Goal: Task Accomplishment & Management: Manage account settings

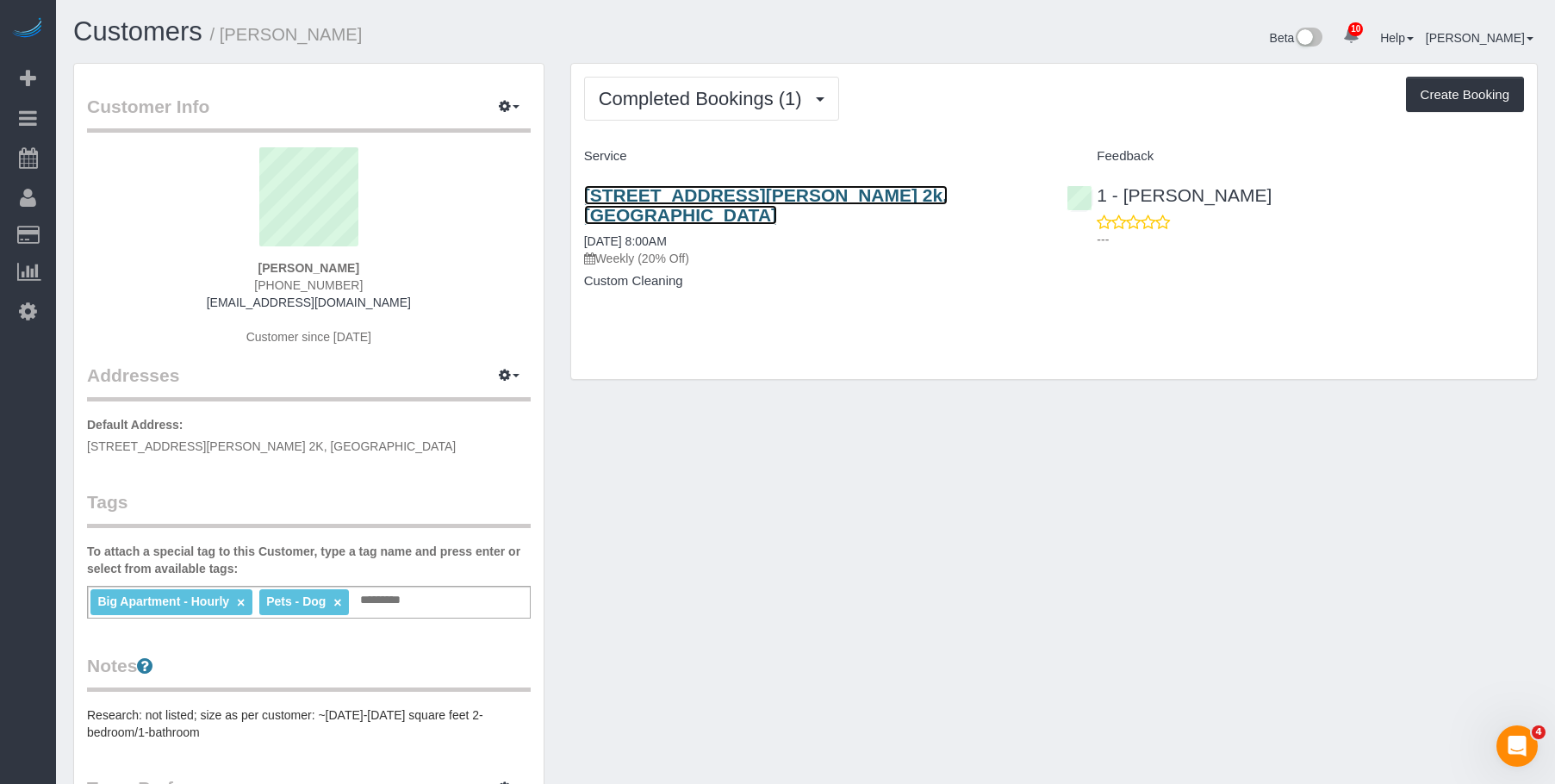
click at [737, 194] on link "[STREET_ADDRESS][PERSON_NAME] 2k, [GEOGRAPHIC_DATA]" at bounding box center [766, 205] width 364 height 40
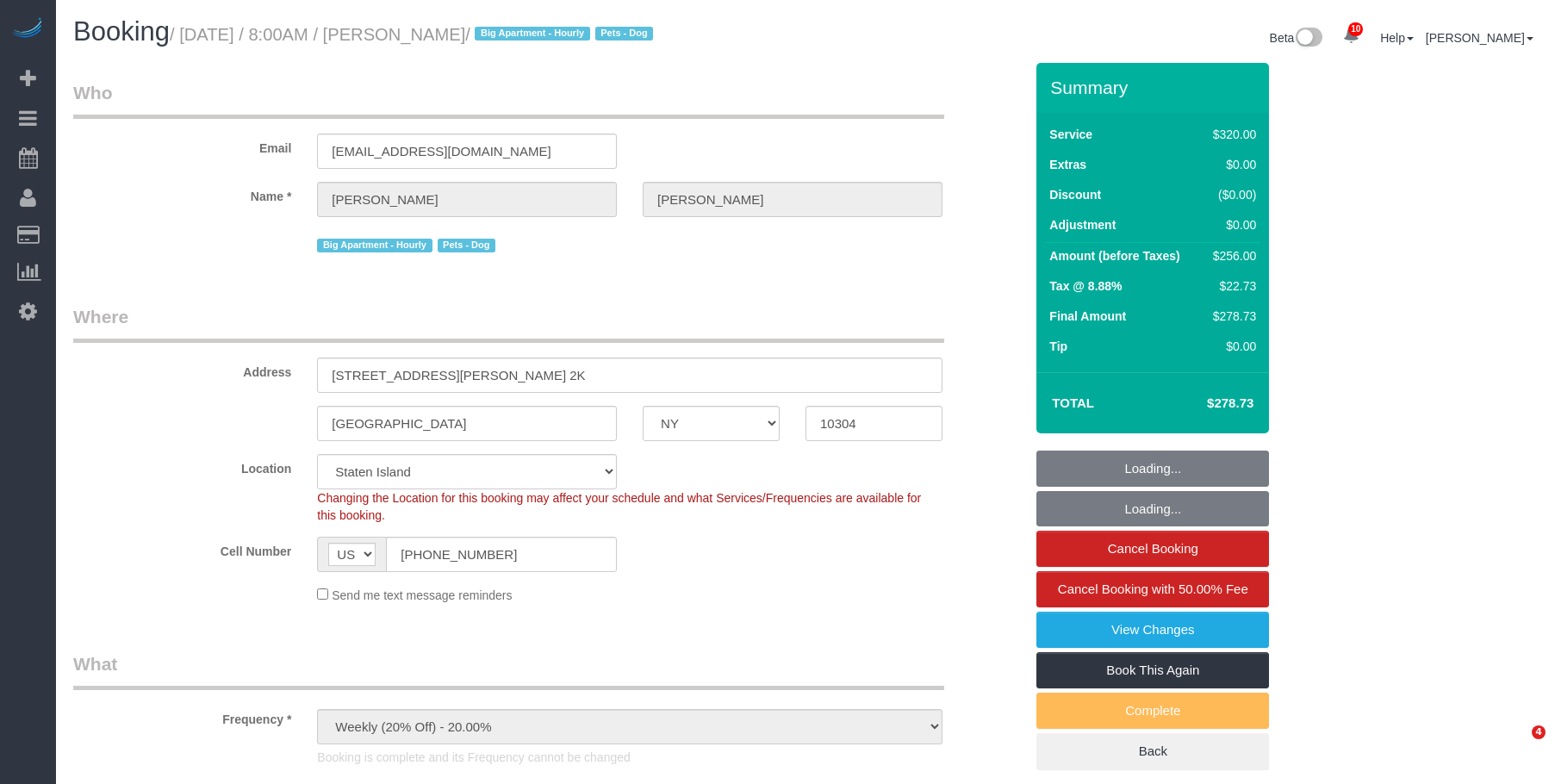
select select "NY"
select select "number:56"
select select "number:79"
select select "number:13"
select select "number:5"
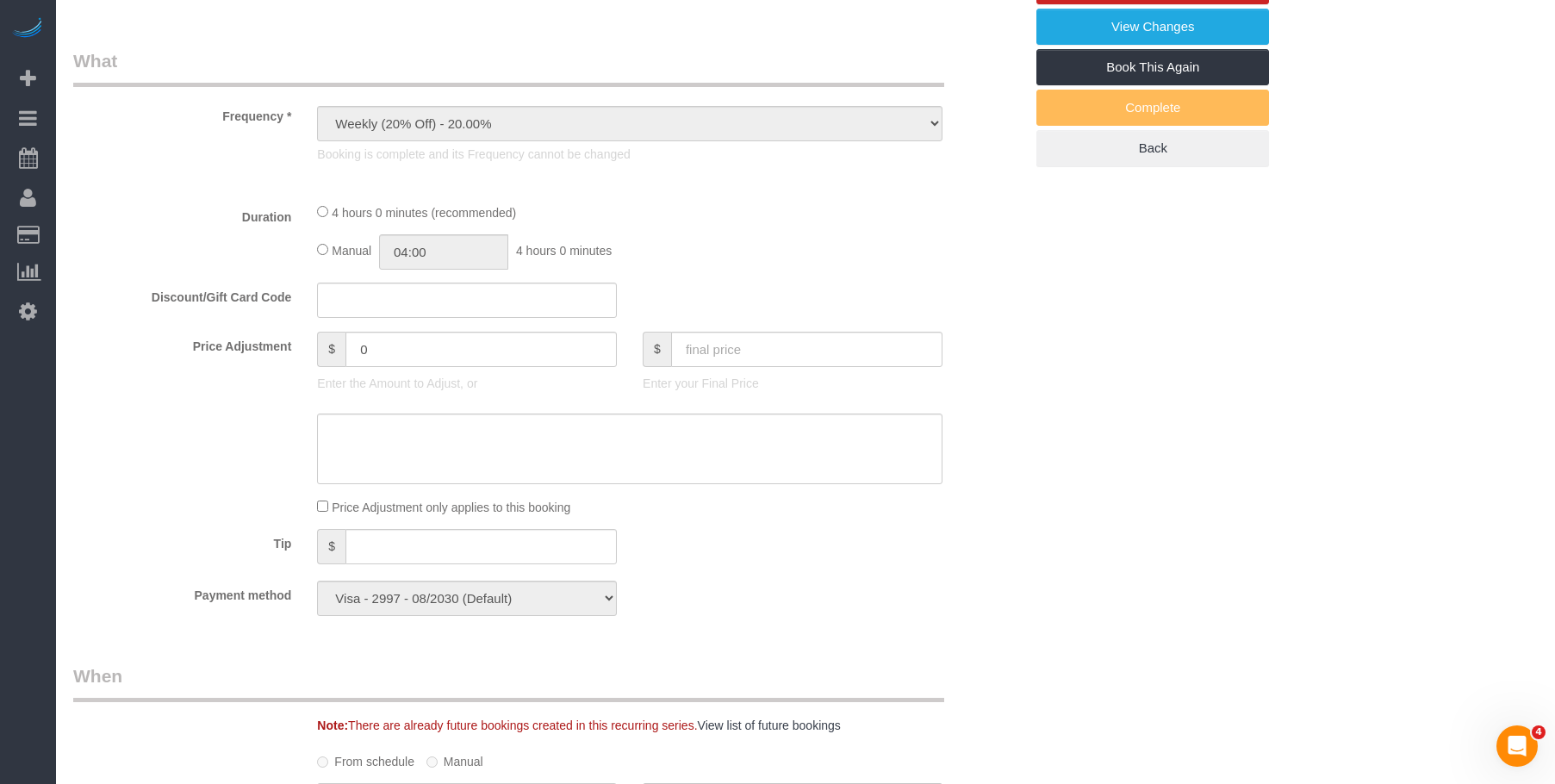
select select "spot1"
select select "240"
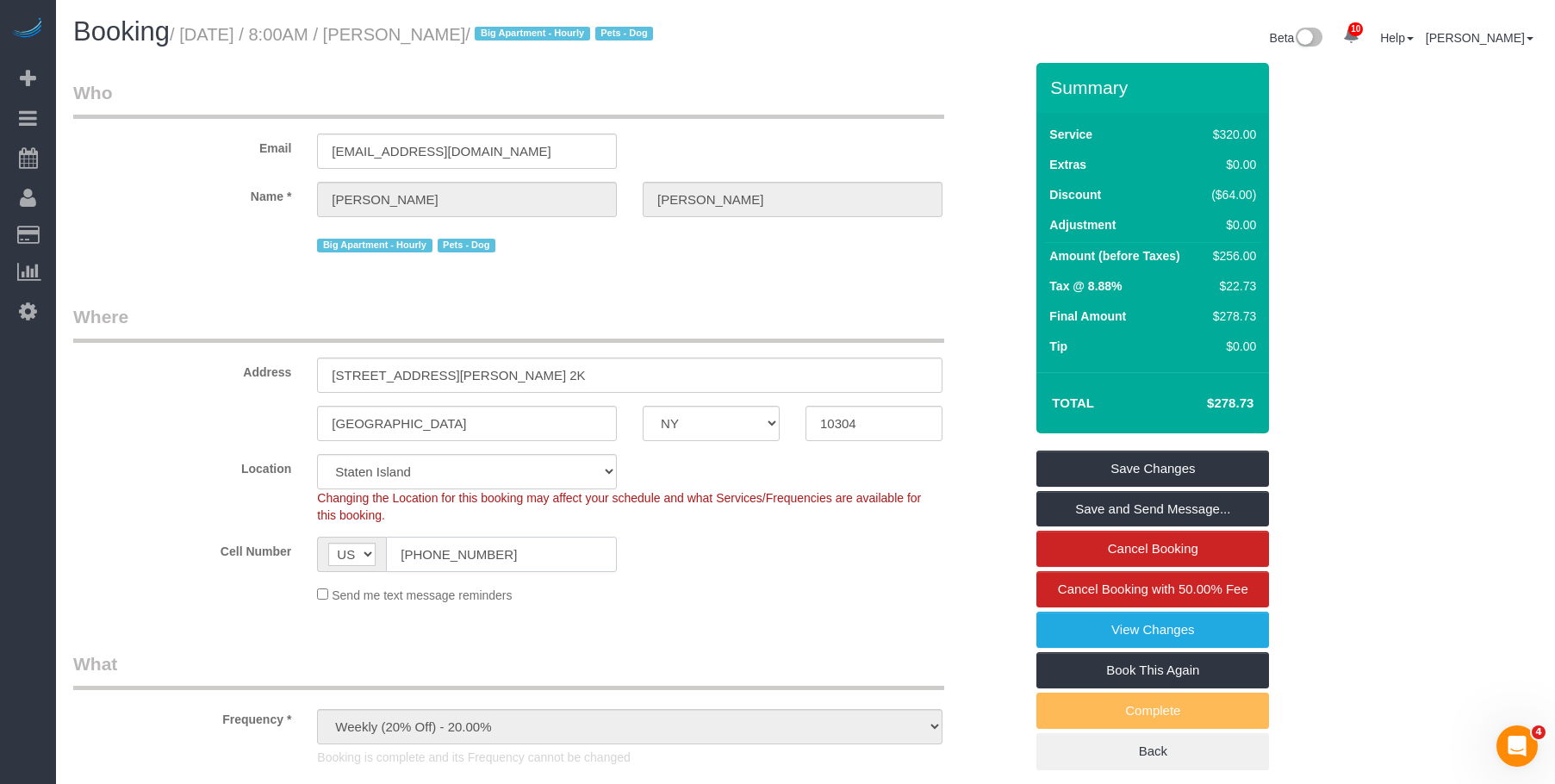
drag, startPoint x: 520, startPoint y: 559, endPoint x: 235, endPoint y: 557, distance: 285.0
click at [235, 557] on div "Cell Number AF AL DZ AD AO AI AQ AG AR AM AW AU AT AZ BS BH BD BB BY BE BZ BJ B…" at bounding box center [548, 554] width 976 height 35
drag, startPoint x: 465, startPoint y: 34, endPoint x: 539, endPoint y: 41, distance: 74.3
click at [539, 41] on small "/ September 02, 2025 / 8:00AM / Genara Burks / Big Apartment - Hourly Pets - Dog" at bounding box center [414, 34] width 489 height 19
copy small "[PERSON_NAME]"
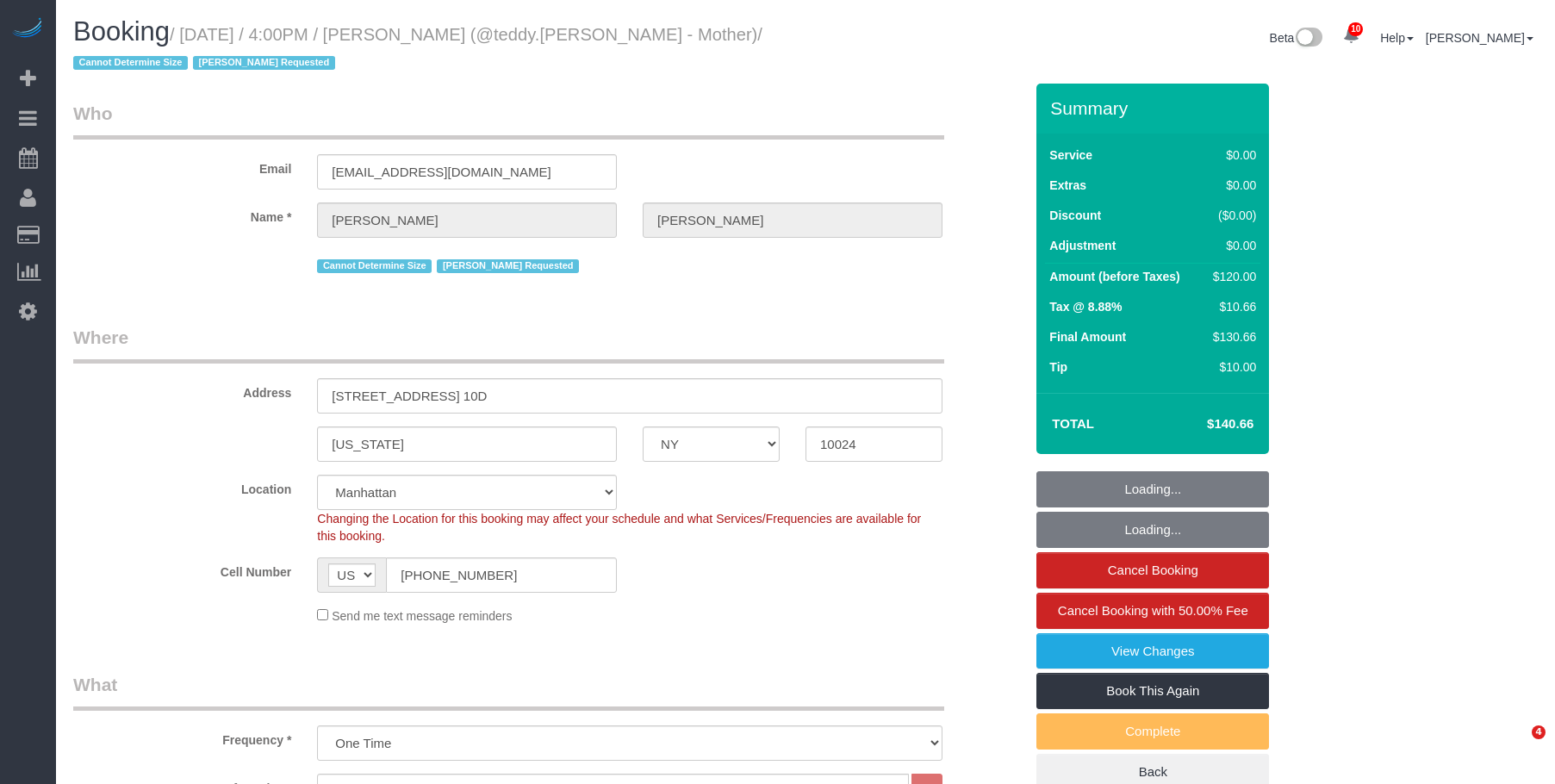
select select "NY"
select select "1"
select select "spot1"
select select "number:89"
select select "number:90"
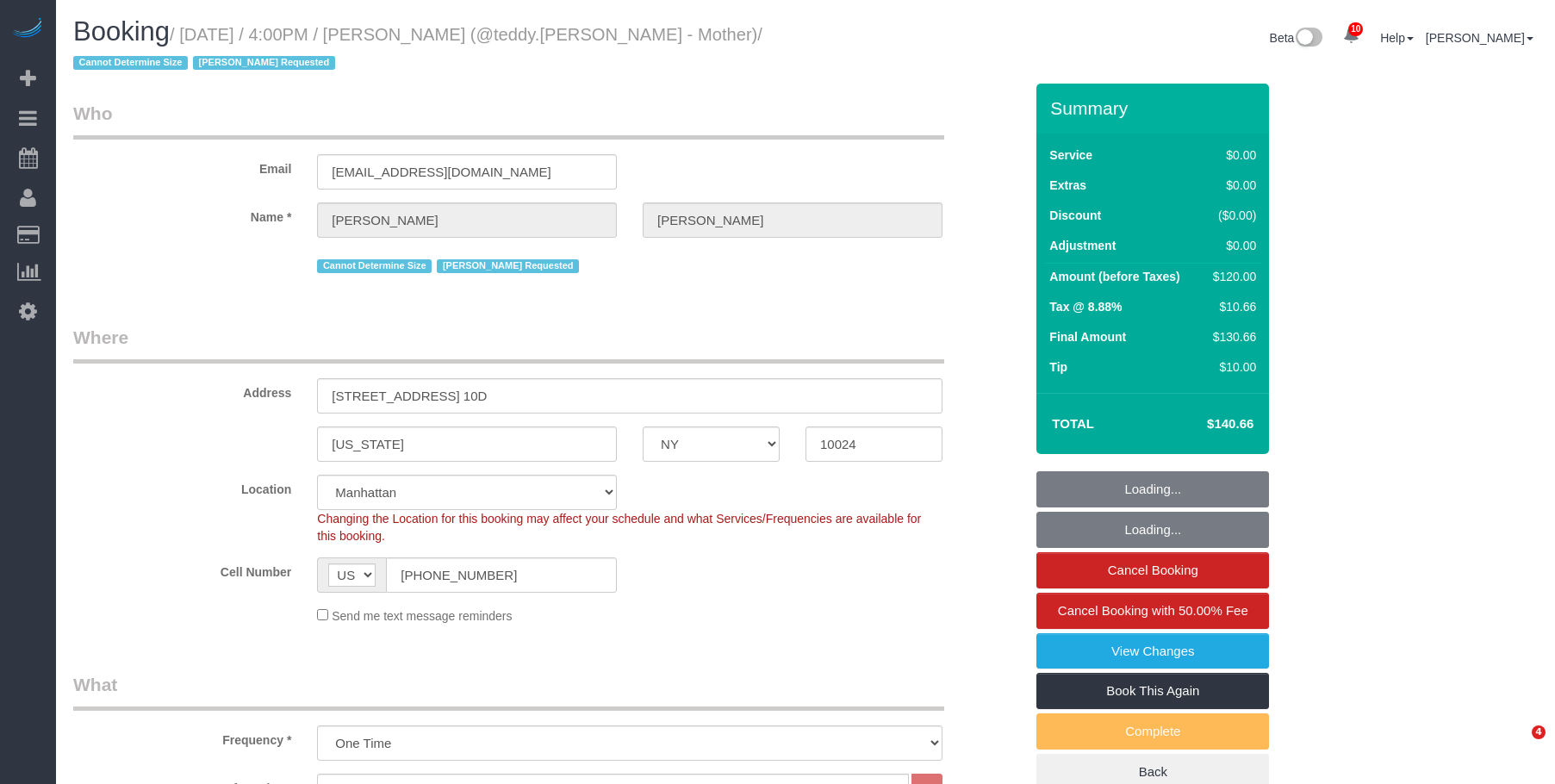
select select "number:15"
select select "number:5"
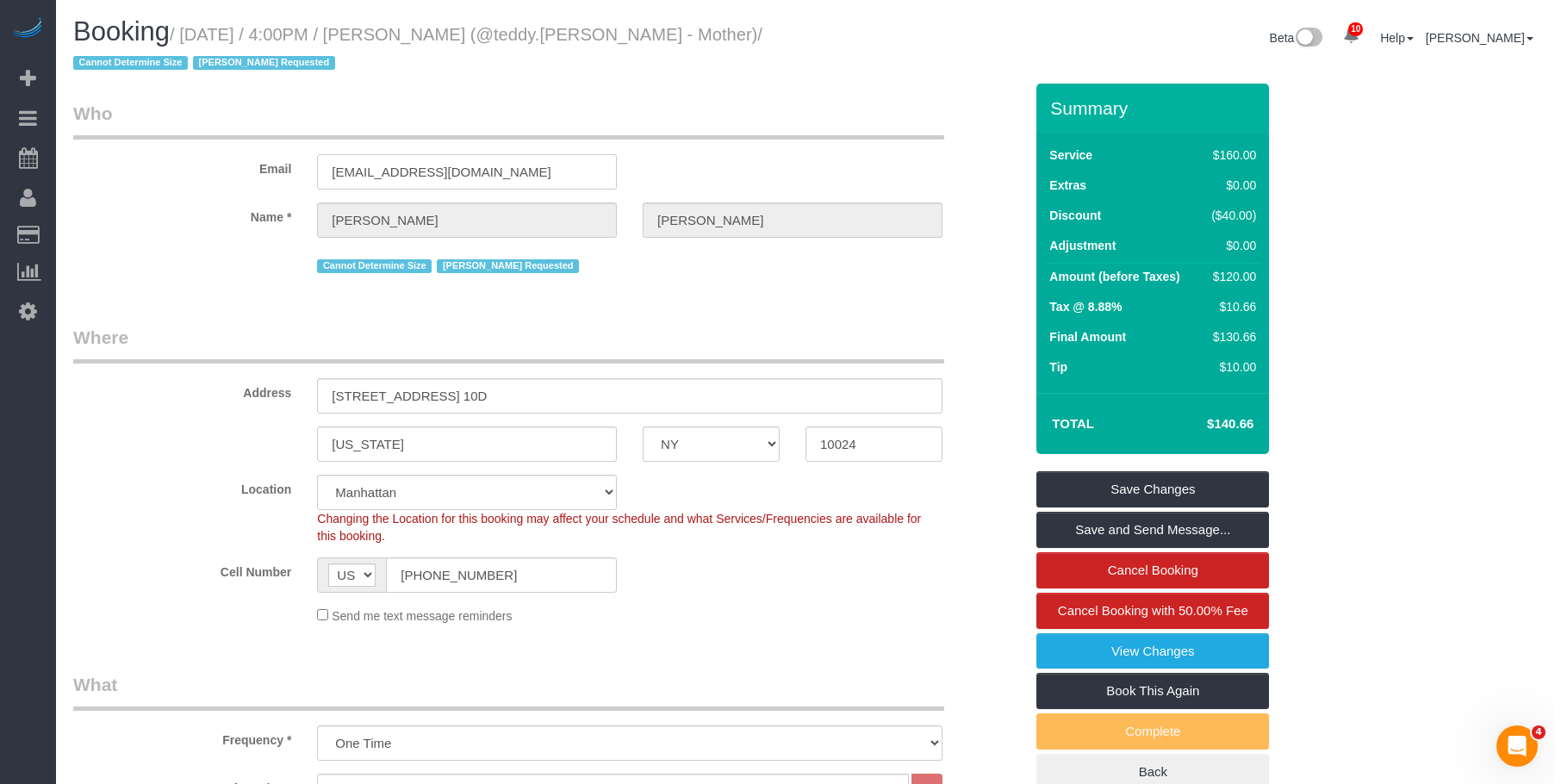
drag, startPoint x: 475, startPoint y: 176, endPoint x: 204, endPoint y: 166, distance: 271.2
click at [204, 166] on div "Email valerysiegel@gmail.com" at bounding box center [548, 145] width 976 height 89
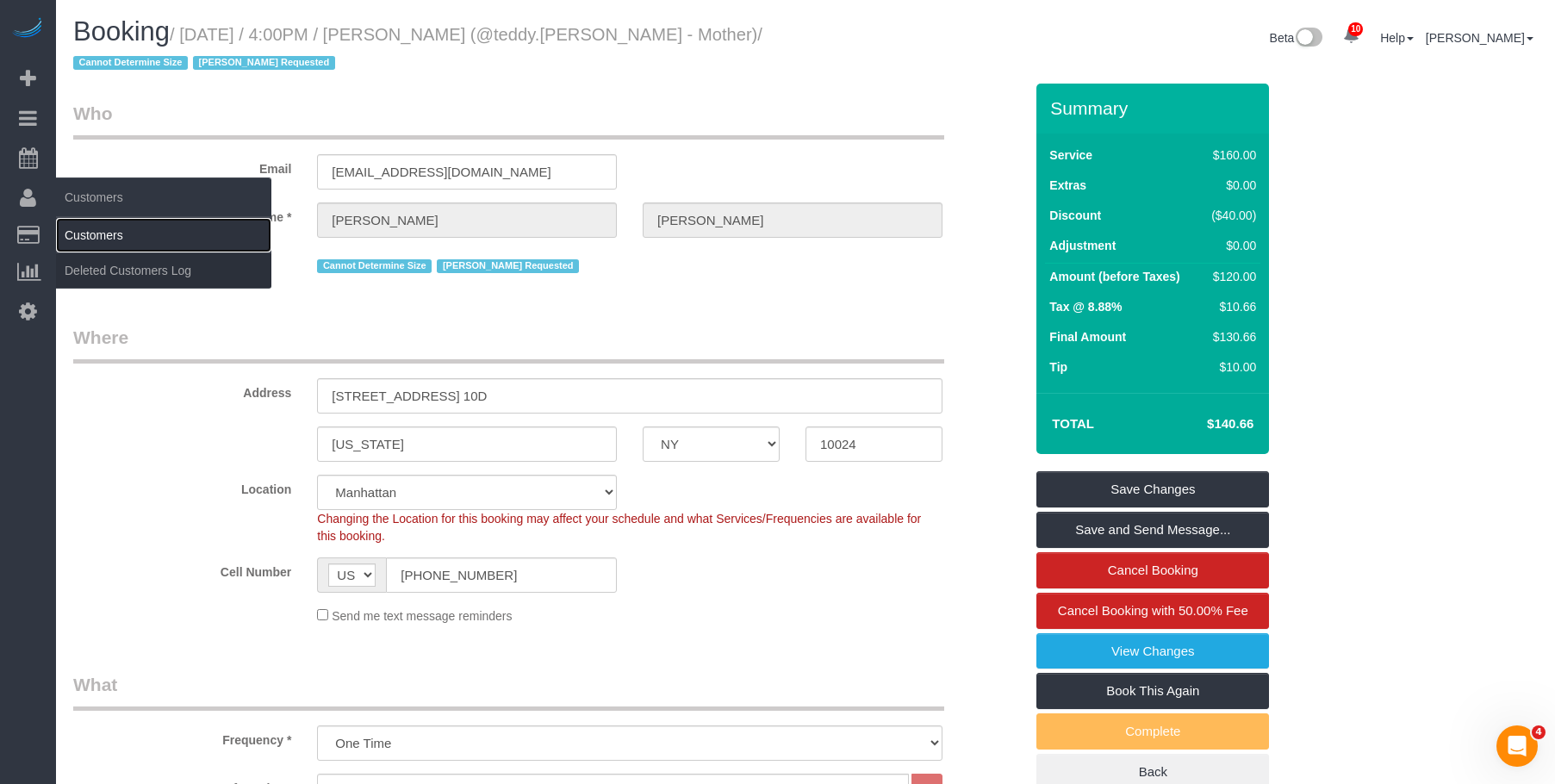
click at [133, 230] on link "Customers" at bounding box center [163, 235] width 215 height 34
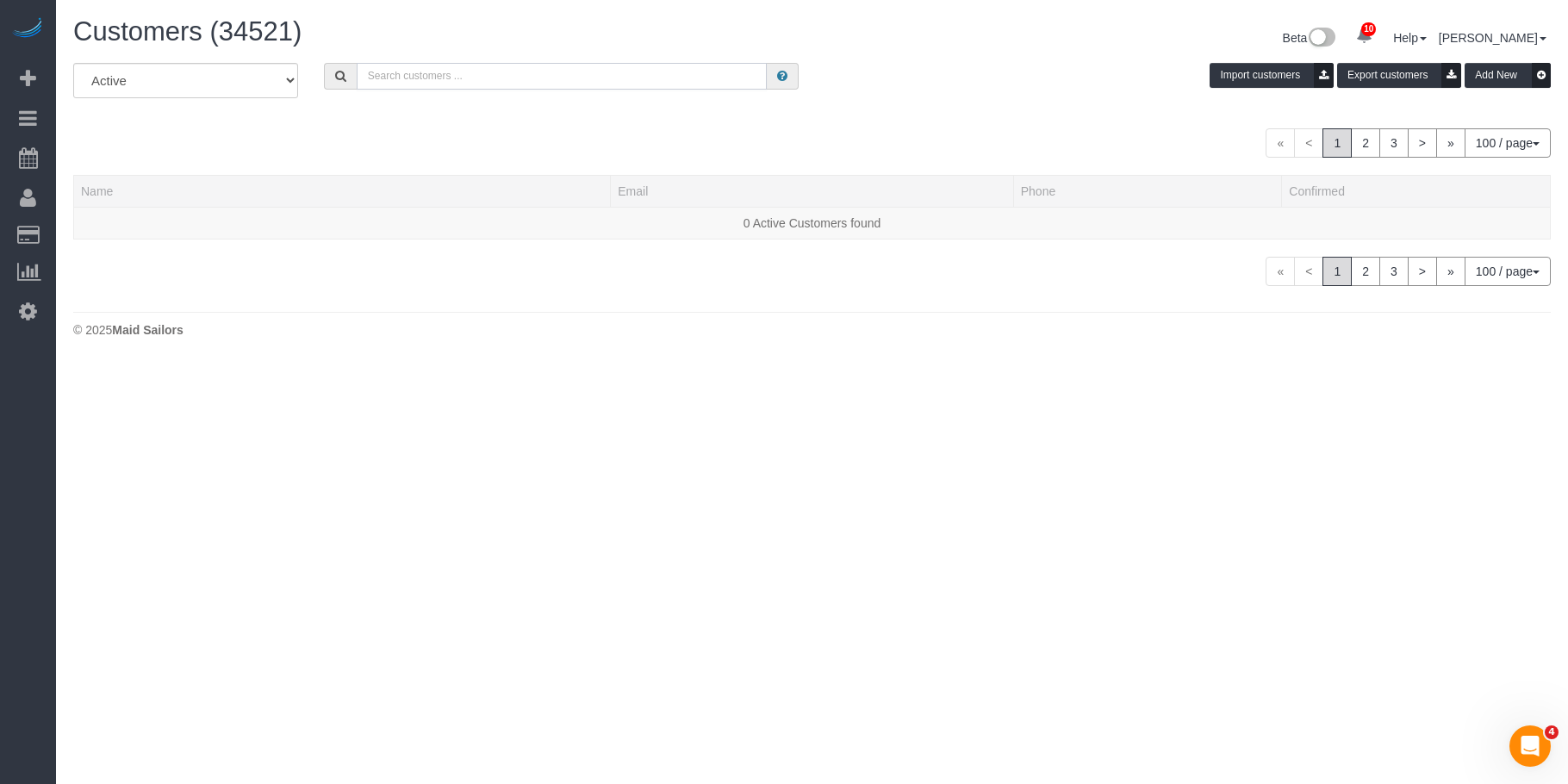
click at [505, 82] on input "text" at bounding box center [562, 77] width 410 height 27
paste input "valerysiegel@gmail.com"
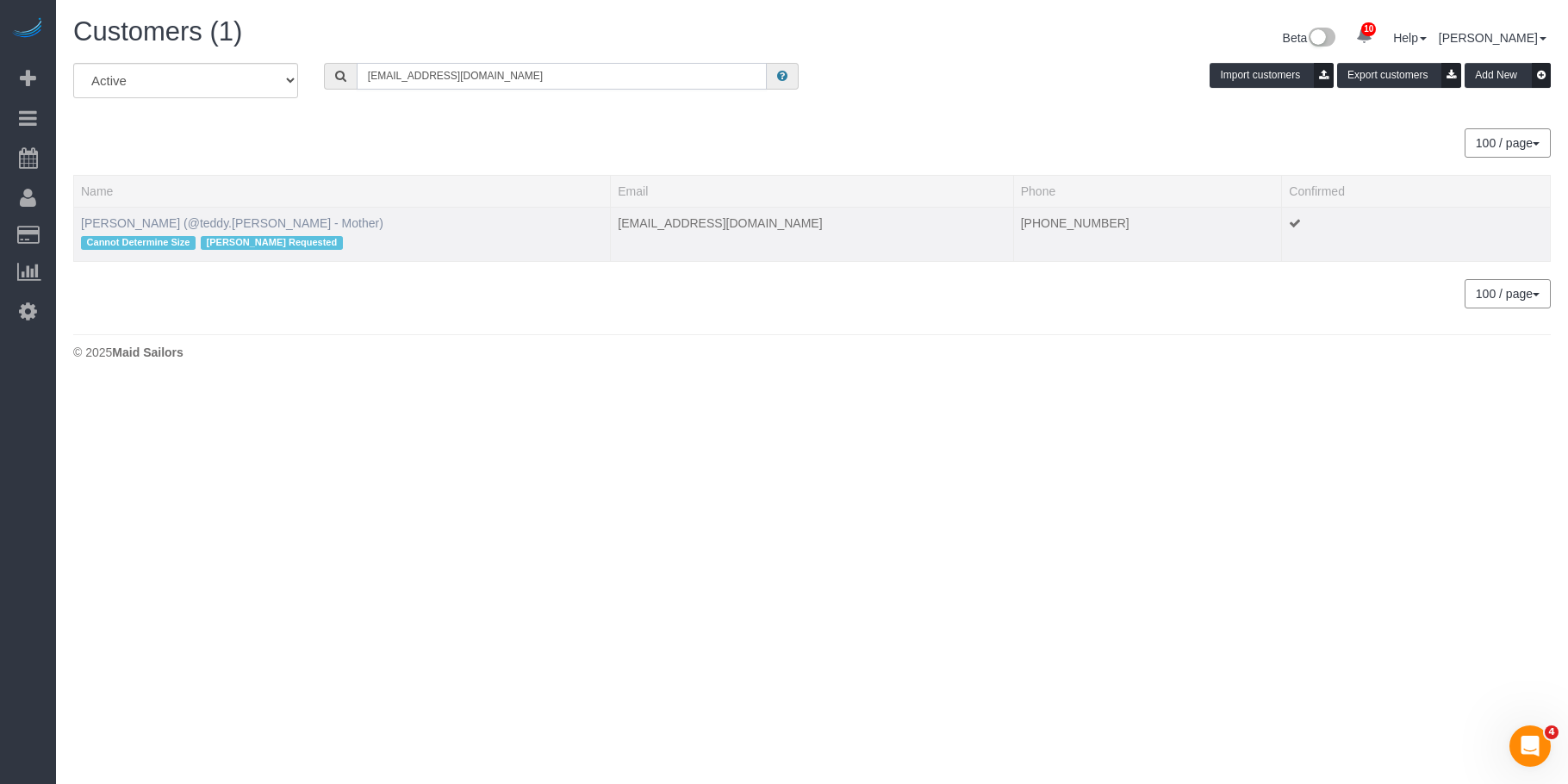
type input "valerysiegel@gmail.com"
click at [237, 221] on link "Valery Siegel (@teddy.siegel - Mother)" at bounding box center [232, 222] width 302 height 14
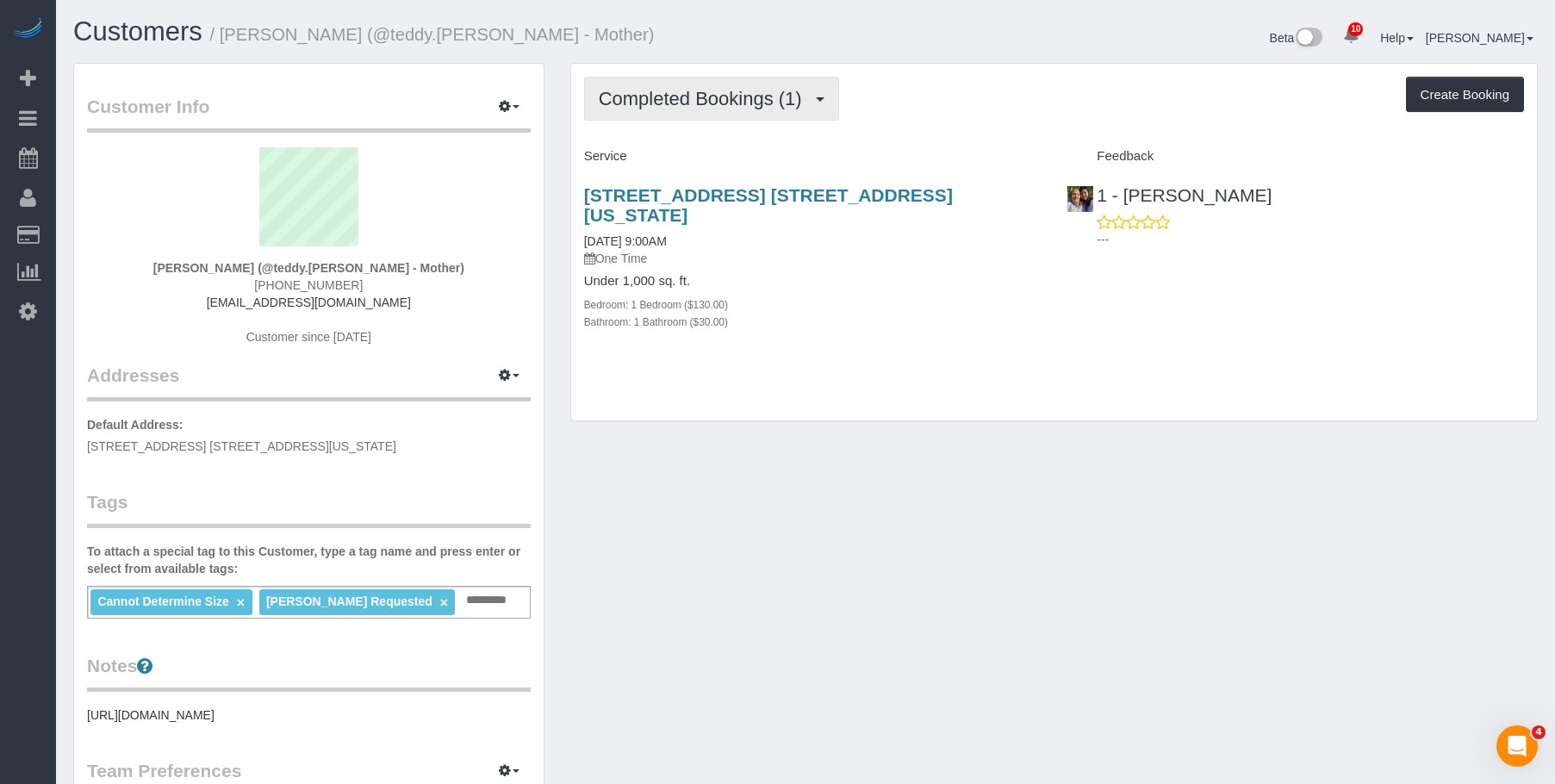
click at [688, 99] on span "Completed Bookings (1)" at bounding box center [704, 99] width 212 height 22
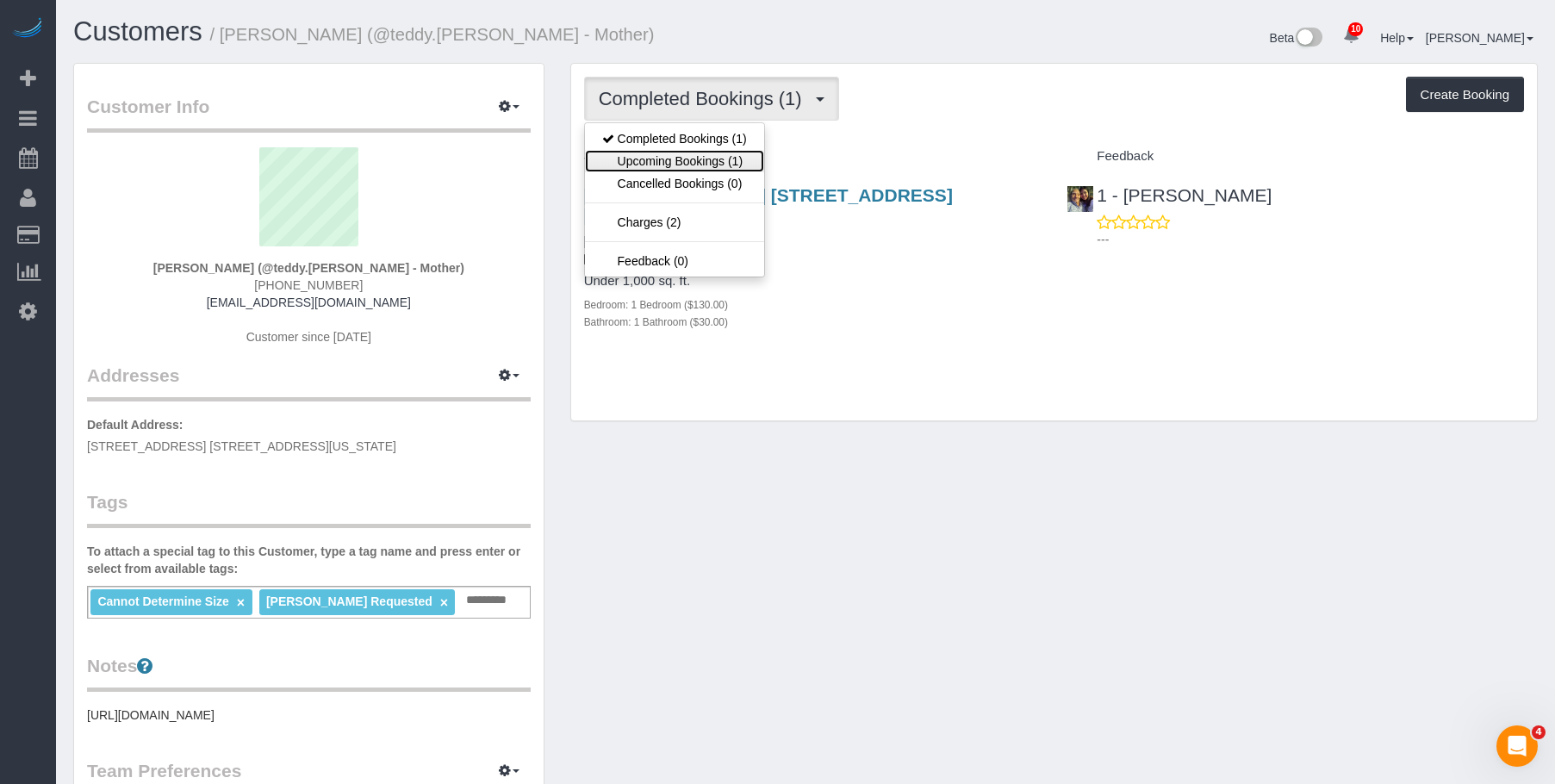
click at [707, 165] on link "Upcoming Bookings (1)" at bounding box center [674, 161] width 179 height 23
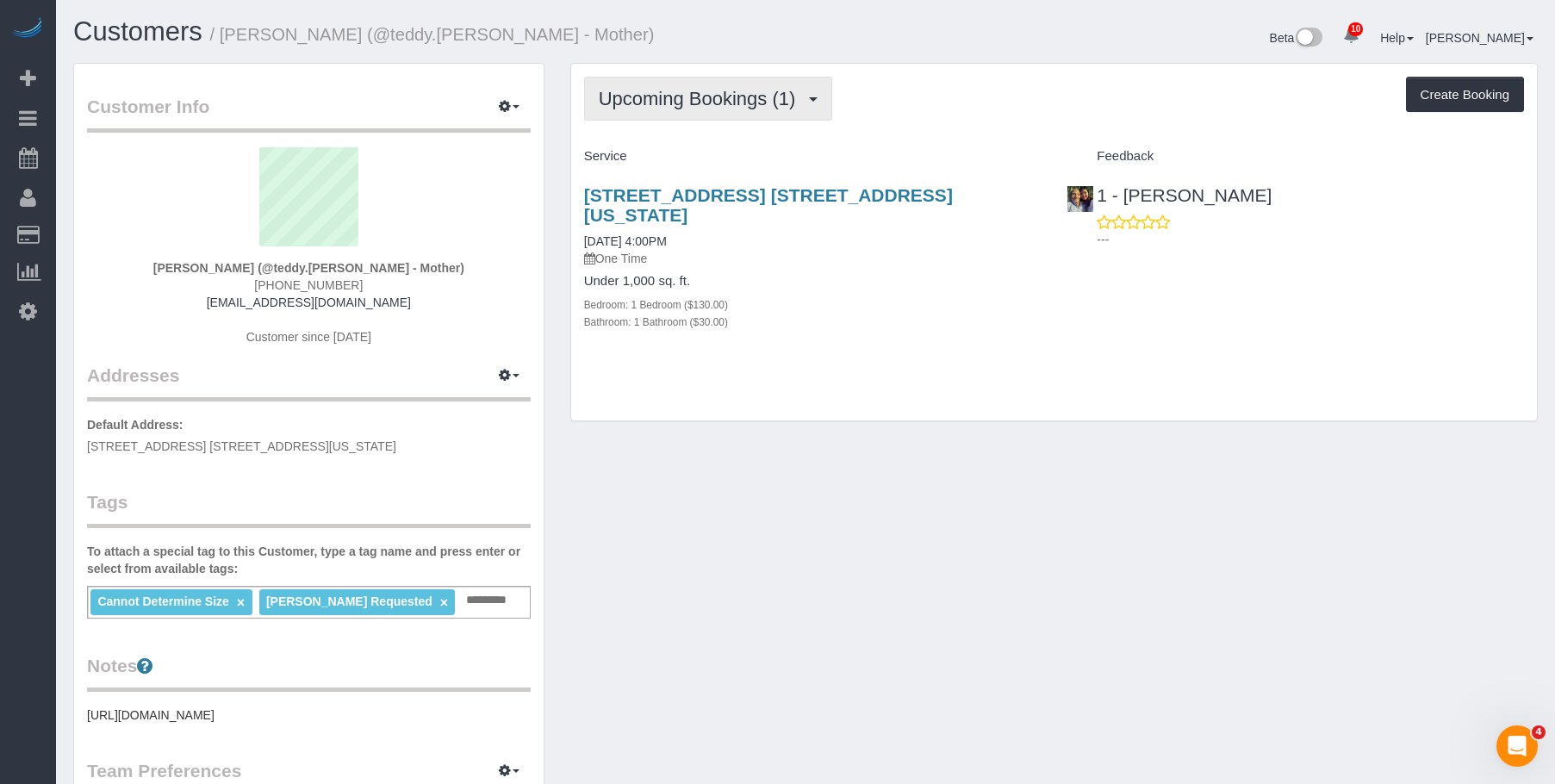
click at [692, 94] on span "Upcoming Bookings (1)" at bounding box center [701, 99] width 206 height 22
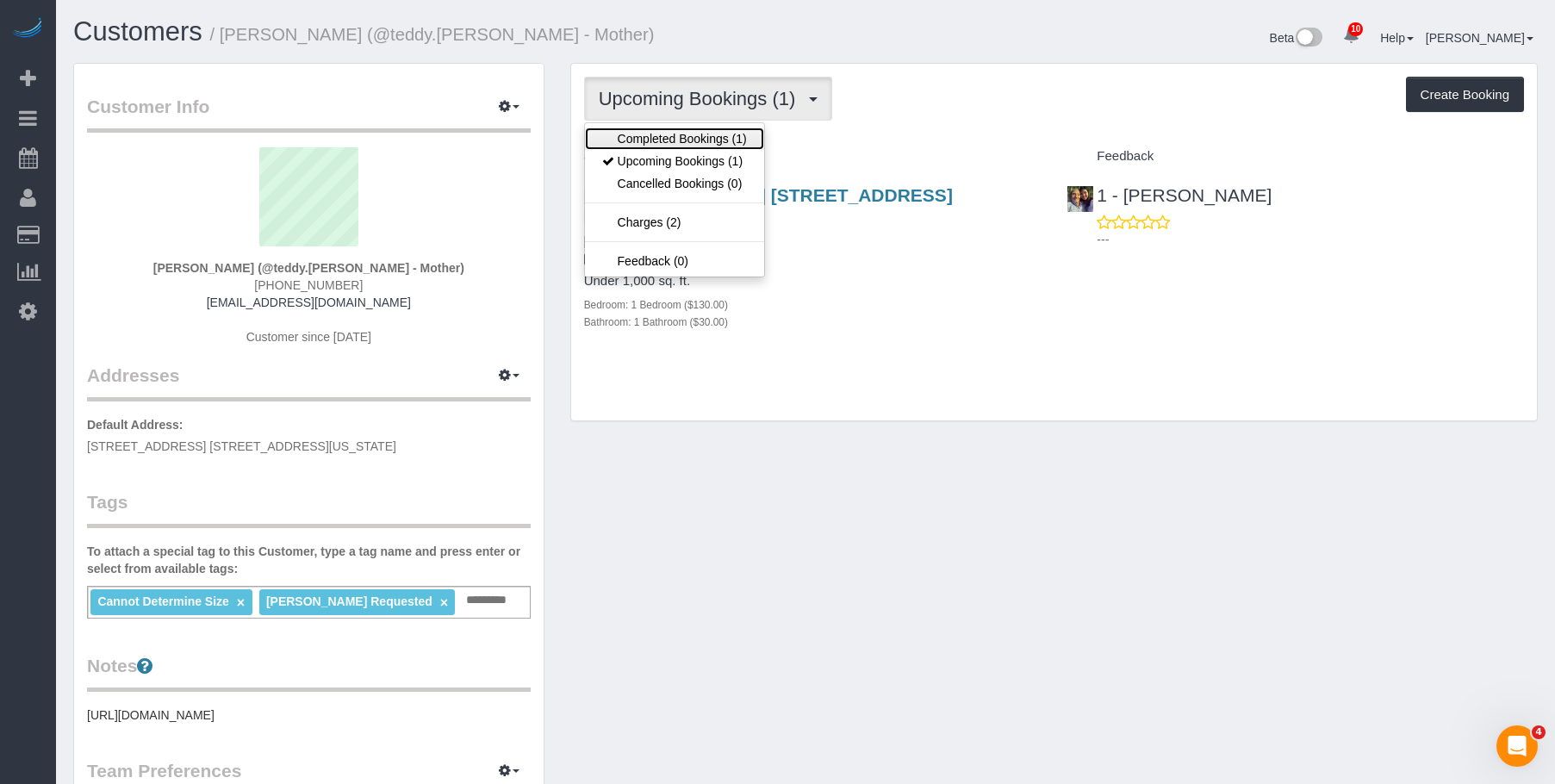
click at [665, 137] on link "Completed Bookings (1)" at bounding box center [674, 139] width 179 height 23
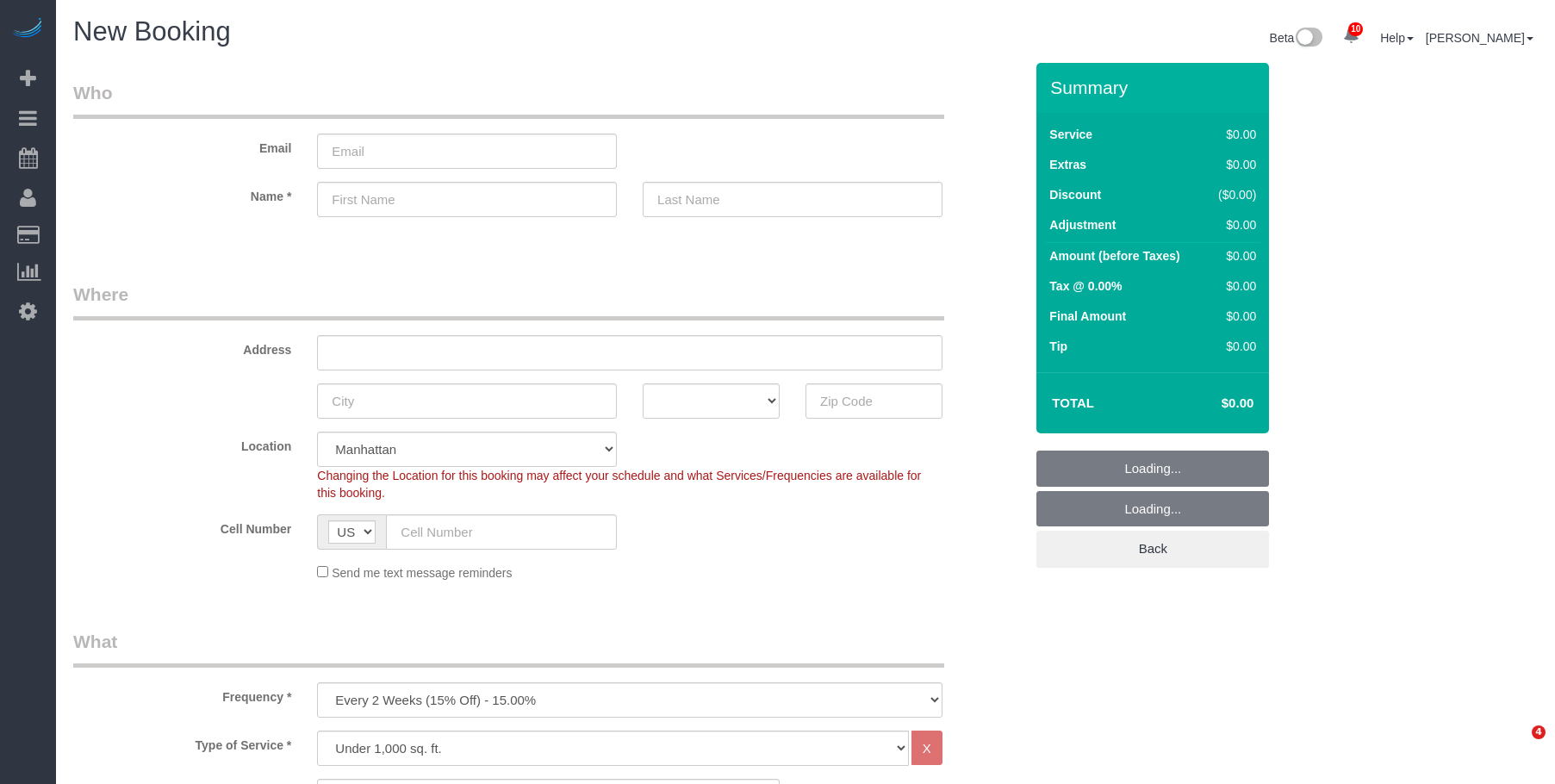
select select "number:89"
select select "number:90"
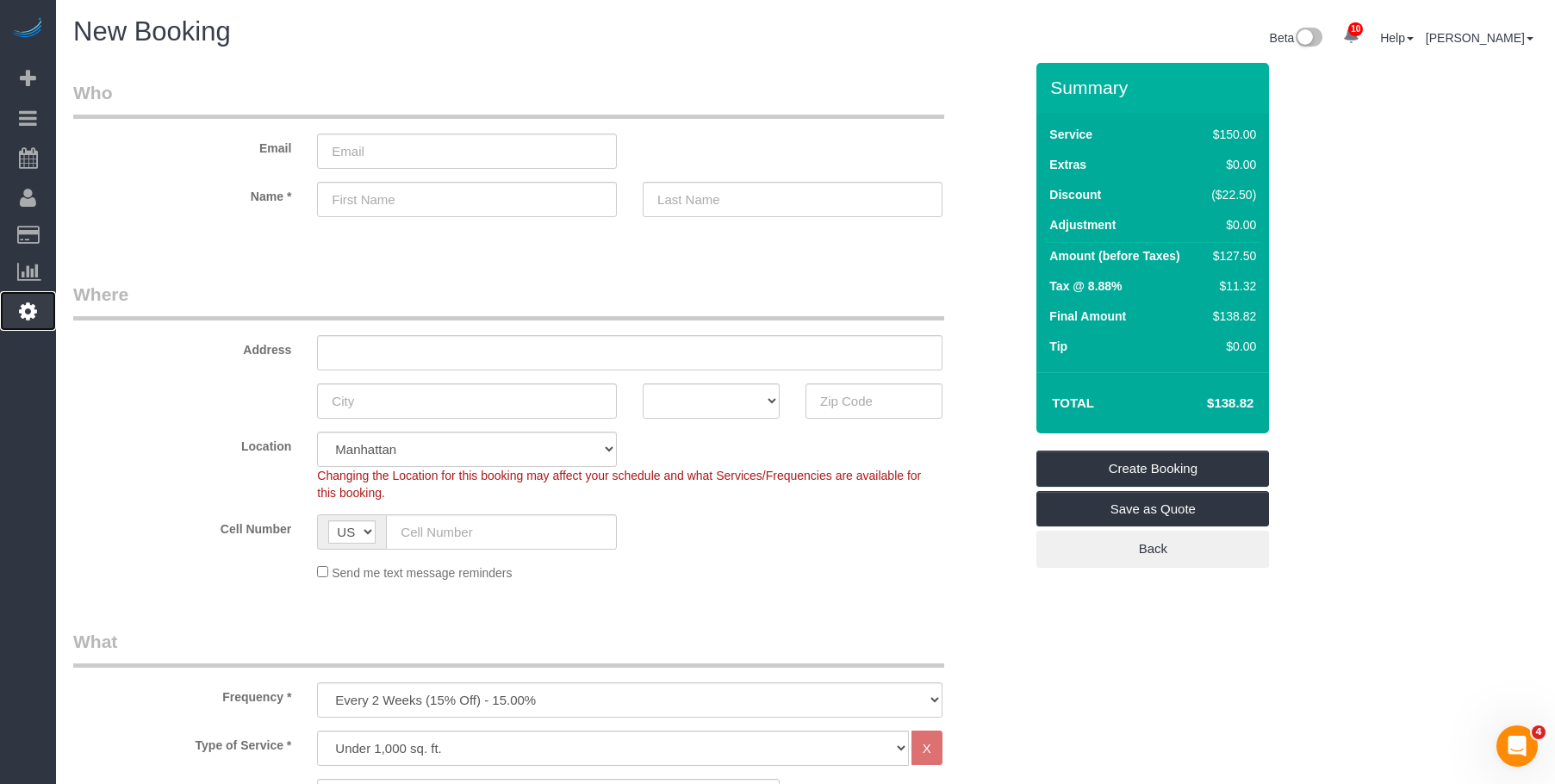
click at [30, 311] on icon at bounding box center [28, 311] width 18 height 21
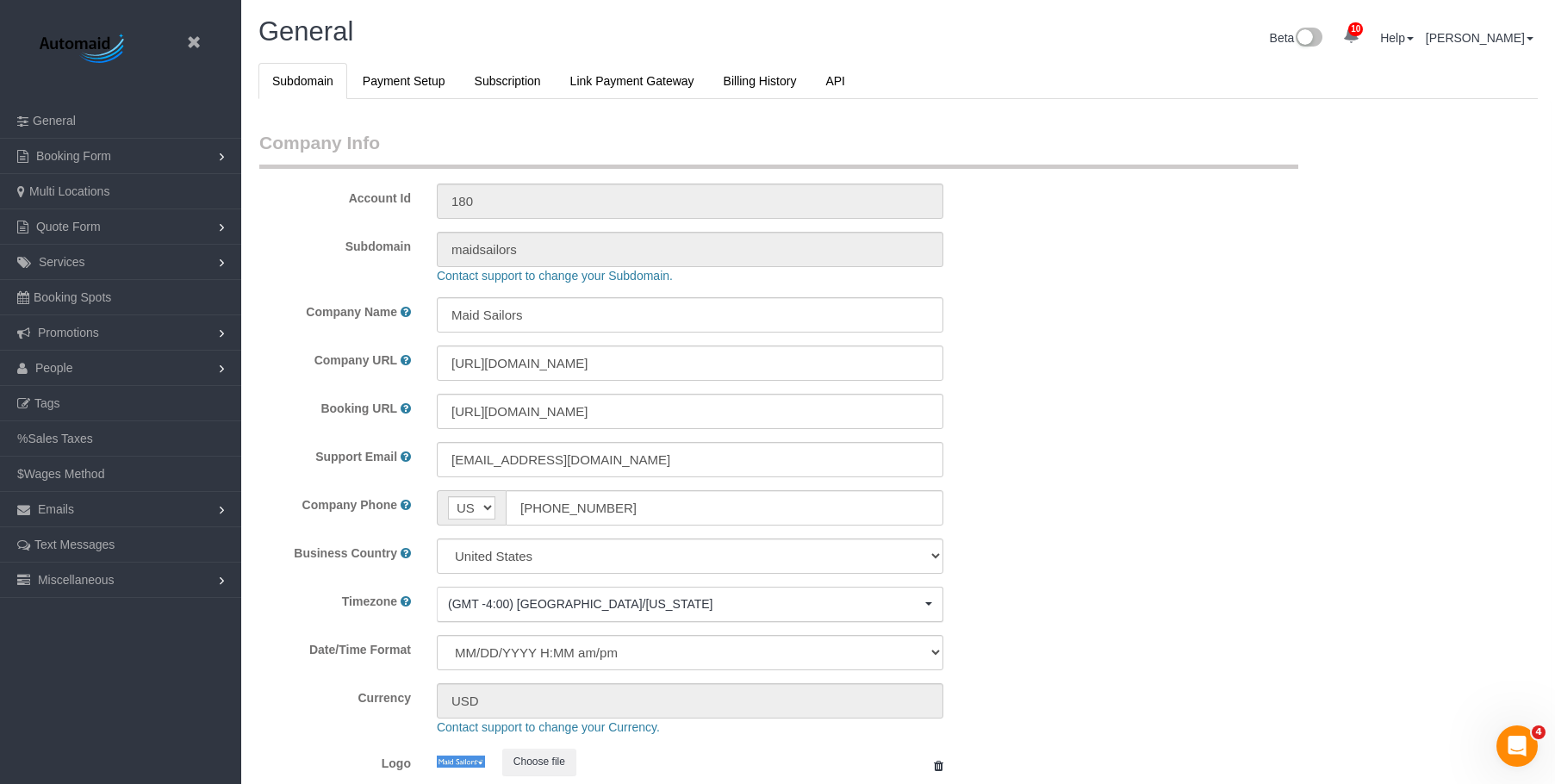
select select "425"
click at [92, 364] on link "People" at bounding box center [121, 367] width 241 height 34
drag, startPoint x: 80, startPoint y: 402, endPoint x: 95, endPoint y: 380, distance: 26.6
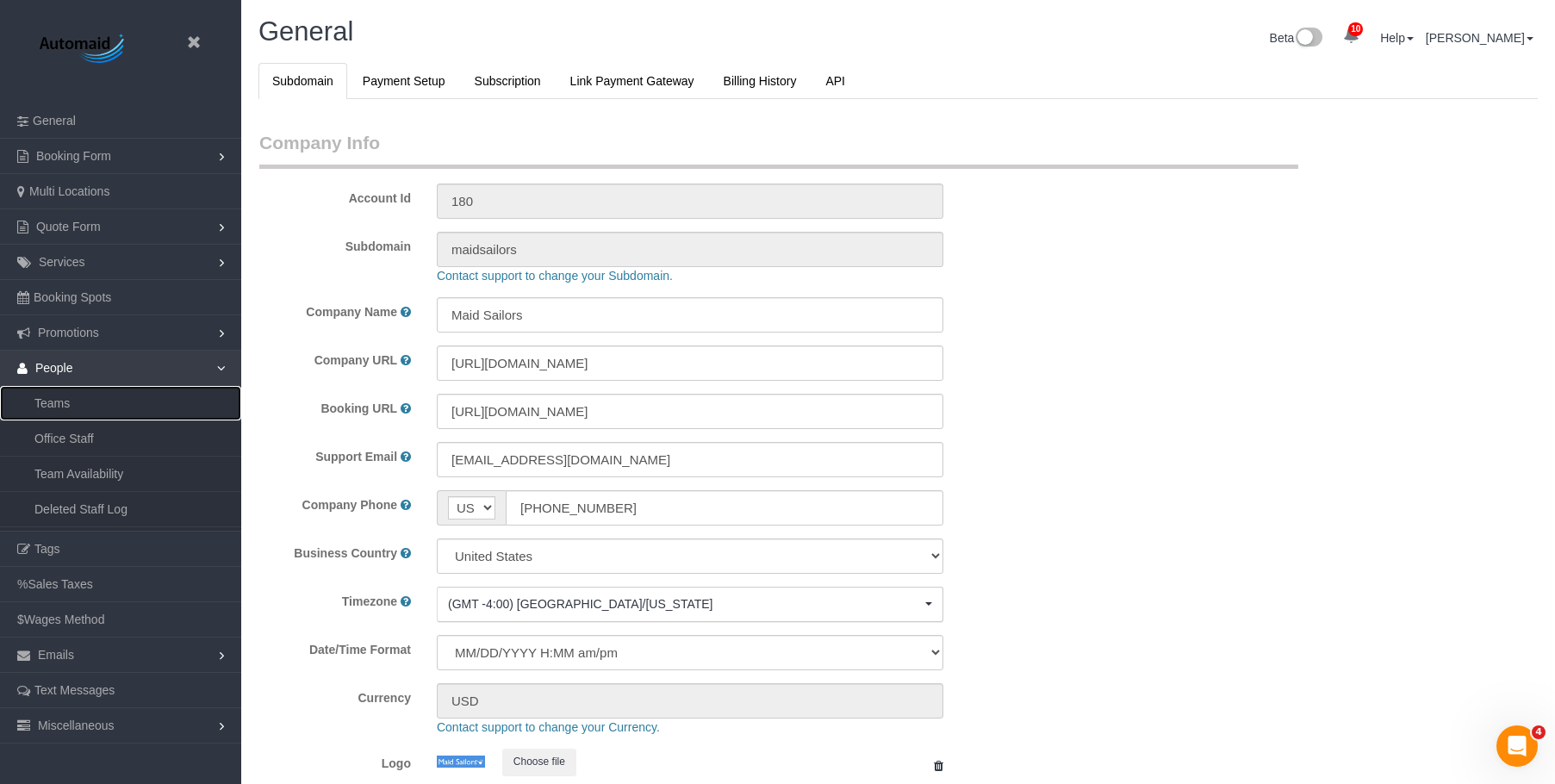
click at [80, 403] on link "Teams" at bounding box center [121, 403] width 241 height 34
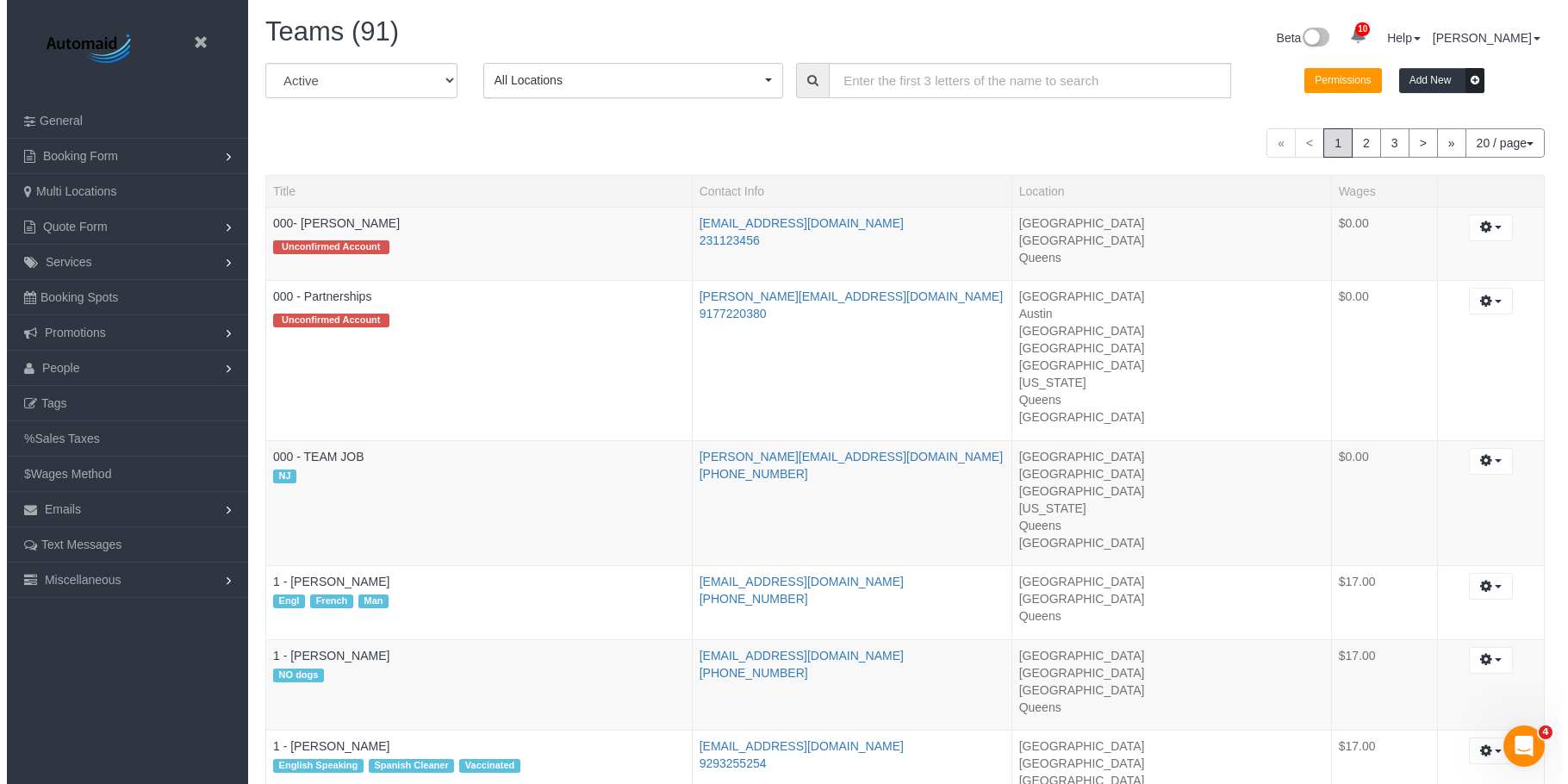
scroll to position [2062, 1554]
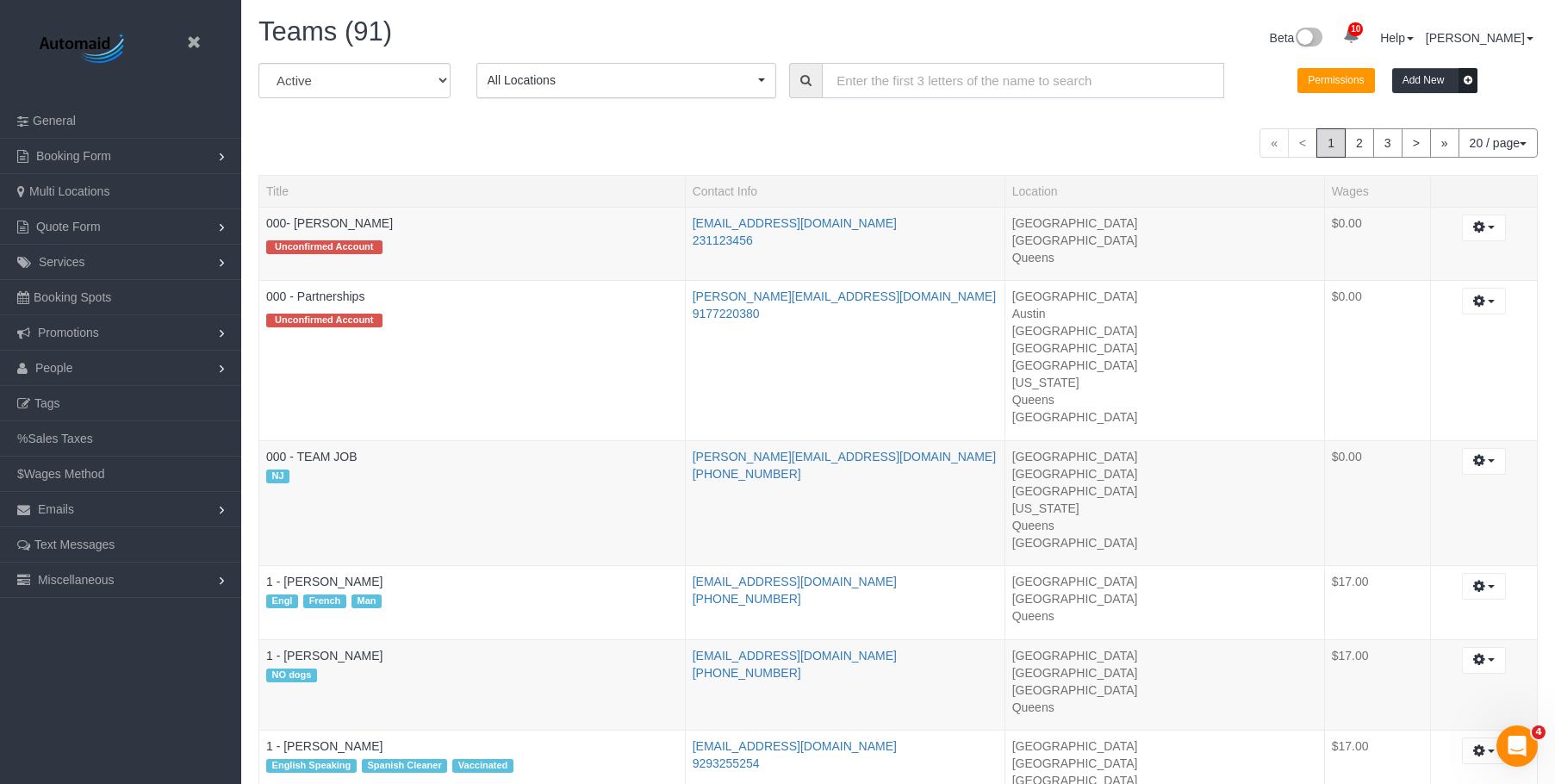
click at [904, 73] on input "text" at bounding box center [1023, 80] width 402 height 35
paste input "Luis Maneiro"
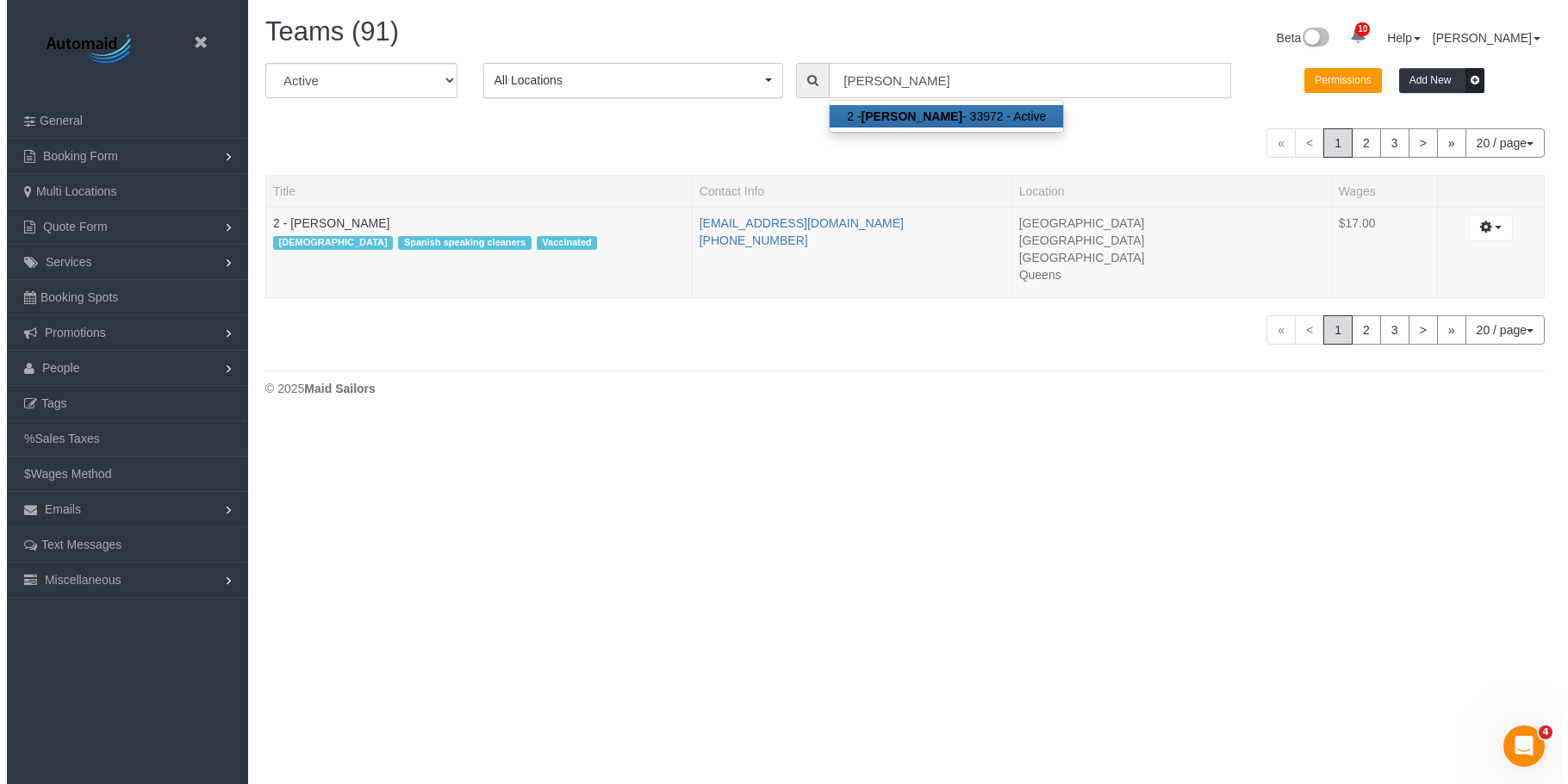
scroll to position [85718, 84573]
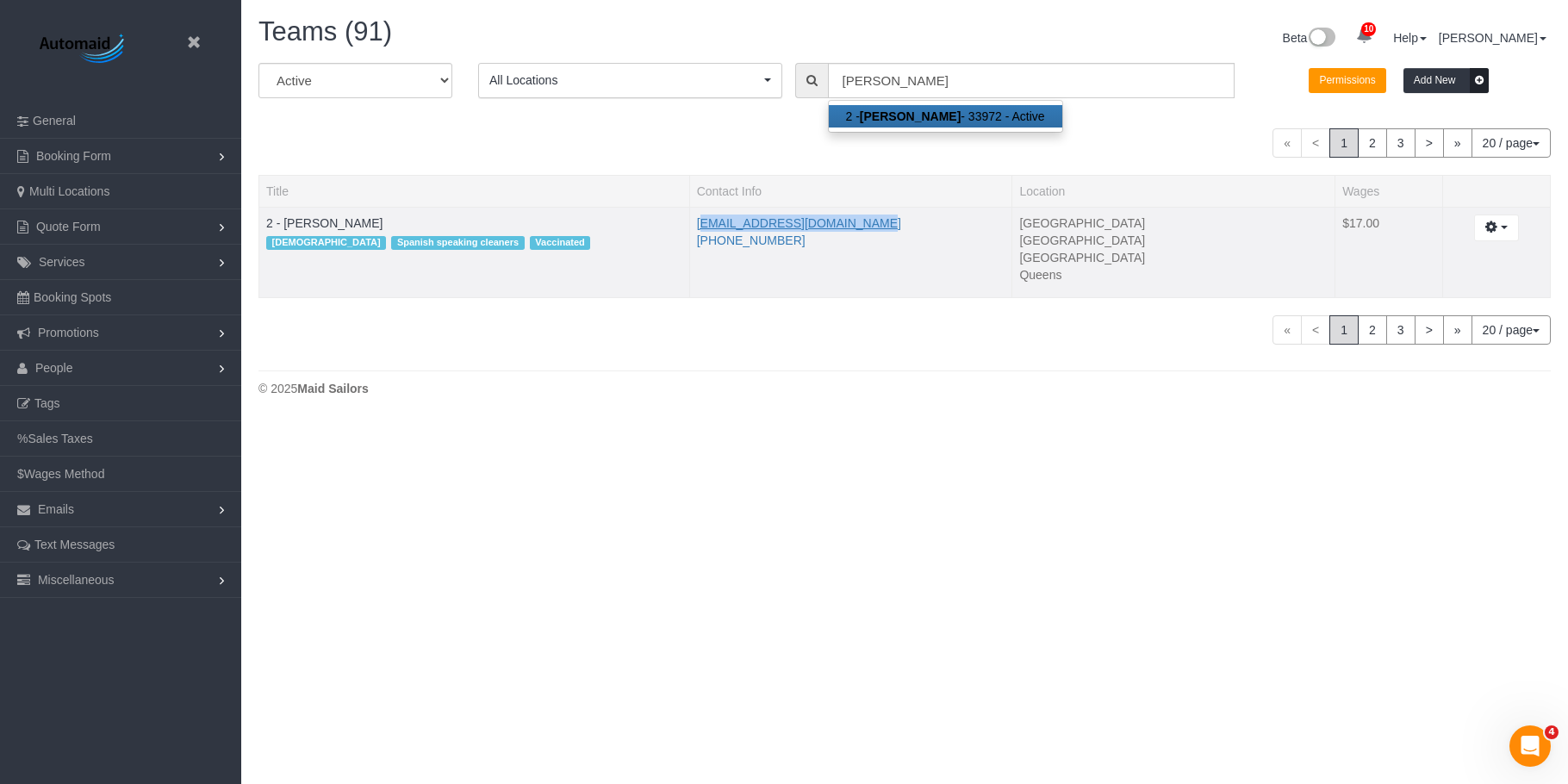
drag, startPoint x: 871, startPoint y: 228, endPoint x: 699, endPoint y: 224, distance: 172.0
click at [699, 224] on li "maneiroalfredo12@gmail.com" at bounding box center [851, 222] width 309 height 17
copy link "maneiroalfredo12@gmail.com"
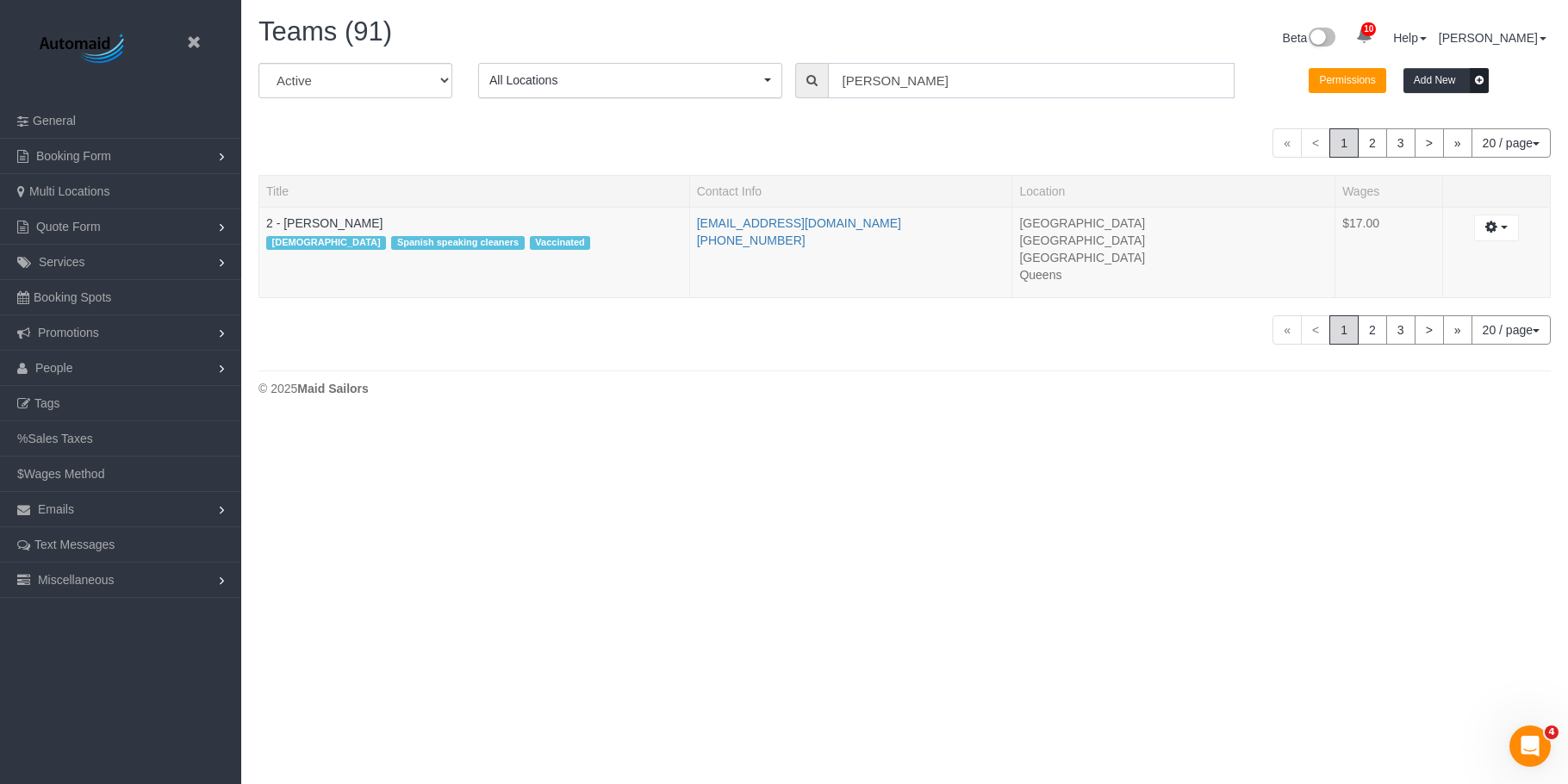
drag, startPoint x: 775, startPoint y: 72, endPoint x: 751, endPoint y: 74, distance: 24.1
click at [751, 74] on div "All Active Archived All Locations All Locations Active Locations Manhattan [def…" at bounding box center [905, 87] width 1318 height 49
drag, startPoint x: 952, startPoint y: 88, endPoint x: 688, endPoint y: 70, distance: 264.6
click at [682, 69] on div "All Active Archived All Locations All Locations Active Locations Manhattan [def…" at bounding box center [905, 87] width 1318 height 49
paste input "Kariluz Rome"
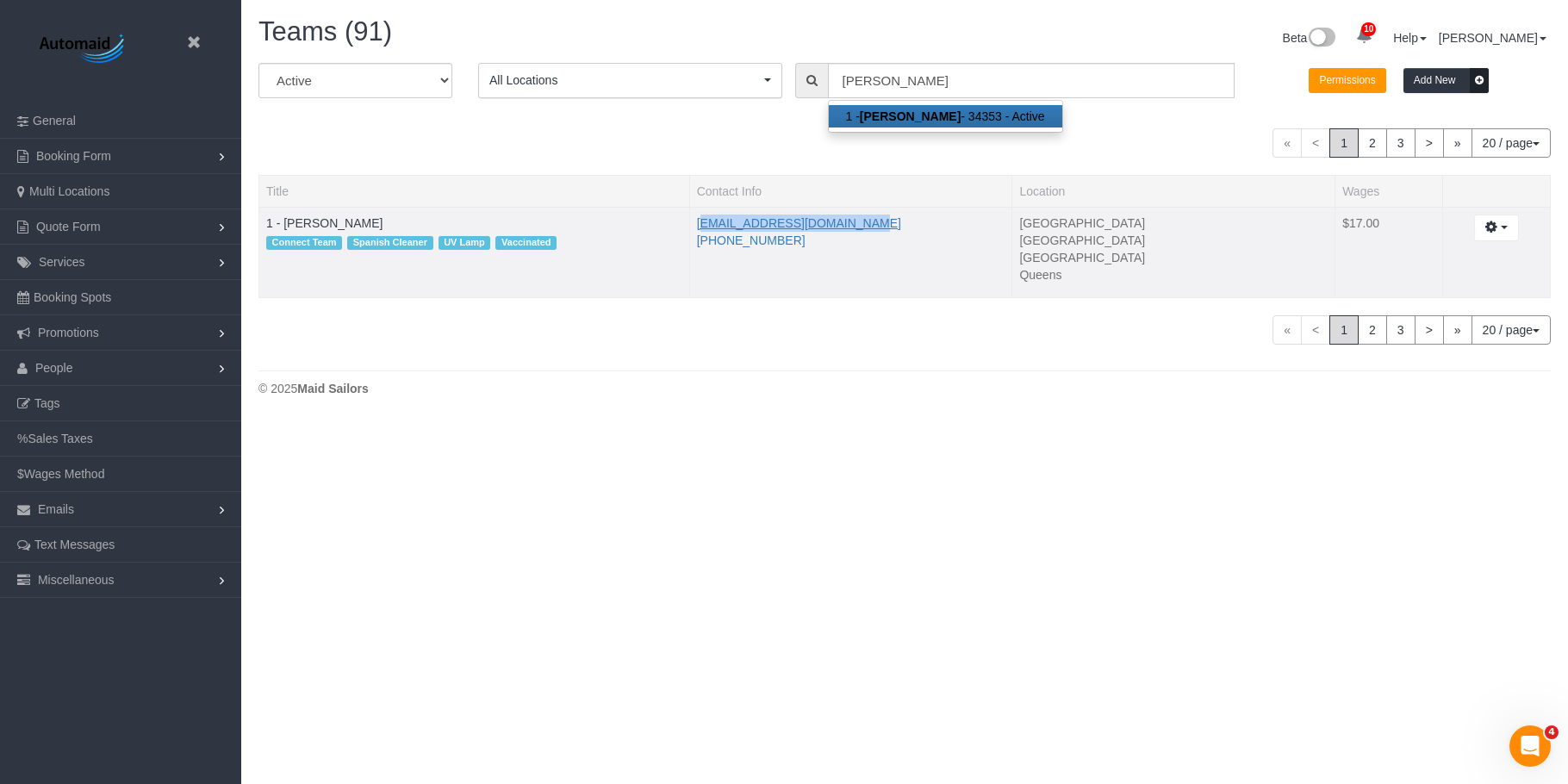
drag, startPoint x: 870, startPoint y: 221, endPoint x: 697, endPoint y: 226, distance: 173.1
click at [697, 226] on li "carolina.asbr27@gmail.com" at bounding box center [851, 222] width 309 height 17
copy link "carolina.asbr27@gmail.com"
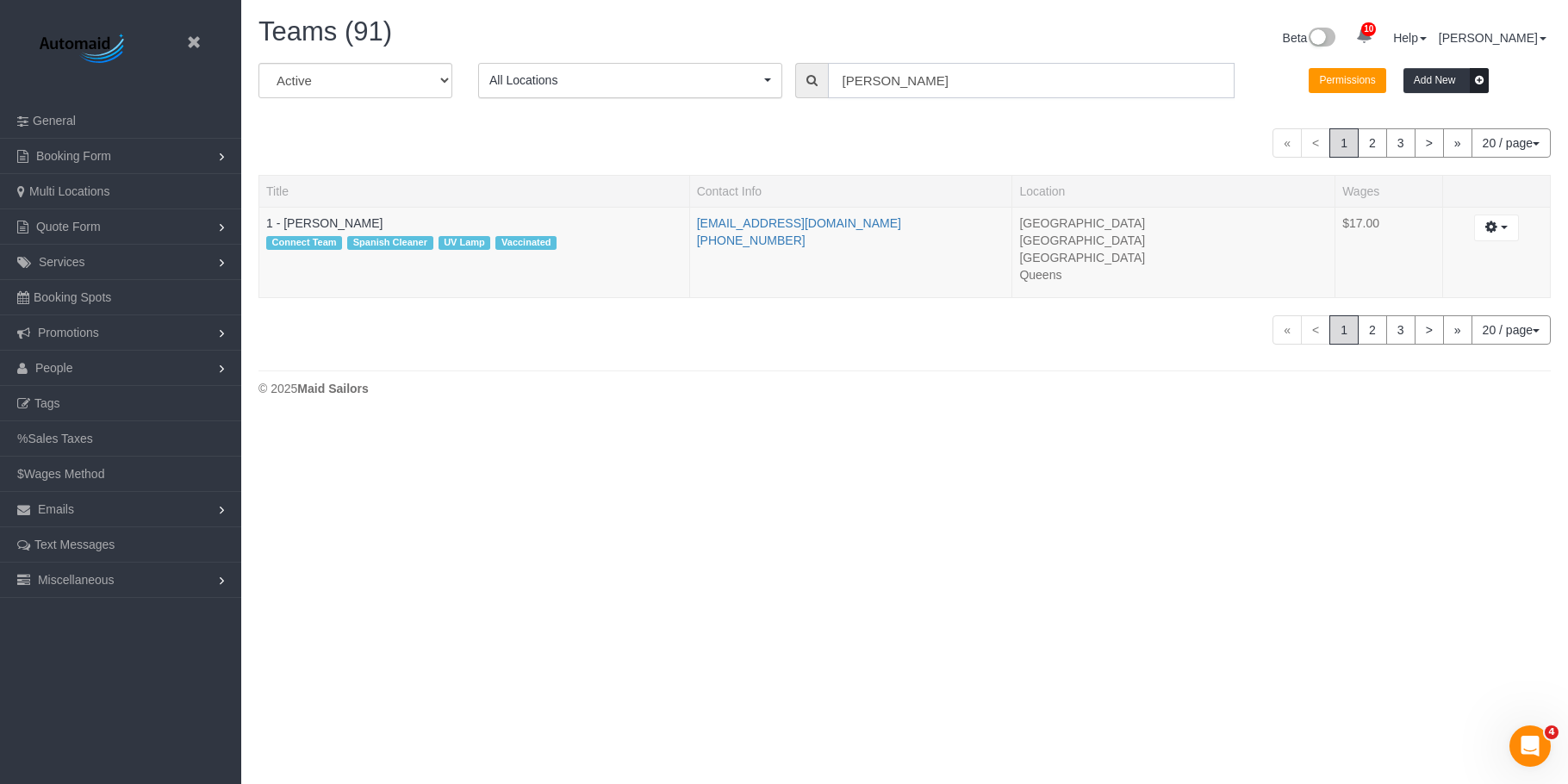
drag, startPoint x: 800, startPoint y: 83, endPoint x: 582, endPoint y: 4, distance: 231.9
click at [744, 83] on div "All Active Archived All Locations All Locations Active Locations Manhattan [def…" at bounding box center [905, 87] width 1318 height 49
paste input "Noufoh Sodandji"
drag, startPoint x: 803, startPoint y: 217, endPoint x: 696, endPoint y: 214, distance: 107.0
click at [697, 214] on li "noufoh2015@gmail.com" at bounding box center [851, 222] width 309 height 17
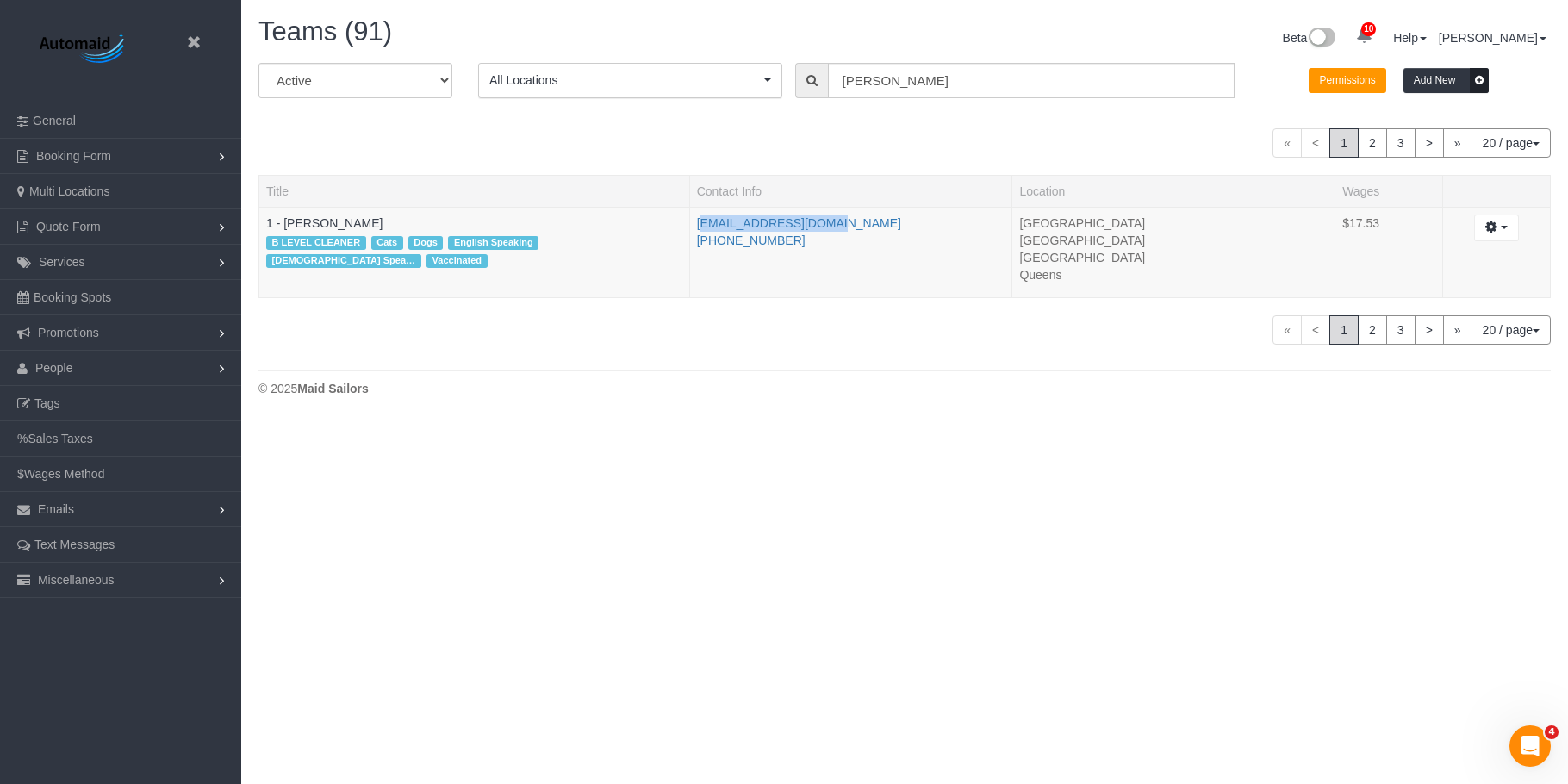
copy link "noufoh2015@gmail.com"
paste input "Alketa Tomaj"
drag, startPoint x: 824, startPoint y: 77, endPoint x: 730, endPoint y: 77, distance: 94.0
click at [731, 77] on div "All Active Archived All Locations All Locations Active Locations Manhattan [def…" at bounding box center [905, 87] width 1318 height 49
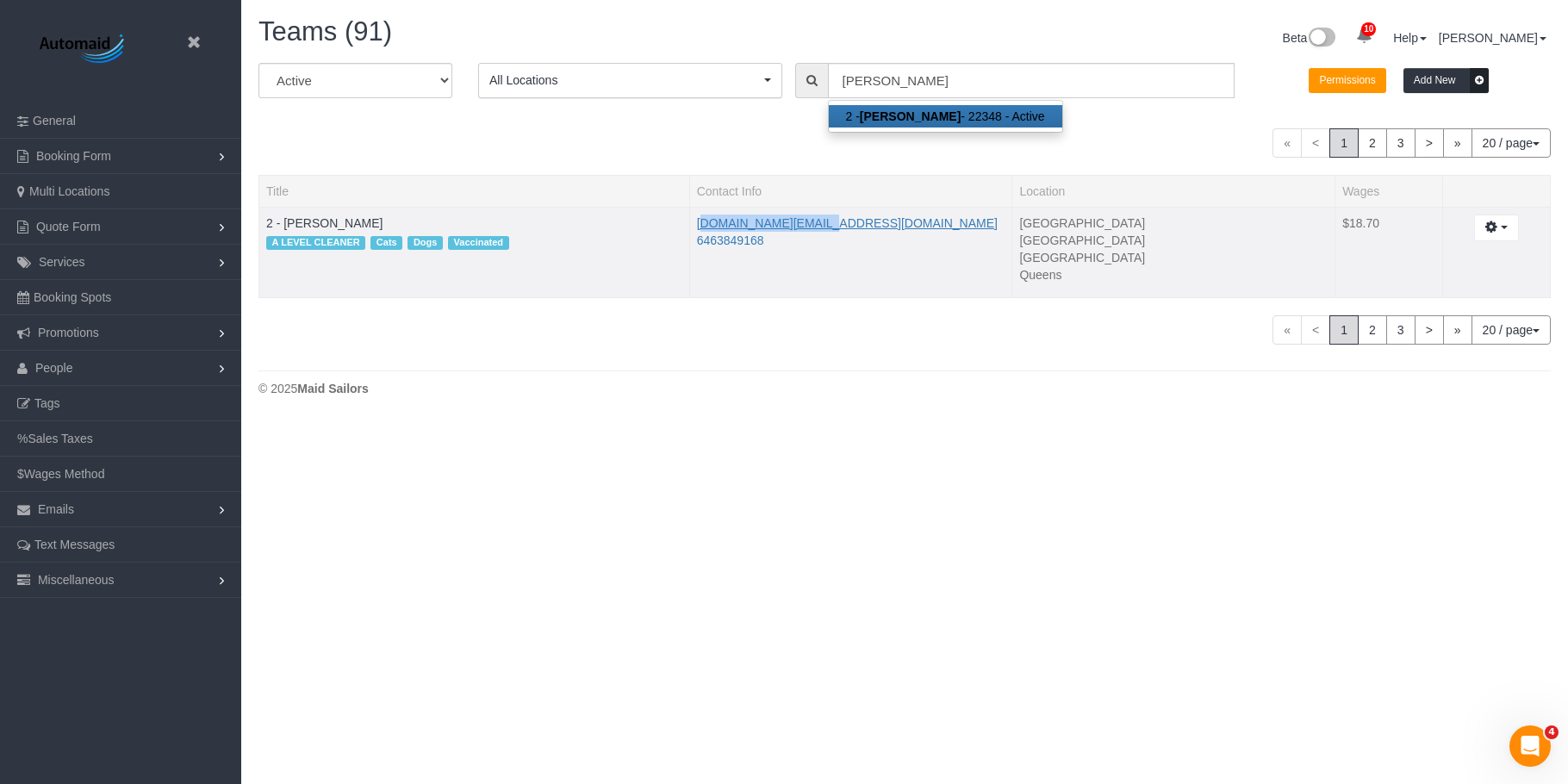
drag, startPoint x: 837, startPoint y: 216, endPoint x: 697, endPoint y: 220, distance: 140.1
click at [697, 220] on li "atomaj.at@gmail.com" at bounding box center [851, 222] width 309 height 17
copy link "atomaj.at@gmail.com"
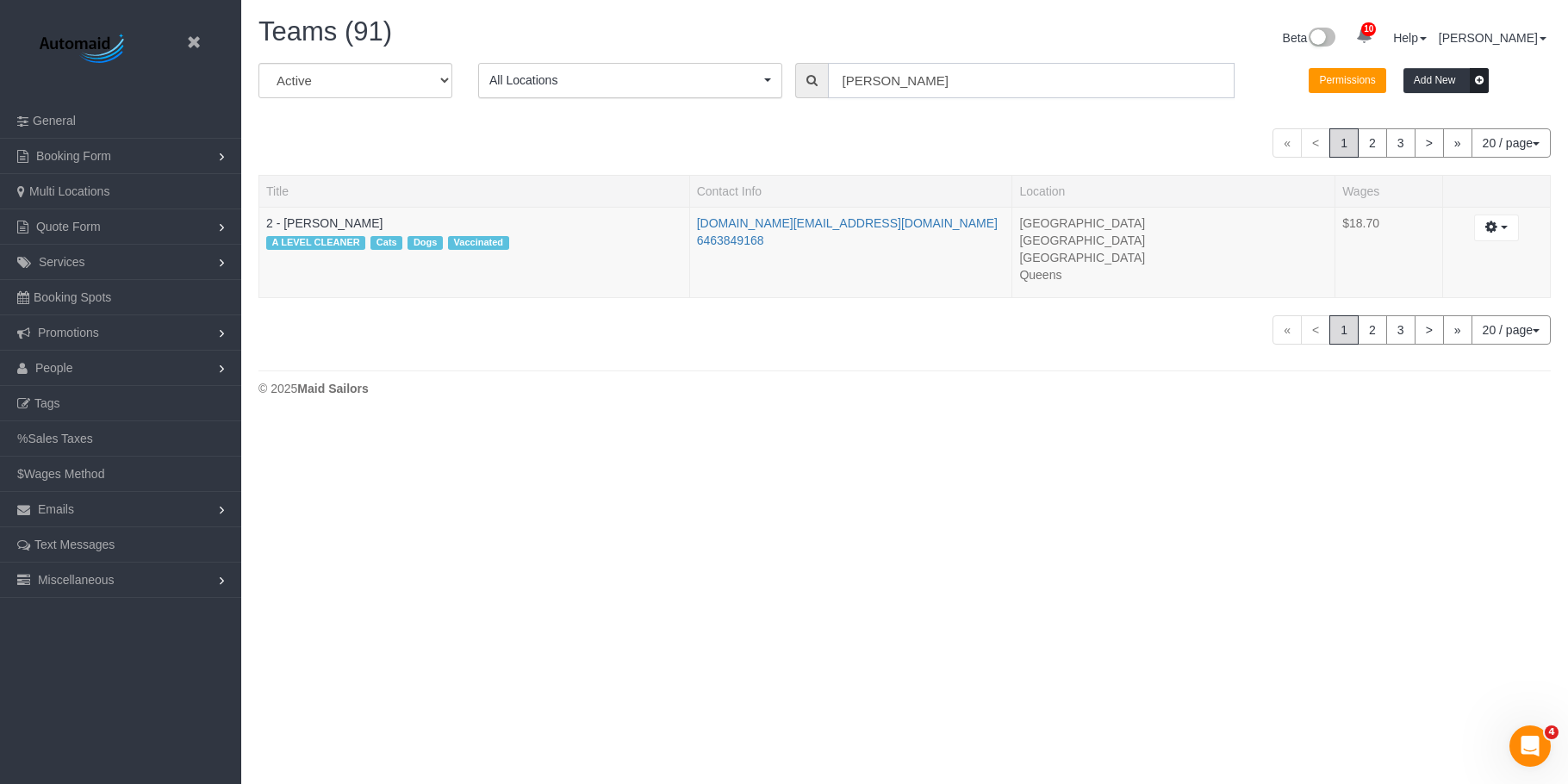
drag, startPoint x: 981, startPoint y: 85, endPoint x: 446, endPoint y: 7, distance: 540.7
click at [695, 90] on div "All Active Archived All Locations All Locations Active Locations Manhattan [def…" at bounding box center [905, 87] width 1318 height 49
paste input "Marilu Quintero"
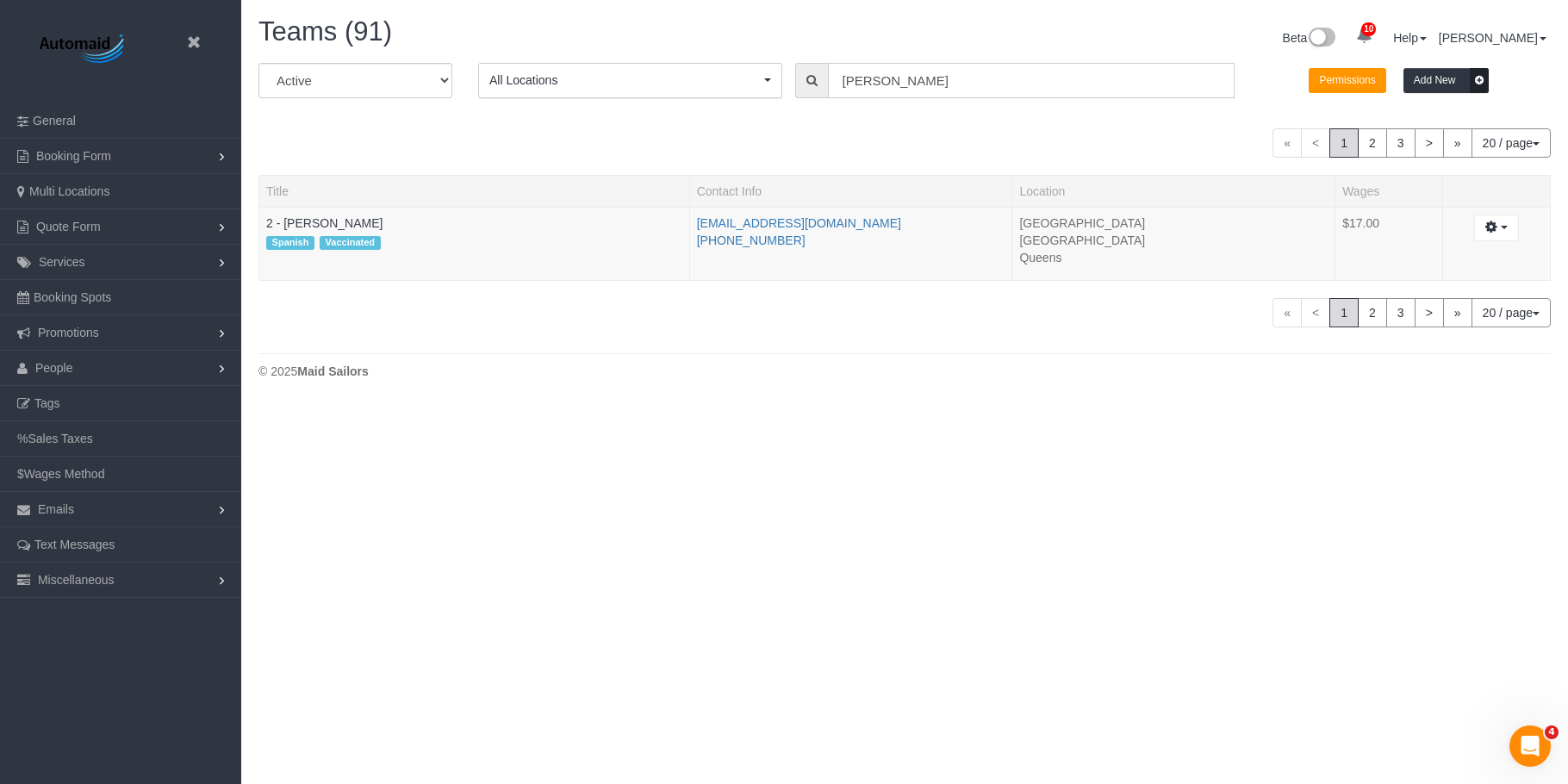
scroll to position [85735, 84573]
drag, startPoint x: 878, startPoint y: 370, endPoint x: 834, endPoint y: 264, distance: 114.8
click at [881, 370] on div "© 2025 Maid Sailors" at bounding box center [904, 371] width 1292 height 17
drag, startPoint x: 784, startPoint y: 224, endPoint x: 690, endPoint y: 220, distance: 94.1
click at [690, 220] on td "uliram.qq@gmail.com (718) 787-6432" at bounding box center [851, 244] width 323 height 74
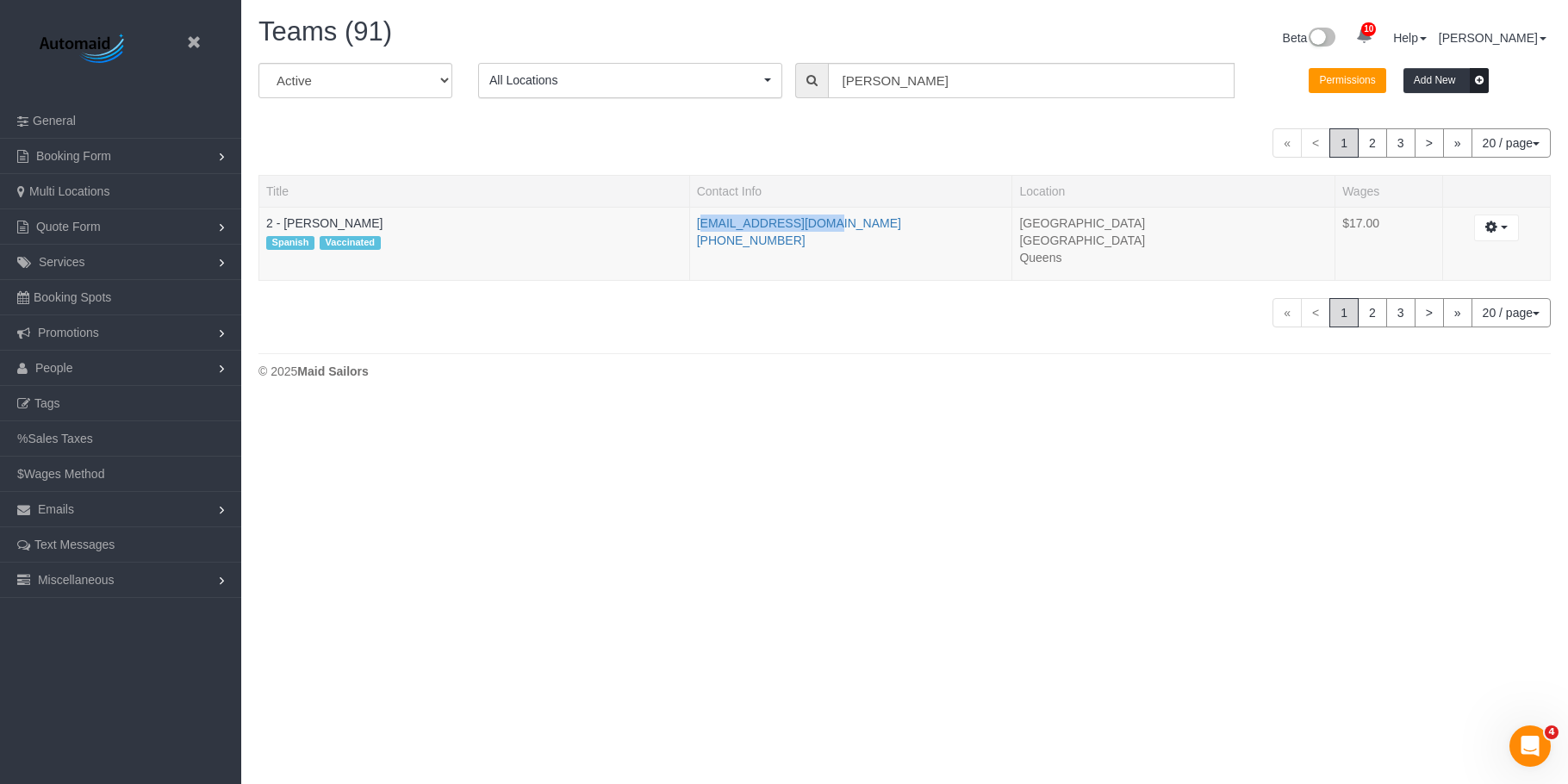
copy link "uliram.qq@gmail.com"
drag, startPoint x: 958, startPoint y: 88, endPoint x: 613, endPoint y: 75, distance: 345.2
click at [663, 79] on div "All Active Archived All Locations All Locations Active Locations Manhattan [def…" at bounding box center [905, 87] width 1318 height 49
paste input "Katherine Poveda"
type input "Katherine Poveda"
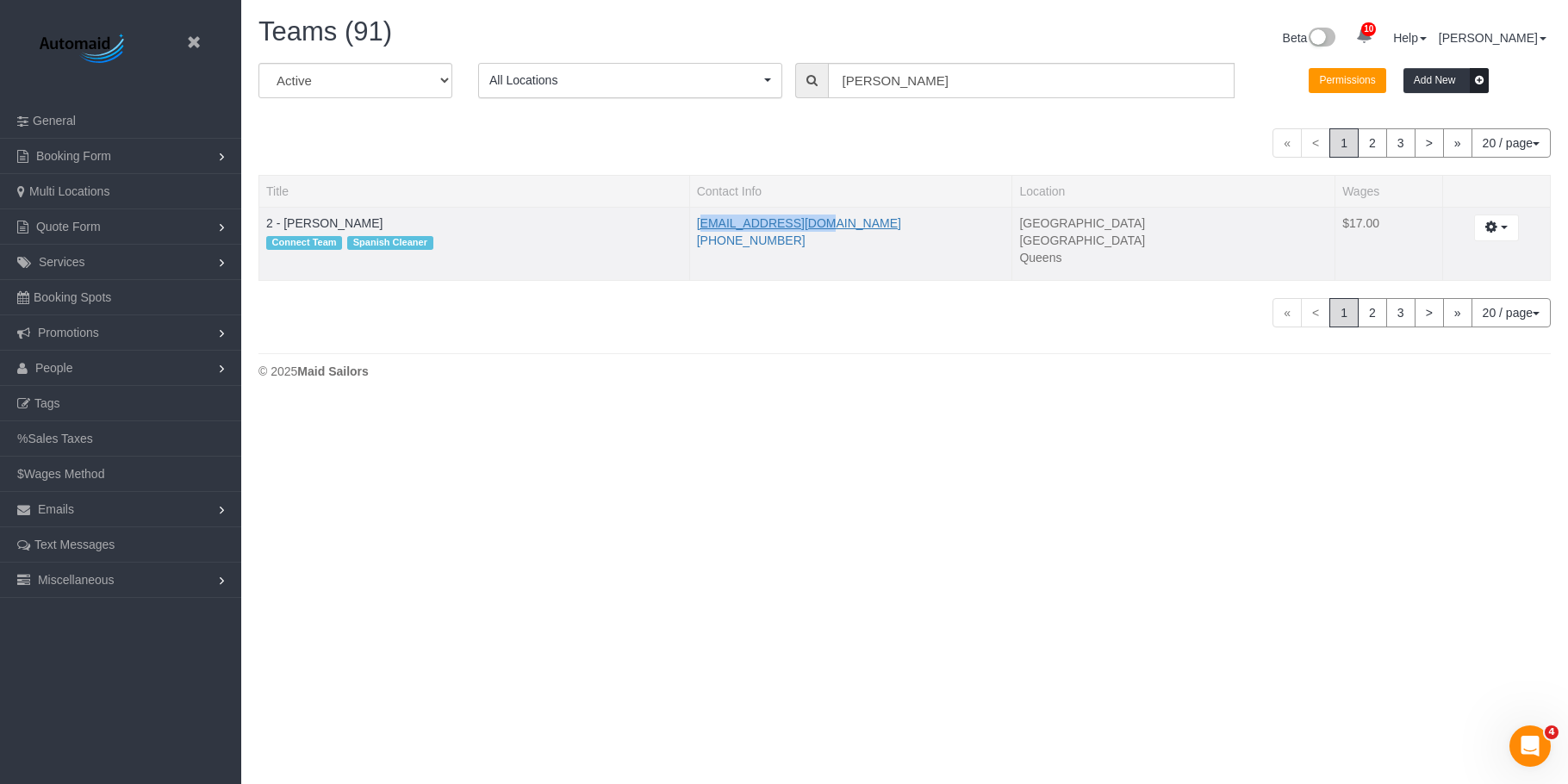
drag, startPoint x: 823, startPoint y: 212, endPoint x: 698, endPoint y: 218, distance: 125.1
click at [698, 218] on td "kzpoveda@gmail.com (929) 321-9498" at bounding box center [851, 244] width 323 height 74
copy link "kzpoveda@gmail.com"
drag, startPoint x: 195, startPoint y: 41, endPoint x: 195, endPoint y: 5, distance: 36.0
click at [195, 41] on icon at bounding box center [194, 42] width 22 height 22
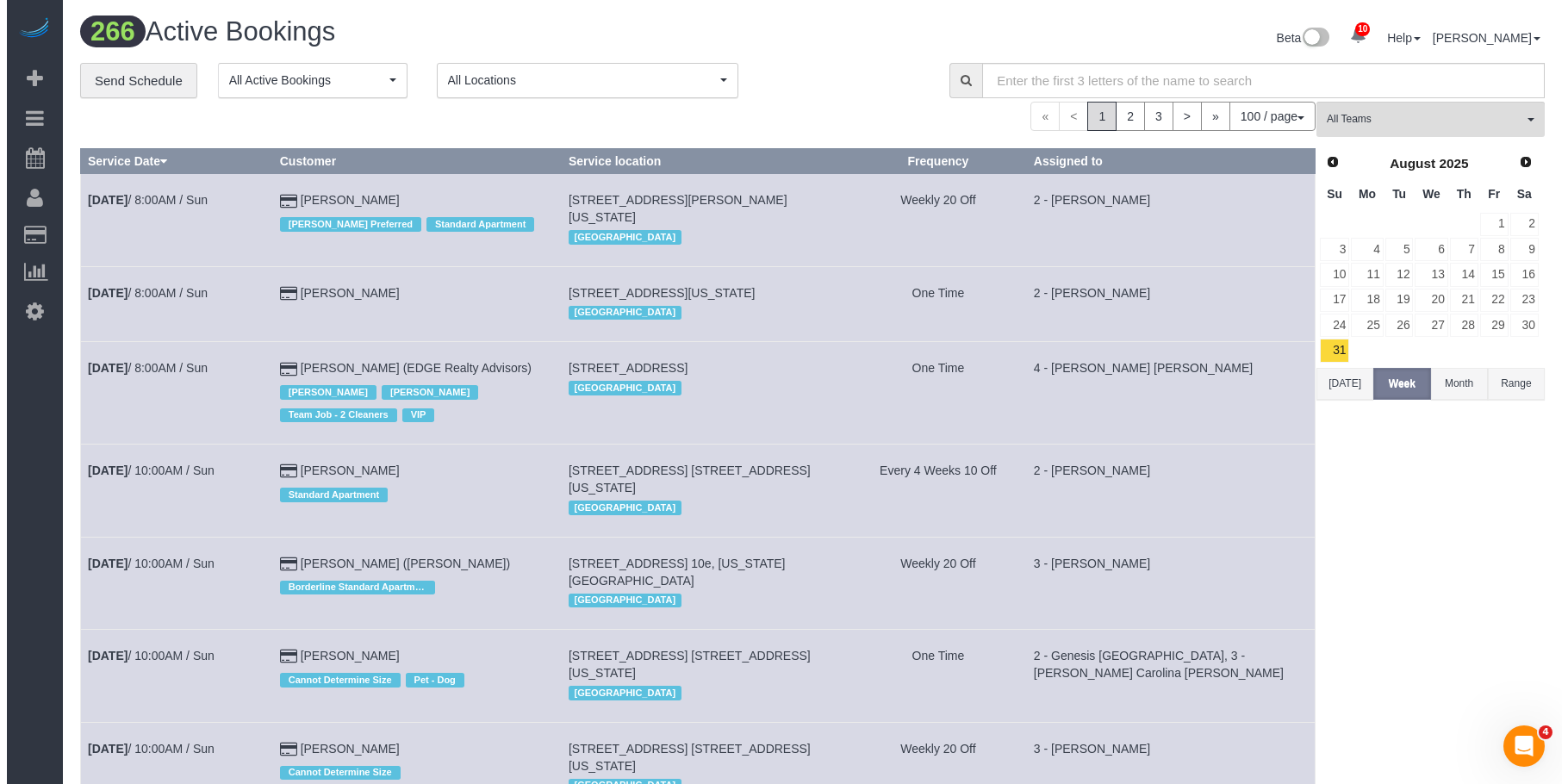
scroll to position [10412, 1554]
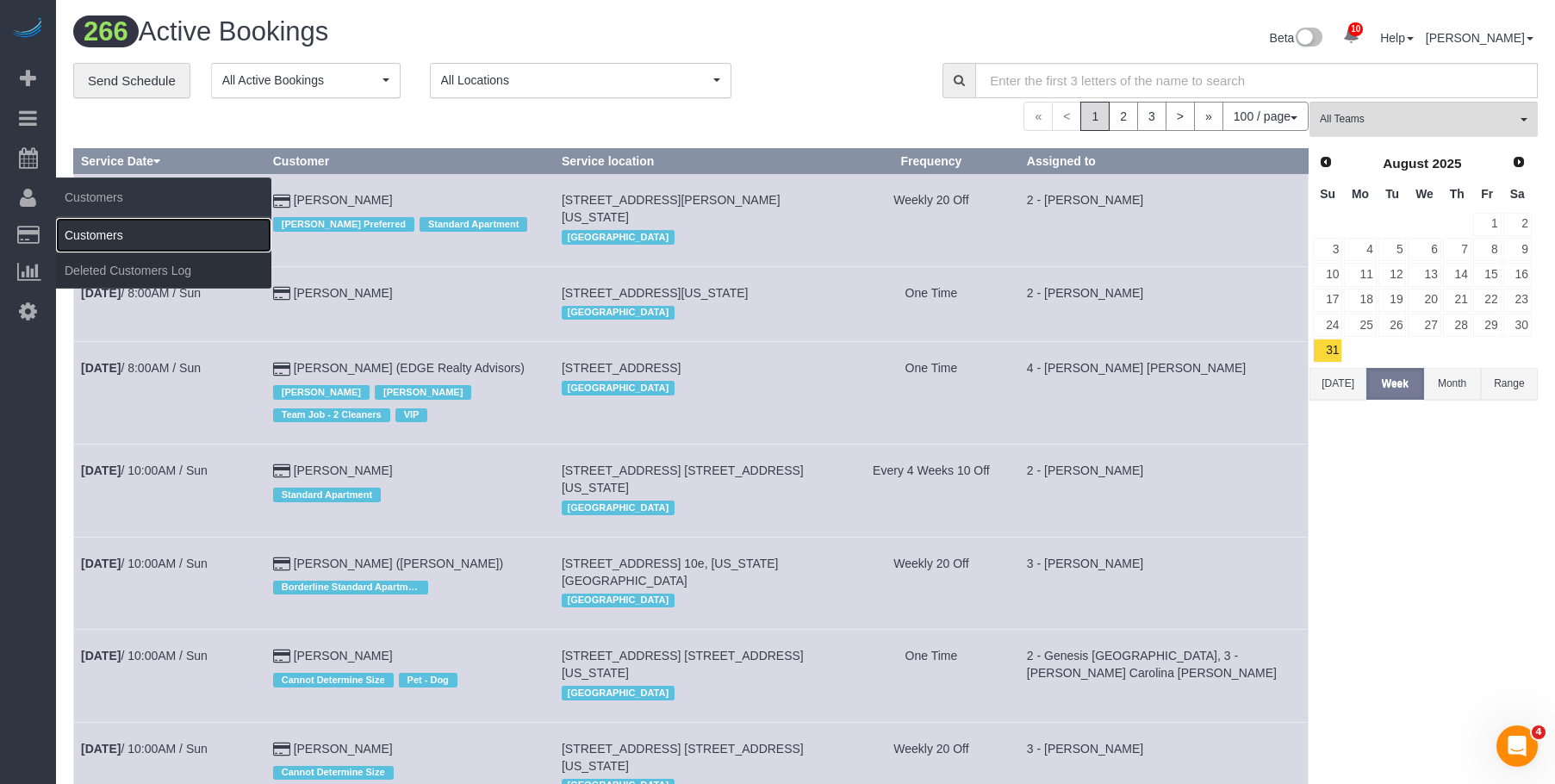
click at [96, 235] on link "Customers" at bounding box center [163, 235] width 215 height 34
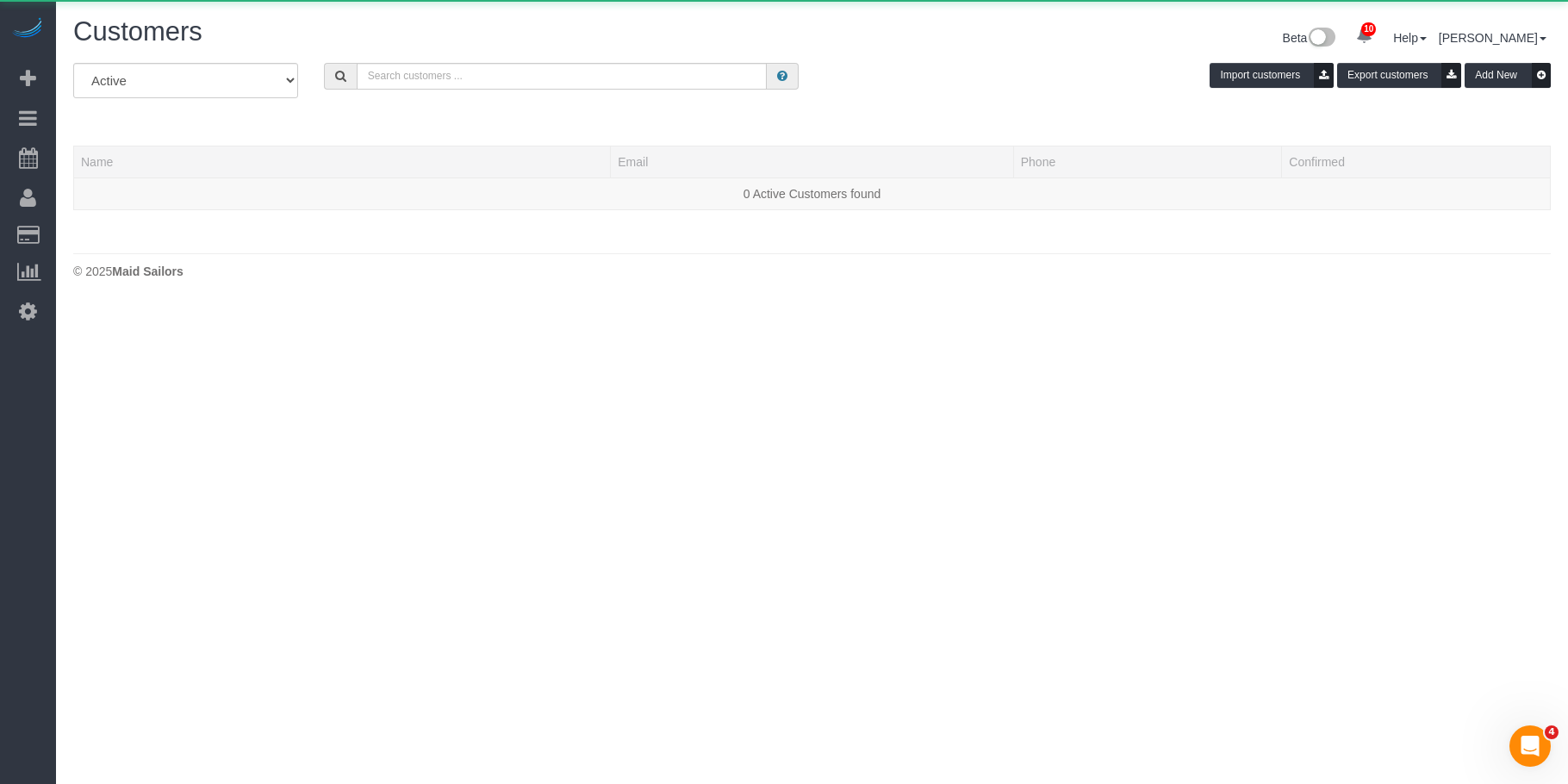
scroll to position [304, 1568]
click at [588, 79] on input "text" at bounding box center [562, 77] width 410 height 27
paste input "Genara Burks"
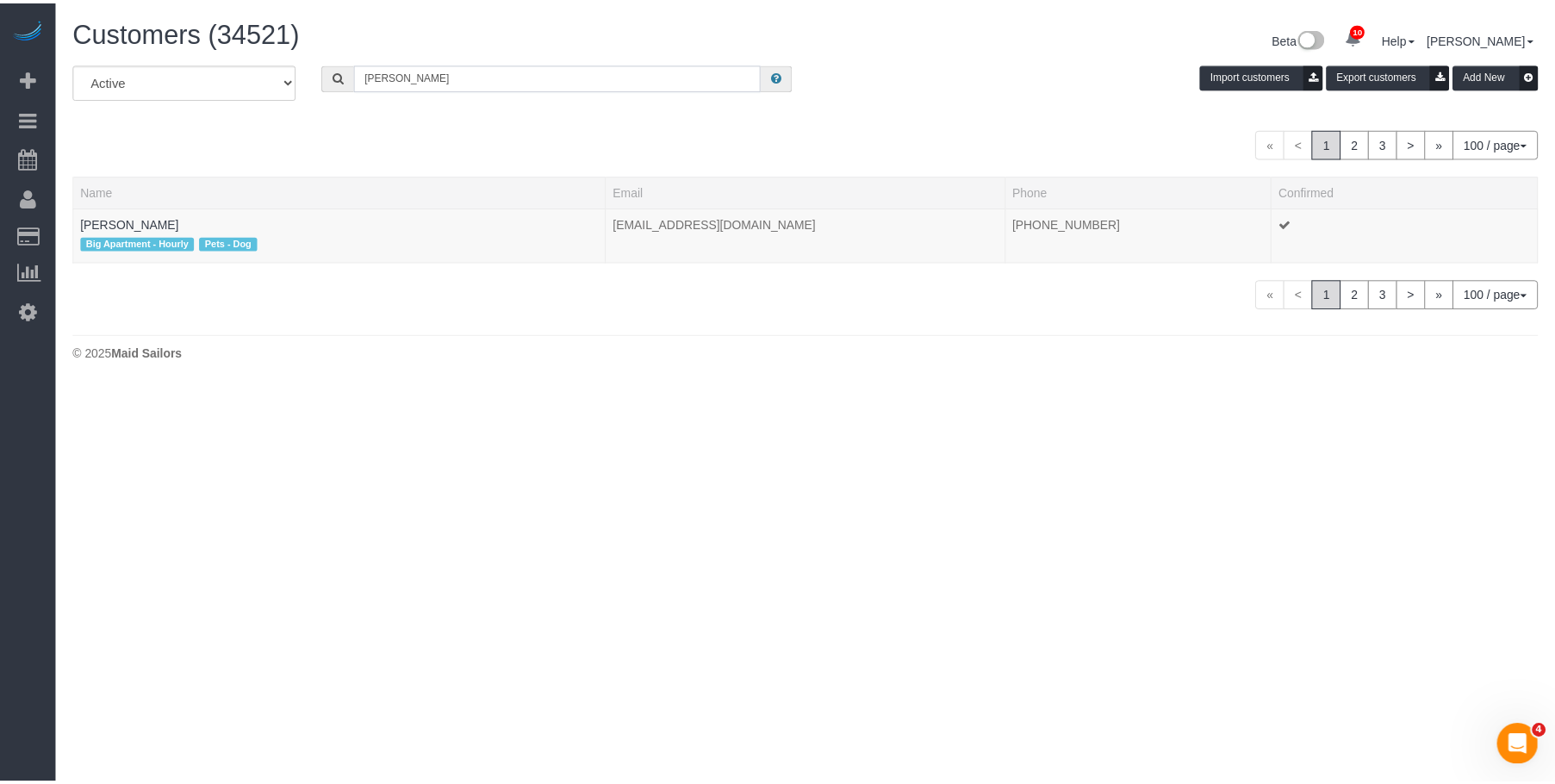
scroll to position [386, 1569]
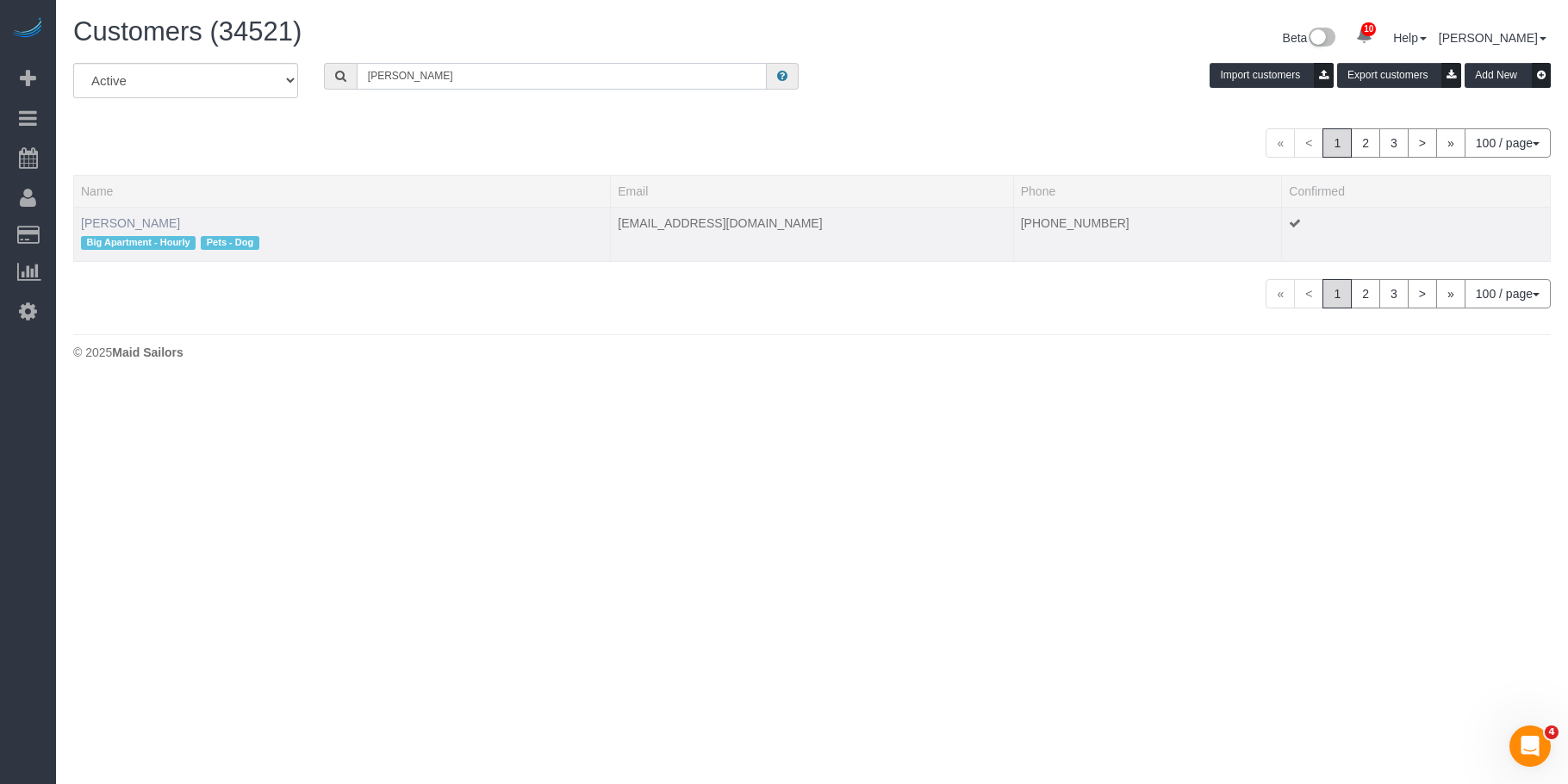
type input "Genara Burks"
click at [136, 220] on link "Genara Burks" at bounding box center [131, 222] width 99 height 14
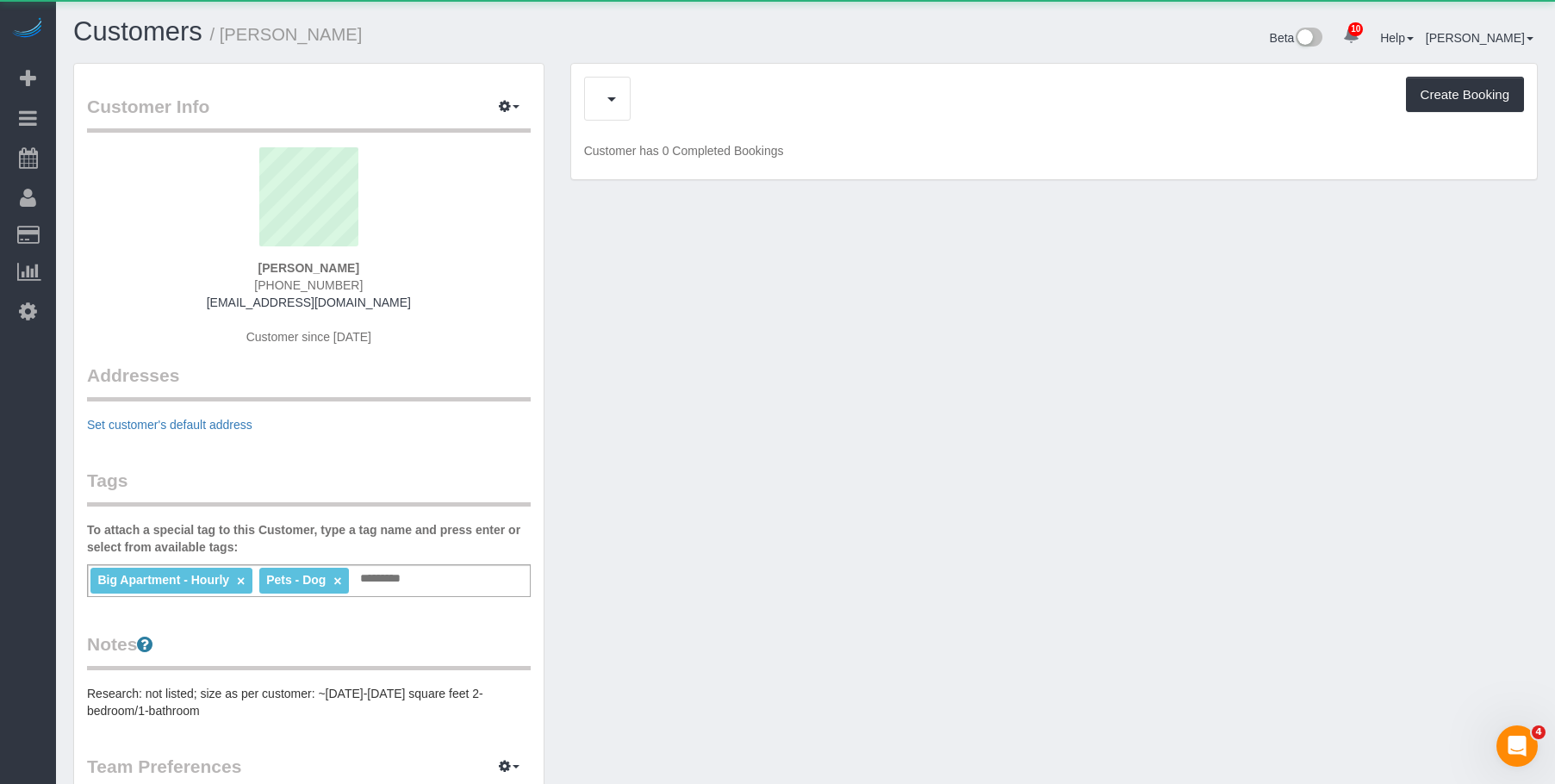
scroll to position [1175, 1555]
click at [716, 110] on button "Completed Bookings (1)" at bounding box center [711, 98] width 255 height 44
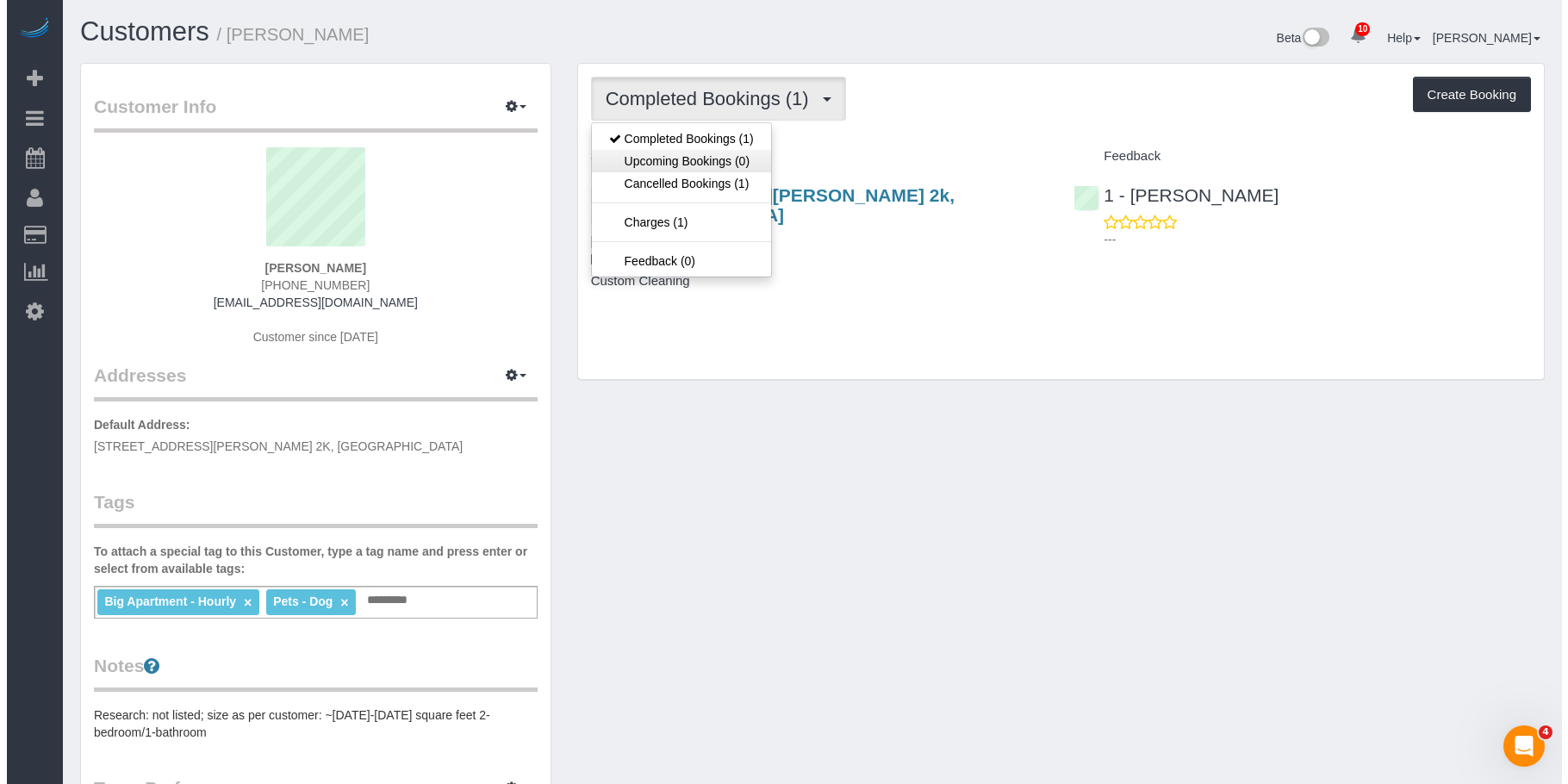
scroll to position [1281, 1554]
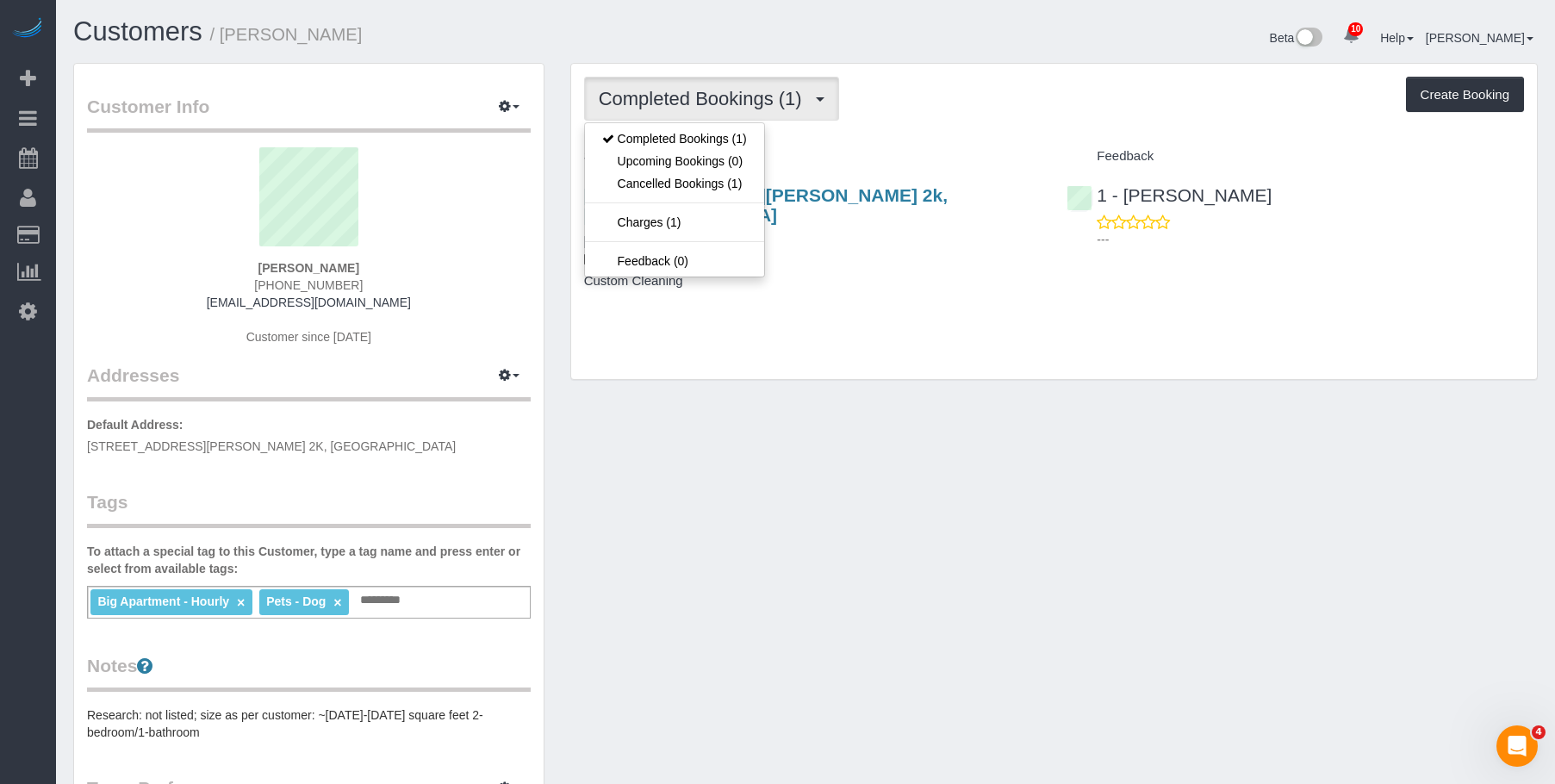
click at [1018, 336] on div "Completed Bookings (1) Completed Bookings (1) Upcoming Bookings (0) Cancelled B…" at bounding box center [1053, 221] width 966 height 315
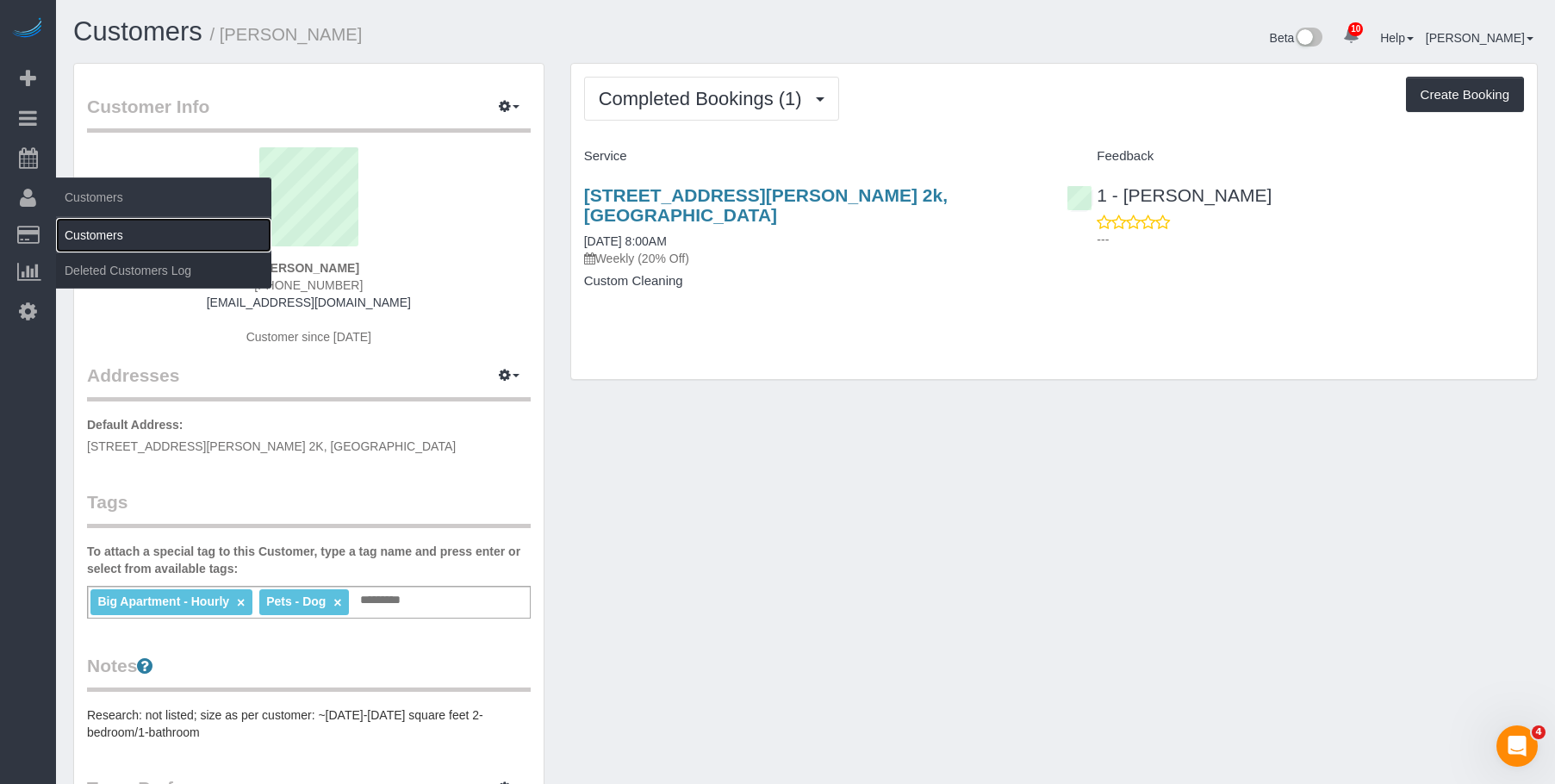
click at [91, 225] on link "Customers" at bounding box center [163, 235] width 215 height 34
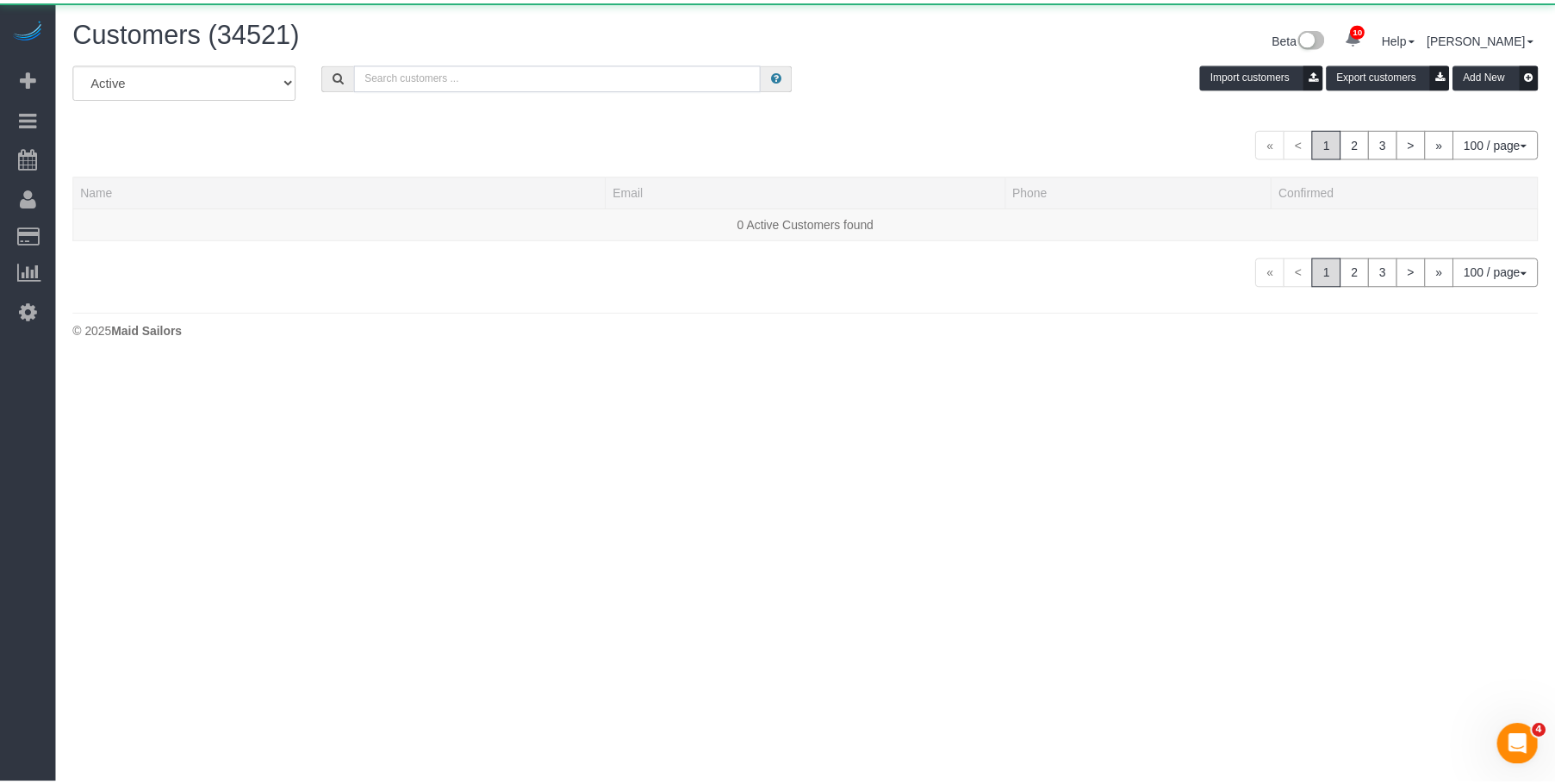
scroll to position [363, 1569]
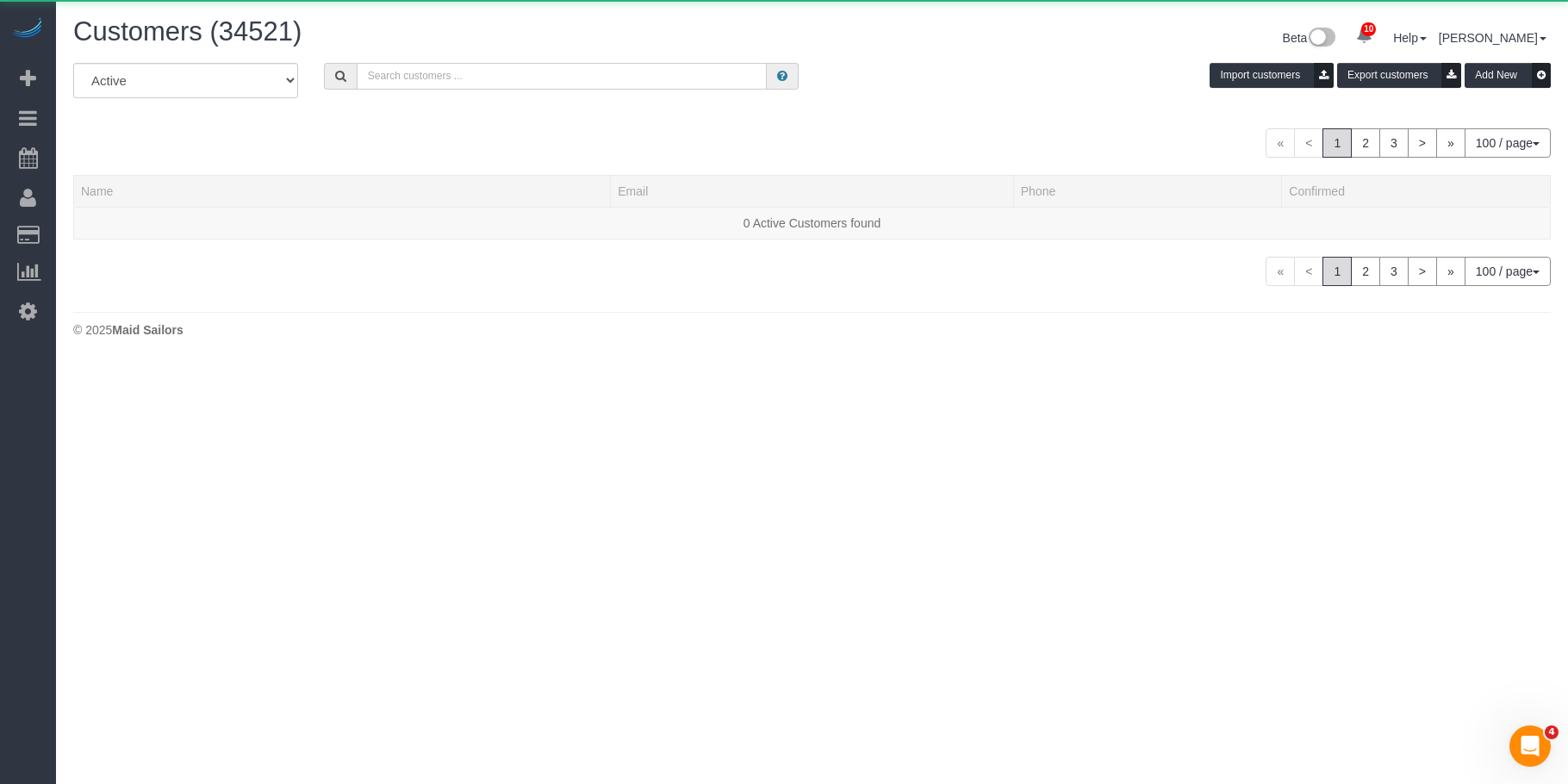
click at [481, 68] on input "text" at bounding box center [562, 77] width 410 height 27
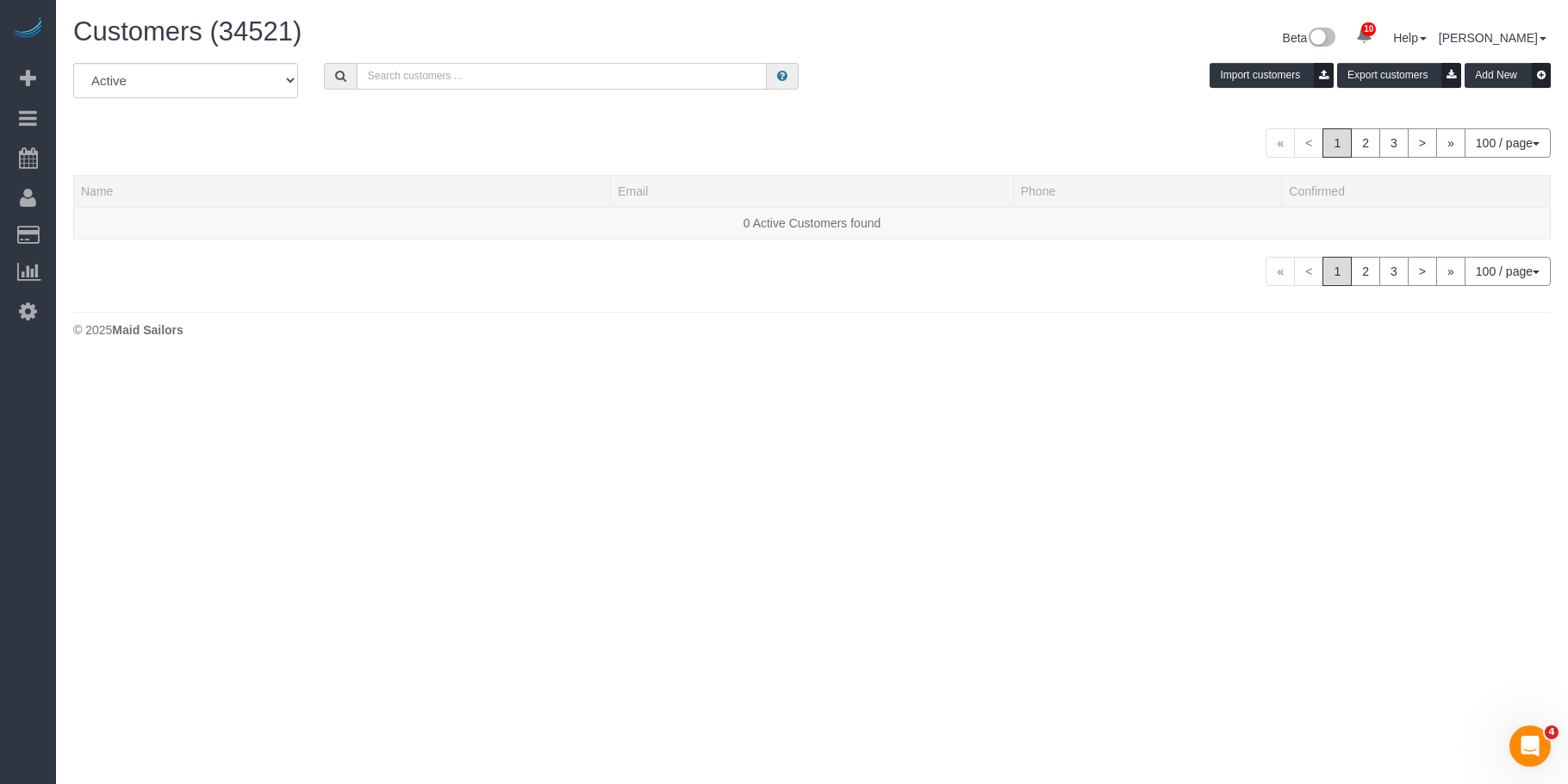
paste input "Luis Chevere"
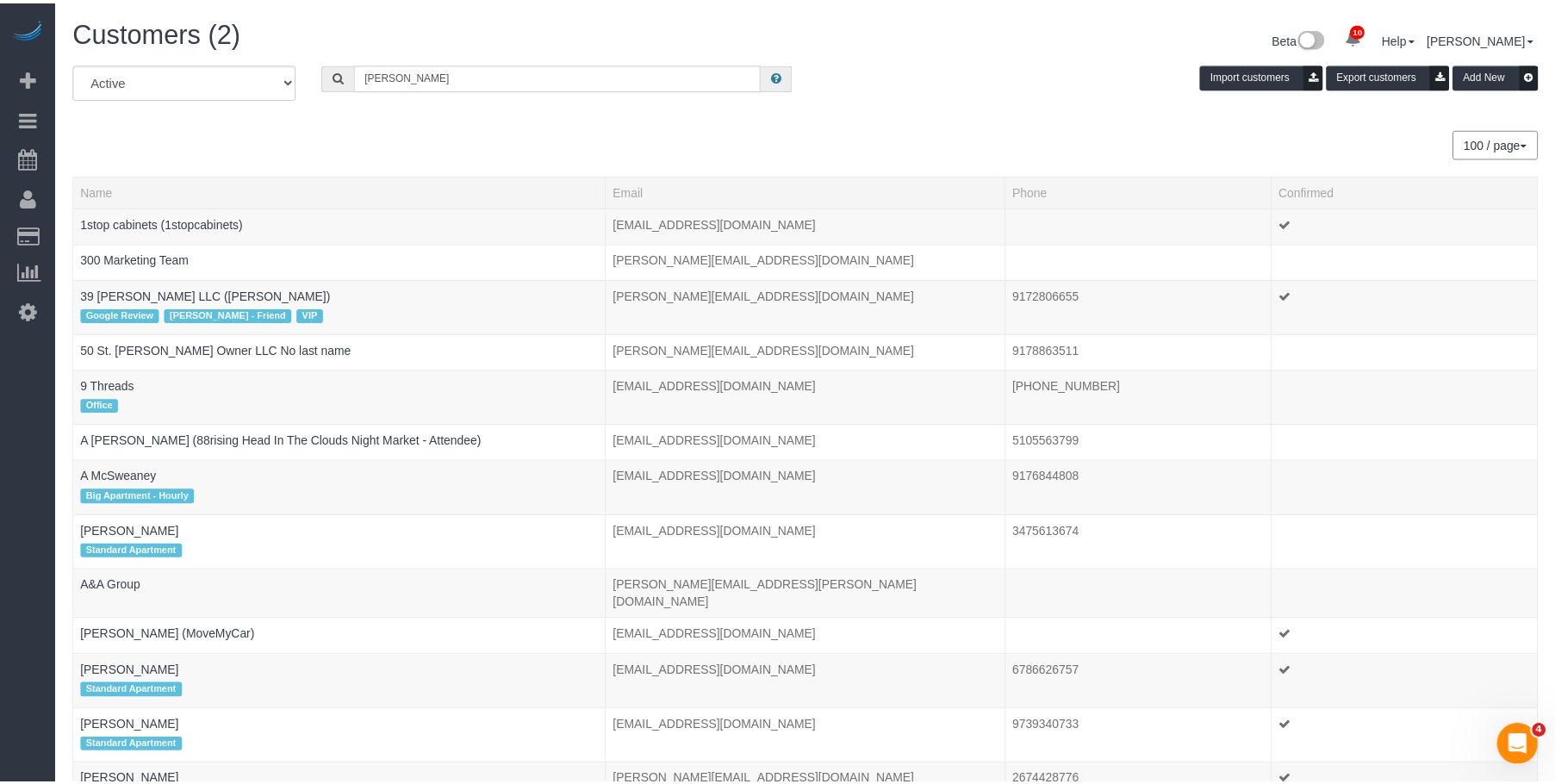
scroll to position [85718, 84600]
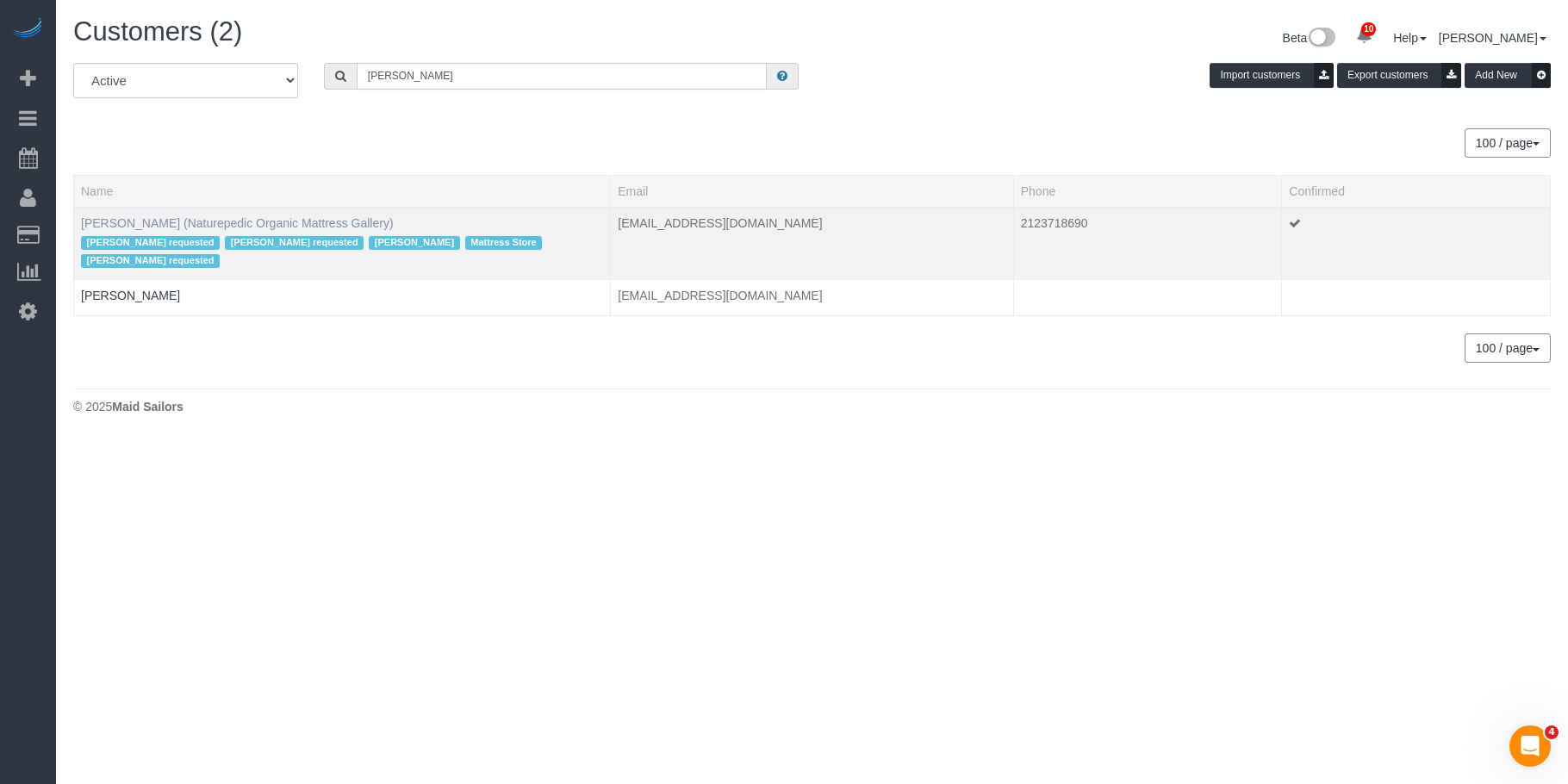
type input "Luis Chevere"
click at [348, 224] on link "[PERSON_NAME] (Naturepedic Organic Mattress Gallery)" at bounding box center [237, 222] width 312 height 14
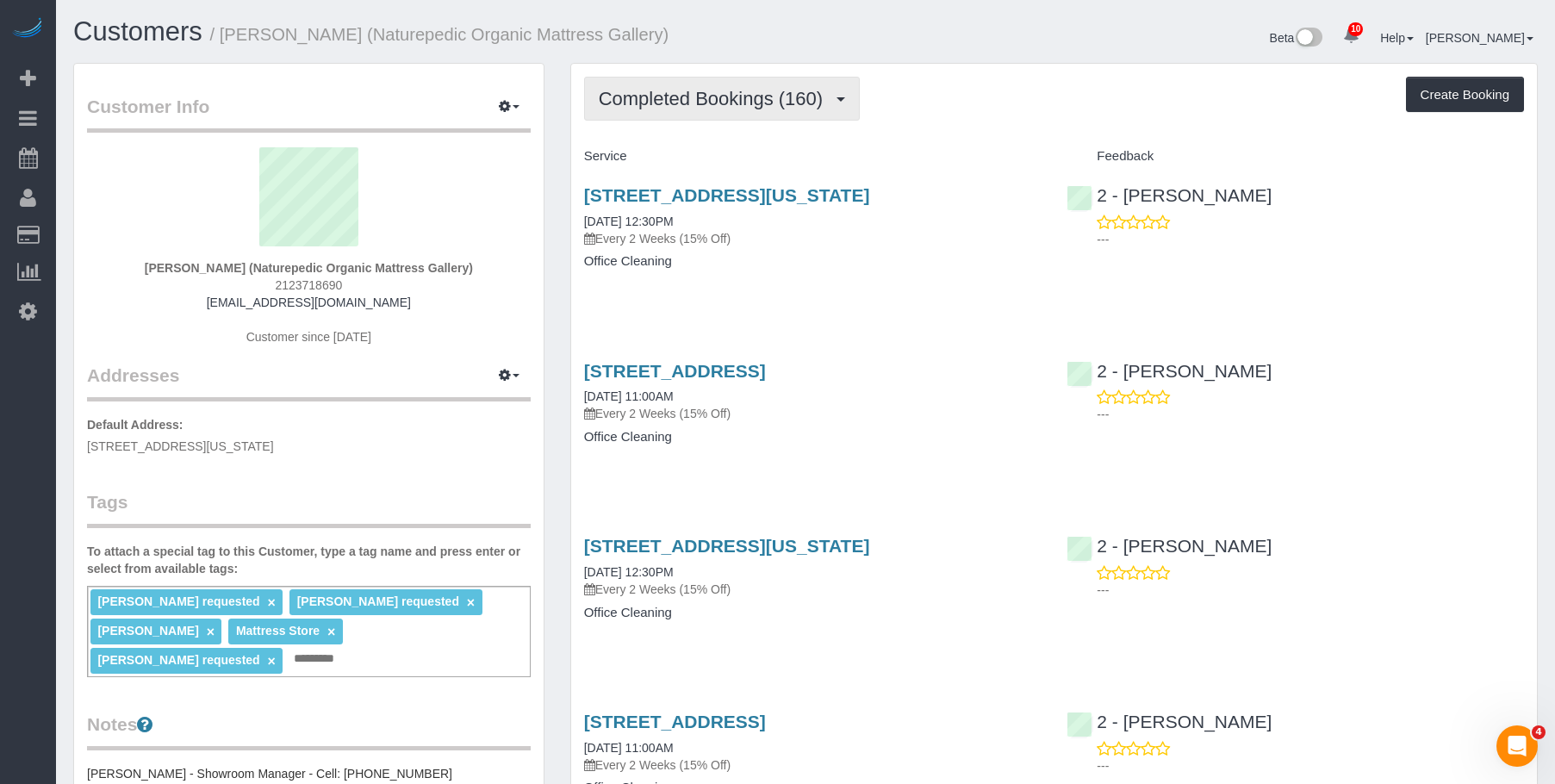
click at [747, 103] on span "Completed Bookings (160)" at bounding box center [715, 99] width 232 height 22
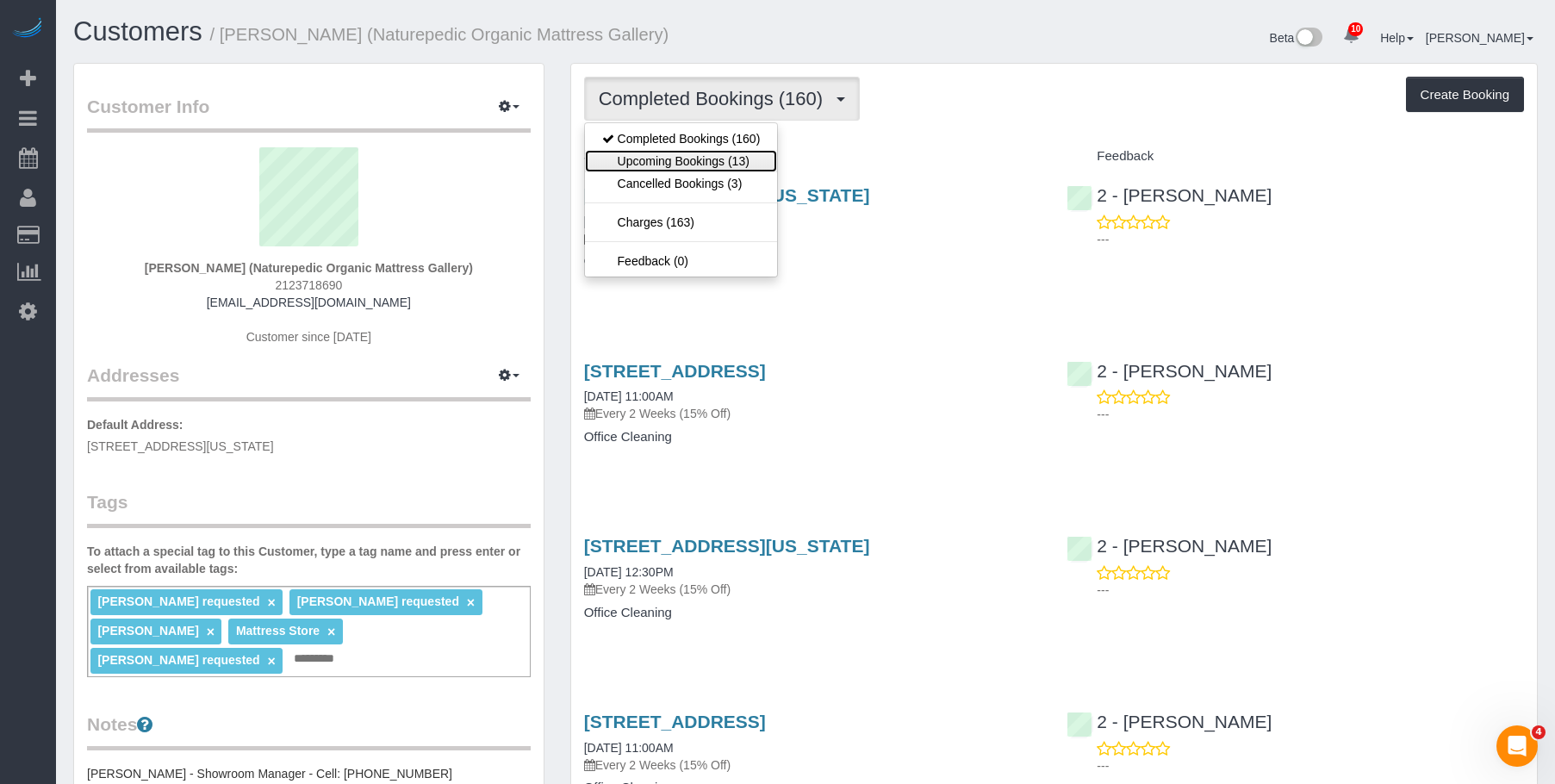
click at [714, 166] on link "Upcoming Bookings (13)" at bounding box center [682, 161] width 193 height 23
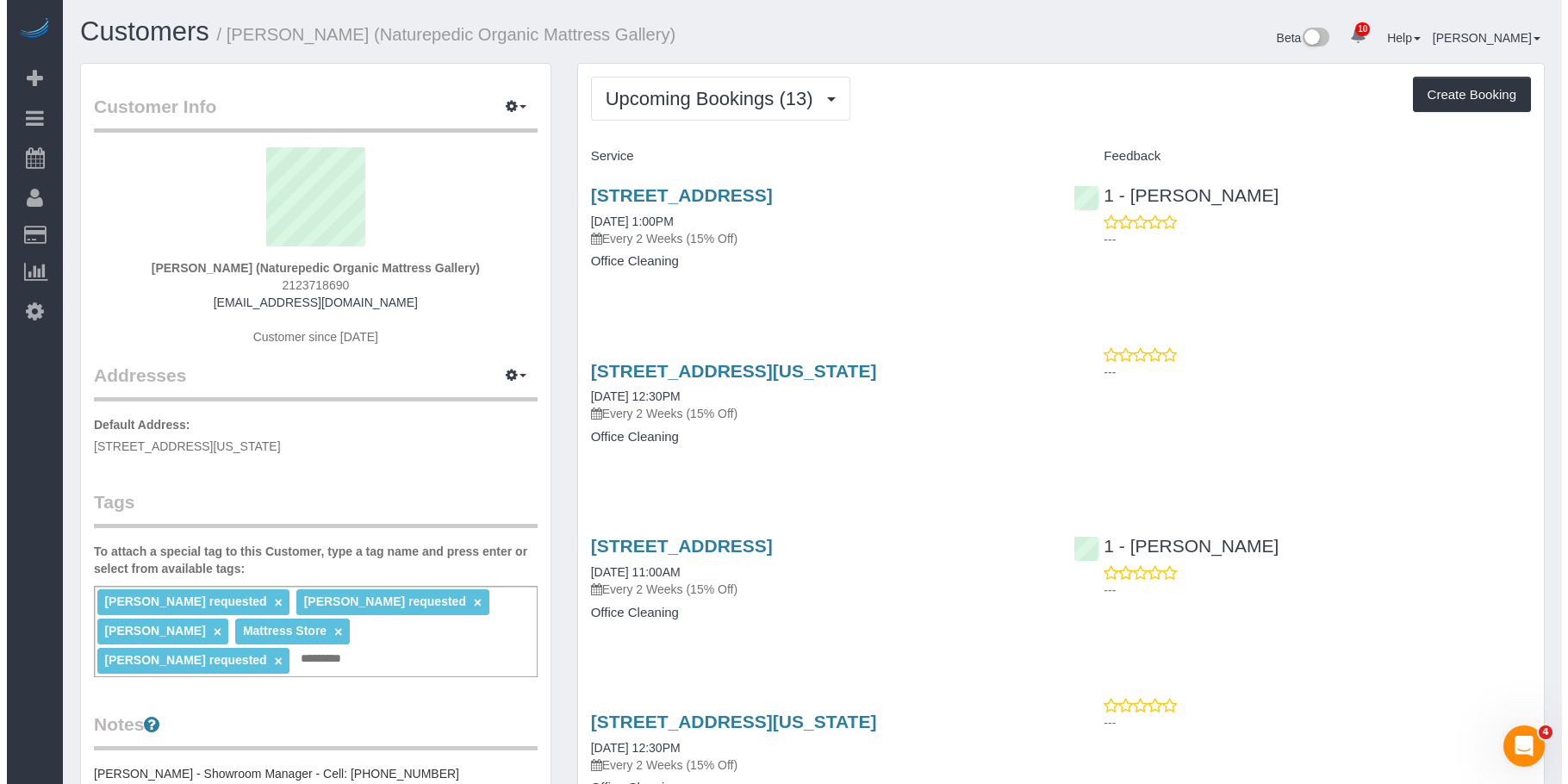
scroll to position [2714, 1554]
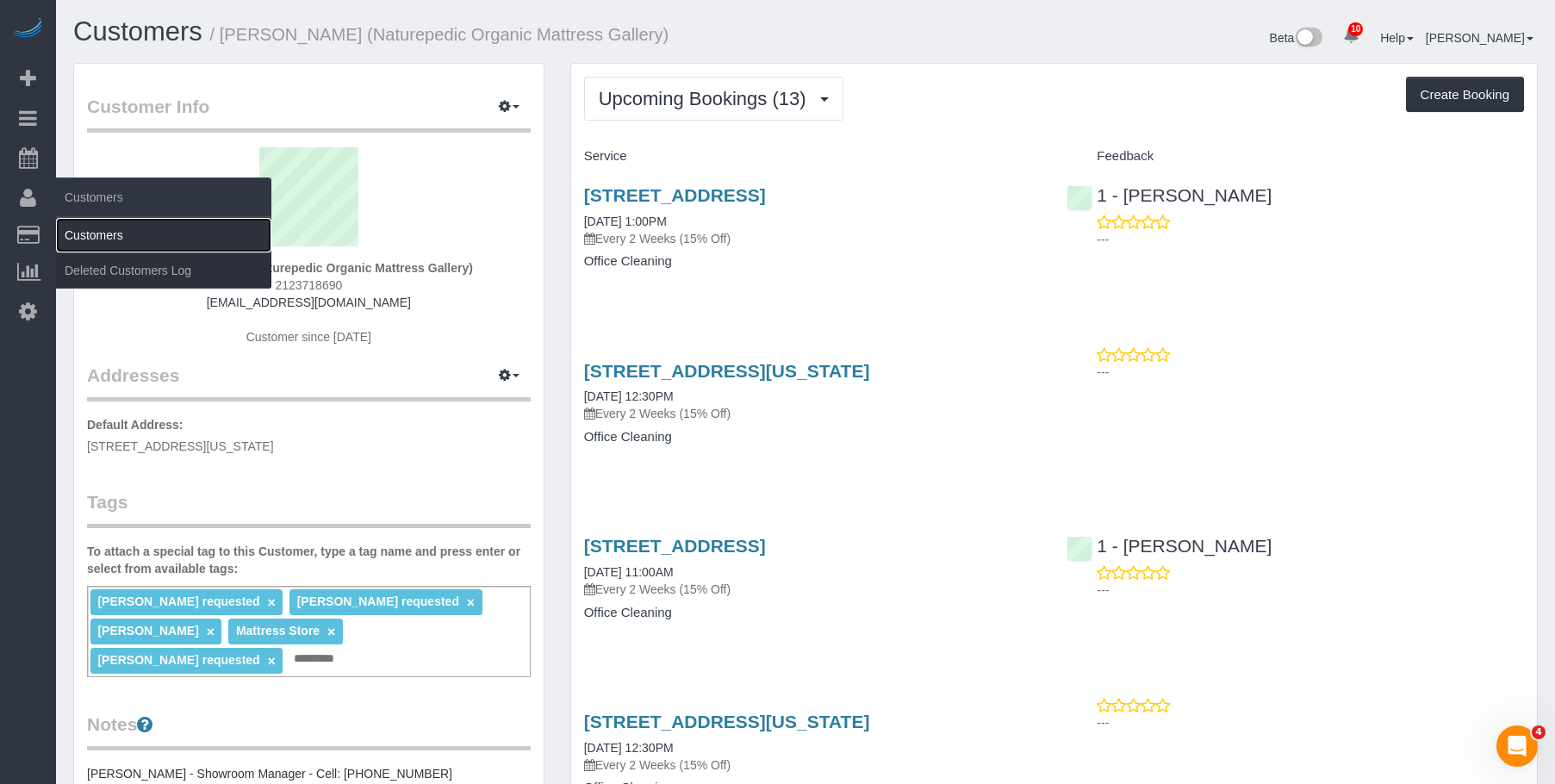
click at [104, 224] on link "Customers" at bounding box center [163, 235] width 215 height 34
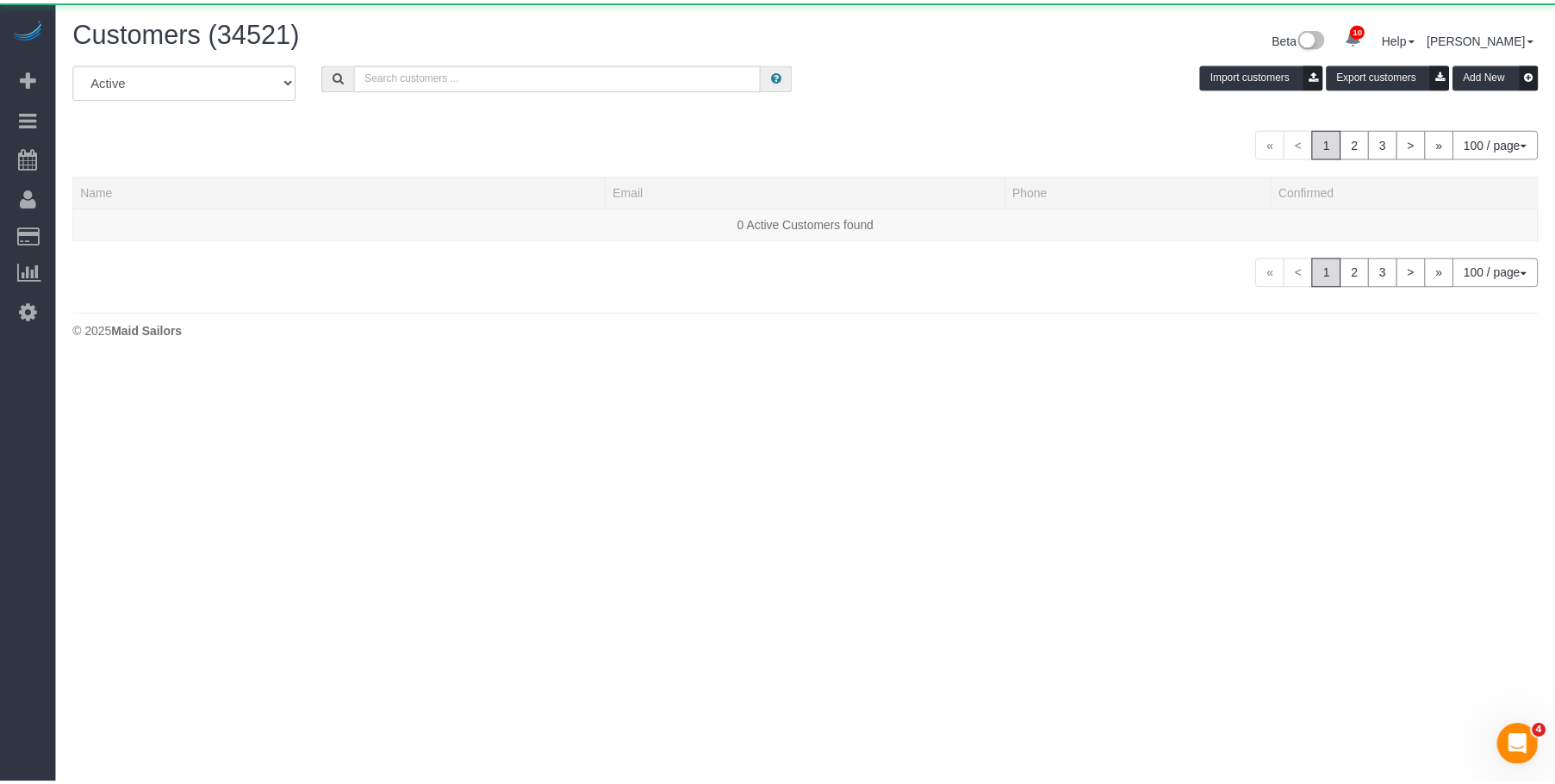
scroll to position [363, 1569]
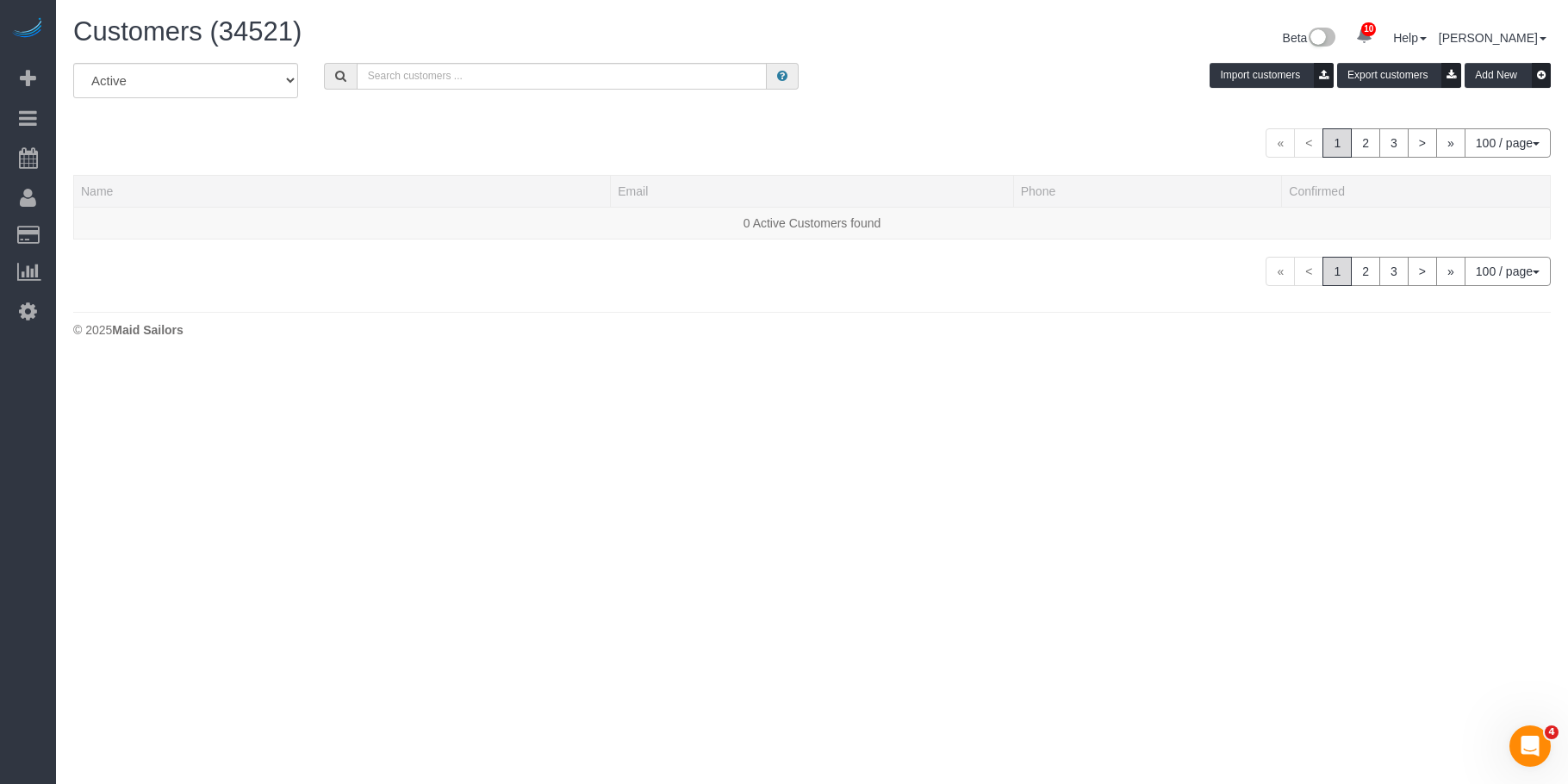
click at [512, 52] on div "Customers (34521)" at bounding box center [436, 35] width 752 height 37
click at [495, 90] on div "All Active Archived Import customers Export customers Add New" at bounding box center [812, 87] width 1503 height 49
click at [520, 70] on input "text" at bounding box center [562, 77] width 410 height 27
paste input "Thierry Soudee"
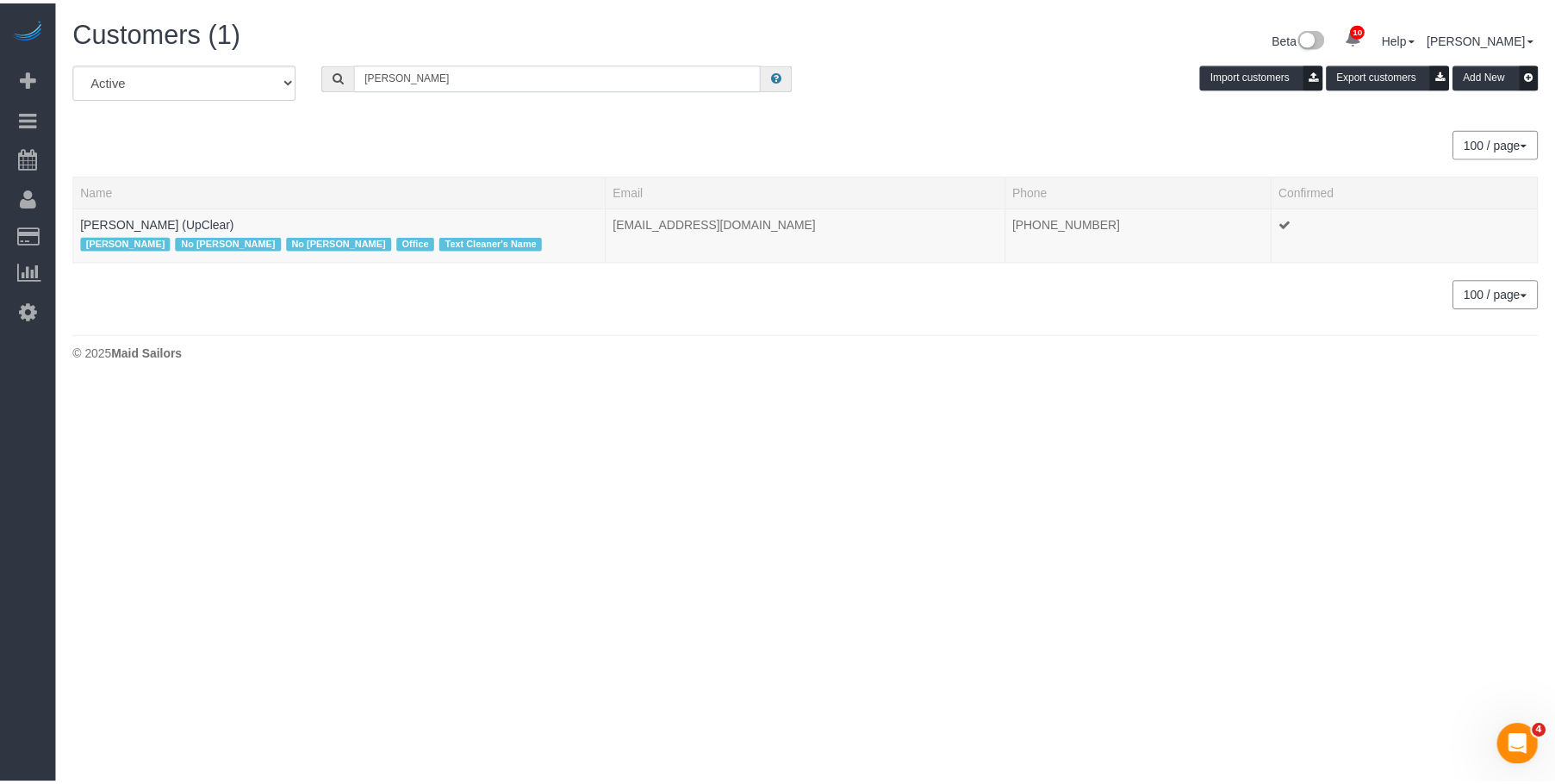
scroll to position [85755, 84600]
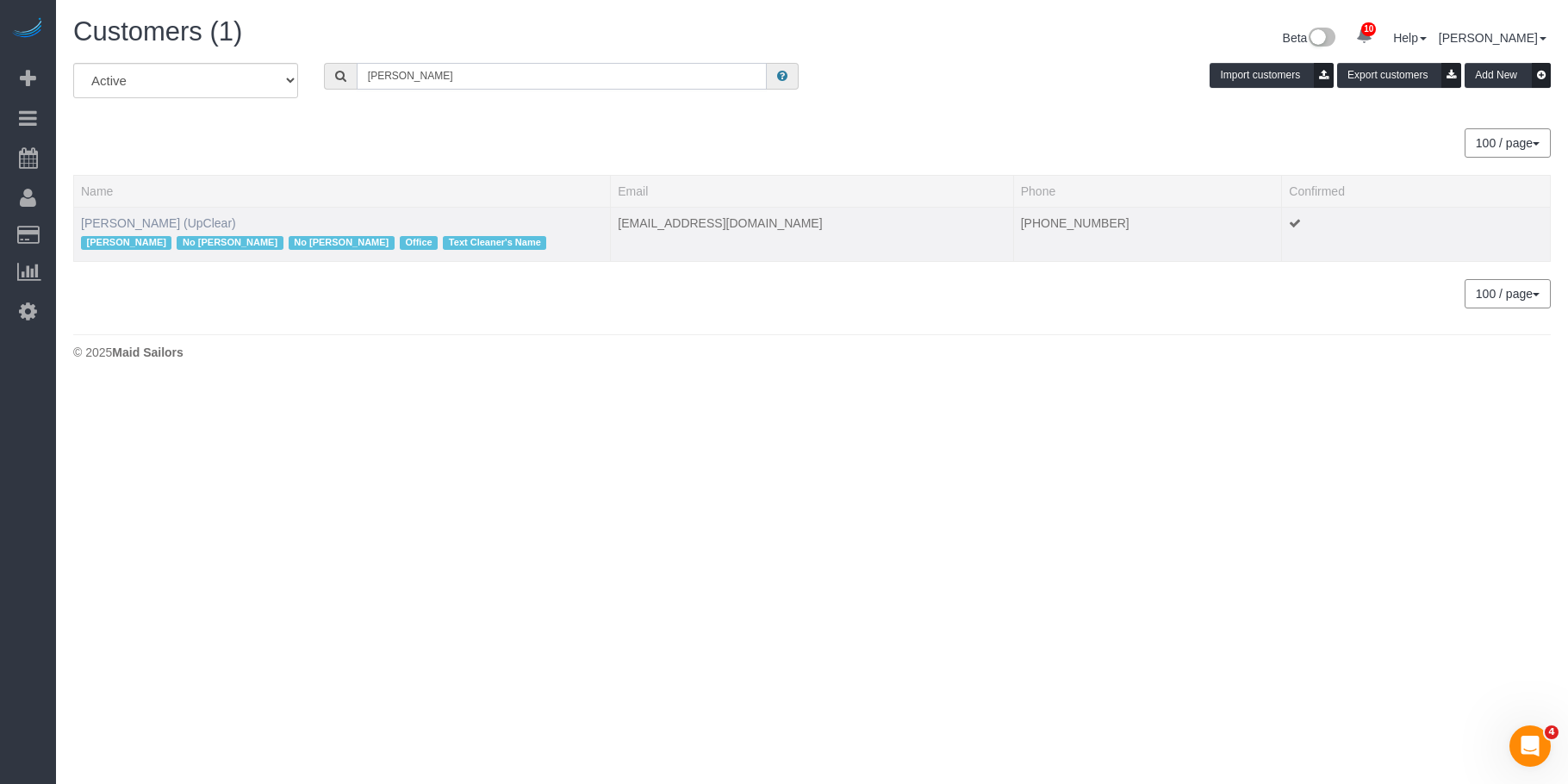
type input "Thierry Soudee"
click at [150, 223] on link "Thierry Soudee (UpClear)" at bounding box center [158, 222] width 155 height 14
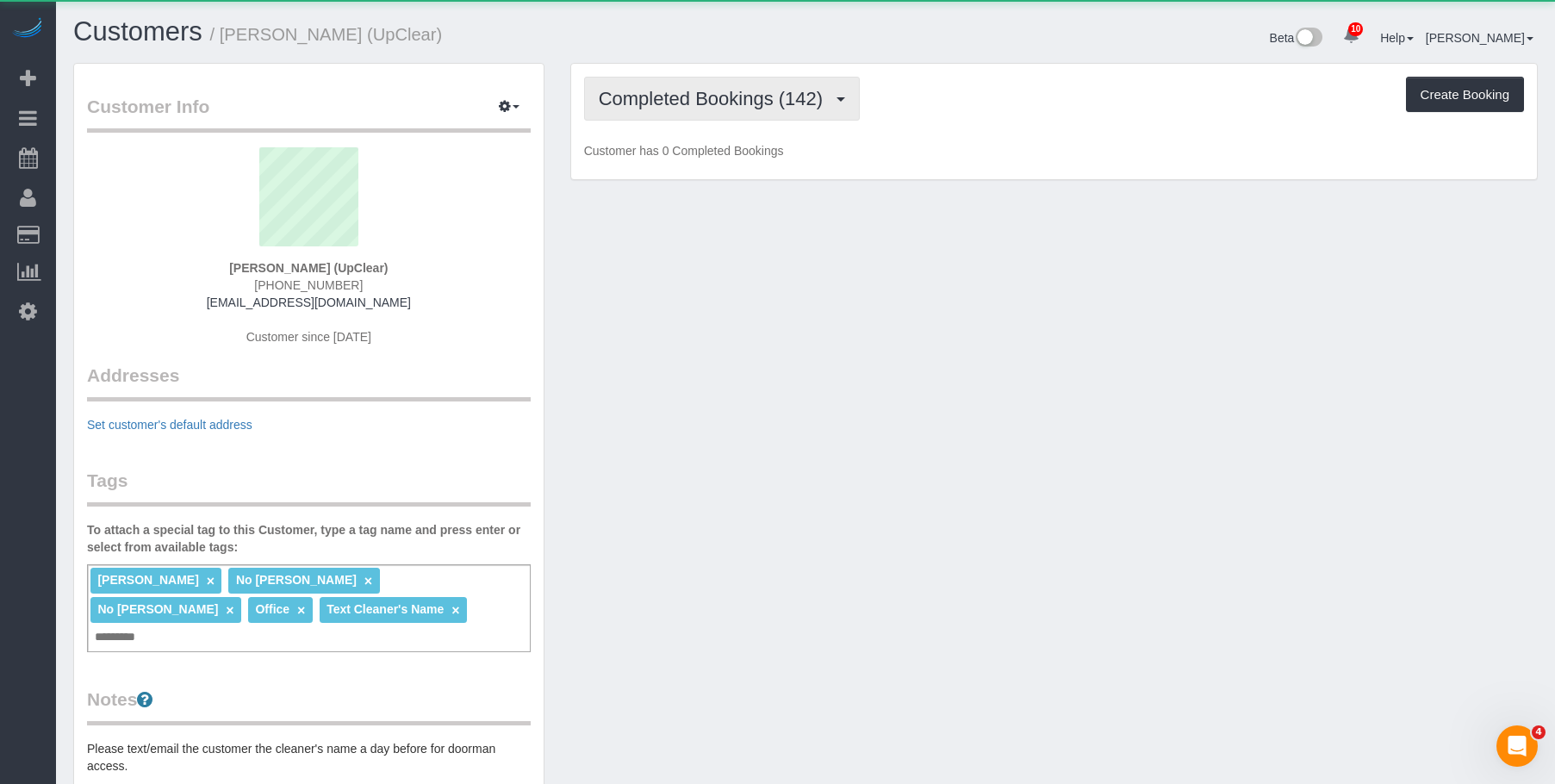
click at [714, 99] on span "Completed Bookings (142)" at bounding box center [715, 99] width 232 height 22
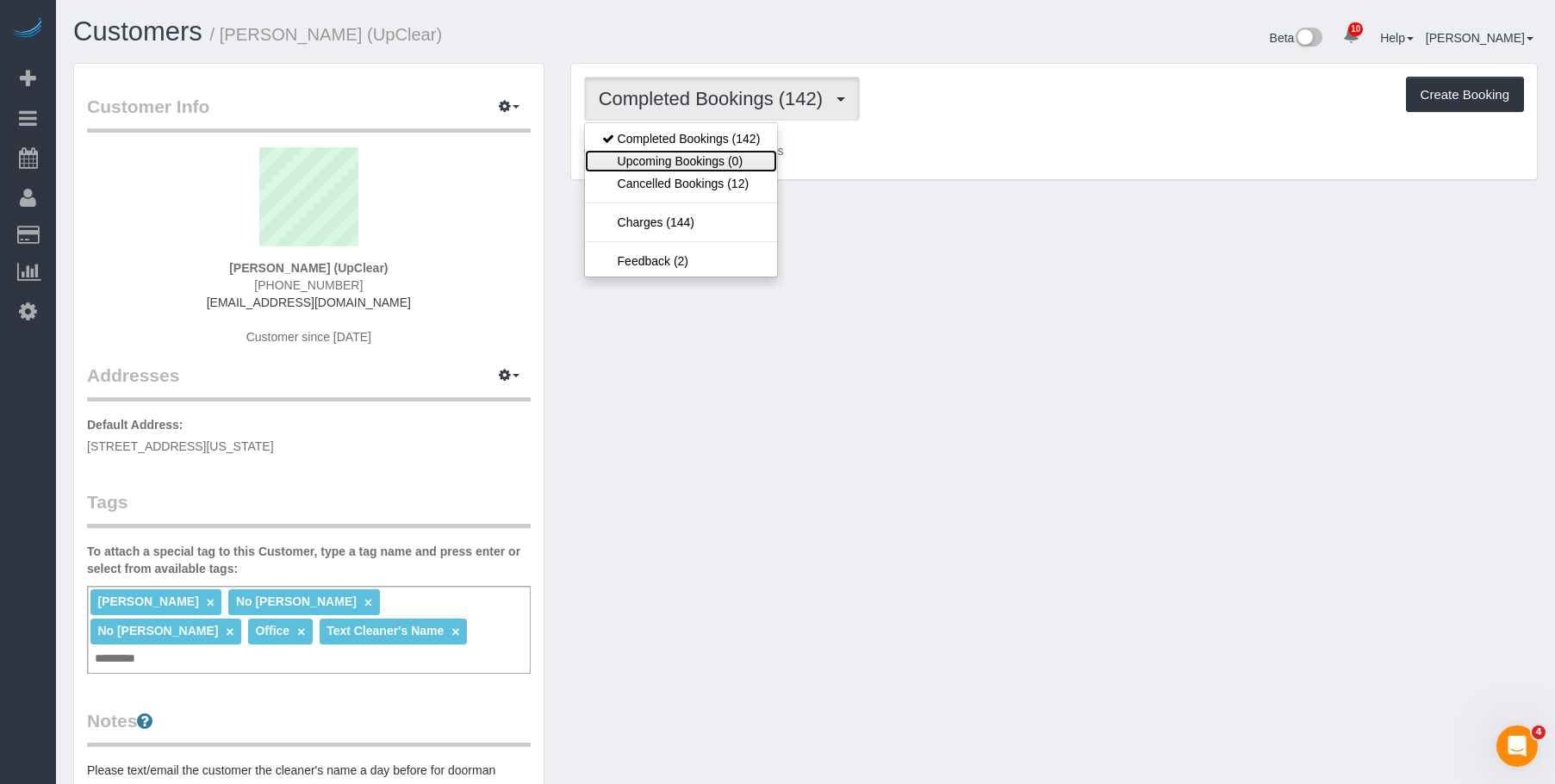
click at [680, 164] on link "Upcoming Bookings (0)" at bounding box center [682, 161] width 193 height 23
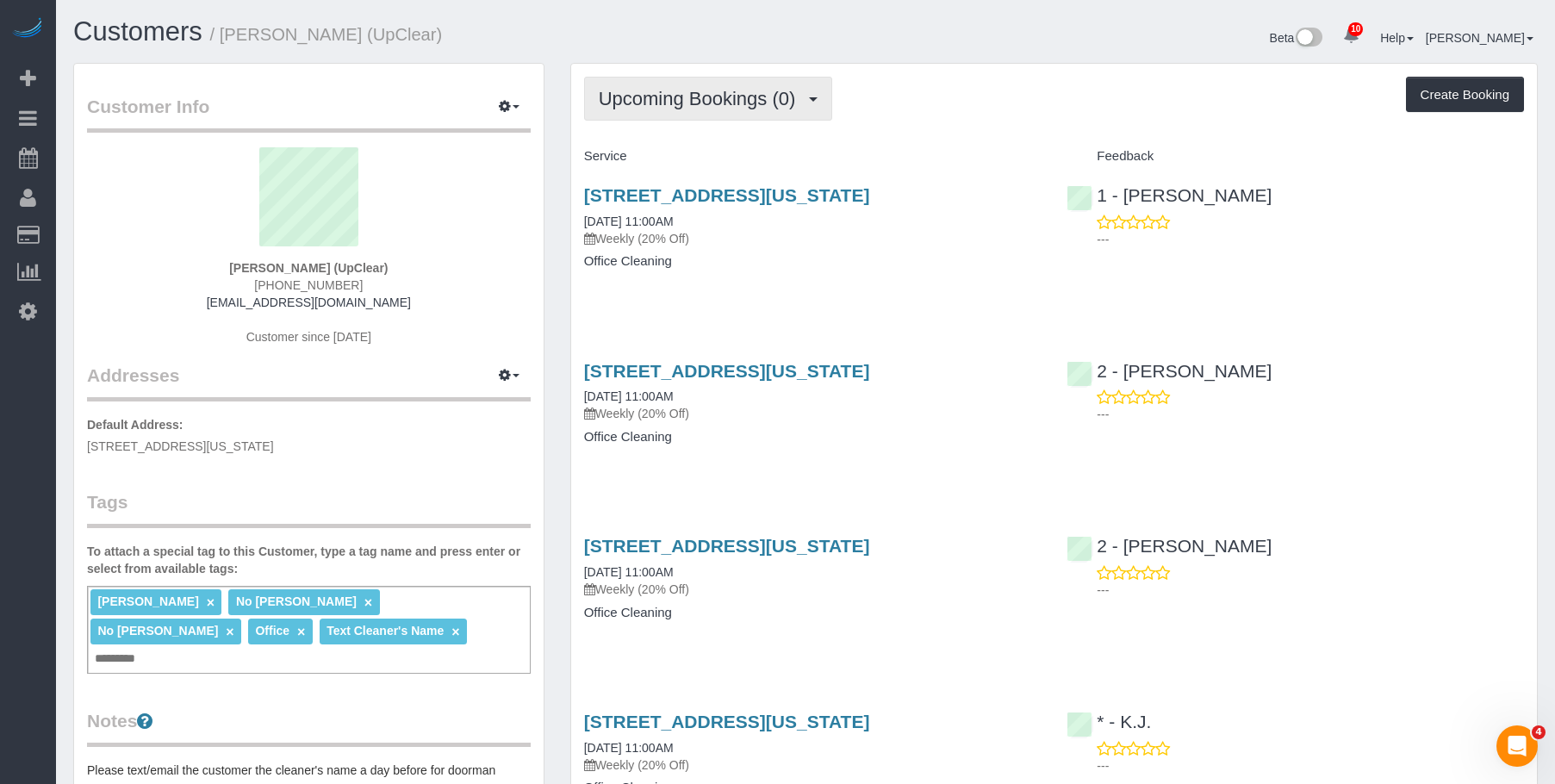
click at [711, 102] on span "Upcoming Bookings (0)" at bounding box center [701, 99] width 206 height 22
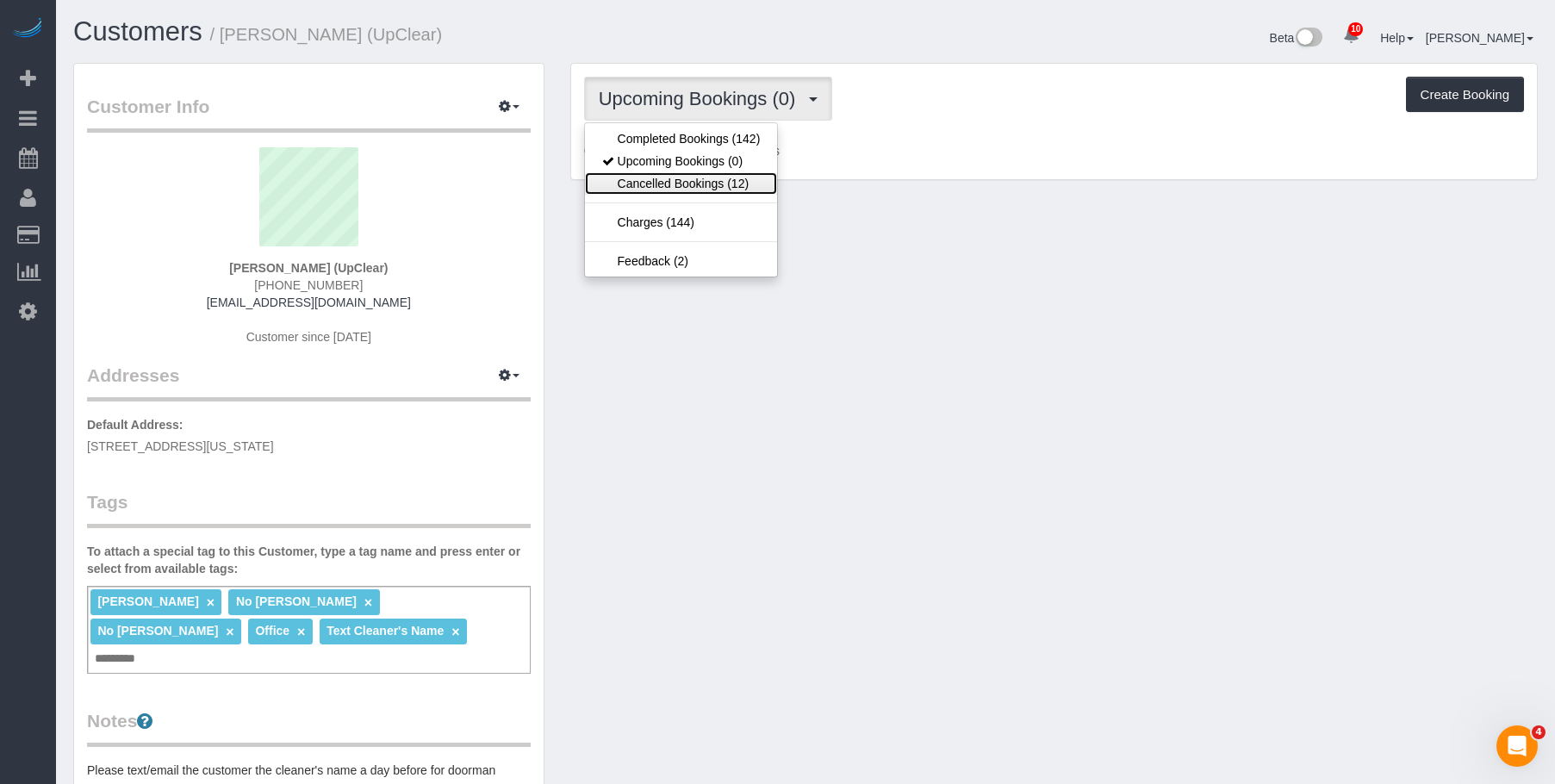
click at [710, 186] on link "Cancelled Bookings (12)" at bounding box center [682, 183] width 193 height 23
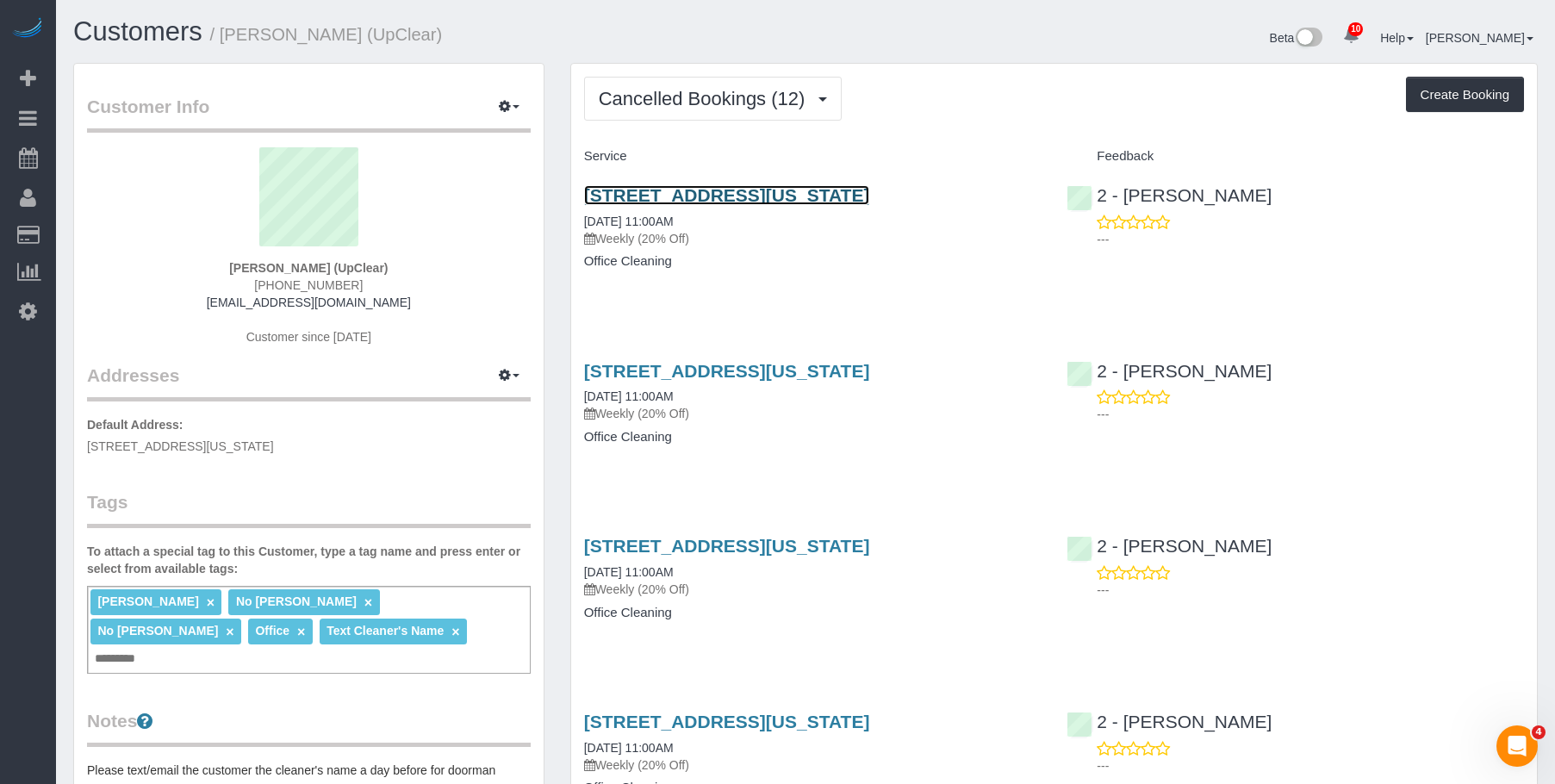
click at [793, 193] on link "151 West 19th Street, Suite 1200, New York, NY 10011" at bounding box center [728, 195] width 286 height 20
click at [683, 96] on span "Cancelled Bookings (12)" at bounding box center [706, 99] width 215 height 22
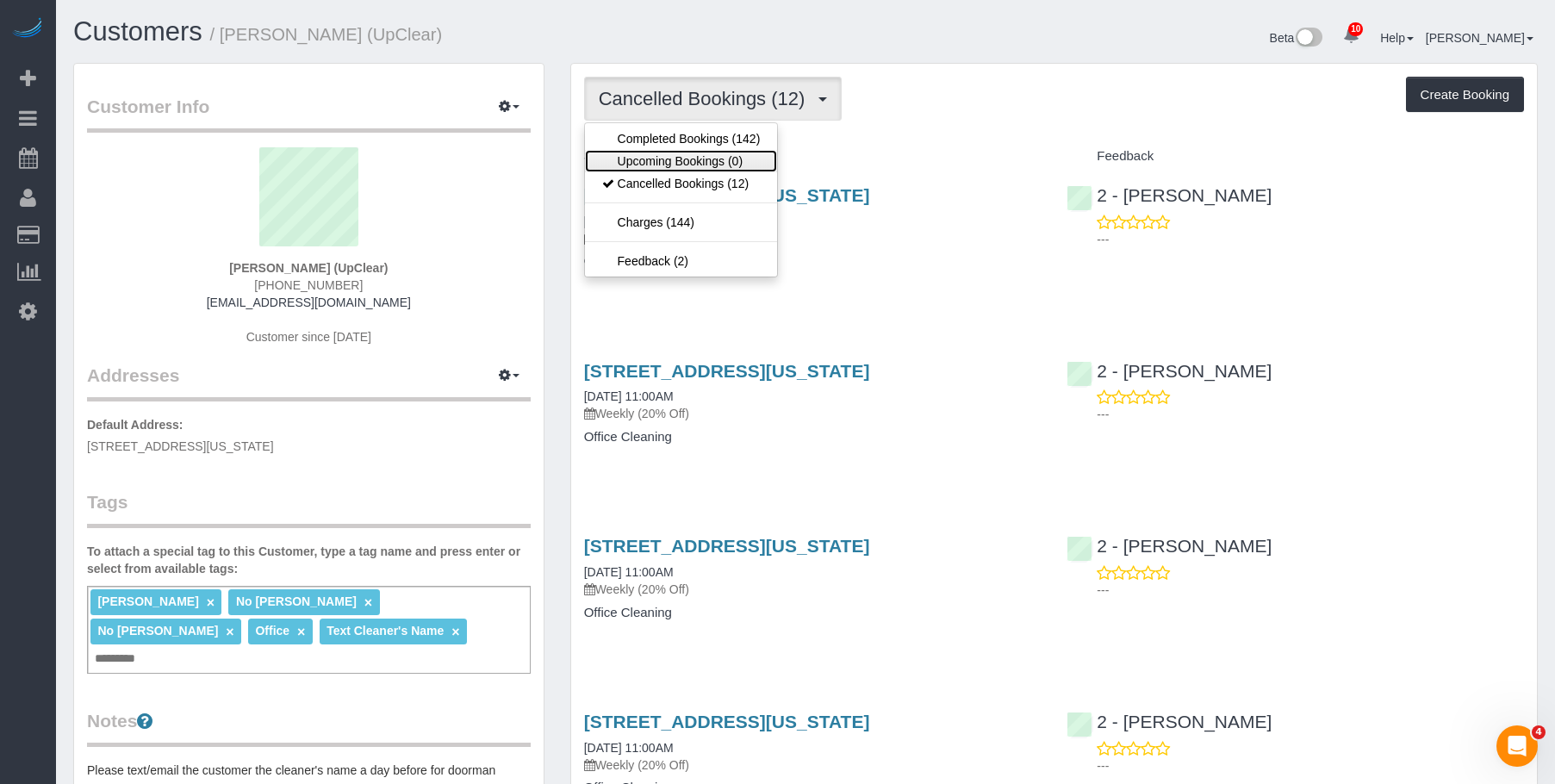
click at [658, 160] on link "Upcoming Bookings (0)" at bounding box center [682, 161] width 193 height 23
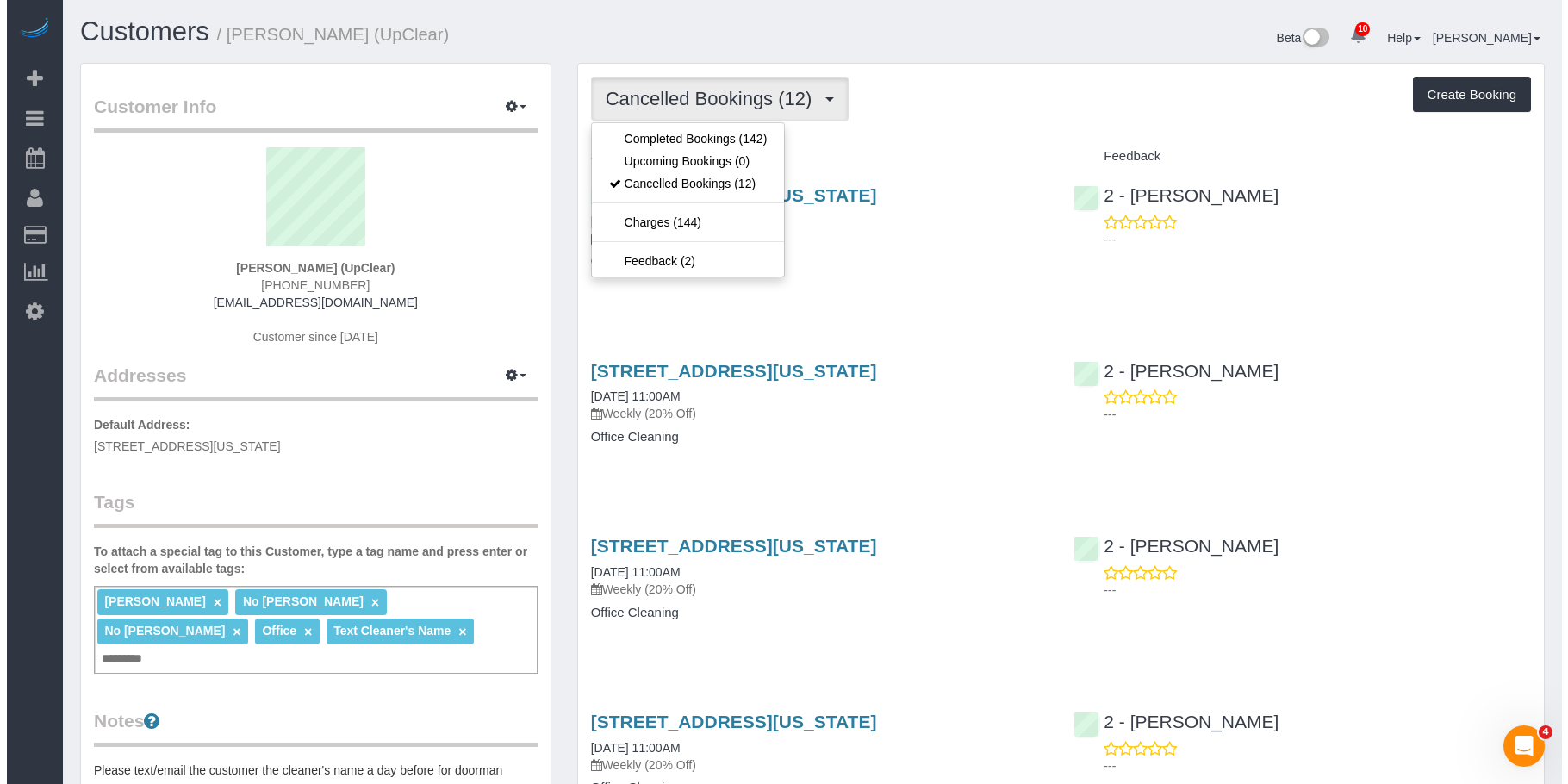
scroll to position [84796, 84586]
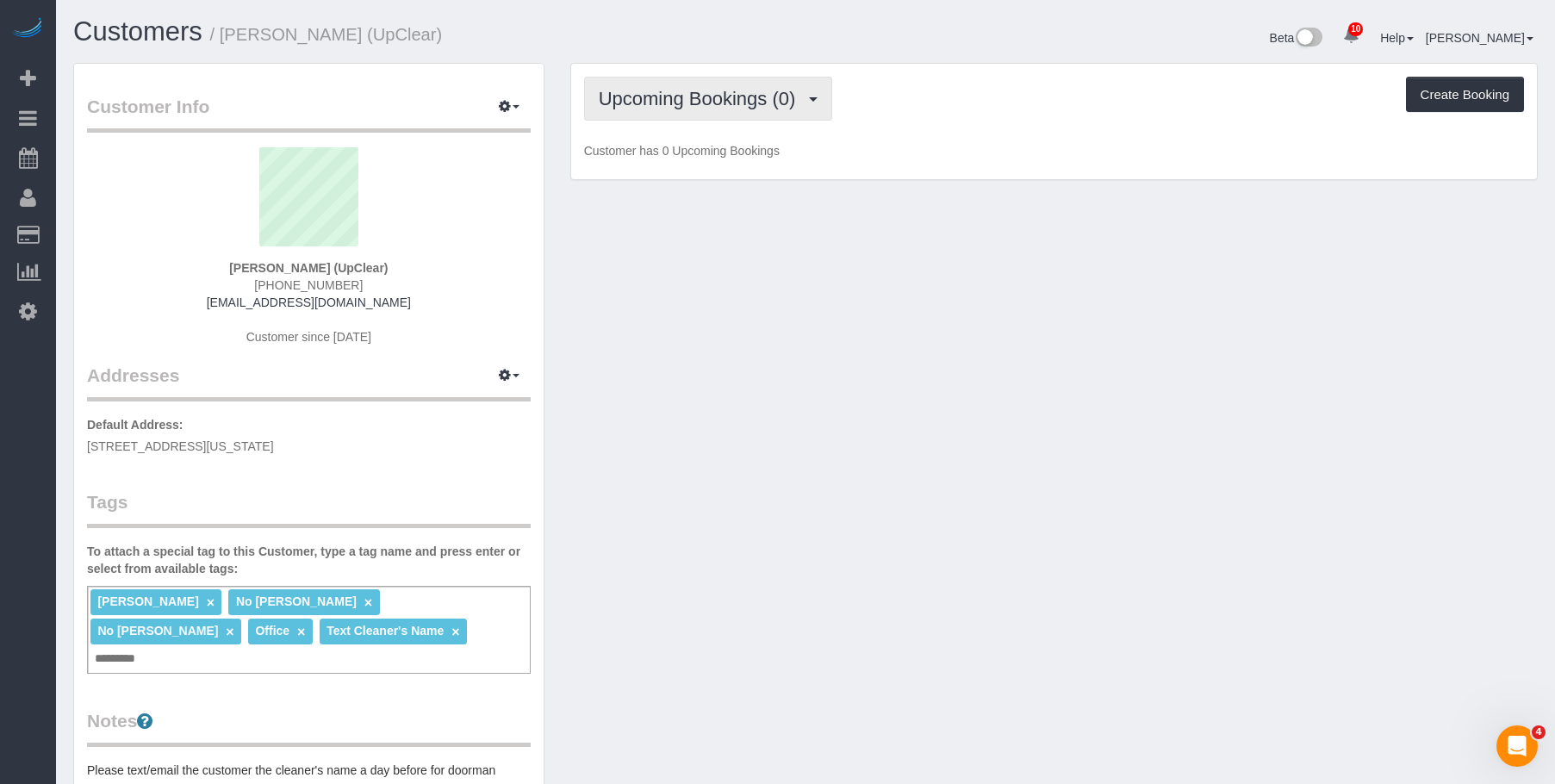
click at [721, 86] on button "Upcoming Bookings (0)" at bounding box center [709, 98] width 249 height 44
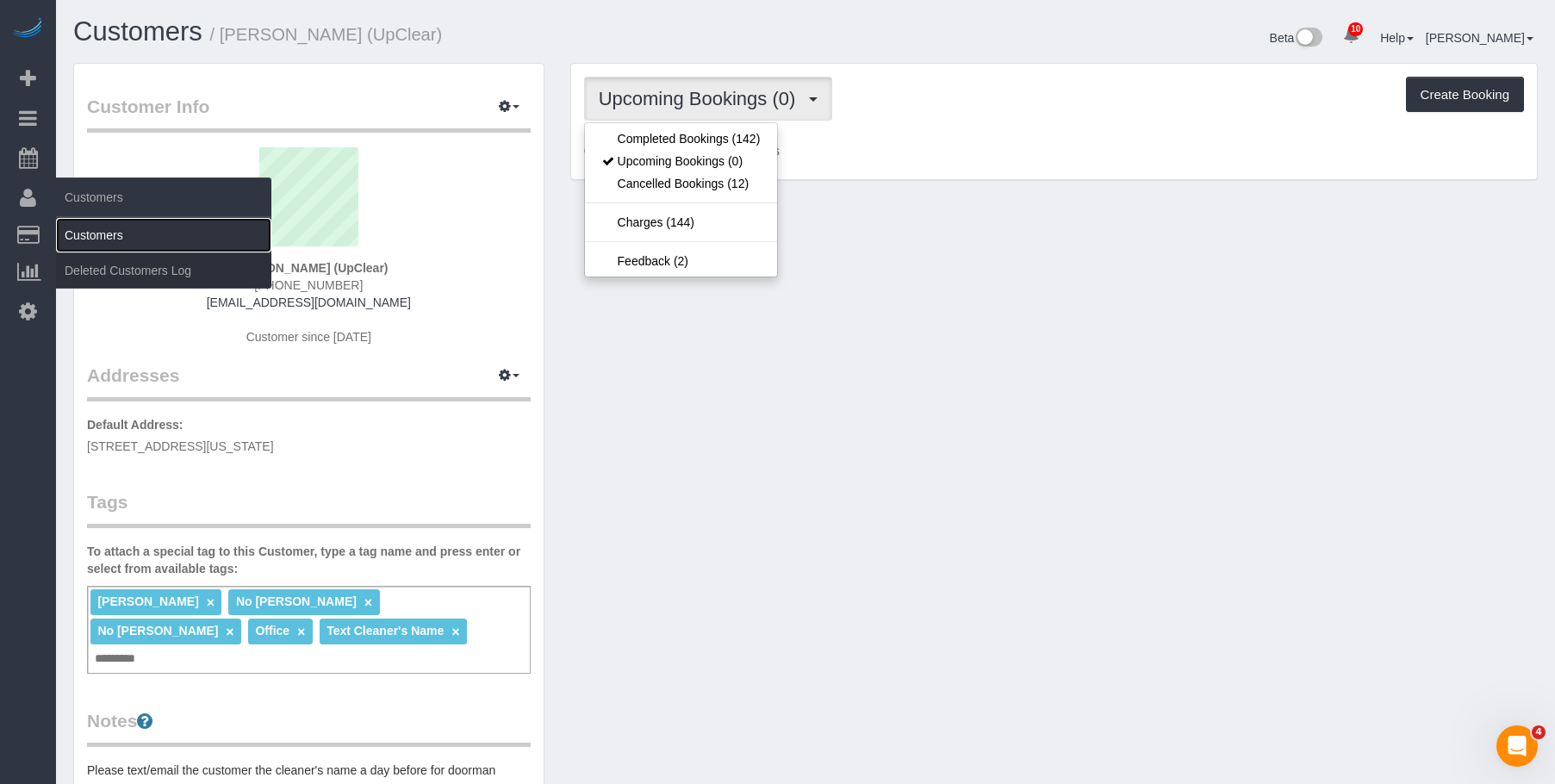
drag, startPoint x: 88, startPoint y: 224, endPoint x: 238, endPoint y: 229, distance: 150.1
click at [88, 225] on link "Customers" at bounding box center [163, 235] width 215 height 34
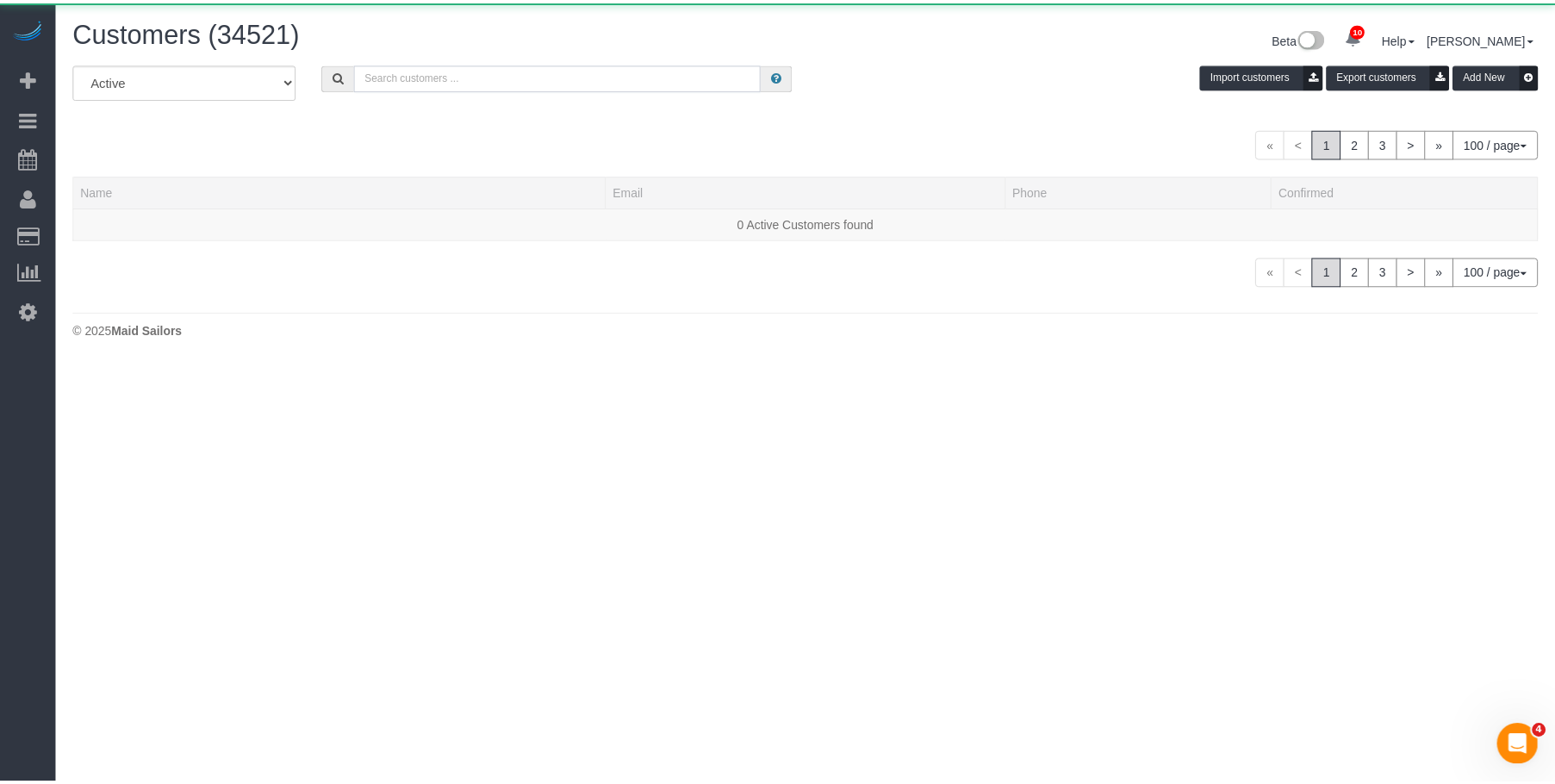
scroll to position [363, 1569]
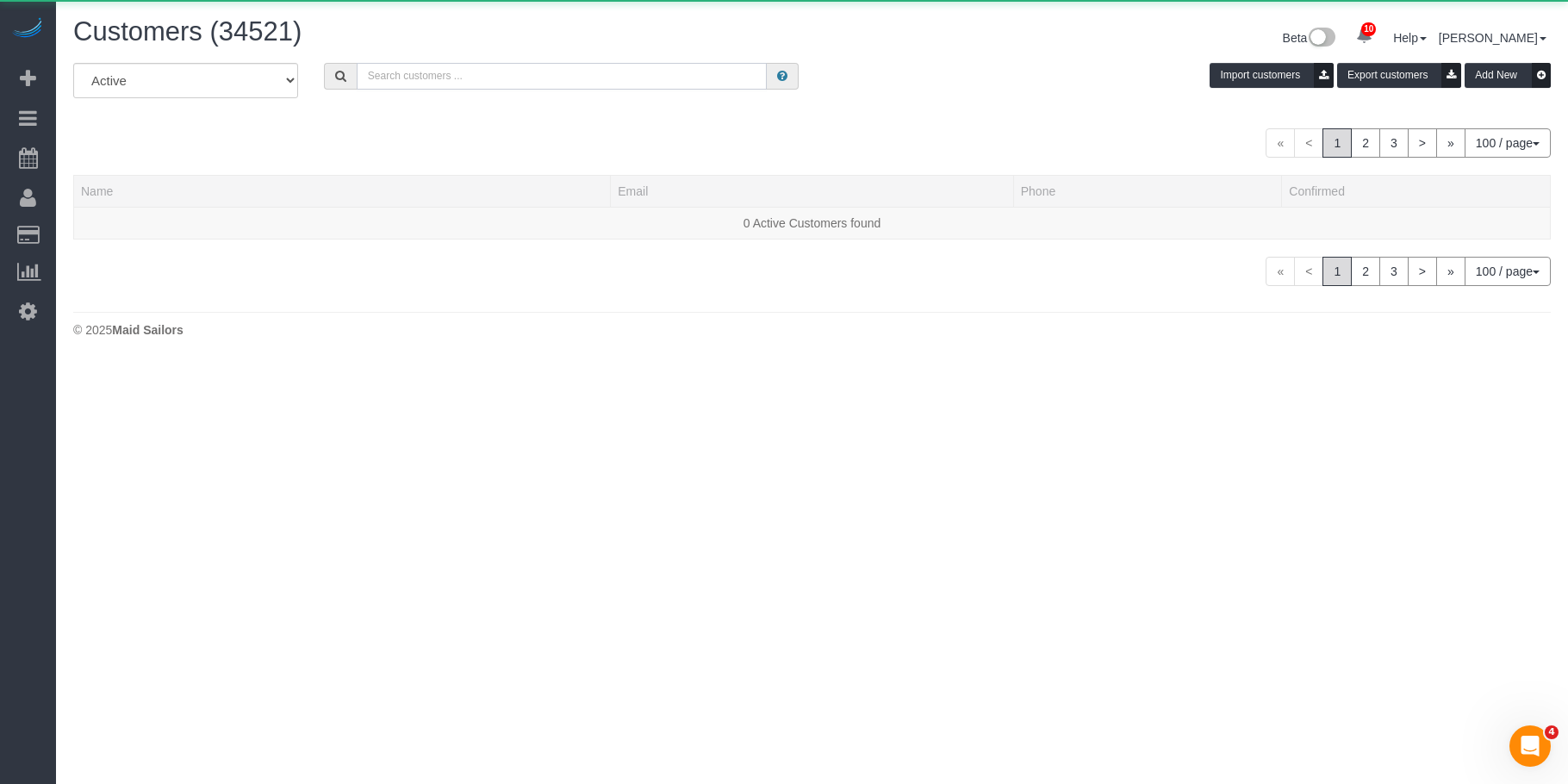
click at [670, 89] on input "text" at bounding box center [562, 77] width 410 height 27
paste input "Josh Mapes"
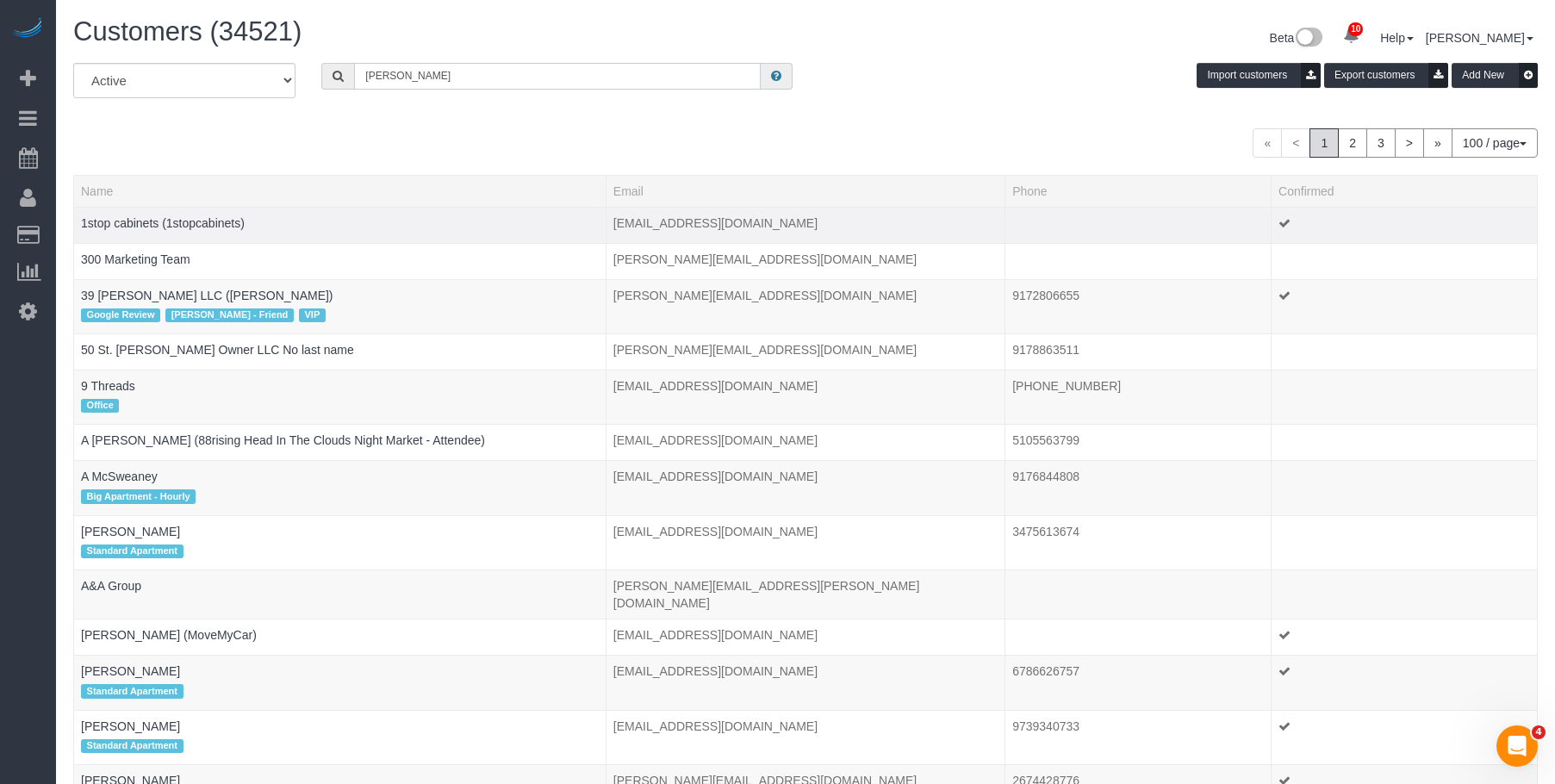
scroll to position [85700, 84600]
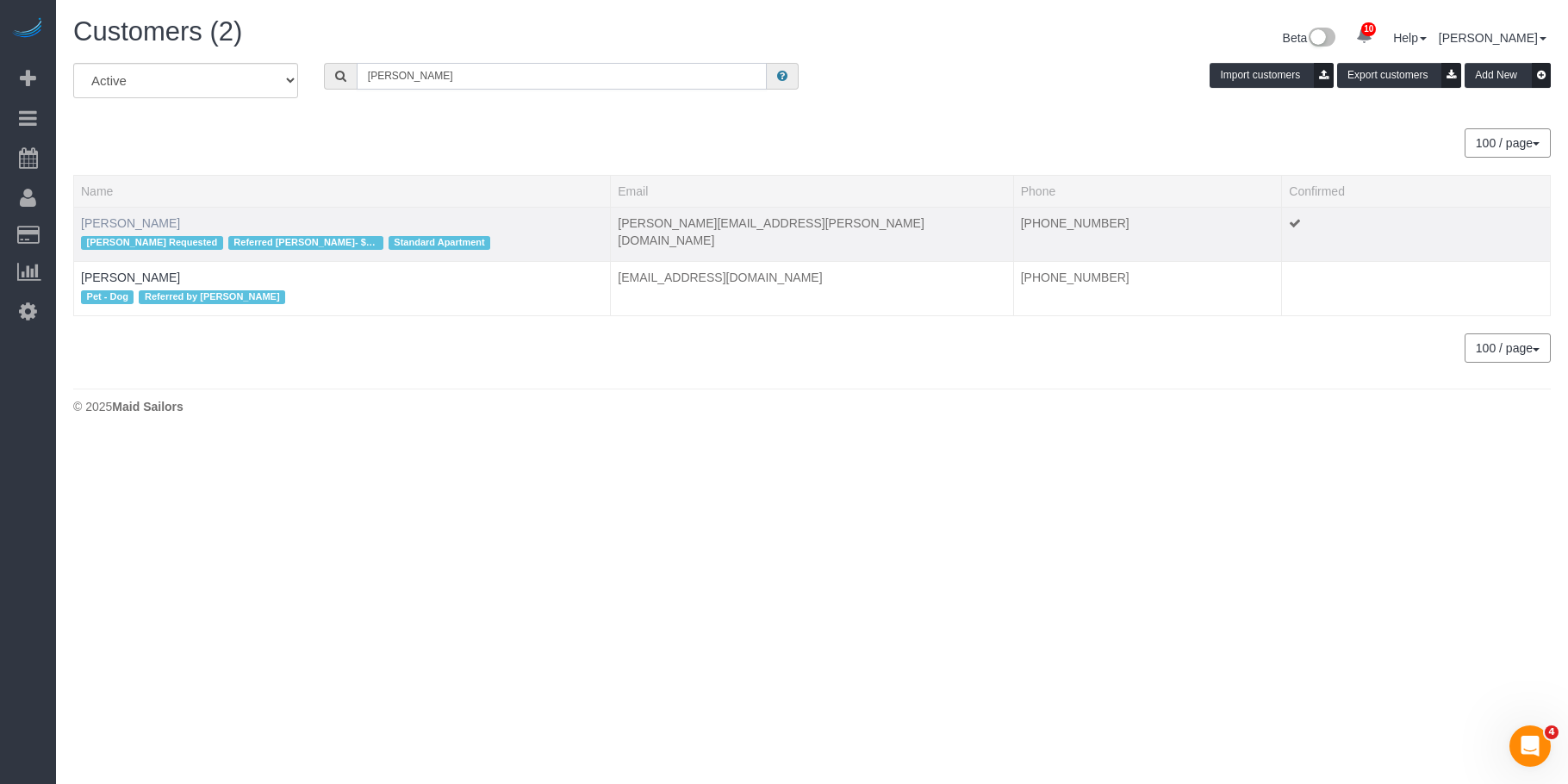
type input "Josh Mapes"
click at [129, 222] on link "Josh Mapes" at bounding box center [131, 222] width 99 height 14
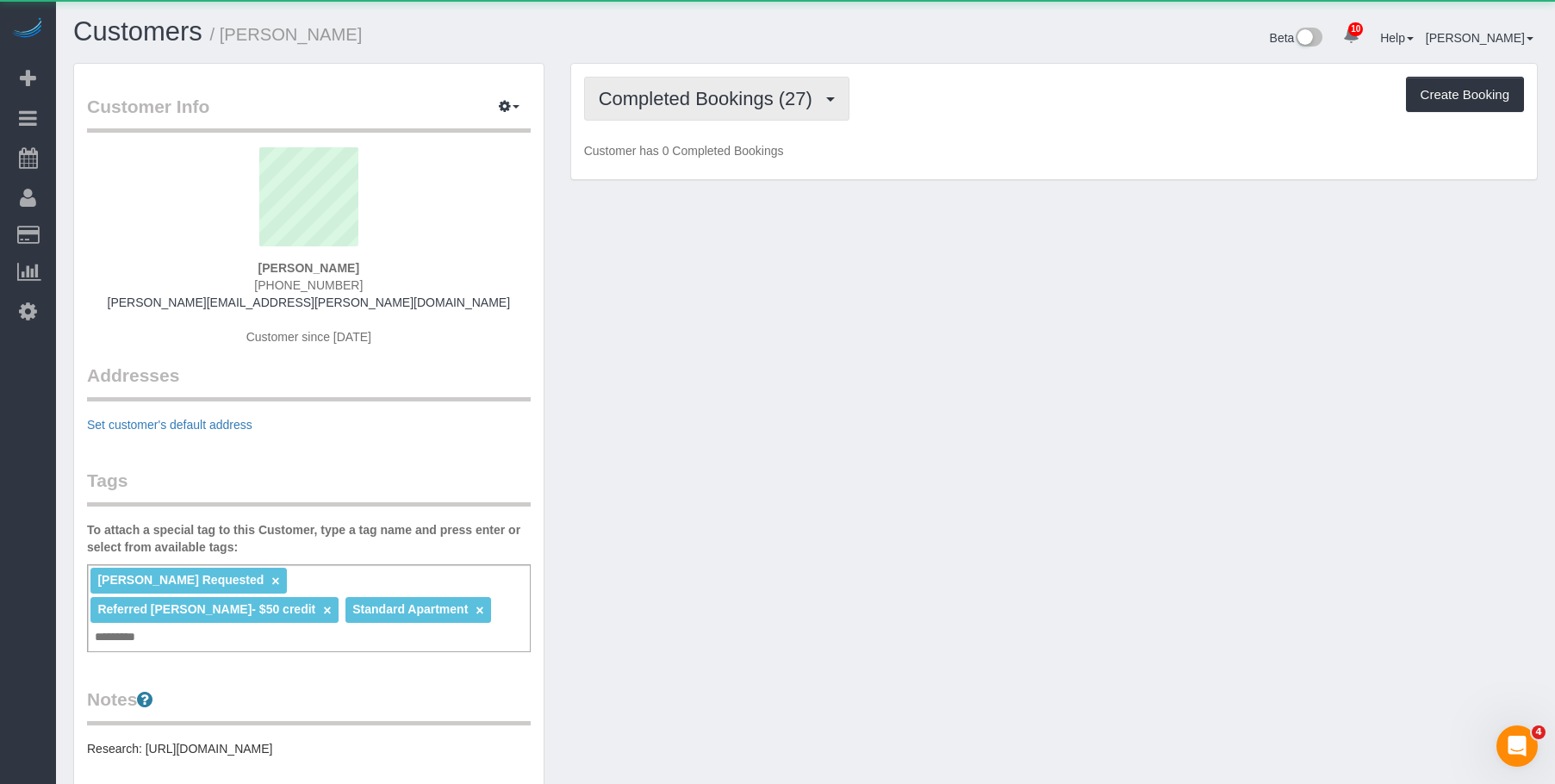
scroll to position [1311, 1555]
click at [693, 95] on span "Completed Bookings (27)" at bounding box center [710, 99] width 222 height 22
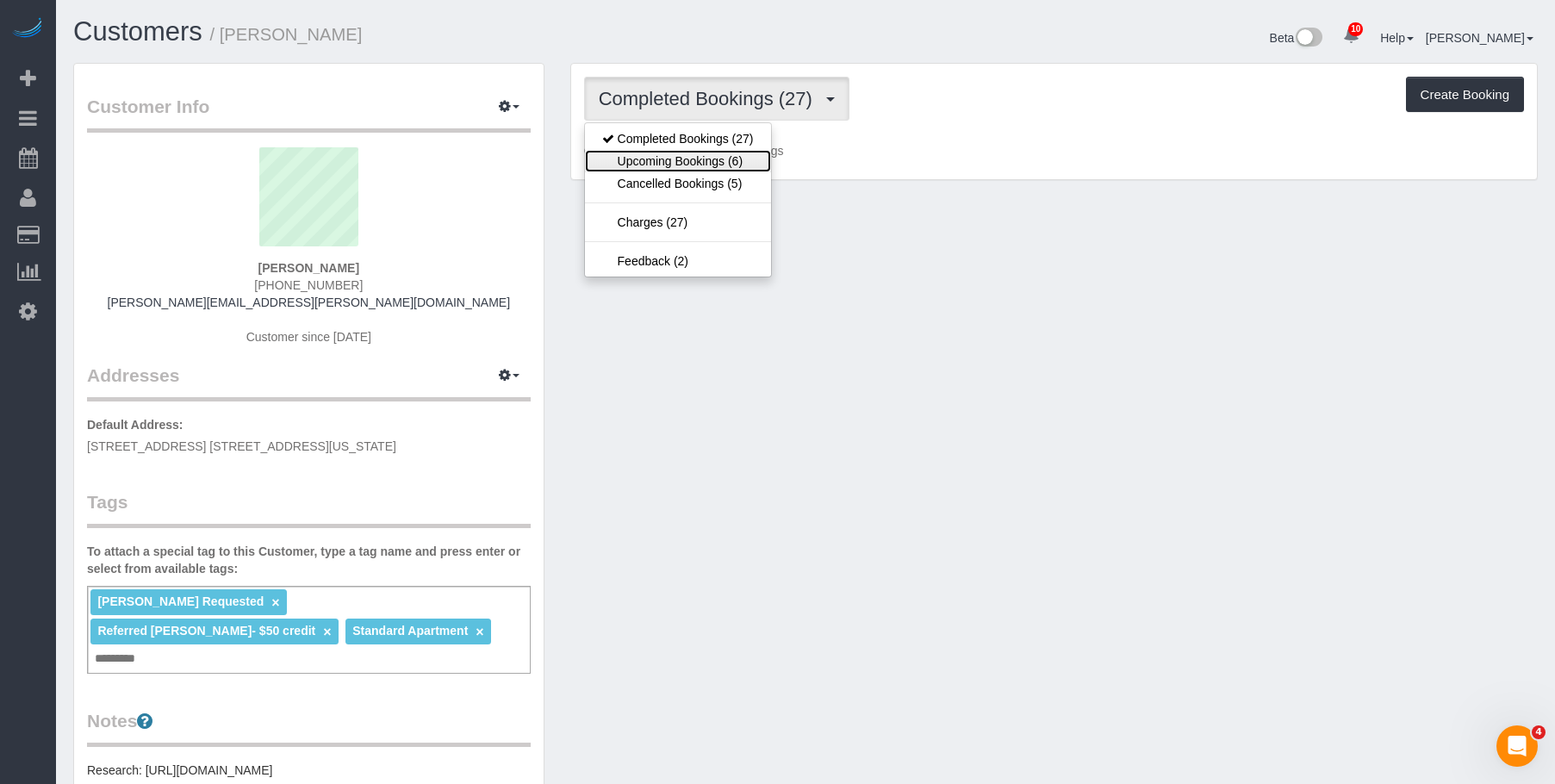
click at [679, 160] on link "Upcoming Bookings (6)" at bounding box center [678, 161] width 186 height 23
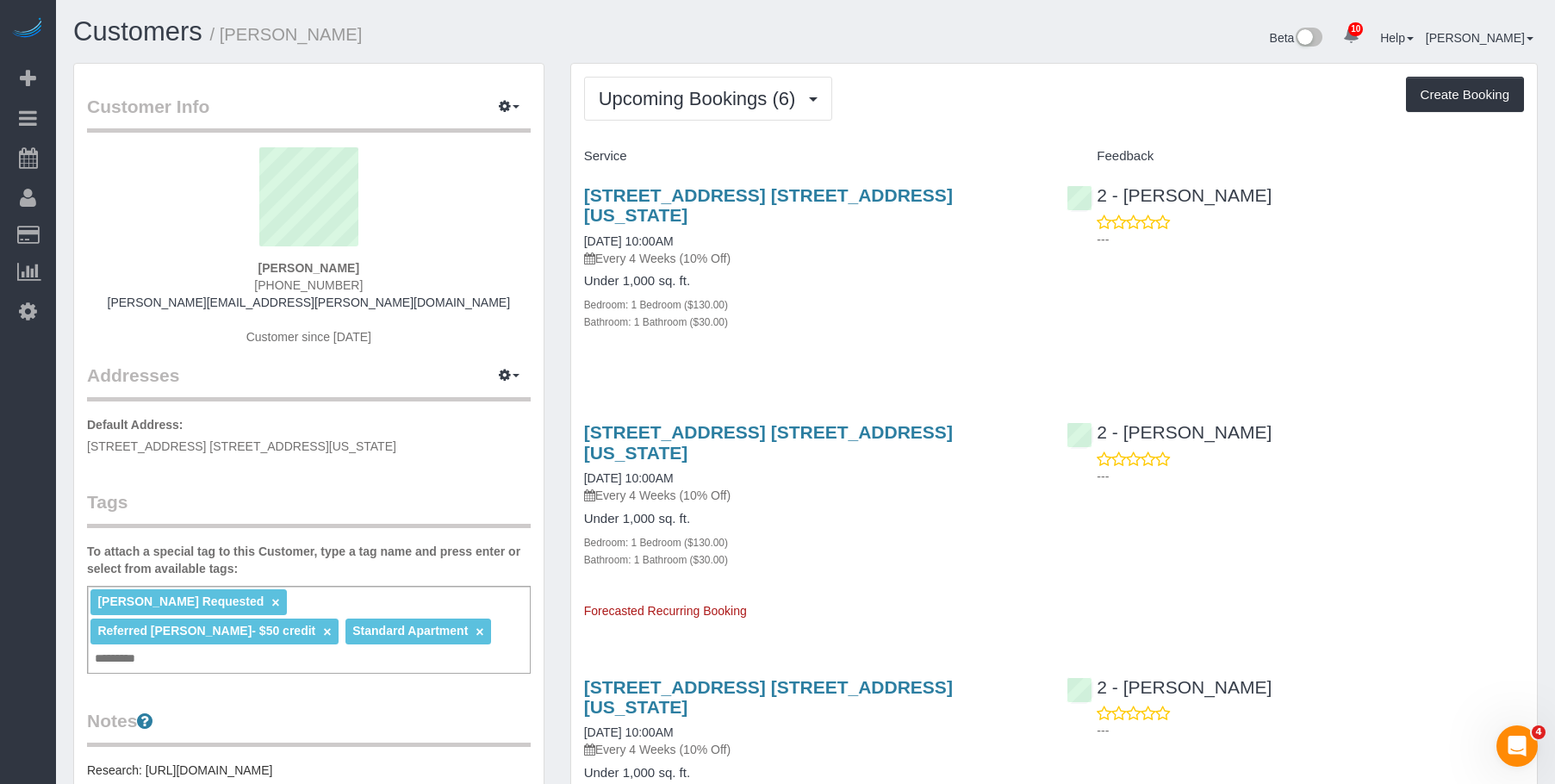
scroll to position [1652, 1555]
click at [671, 97] on span "Upcoming Bookings (6)" at bounding box center [701, 99] width 206 height 22
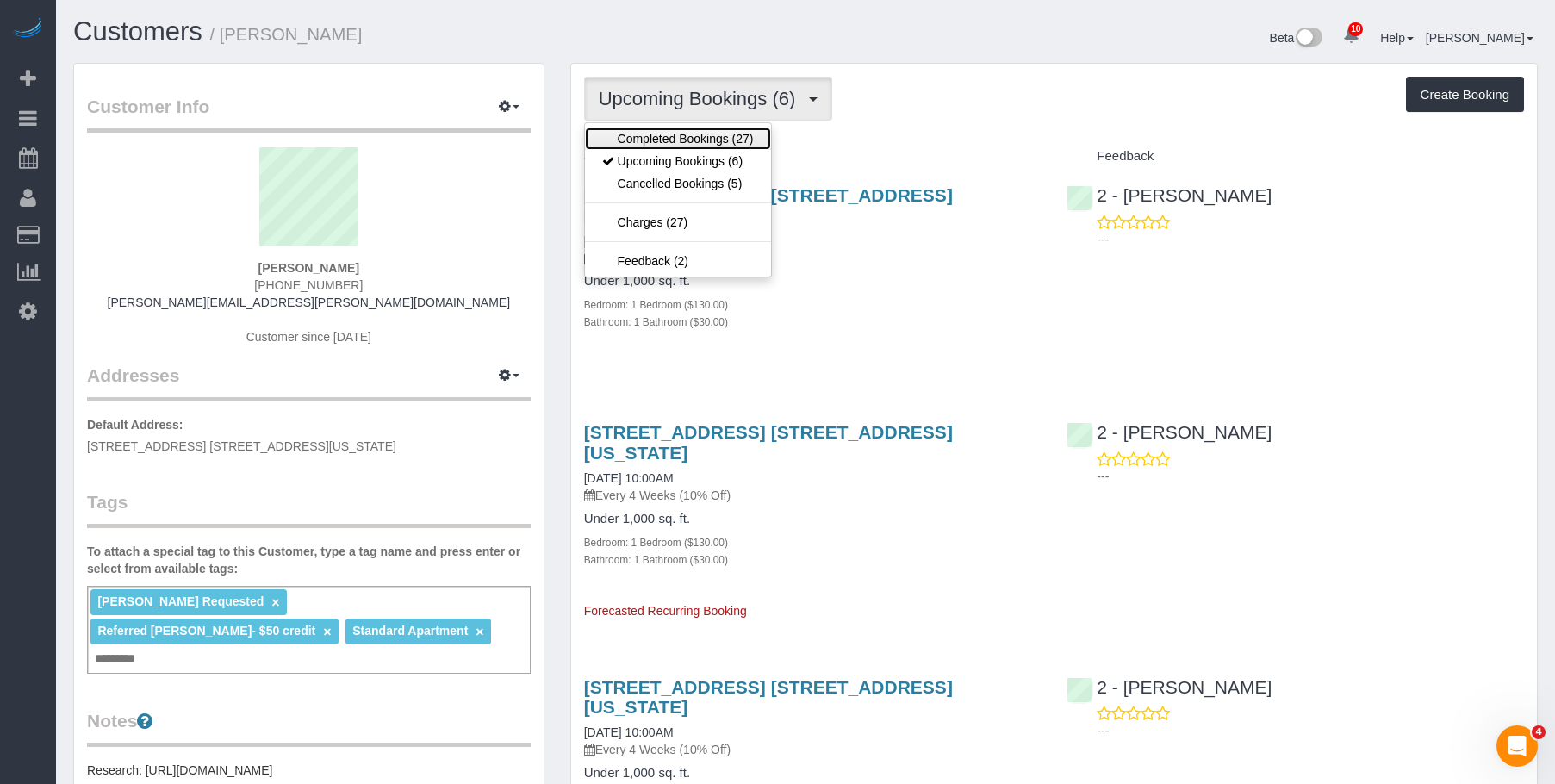
click at [660, 140] on link "Completed Bookings (27)" at bounding box center [678, 139] width 186 height 23
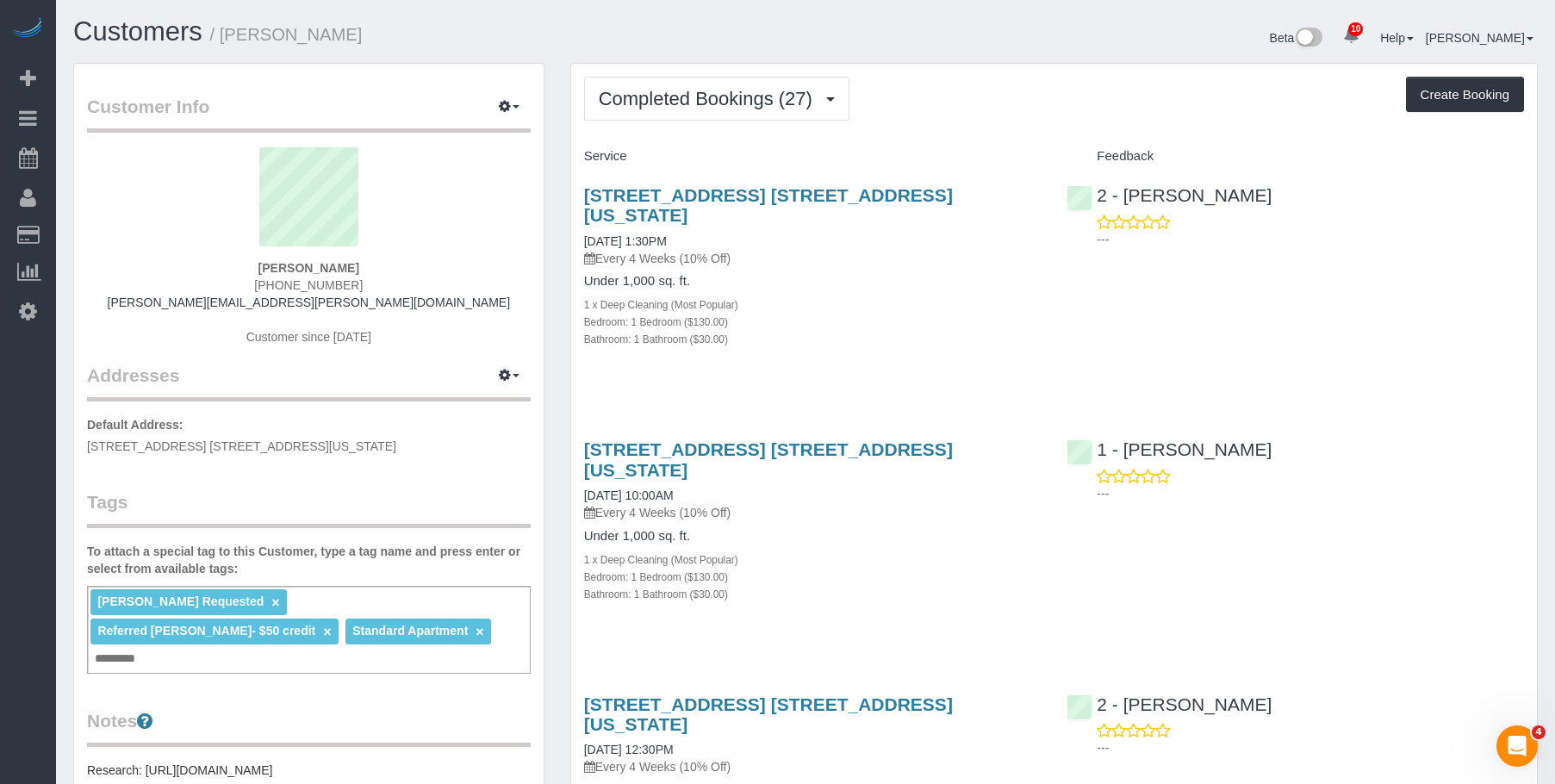
scroll to position [6069, 1555]
click at [697, 79] on button "Completed Bookings (27)" at bounding box center [717, 98] width 266 height 44
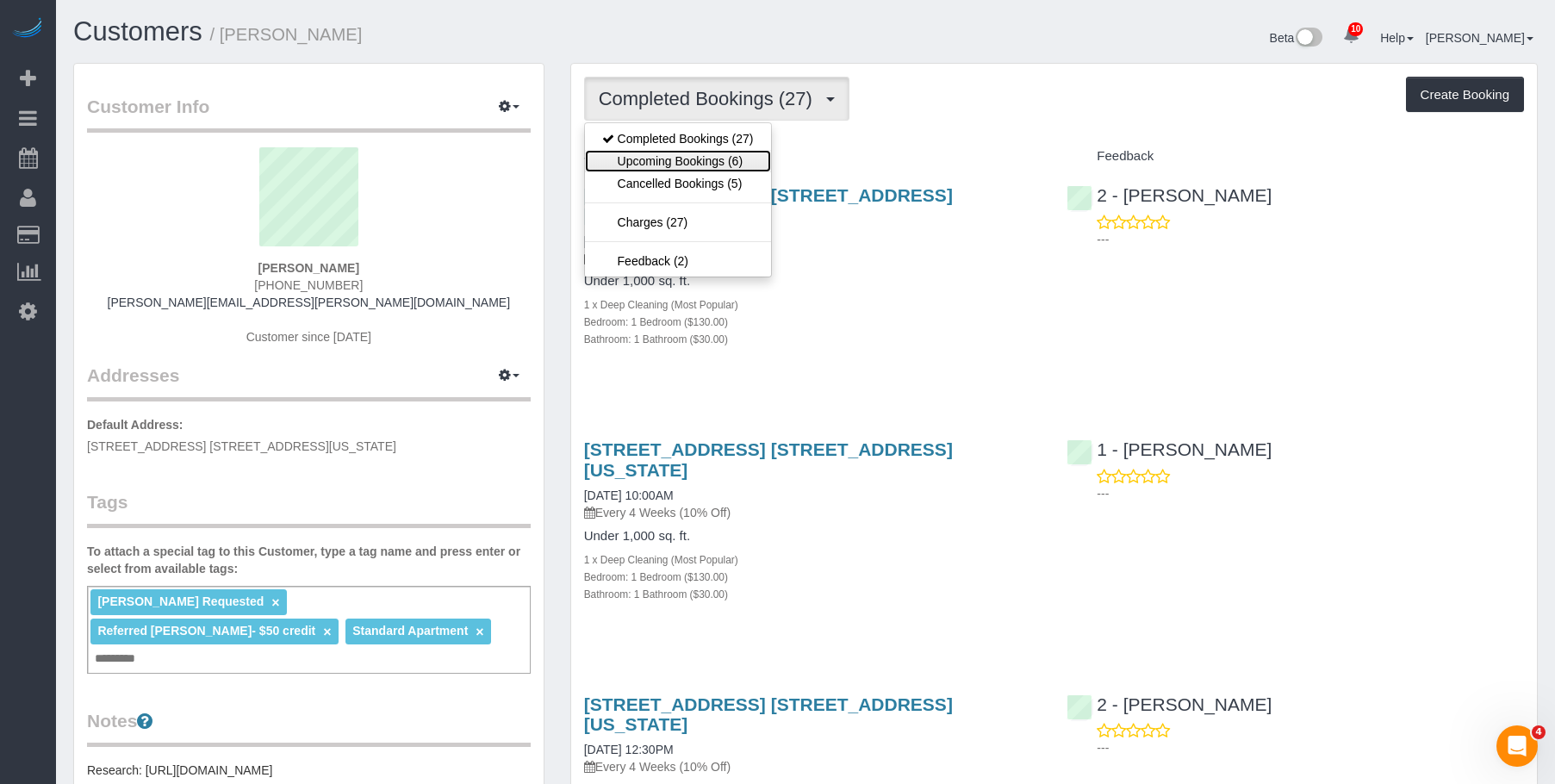
click at [700, 164] on link "Upcoming Bookings (6)" at bounding box center [678, 161] width 186 height 23
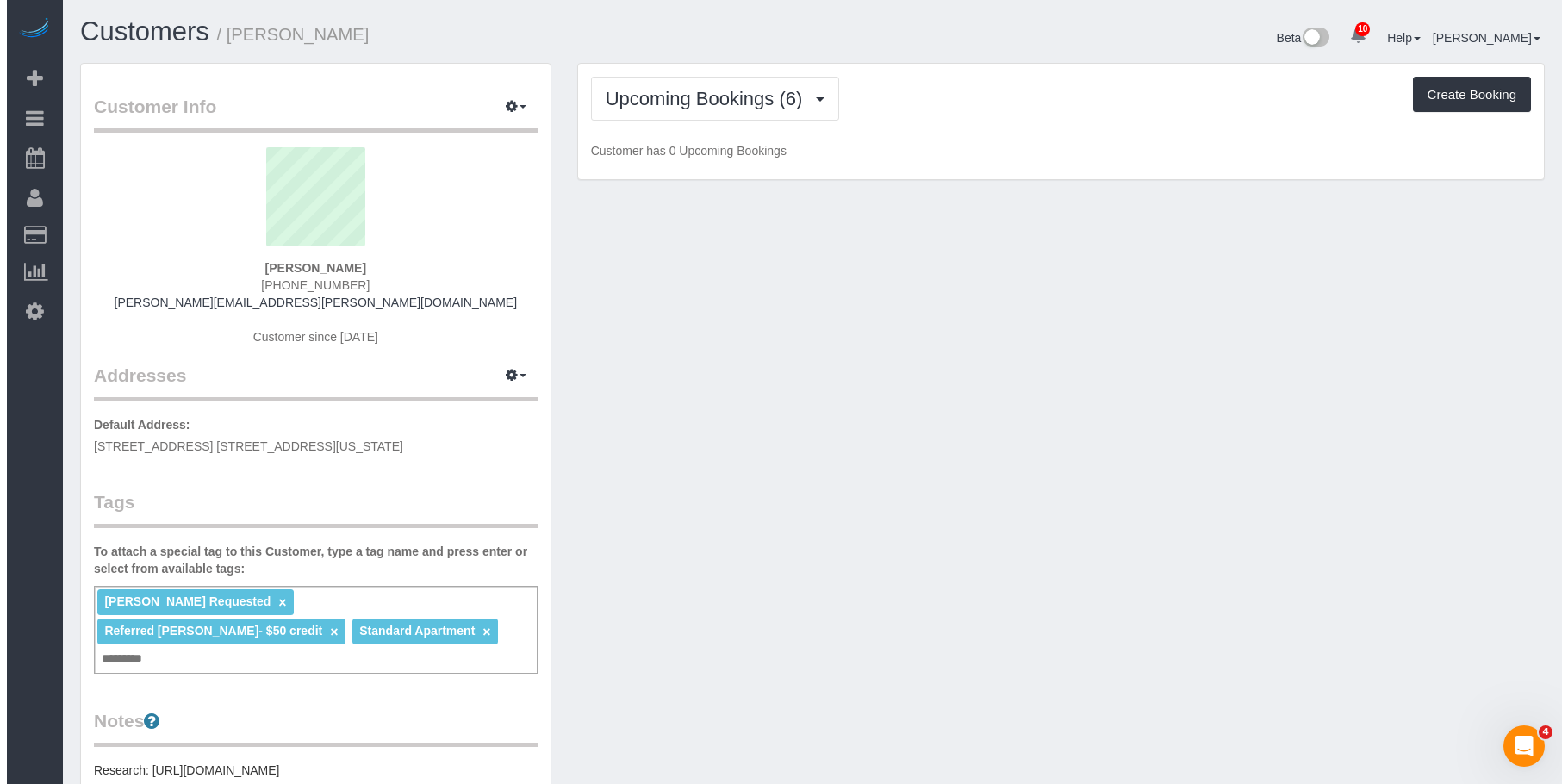
scroll to position [1652, 1554]
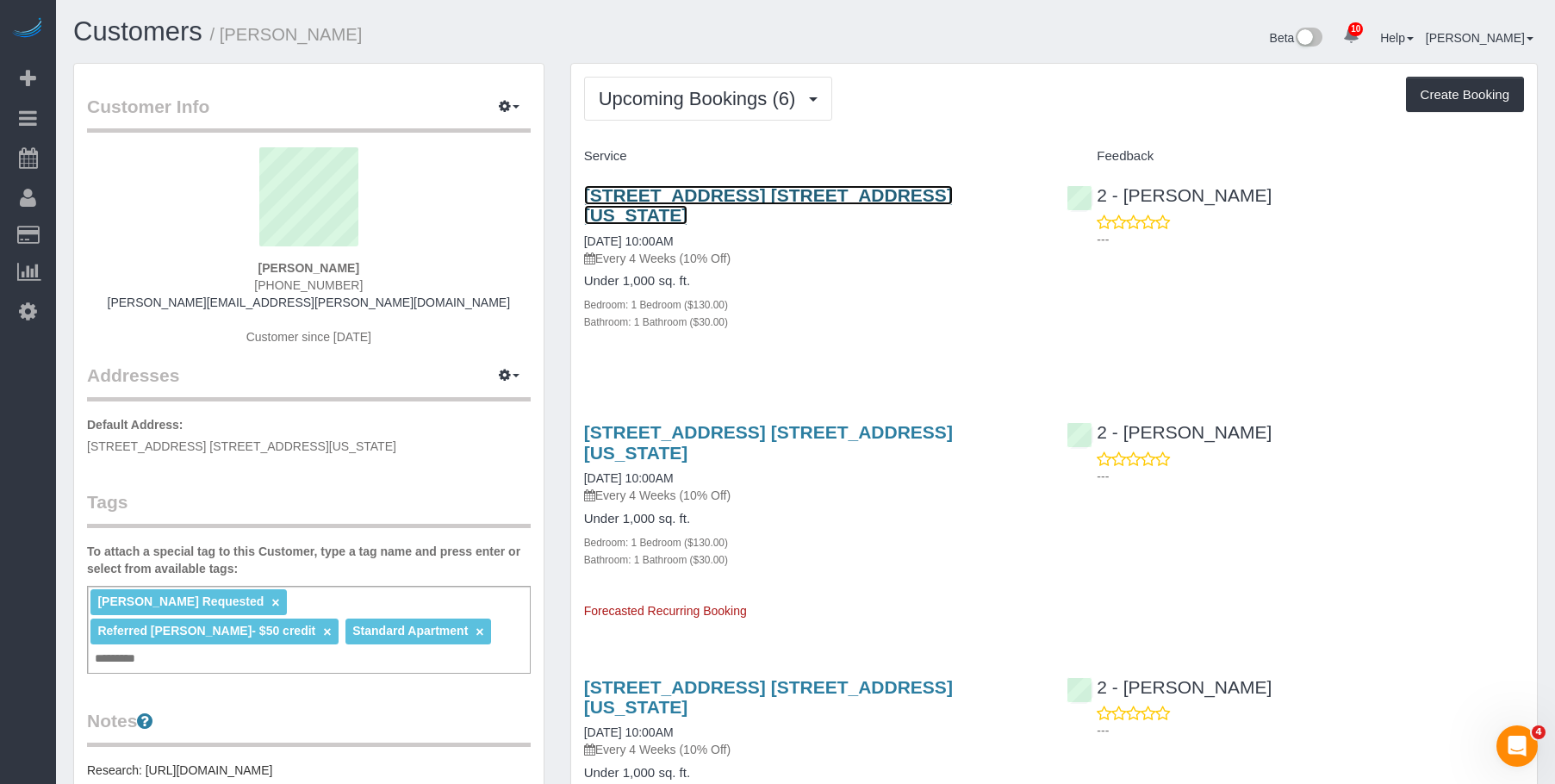
click at [859, 187] on link "306 West 48th Street, Apt. 10a, New York, NY 10036" at bounding box center [769, 205] width 369 height 40
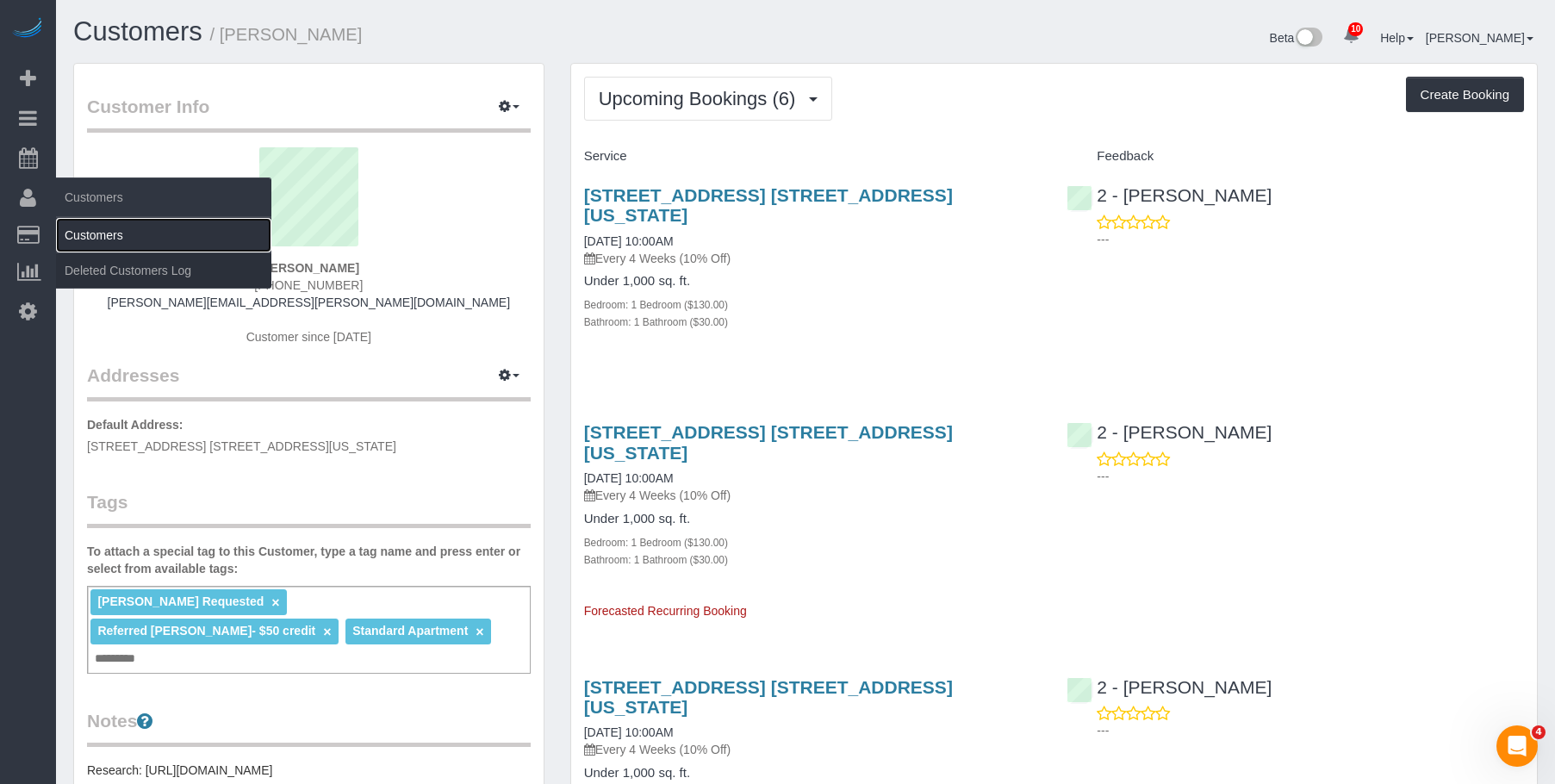
click at [103, 238] on link "Customers" at bounding box center [163, 235] width 215 height 34
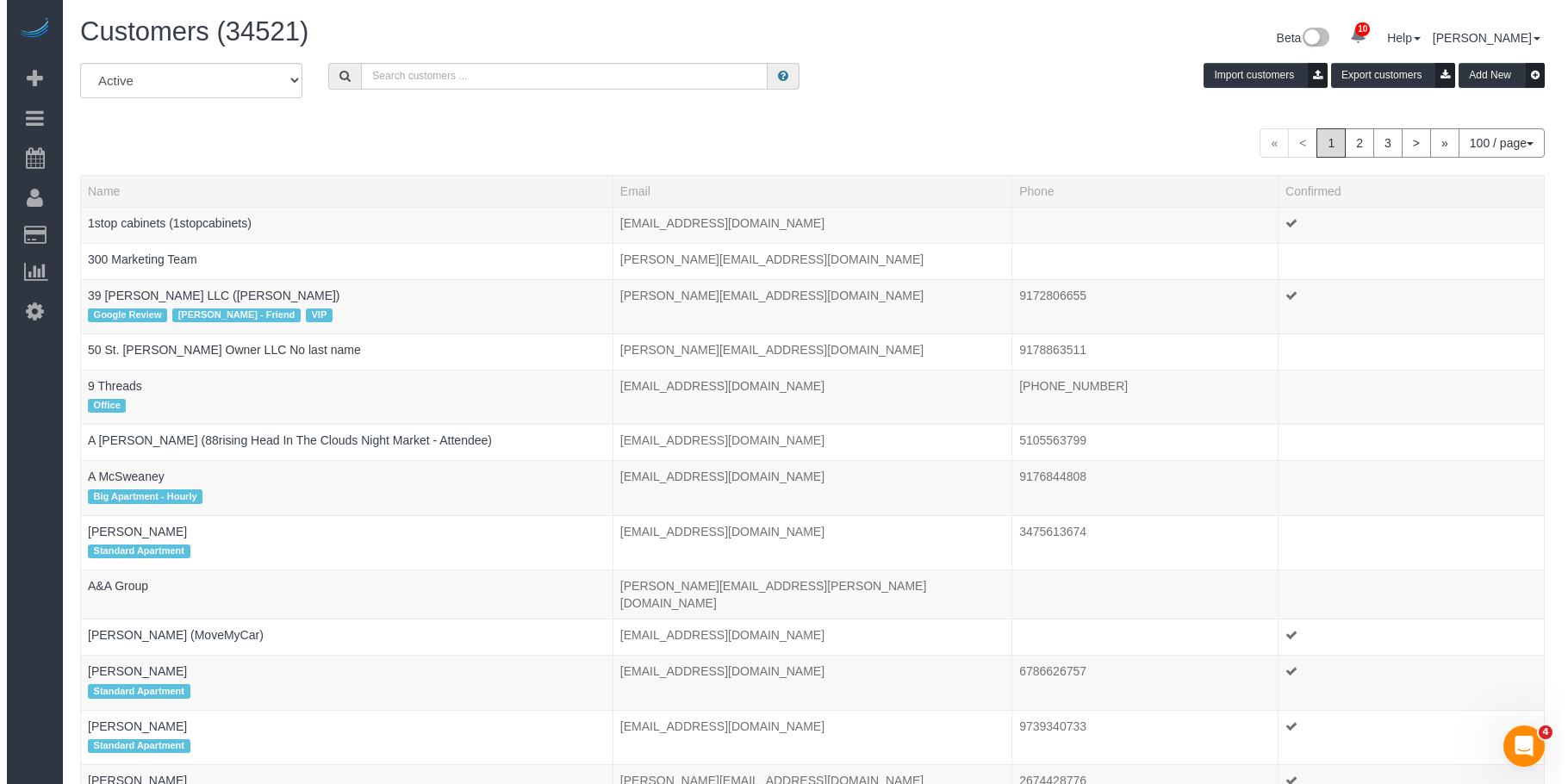
scroll to position [5267, 1554]
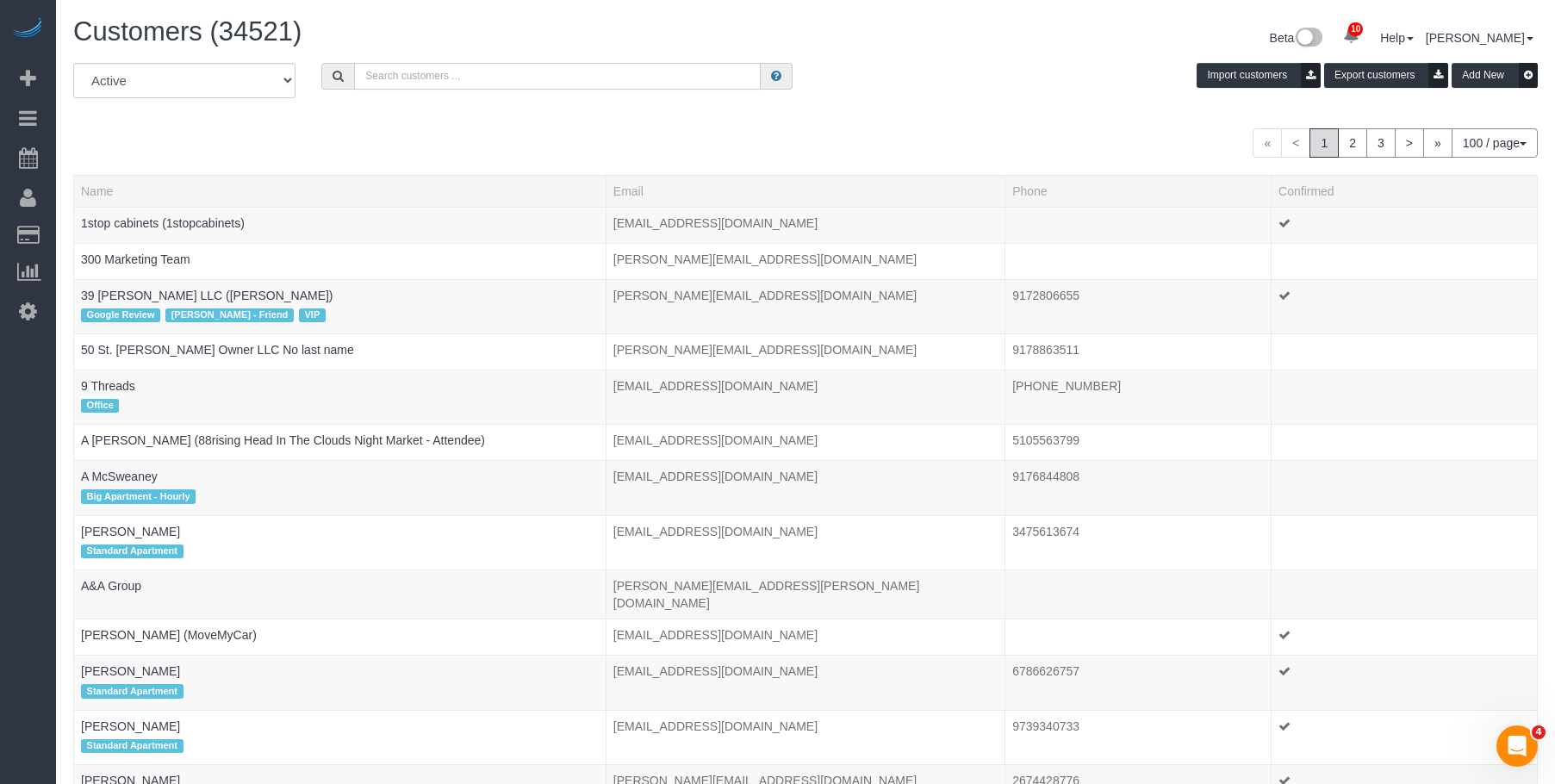
click at [584, 76] on input "text" at bounding box center [557, 77] width 407 height 27
paste input "Sheryl Swinton"
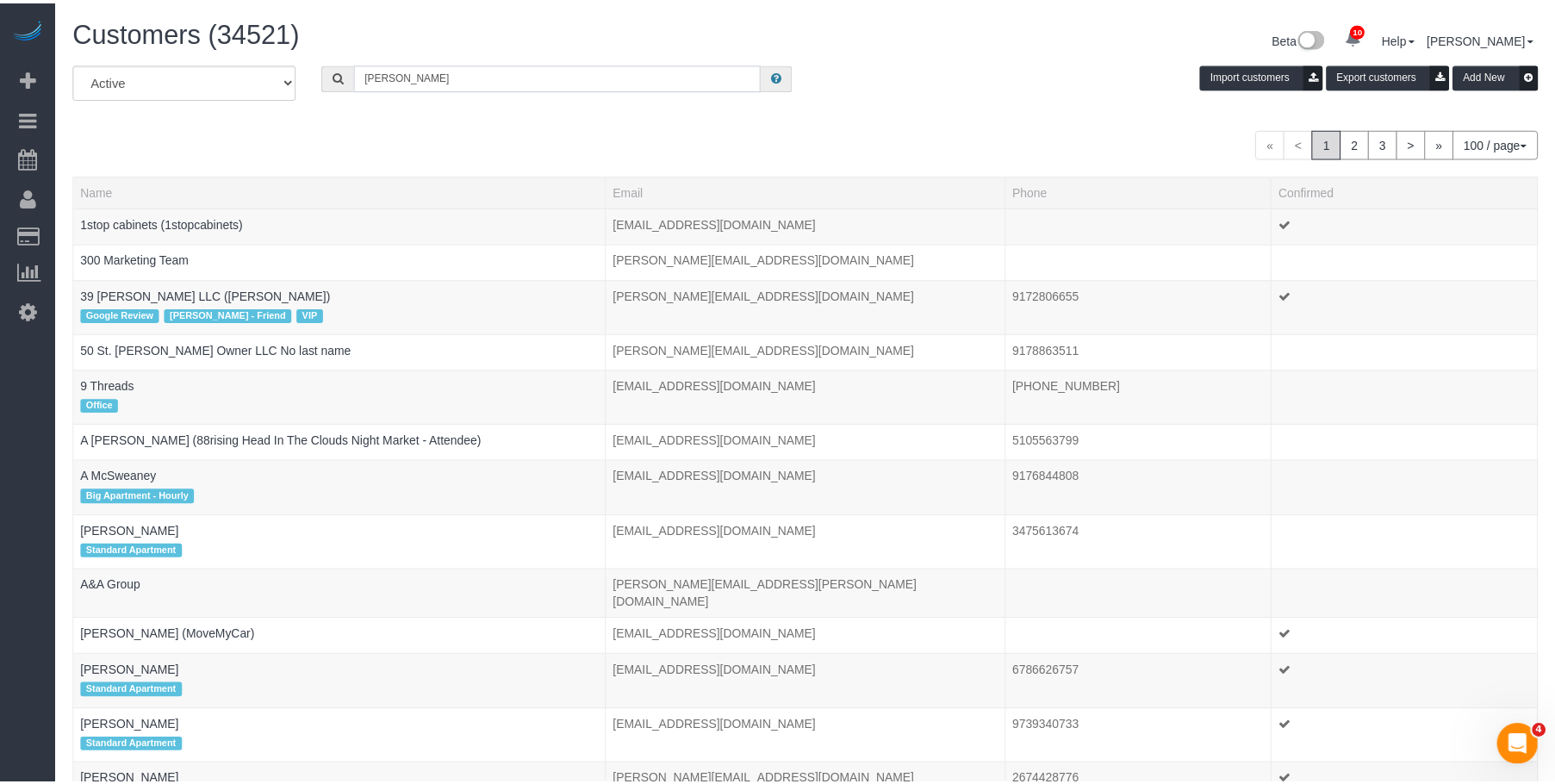
scroll to position [85750, 84600]
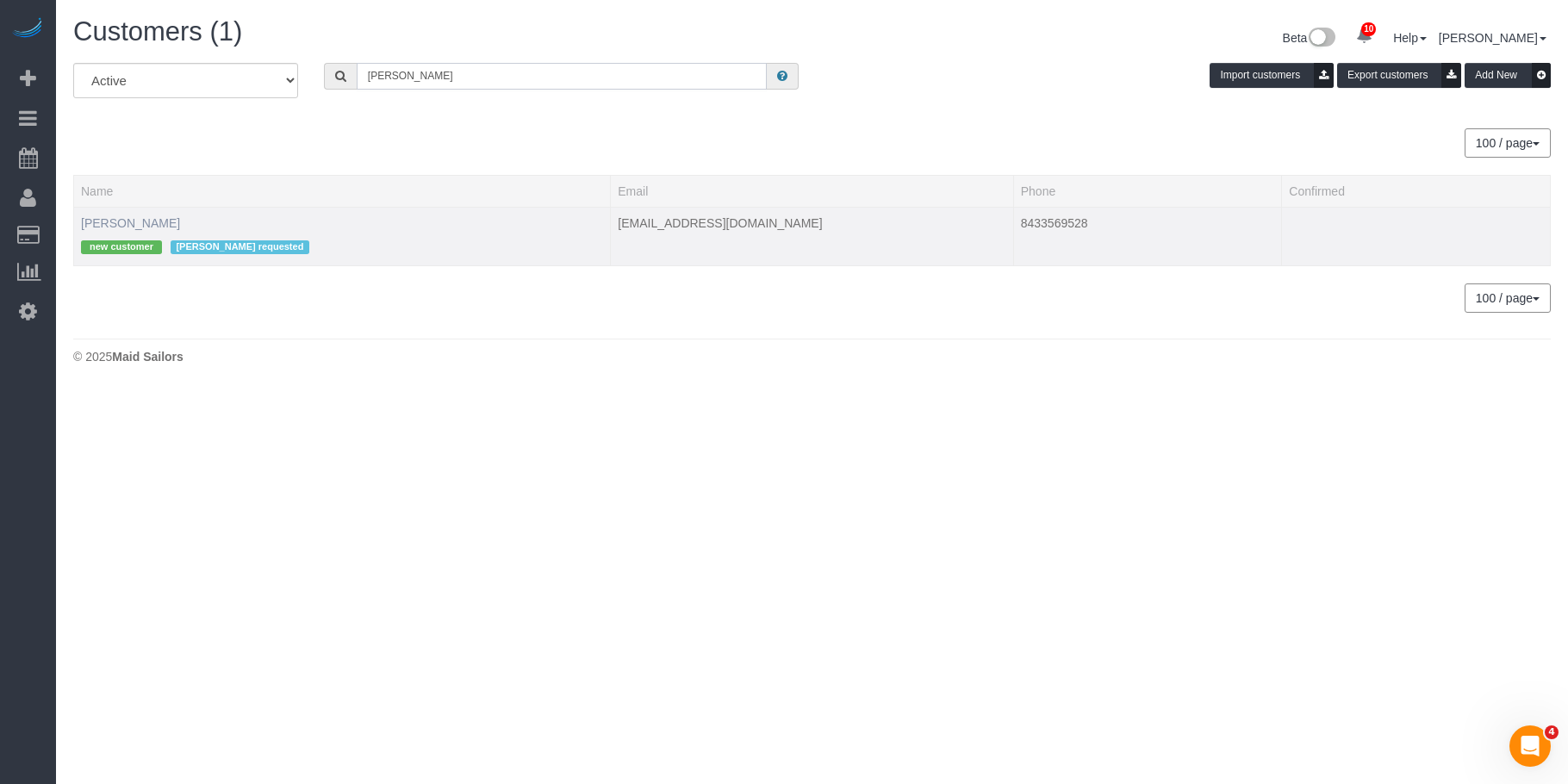
type input "Sheryl Swinton"
click at [108, 218] on link "Sheryl Swinton" at bounding box center [131, 222] width 99 height 14
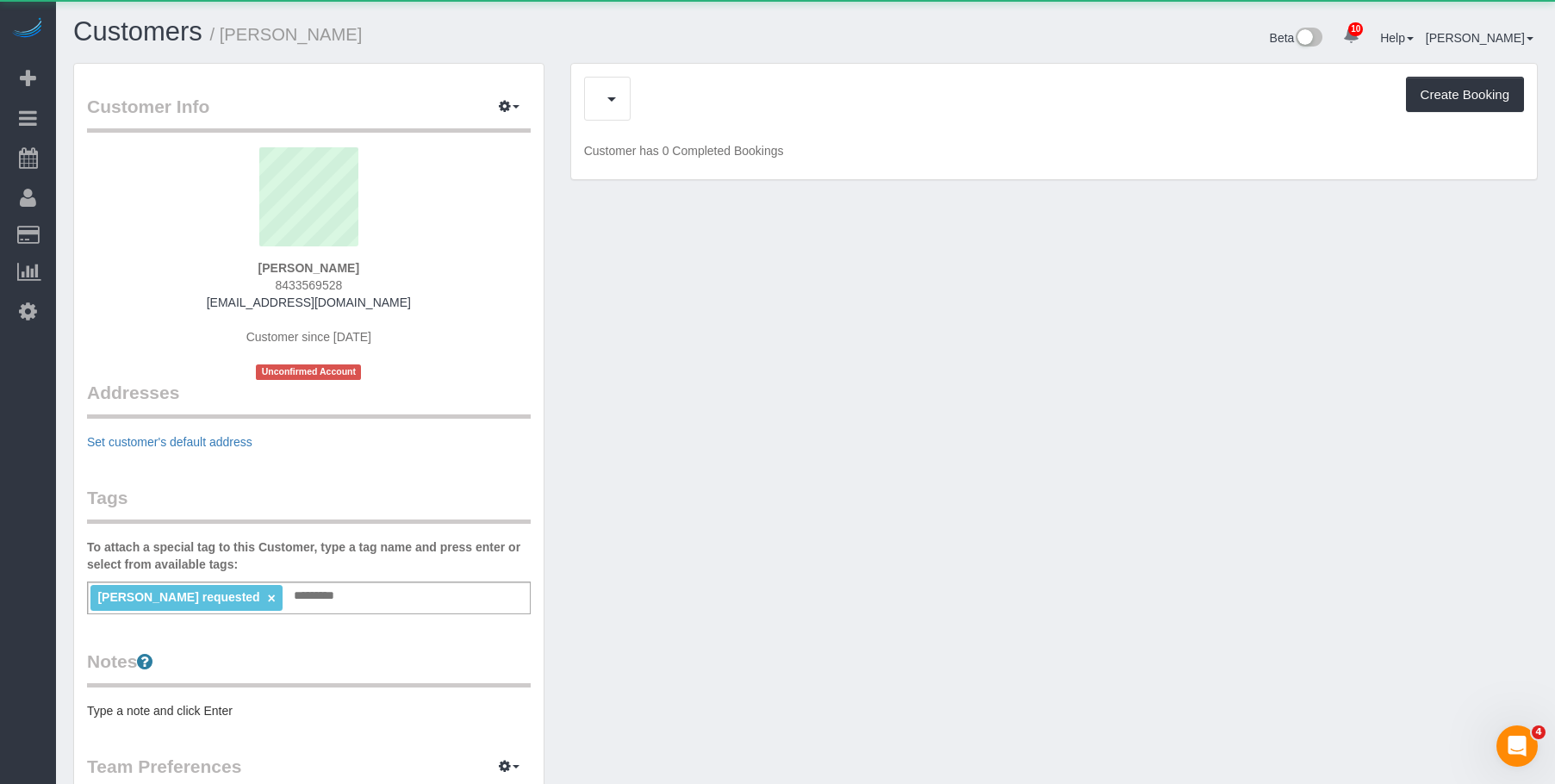
scroll to position [1175, 1555]
click at [695, 96] on span "Completed Bookings (0)" at bounding box center [704, 99] width 212 height 22
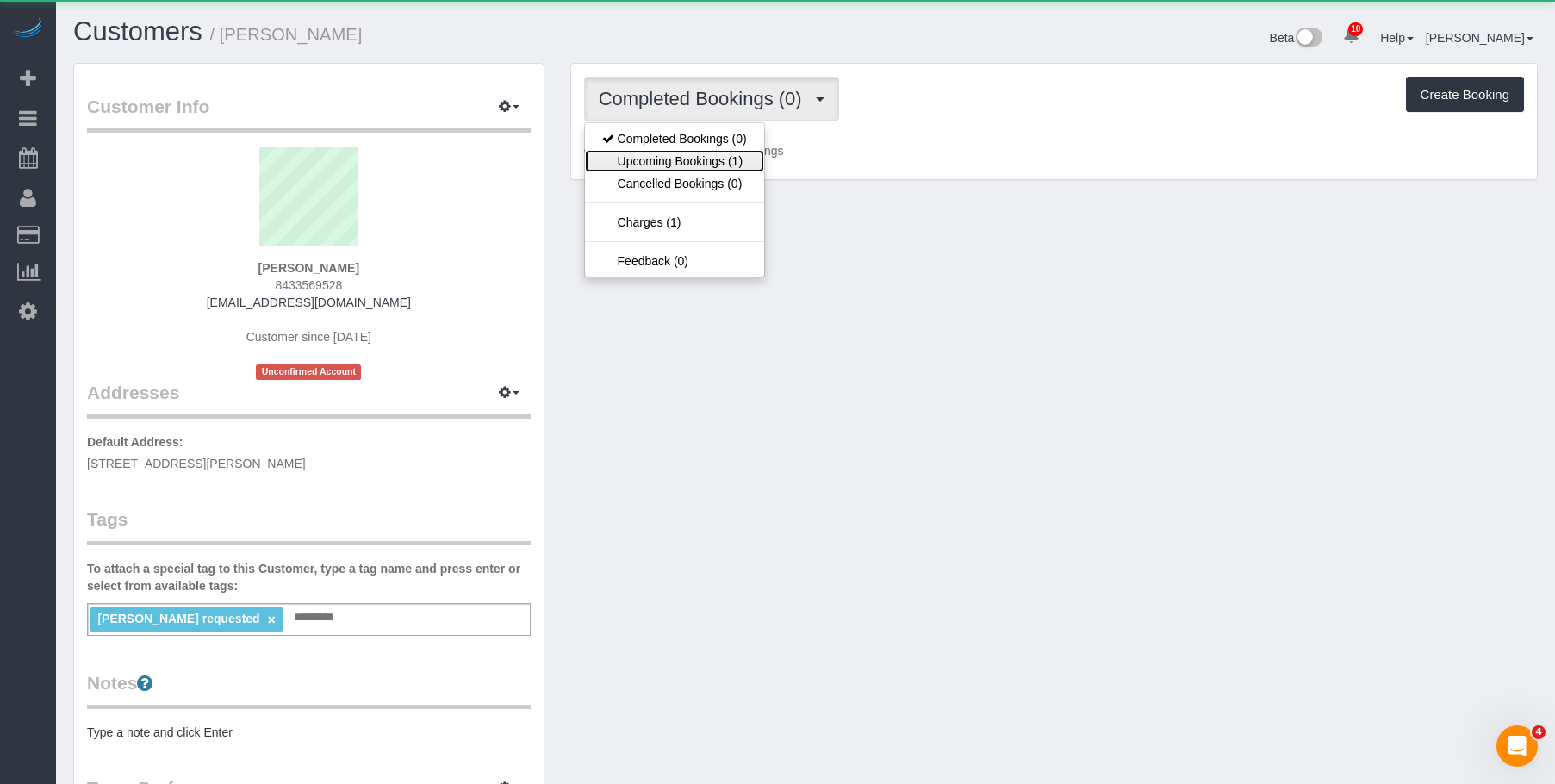
click at [690, 166] on link "Upcoming Bookings (1)" at bounding box center [674, 161] width 179 height 23
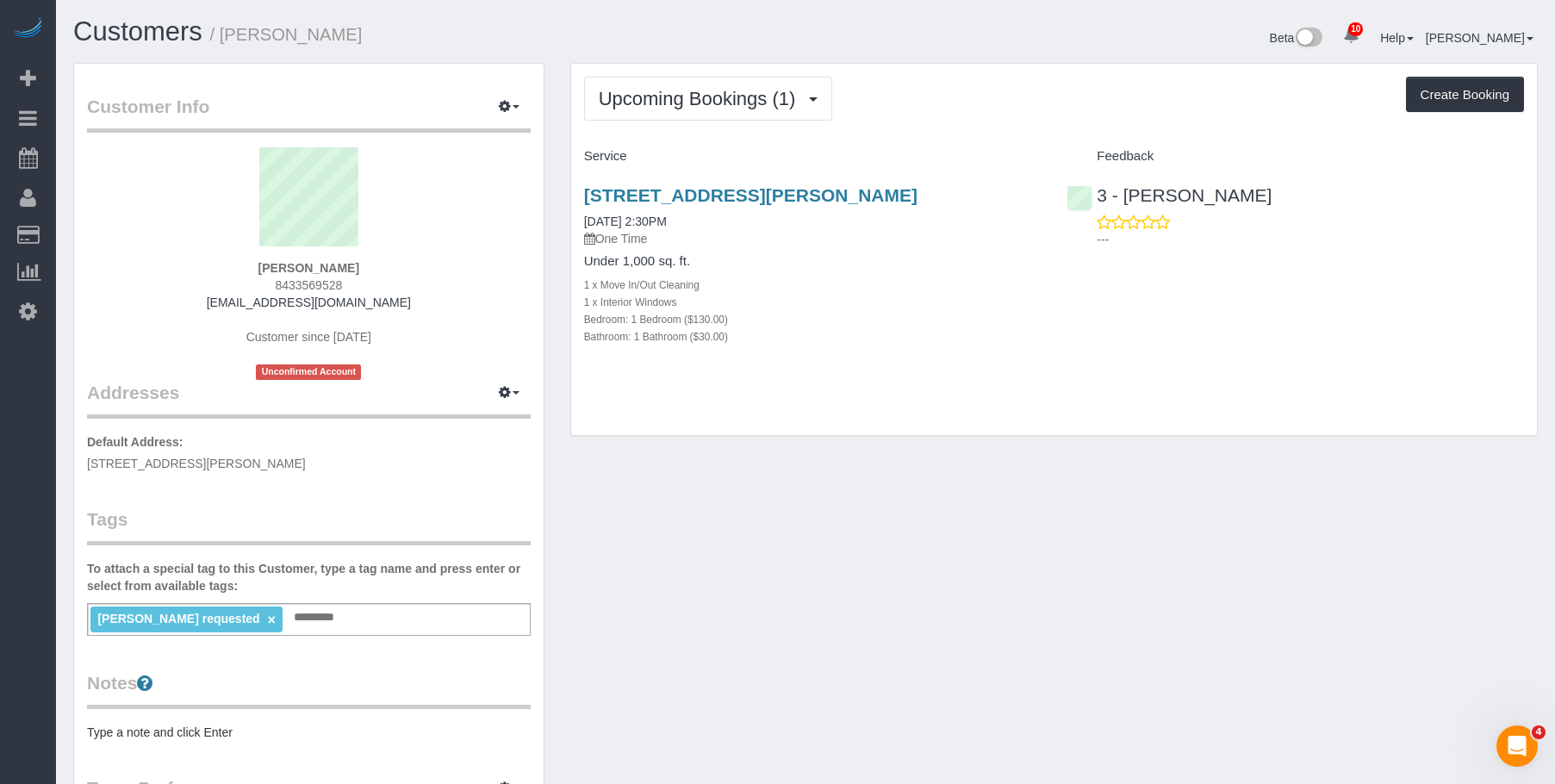
click at [851, 268] on h4 "Under 1,000 sq. ft." at bounding box center [813, 261] width 457 height 14
click at [845, 189] on link "1730 Carroll Street, E14, Brookyln, NY 11213" at bounding box center [751, 195] width 333 height 20
click at [642, 109] on span "Upcoming Bookings (1)" at bounding box center [701, 99] width 206 height 22
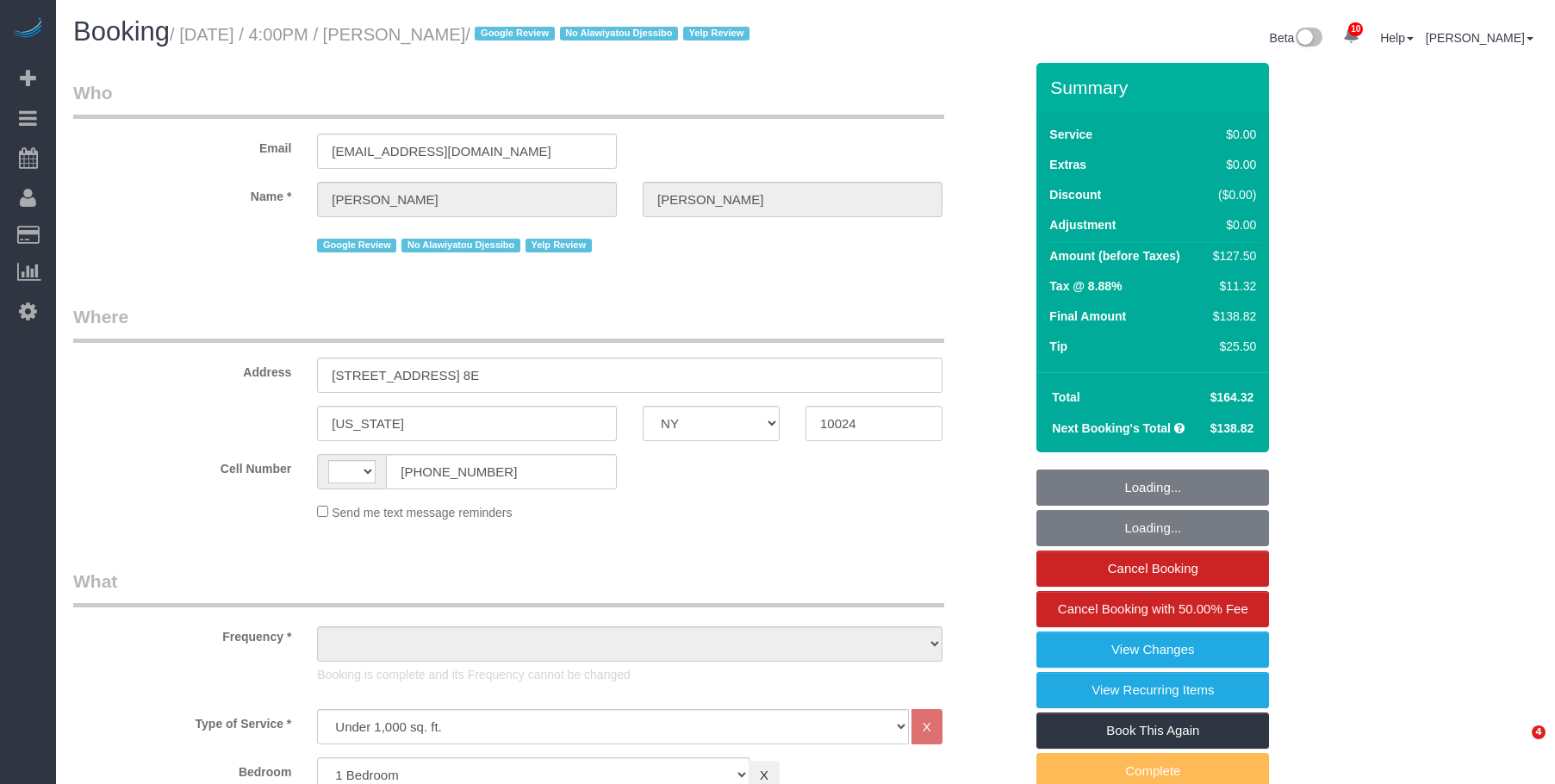
select select "NY"
select select "1"
select select "number:89"
select select "number:90"
select select "number:15"
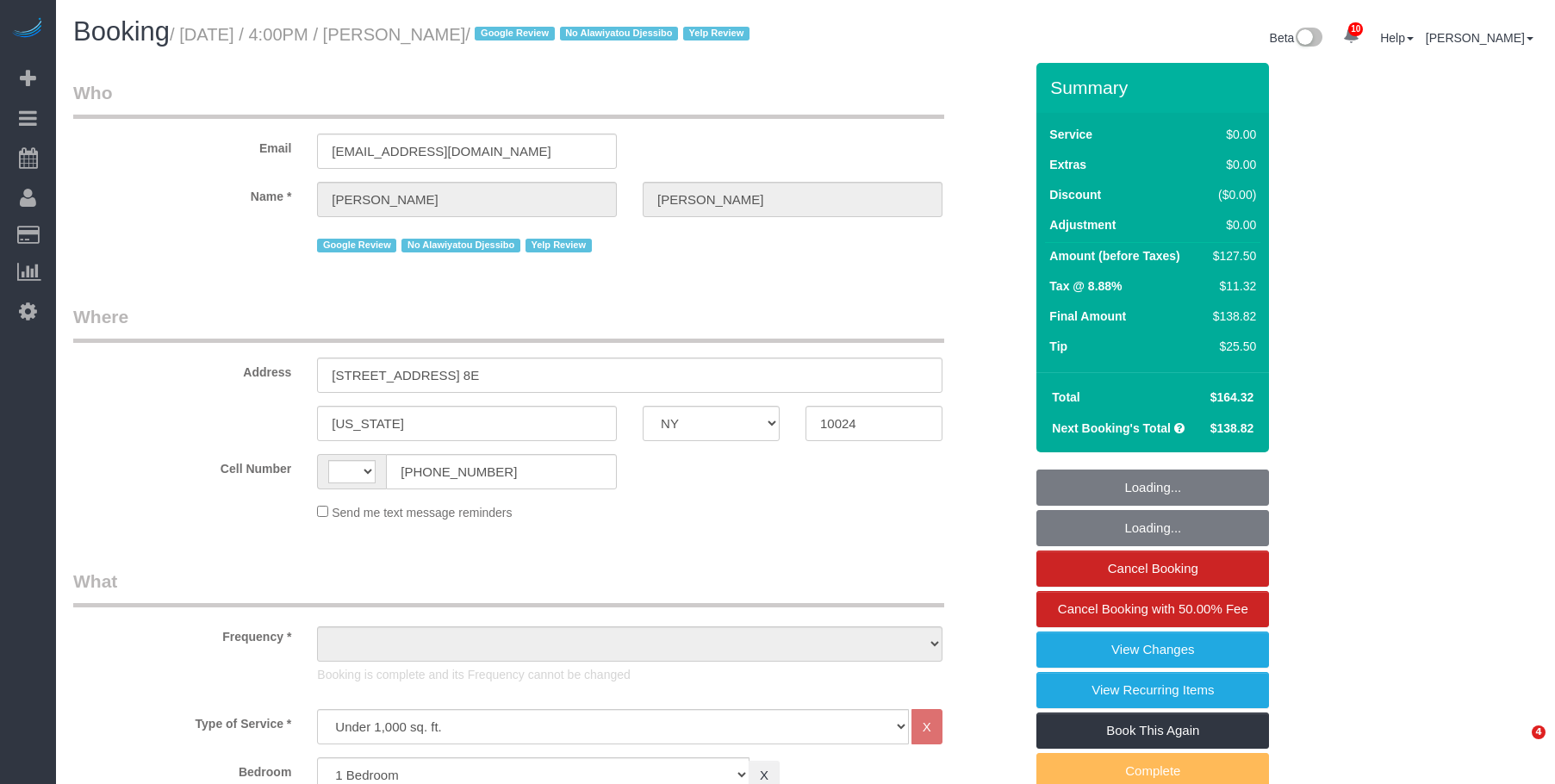
select select "number:5"
select select "number:21"
select select "string:[GEOGRAPHIC_DATA]"
select select "object:1020"
select select "spot1"
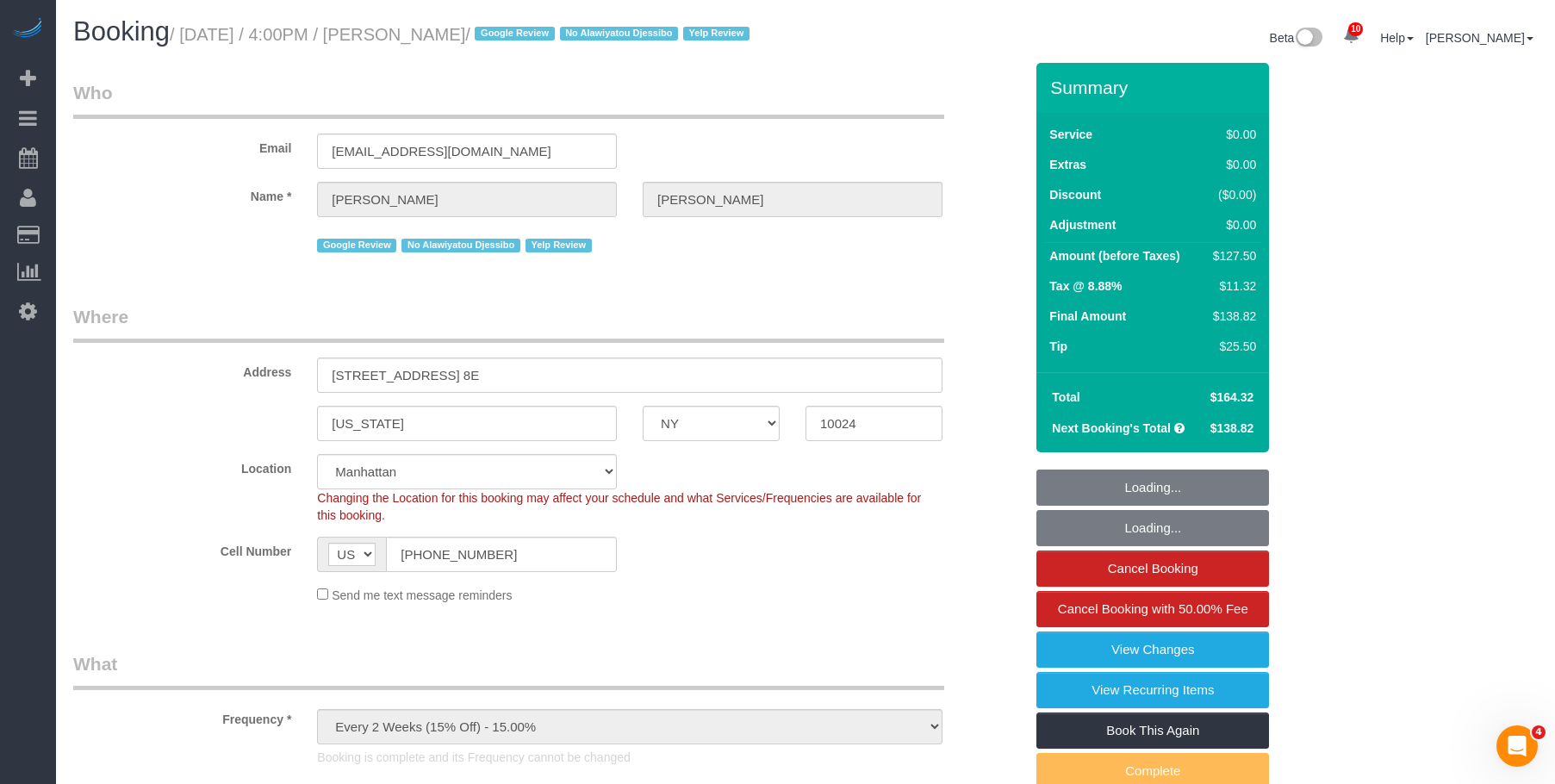
select select "object:1420"
select select "spot27"
select select "1"
drag, startPoint x: 1105, startPoint y: 664, endPoint x: 978, endPoint y: 578, distance: 153.4
click at [1105, 664] on link "View Changes" at bounding box center [1153, 649] width 232 height 36
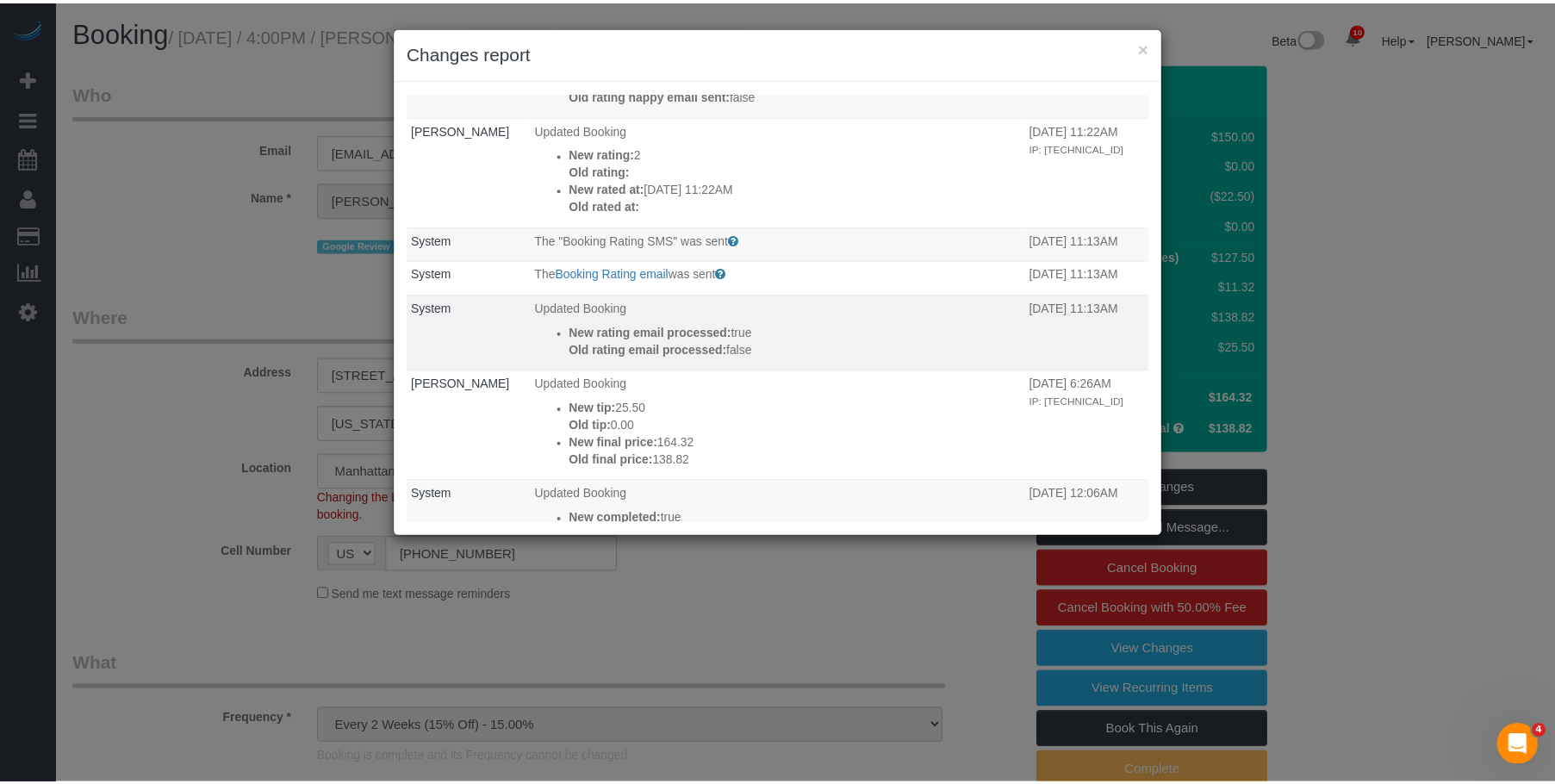
scroll to position [172, 0]
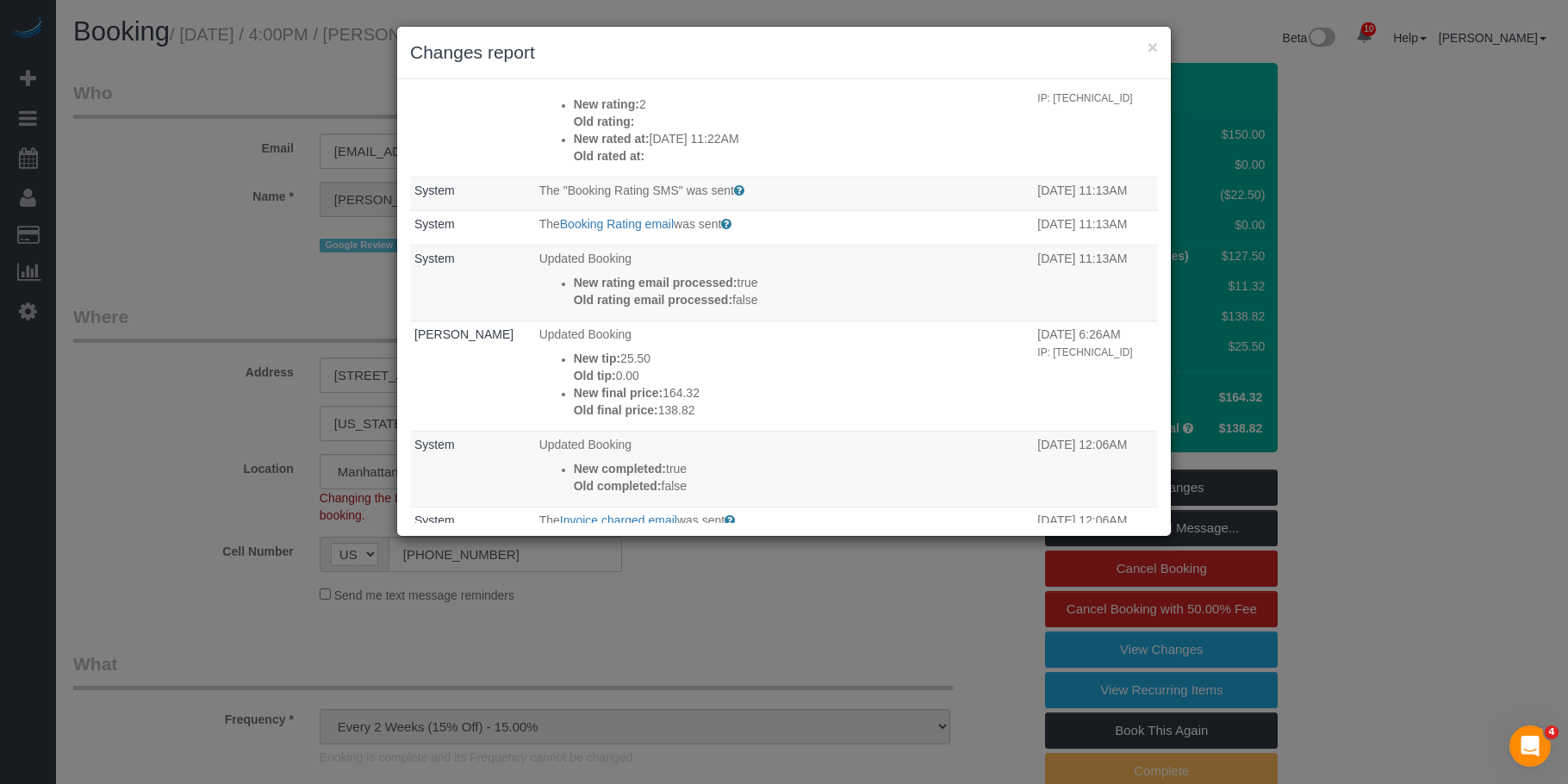
click at [1158, 43] on div "× Changes report" at bounding box center [783, 53] width 773 height 52
click at [1149, 44] on button "×" at bounding box center [1152, 47] width 10 height 18
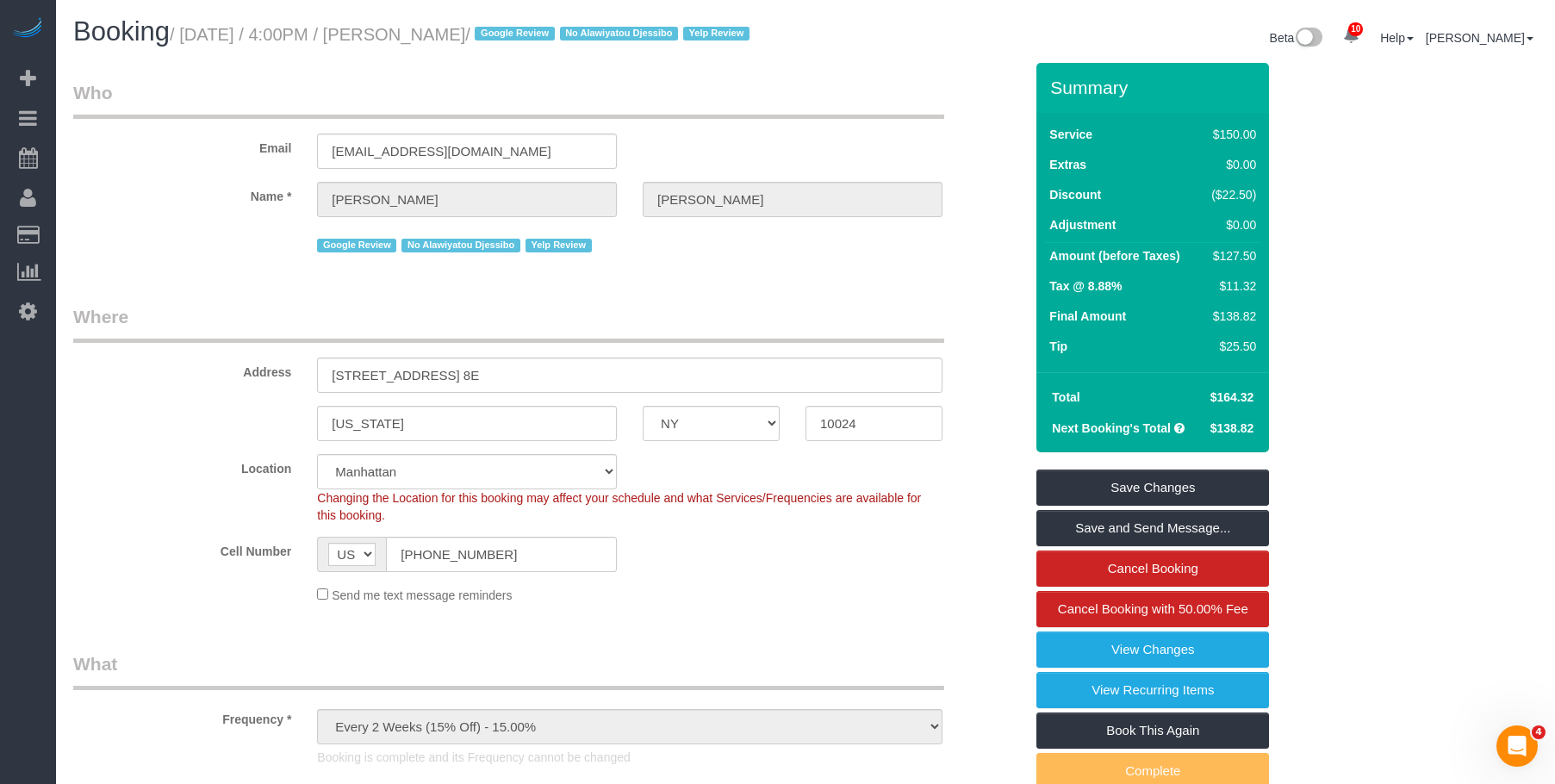
drag, startPoint x: 432, startPoint y: 34, endPoint x: 540, endPoint y: 33, distance: 108.0
click at [540, 33] on small "/ September 02, 2025 / 4:00PM / Mike Maguire / Google Review No Alawiyatou Djes…" at bounding box center [463, 34] width 585 height 19
copy small "[PERSON_NAME]"
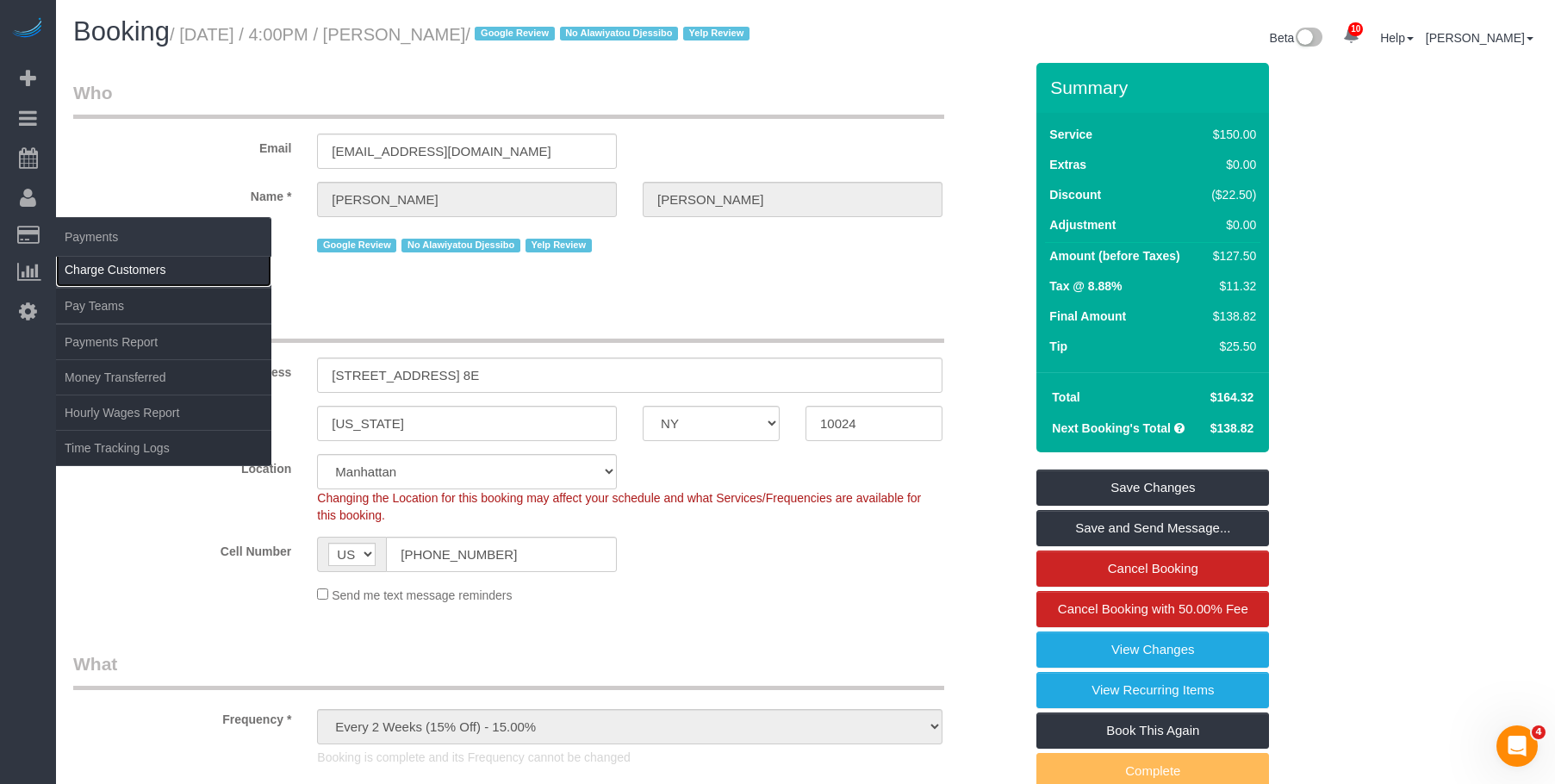
drag, startPoint x: 86, startPoint y: 263, endPoint x: 123, endPoint y: 260, distance: 37.1
click at [88, 263] on link "Charge Customers" at bounding box center [163, 269] width 215 height 34
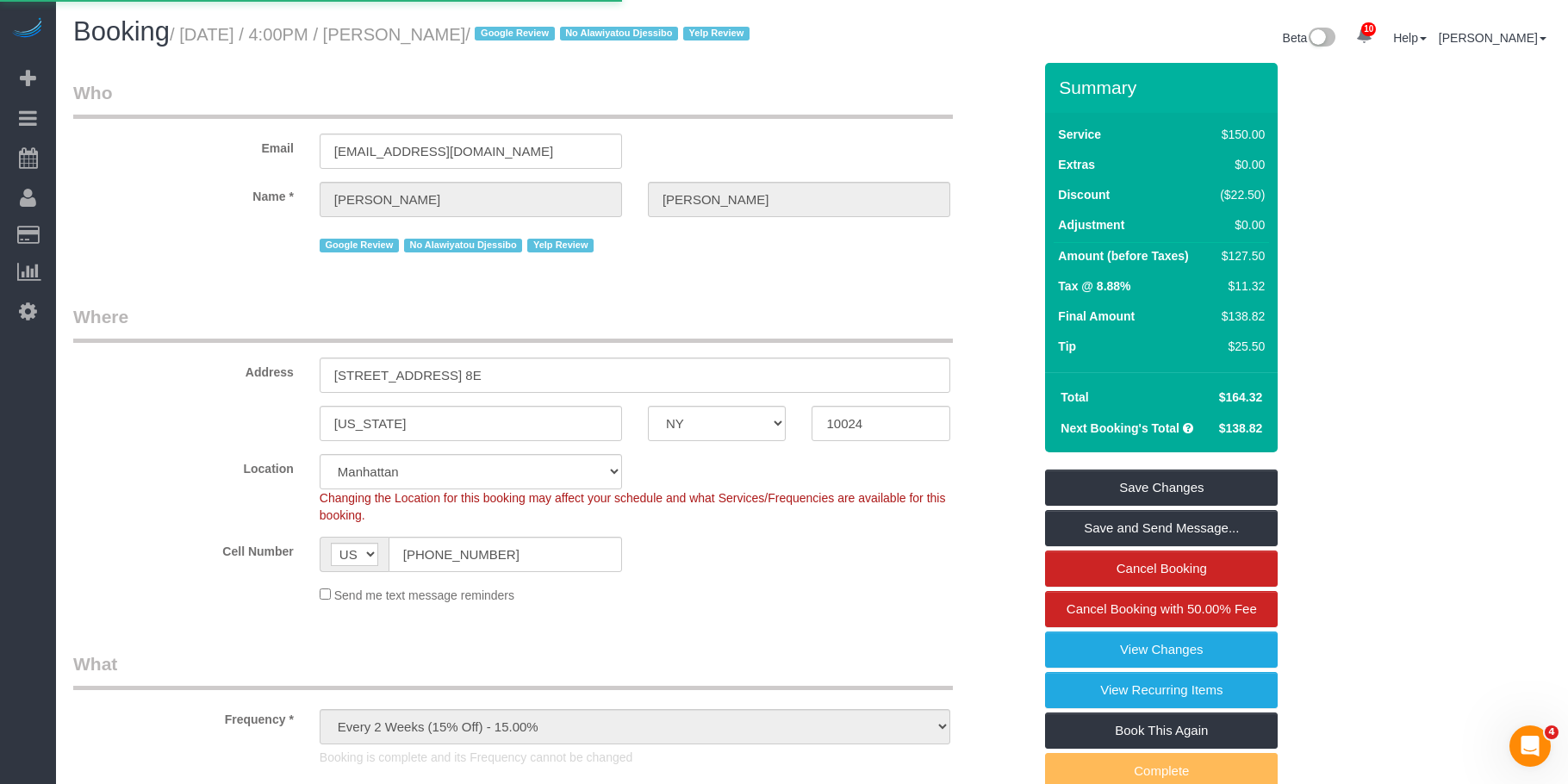
select select
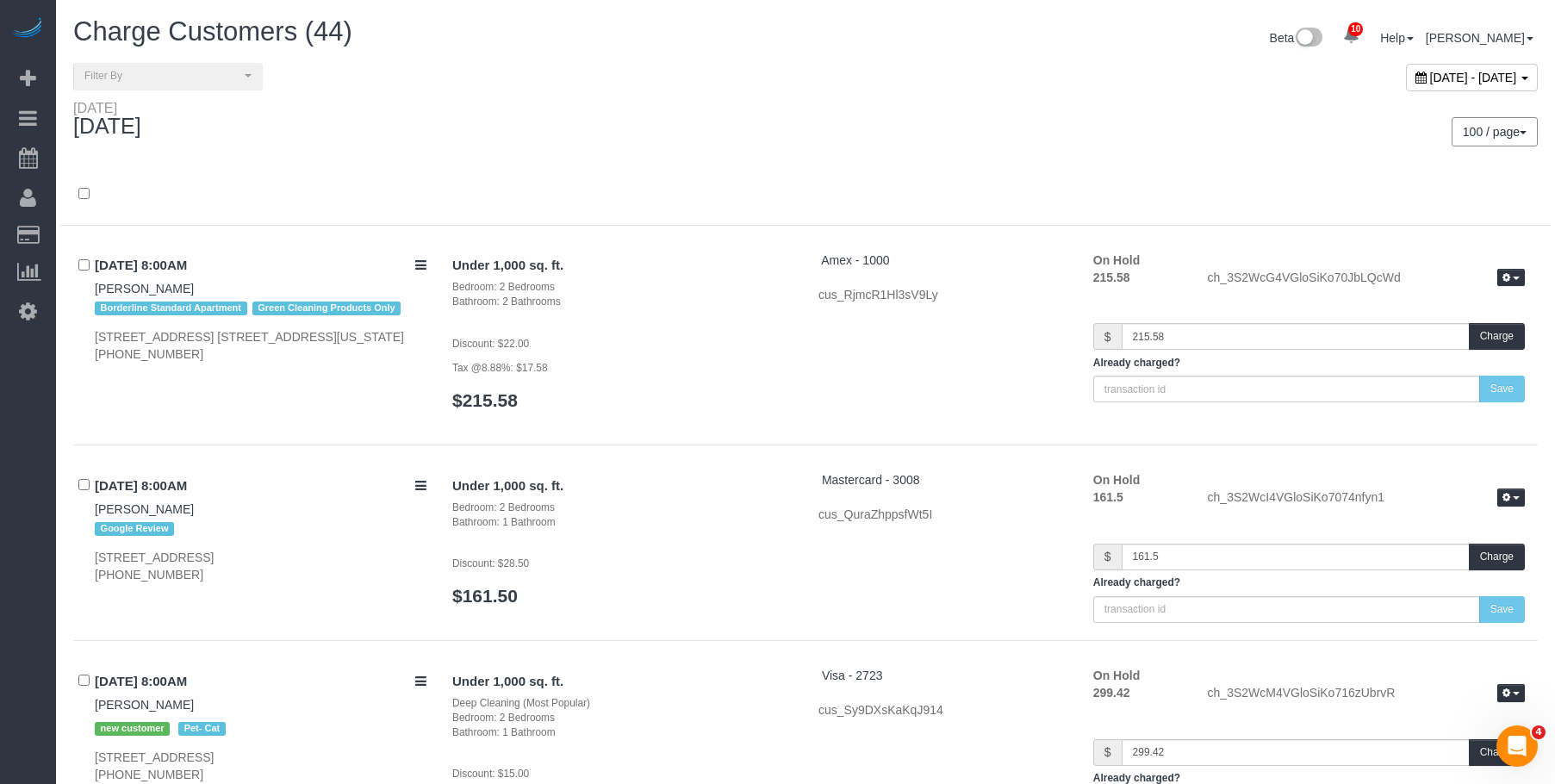
click at [1431, 77] on span "September 03, 2025 - September 03, 2025" at bounding box center [1474, 77] width 87 height 14
type input "**********"
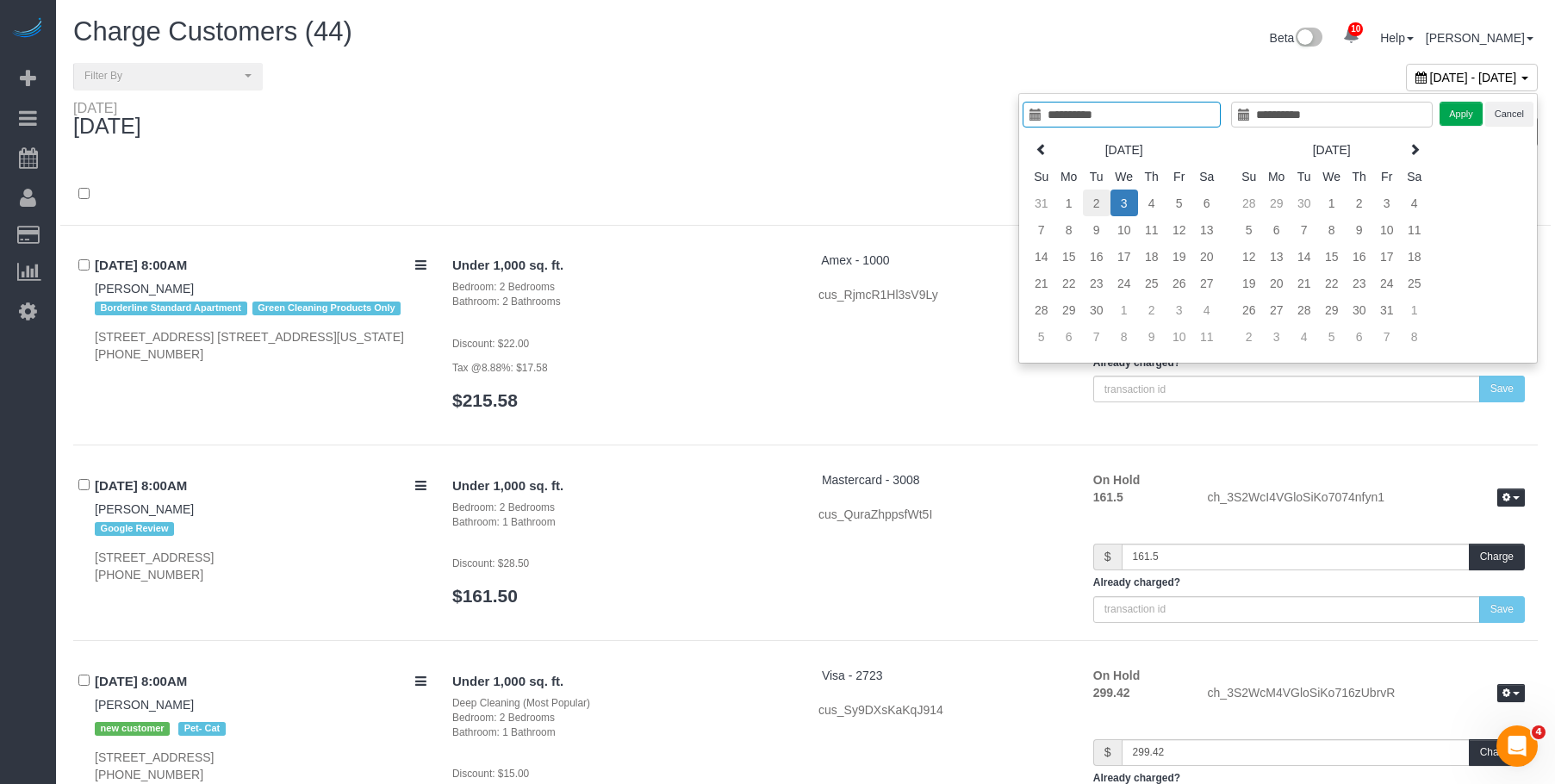
type input "**********"
click at [1102, 206] on td "2" at bounding box center [1097, 203] width 28 height 27
type input "**********"
drag, startPoint x: 1459, startPoint y: 113, endPoint x: 949, endPoint y: 104, distance: 510.1
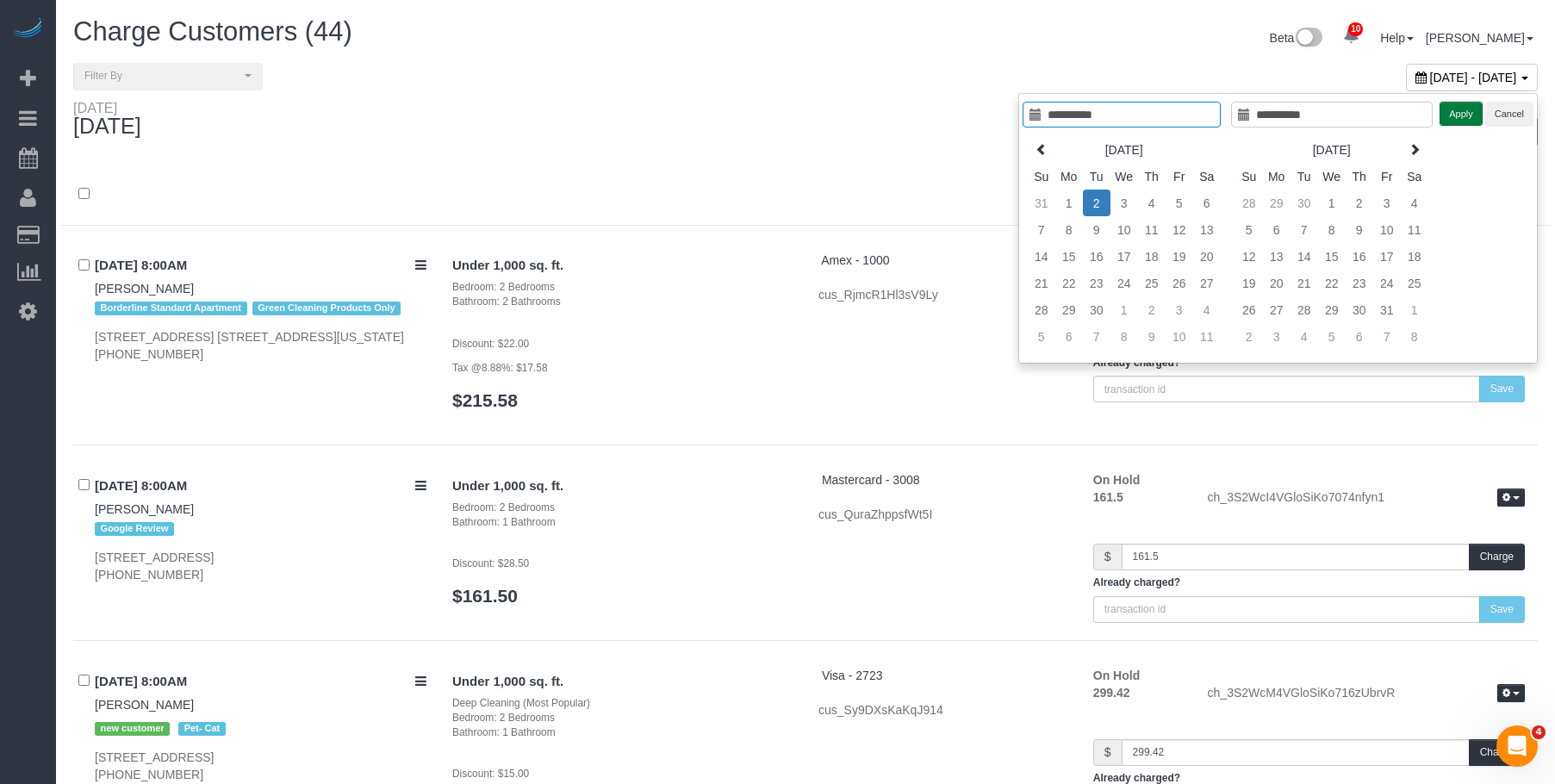
click at [1460, 112] on button "Apply" at bounding box center [1461, 114] width 43 height 25
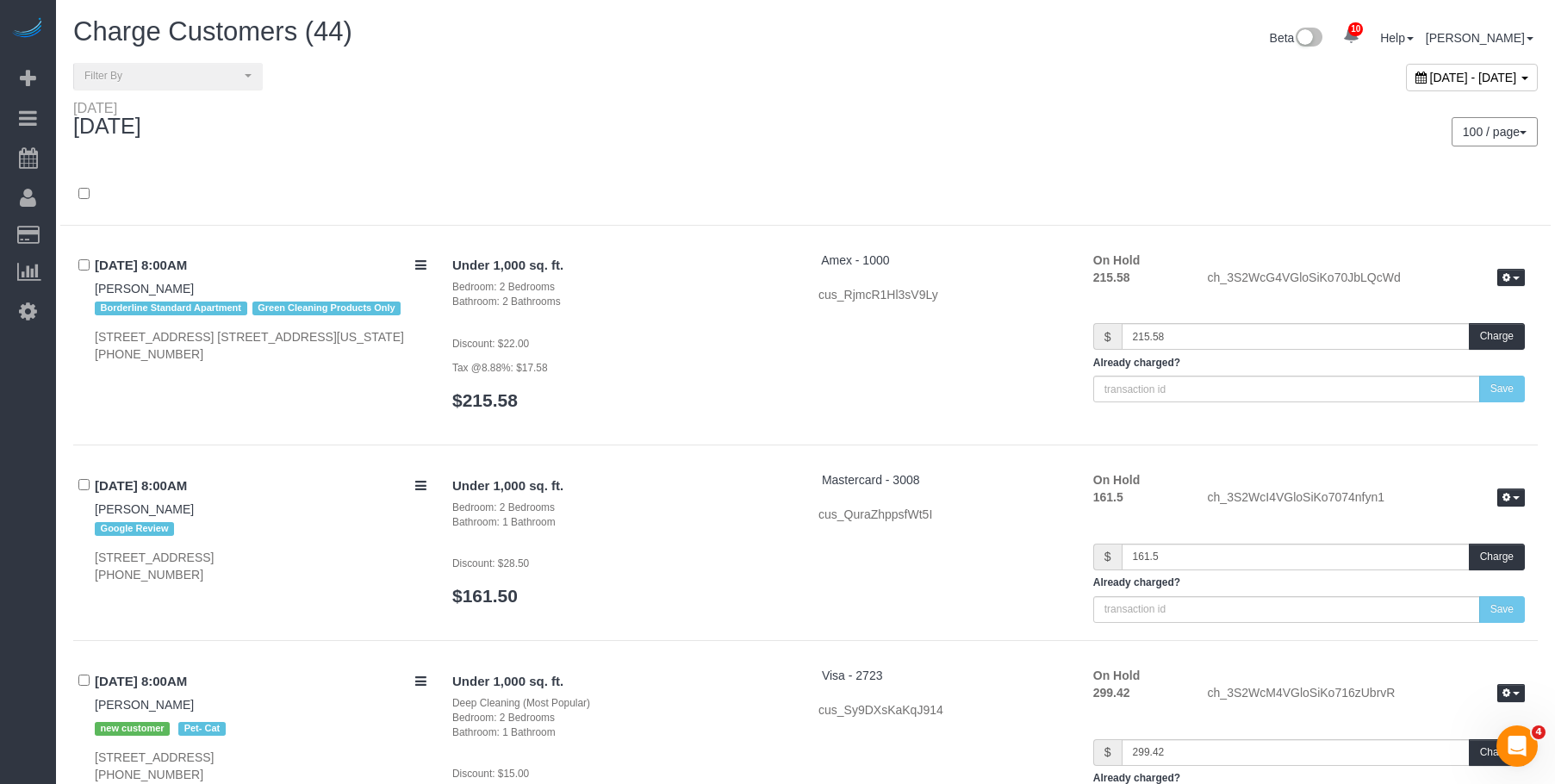
click at [934, 98] on div "September 02, 2025 - September 02, 2025" at bounding box center [1179, 81] width 746 height 37
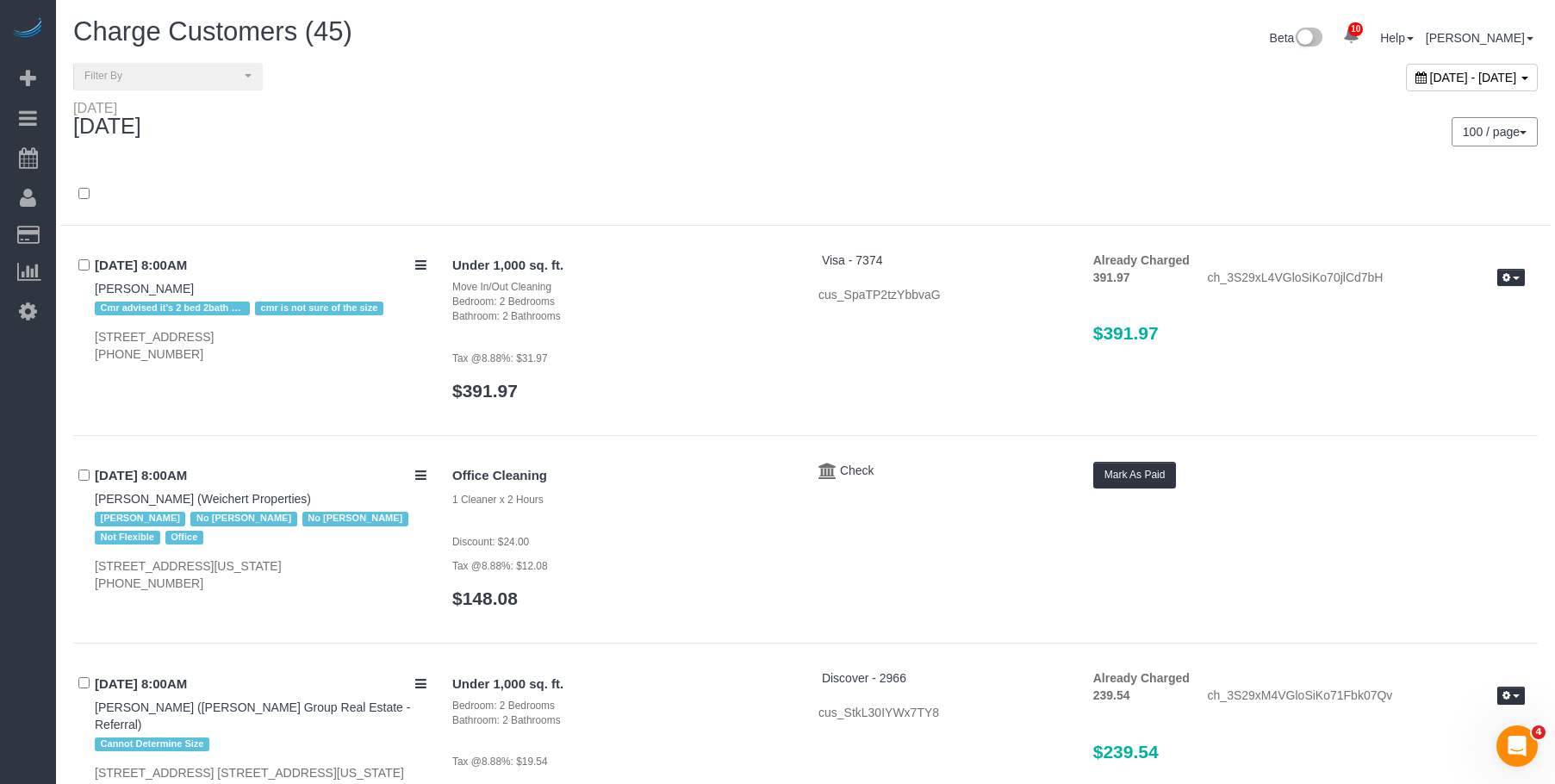
scroll to position [8321, 0]
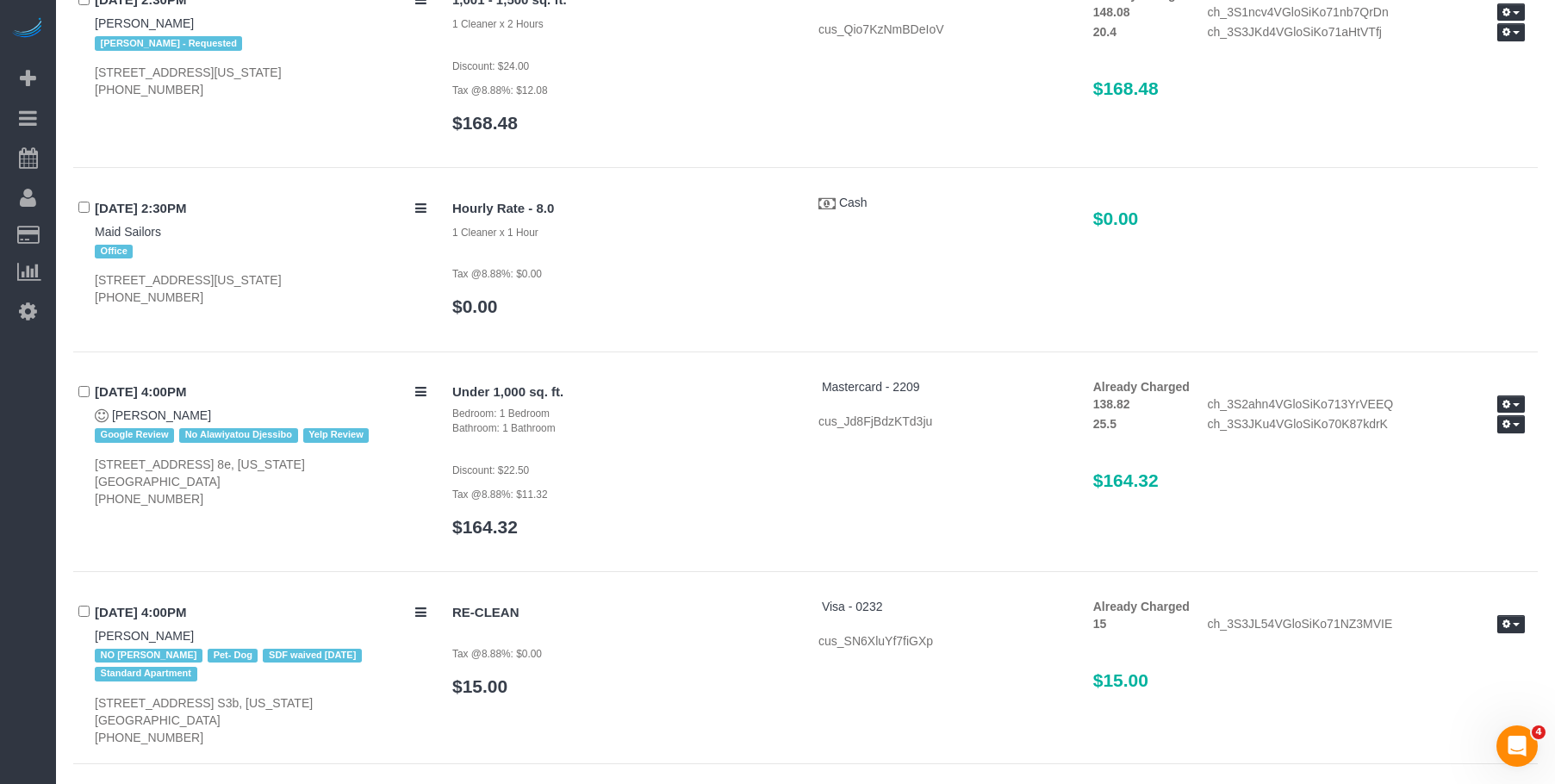
drag, startPoint x: 1191, startPoint y: 455, endPoint x: 1035, endPoint y: 448, distance: 156.2
click at [1042, 447] on div "Under 1,000 sq. ft. Bedroom: 1 Bedroom Bathroom: 1 Bathroom Discount: $22.50 Ta…" at bounding box center [989, 466] width 1098 height 176
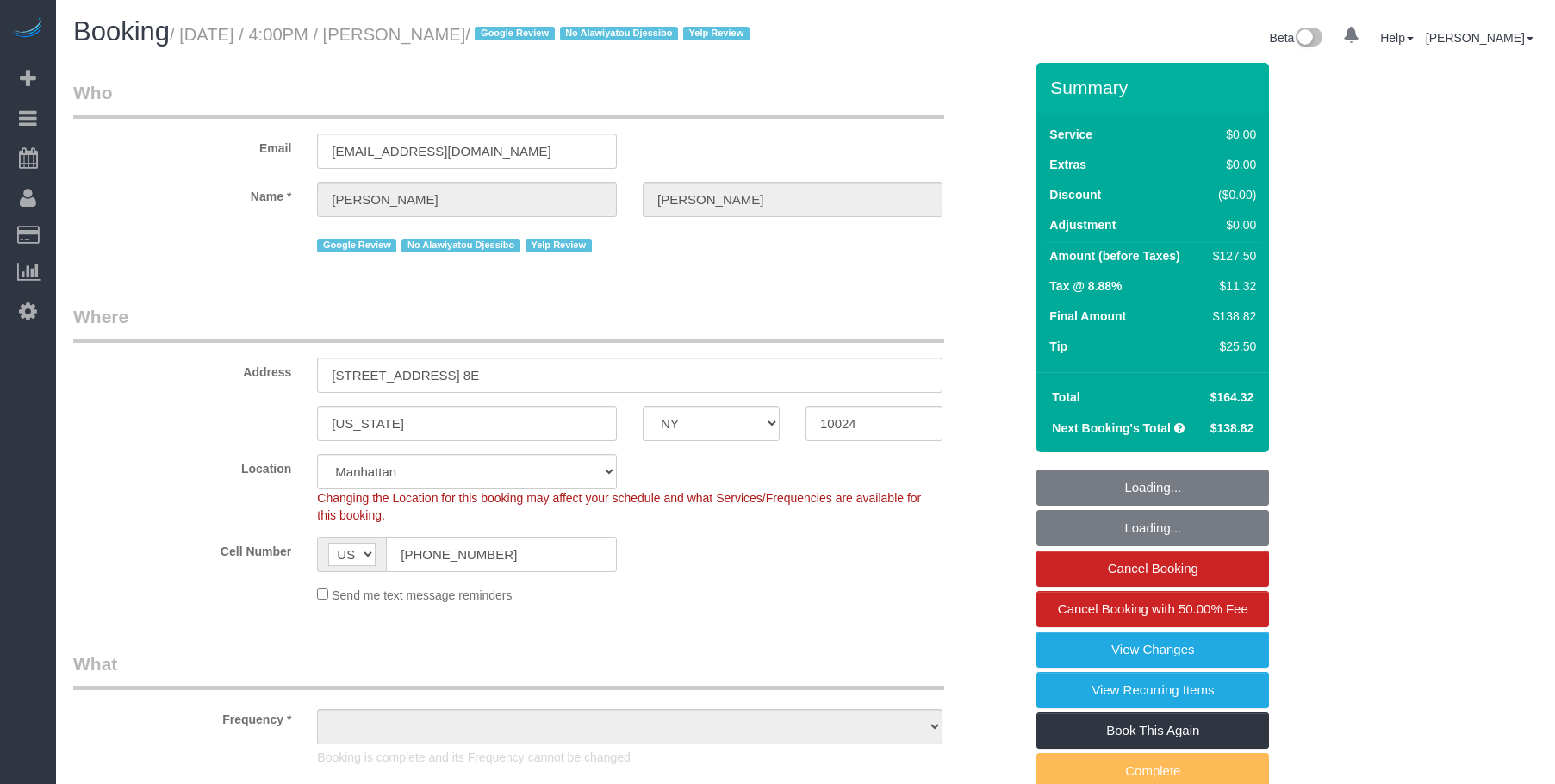
select select "NY"
select select "1"
select select "number:89"
select select "number:90"
select select "number:15"
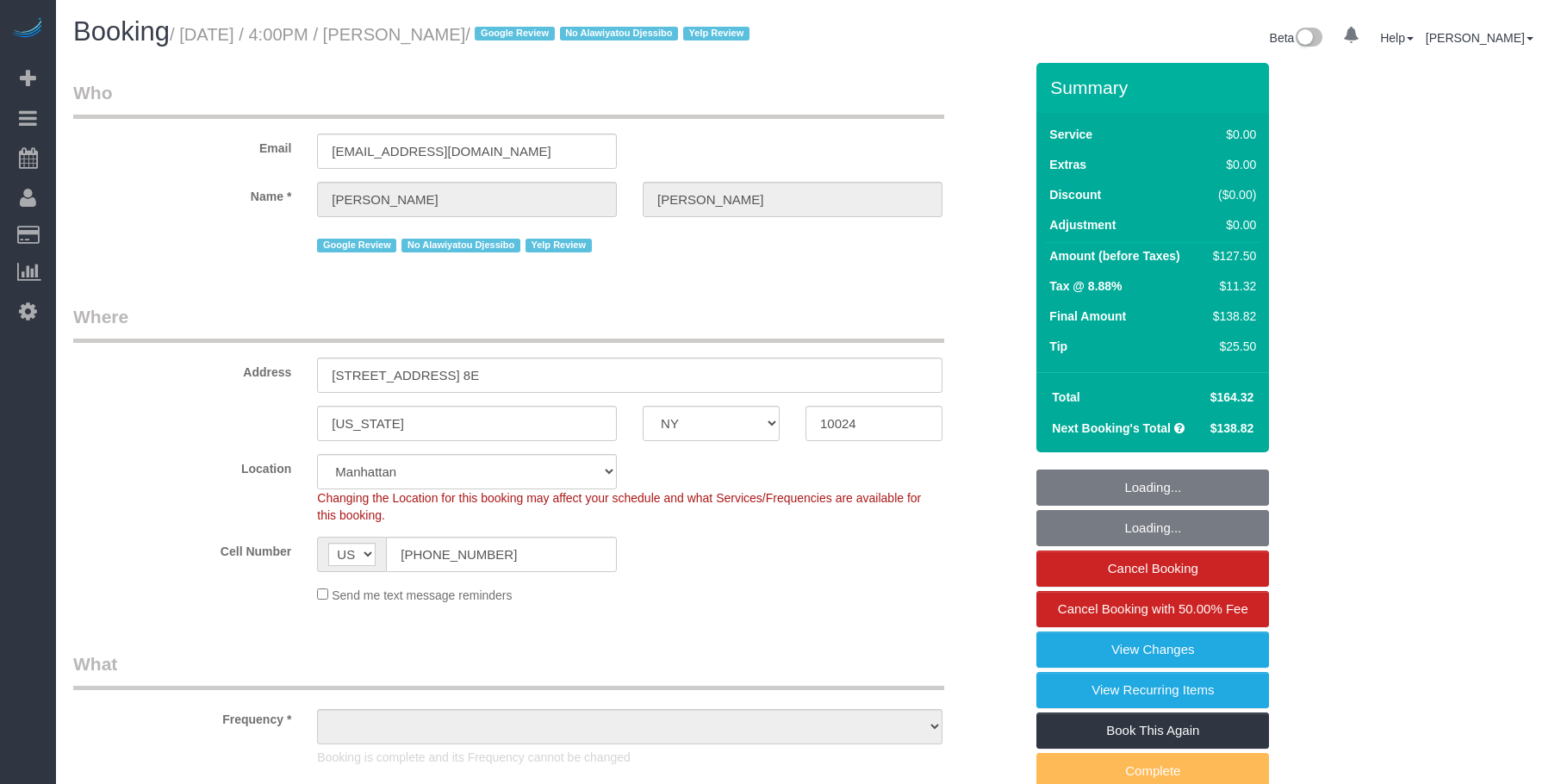
select select "number:5"
select select "number:21"
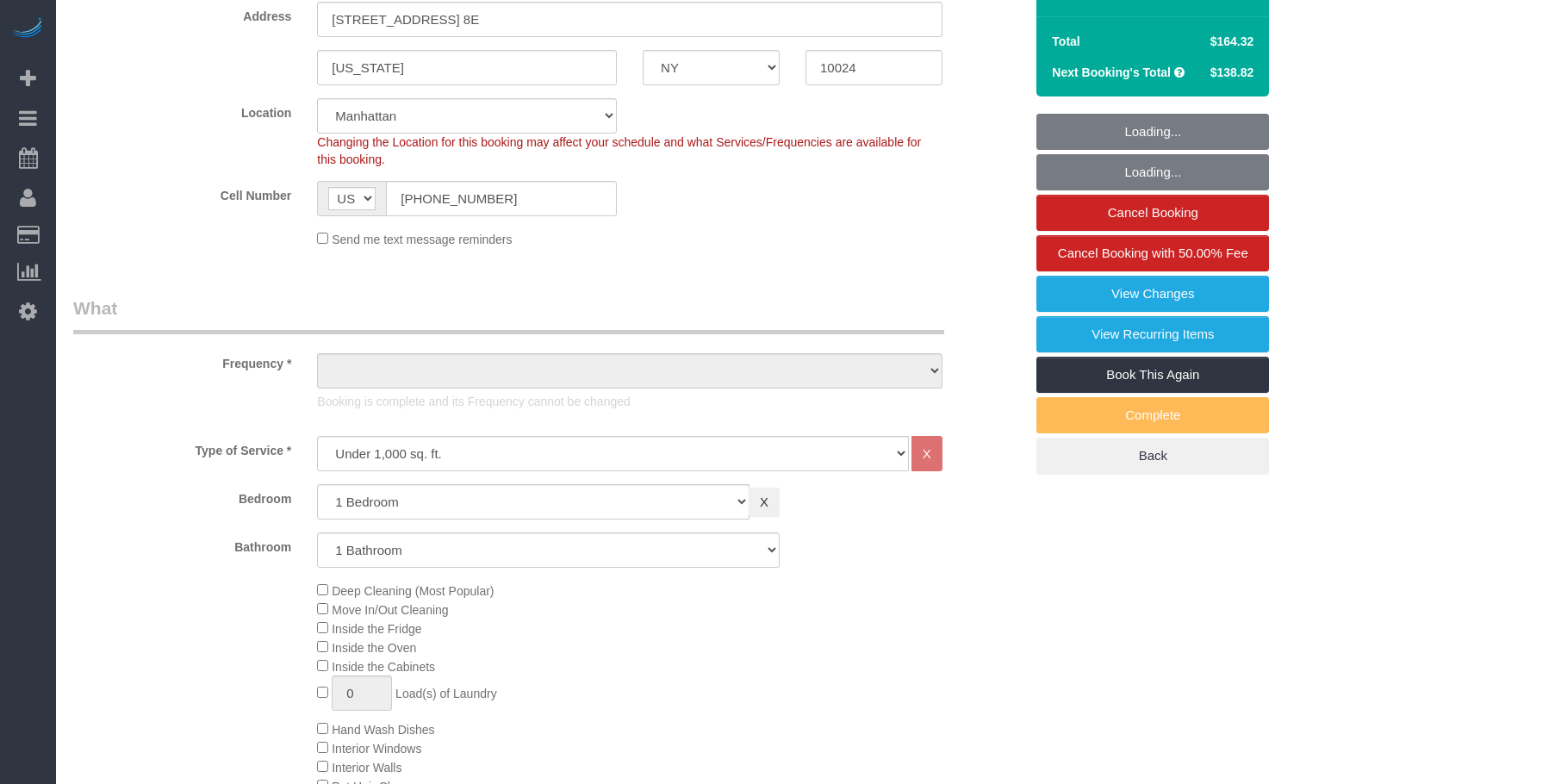
select select "object:1022"
select select "1"
select select "object:1458"
select select "spot1"
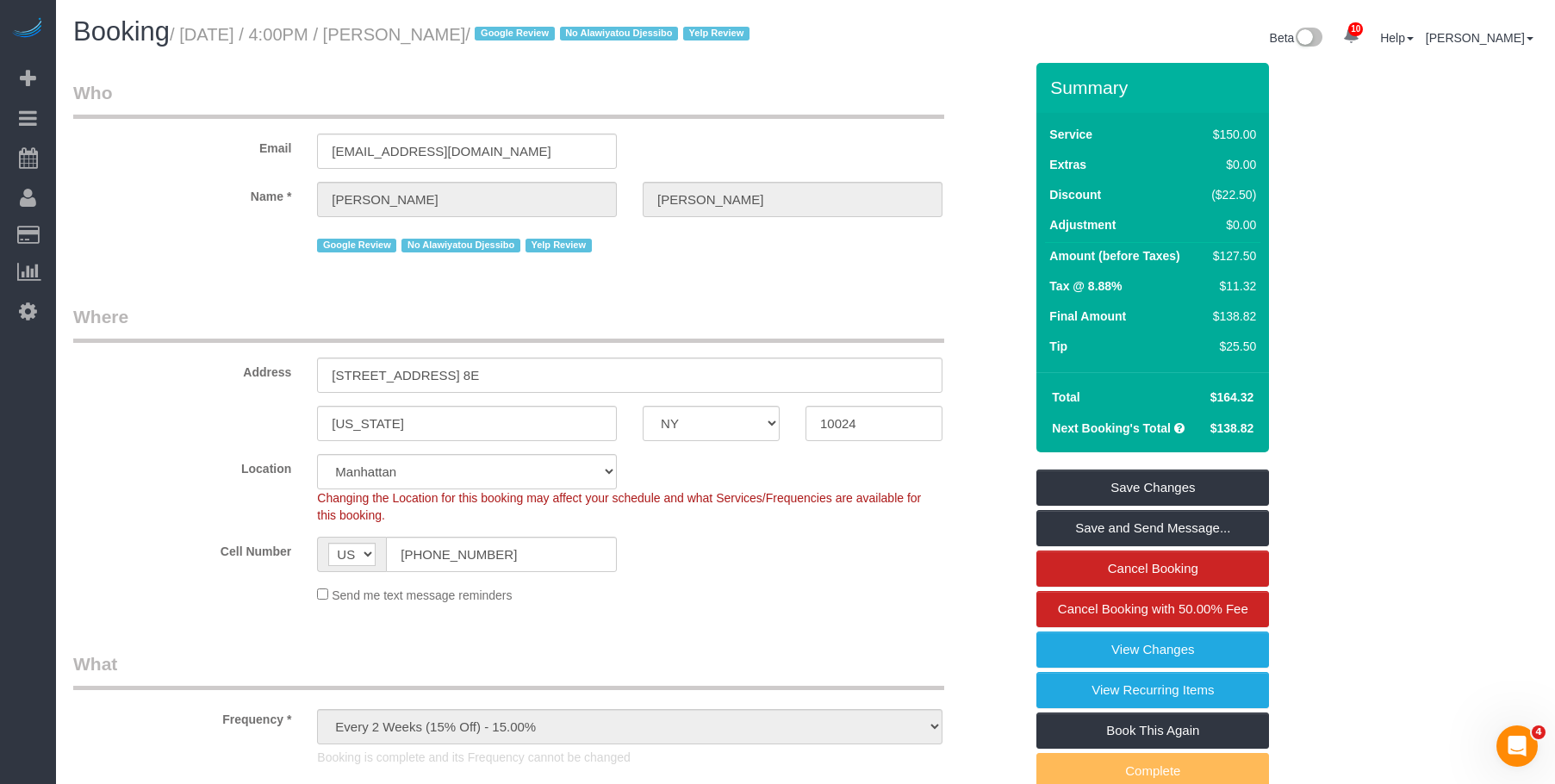
drag, startPoint x: 433, startPoint y: 32, endPoint x: 538, endPoint y: 41, distance: 105.4
click at [538, 41] on small "/ [DATE] / 4:00PM / [PERSON_NAME] / Google Review No Alawiyatou Djessibo Yelp R…" at bounding box center [463, 34] width 585 height 19
copy small "[PERSON_NAME]"
click at [844, 115] on legend "Who" at bounding box center [509, 99] width 872 height 39
drag, startPoint x: 1224, startPoint y: 368, endPoint x: 1161, endPoint y: 337, distance: 70.2
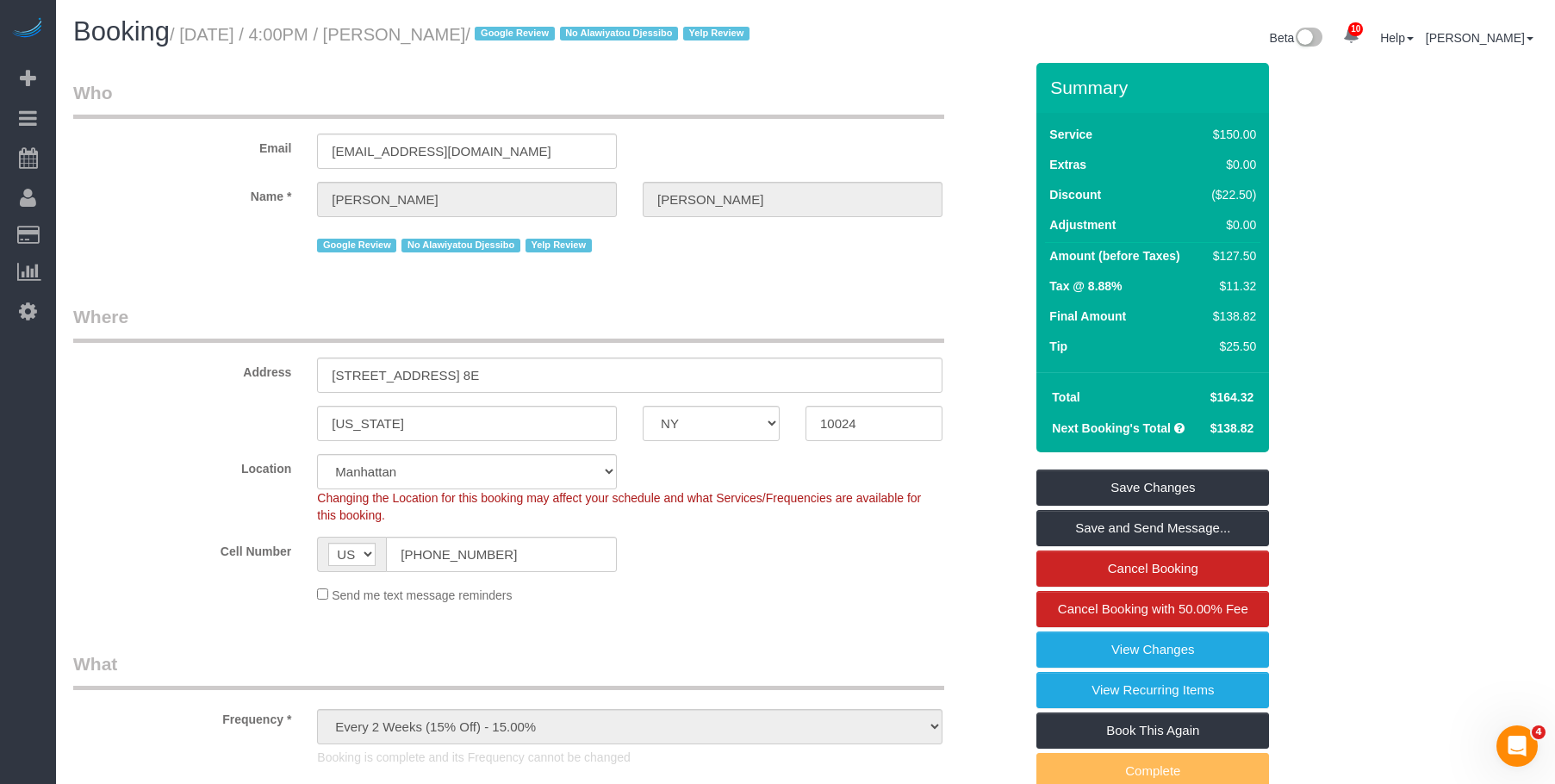
click at [1264, 369] on div "Service $150.00 Extras $0.00 Discount ($22.50) Adjustment $0.00 Amount (before …" at bounding box center [1153, 242] width 232 height 259
copy table "Service $150.00 Extras $0.00 Discount ($22.50) Adjustment $0.00 Amount (before …"
click at [1275, 403] on div "Summary Service $150.00 Extras $0.00 Discount ($22.50) Adjustment $0.00 Amount …" at bounding box center [1207, 464] width 366 height 801
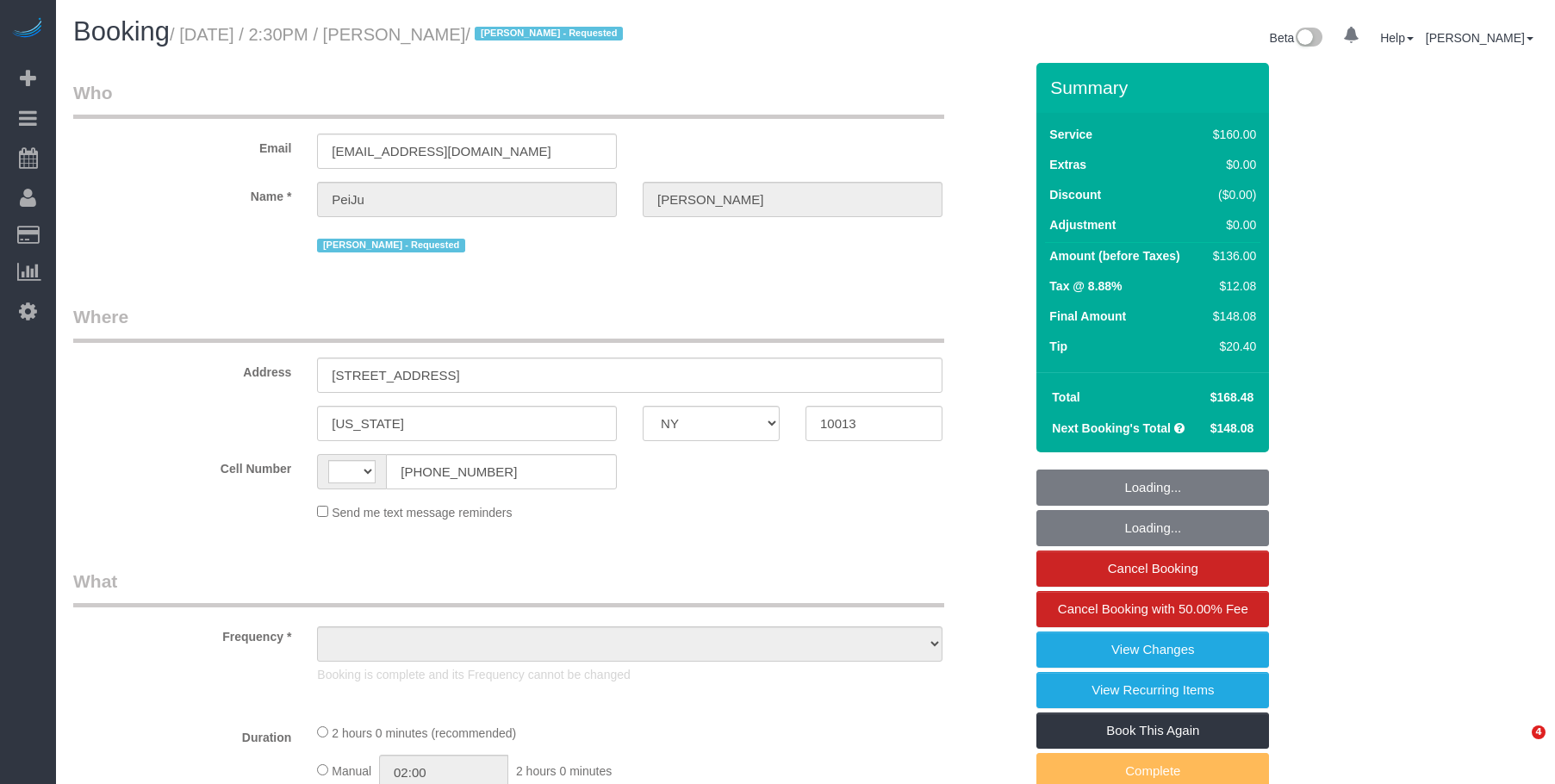
select select "NY"
select select "object:477"
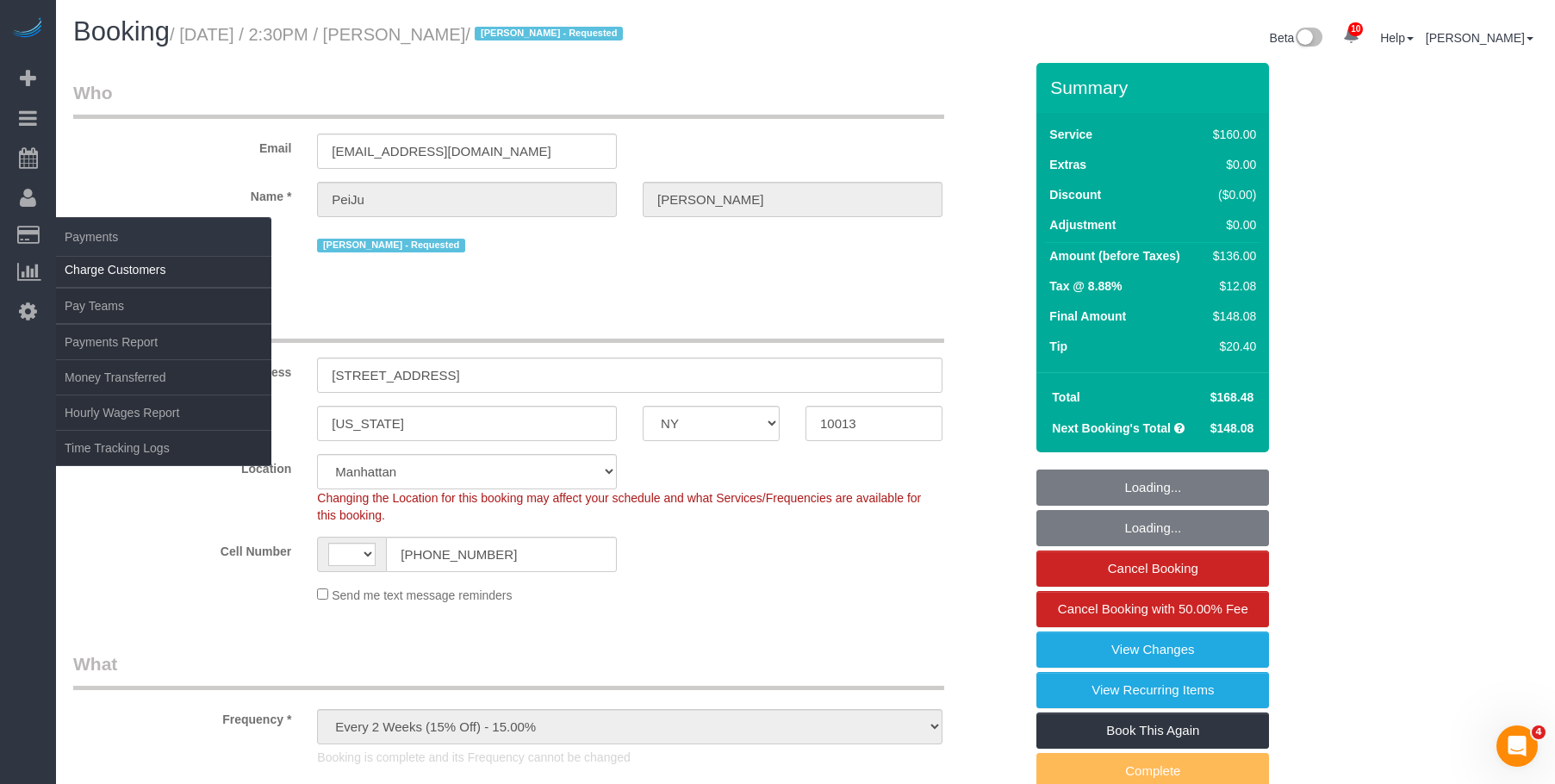
select select "string:[GEOGRAPHIC_DATA]"
select select "number:89"
select select "number:90"
select select "number:15"
select select "number:6"
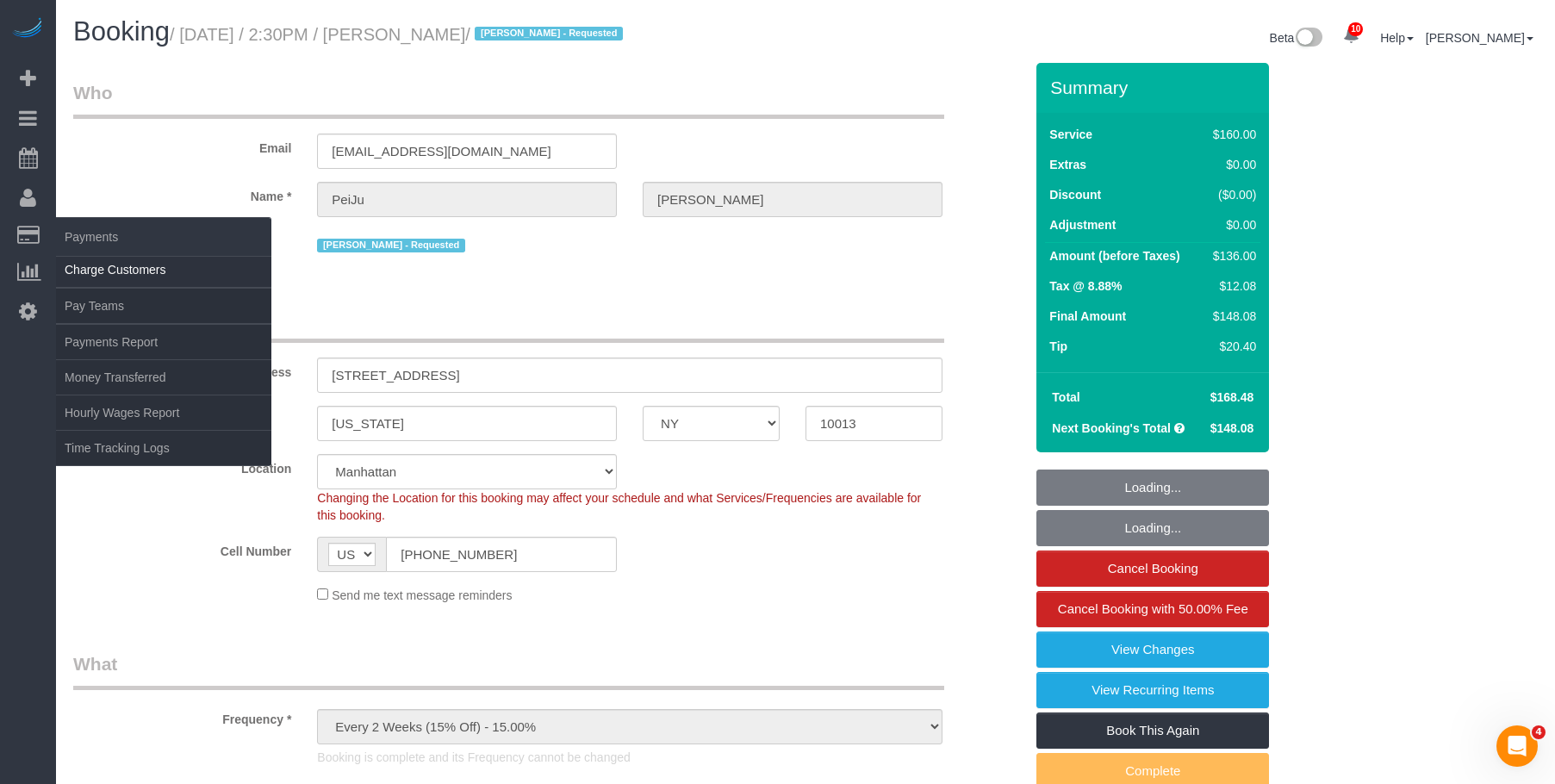
select select "string:stripe-pm_1PrMVO4VGloSiKo7kgJ7yNhI"
select select "object:1363"
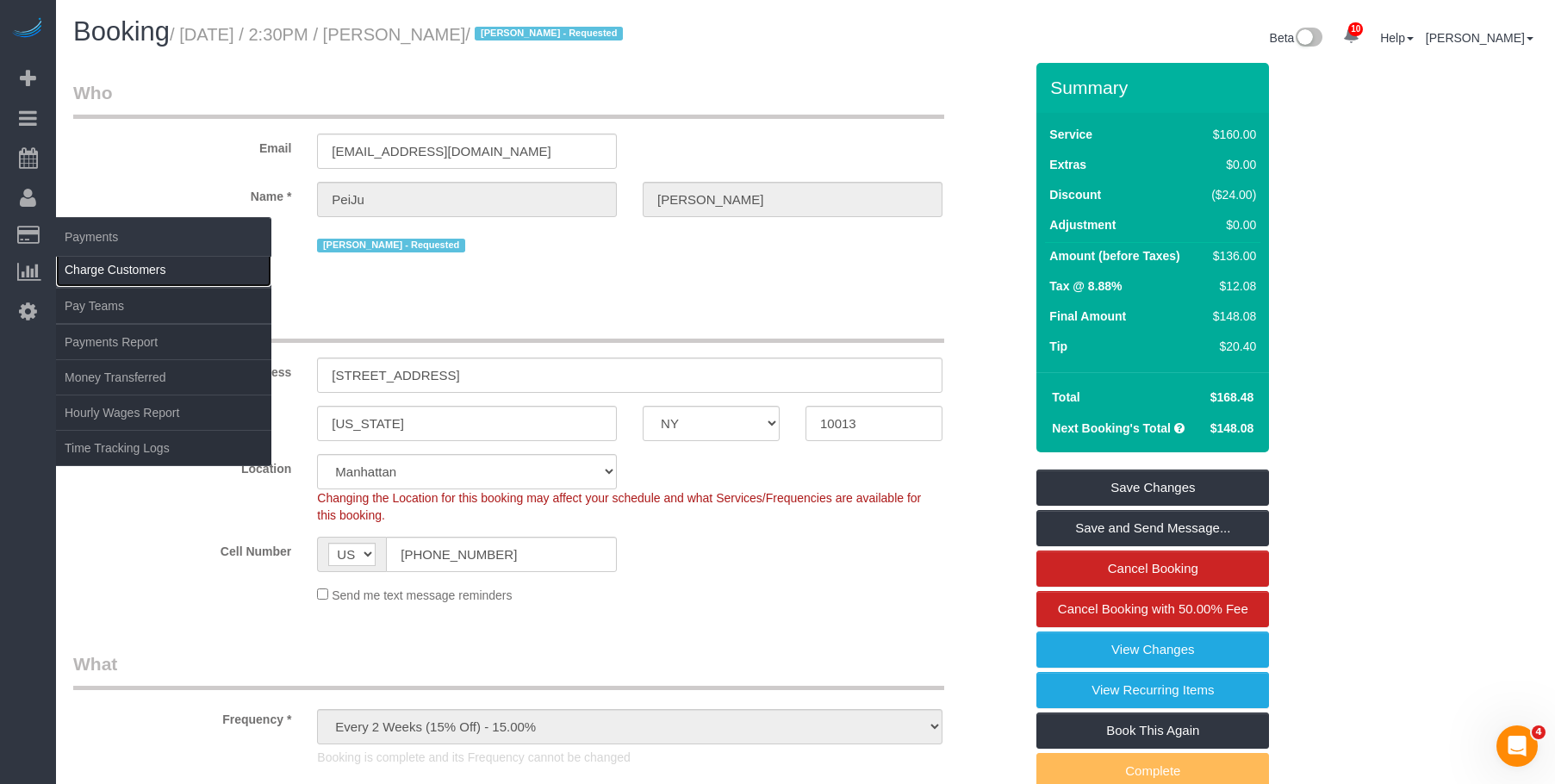
click at [111, 269] on link "Charge Customers" at bounding box center [163, 269] width 215 height 34
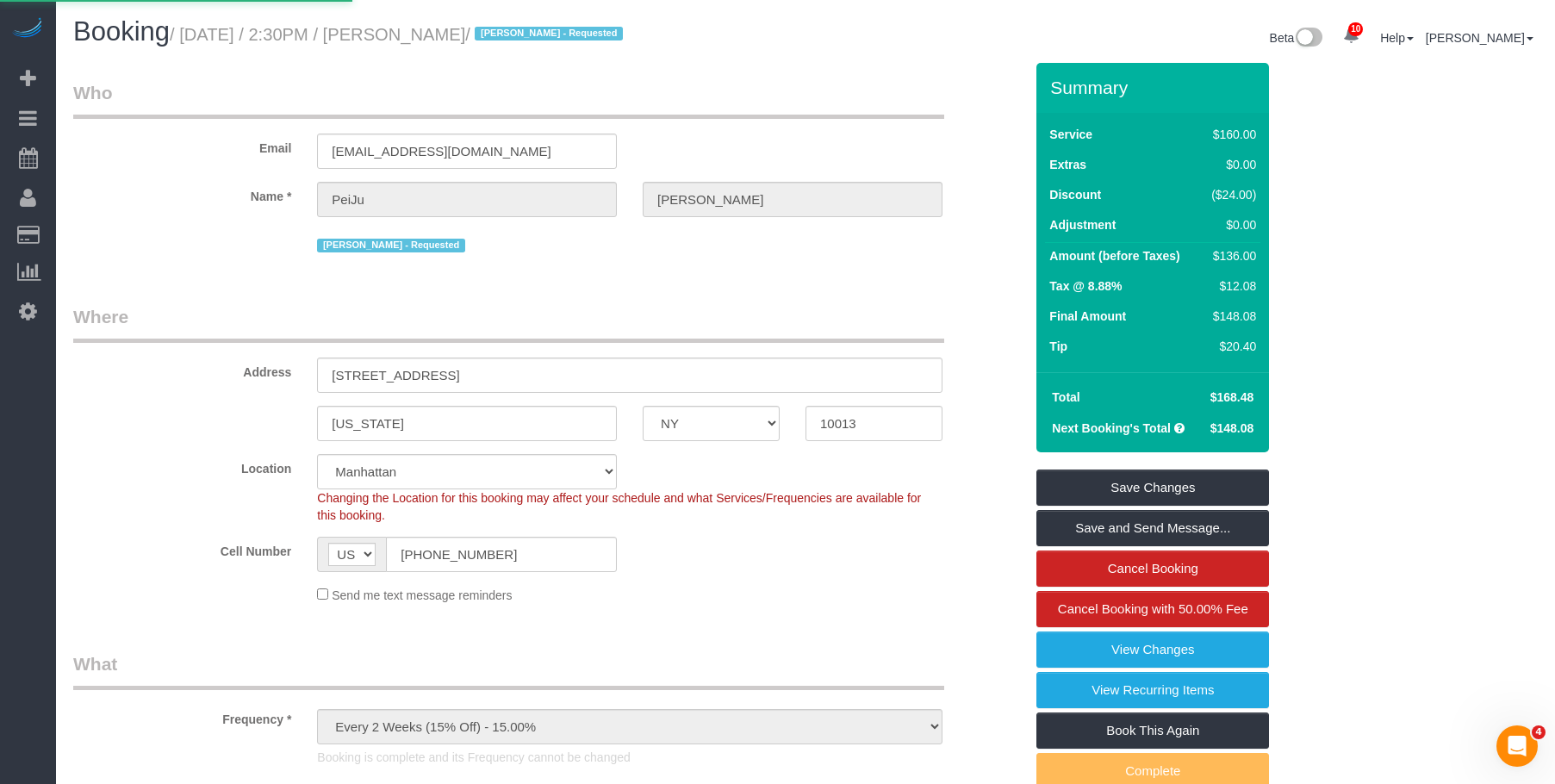
select select
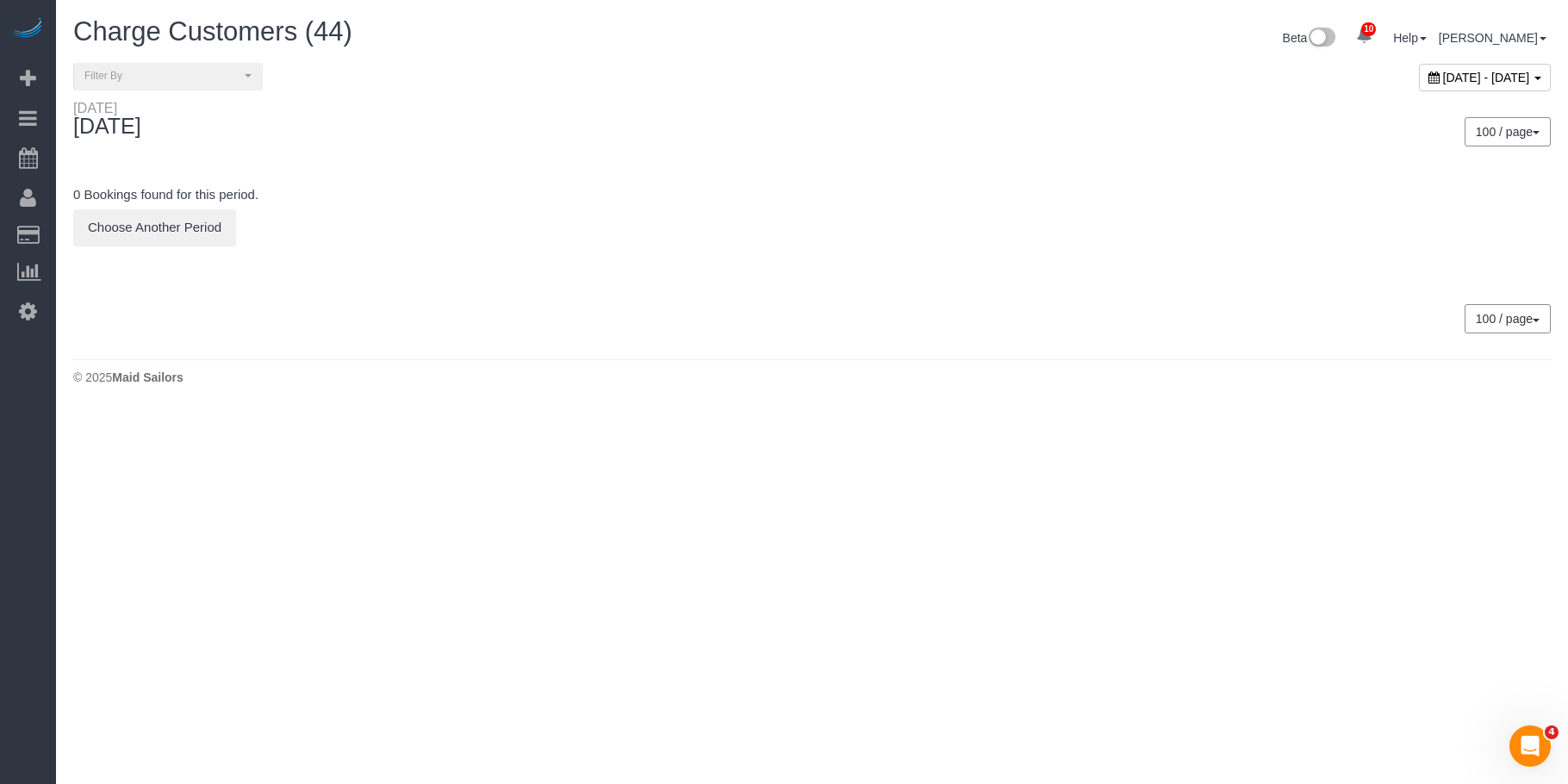
click at [1443, 74] on span "September 03, 2025 - September 03, 2025" at bounding box center [1486, 77] width 87 height 14
type input "**********"
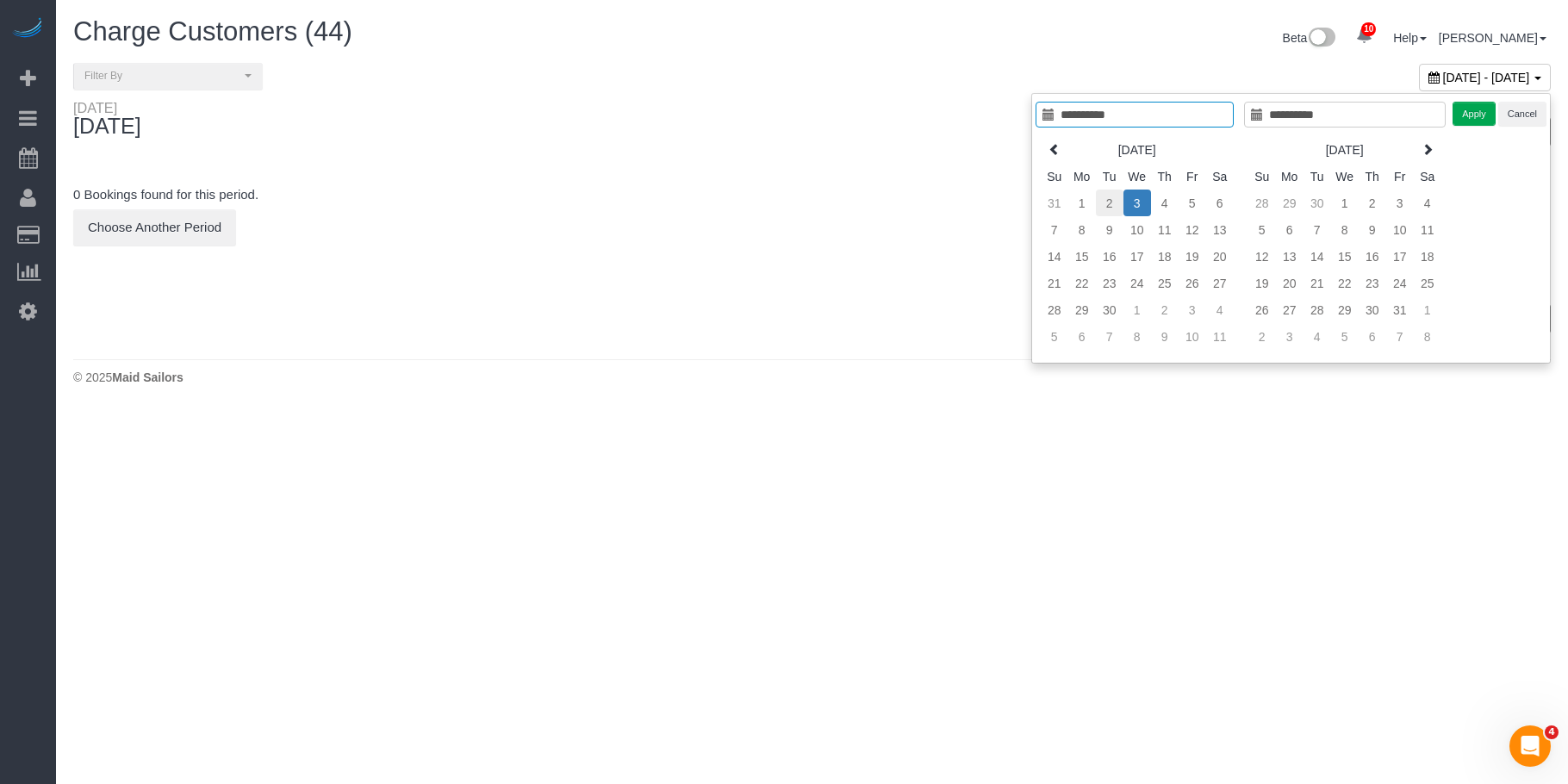
type input "**********"
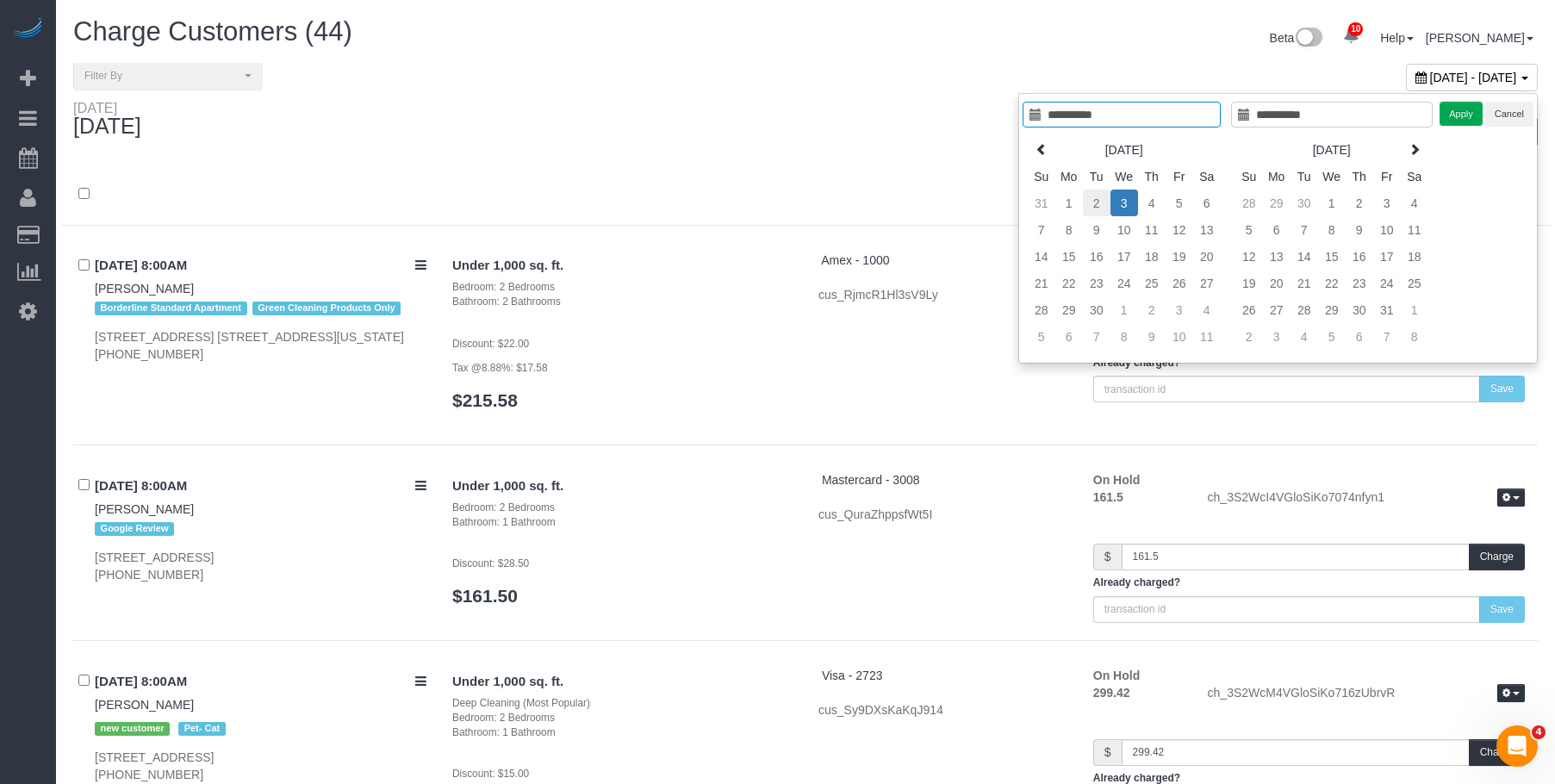
click at [1095, 202] on td "2" at bounding box center [1097, 203] width 28 height 27
type input "**********"
click at [1095, 202] on td "2" at bounding box center [1097, 203] width 28 height 27
type input "**********"
click at [1477, 117] on button "Apply" at bounding box center [1461, 114] width 43 height 25
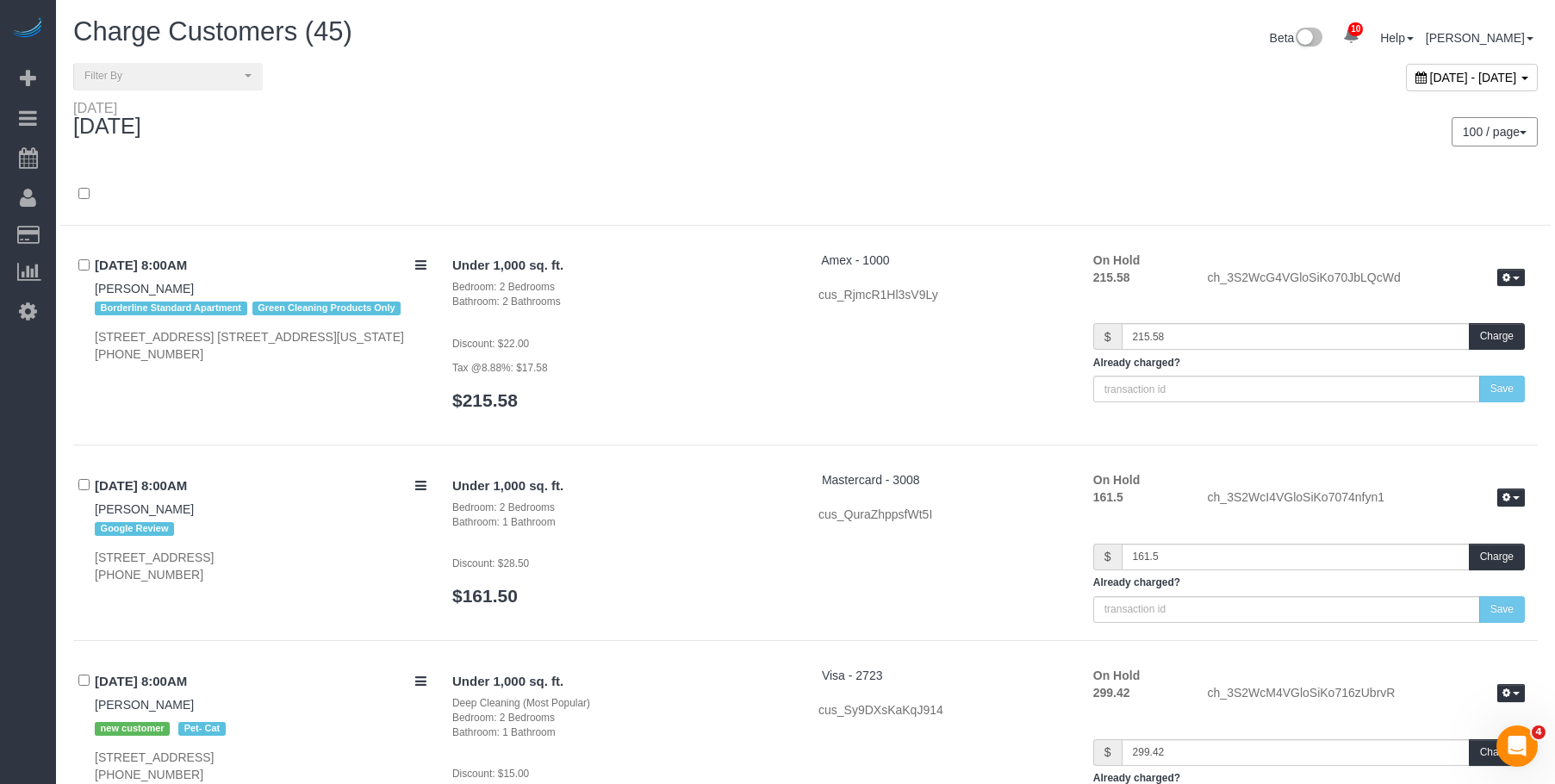
click at [973, 131] on div "100 / page 10 / page 20 / page 30 / page 40 / page 50 / page 100 / page" at bounding box center [1178, 131] width 719 height 30
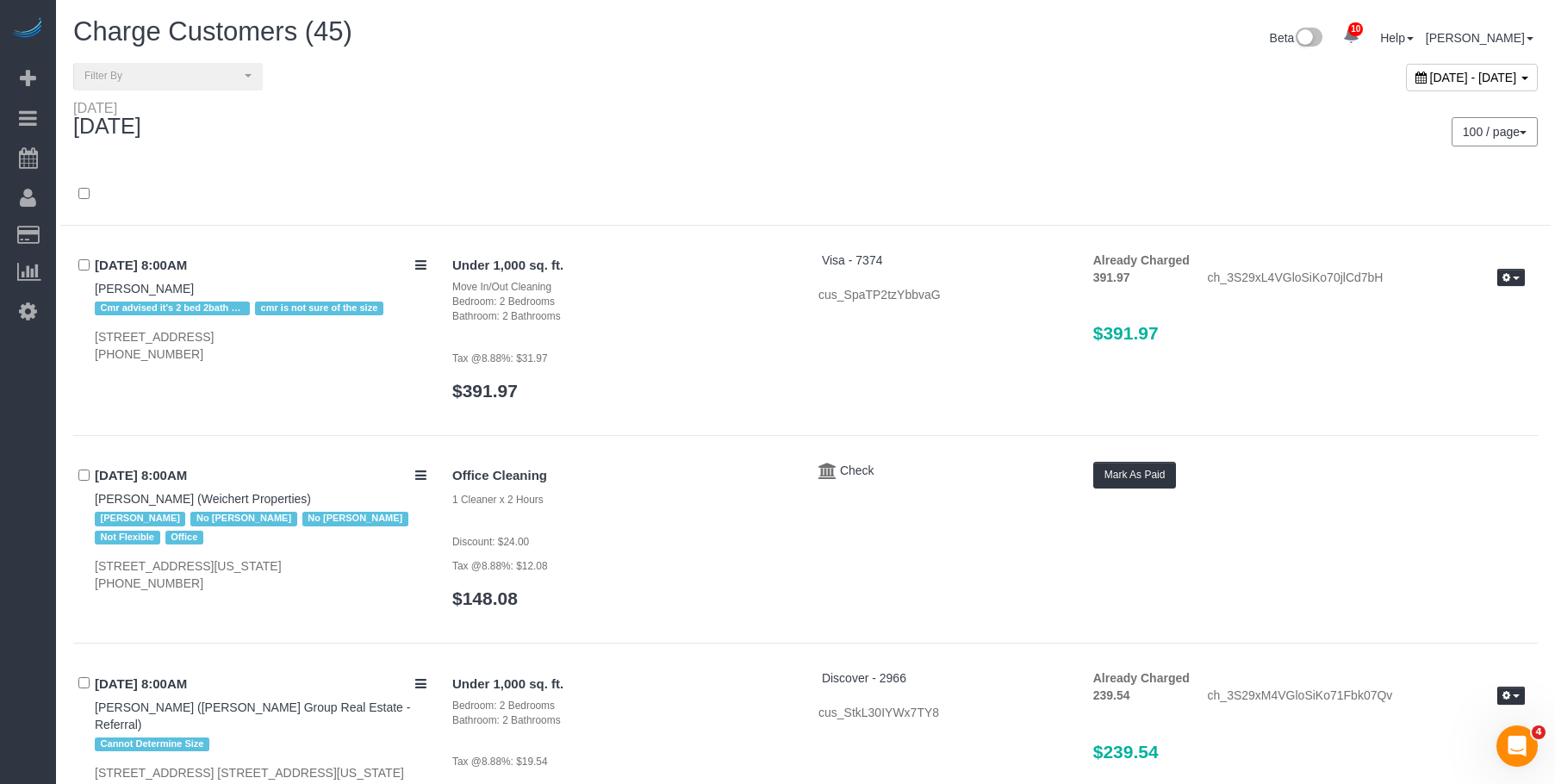
scroll to position [7928, 0]
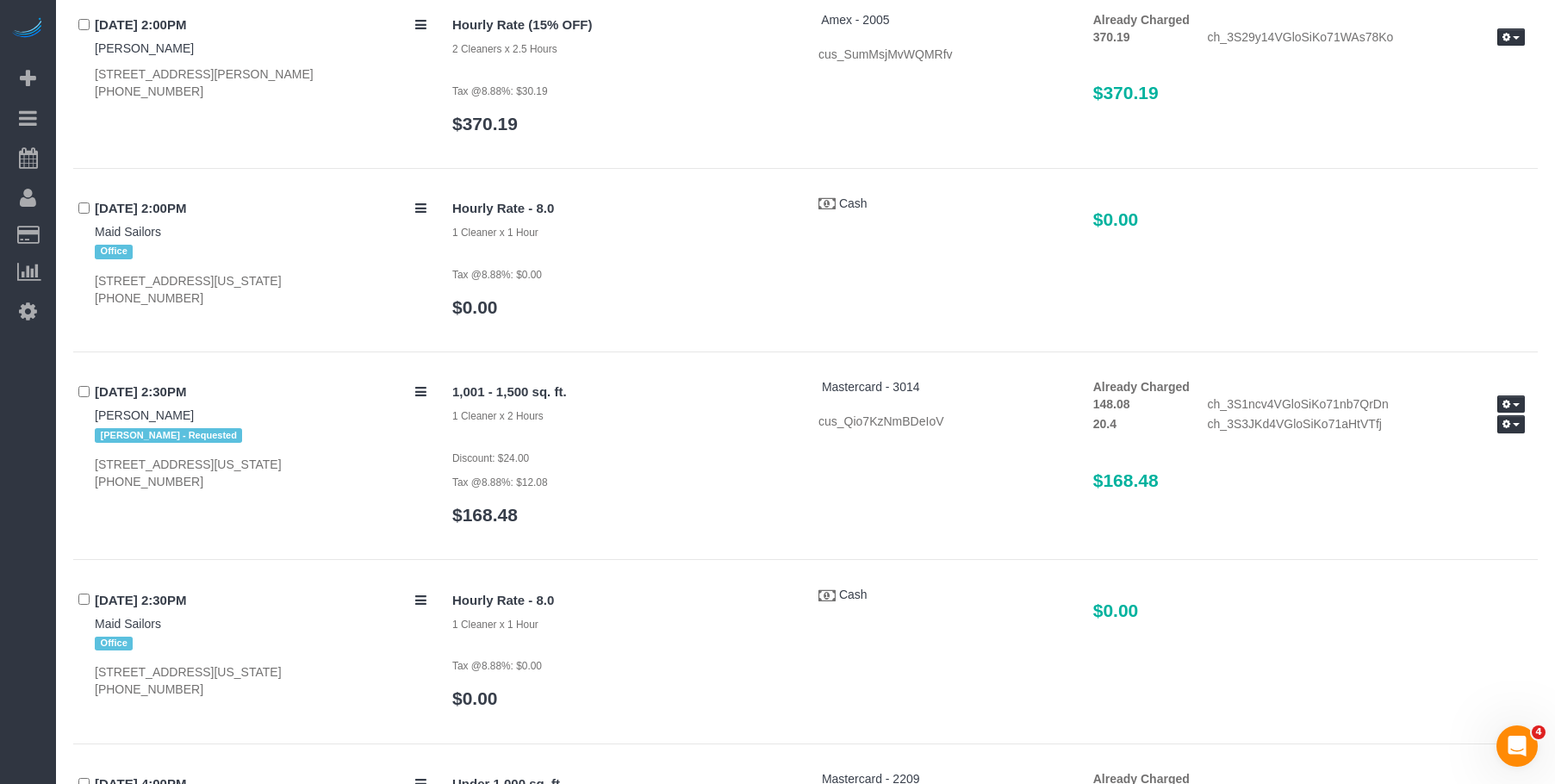
drag, startPoint x: 1111, startPoint y: 452, endPoint x: 1029, endPoint y: 455, distance: 82.1
click at [1029, 455] on div "1,001 - 1,500 sq. ft. 1 Cleaner x 2 Hours Discount: $24.00 Tax @8.88%: $12.08 $…" at bounding box center [989, 460] width 1098 height 165
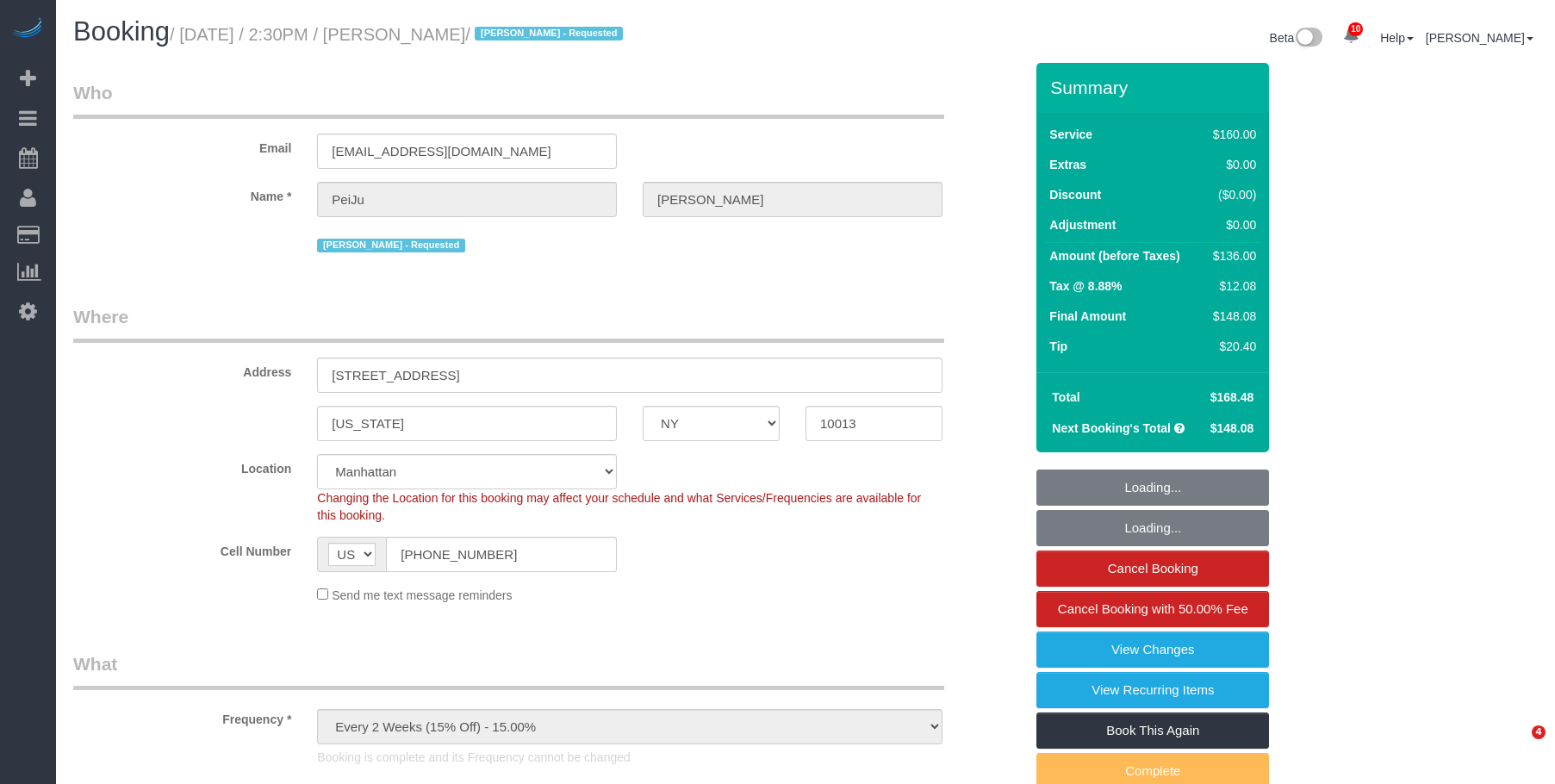
select select "NY"
select select "number:89"
select select "number:90"
select select "number:15"
select select "number:6"
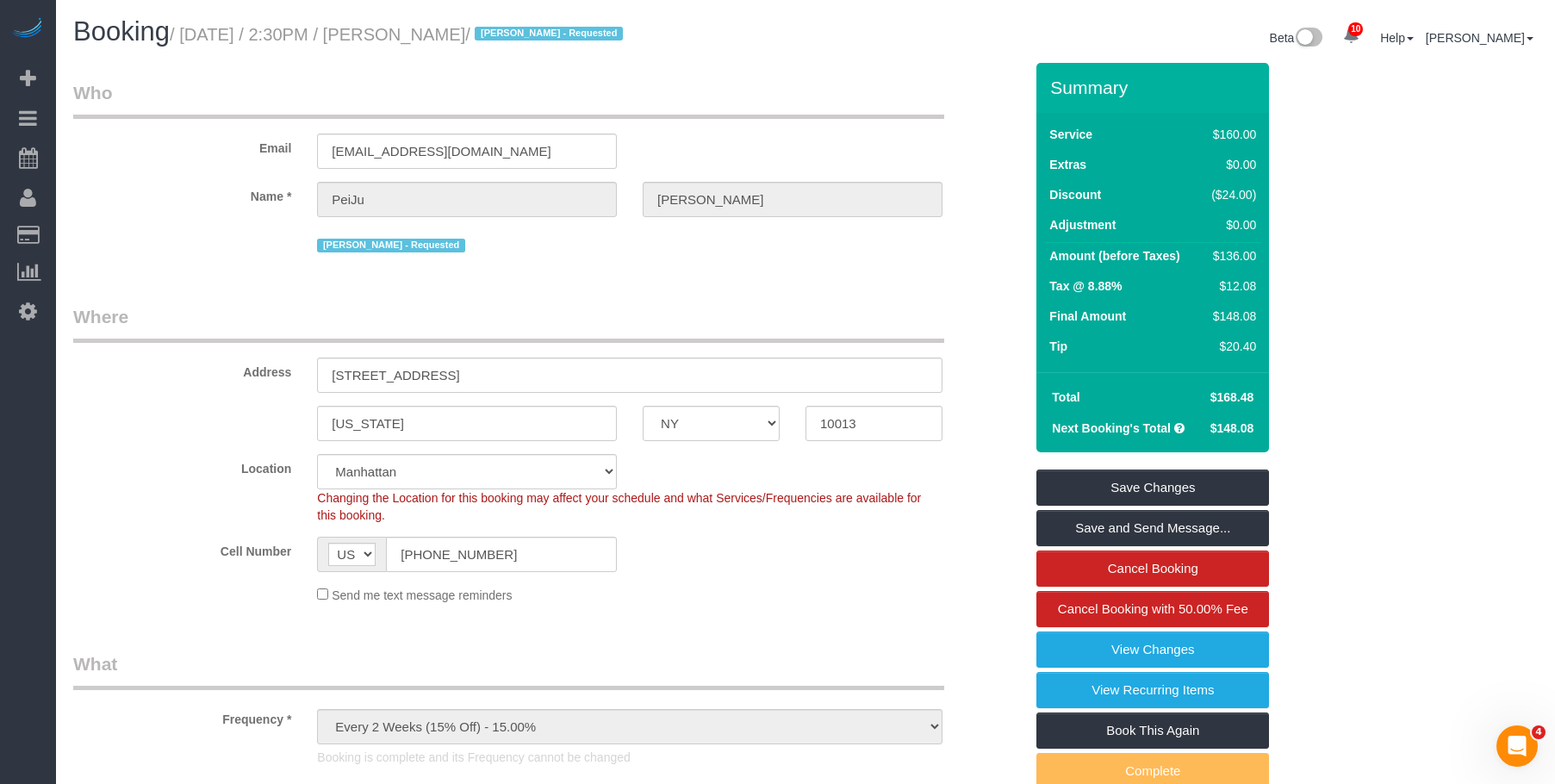
drag, startPoint x: 435, startPoint y: 41, endPoint x: 562, endPoint y: 42, distance: 127.0
click at [562, 42] on small "/ [DATE] / 2:30PM / [PERSON_NAME] / [PERSON_NAME] - Requested" at bounding box center [399, 34] width 458 height 19
copy small "[PERSON_NAME]"
click at [1067, 651] on link "View Changes" at bounding box center [1153, 649] width 232 height 36
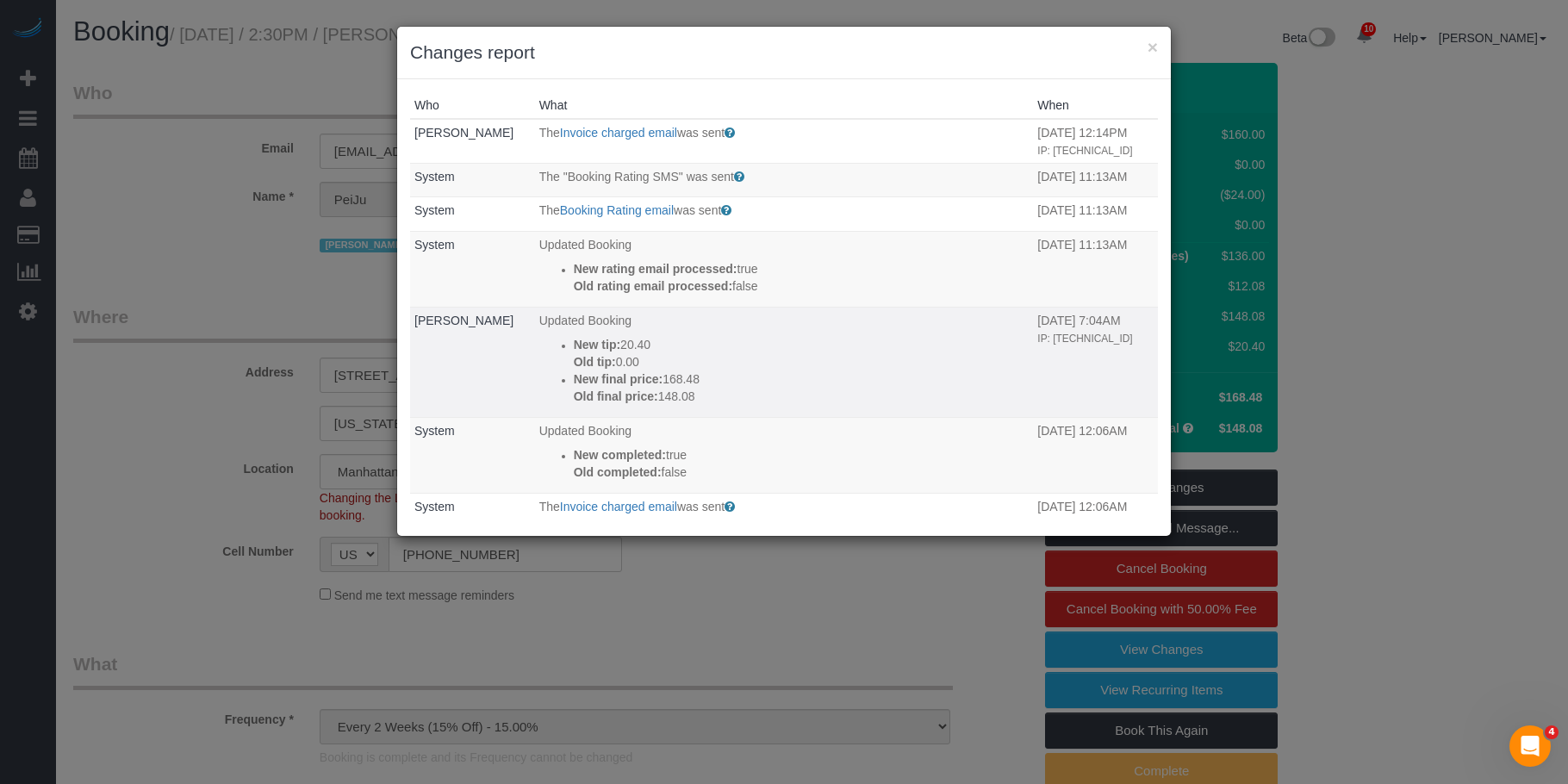
drag, startPoint x: 610, startPoint y: 344, endPoint x: 662, endPoint y: 345, distance: 52.0
click at [662, 345] on p "New tip: 20.40" at bounding box center [801, 344] width 455 height 17
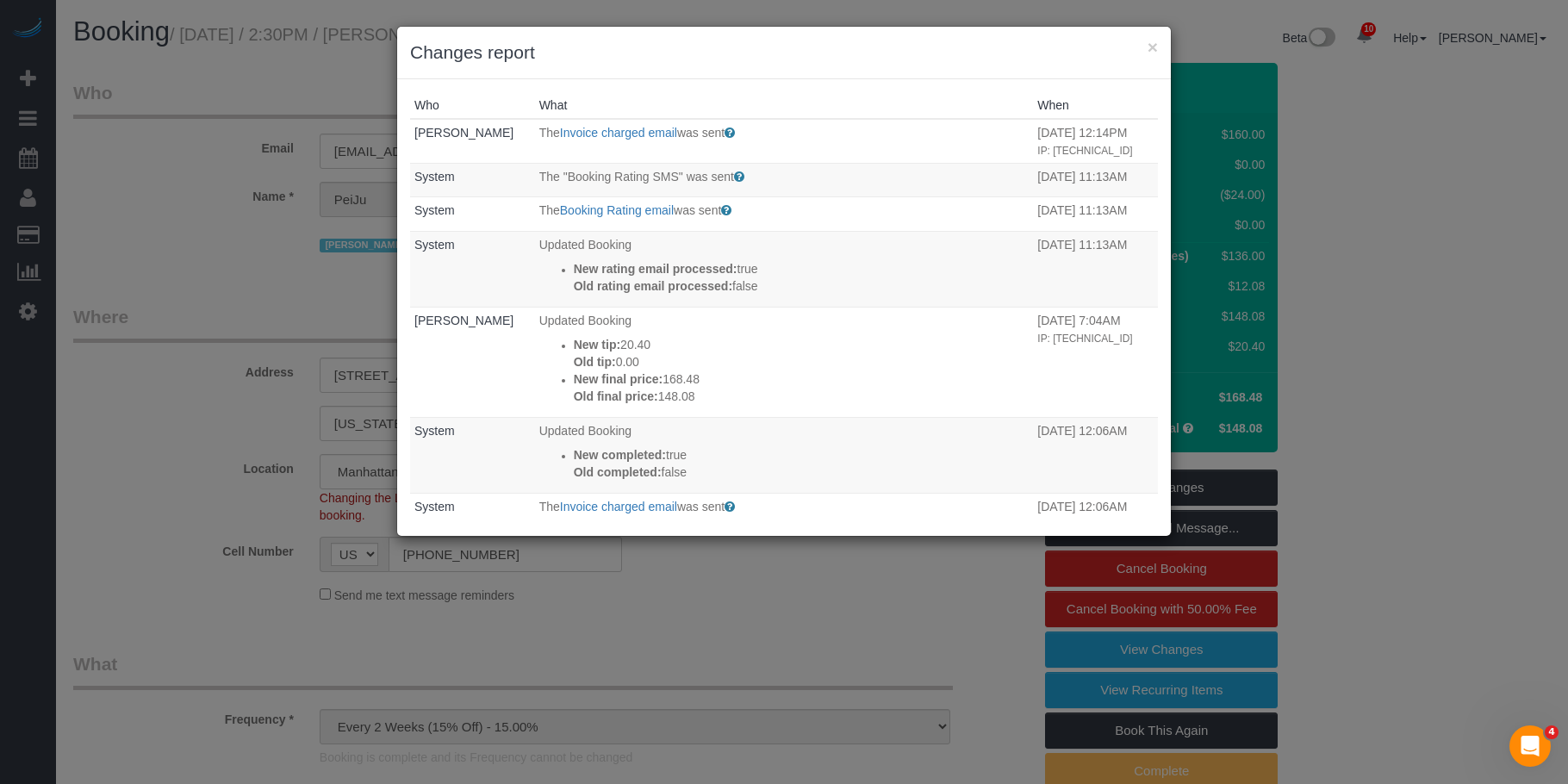
copy p "20.40"
click at [1151, 44] on button "×" at bounding box center [1152, 47] width 10 height 18
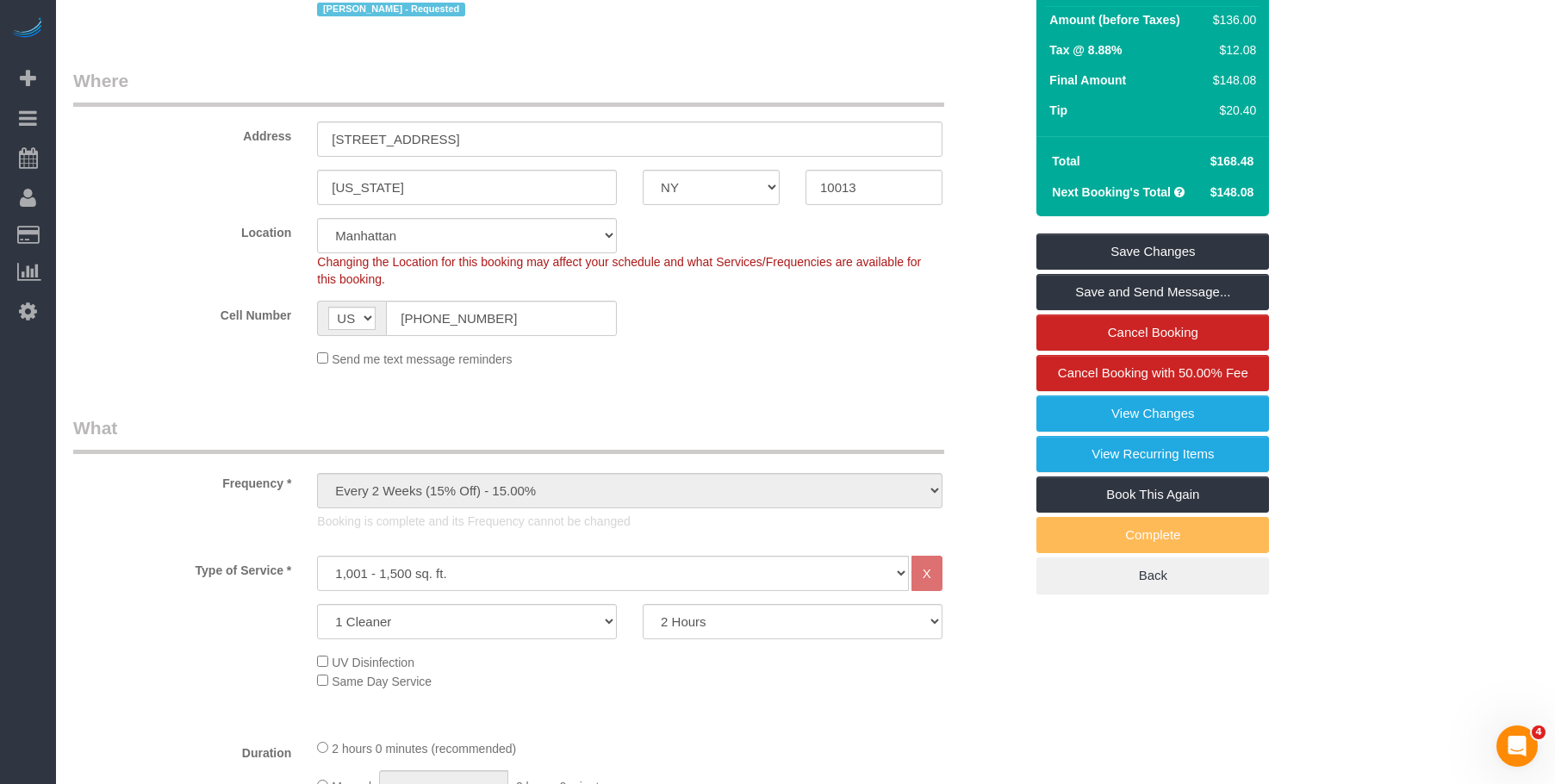
scroll to position [86, 0]
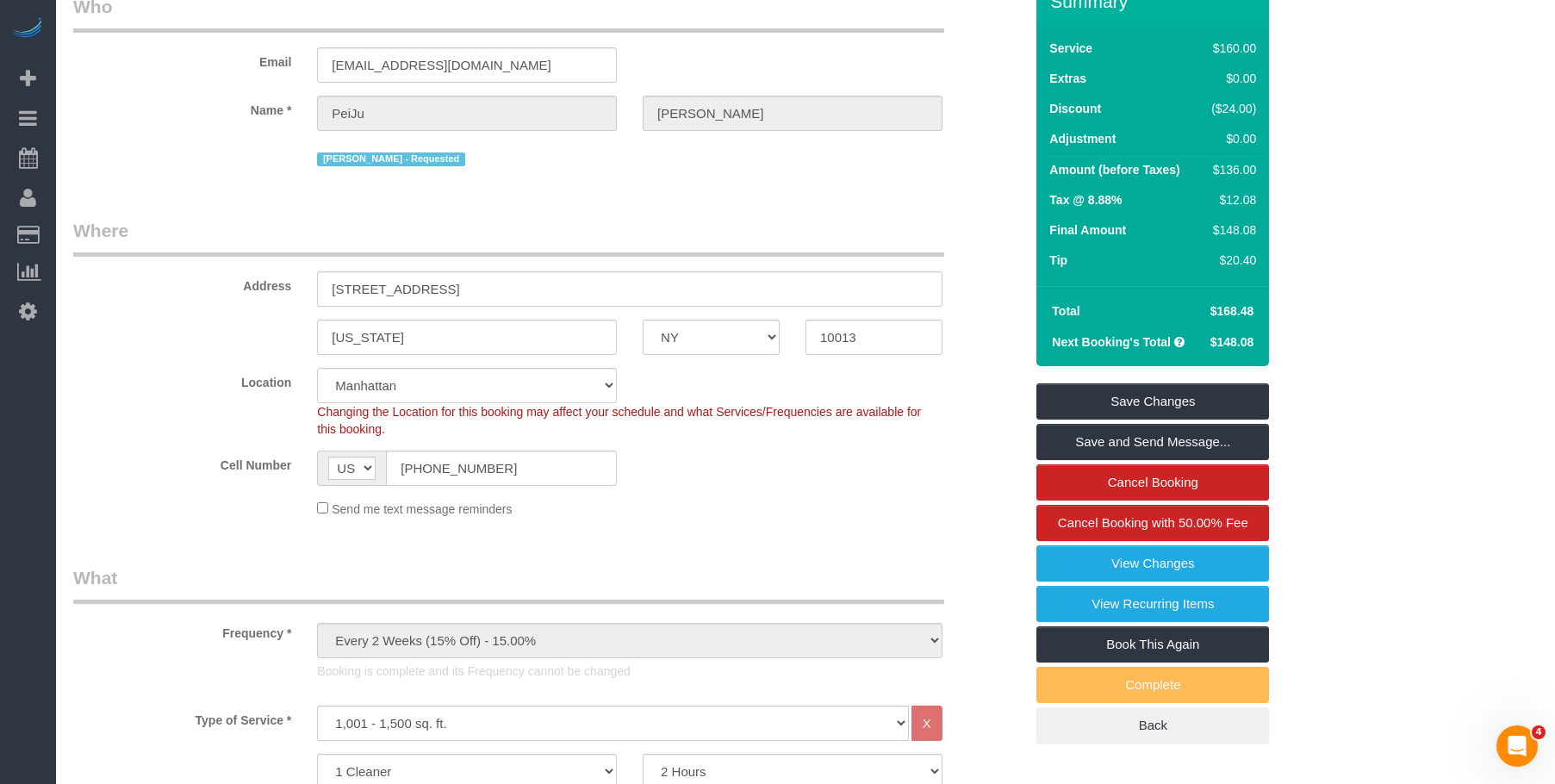
drag, startPoint x: 1211, startPoint y: 306, endPoint x: 1250, endPoint y: 308, distance: 39.1
click at [1265, 307] on div "Total $168.48 Next Booking's Total $148.08" at bounding box center [1153, 326] width 232 height 80
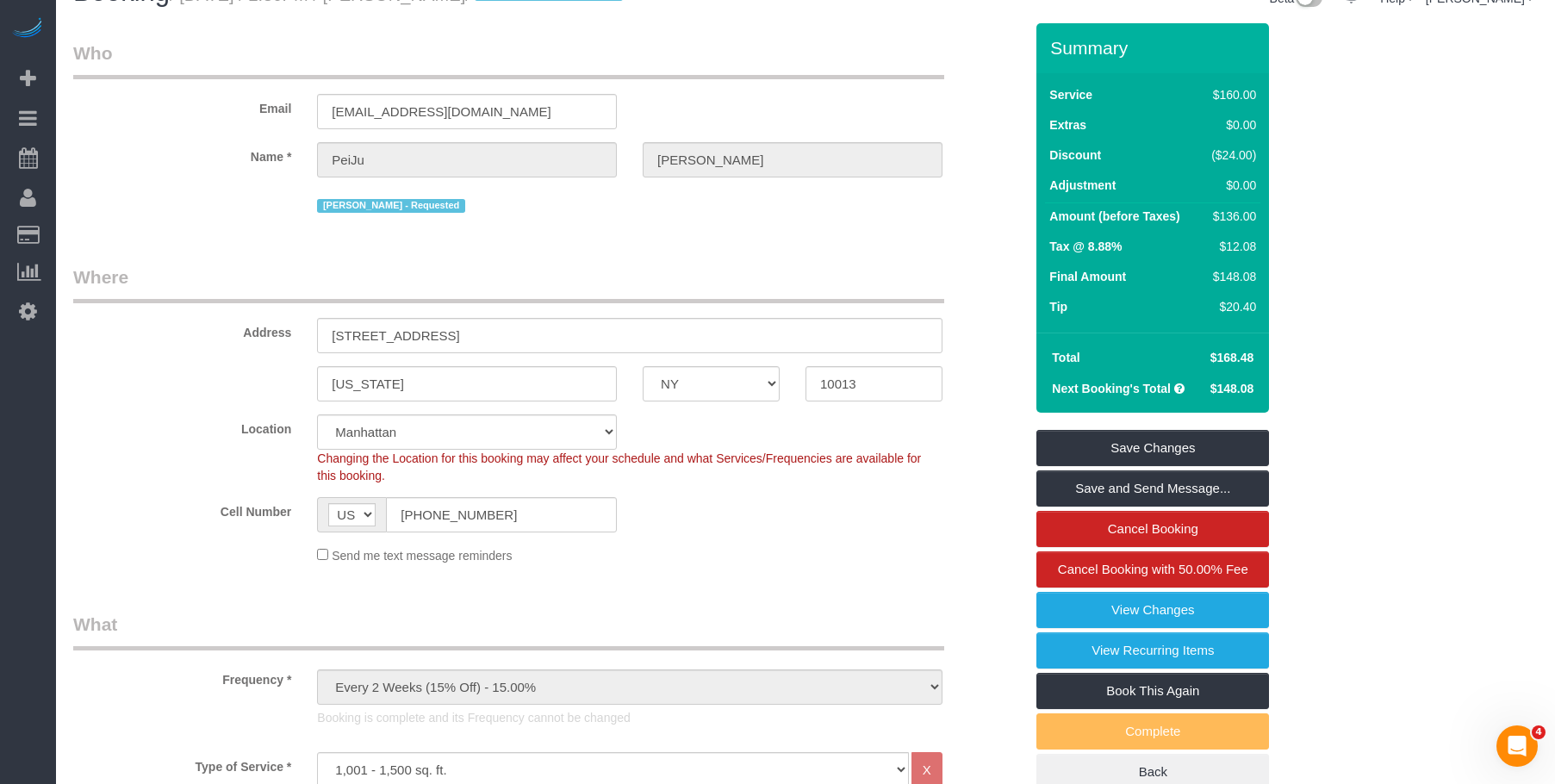
scroll to position [0, 0]
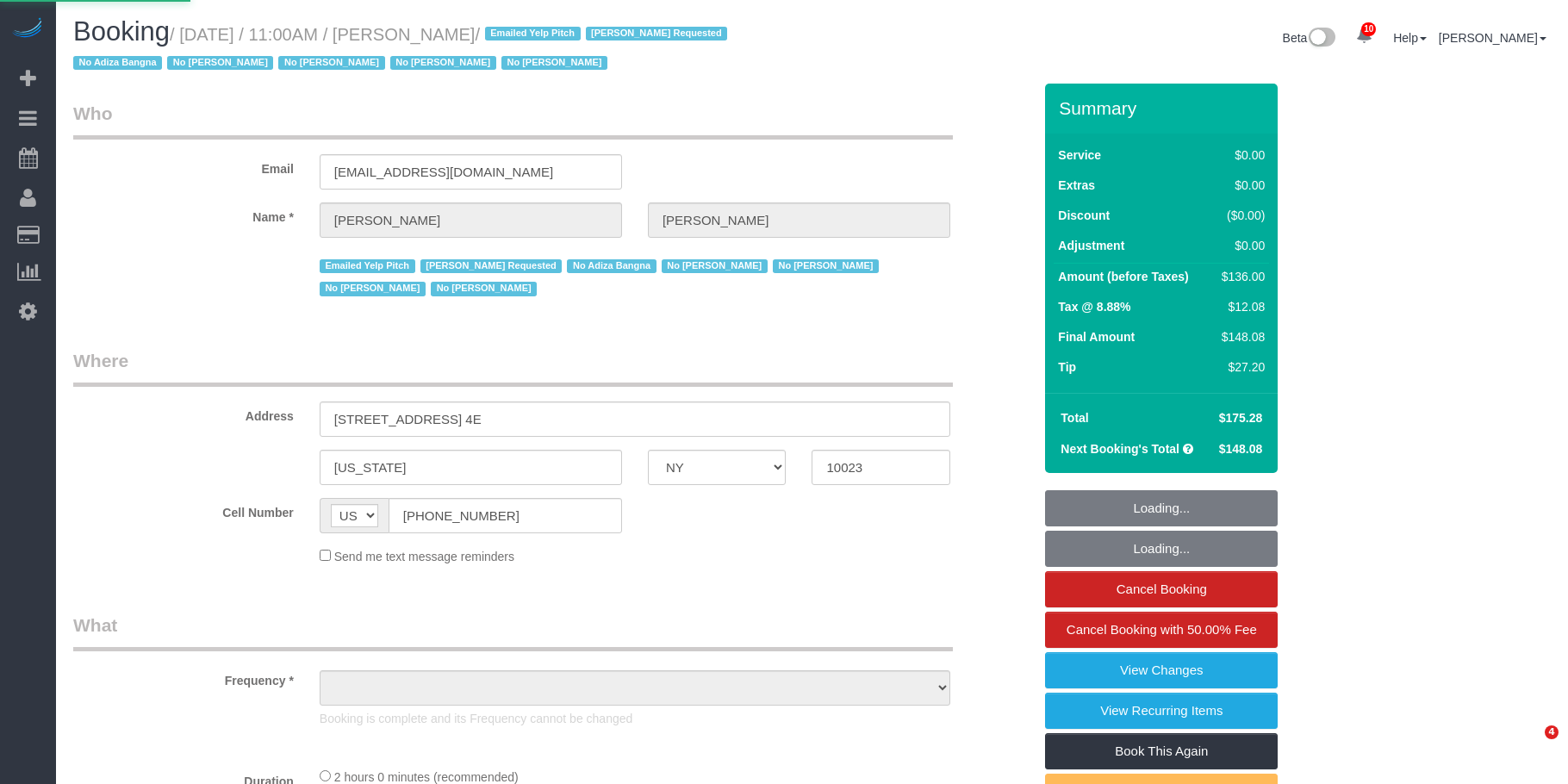
select select
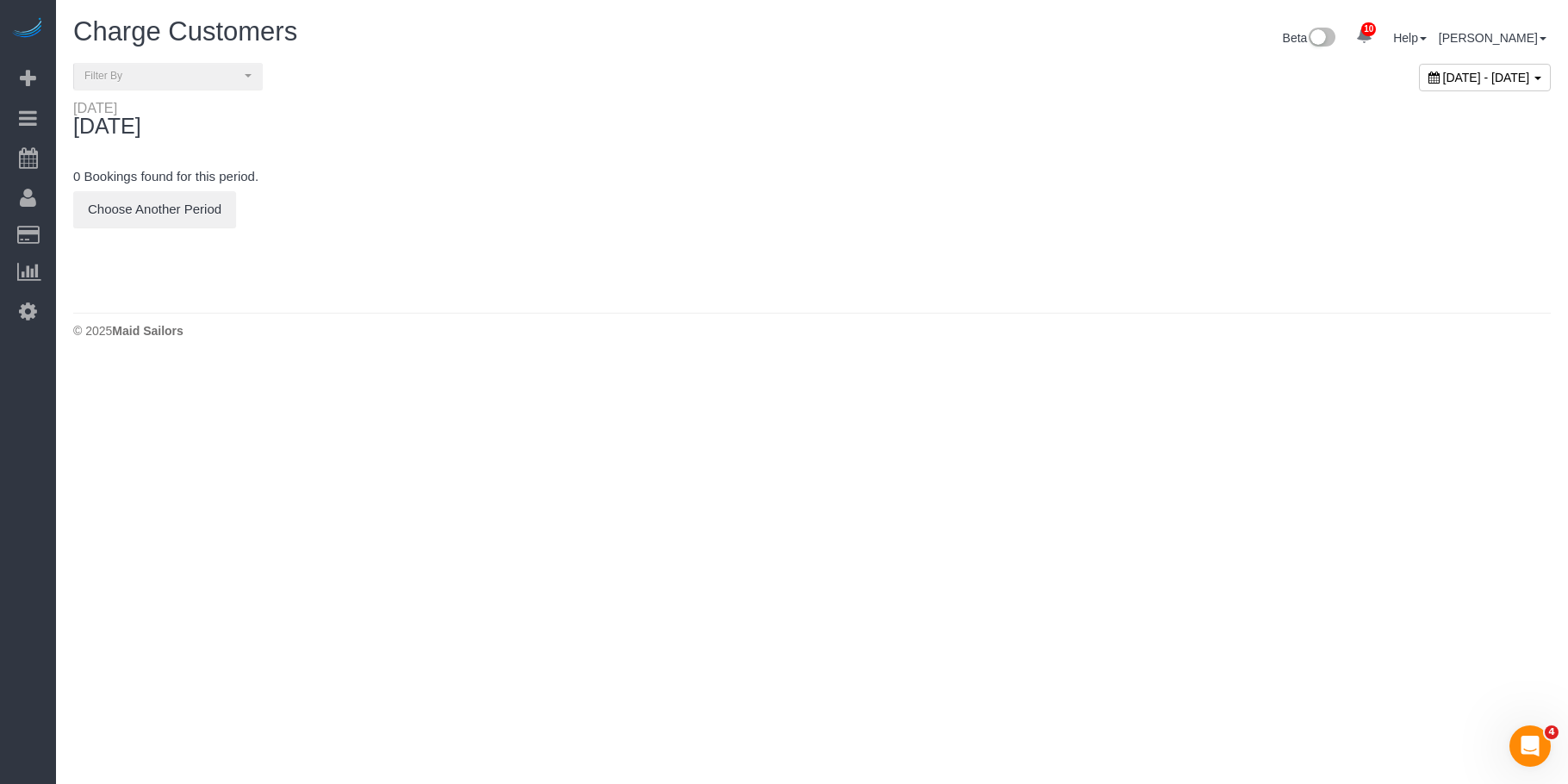
click at [1443, 70] on span "September 03, 2025 - September 03, 2025" at bounding box center [1486, 77] width 87 height 14
type input "**********"
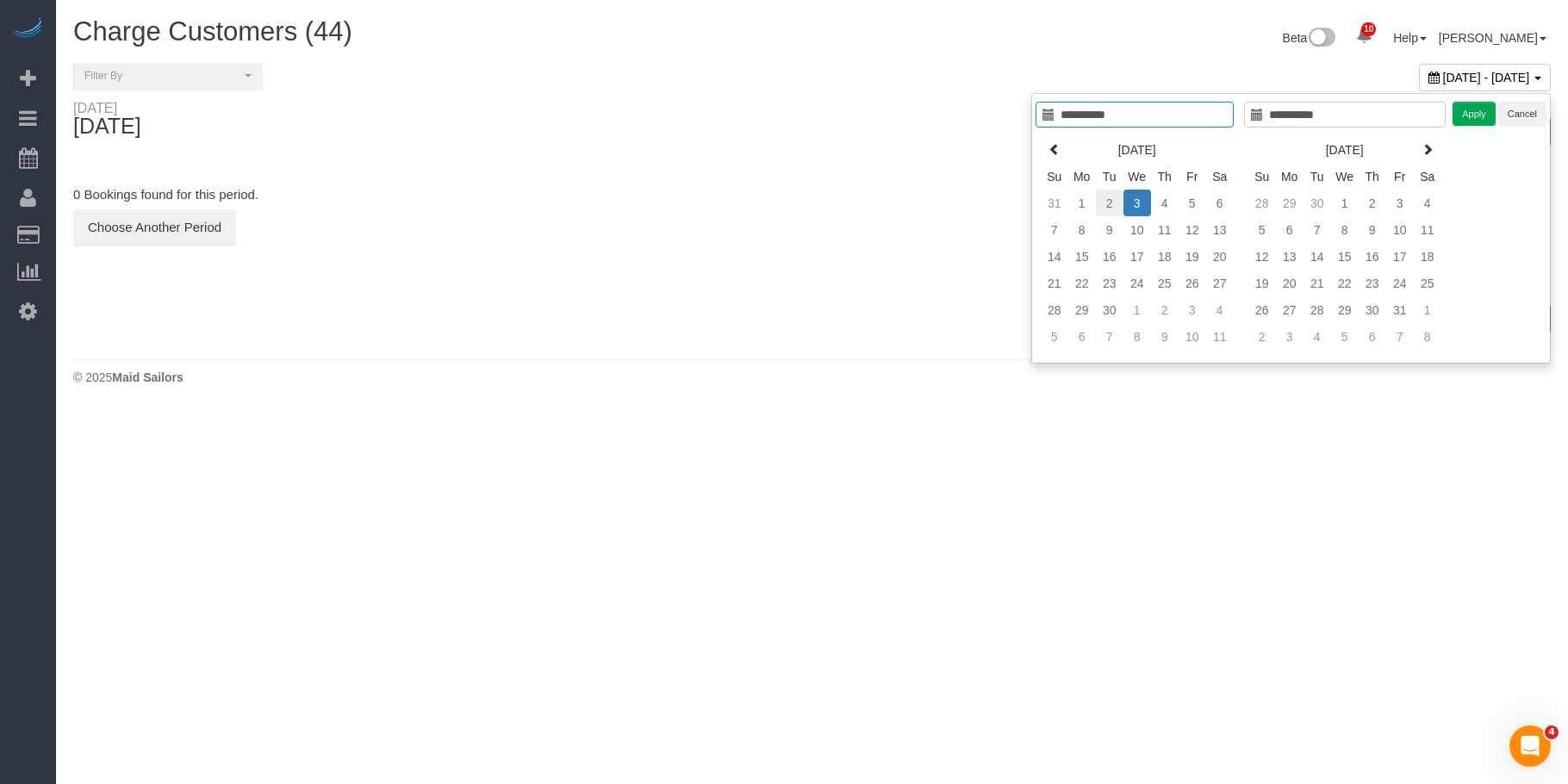
type input "**********"
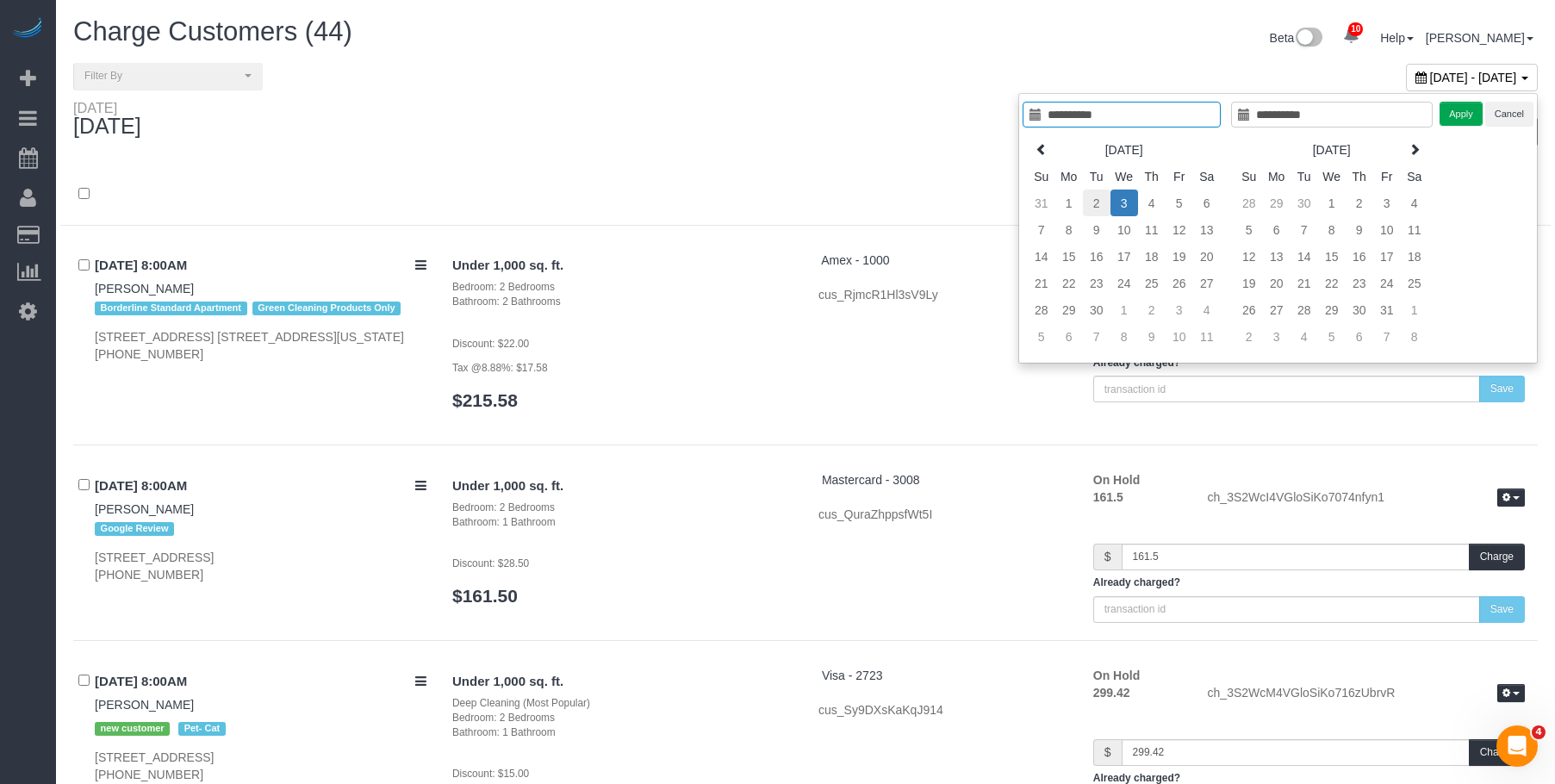
click at [1095, 200] on td "2" at bounding box center [1097, 203] width 28 height 27
type input "**********"
click at [1095, 200] on td "2" at bounding box center [1097, 203] width 28 height 27
type input "**********"
click at [1474, 116] on button "Apply" at bounding box center [1461, 114] width 43 height 25
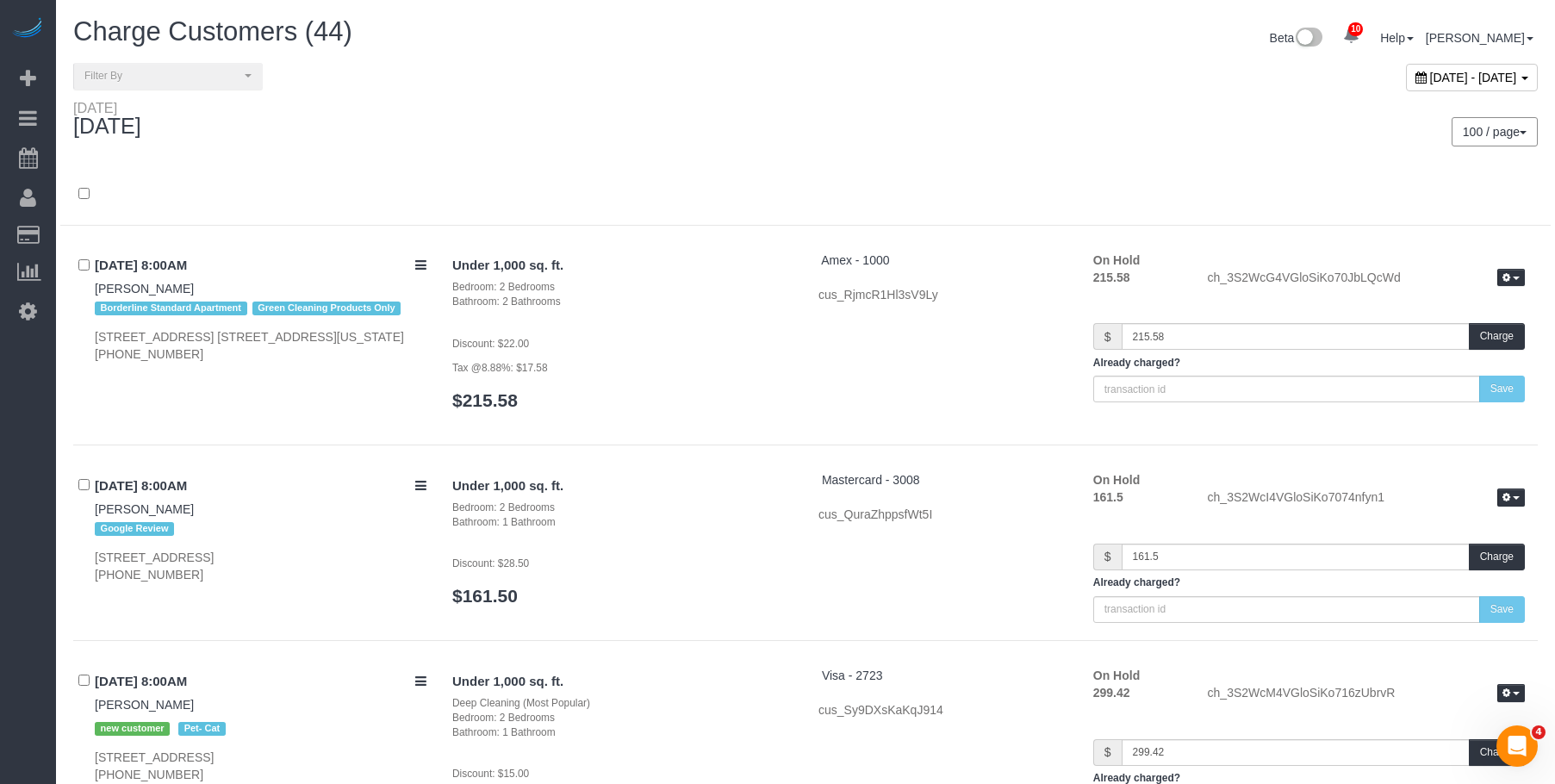
click at [923, 149] on div "100 / page 10 / page 20 / page 30 / page 40 / page 50 / page 100 / page" at bounding box center [1179, 131] width 746 height 64
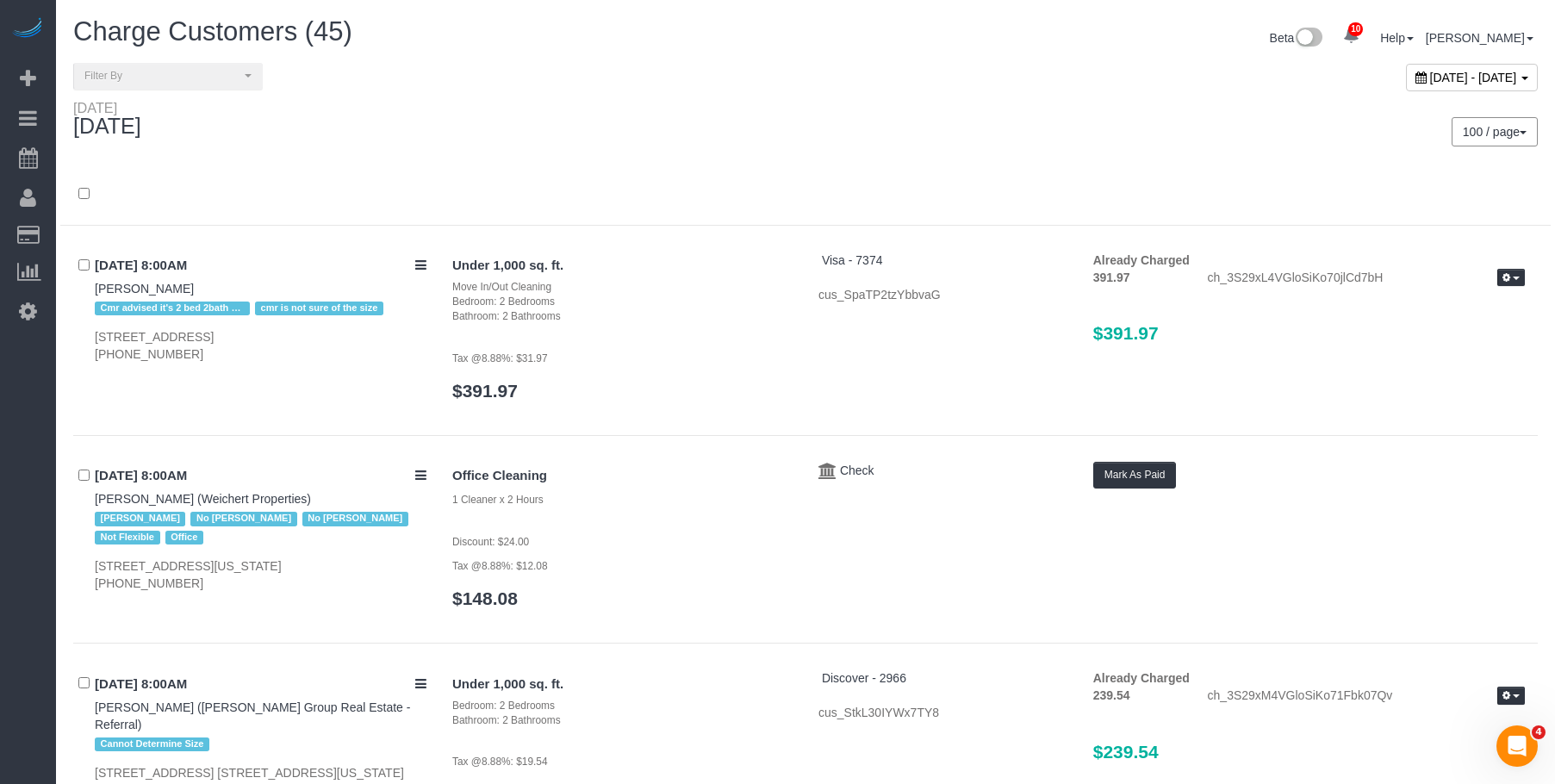
scroll to position [3889, 0]
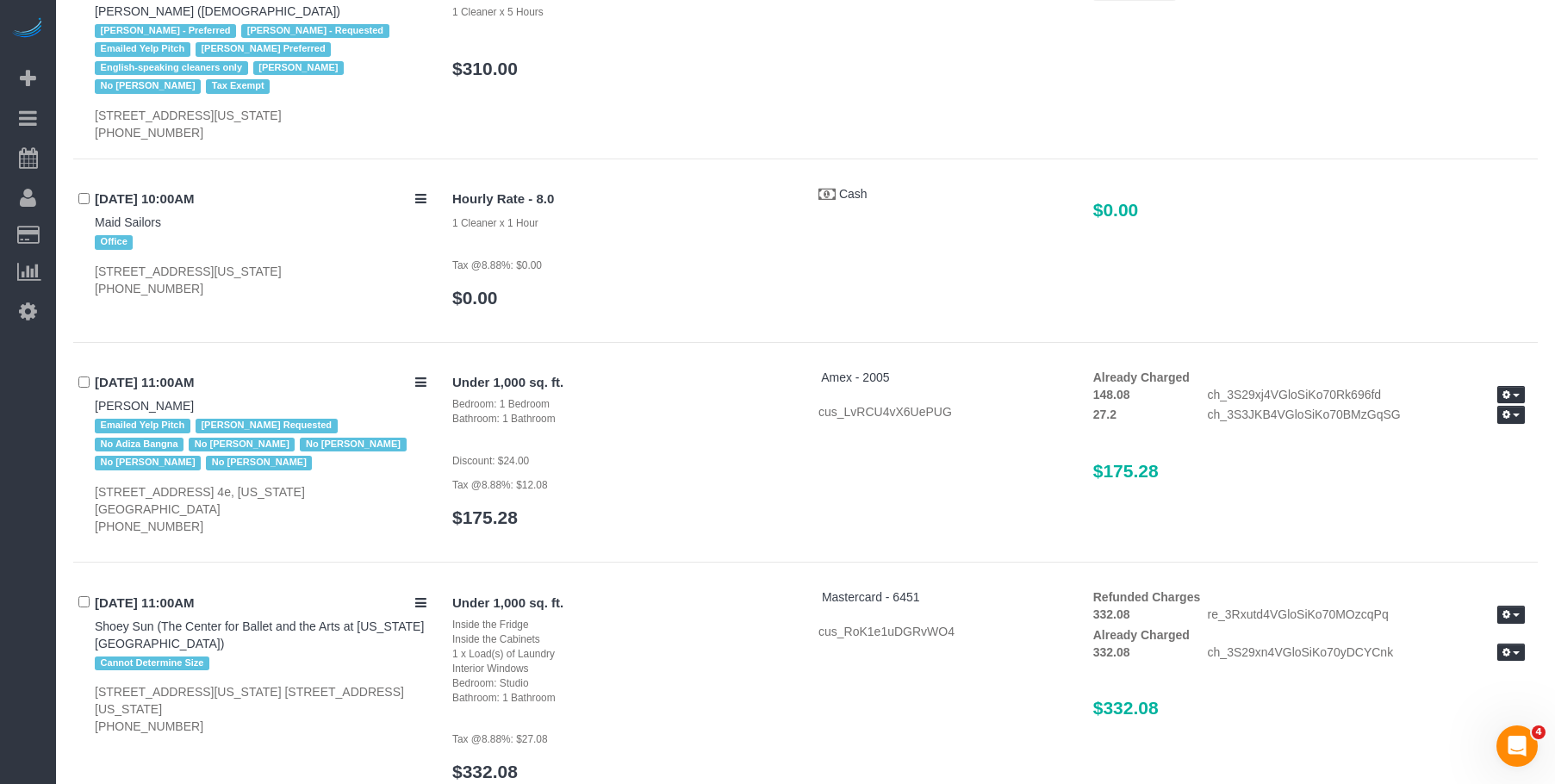
drag, startPoint x: 1172, startPoint y: 458, endPoint x: 1070, endPoint y: 452, distance: 102.2
click at [1070, 452] on div "Under 1,000 sq. ft. Bedroom: 1 Bedroom Bathroom: 1 Bathroom Discount: $24.00 Ta…" at bounding box center [989, 457] width 1098 height 176
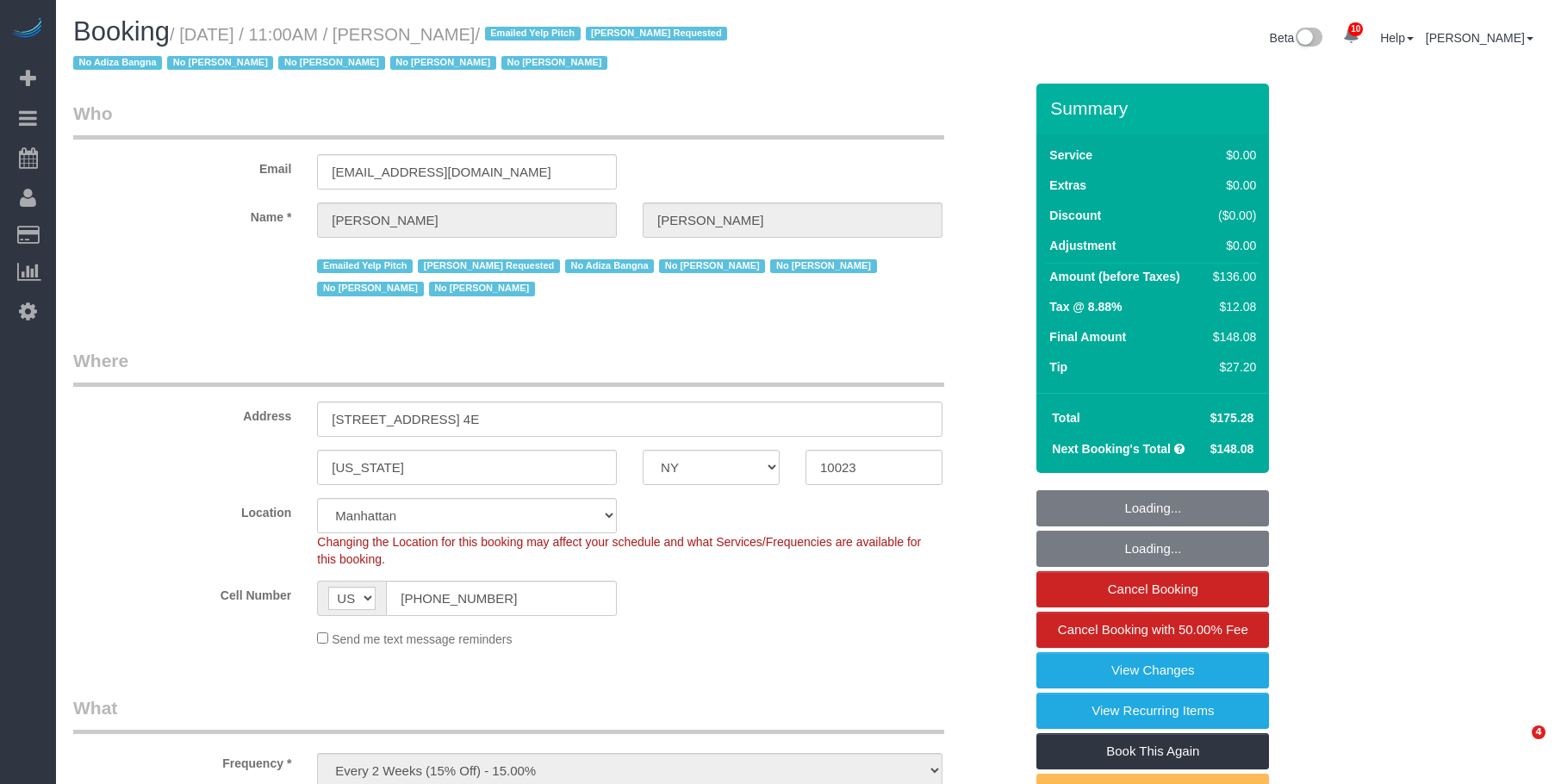
select select "NY"
select select "1"
select select "spot1"
select select "number:58"
select select "number:72"
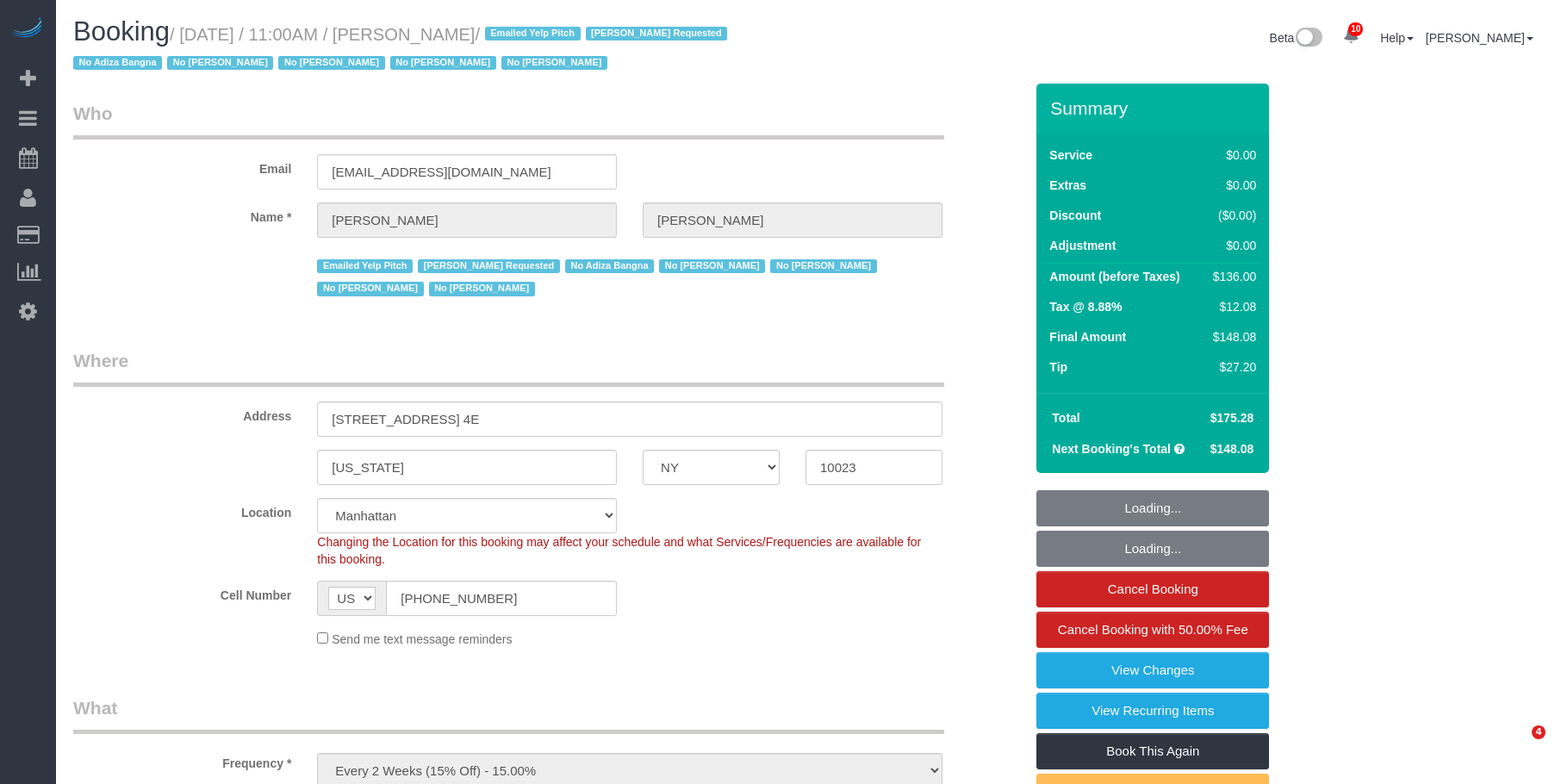
select select "number:15"
select select "number:6"
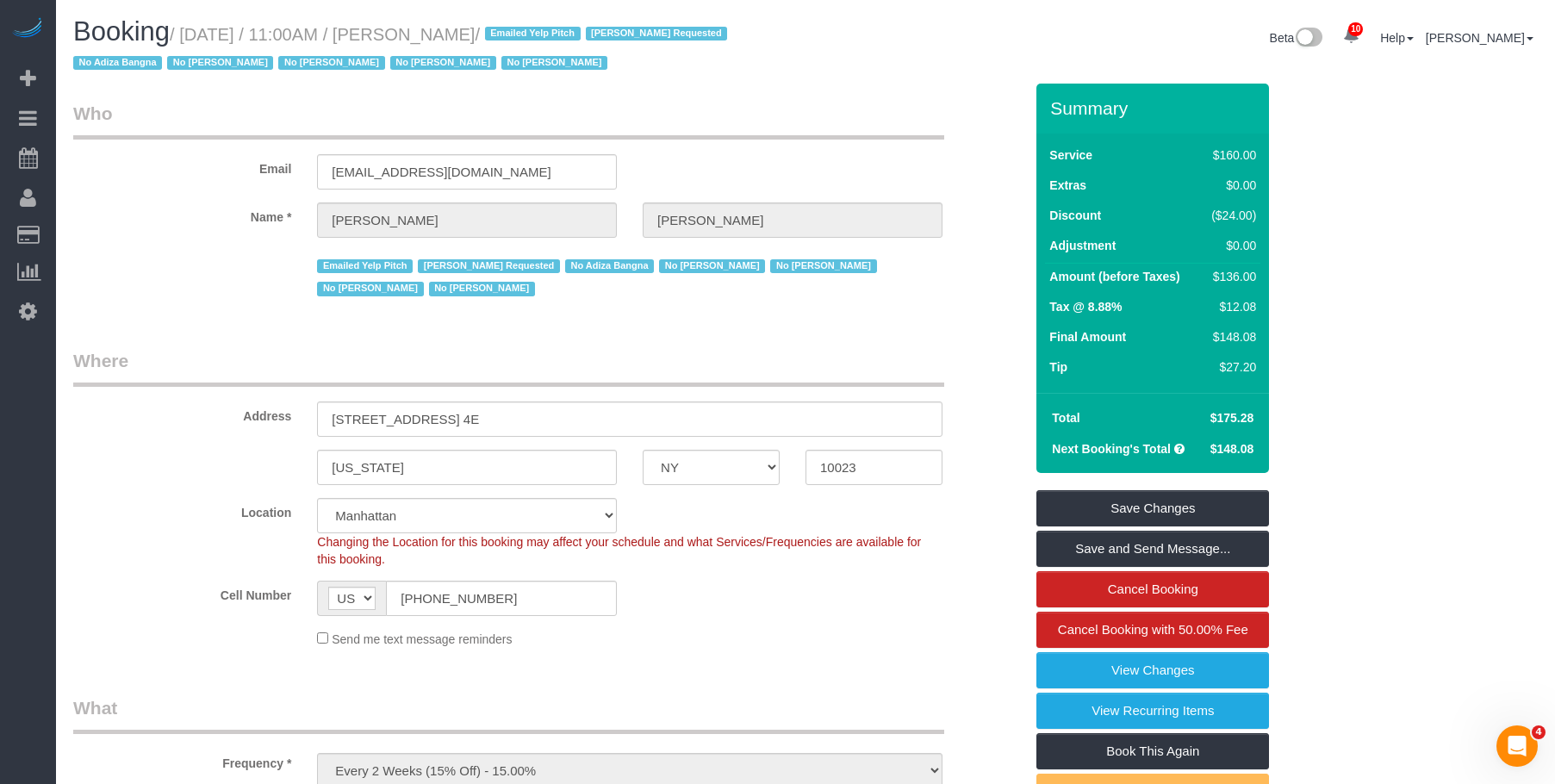
drag, startPoint x: 447, startPoint y: 36, endPoint x: 560, endPoint y: 37, distance: 113.0
click at [560, 37] on small "/ September 02, 2025 / 11:00AM / Brenna Fischer / Emailed Yelp Pitch Jasmine Sm…" at bounding box center [402, 50] width 659 height 49
drag, startPoint x: 445, startPoint y: 32, endPoint x: 561, endPoint y: 37, distance: 116.1
click at [561, 37] on small "/ September 02, 2025 / 11:00AM / Brenna Fischer / Emailed Yelp Pitch Jasmine Sm…" at bounding box center [402, 50] width 659 height 49
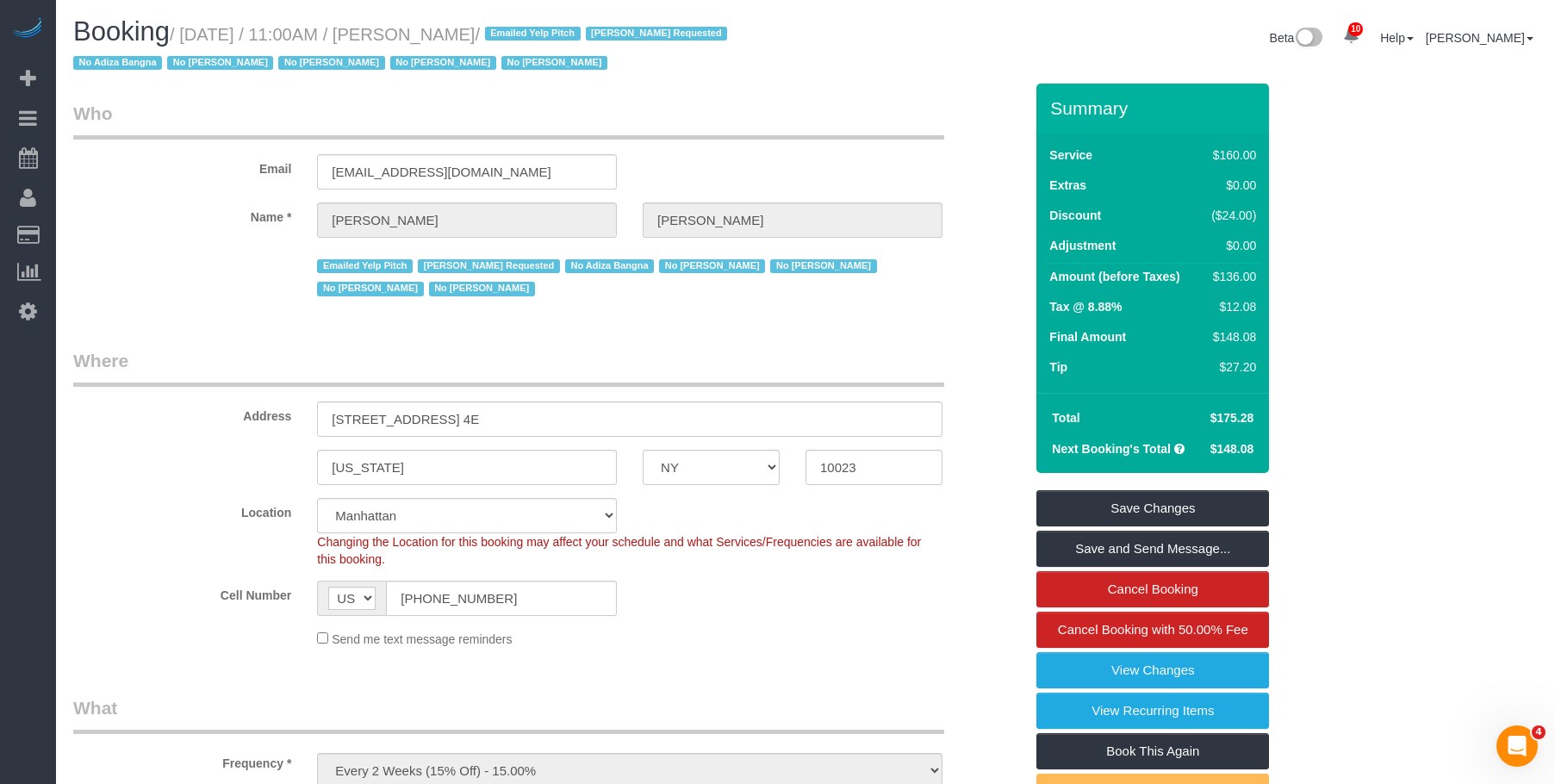
copy small "[PERSON_NAME]"
click at [827, 139] on legend "Who" at bounding box center [509, 120] width 872 height 39
click at [1189, 671] on link "View Changes" at bounding box center [1153, 670] width 232 height 36
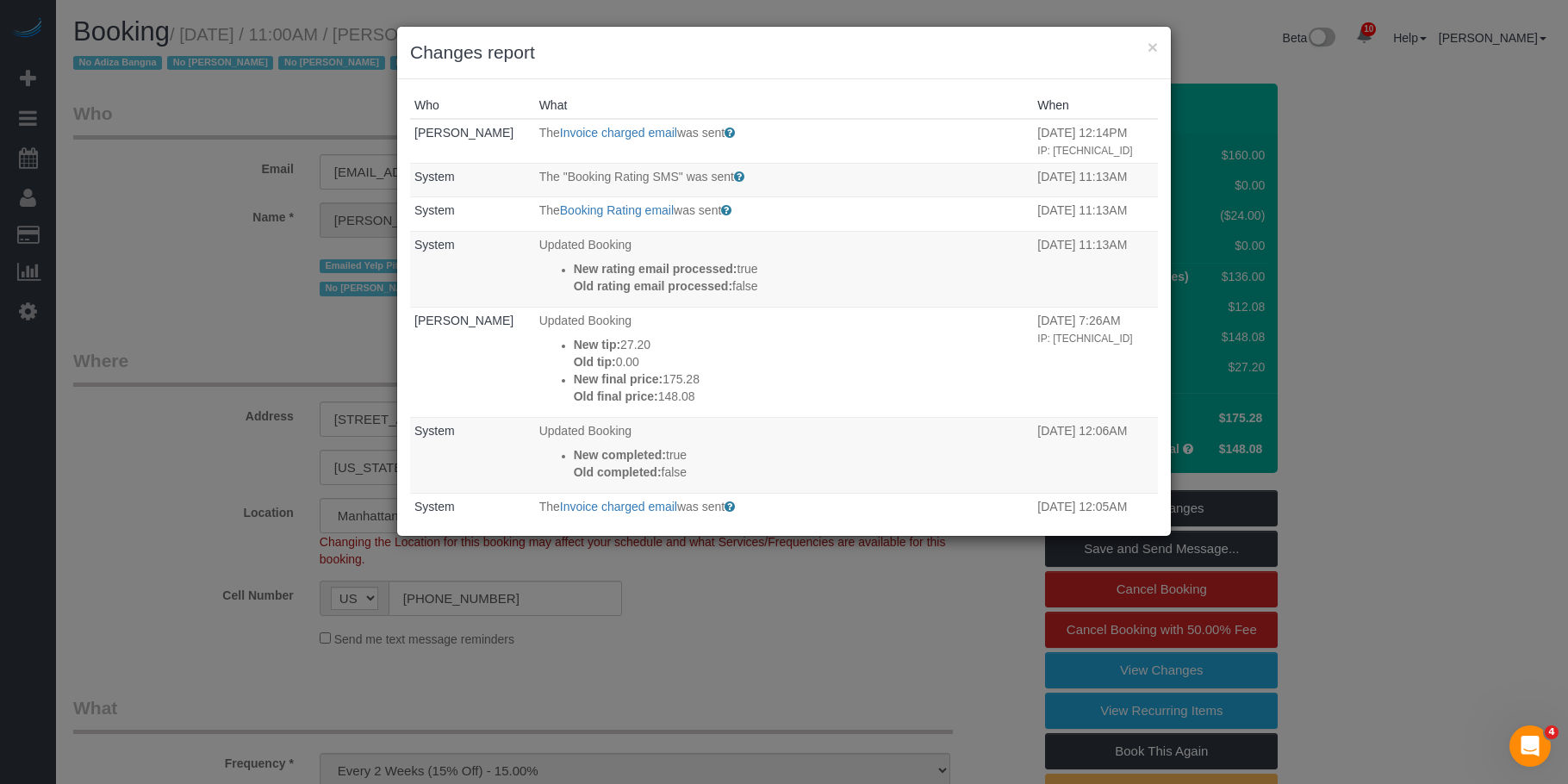
drag, startPoint x: 611, startPoint y: 340, endPoint x: 1162, endPoint y: 372, distance: 551.9
click at [687, 343] on p "New tip: 27.20" at bounding box center [801, 344] width 455 height 17
copy p "27.20"
drag, startPoint x: 1155, startPoint y: 46, endPoint x: 1172, endPoint y: 104, distance: 60.4
click at [1155, 46] on button "×" at bounding box center [1152, 47] width 10 height 18
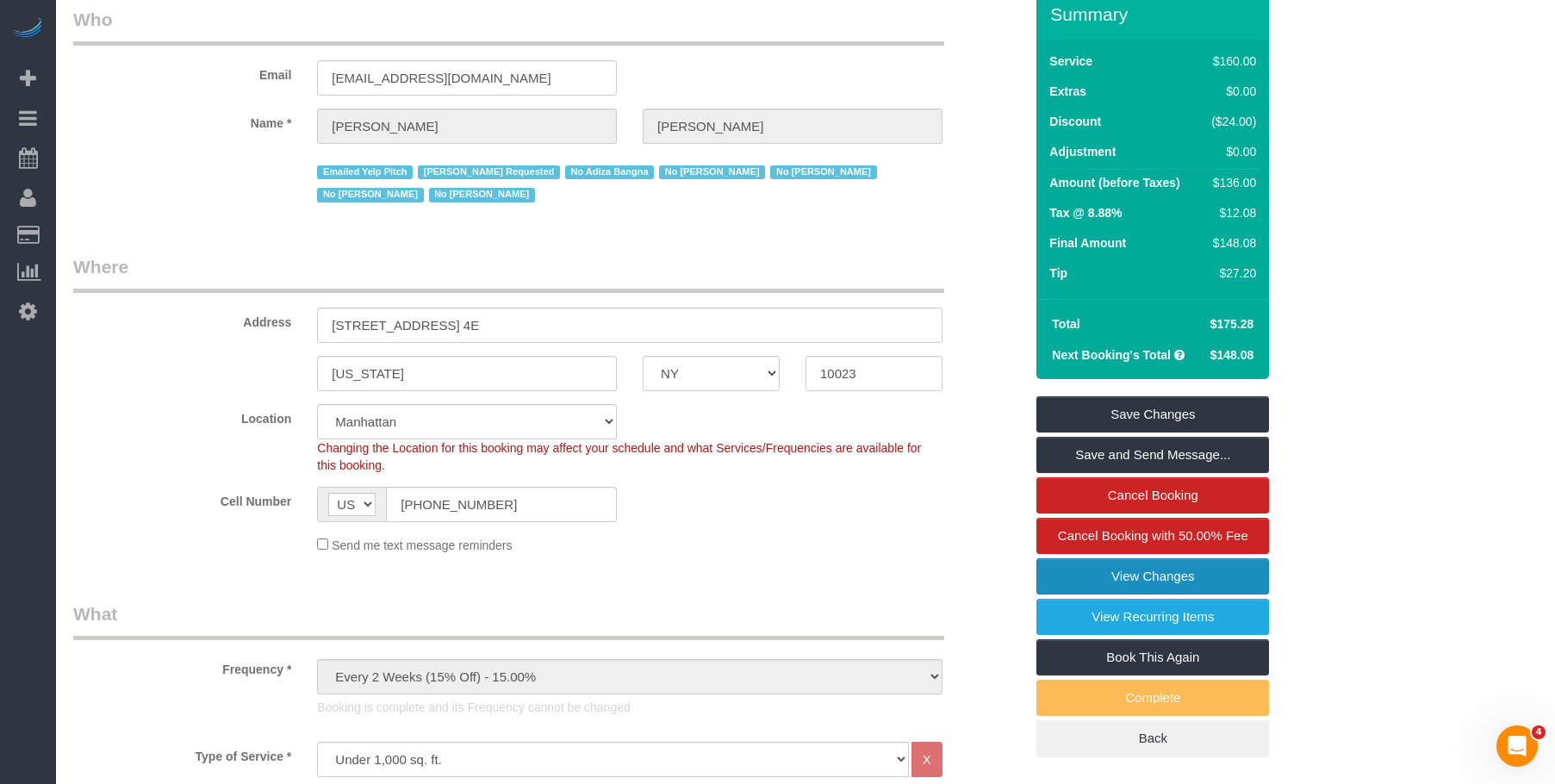
scroll to position [86, 0]
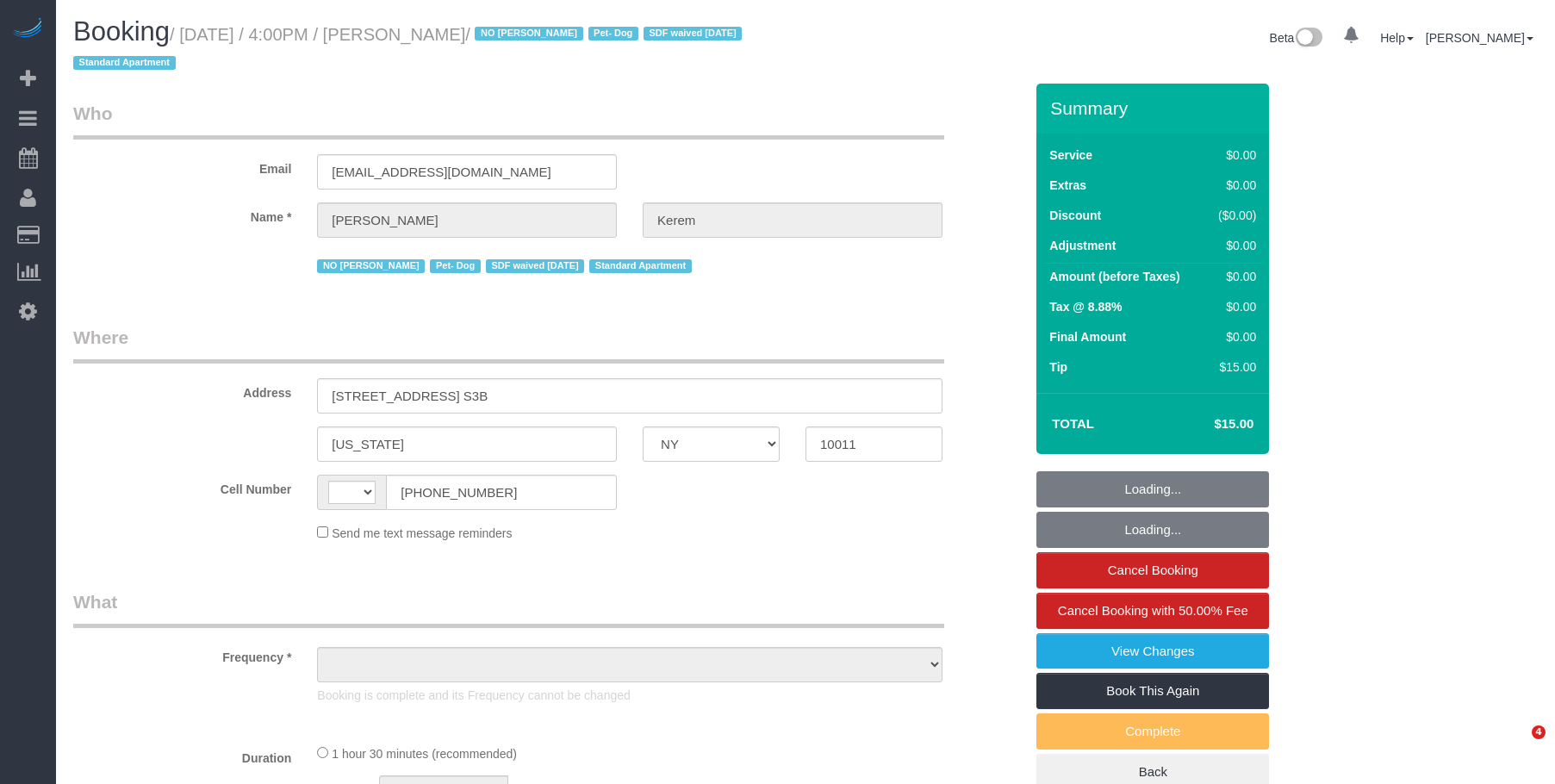
select select "NY"
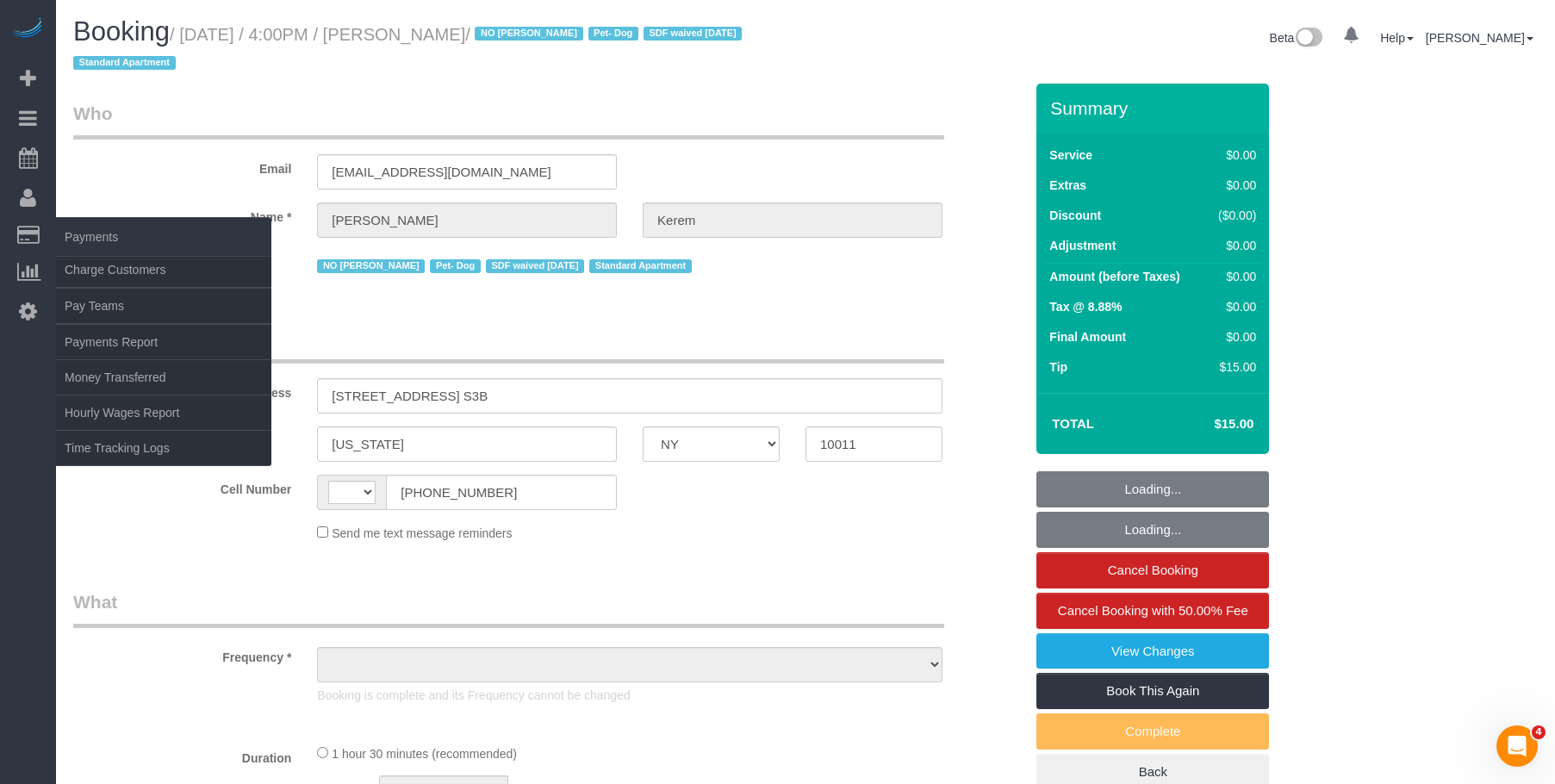
select select "string:[GEOGRAPHIC_DATA]"
select select "object:731"
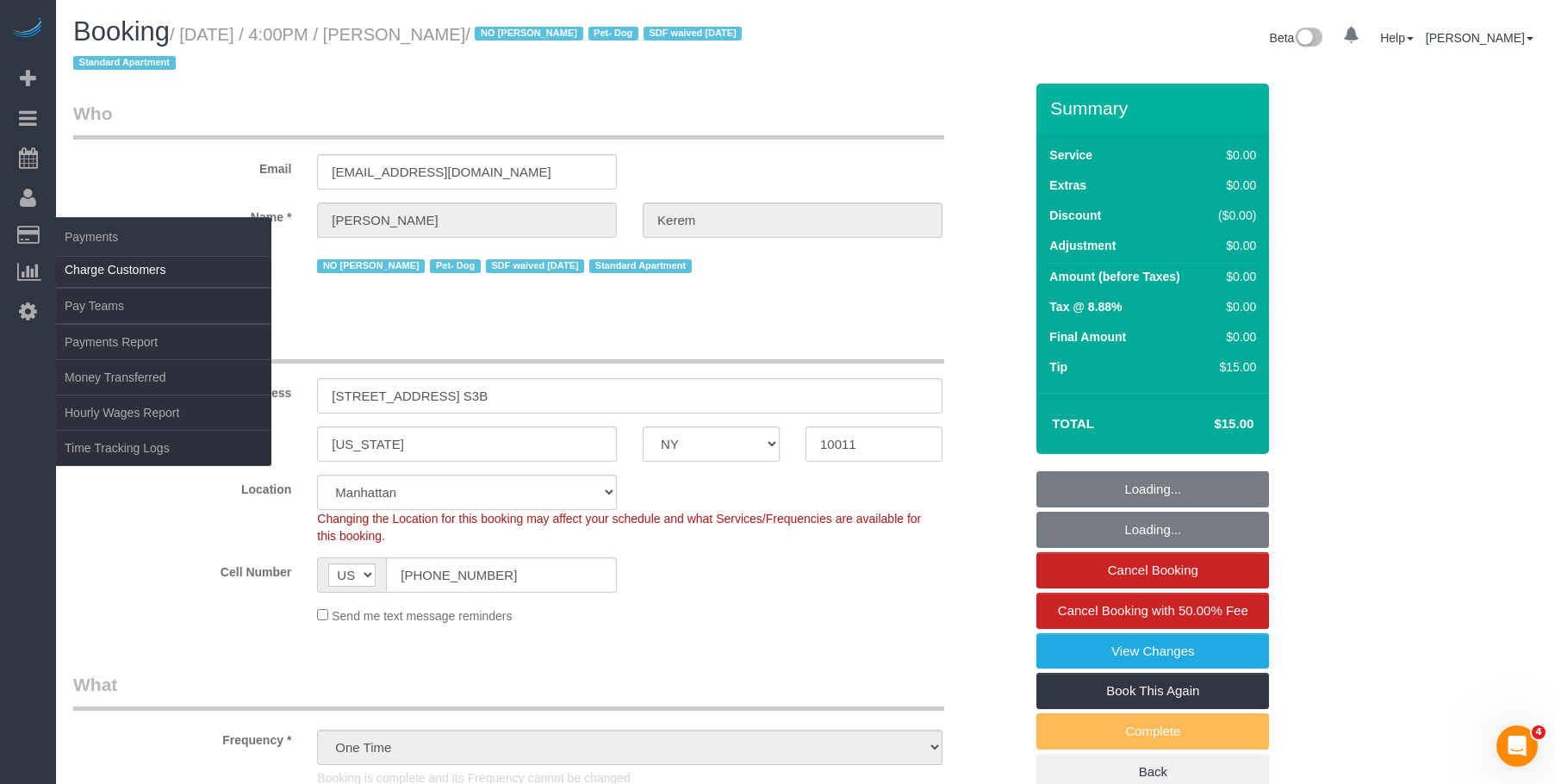
select select "string:stripe-pm_1RSMK44VGloSiKo7GjZfo9Rp"
click at [122, 270] on link "Charge Customers" at bounding box center [163, 269] width 215 height 34
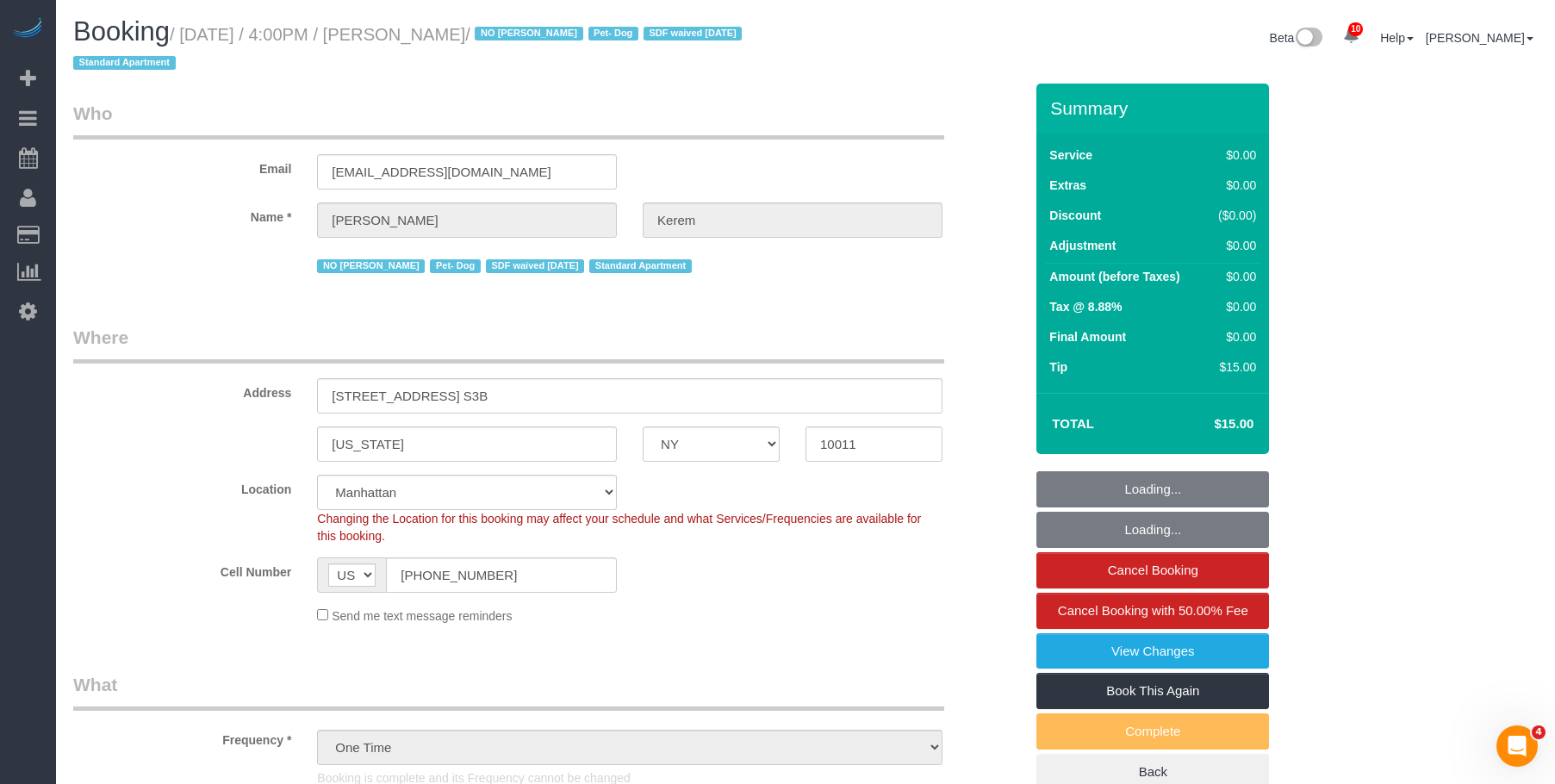
select select "object:753"
select select "spot1"
select select
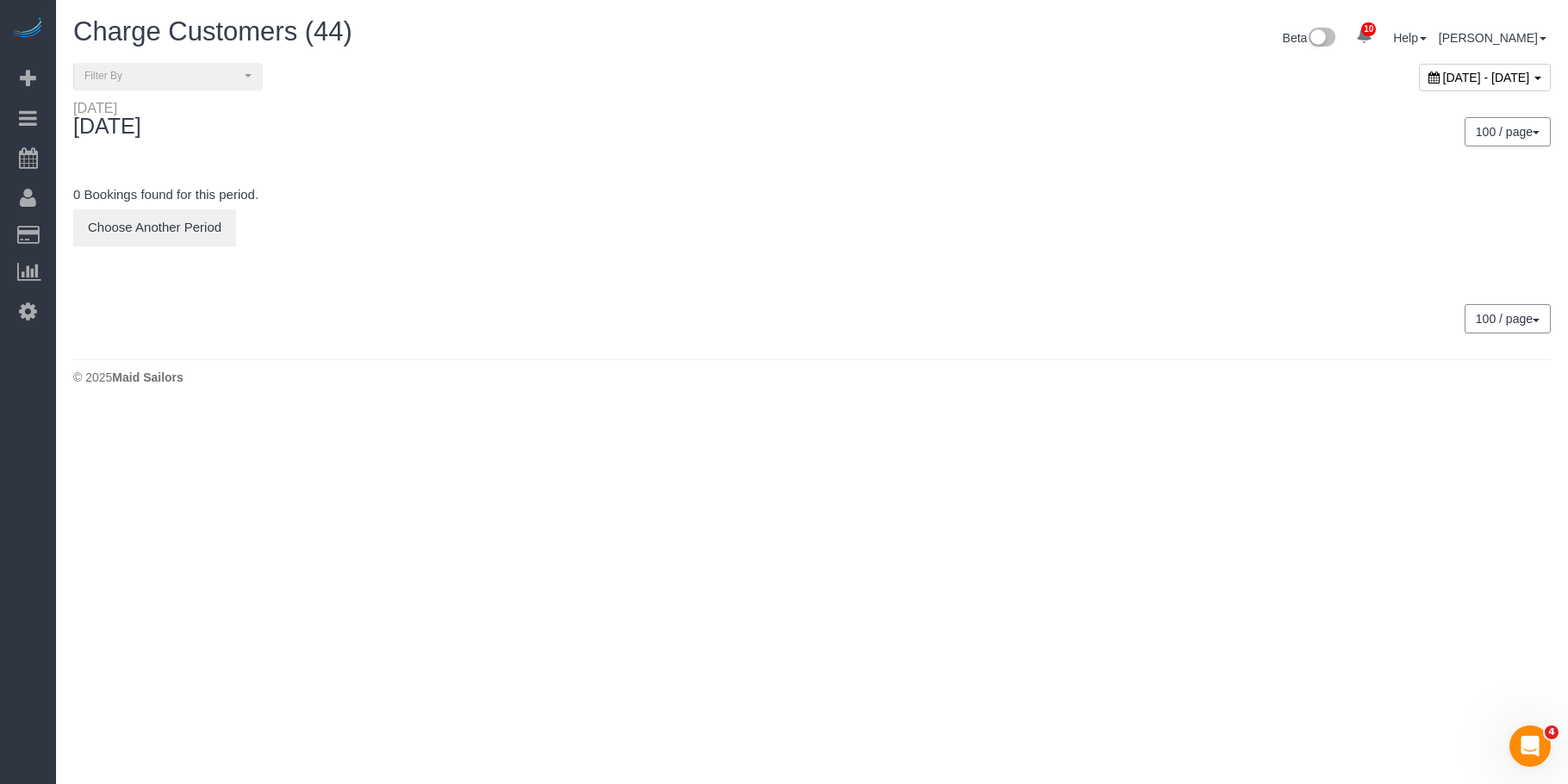
click at [1443, 79] on span "[DATE] - [DATE]" at bounding box center [1486, 77] width 87 height 14
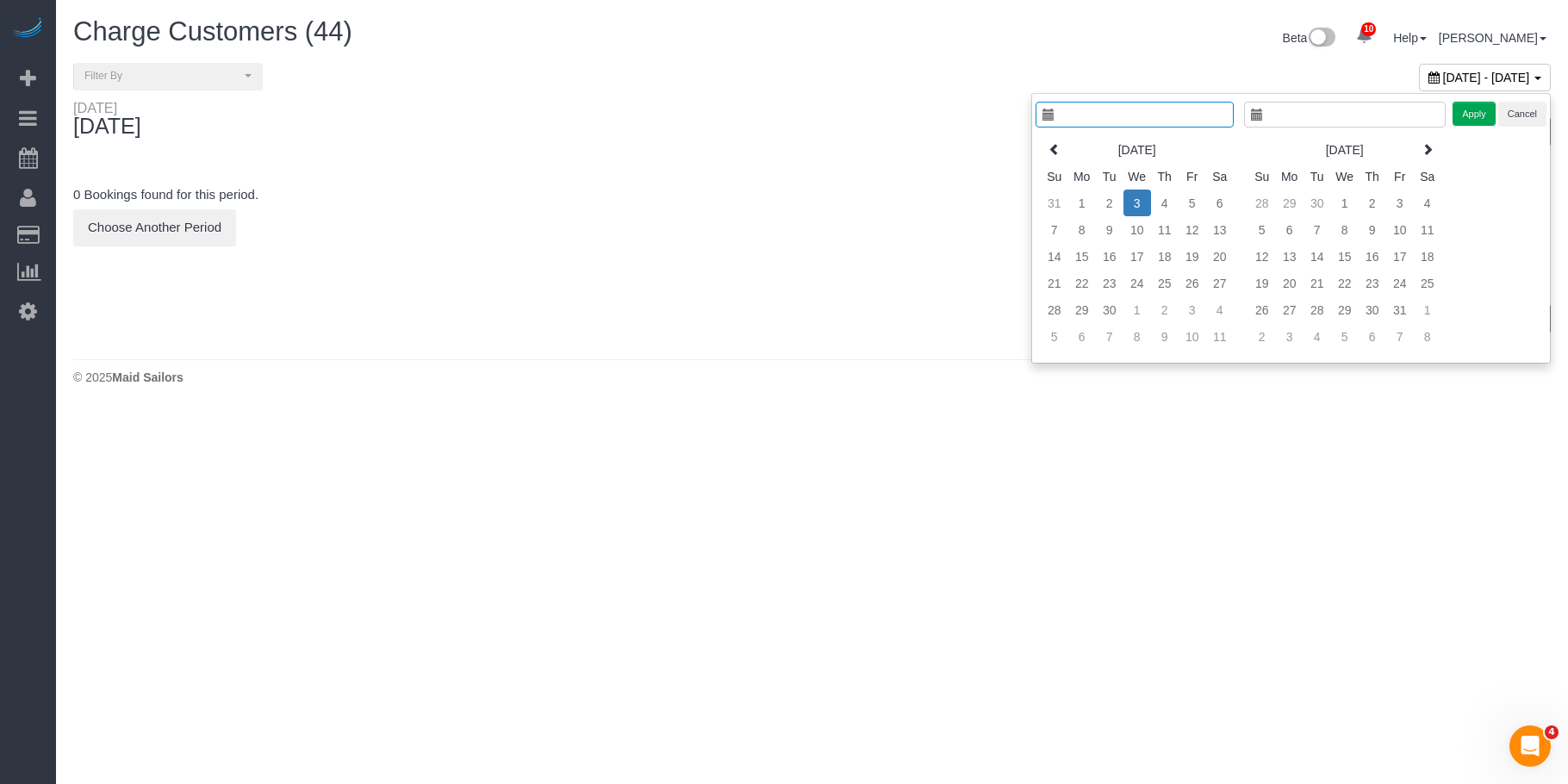
type input "**********"
click at [1123, 202] on td "3" at bounding box center [1137, 203] width 28 height 27
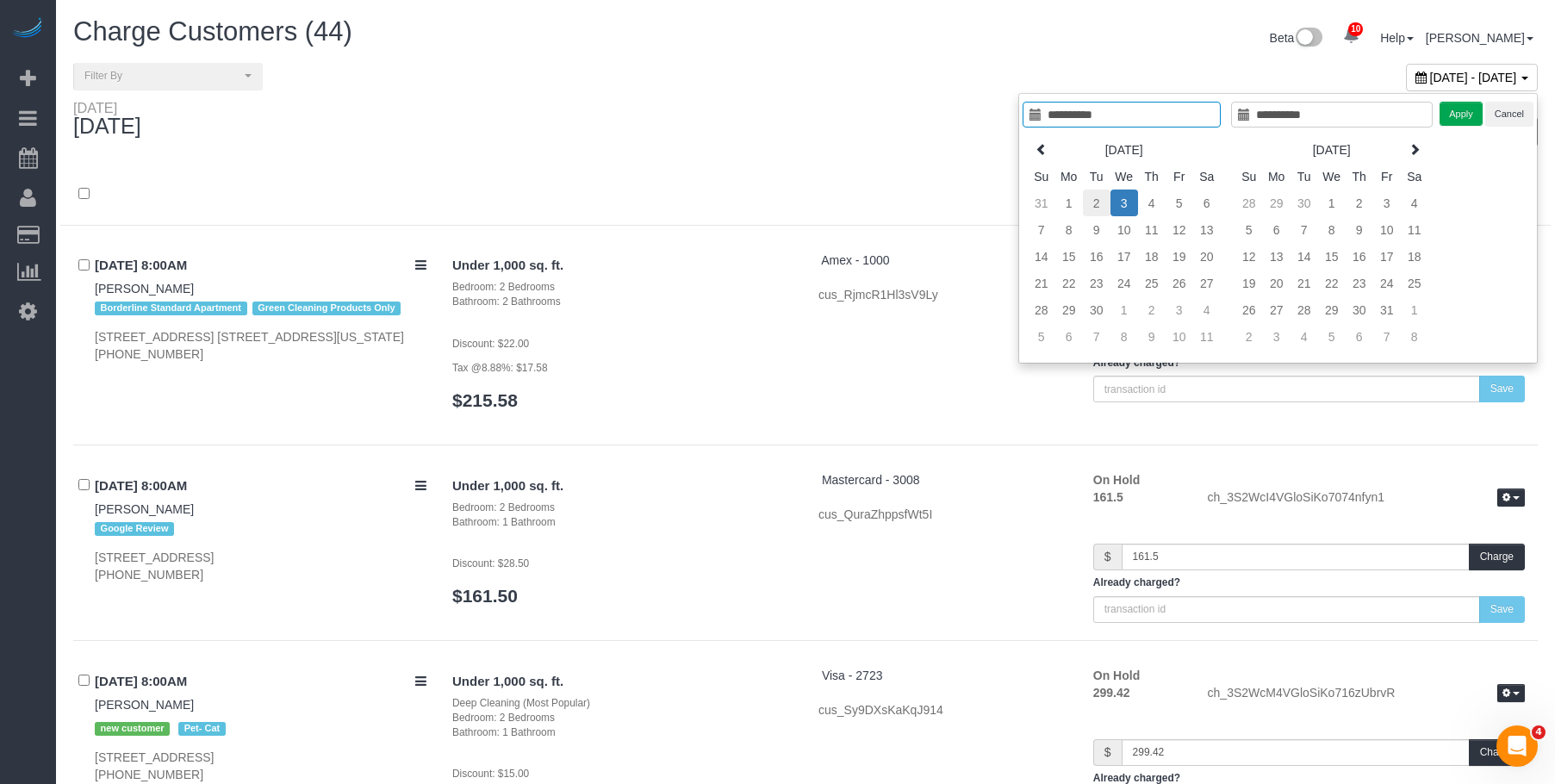
type input "**********"
click at [1089, 203] on td "2" at bounding box center [1097, 203] width 28 height 27
type input "**********"
click at [1089, 203] on td "2" at bounding box center [1097, 203] width 28 height 27
type input "**********"
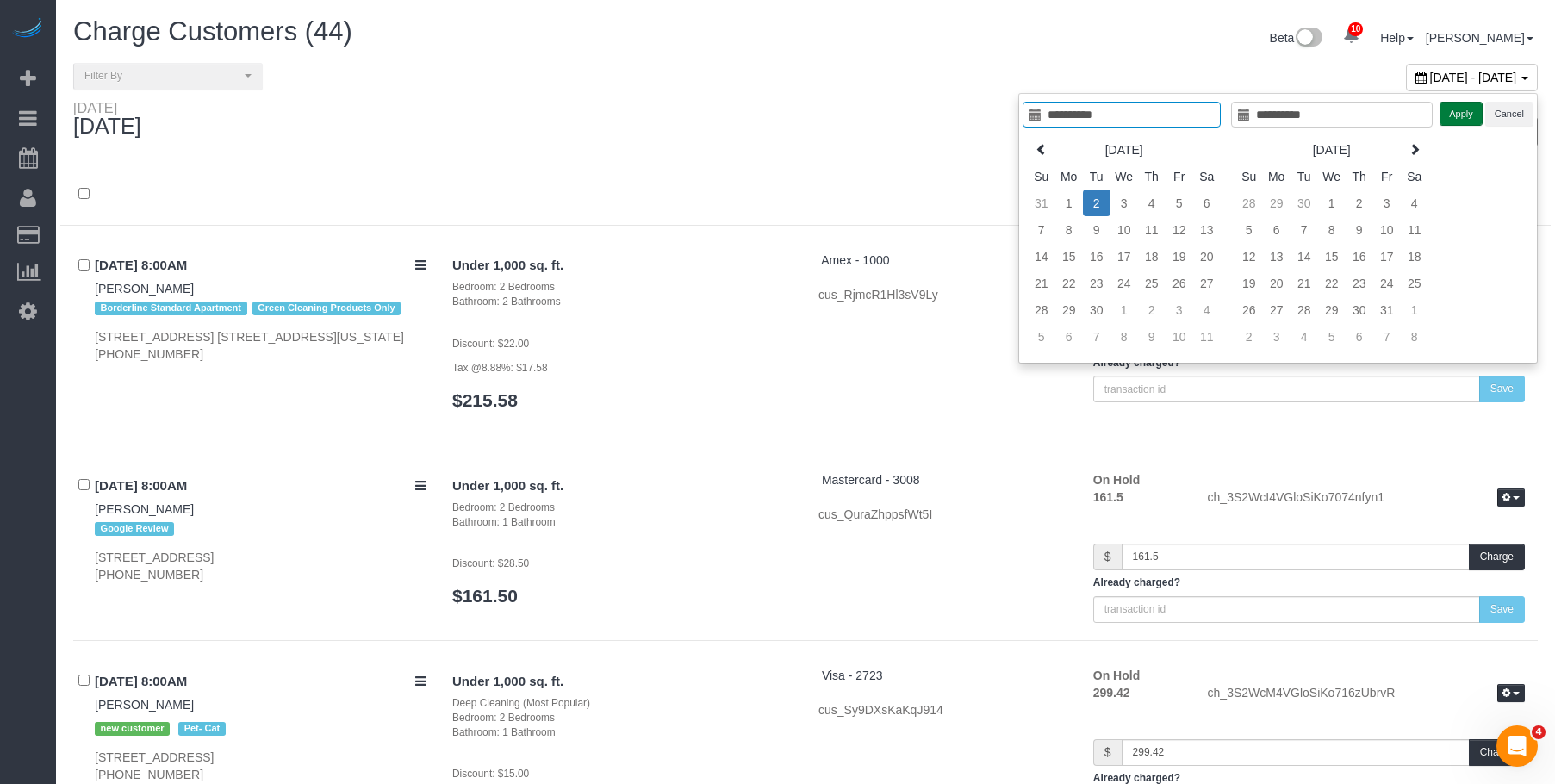
click at [1464, 112] on button "Apply" at bounding box center [1461, 114] width 43 height 25
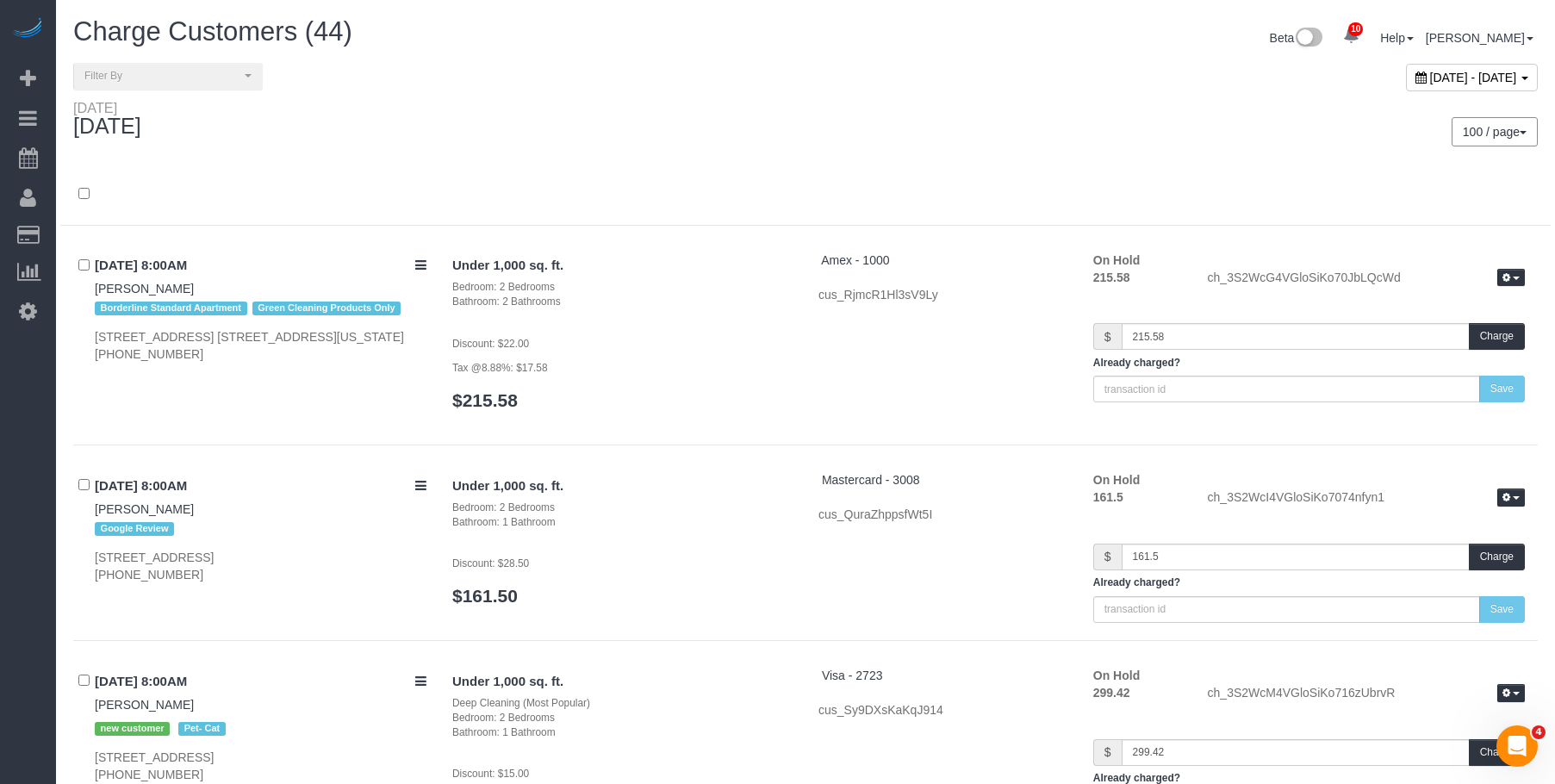
click at [722, 122] on div "Tuesday September 02, 2025" at bounding box center [433, 122] width 746 height 46
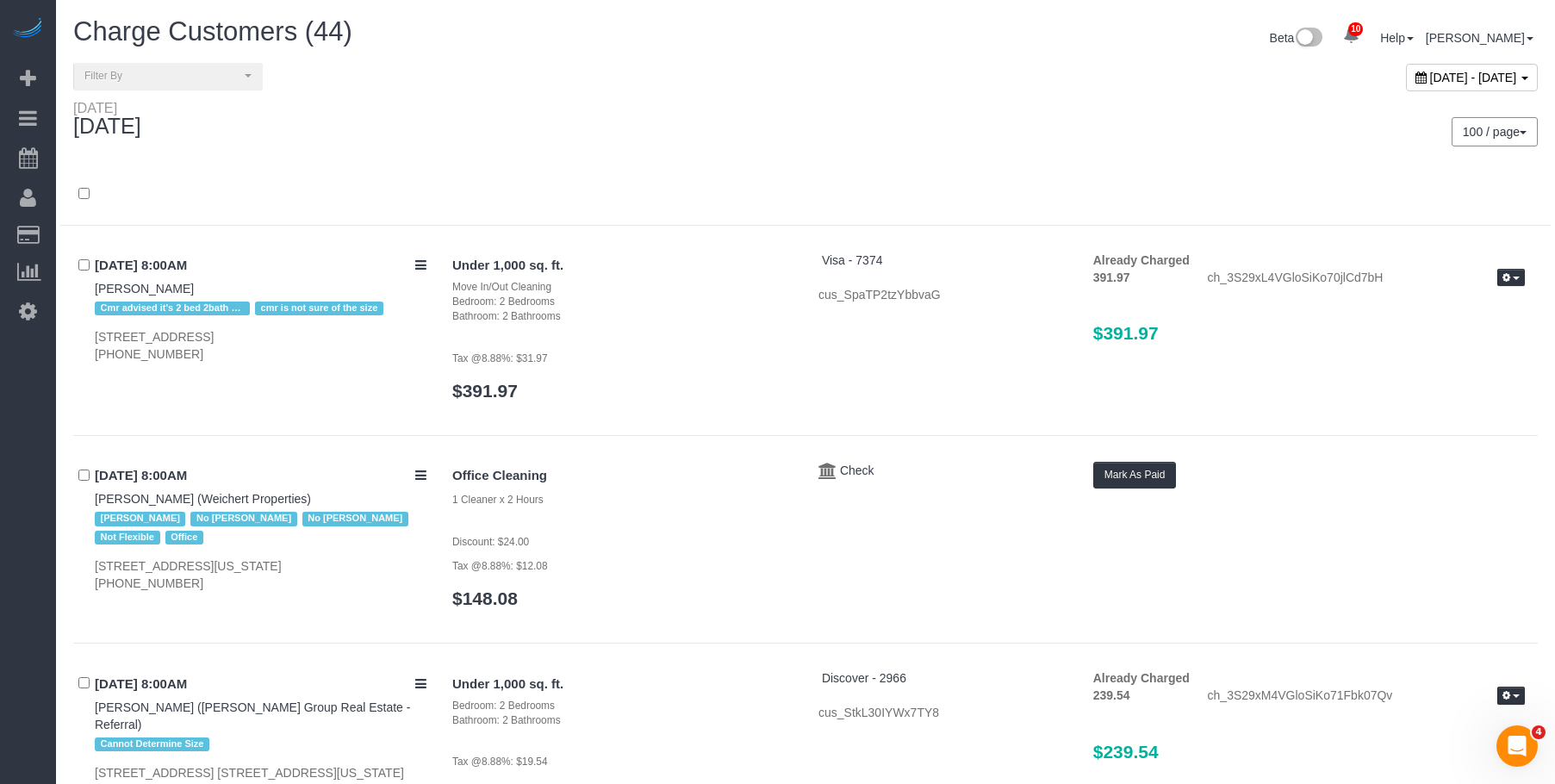
scroll to position [8540, 0]
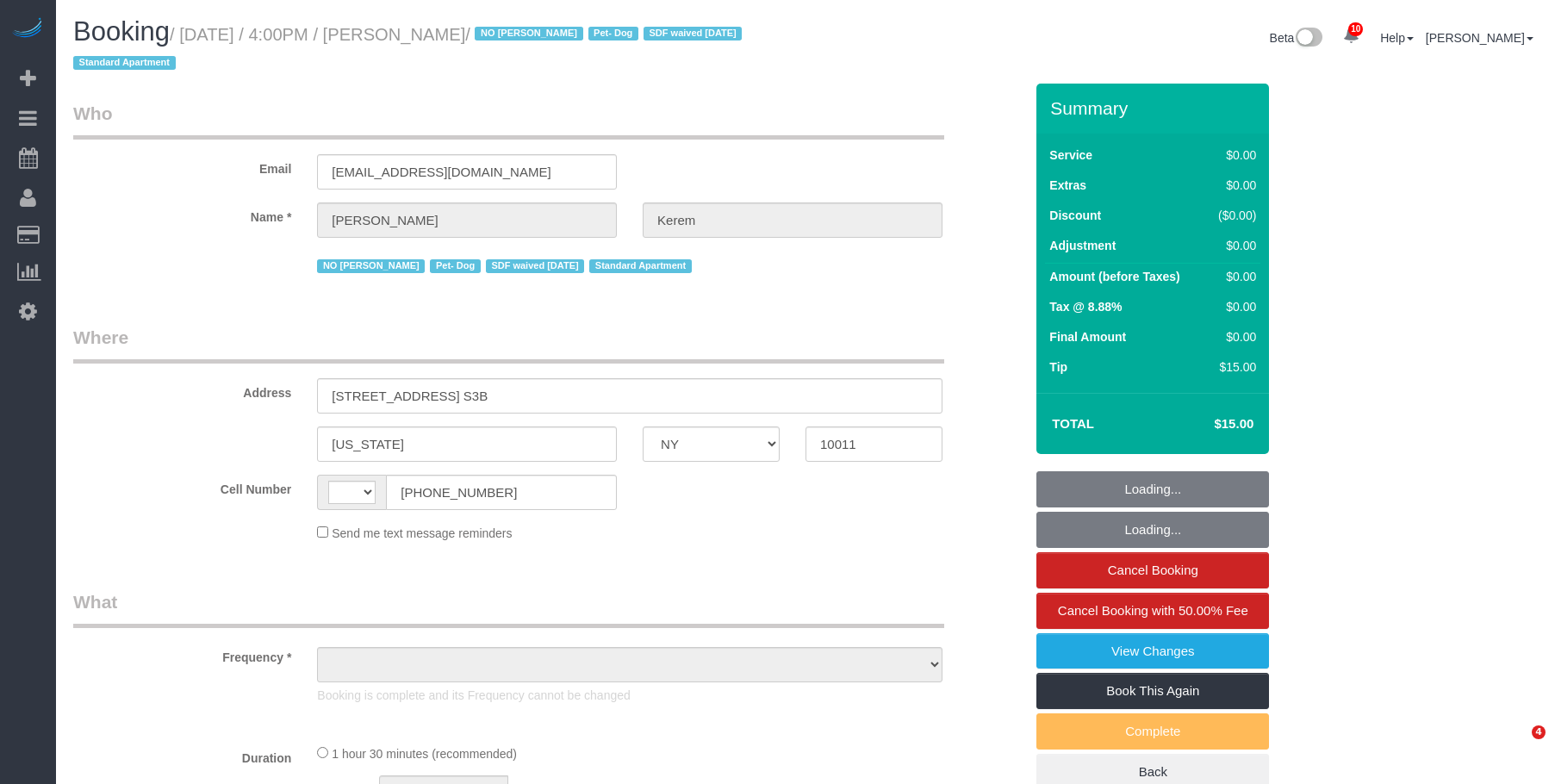
select select "NY"
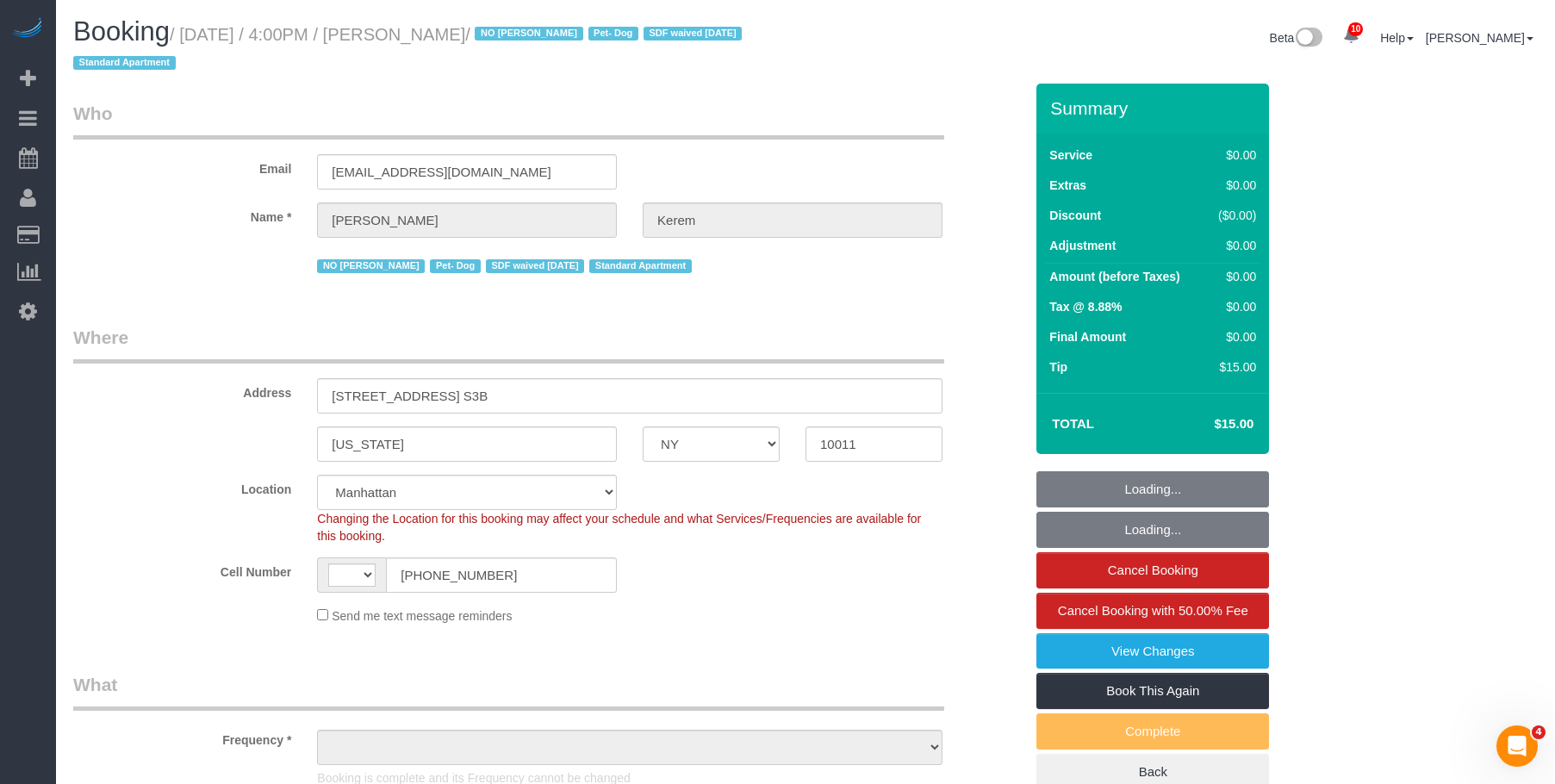
select select "string:[GEOGRAPHIC_DATA]"
select select "object:905"
select select "string:stripe-pm_1RSMK44VGloSiKo7GjZfo9Rp"
select select "spot1"
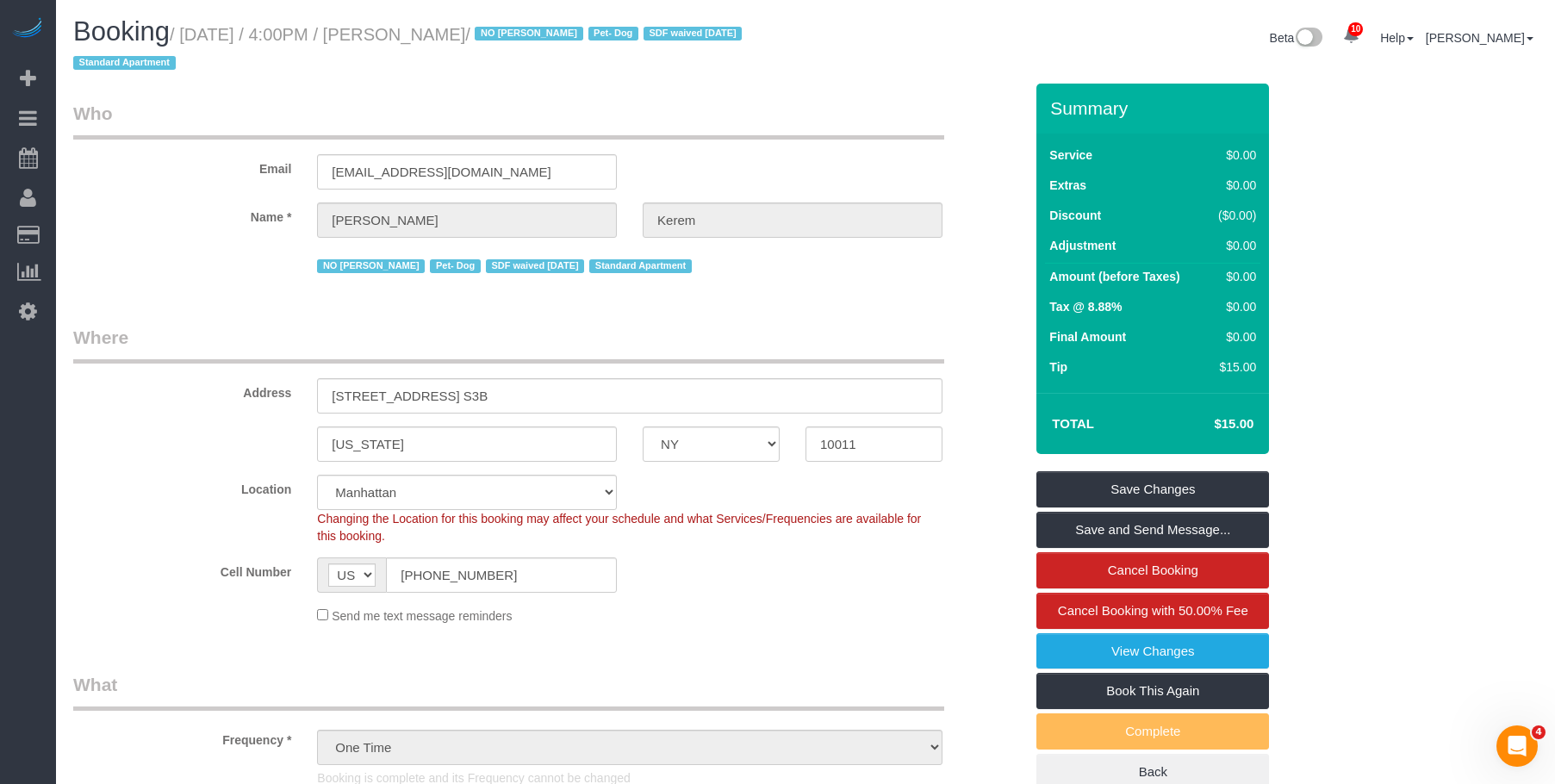
drag, startPoint x: 439, startPoint y: 29, endPoint x: 554, endPoint y: 32, distance: 115.0
click at [554, 32] on small "/ [DATE] / 4:00PM / [PERSON_NAME] / NO [PERSON_NAME] Pet- Dog SDF waived [DATE]…" at bounding box center [410, 50] width 674 height 49
copy small "[PERSON_NAME]"
click at [1056, 649] on link "View Changes" at bounding box center [1153, 651] width 232 height 36
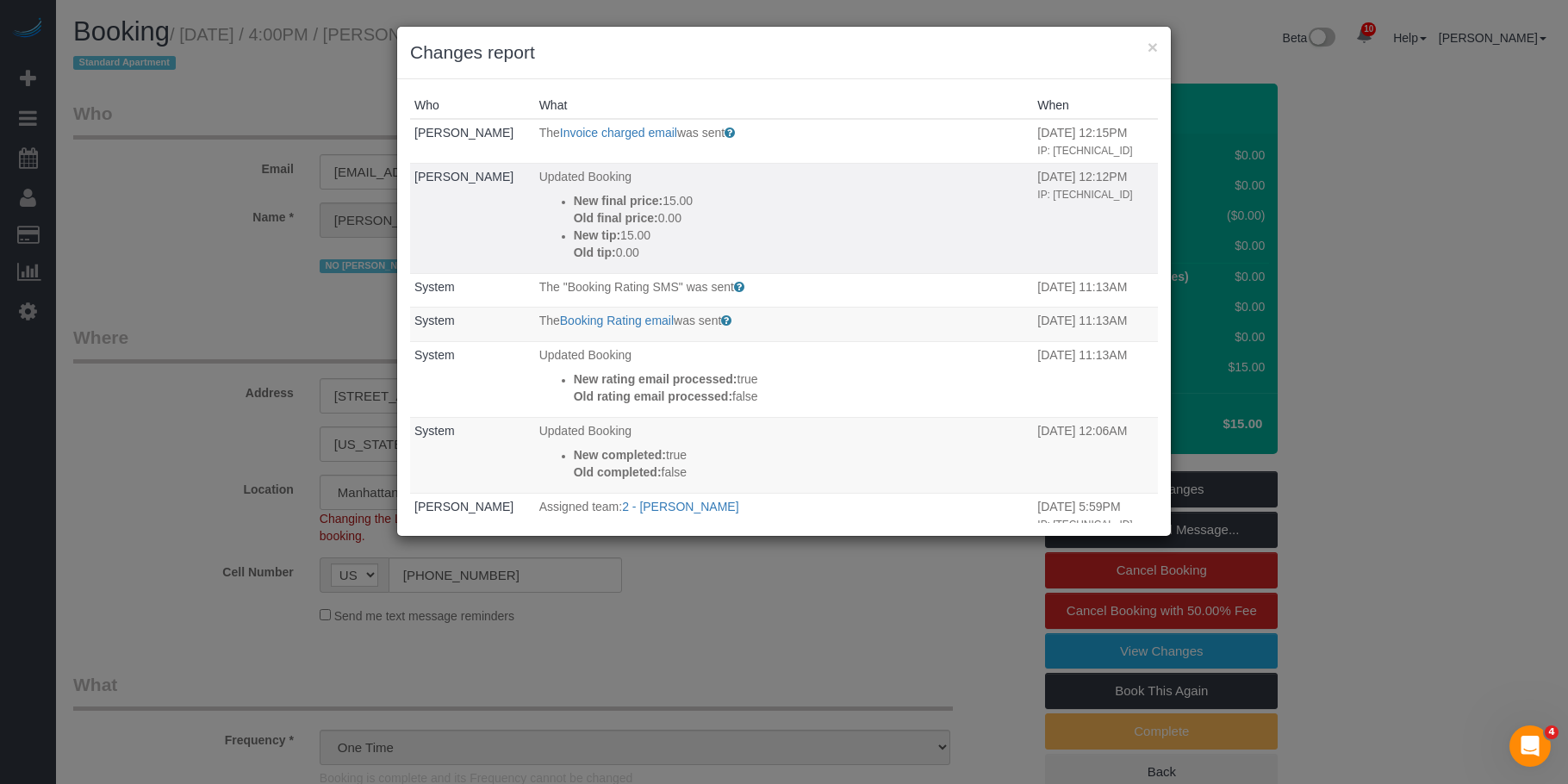
click at [659, 201] on p "New final price: 15.00" at bounding box center [801, 200] width 455 height 17
copy p "15.00"
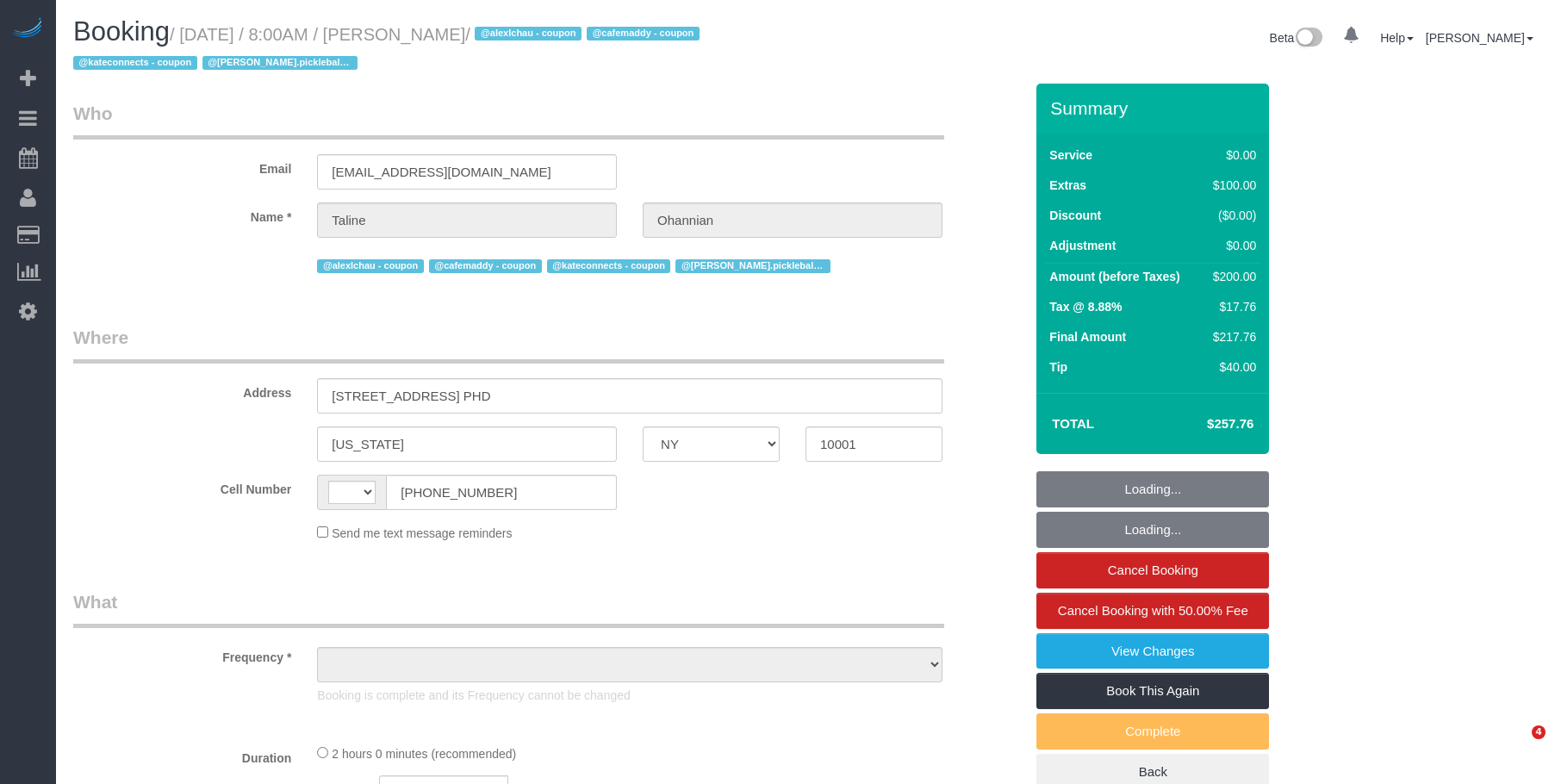
select select "NY"
click at [148, 262] on link "Charge Customers" at bounding box center [163, 269] width 215 height 34
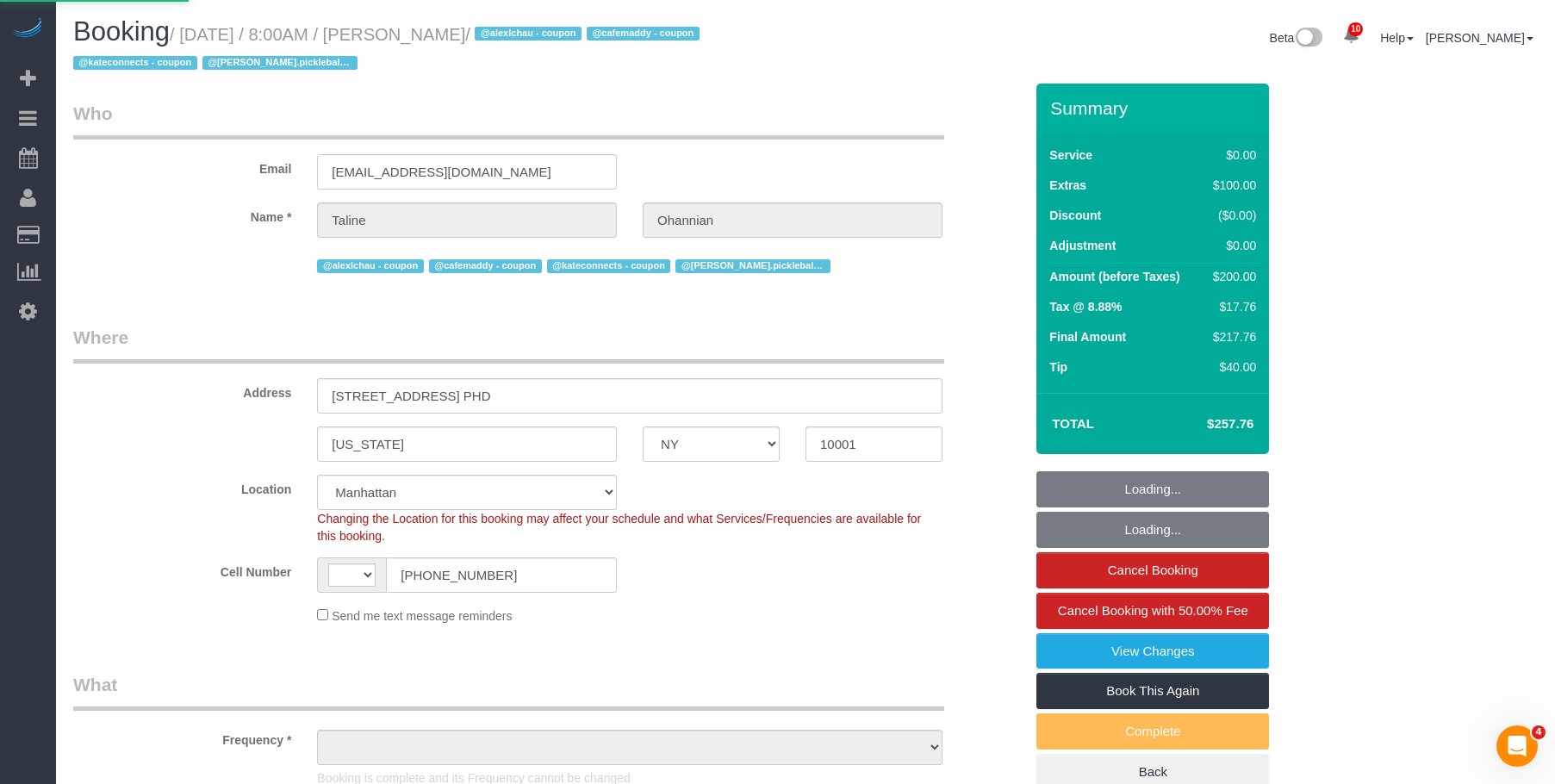
select select
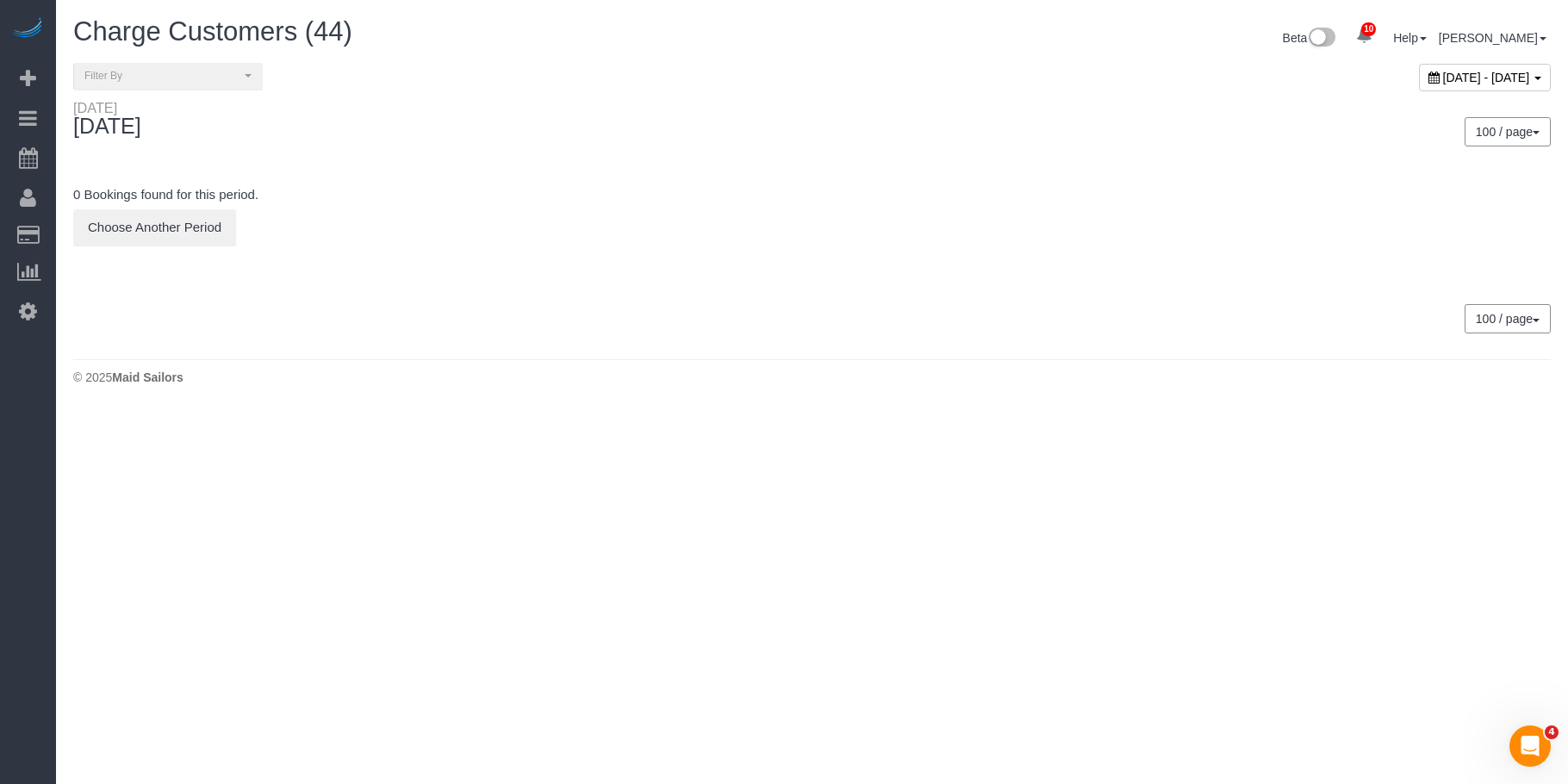
click at [1443, 75] on span "September 03, 2025 - September 03, 2025" at bounding box center [1486, 77] width 87 height 14
type input "**********"
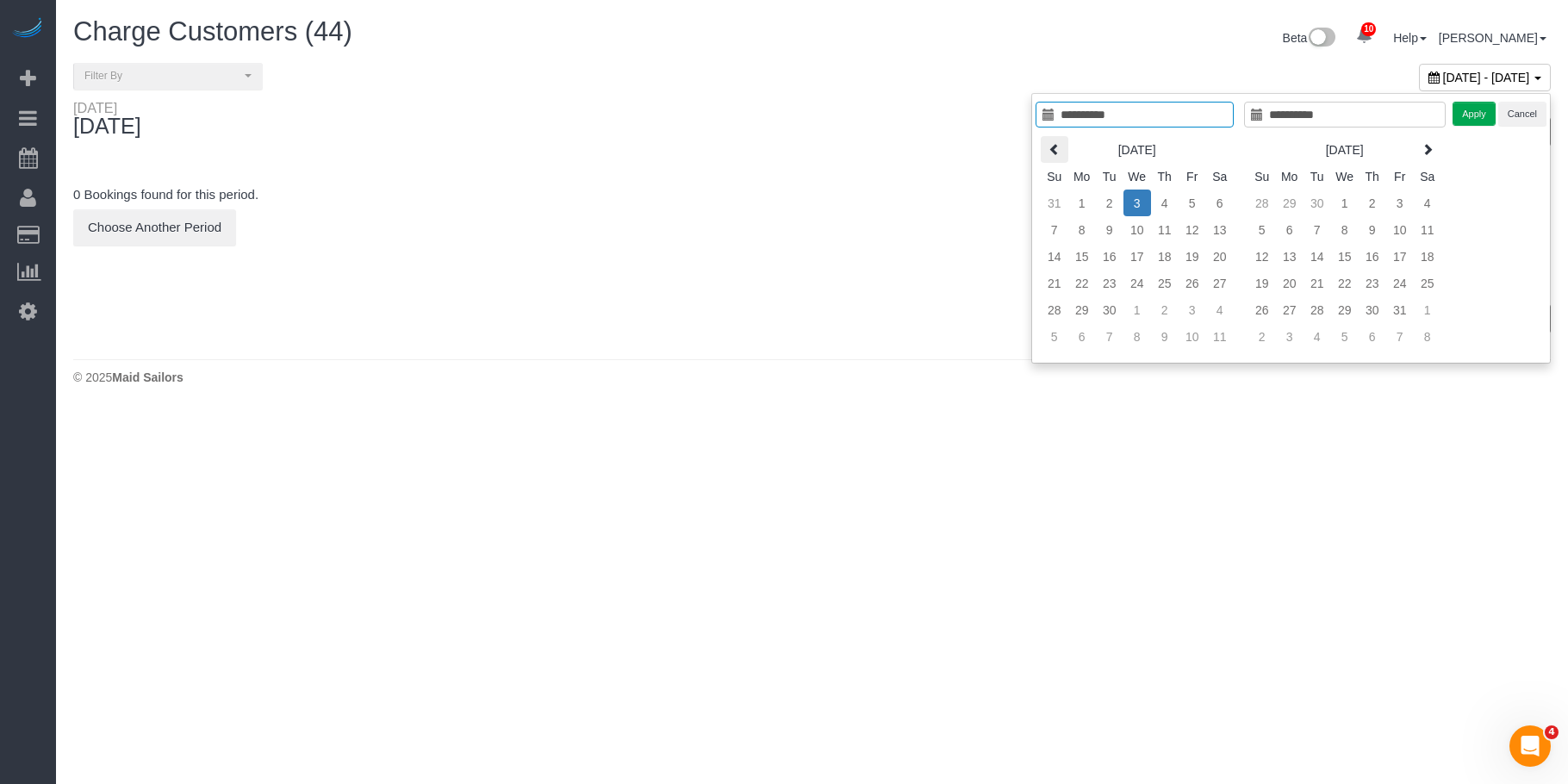
click at [1052, 145] on th at bounding box center [1054, 149] width 28 height 27
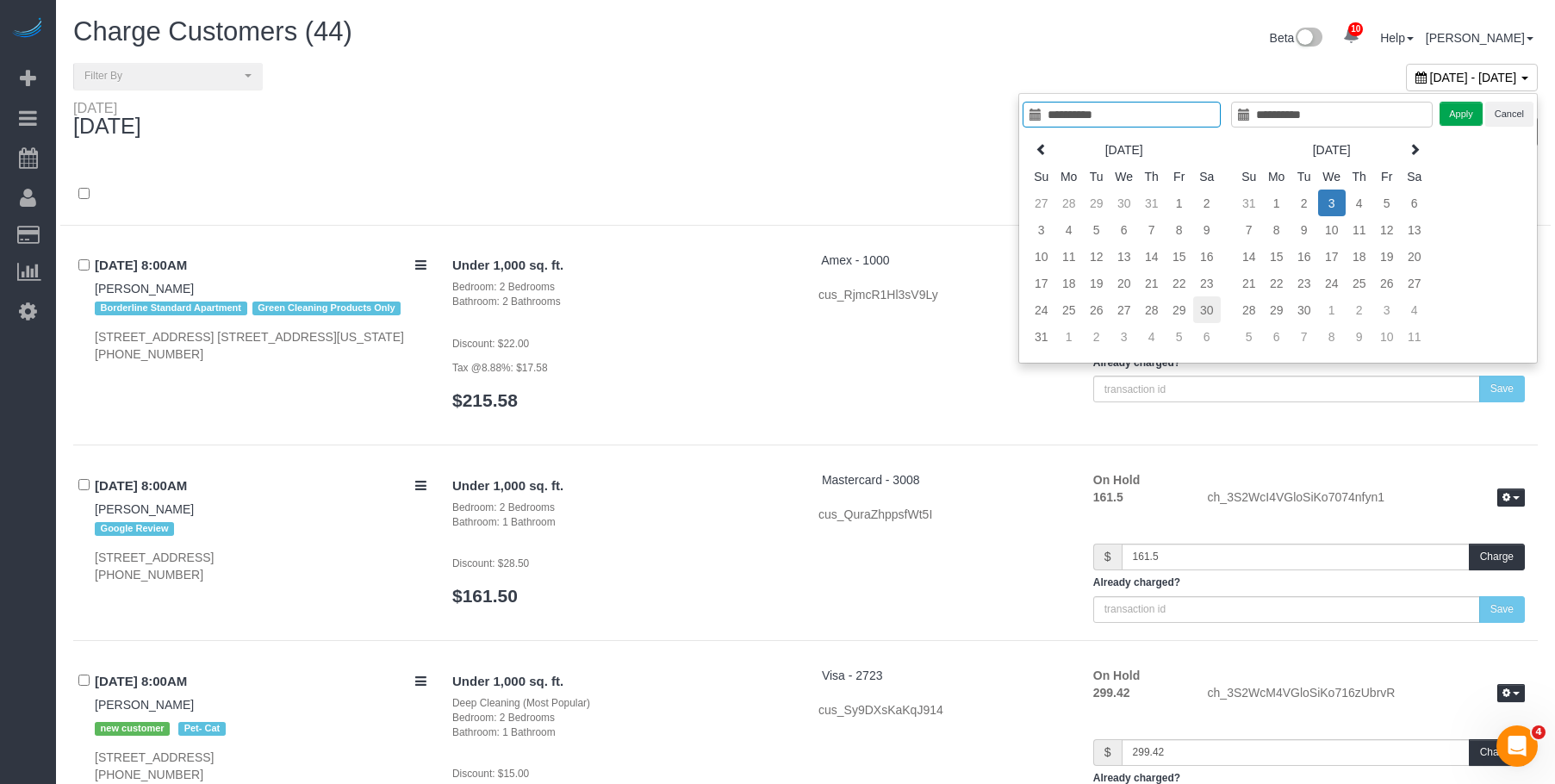
type input "**********"
click at [1206, 313] on td "30" at bounding box center [1207, 310] width 28 height 27
type input "**********"
click at [1206, 313] on td "30" at bounding box center [1207, 310] width 28 height 27
type input "**********"
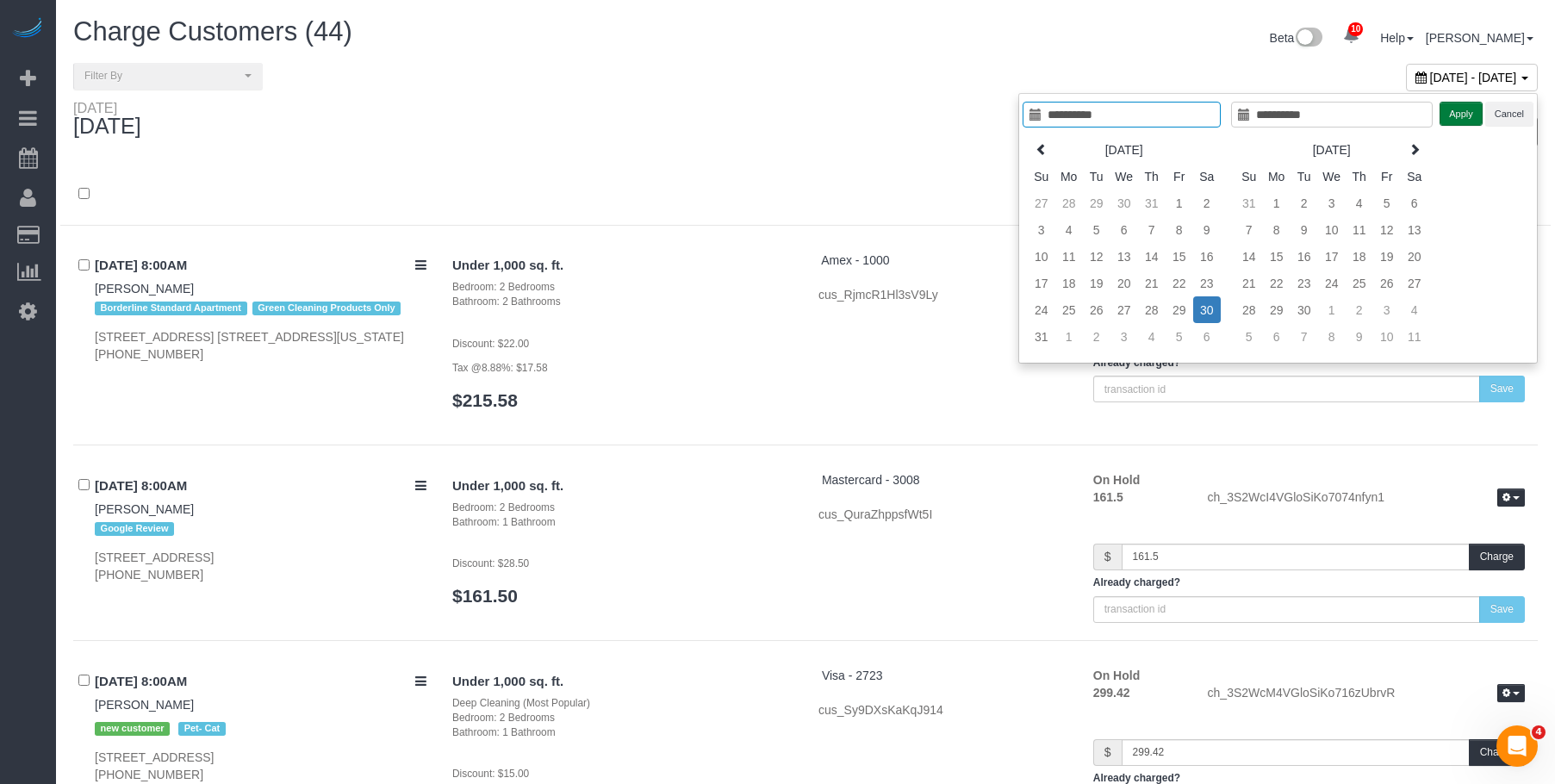
click at [1466, 114] on button "Apply" at bounding box center [1461, 114] width 43 height 25
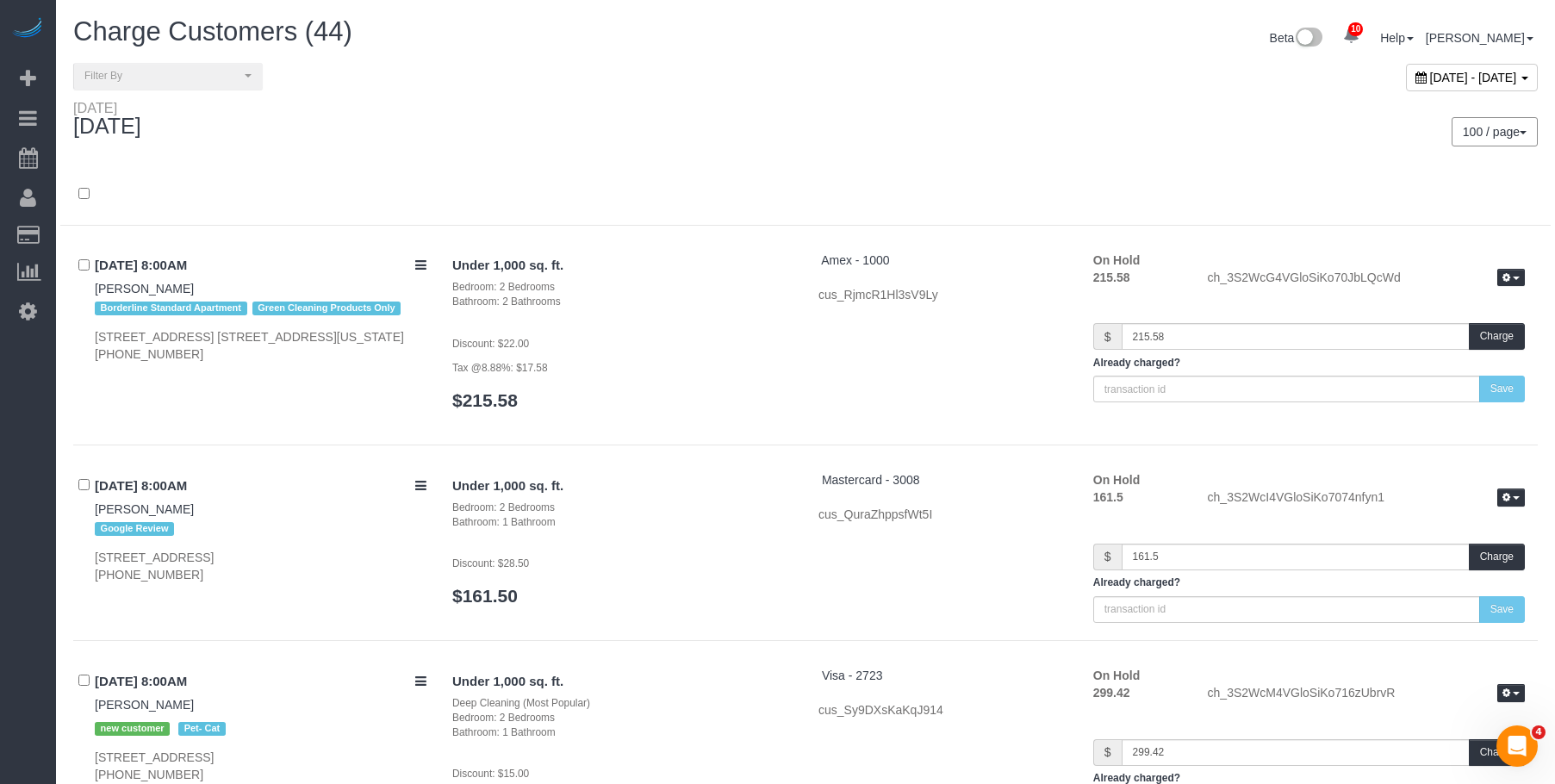
click at [1053, 131] on div "100 / page 10 / page 20 / page 30 / page 40 / page 50 / page 100 / page" at bounding box center [1178, 131] width 719 height 30
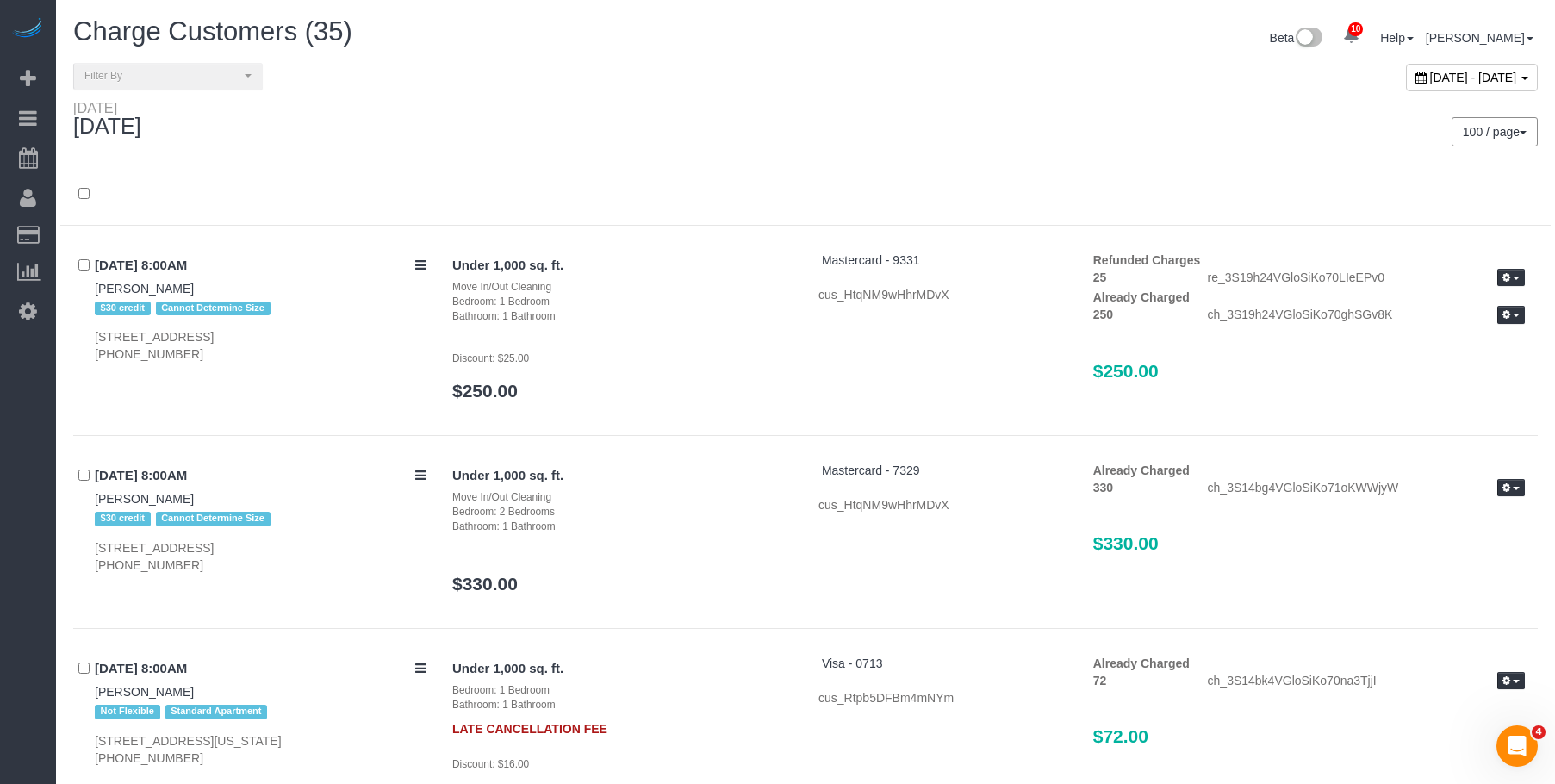
scroll to position [758, 0]
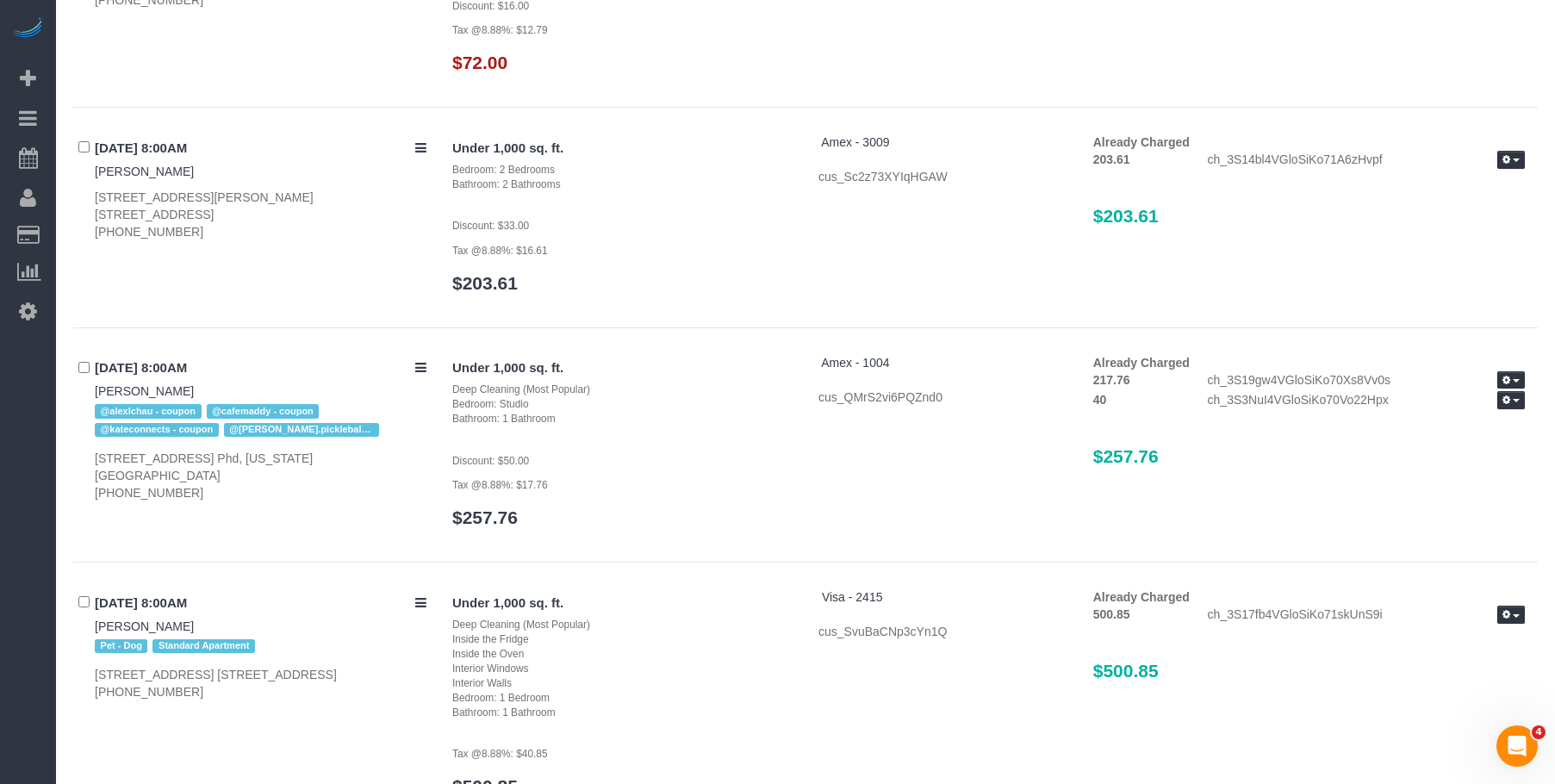
drag, startPoint x: 1196, startPoint y: 451, endPoint x: 990, endPoint y: 463, distance: 206.3
click at [1029, 446] on div "Under 1,000 sq. ft. Deep Cleaning (Most Popular) Bedroom: Studio Bathroom: 1 Ba…" at bounding box center [989, 449] width 1098 height 191
click at [1011, 468] on div "Under 1,000 sq. ft. Deep Cleaning (Most Popular) Bedroom: Studio Bathroom: 1 Ba…" at bounding box center [989, 449] width 1098 height 191
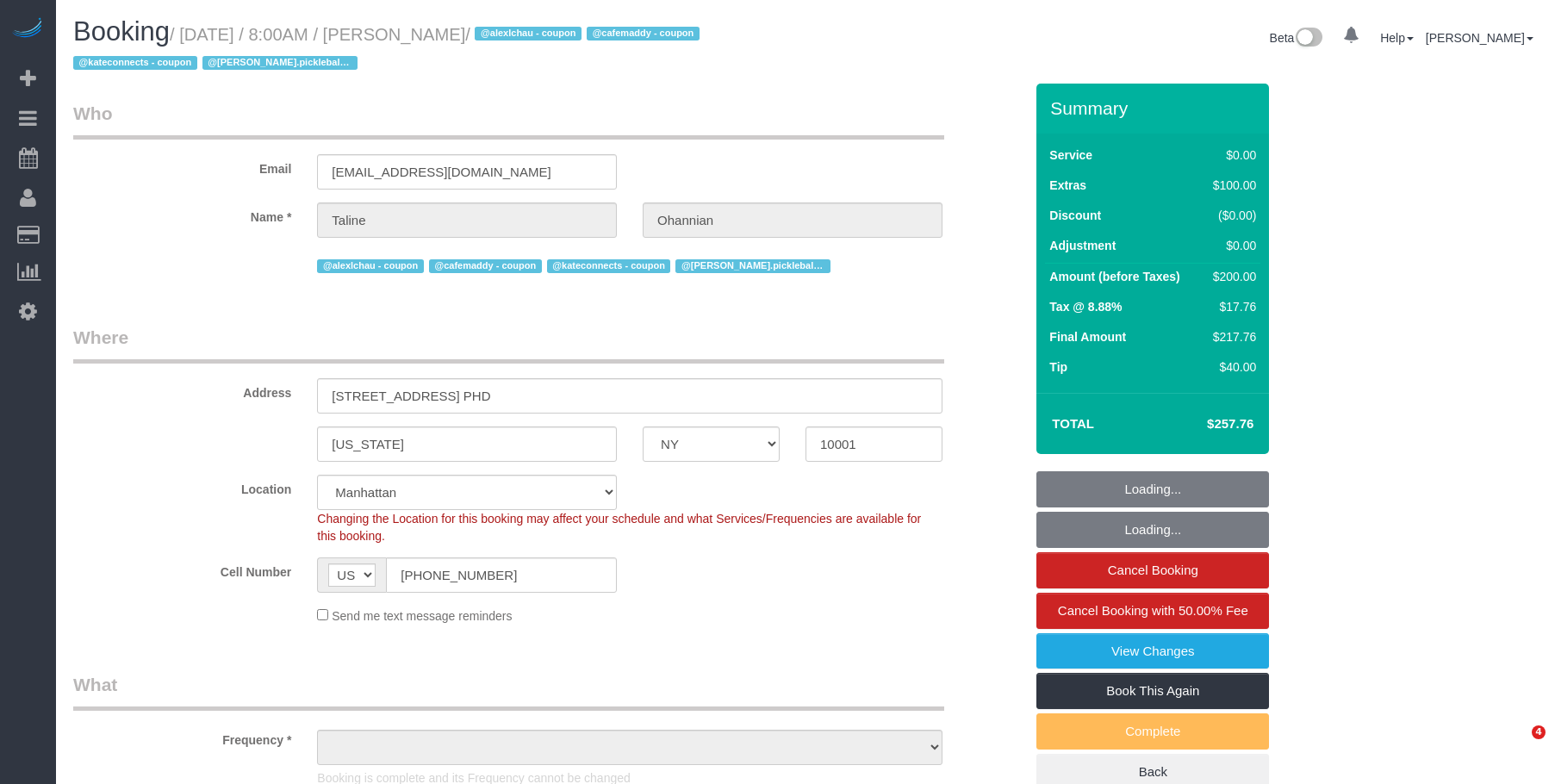
select select "NY"
select select "string:stripe-pm_1S14mQ4VGloSiKo7Eql26A0u"
select select "spot1"
select select "number:89"
select select "number:77"
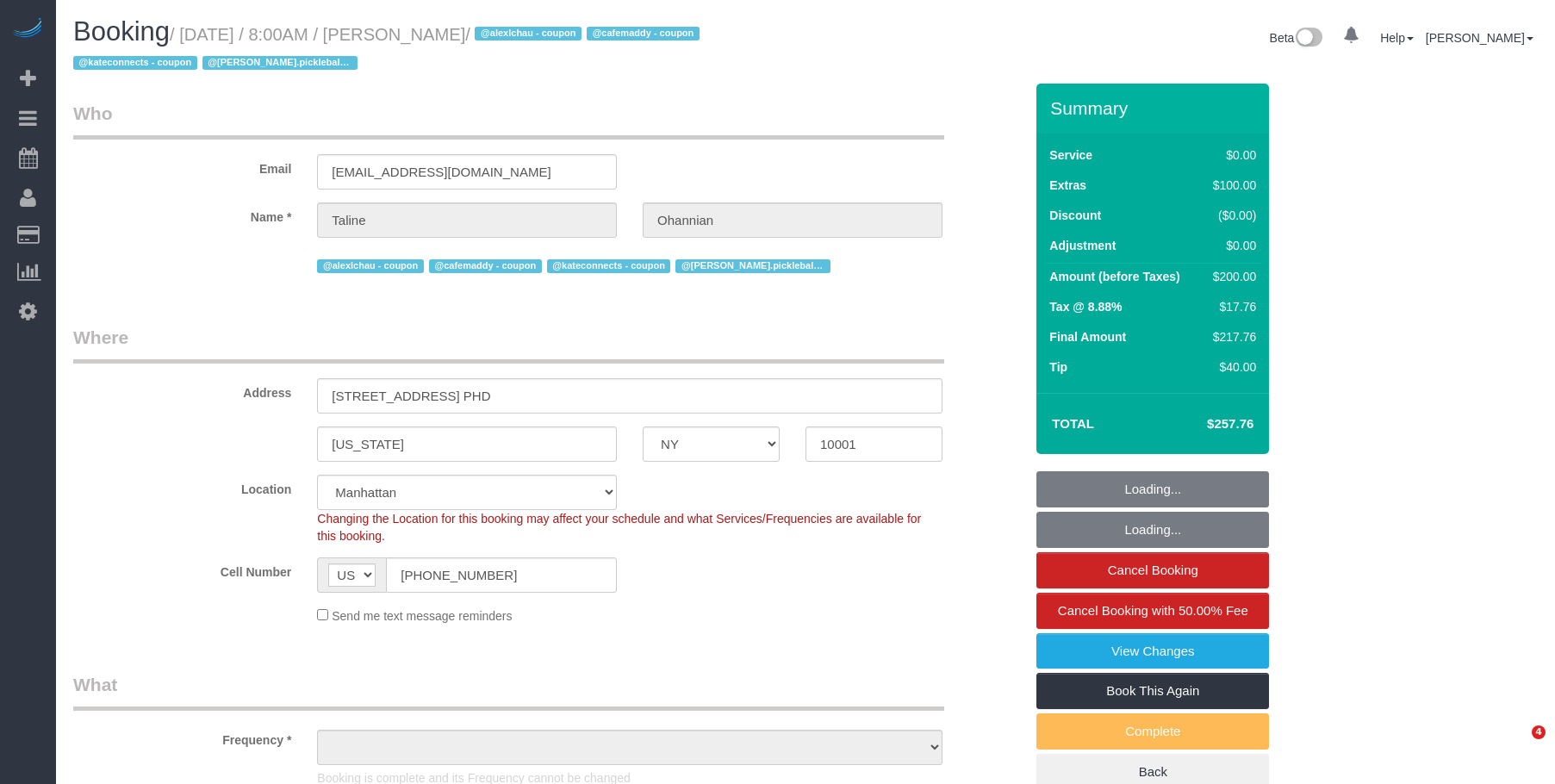
select select "number:15"
select select "number:6"
select select "object:1380"
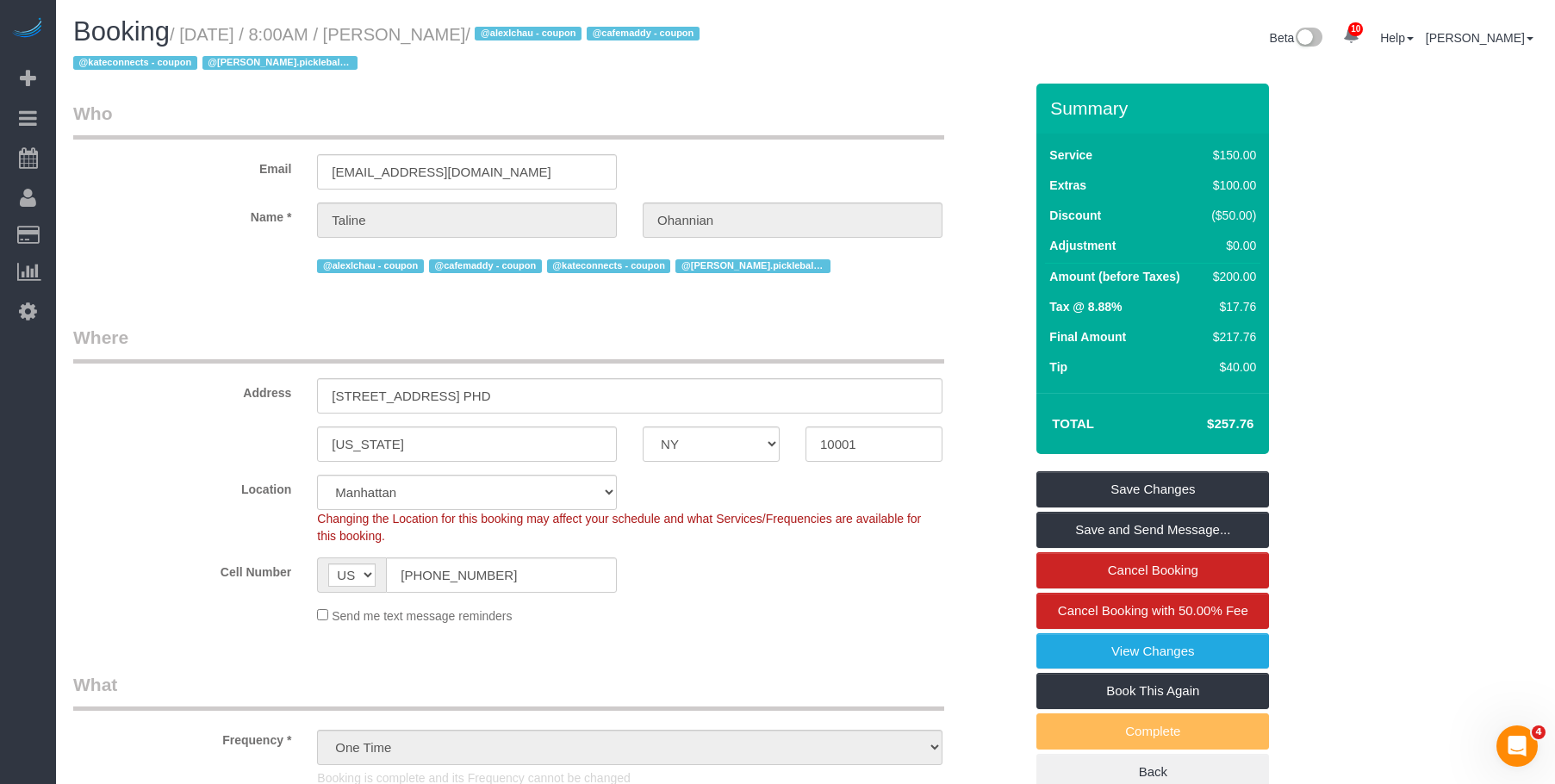
drag, startPoint x: 402, startPoint y: 33, endPoint x: 523, endPoint y: 31, distance: 121.0
click at [523, 31] on small "/ [DATE] / 8:00AM / [PERSON_NAME] / @alexlchau - coupon @cafemaddy - coupon @ka…" at bounding box center [388, 50] width 631 height 49
copy small "[PERSON_NAME]"
drag, startPoint x: 791, startPoint y: 127, endPoint x: 773, endPoint y: 2, distance: 126.3
click at [791, 126] on legend "Who" at bounding box center [509, 120] width 872 height 39
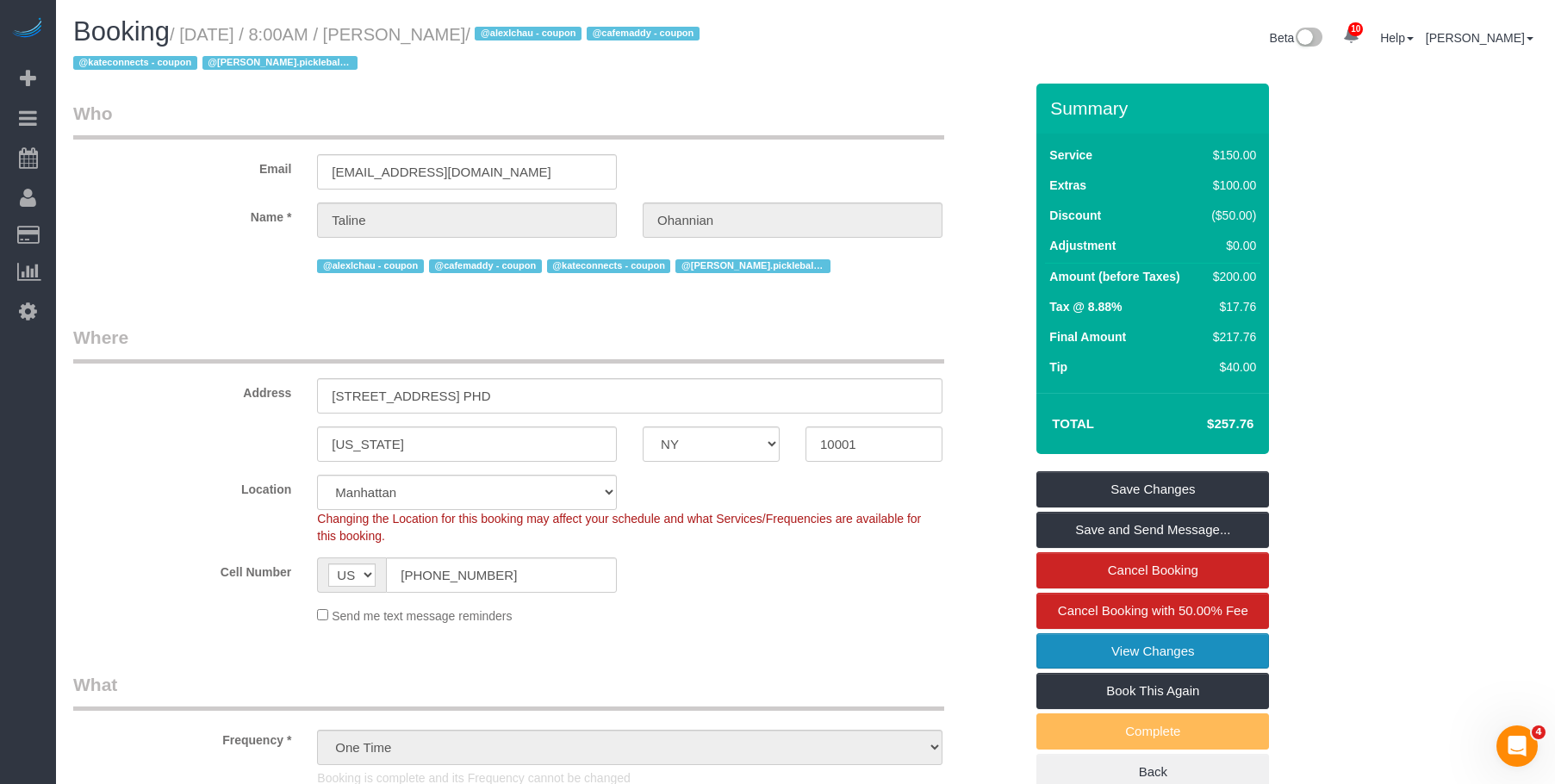
click at [1108, 644] on link "View Changes" at bounding box center [1153, 651] width 232 height 36
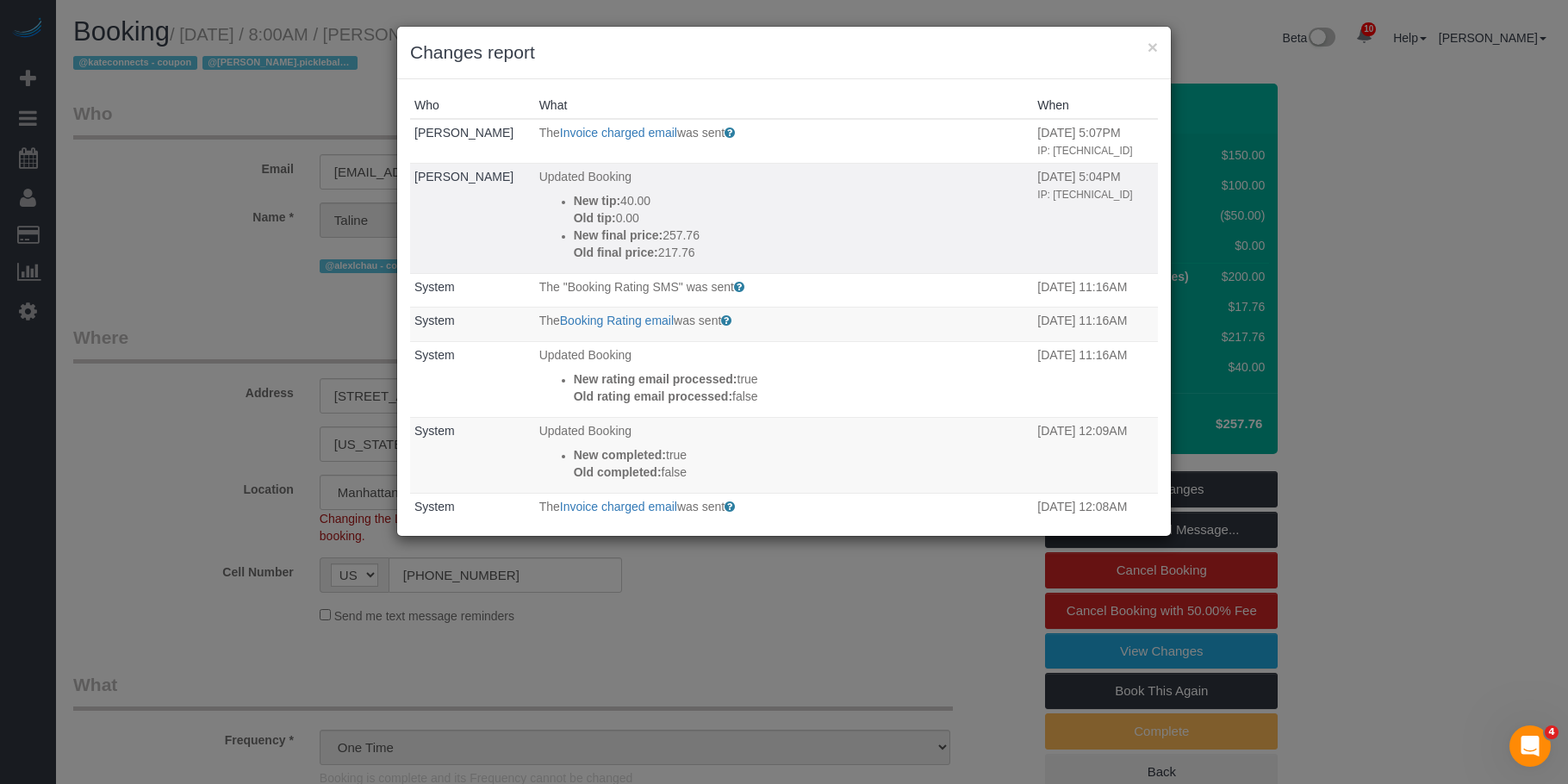
click at [612, 200] on p "New tip: 40.00" at bounding box center [801, 200] width 455 height 17
copy p "40.00"
click at [1152, 51] on button "×" at bounding box center [1152, 47] width 10 height 18
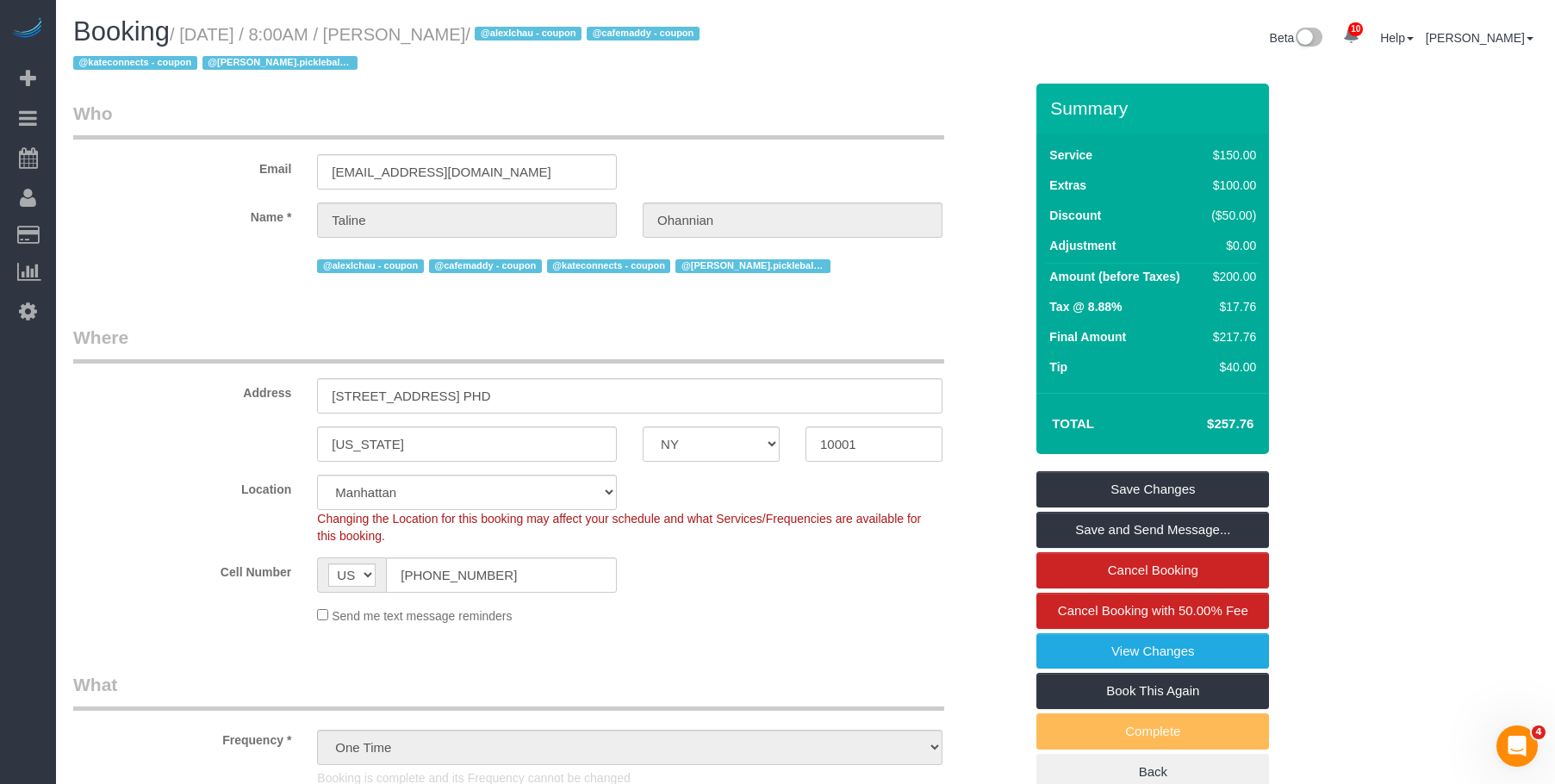
drag, startPoint x: 1199, startPoint y: 416, endPoint x: 1266, endPoint y: 415, distance: 67.0
click at [1266, 415] on div "Total $257.76" at bounding box center [1153, 423] width 232 height 61
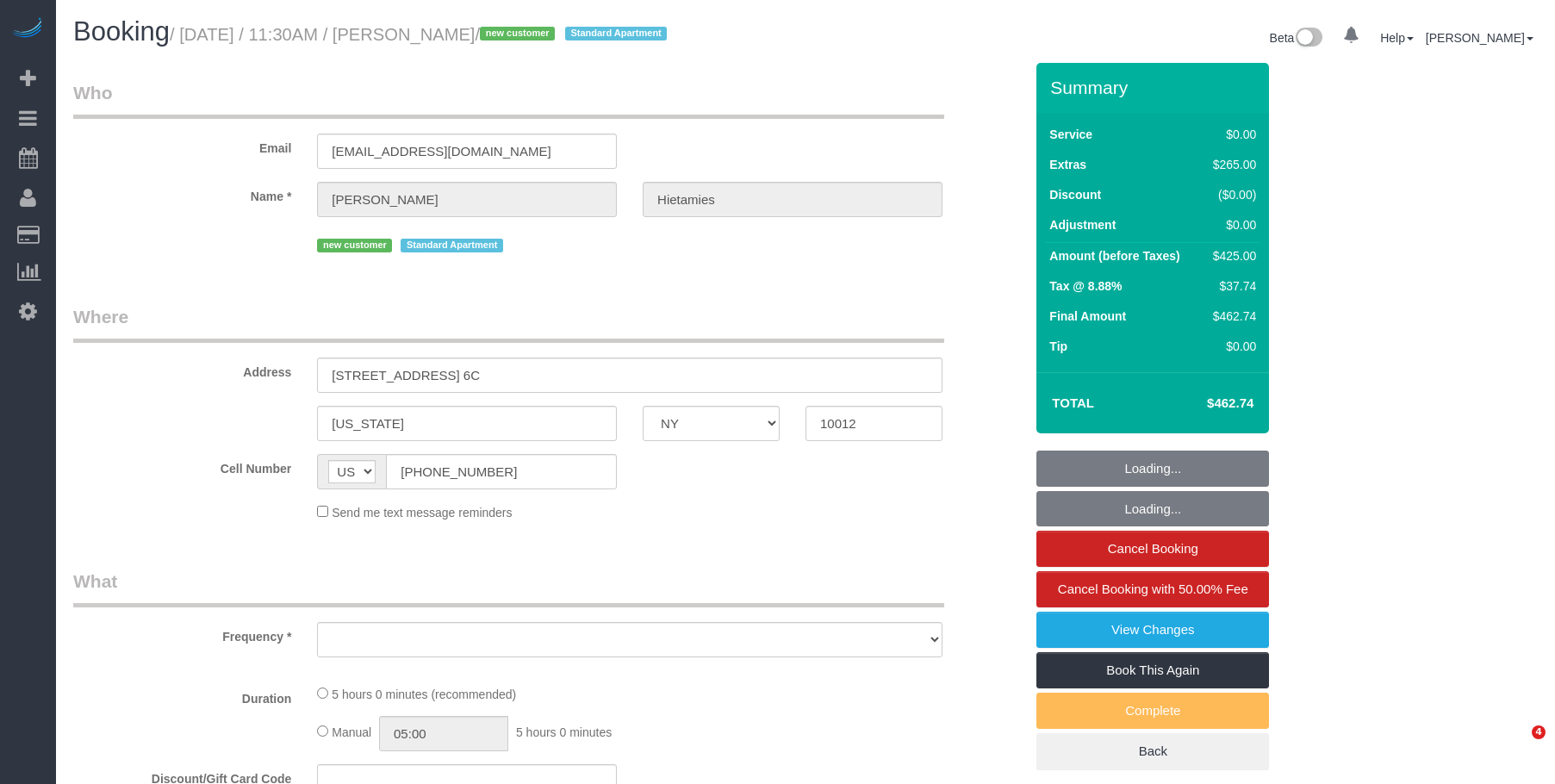
select select "NY"
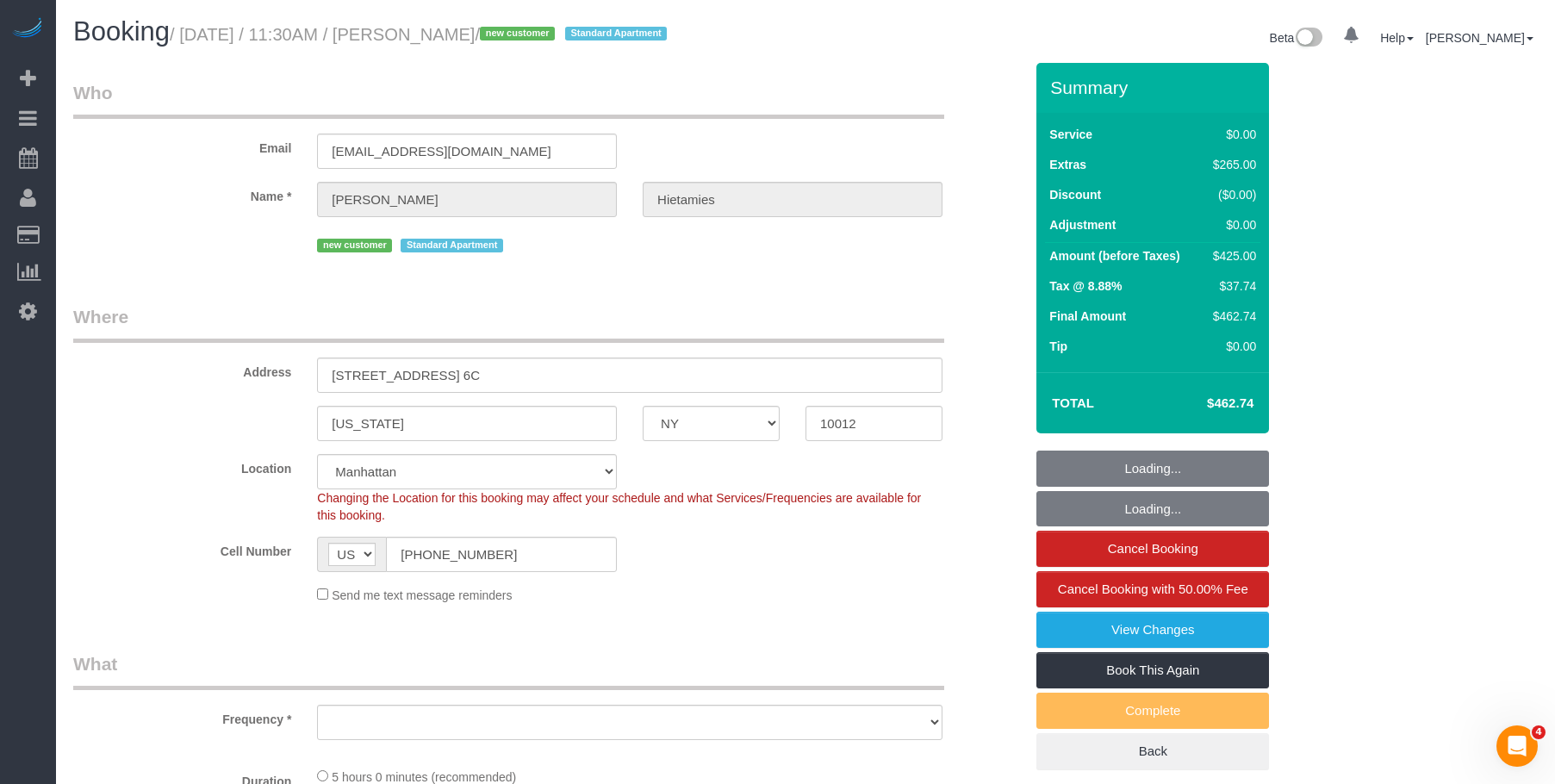
select select "string:stripe-pm_1S3P5I4VGloSiKo7rW2bJZIv"
select select "object:720"
select select "number:56"
select select "number:76"
select select "number:15"
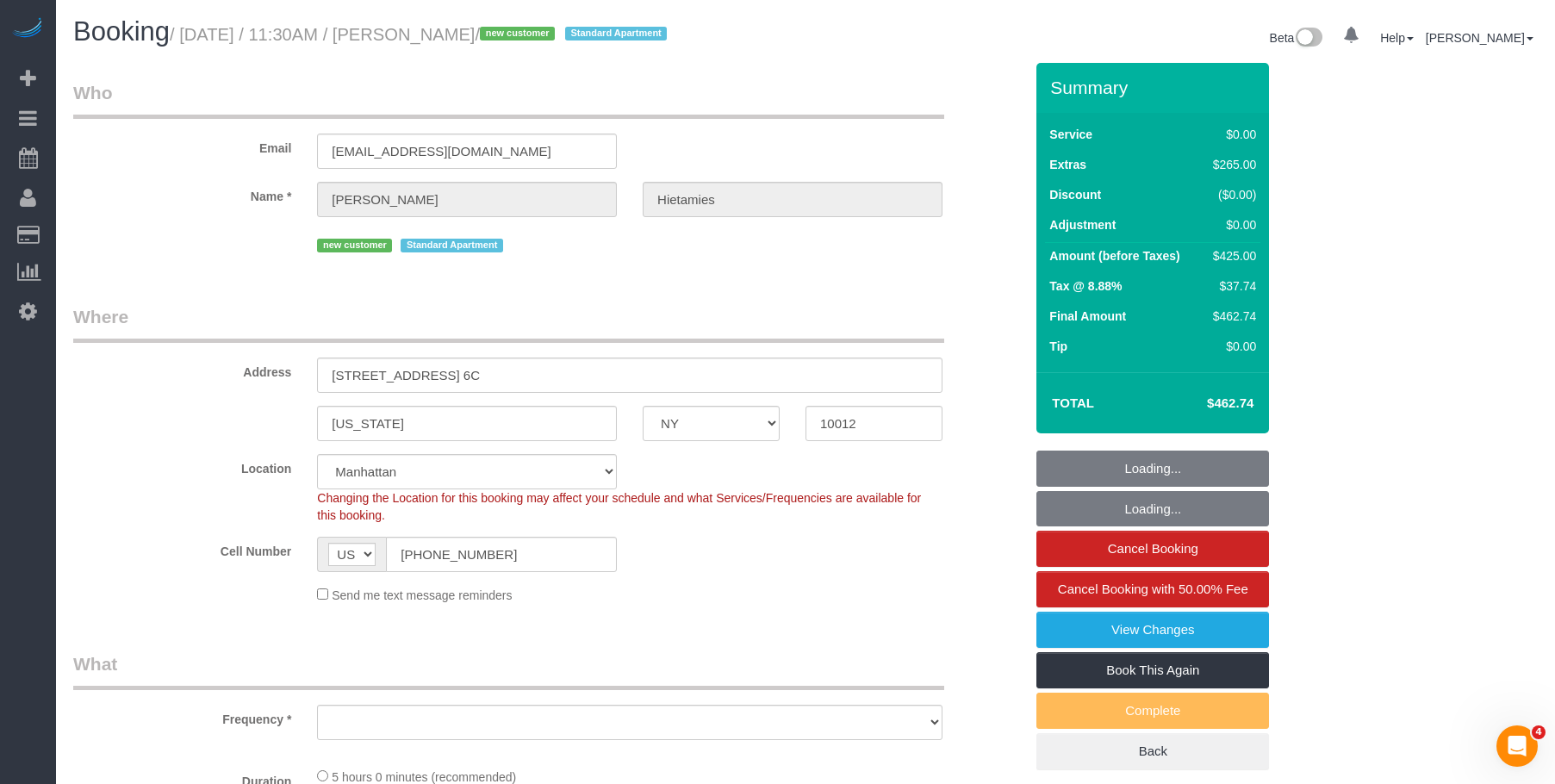
select select "number:6"
select select "1"
select select "object:986"
drag, startPoint x: 812, startPoint y: 266, endPoint x: 822, endPoint y: 339, distance: 73.7
click at [812, 266] on fieldset "Who Email [EMAIL_ADDRESS][DOMAIN_NAME] Name * [PERSON_NAME] Hietamies new custo…" at bounding box center [548, 175] width 951 height 190
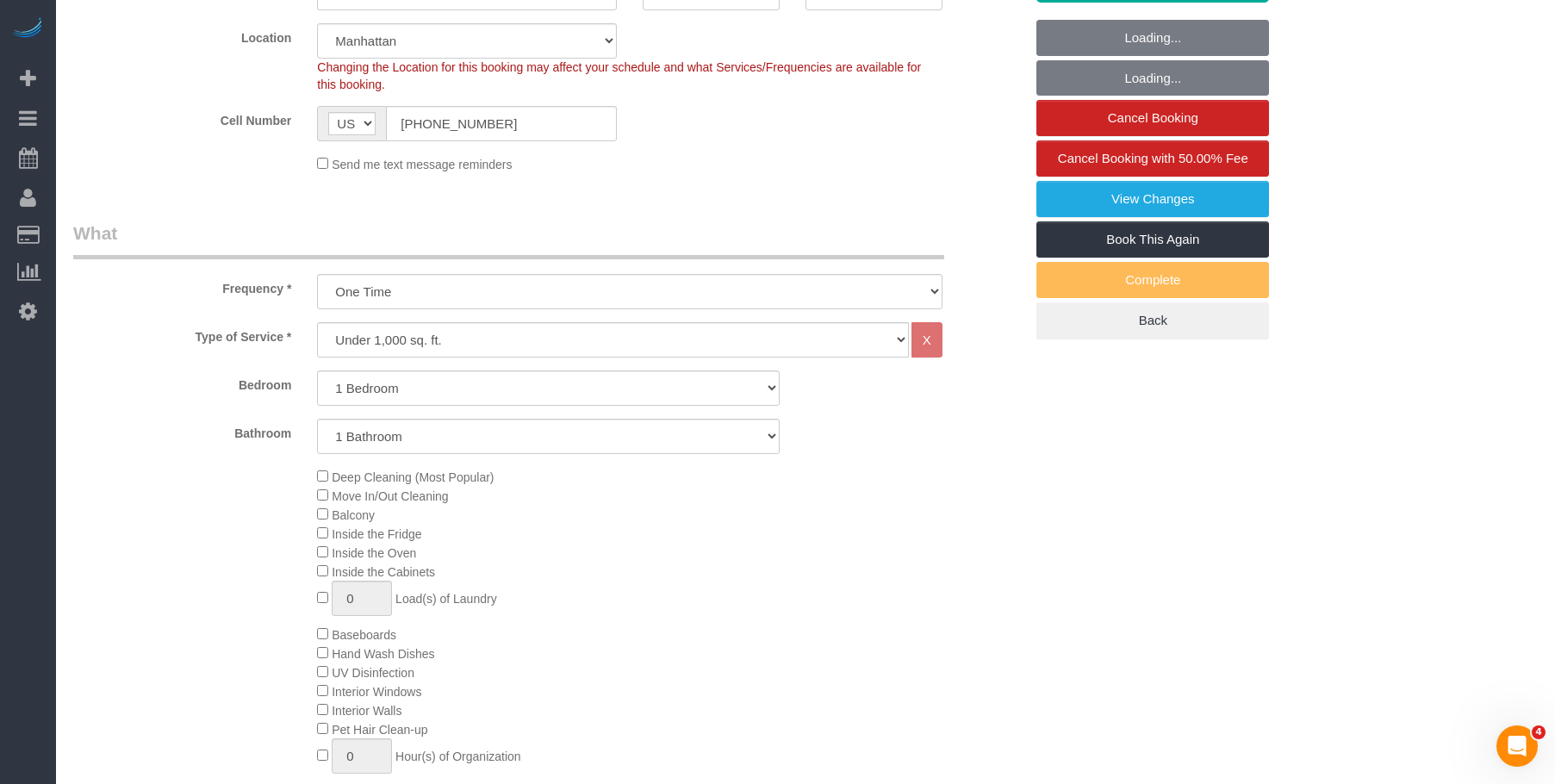
select select "1"
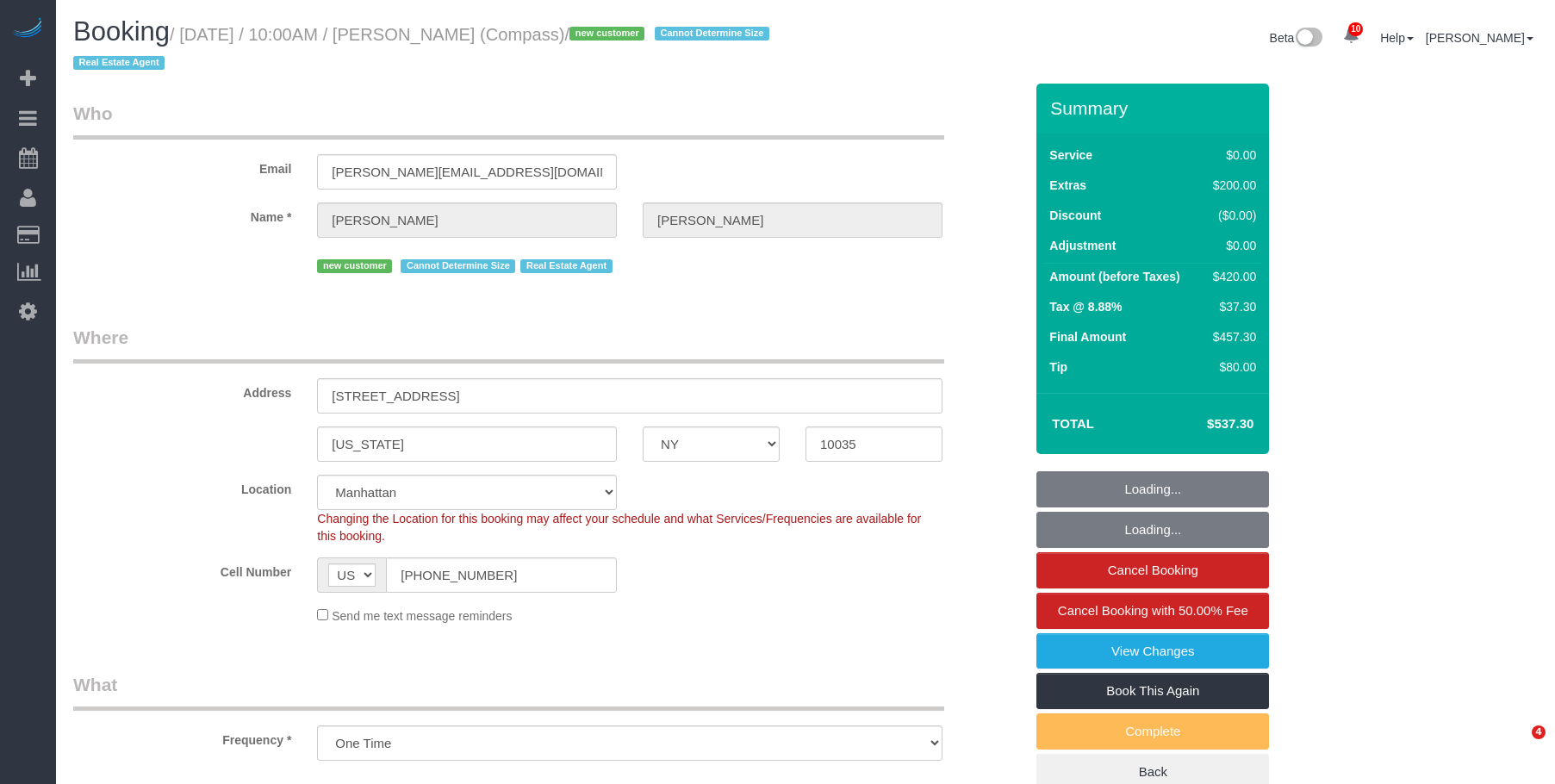
select select "NY"
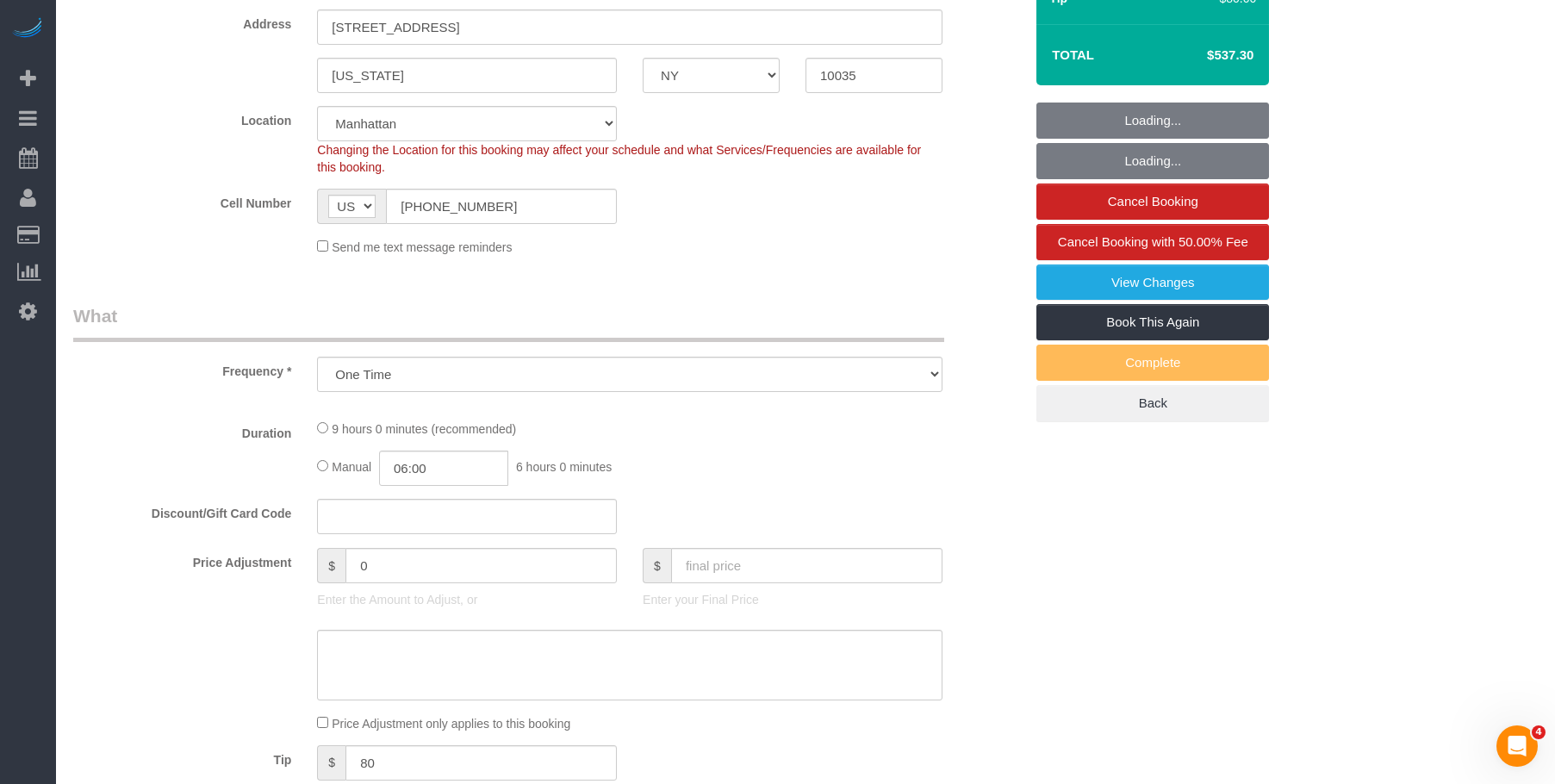
select select "number:57"
select select "number:72"
select select "number:15"
select select "number:6"
select select "object:873"
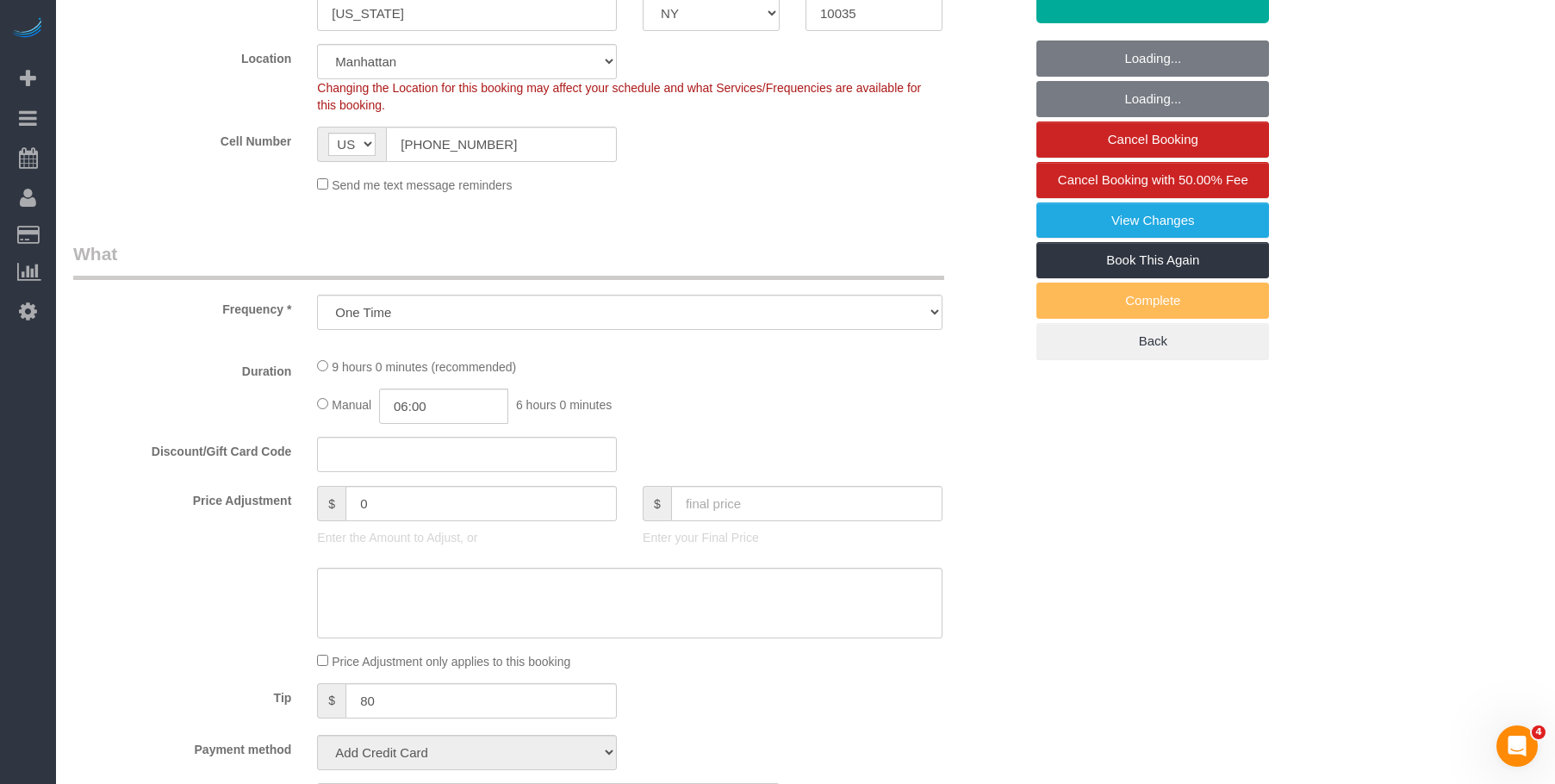
select select "string:stripe-pm_1S32W14VGloSiKo77iBP26Jc"
select select "2"
select select "spot1"
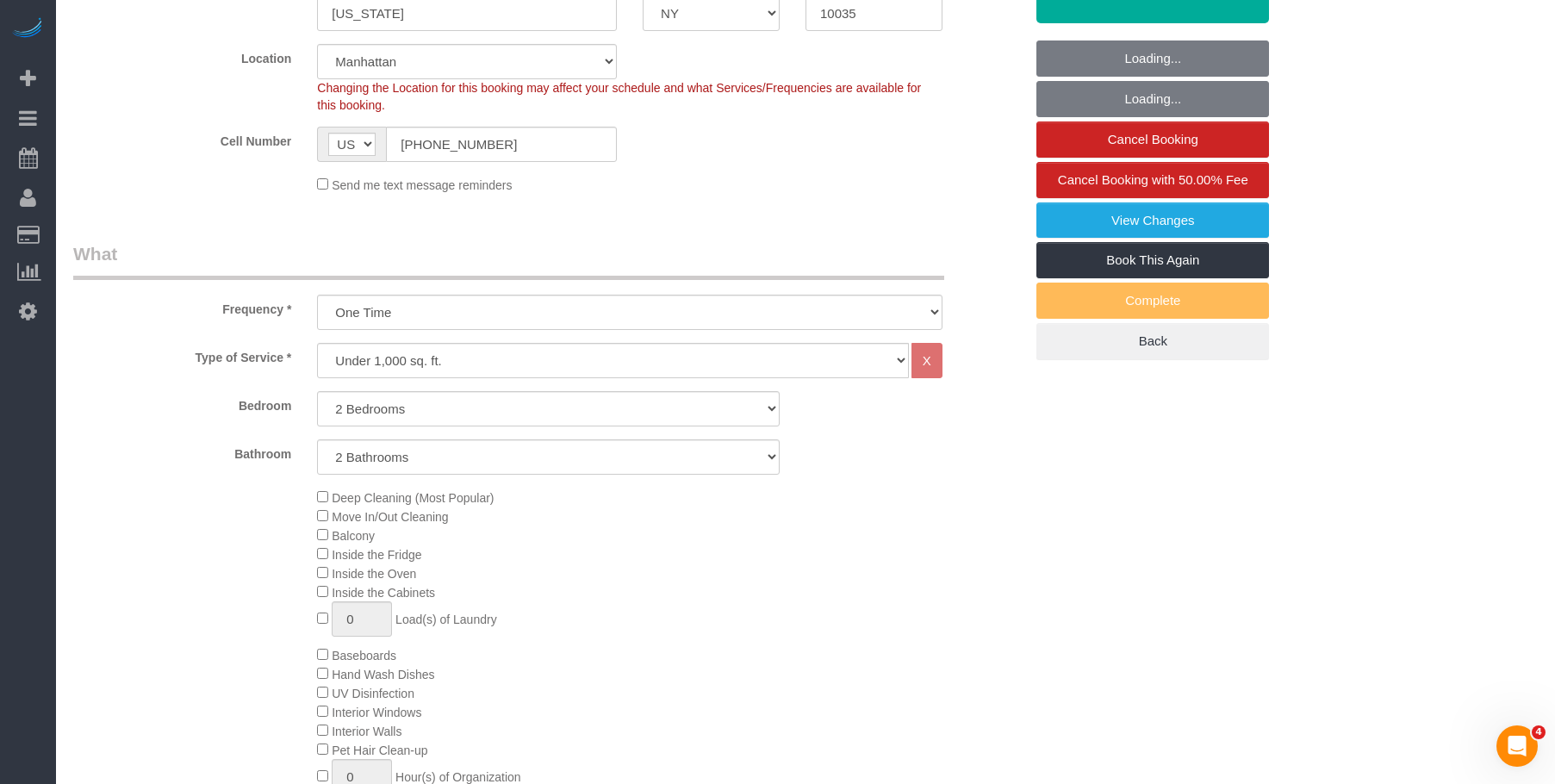
select select "2"
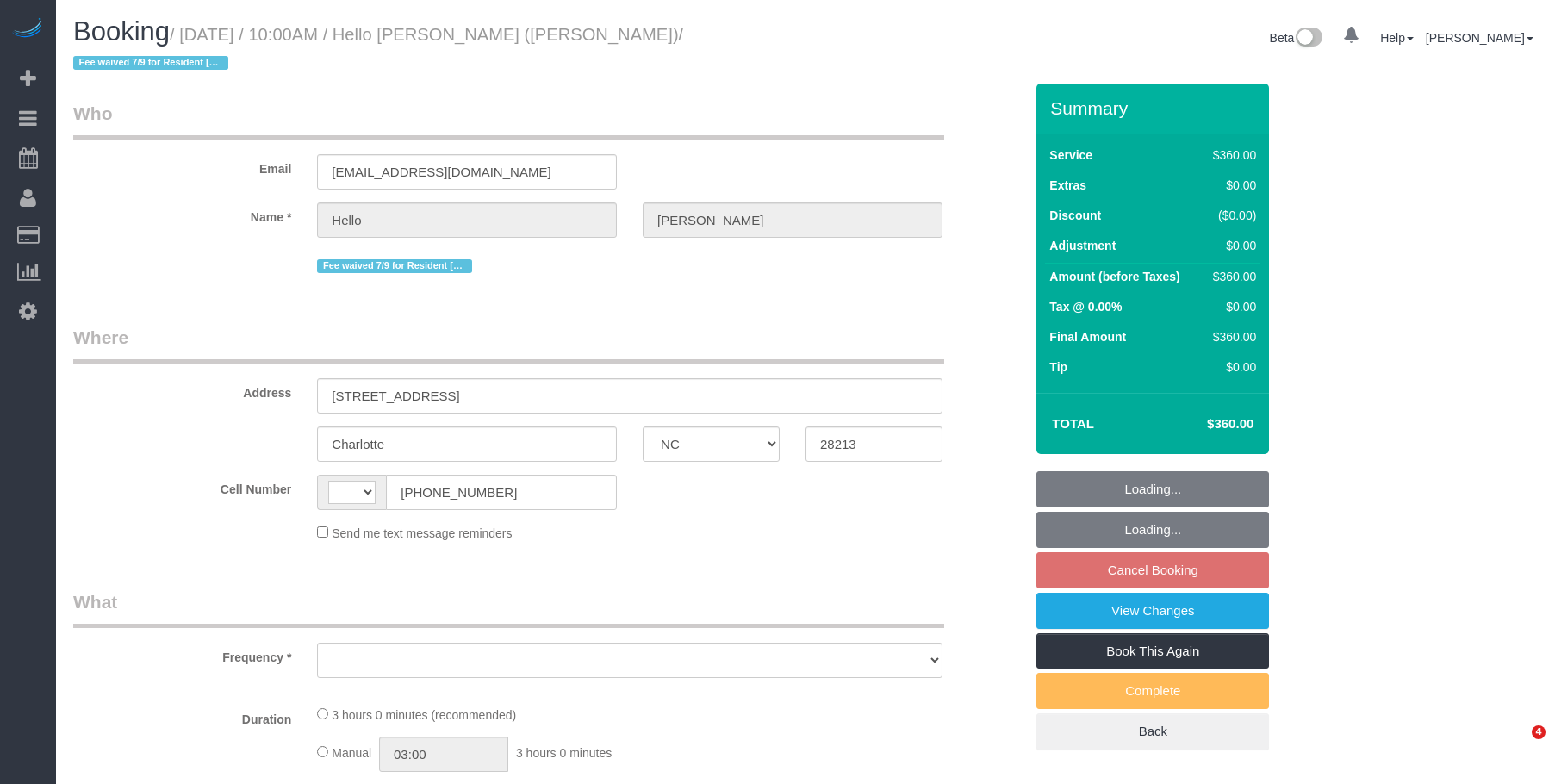
select select "NC"
select select "object:447"
select select "number:89"
select select "number:90"
select select "number:15"
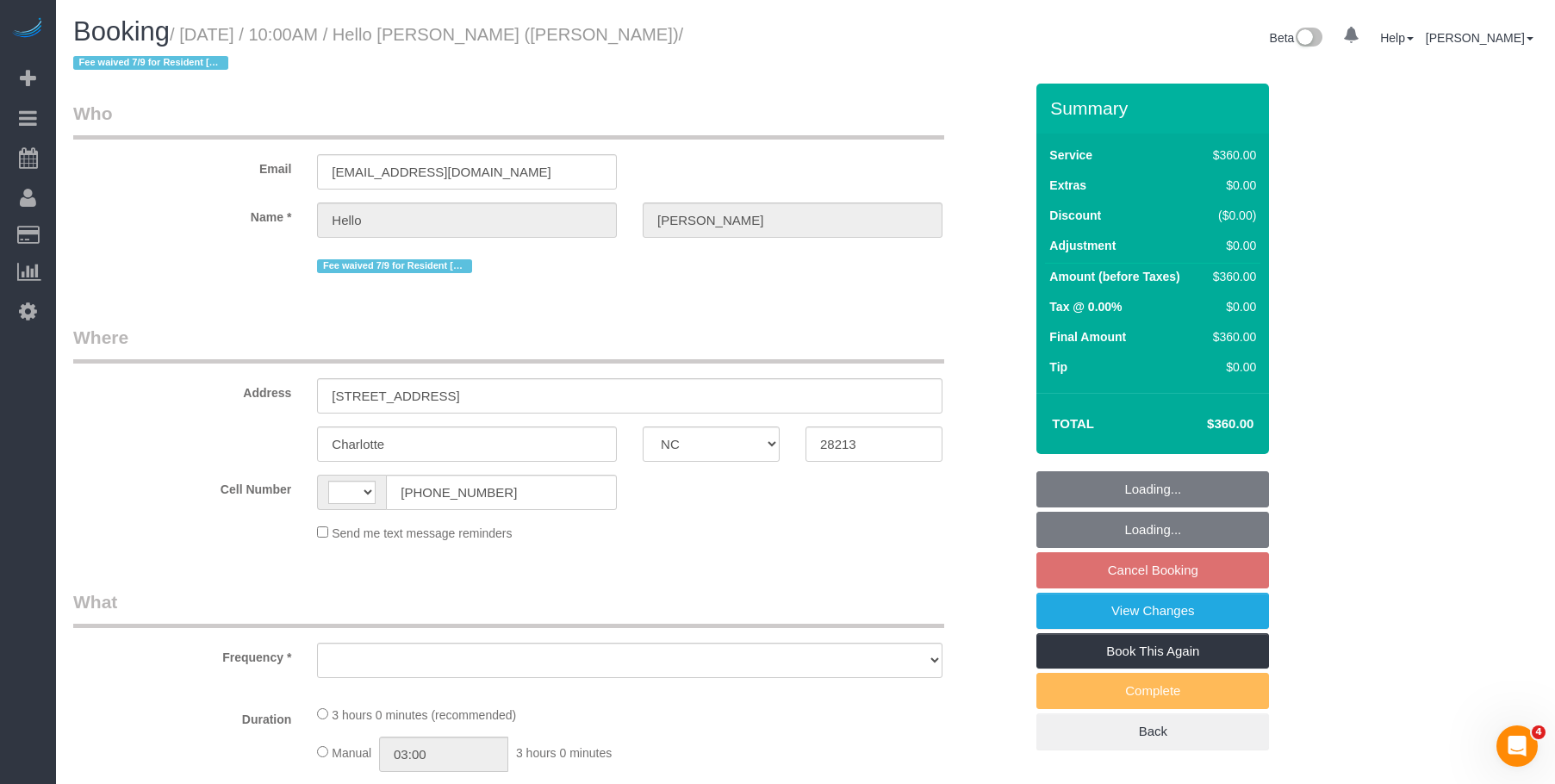
select select "number:5"
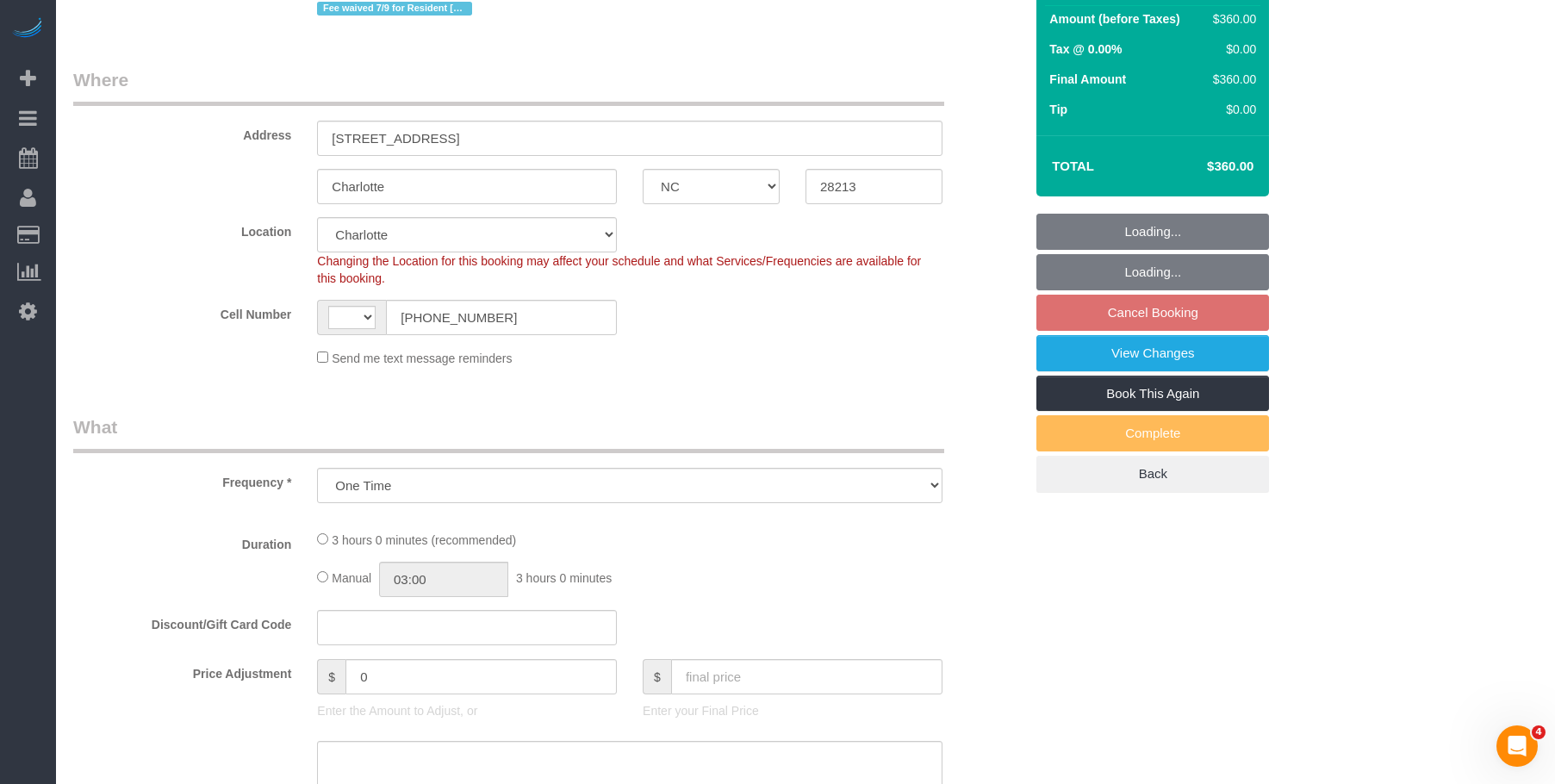
select select "object:598"
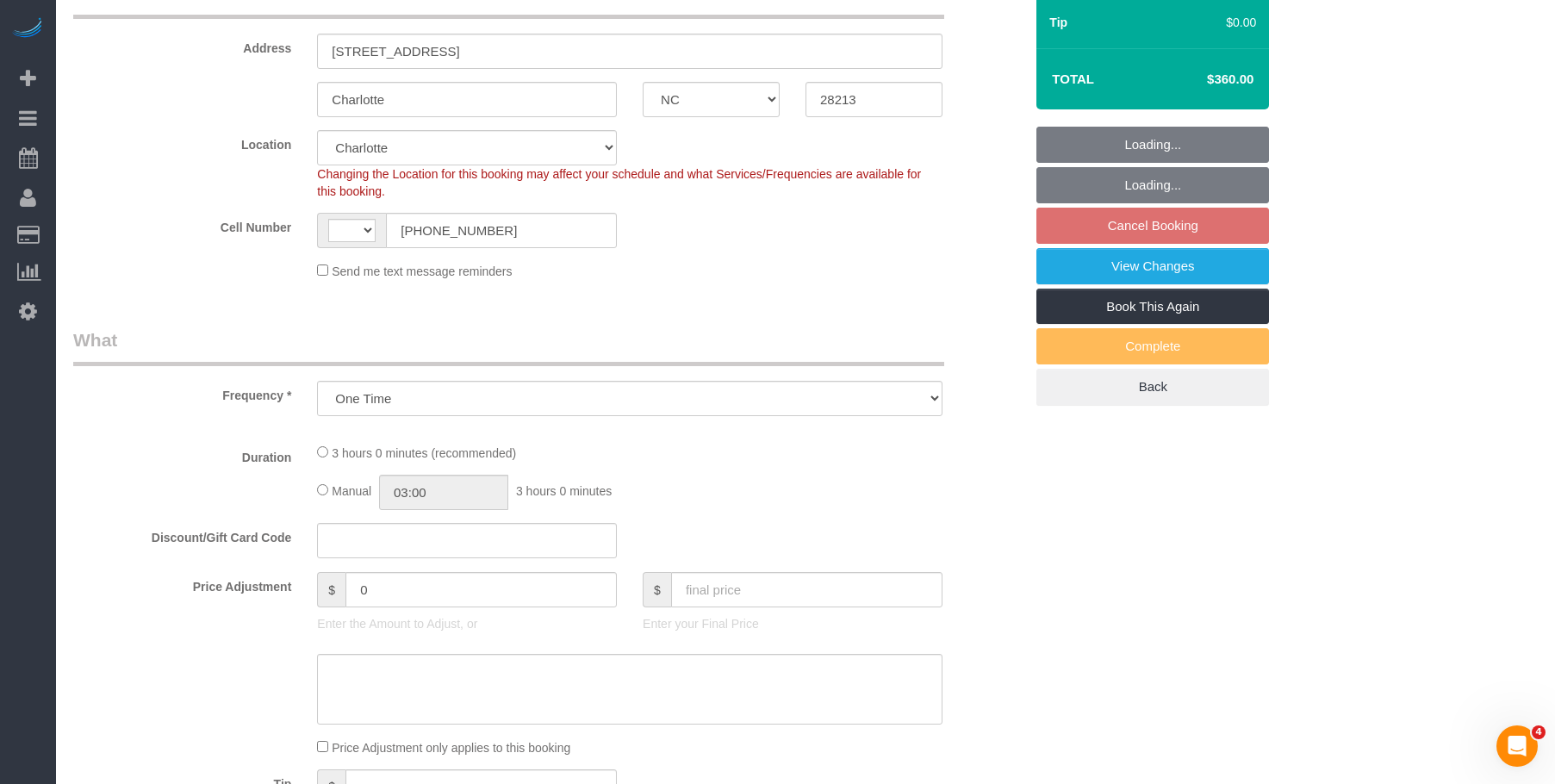
select select "string:US"
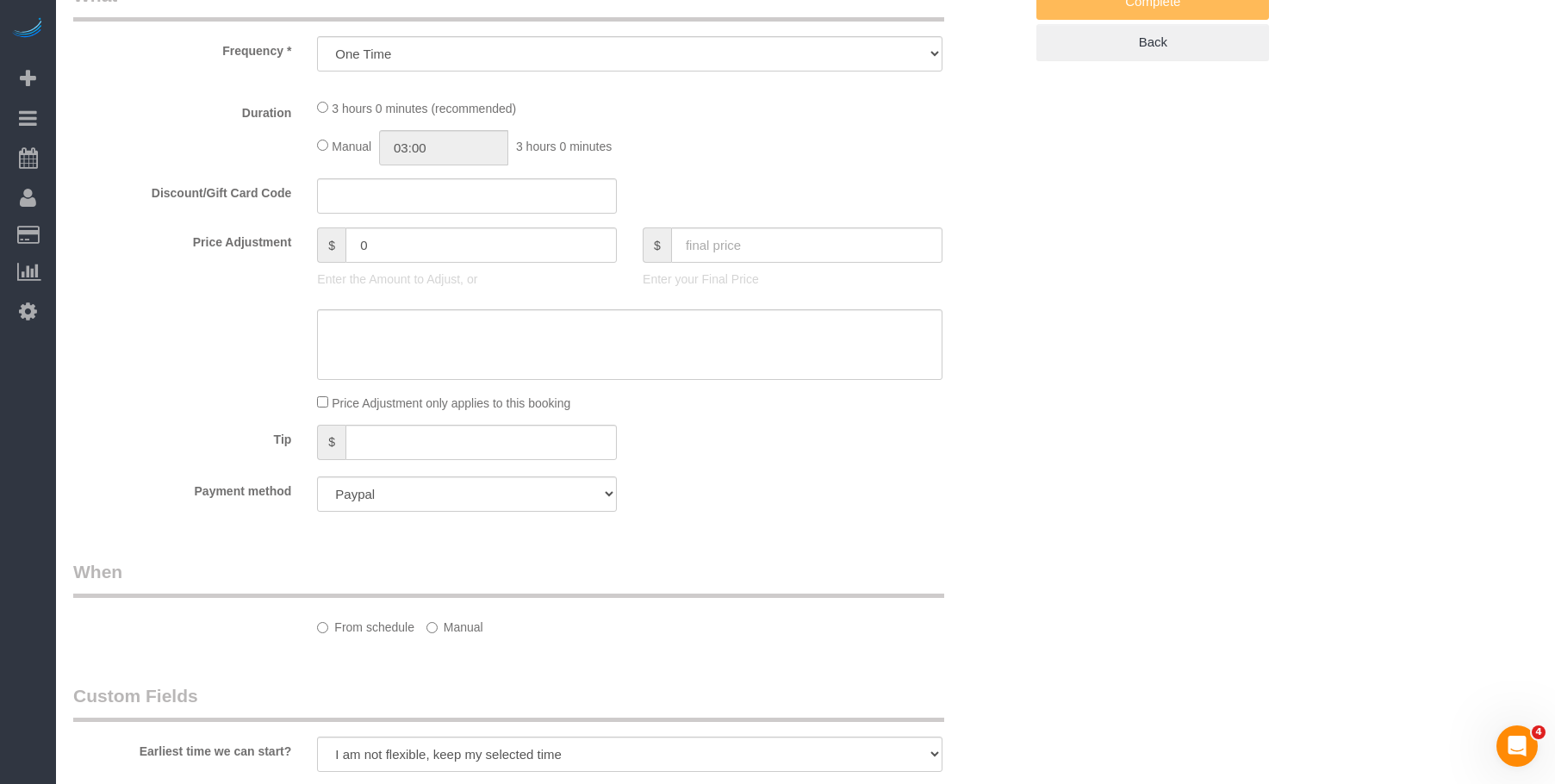
select select "2"
select select "180"
select select "spot2"
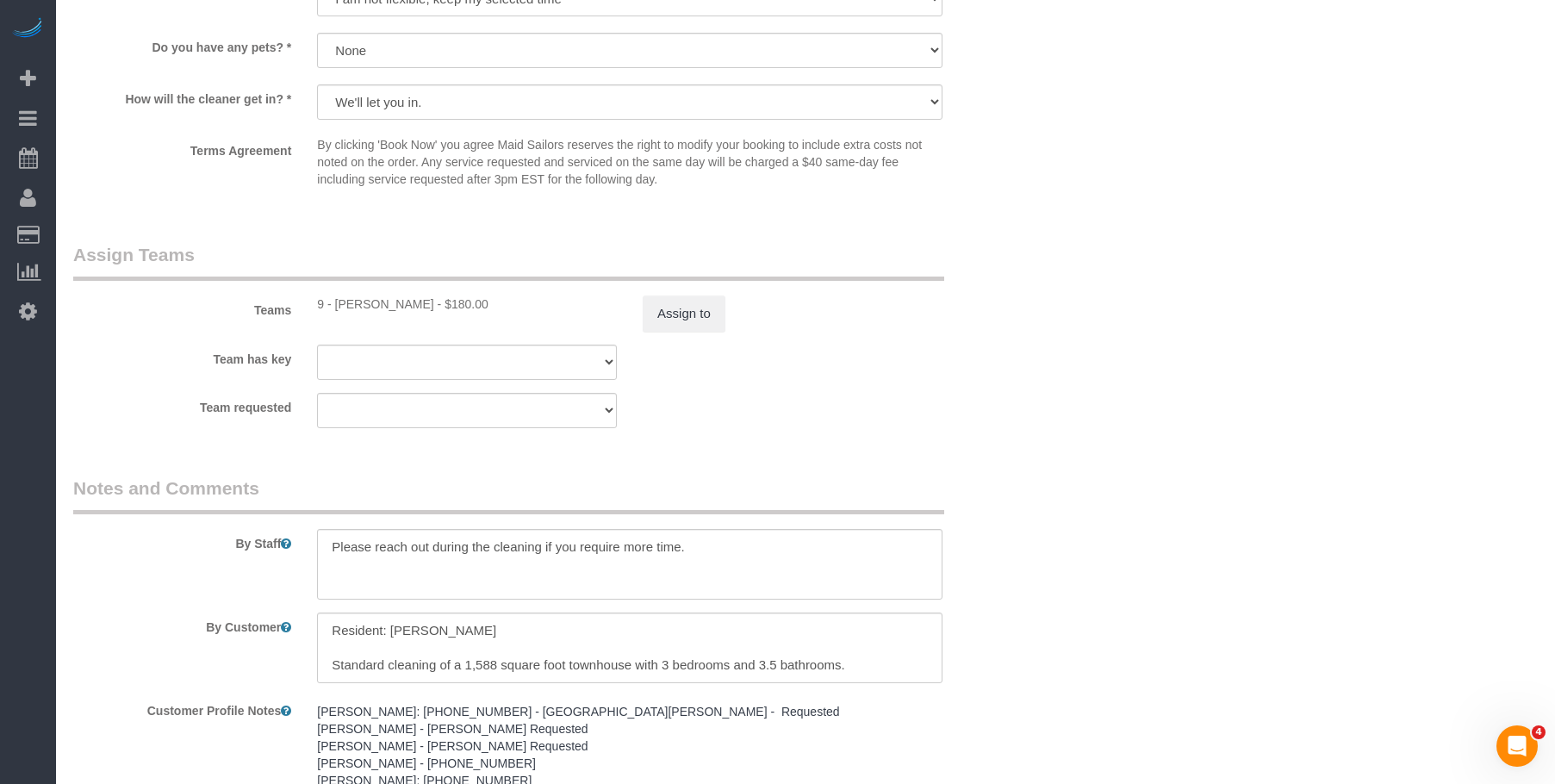
scroll to position [1809, 0]
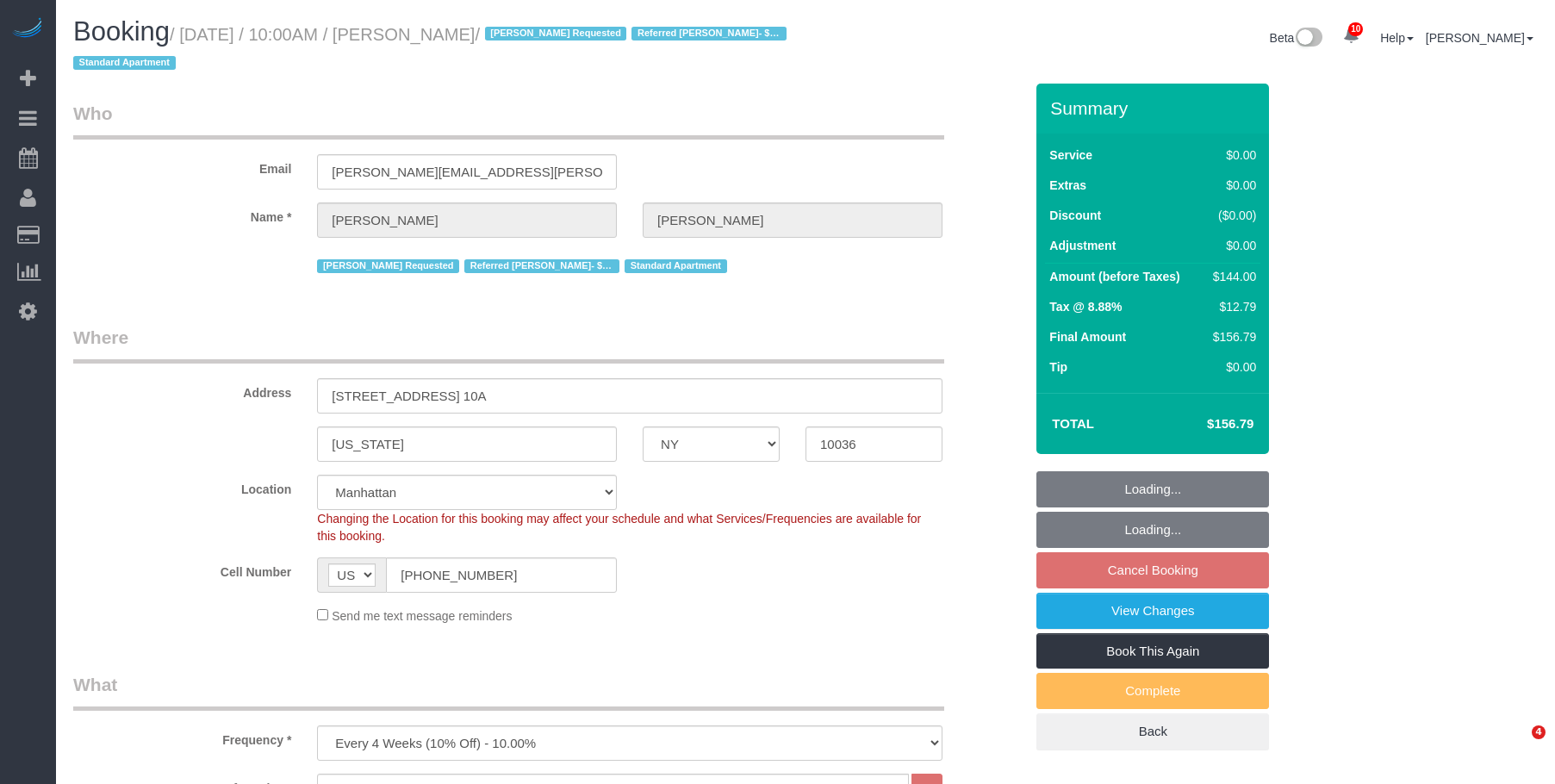
select select "NY"
select select "number:57"
select select "number:74"
select select "number:15"
select select "number:6"
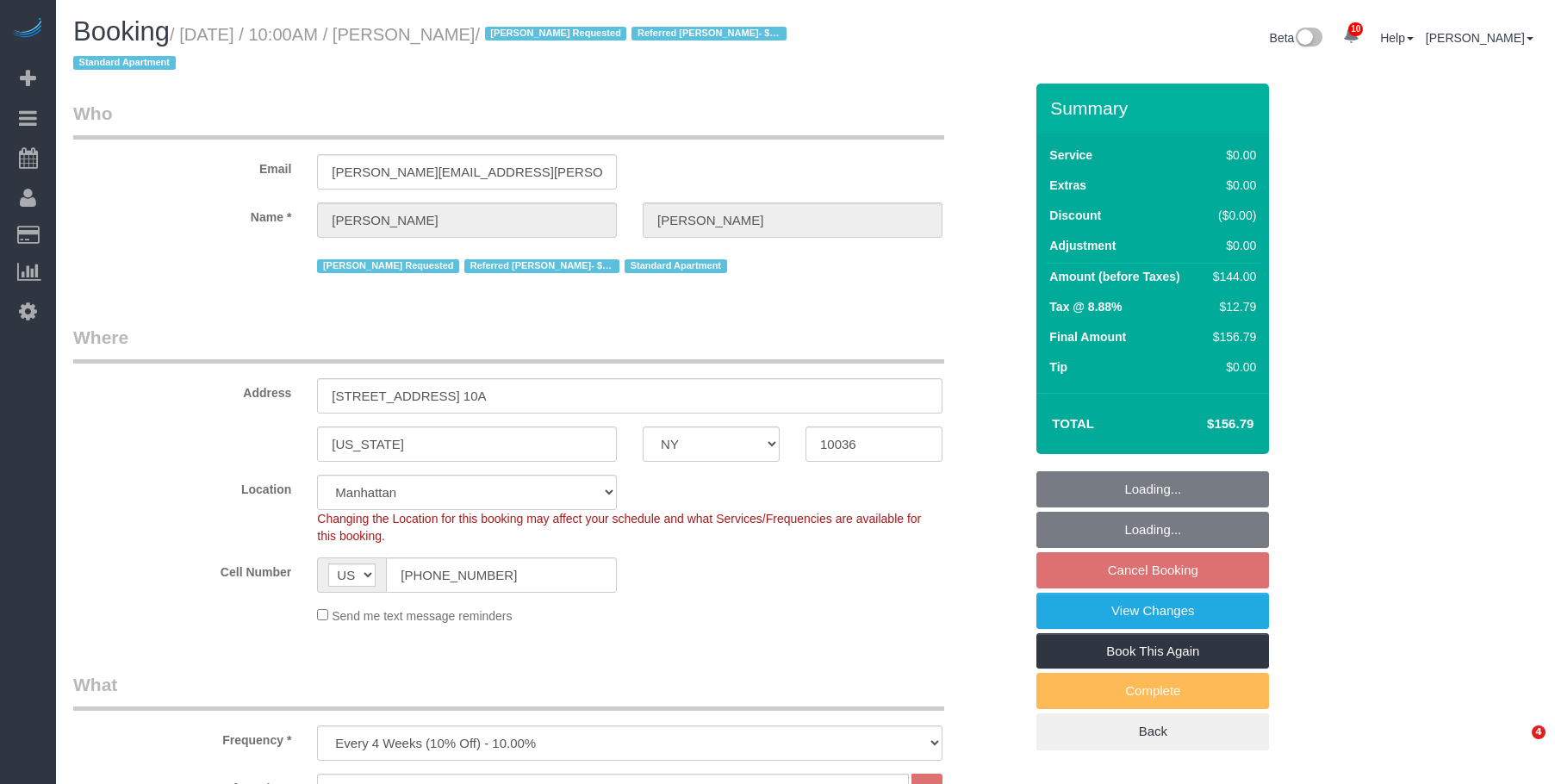
select select "object:1401"
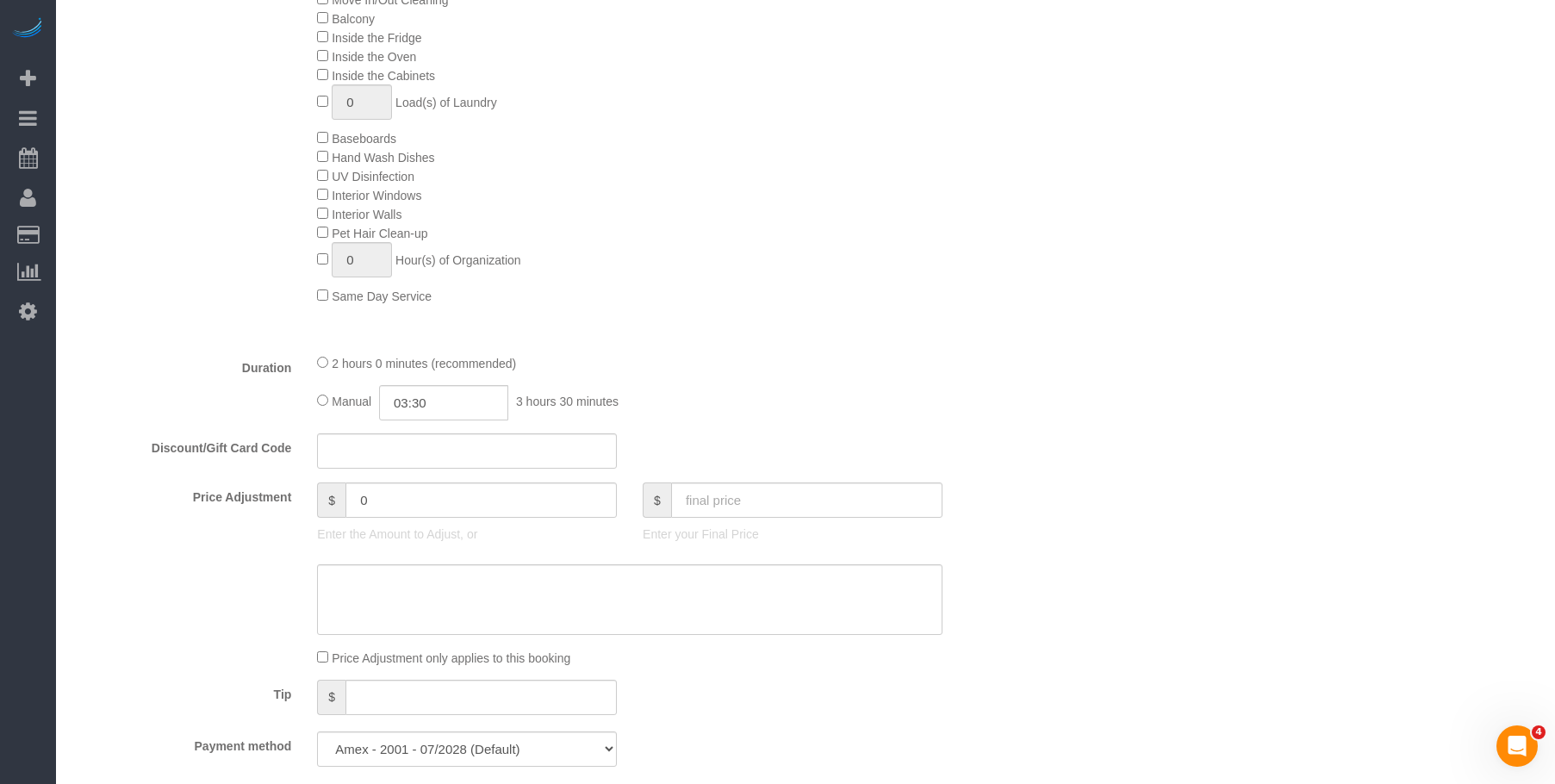
select select "spot3"
select select "1"
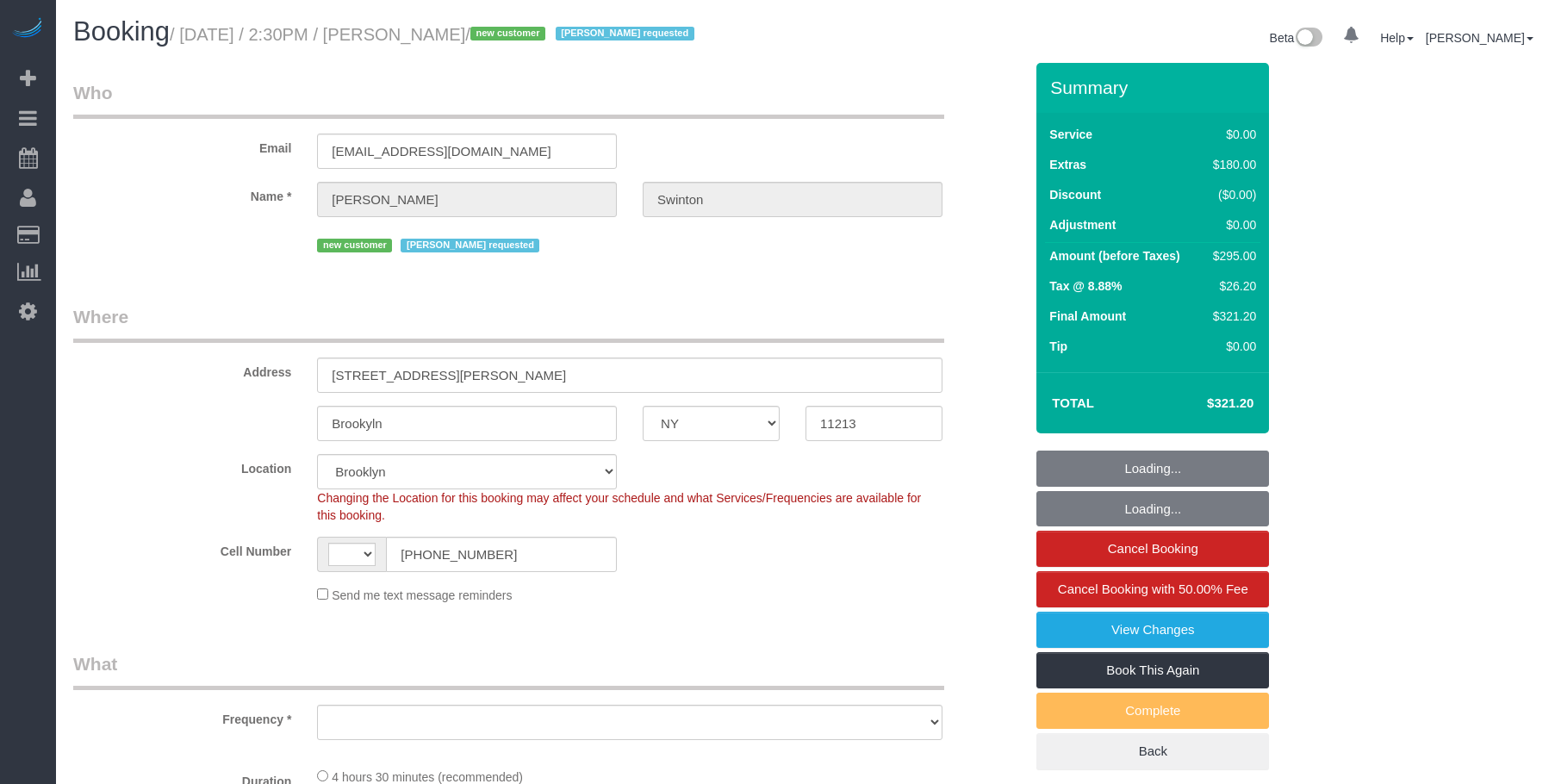
select select "NY"
drag, startPoint x: 0, startPoint y: 0, endPoint x: 865, endPoint y: 304, distance: 916.9
click at [895, 48] on div "Beta 0 Your Notifications You have 0 alerts × You have 6 to charge for [DATE] ×…" at bounding box center [1179, 40] width 746 height 46
select select "string:stripe-pm_1S2xM94VGloSiKo7GE1AsdHx"
select select "string:[GEOGRAPHIC_DATA]"
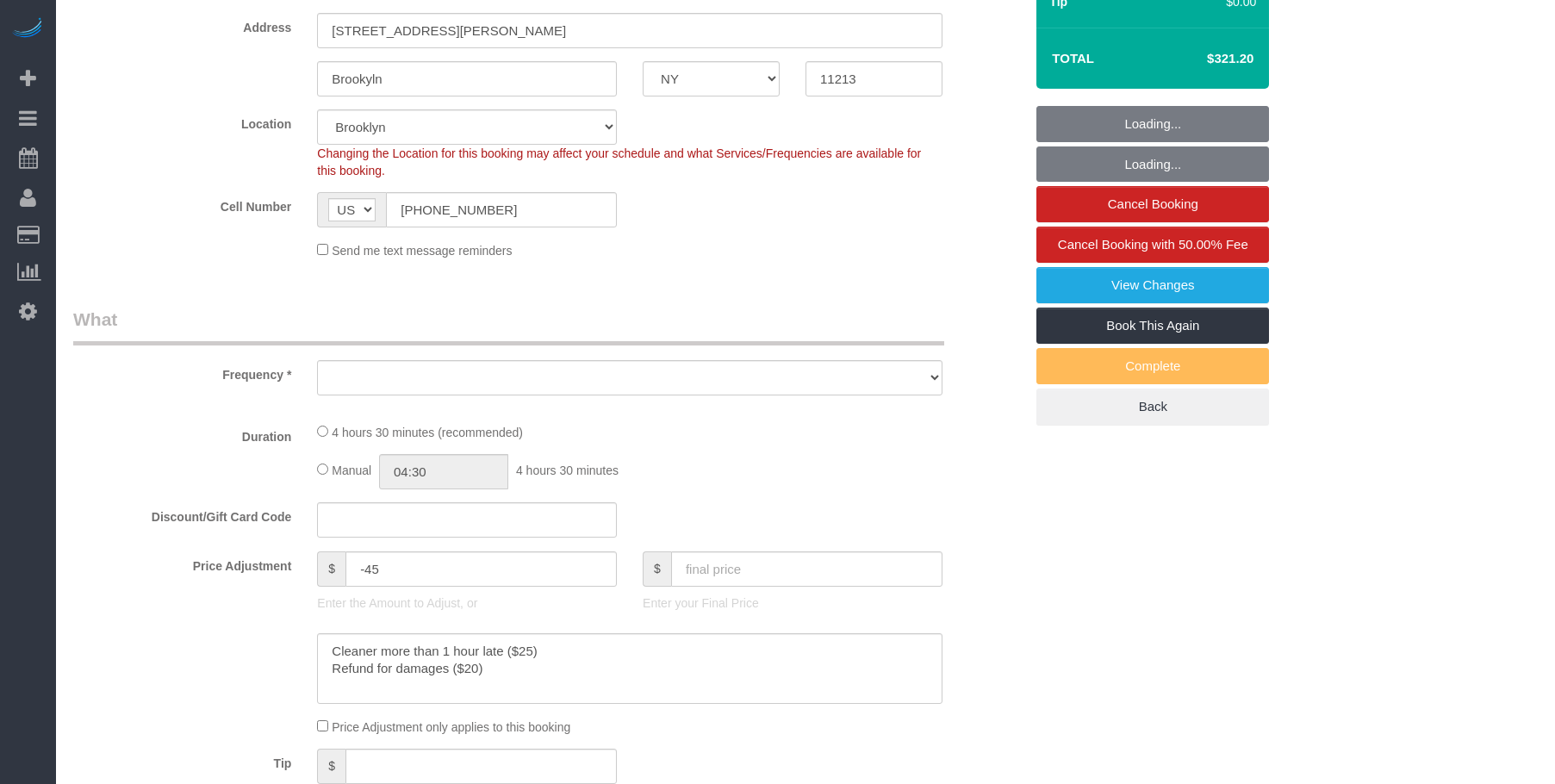
select select "number:89"
select select "number:90"
select select "number:15"
select select "number:5"
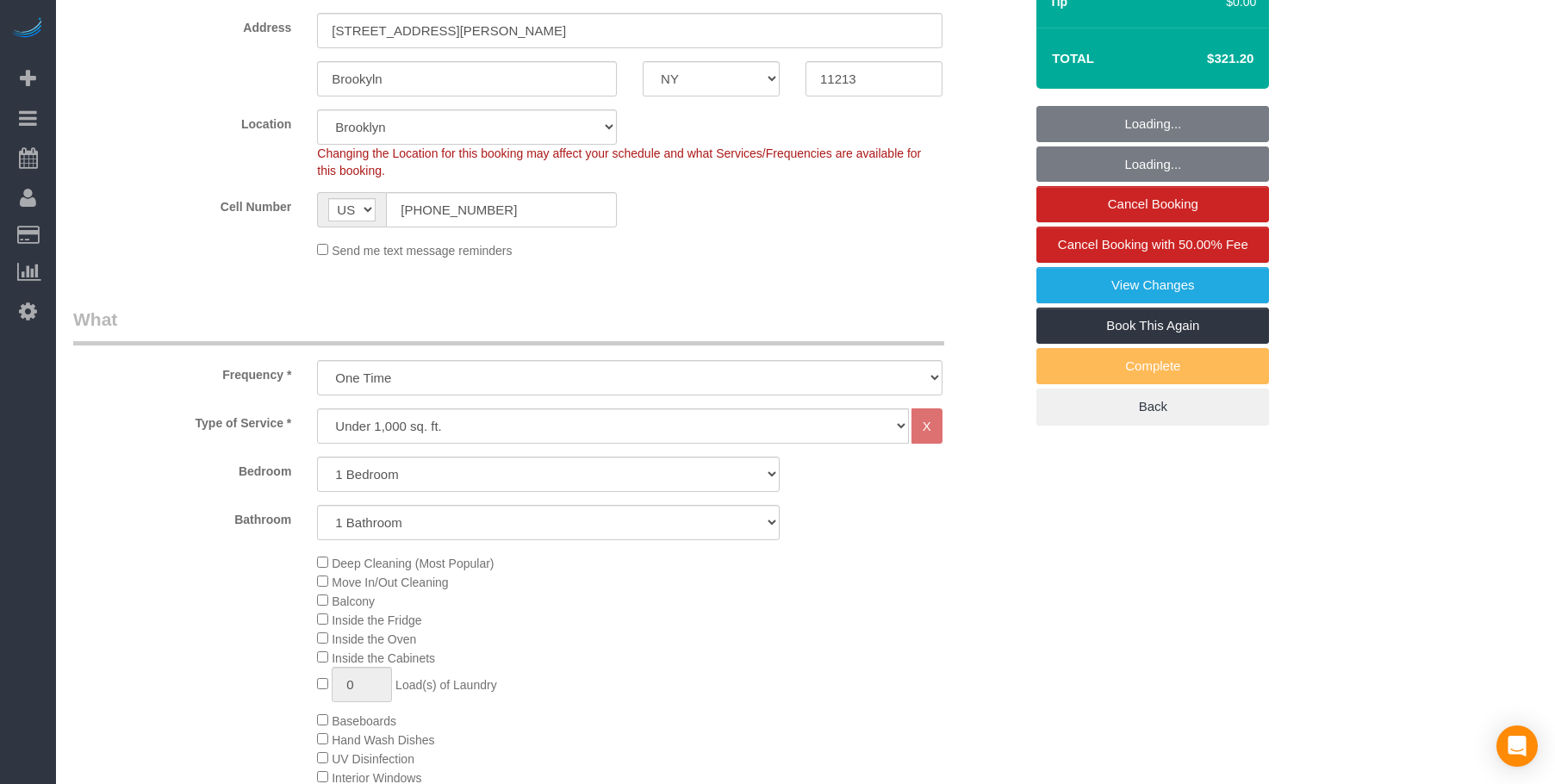
select select "object:1349"
select select "1"
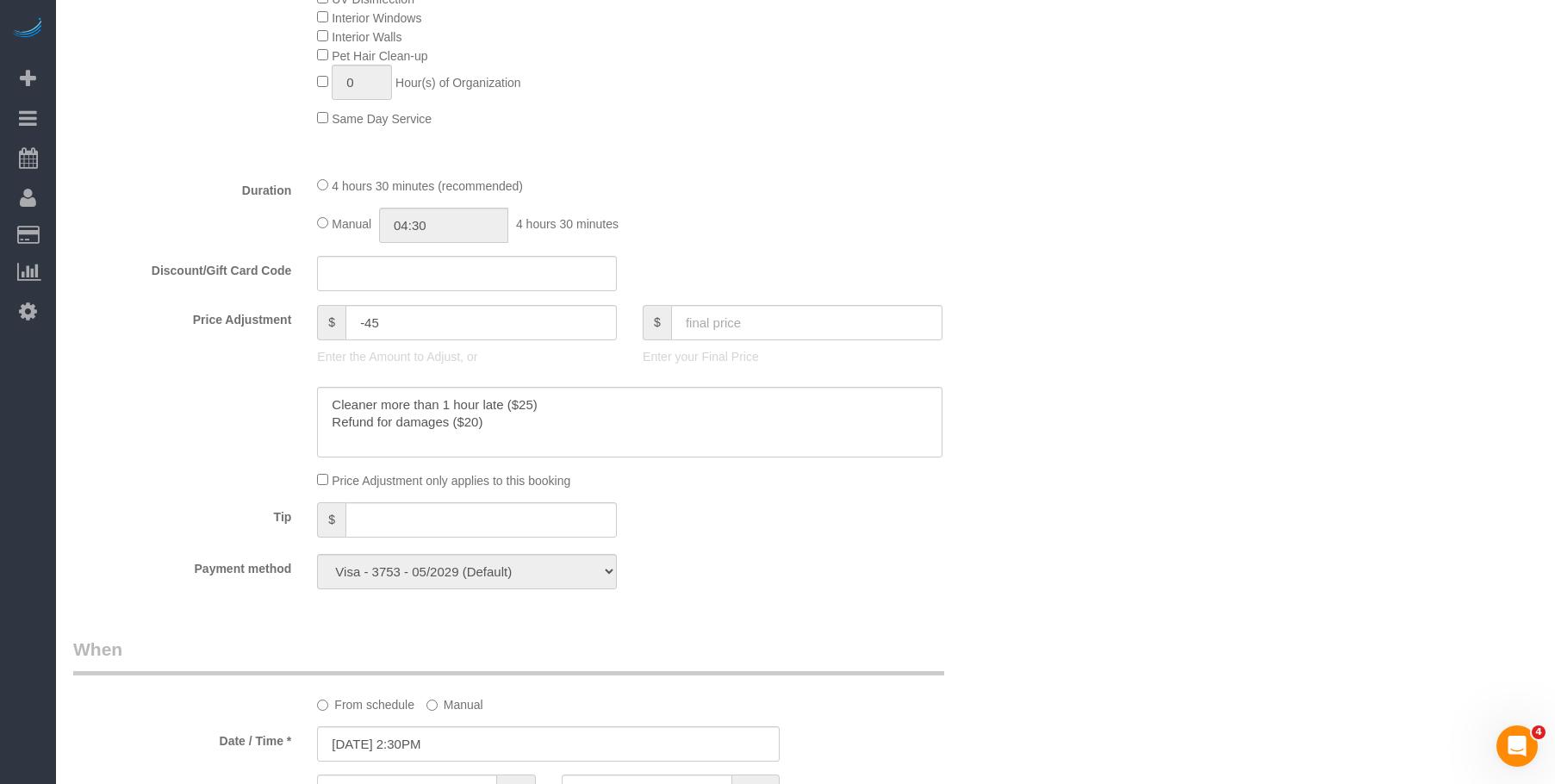
scroll to position [673, 0]
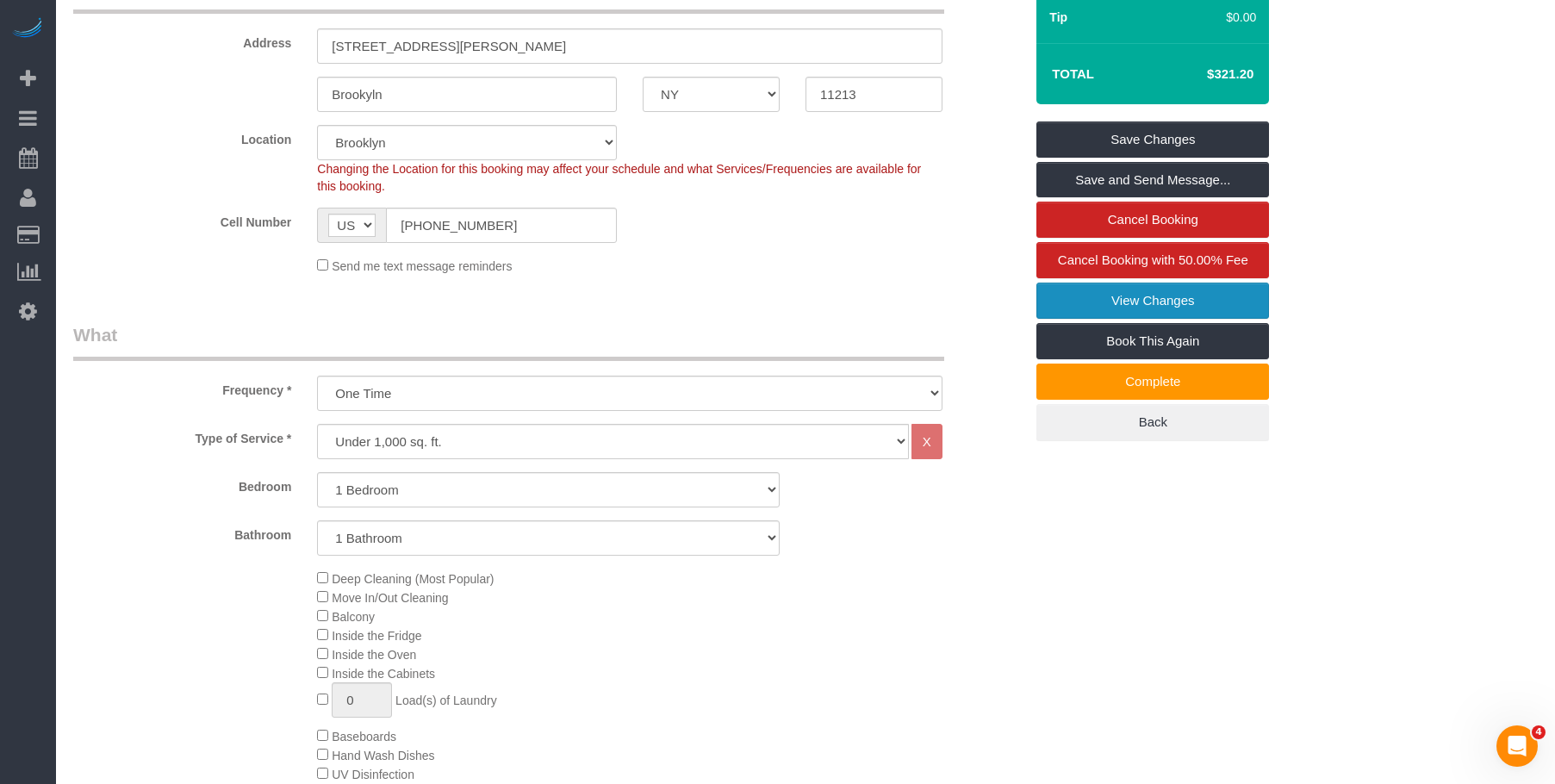
click at [1086, 316] on link "View Changes" at bounding box center [1153, 301] width 232 height 36
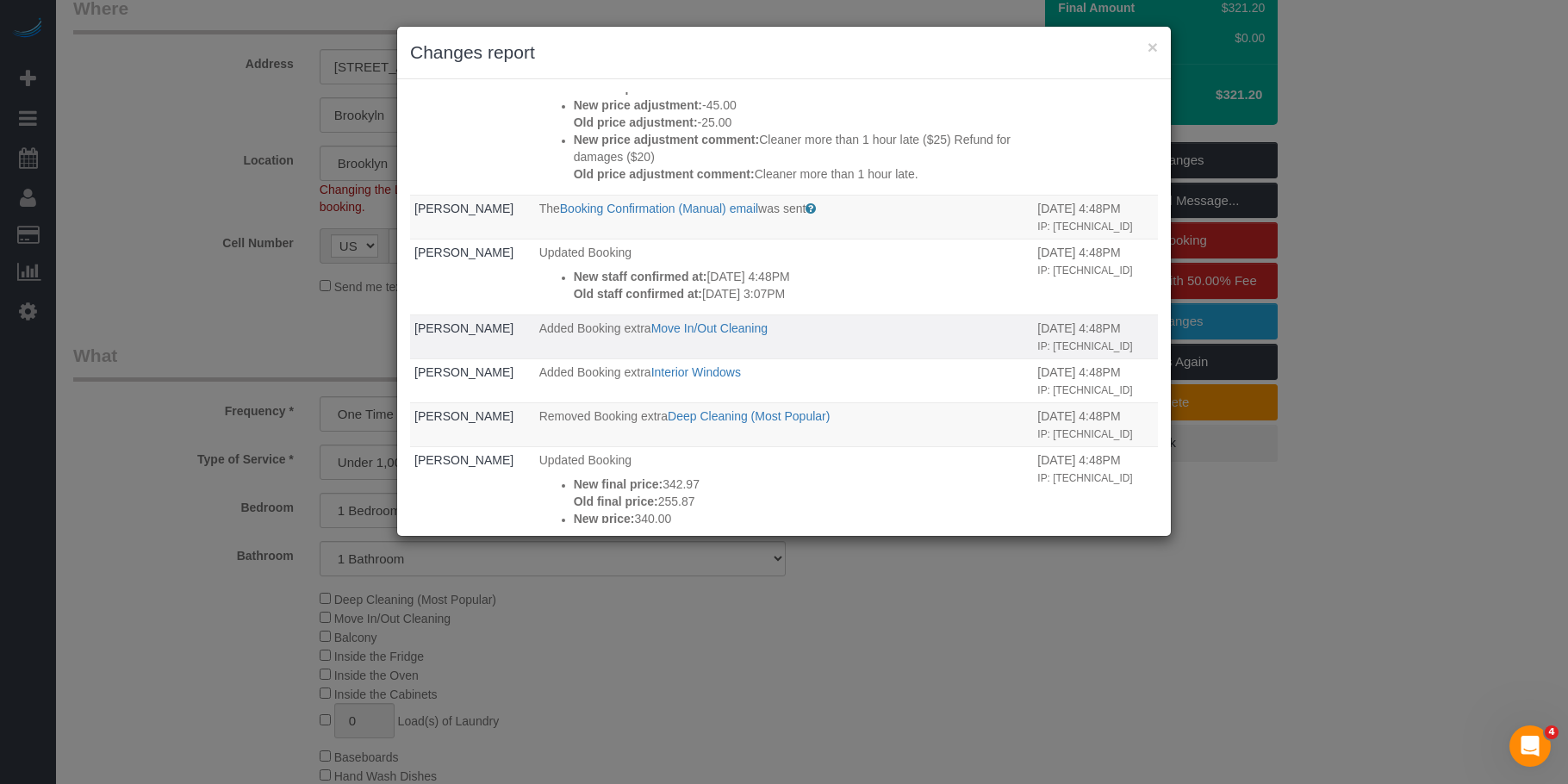
scroll to position [0, 0]
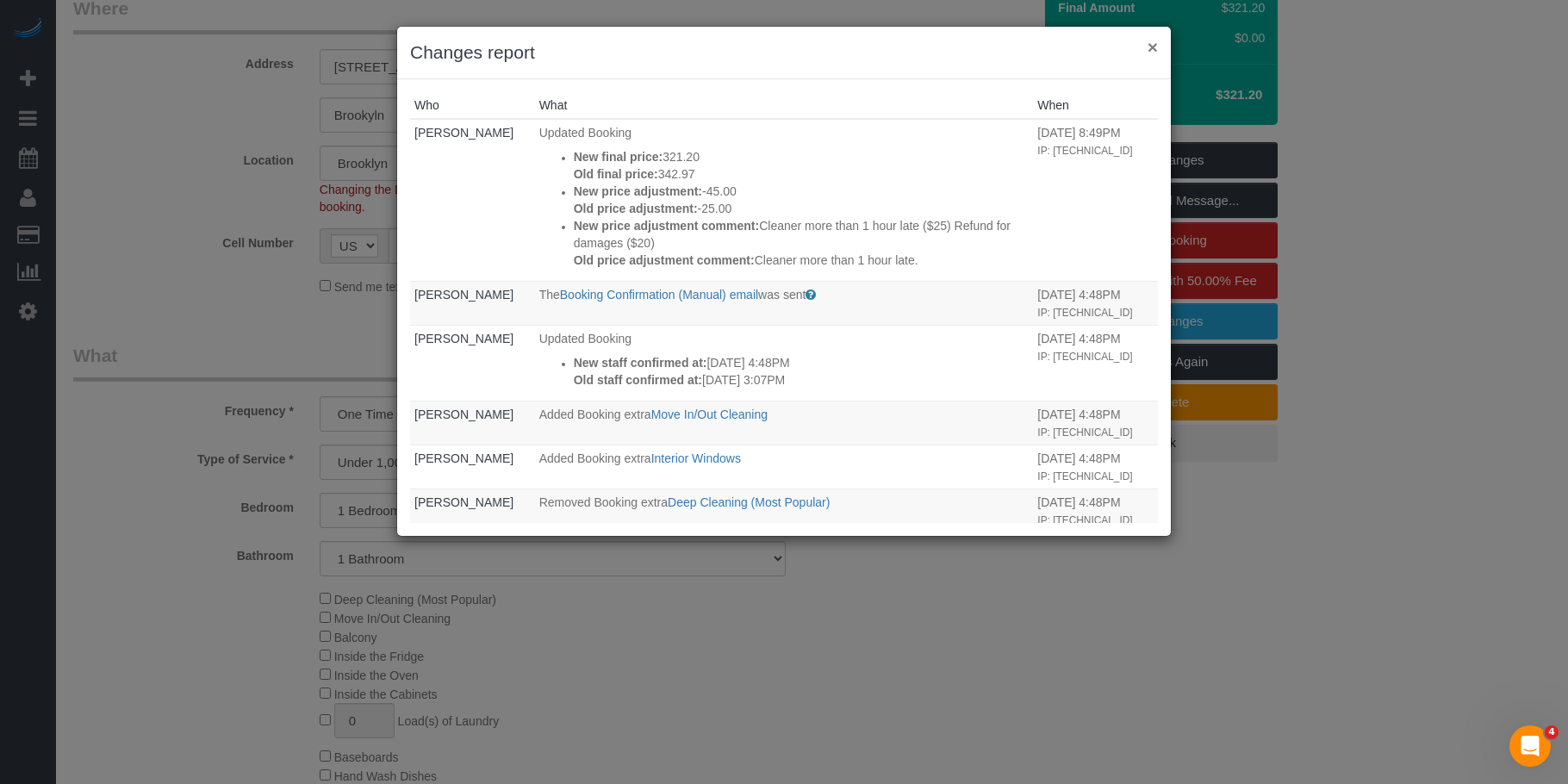
click at [1152, 49] on button "×" at bounding box center [1152, 47] width 10 height 18
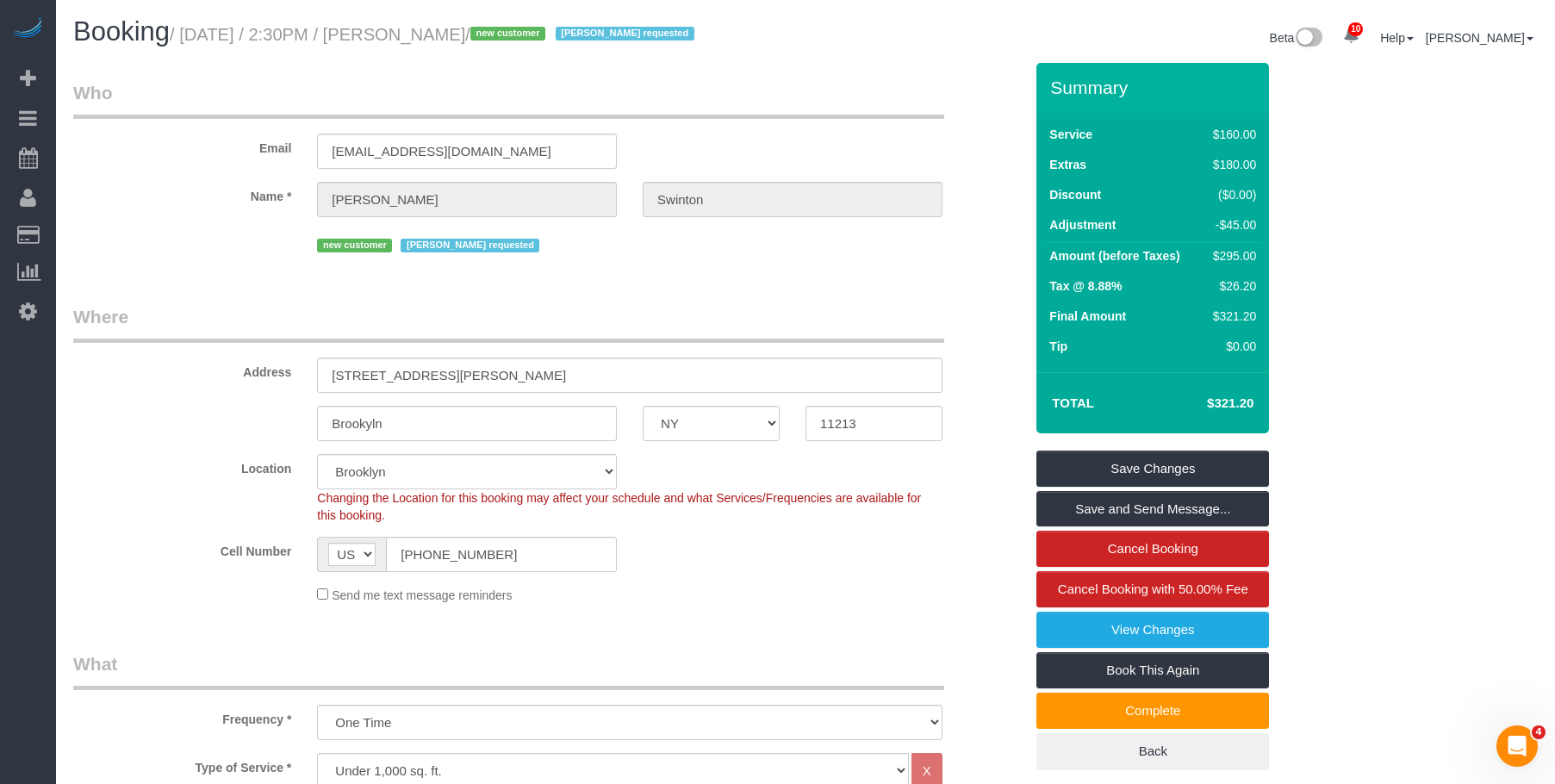
drag, startPoint x: 431, startPoint y: 34, endPoint x: 545, endPoint y: 33, distance: 114.0
click at [545, 33] on small "/ September 03, 2025 / 2:30PM / Sheryl Swinton / new customer Hecleny Gonzalez …" at bounding box center [435, 34] width 530 height 19
copy small "Sheryl Swinton"
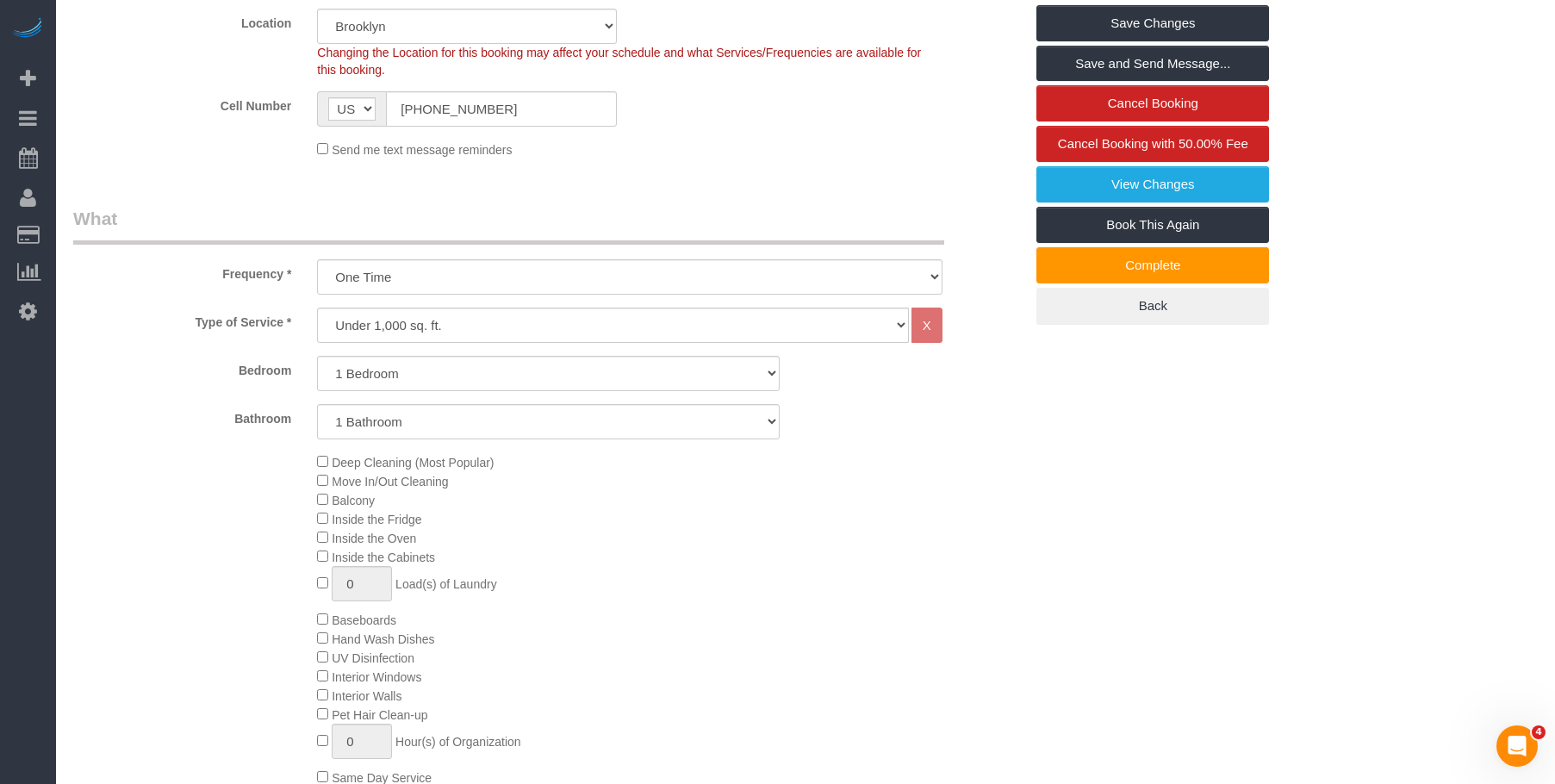
scroll to position [603, 0]
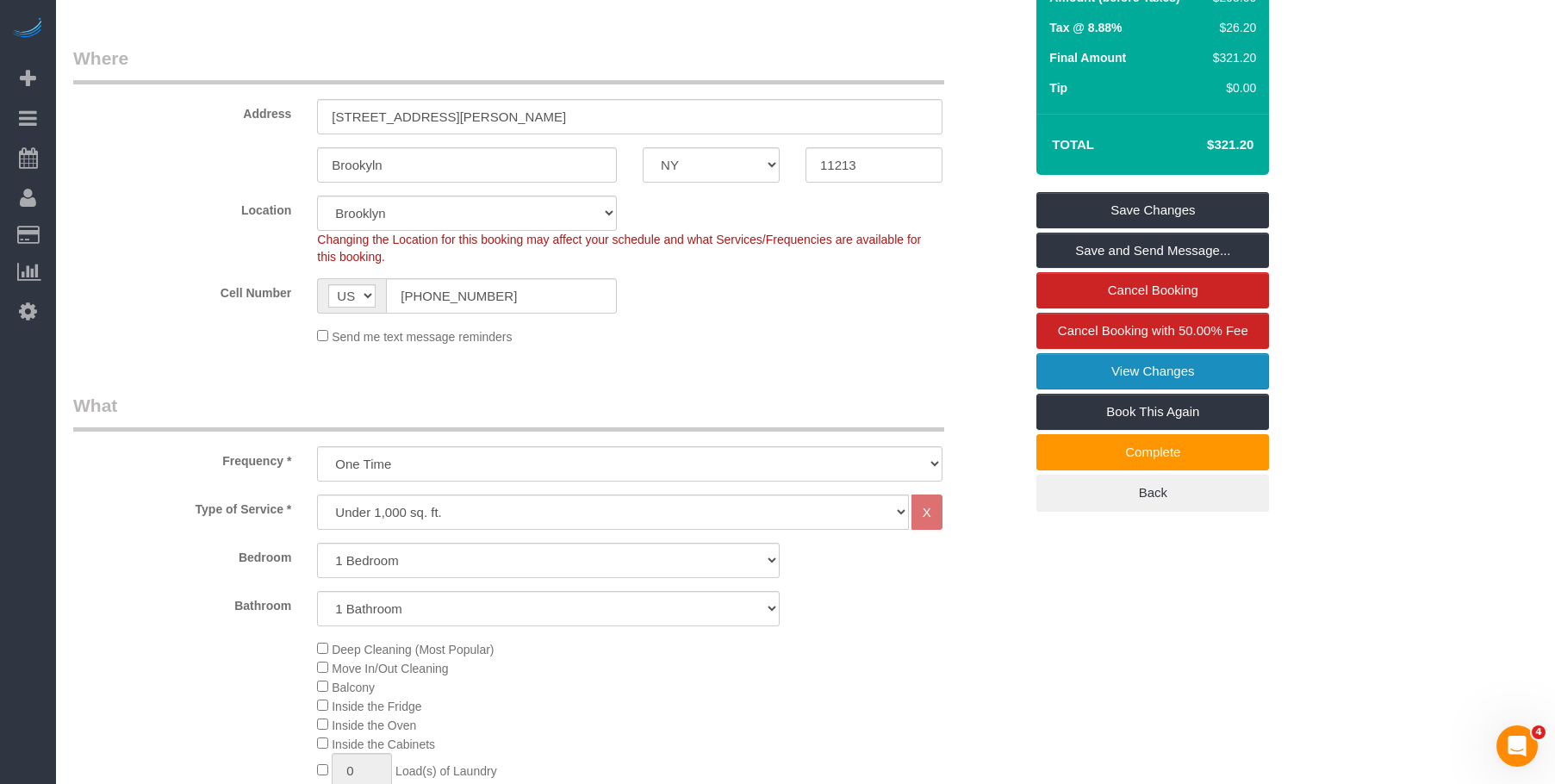
click at [1048, 386] on link "View Changes" at bounding box center [1153, 371] width 232 height 36
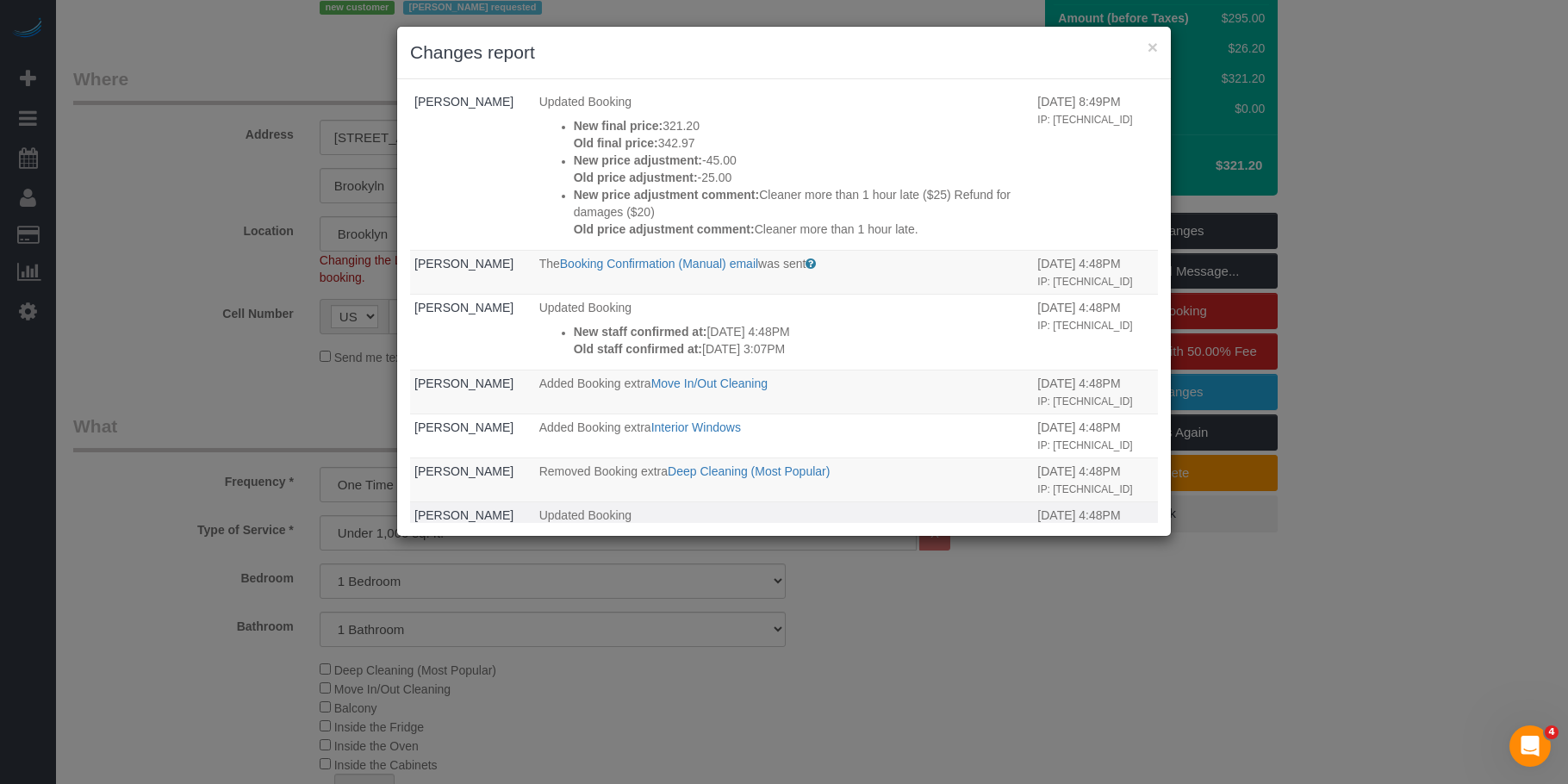
scroll to position [0, 0]
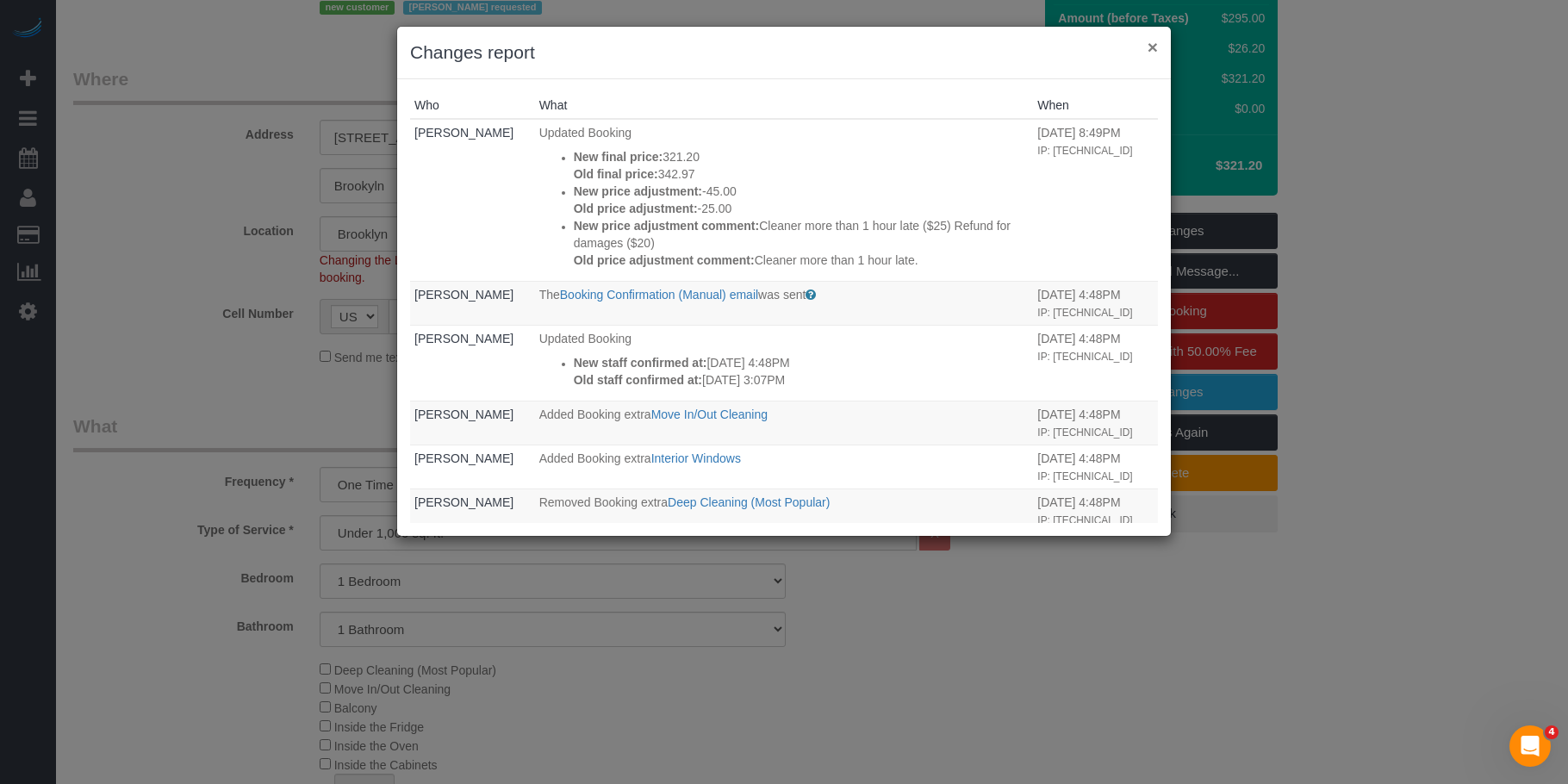
click at [1149, 45] on button "×" at bounding box center [1152, 47] width 10 height 18
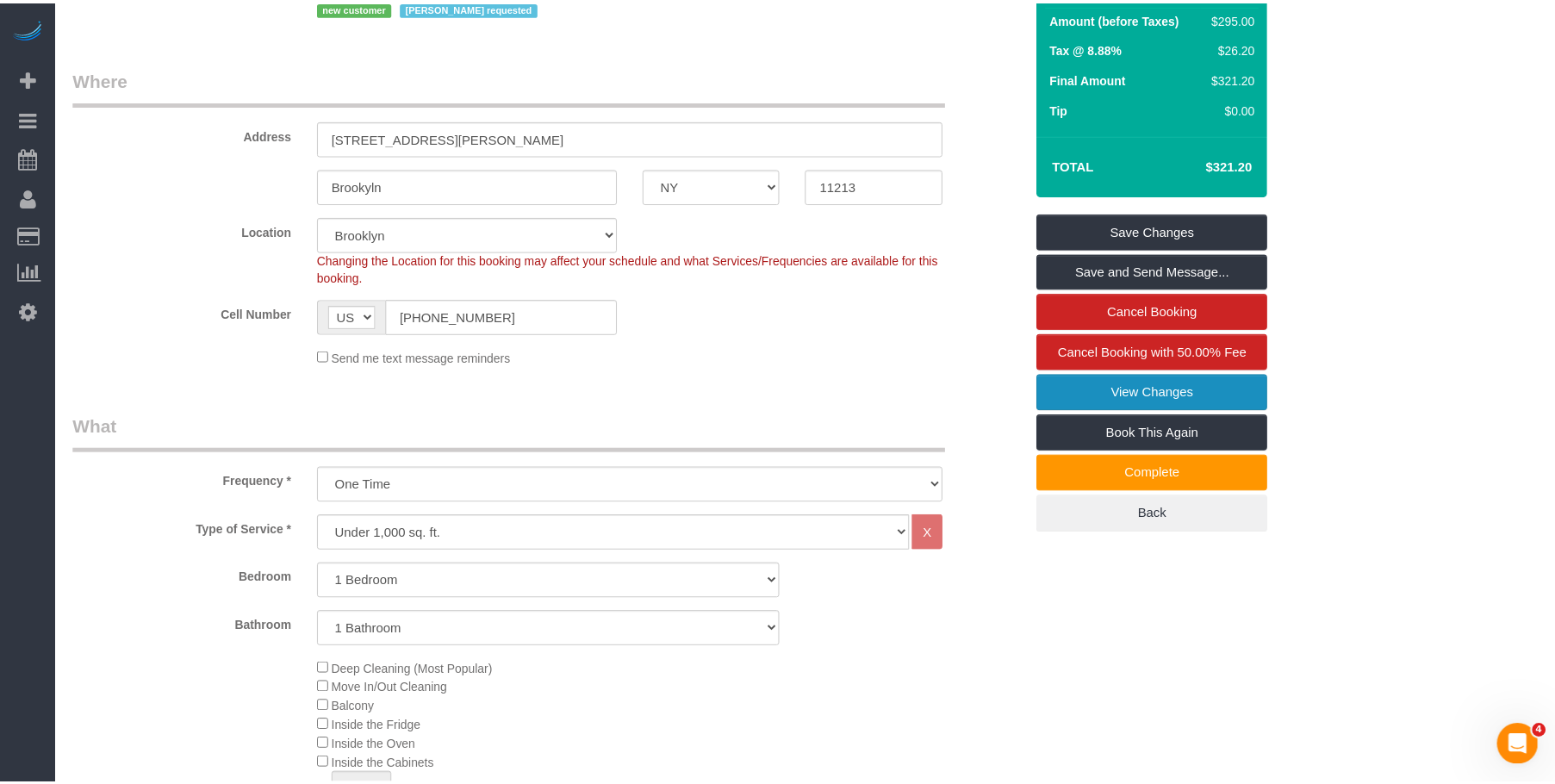
scroll to position [258, 0]
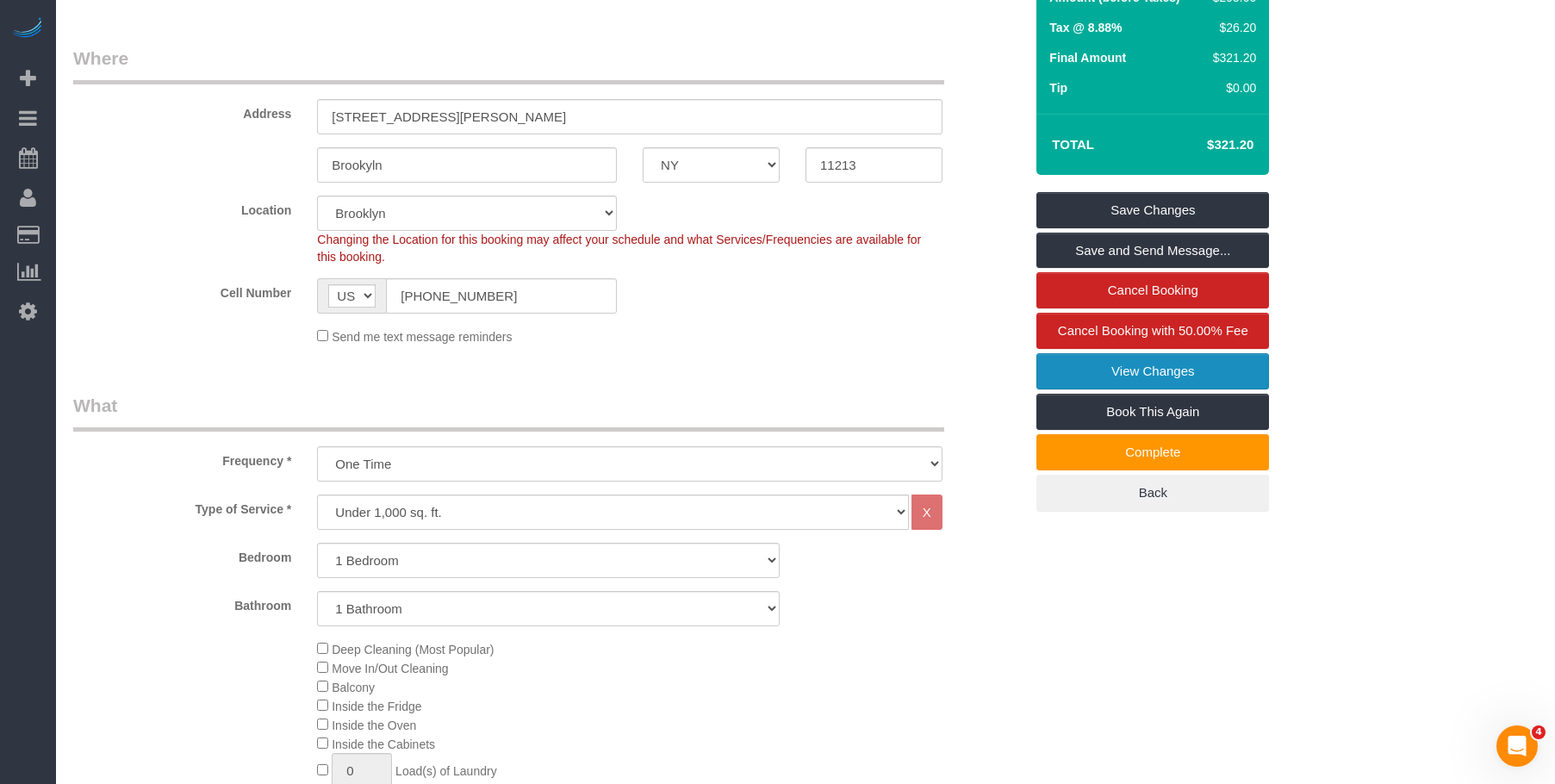
click at [1086, 387] on link "View Changes" at bounding box center [1153, 371] width 232 height 36
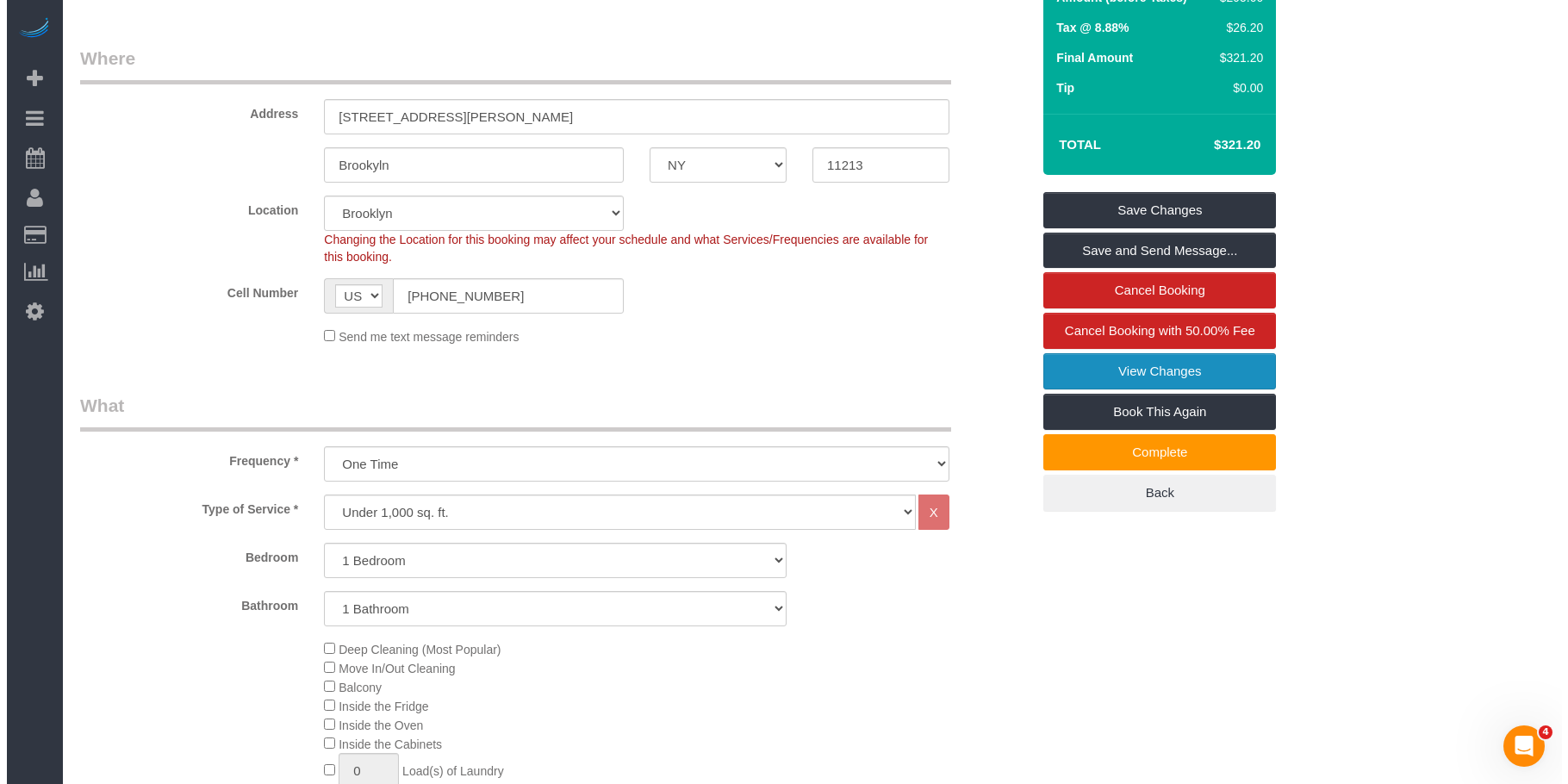
scroll to position [238, 0]
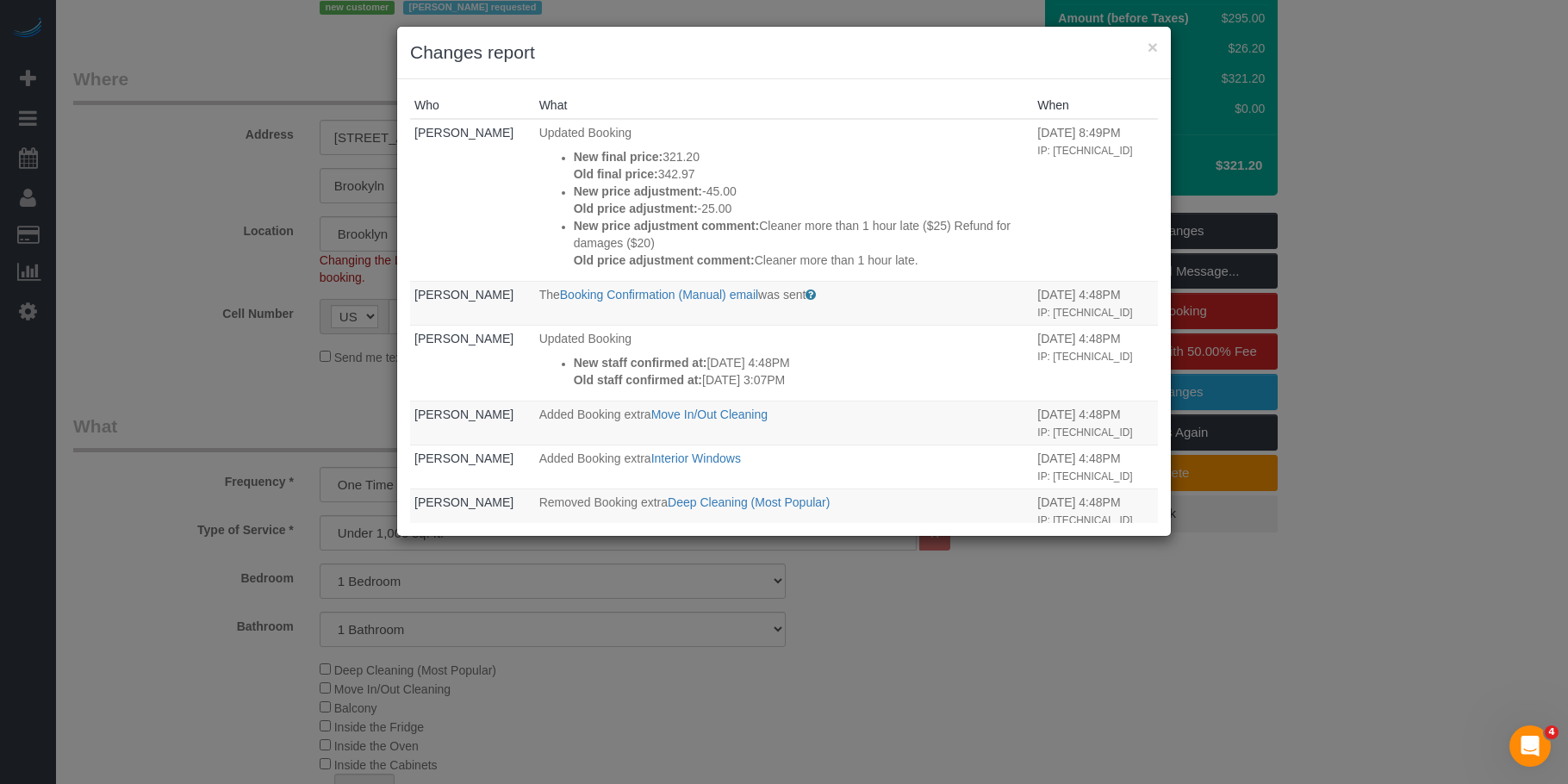
click at [731, 49] on h3 "Changes report" at bounding box center [784, 52] width 748 height 26
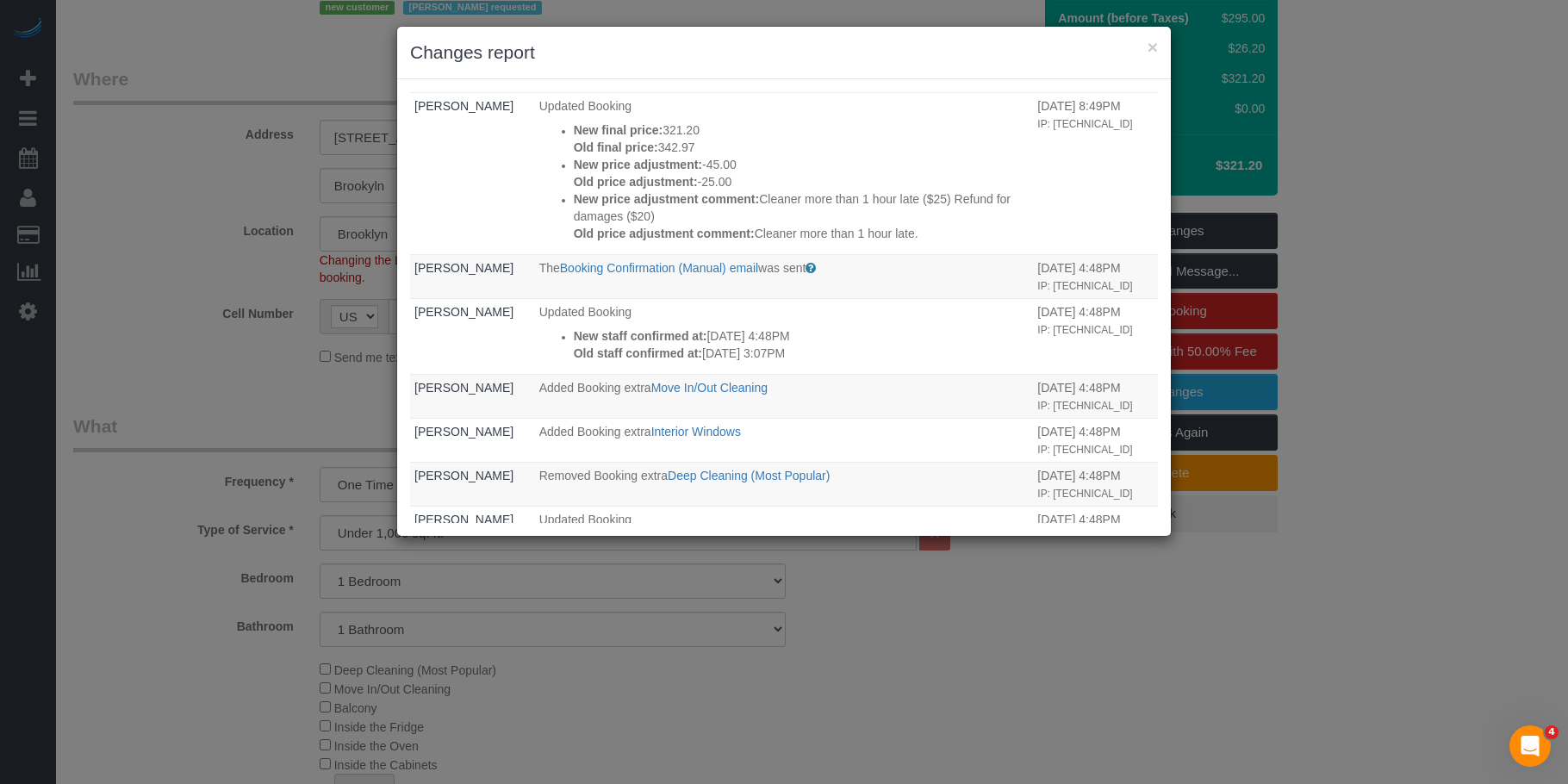
scroll to position [0, 0]
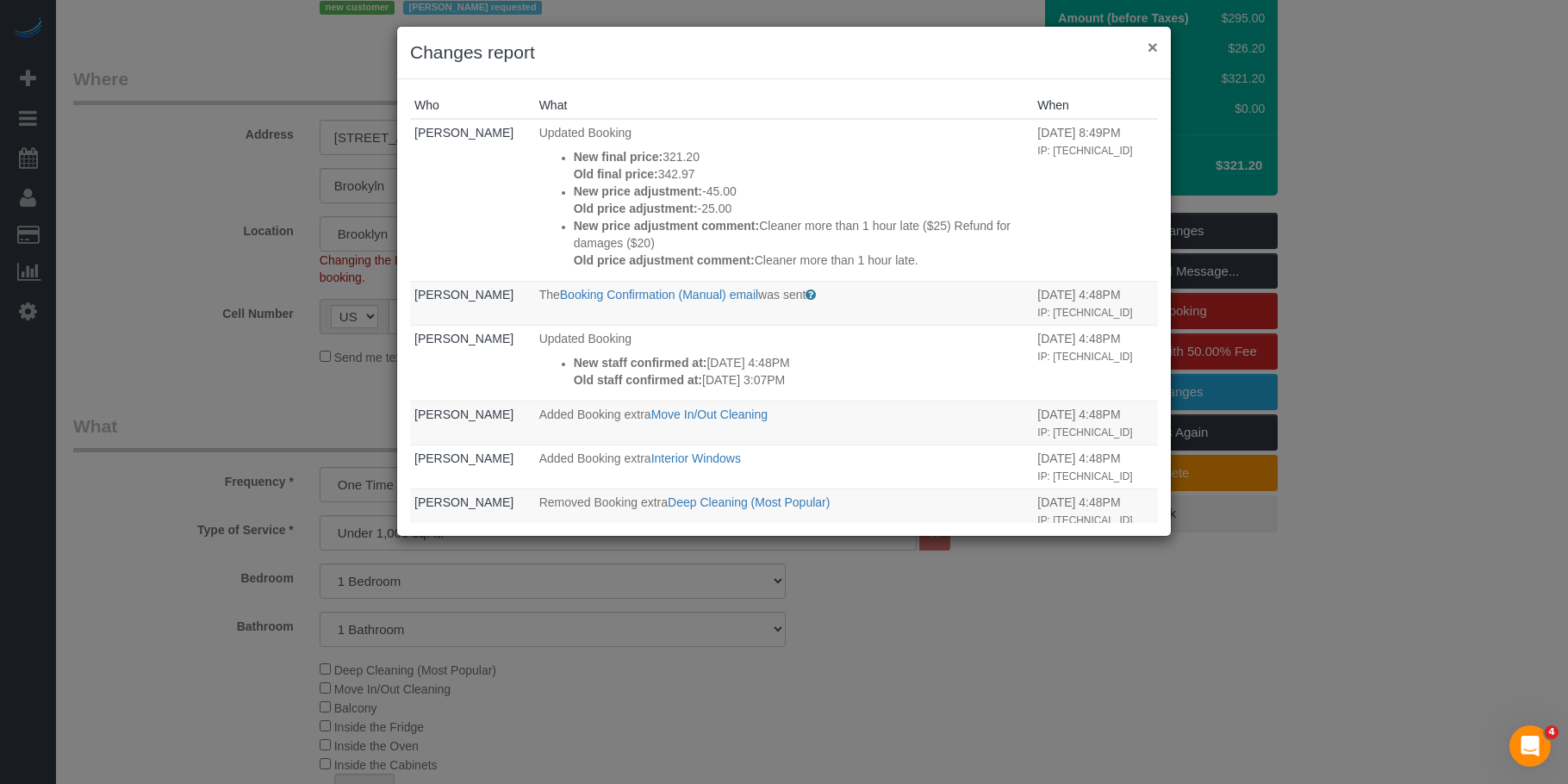
click at [1153, 46] on button "×" at bounding box center [1152, 47] width 10 height 18
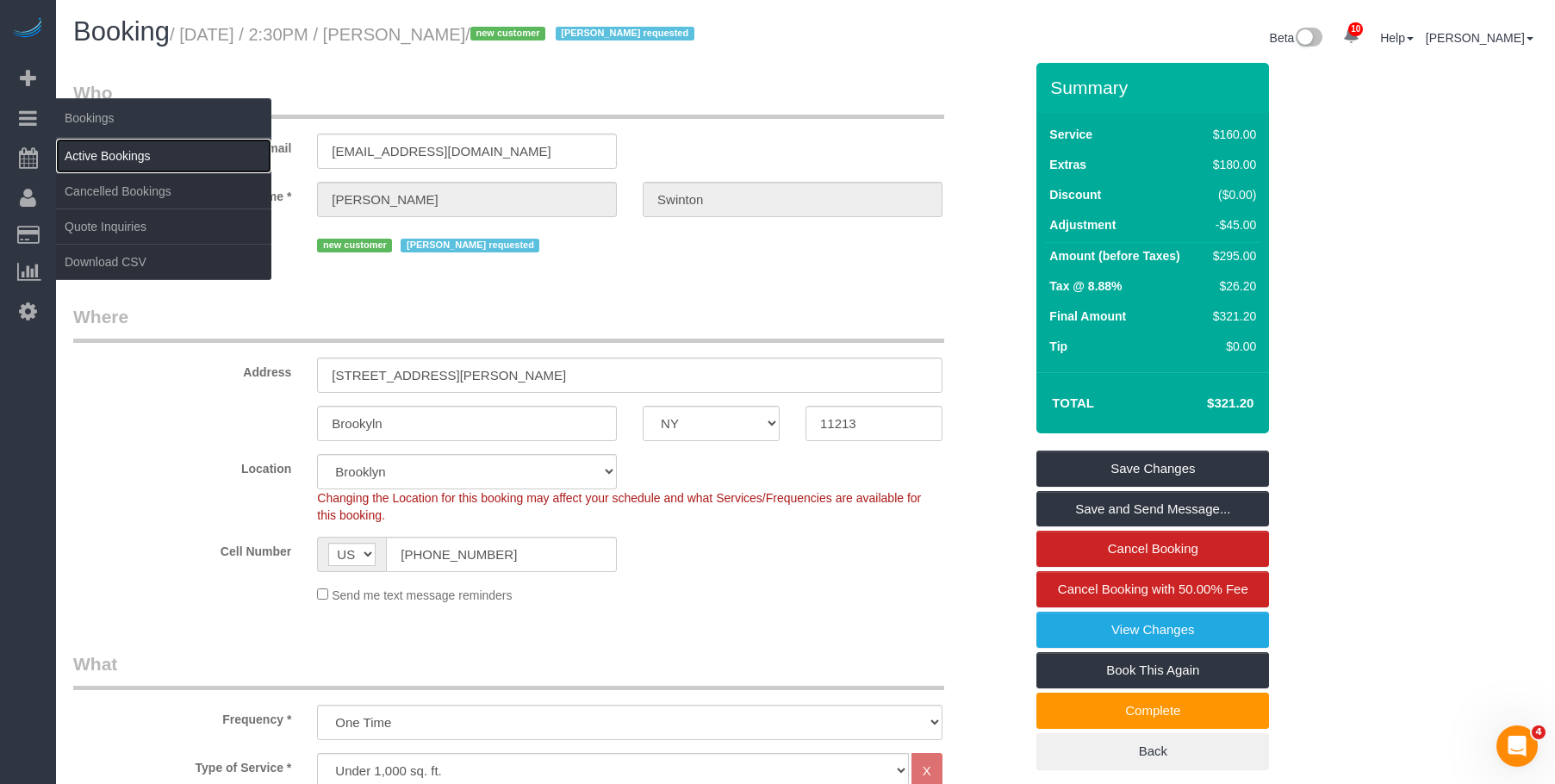
click at [109, 149] on link "Active Bookings" at bounding box center [163, 156] width 215 height 34
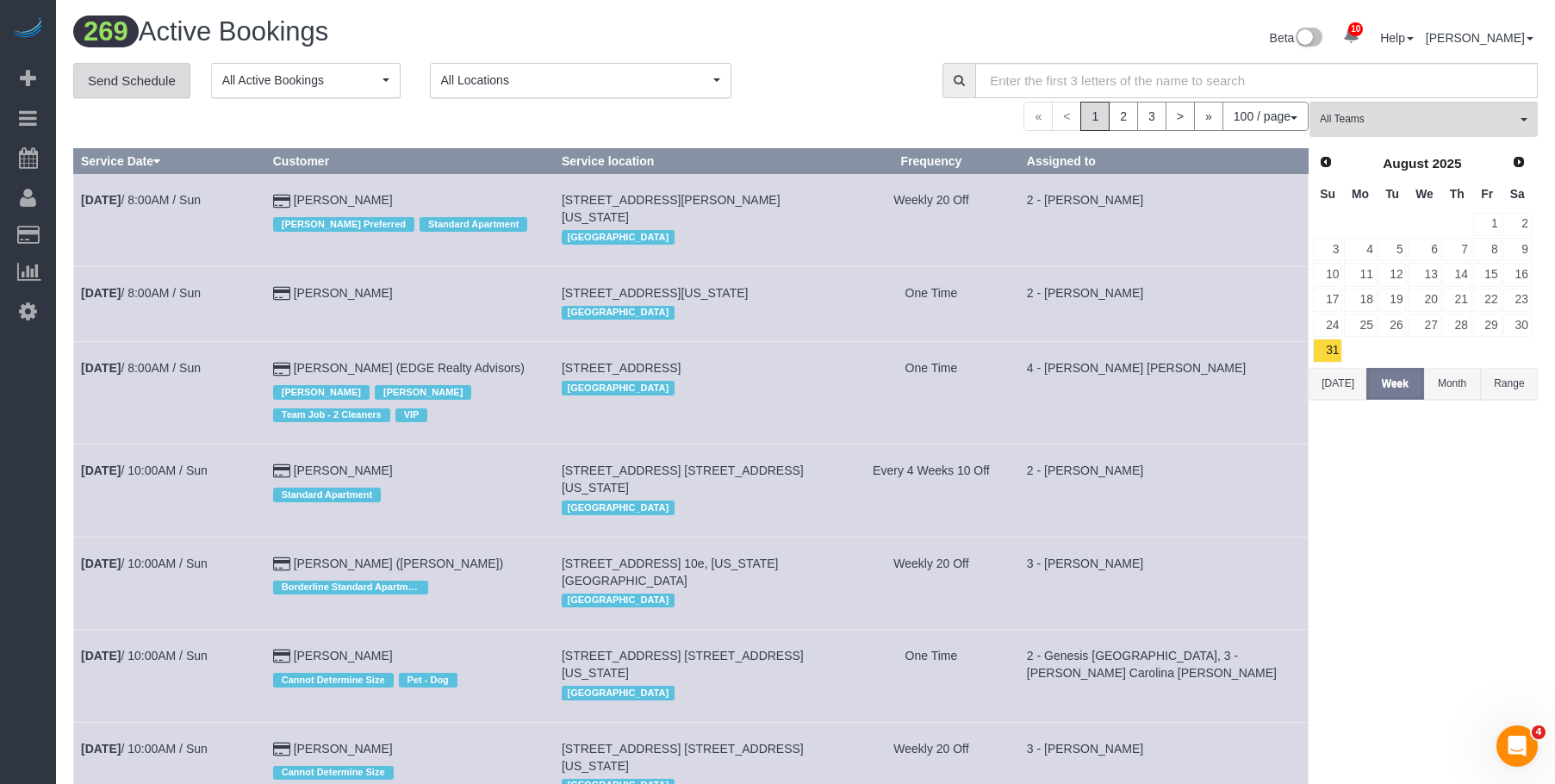
click at [149, 86] on link "Send Schedule" at bounding box center [131, 81] width 117 height 36
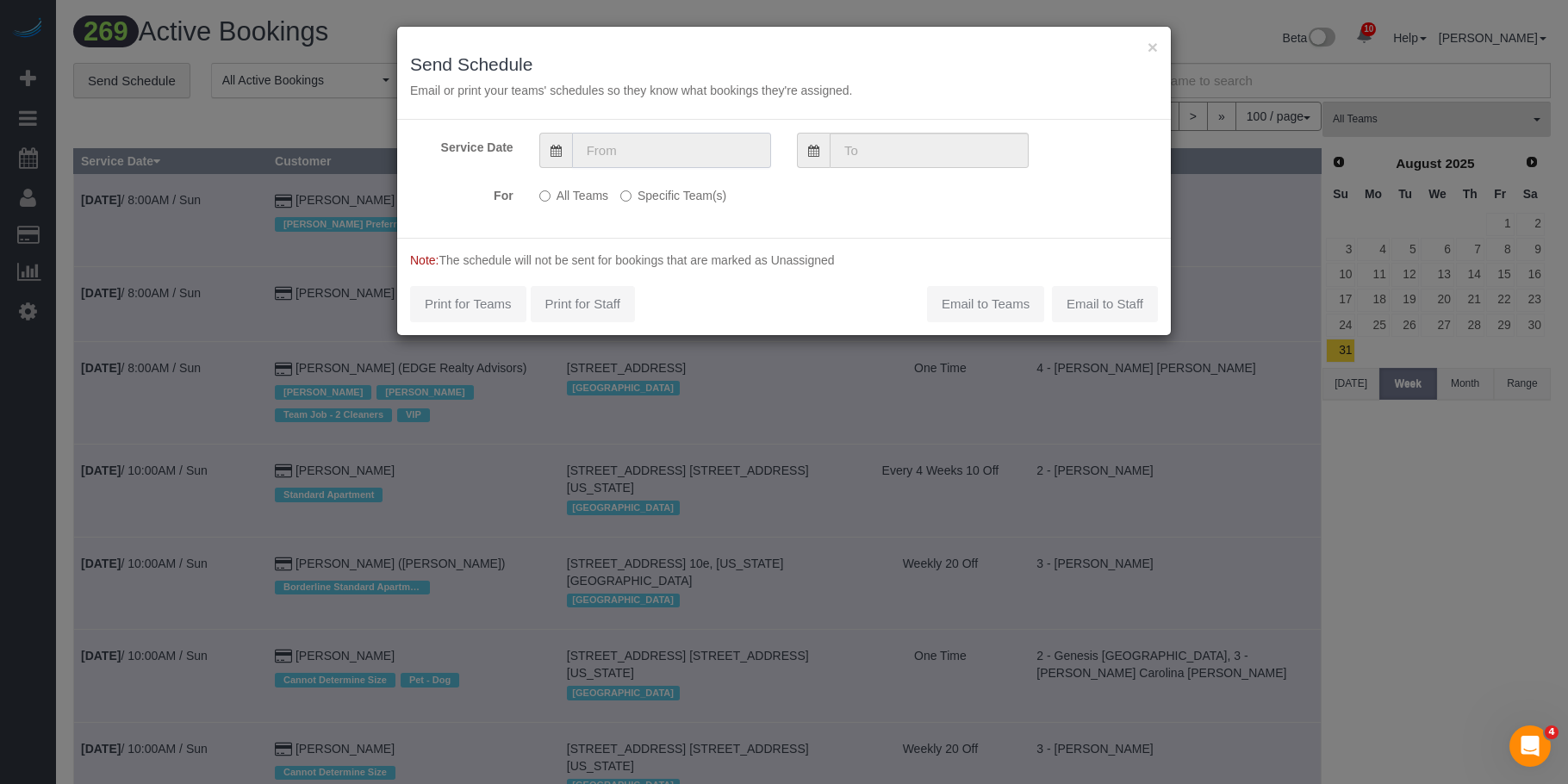
click at [716, 145] on input "text" at bounding box center [671, 149] width 199 height 35
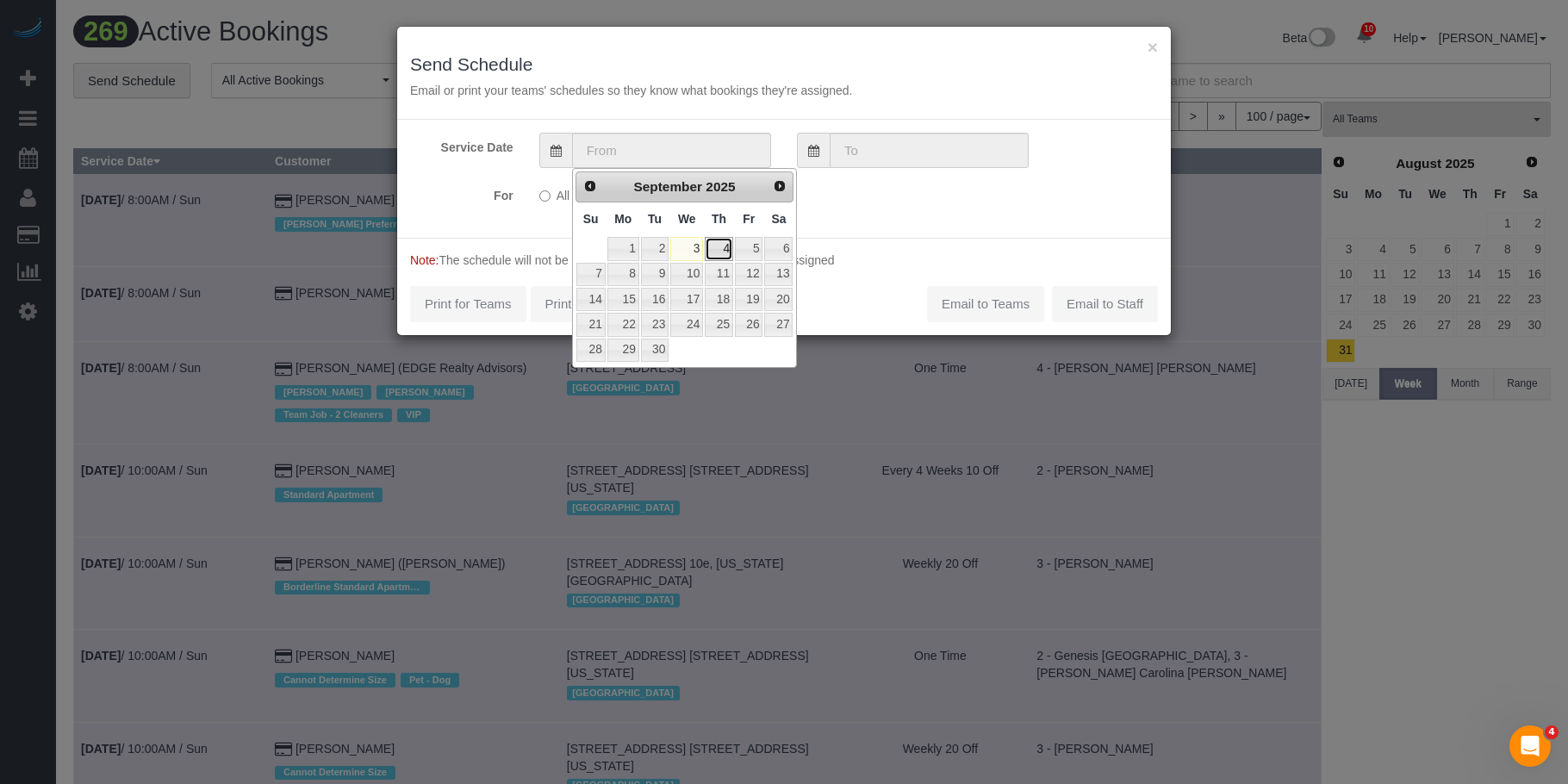
click at [727, 247] on link "4" at bounding box center [719, 248] width 29 height 23
type input "09/04/2025"
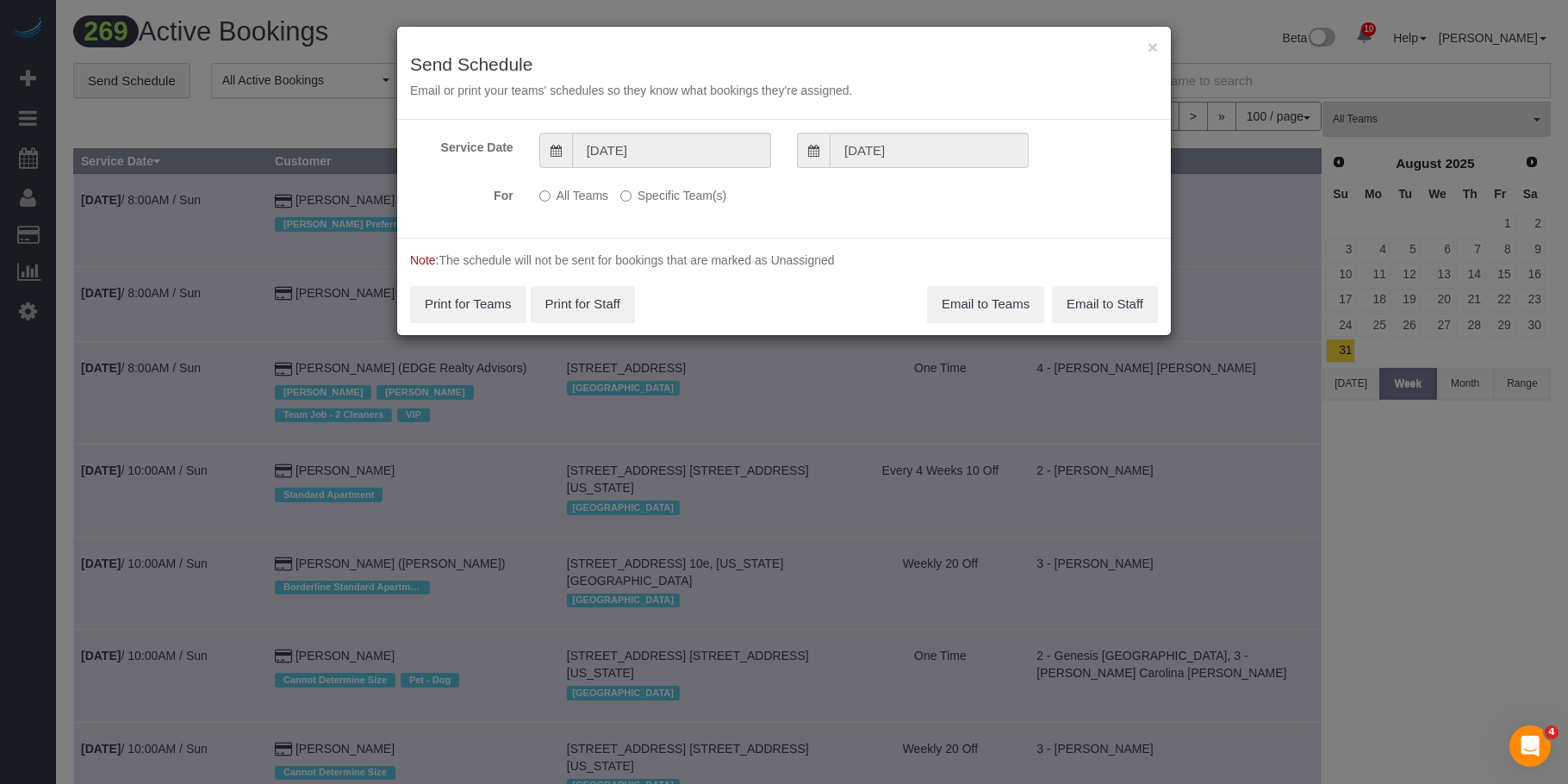
click at [700, 188] on label "Specific Team(s)" at bounding box center [673, 193] width 106 height 23
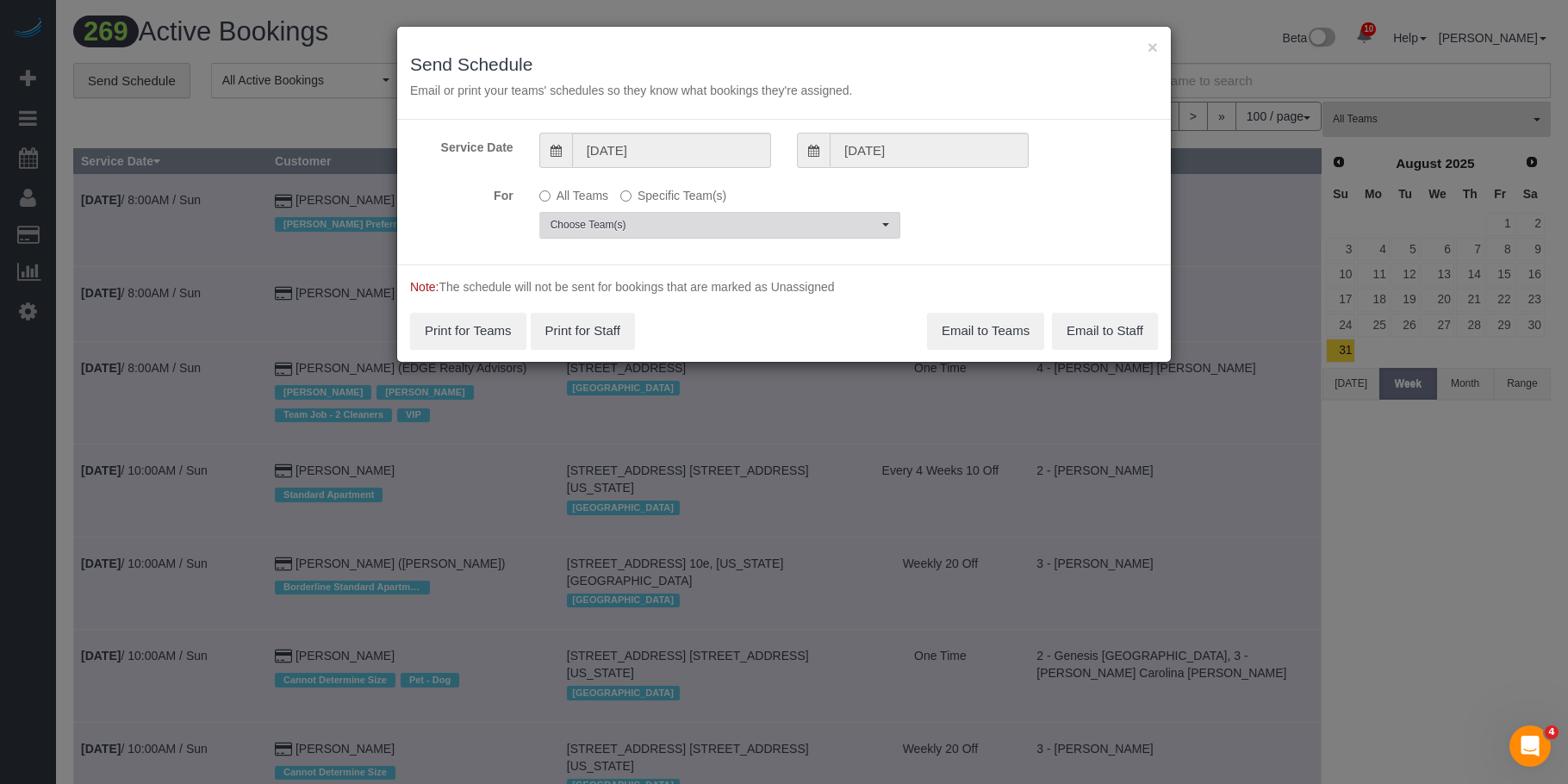
click at [773, 221] on span "Choose Team(s)" at bounding box center [715, 225] width 328 height 14
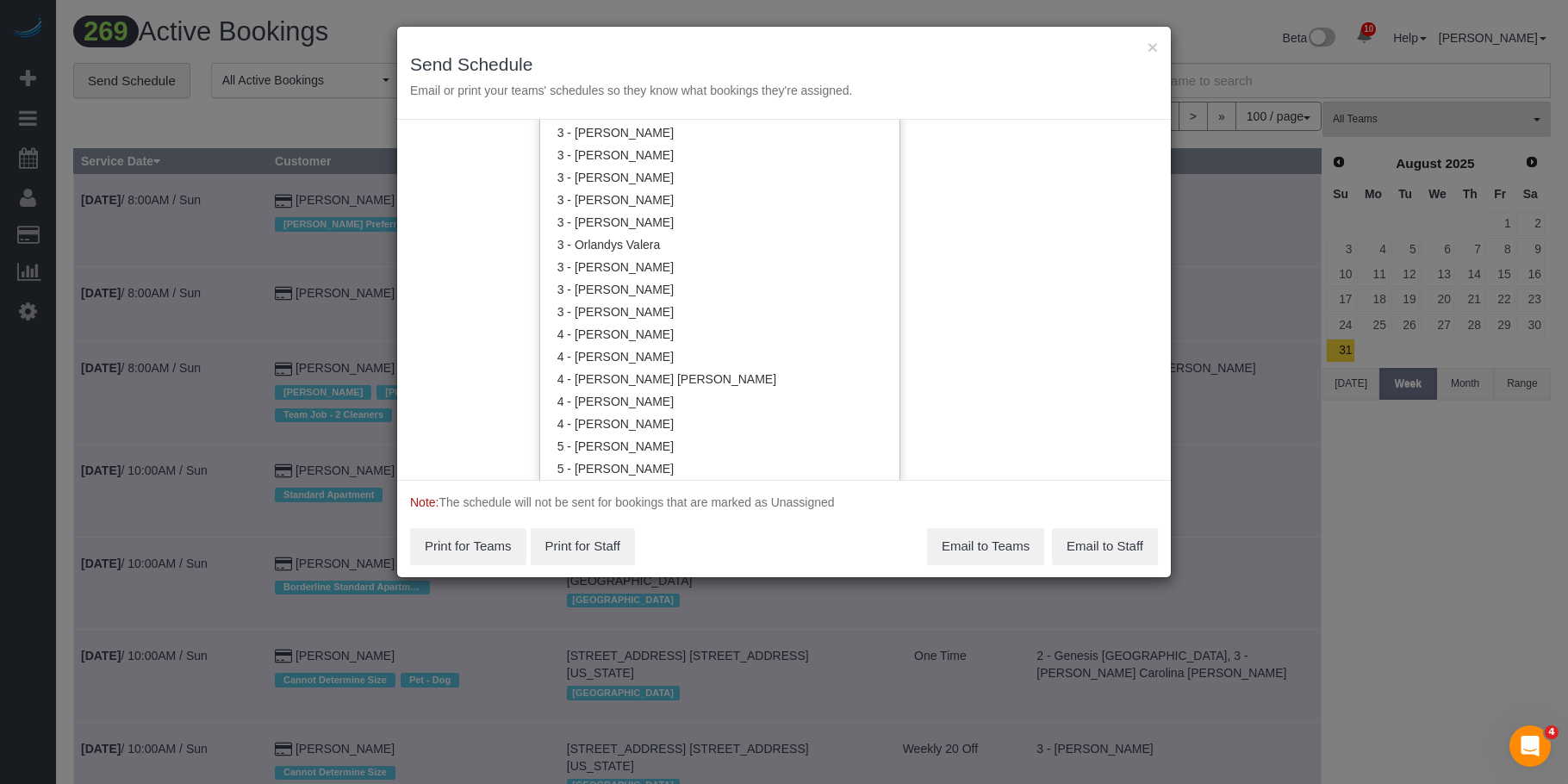
scroll to position [1210, 0]
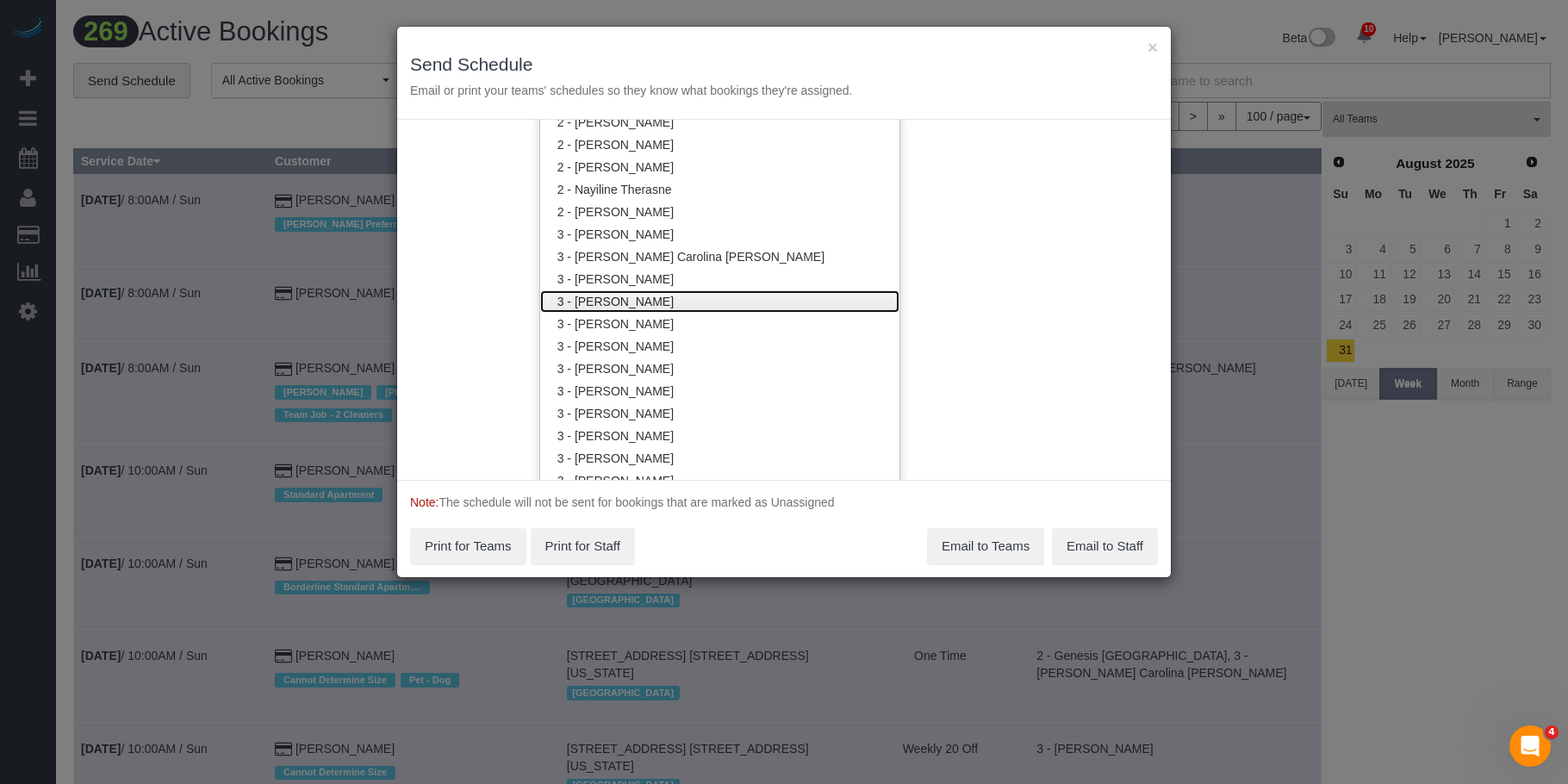
click at [685, 294] on link "3 - [PERSON_NAME]" at bounding box center [719, 302] width 359 height 23
click at [802, 12] on div "× Send Schedule Email or print your teams' schedules so they know what bookings…" at bounding box center [784, 392] width 1568 height 784
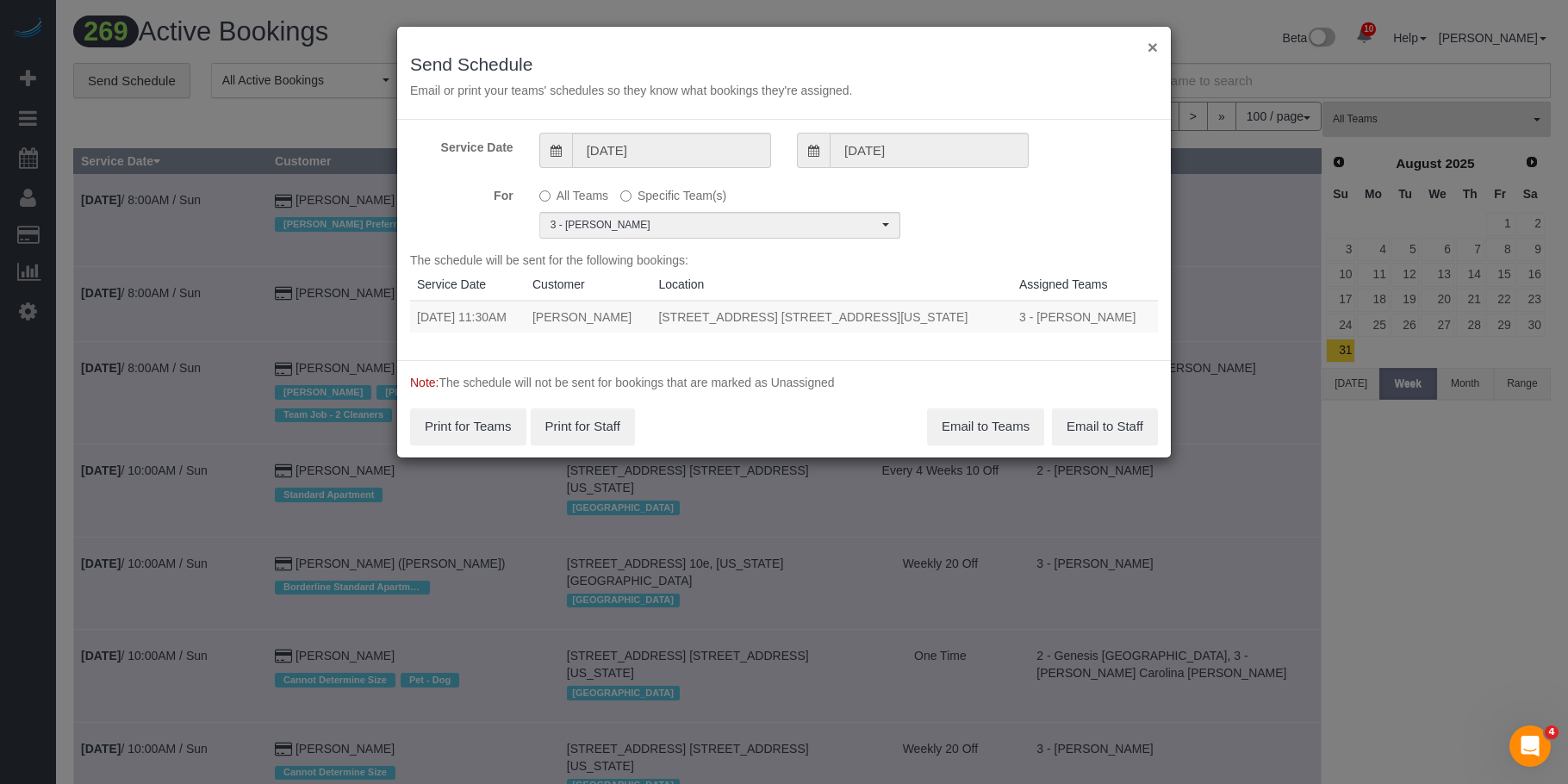
click at [1154, 46] on button "×" at bounding box center [1152, 47] width 10 height 18
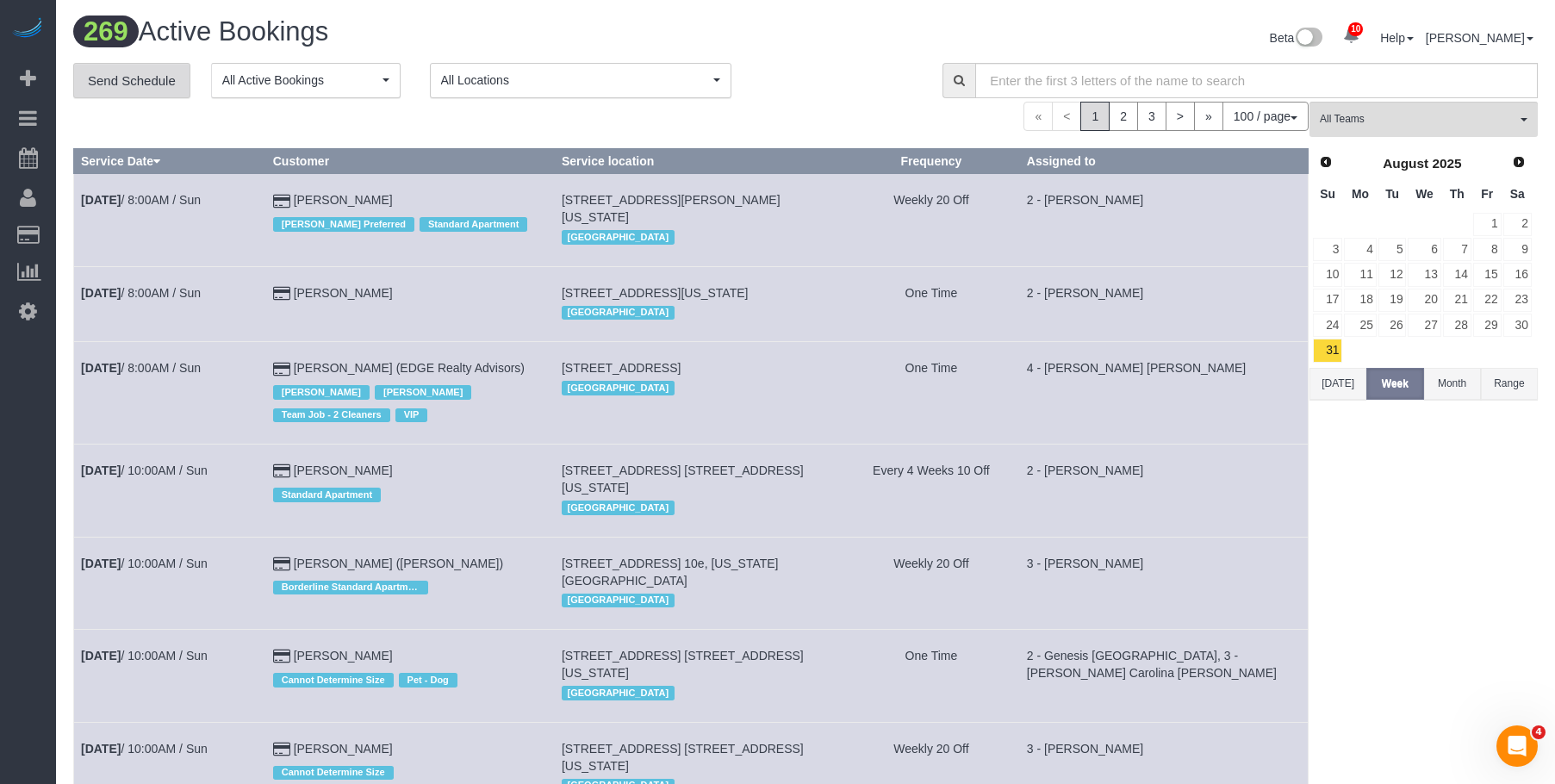
click at [133, 74] on link "Send Schedule" at bounding box center [131, 81] width 117 height 36
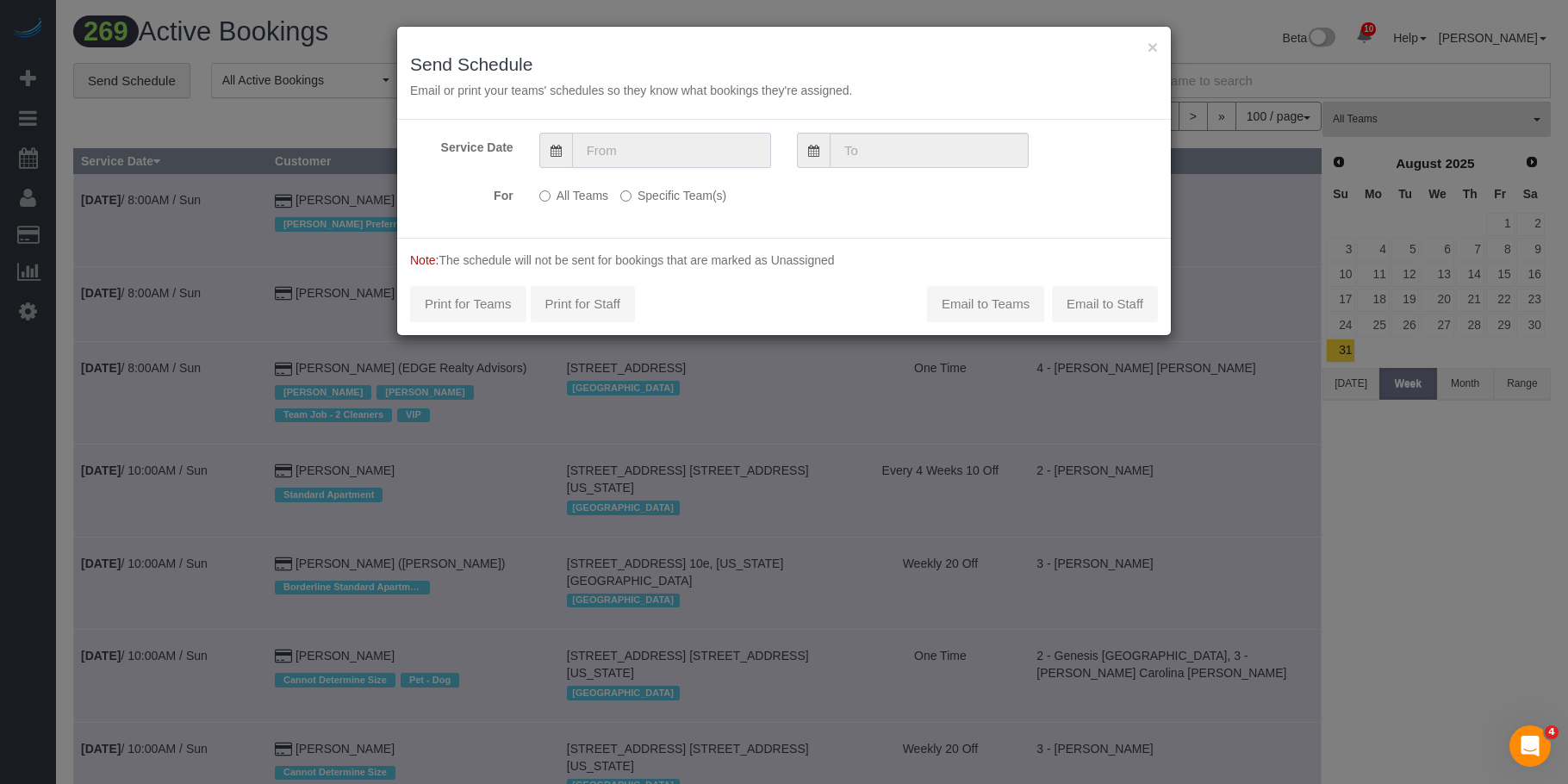
drag, startPoint x: 645, startPoint y: 150, endPoint x: 662, endPoint y: 164, distance: 22.0
click at [646, 150] on input "text" at bounding box center [671, 149] width 199 height 35
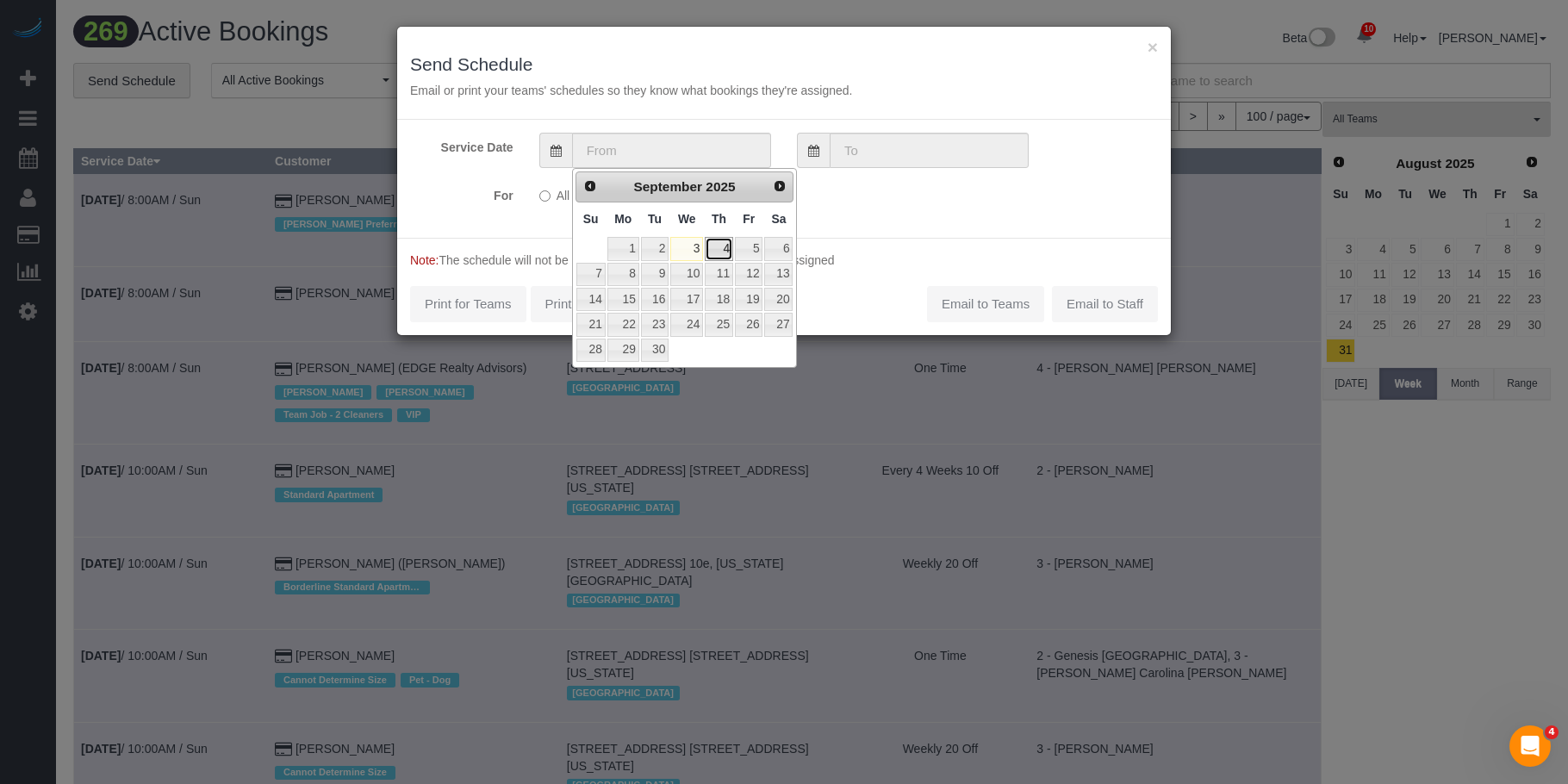
click at [720, 242] on link "4" at bounding box center [719, 248] width 29 height 23
type input "[DATE]"
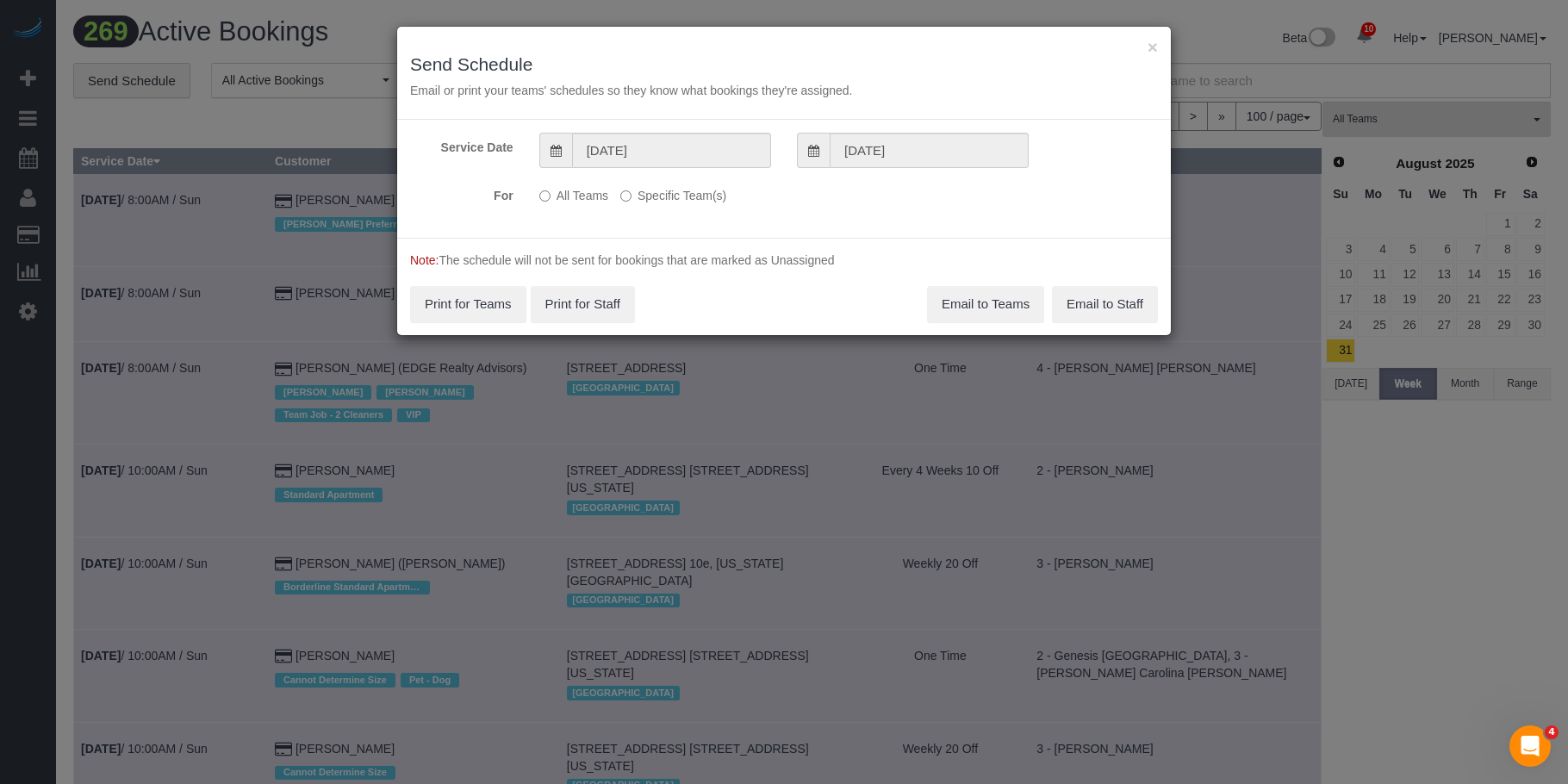
click at [705, 197] on label "Specific Team(s)" at bounding box center [673, 193] width 106 height 23
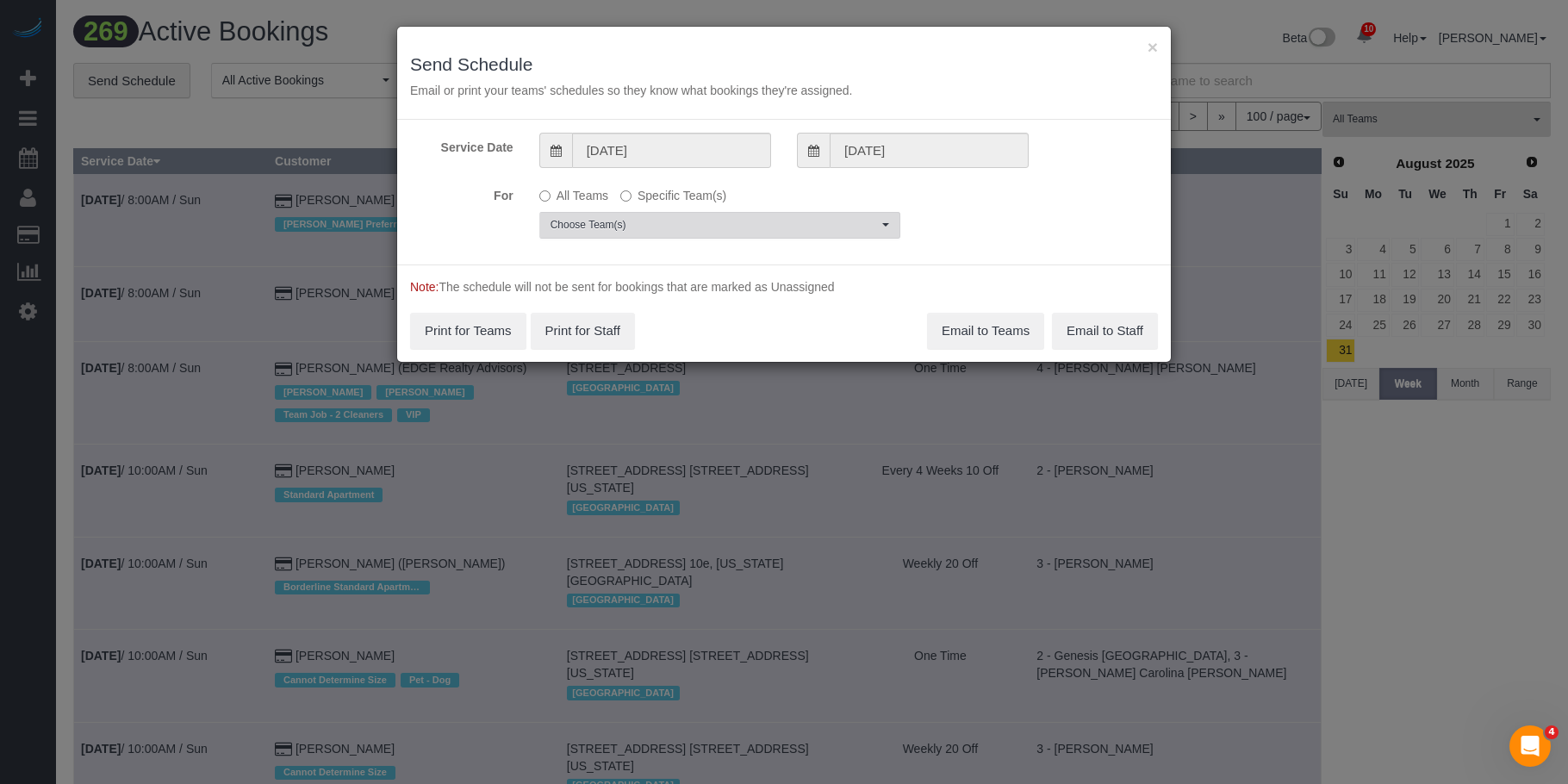
click at [759, 214] on button "Choose Team(s)" at bounding box center [719, 225] width 361 height 27
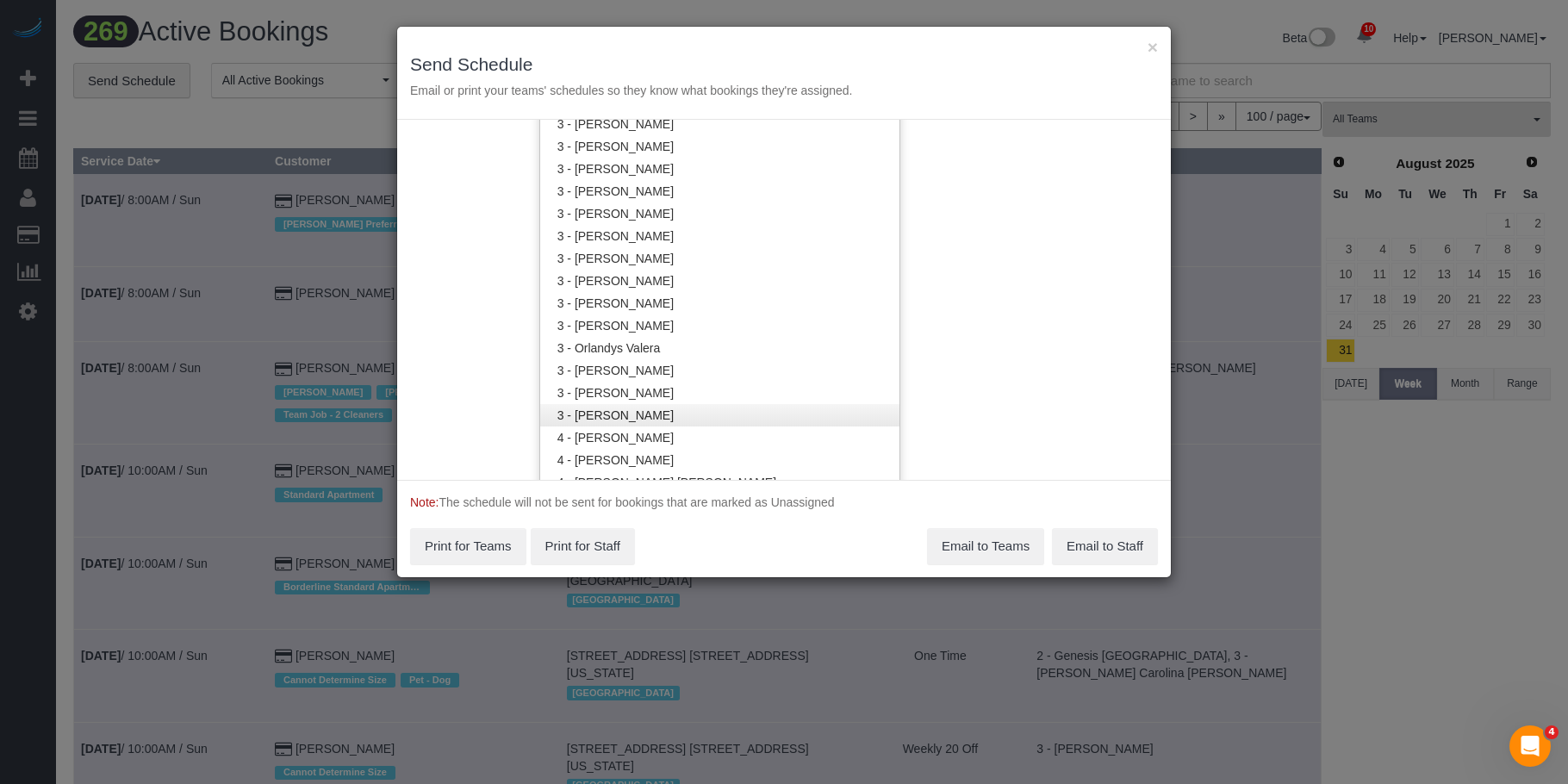
scroll to position [1468, 0]
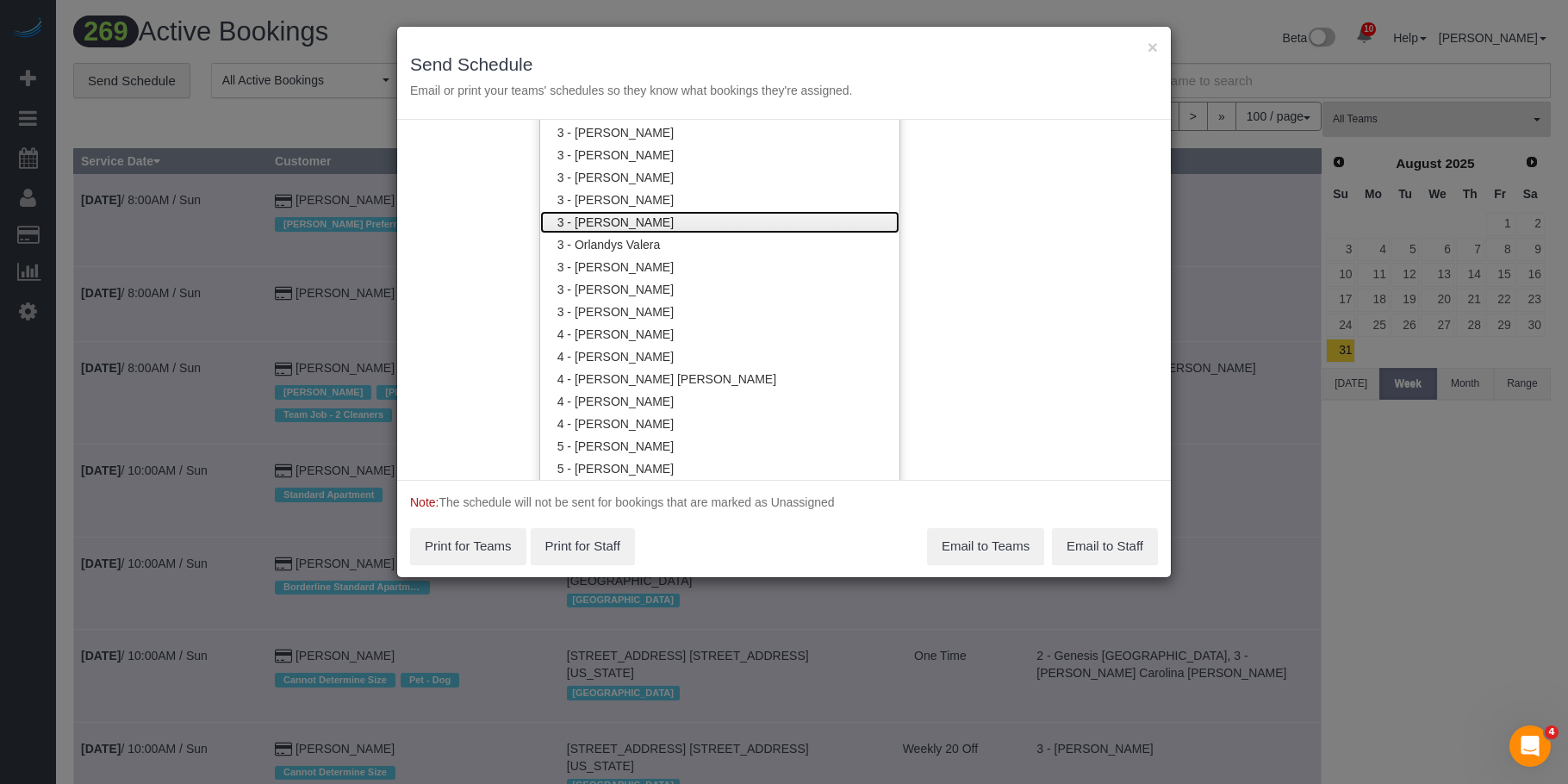
click at [666, 217] on link "3 - [PERSON_NAME]" at bounding box center [719, 221] width 359 height 23
click at [668, 50] on div "× Send Schedule Email or print your teams' schedules so they know what bookings…" at bounding box center [783, 73] width 773 height 93
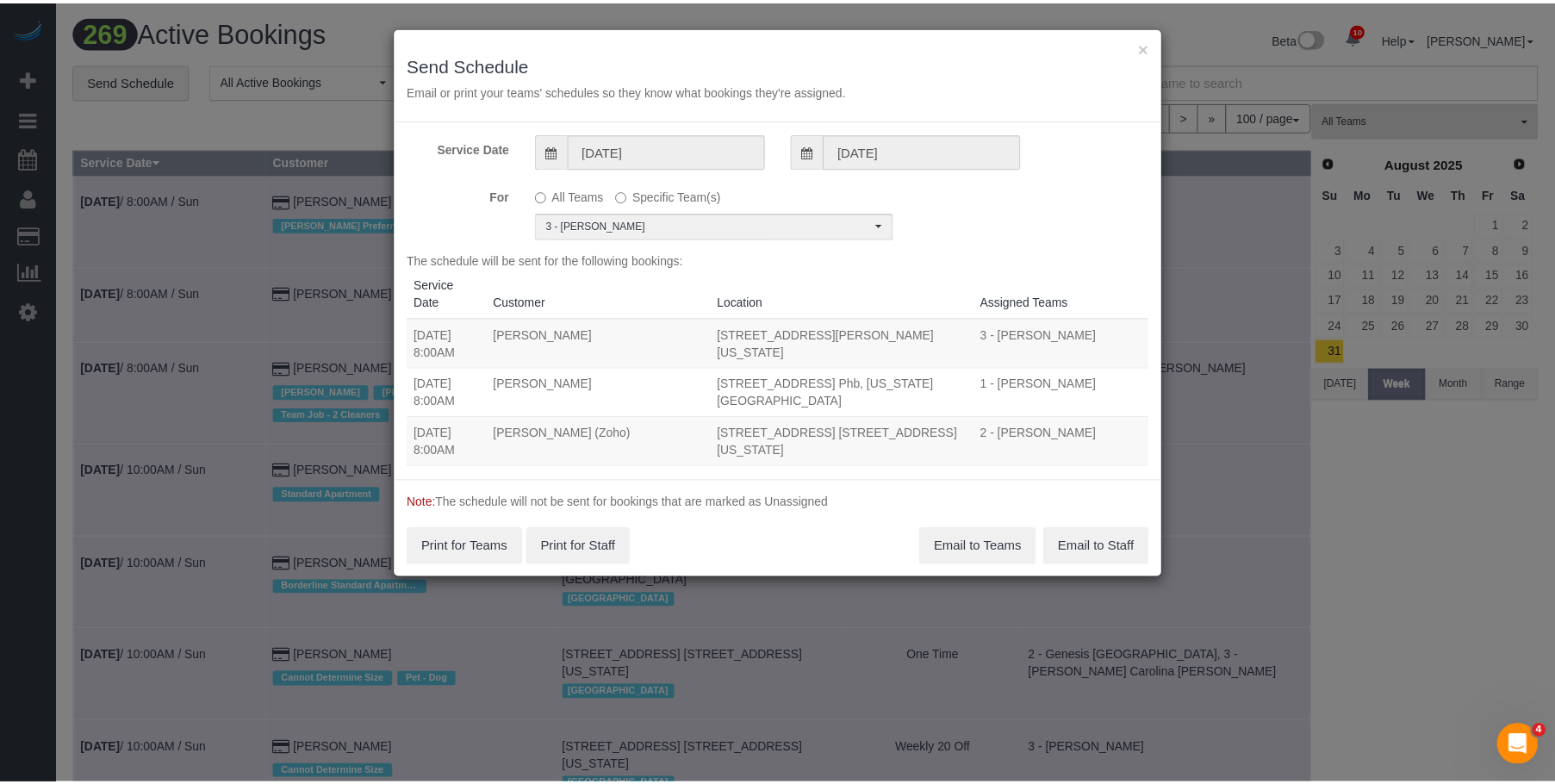
scroll to position [0, 0]
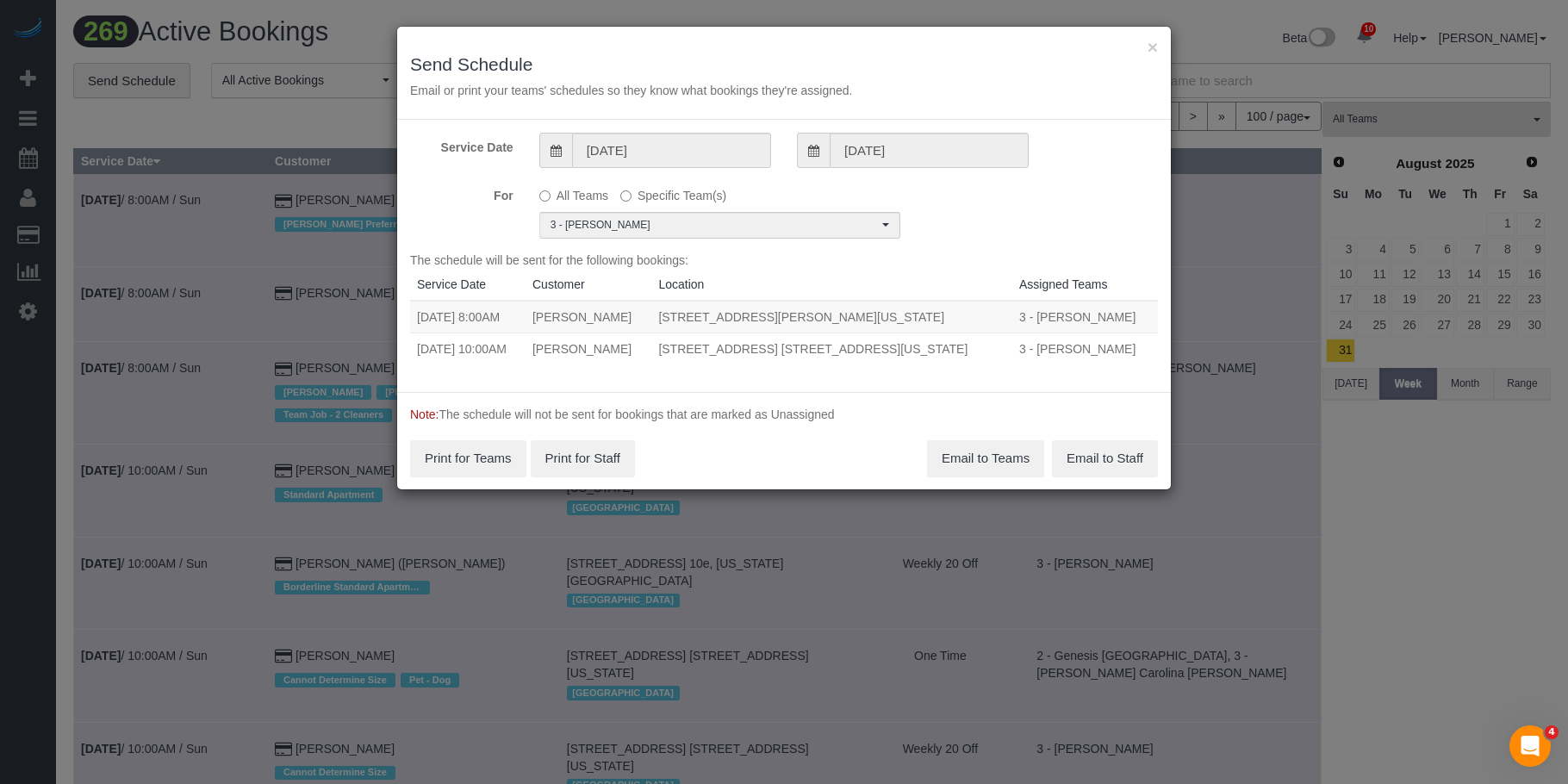
drag, startPoint x: 686, startPoint y: 320, endPoint x: 974, endPoint y: 320, distance: 288.0
click at [974, 320] on tr "09/04/2025 8:00AM Hannah Gobetz 165 Christopher Street, Apt 3o, New York, NY 10…" at bounding box center [784, 317] width 748 height 32
copy tr "165 Christopher Street, Apt 3o, New York, NY 10014"
drag, startPoint x: 688, startPoint y: 350, endPoint x: 993, endPoint y: 356, distance: 305.1
click at [993, 356] on td "1 Union Square South, Apt. 17f, New York, NY 10003" at bounding box center [831, 347] width 361 height 32
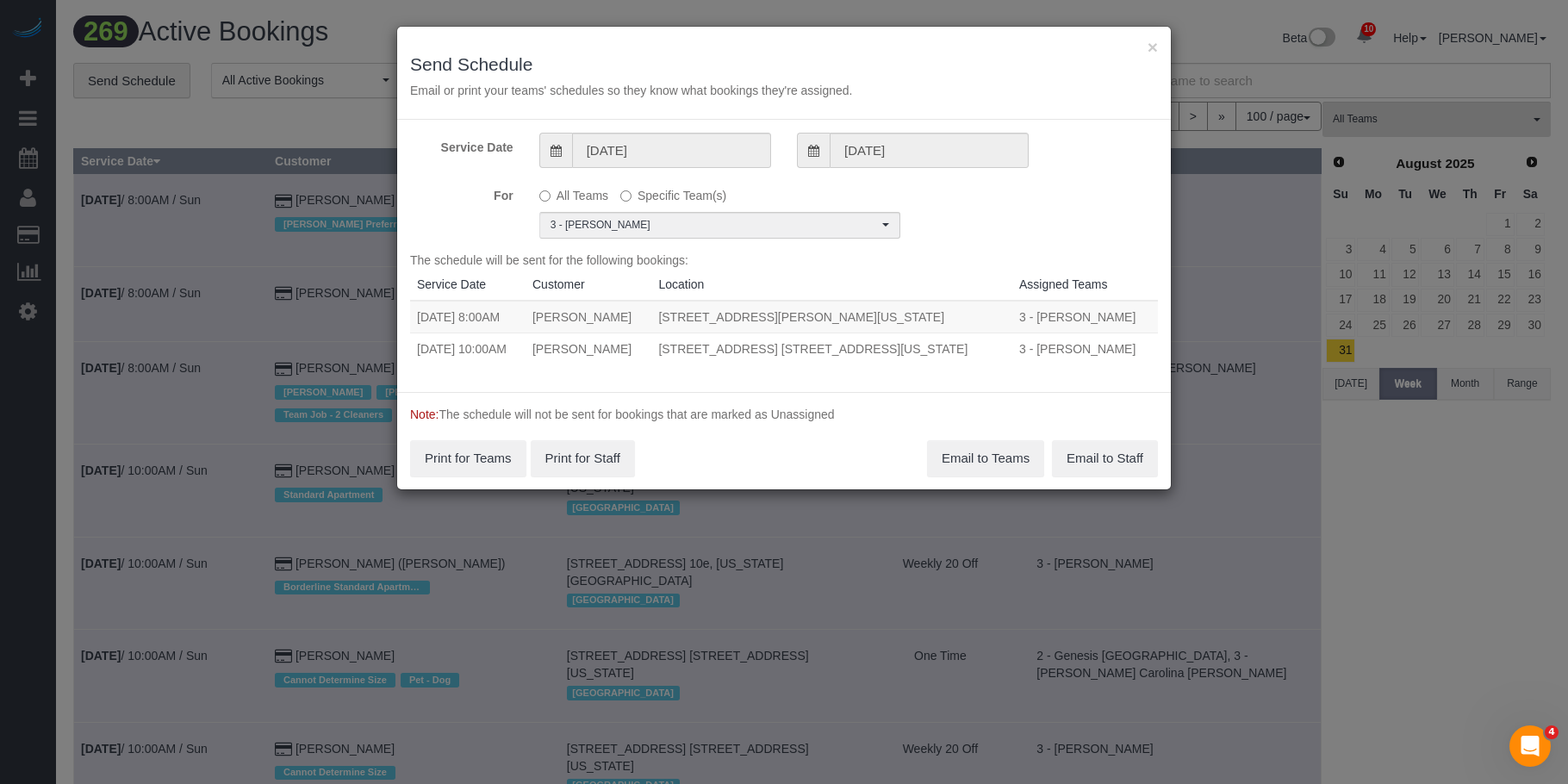
copy td "1 Union Square South, Apt. 17f, New York, NY 10003"
click at [1155, 48] on button "×" at bounding box center [1152, 47] width 10 height 18
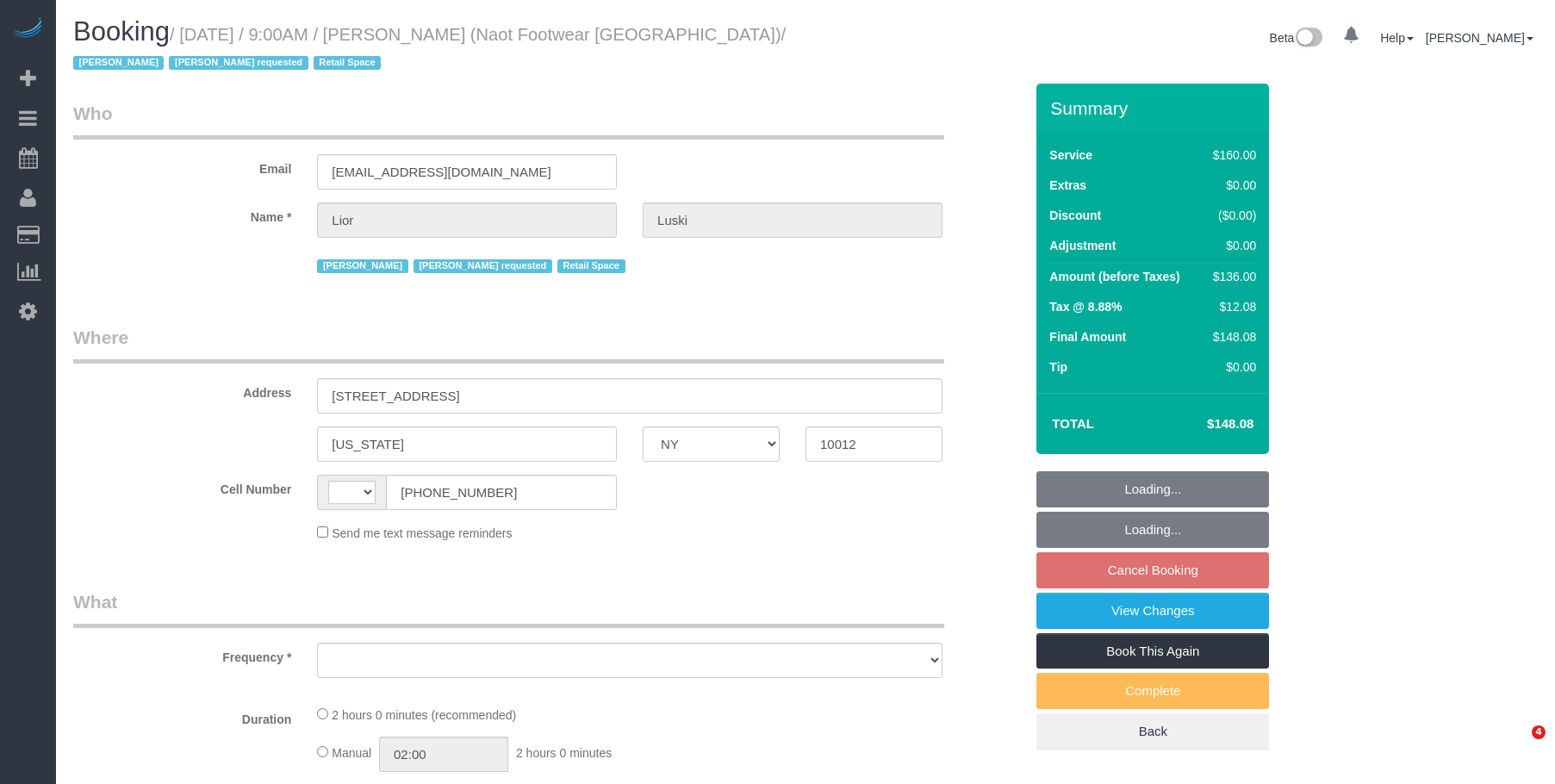
select select "NY"
select select "number:89"
select select "number:90"
select select "number:15"
select select "number:7"
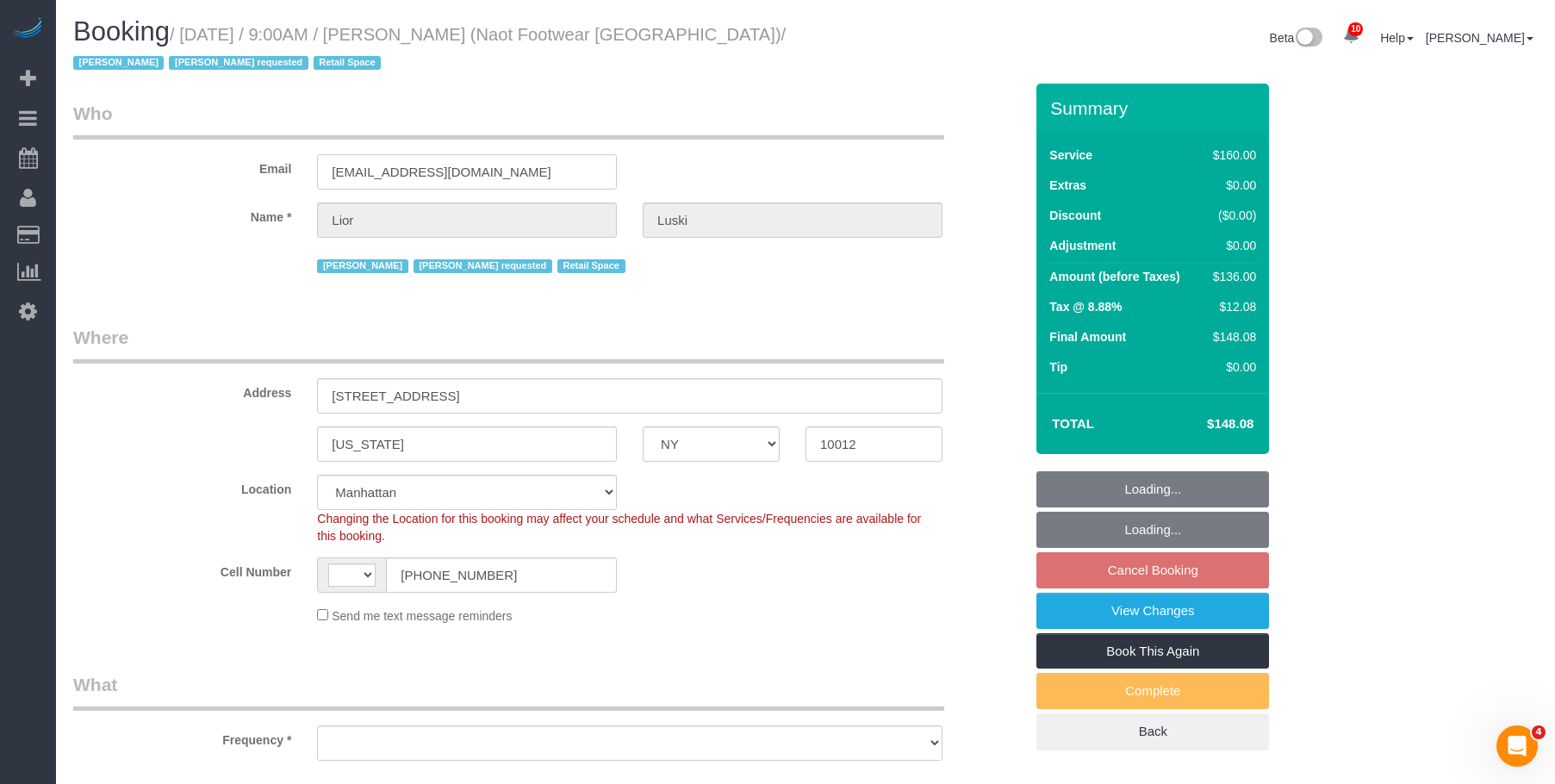
select select "object:618"
select select "string:stripe-pm_1RpXIJ4VGloSiKo714XigFPm"
drag, startPoint x: 453, startPoint y: 170, endPoint x: 174, endPoint y: 174, distance: 279.0
click at [175, 173] on div "Email dtaylor@yaleet.net" at bounding box center [548, 145] width 976 height 89
select select "string:[GEOGRAPHIC_DATA]"
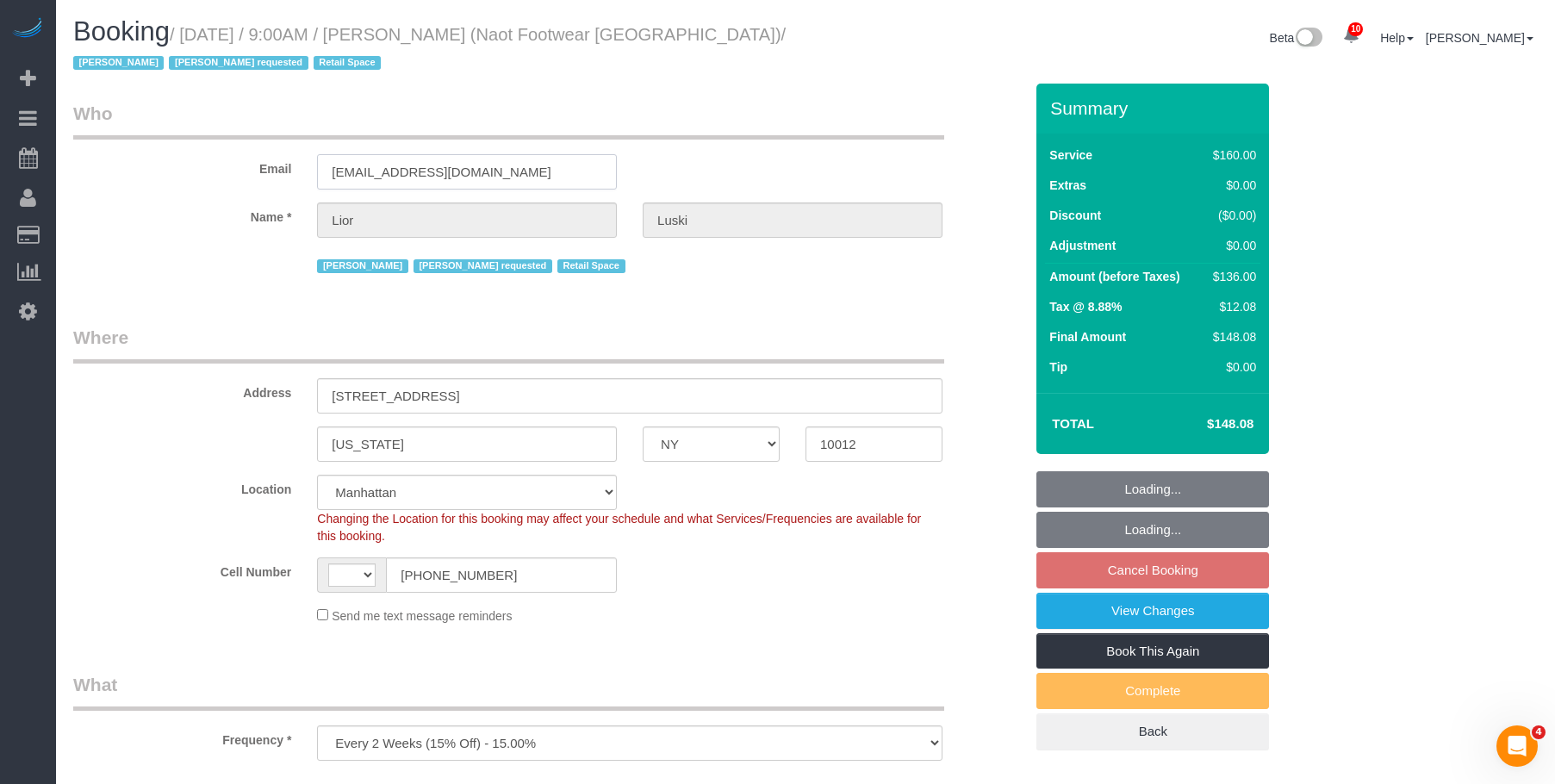
select select "spot2"
select select "object:1006"
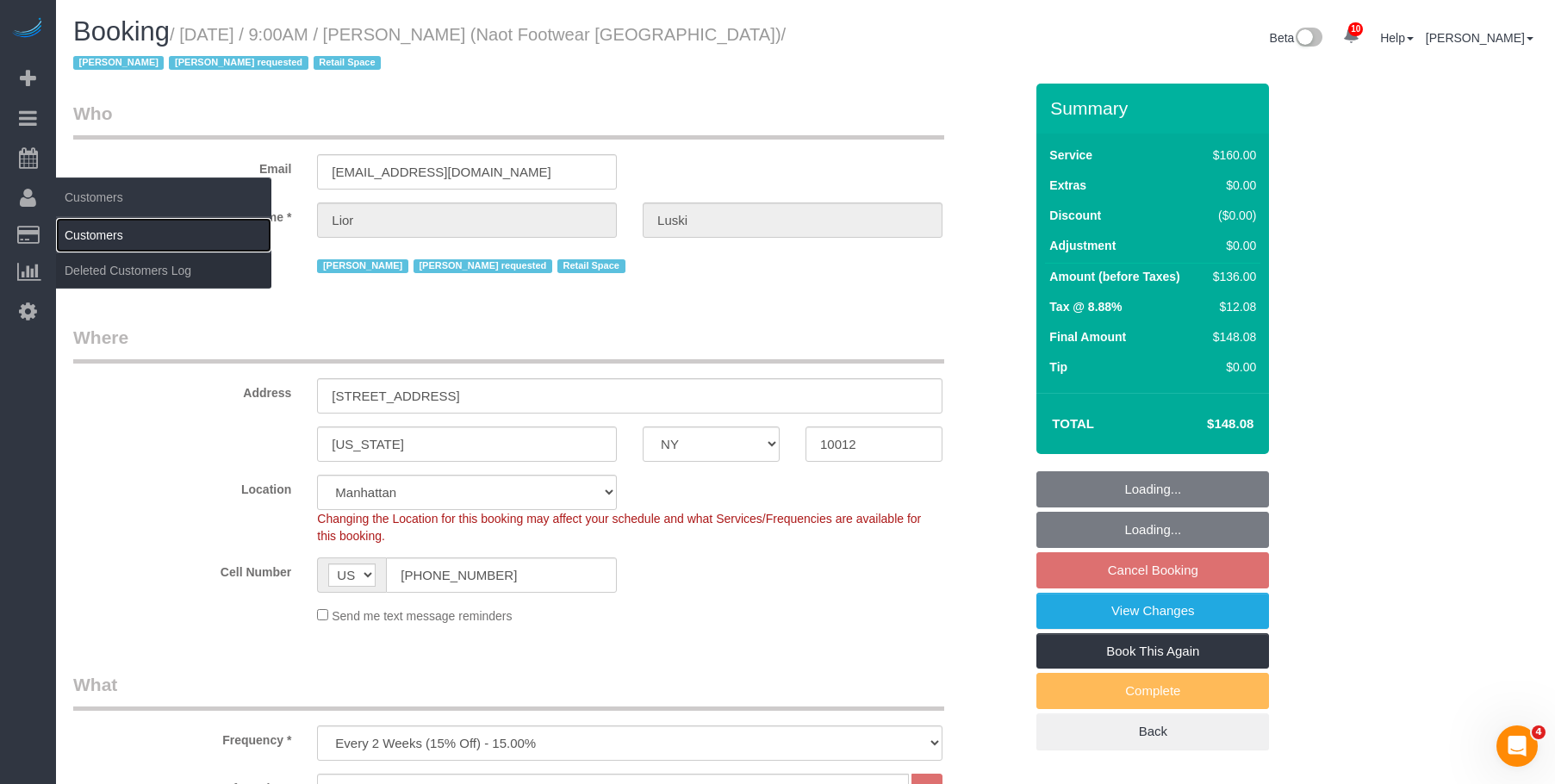
drag, startPoint x: 127, startPoint y: 236, endPoint x: 205, endPoint y: 231, distance: 78.2
click at [127, 236] on link "Customers" at bounding box center [163, 235] width 215 height 34
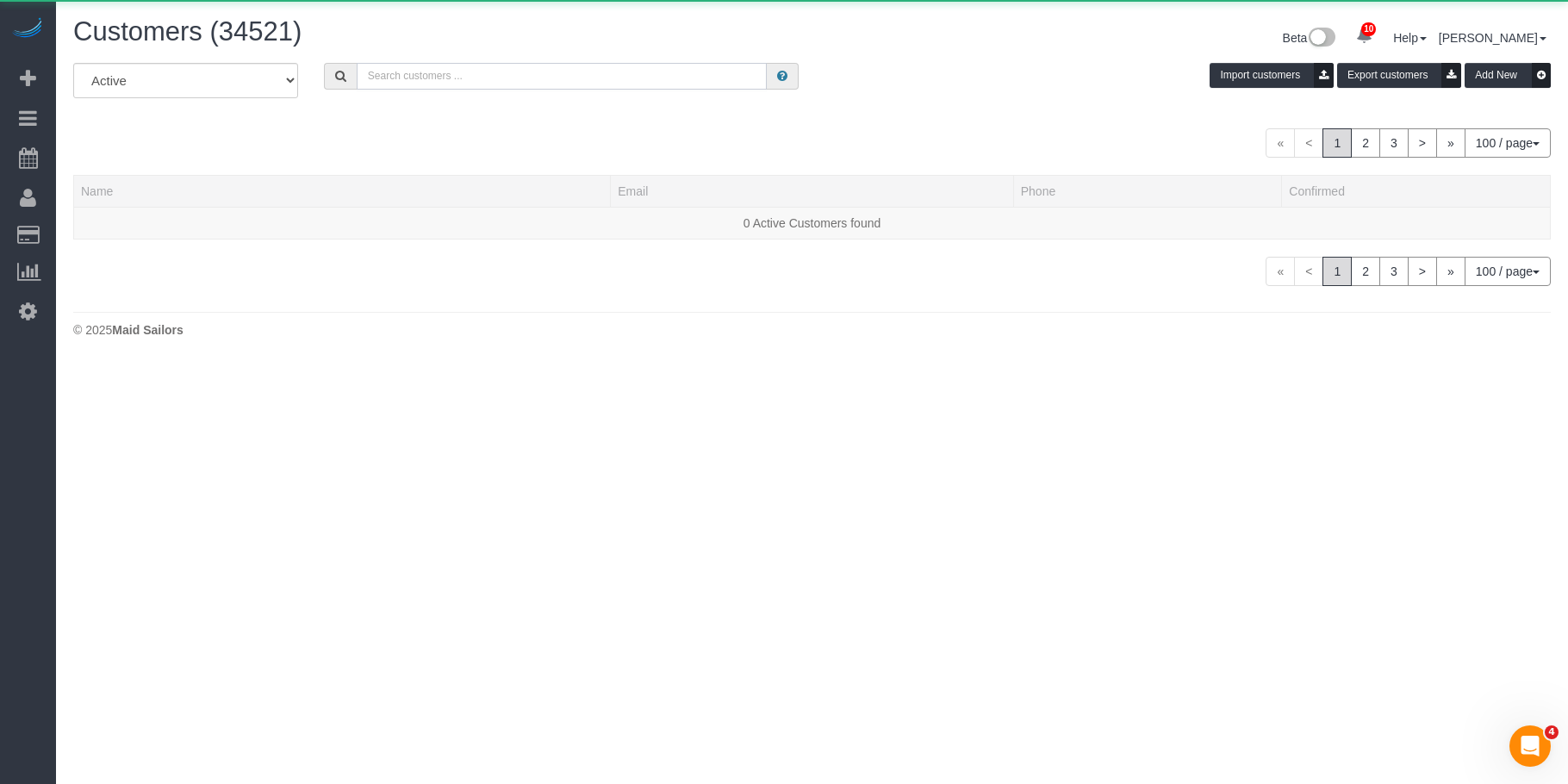
click at [532, 82] on input "text" at bounding box center [562, 77] width 410 height 27
paste input "[EMAIL_ADDRESS][DOMAIN_NAME]"
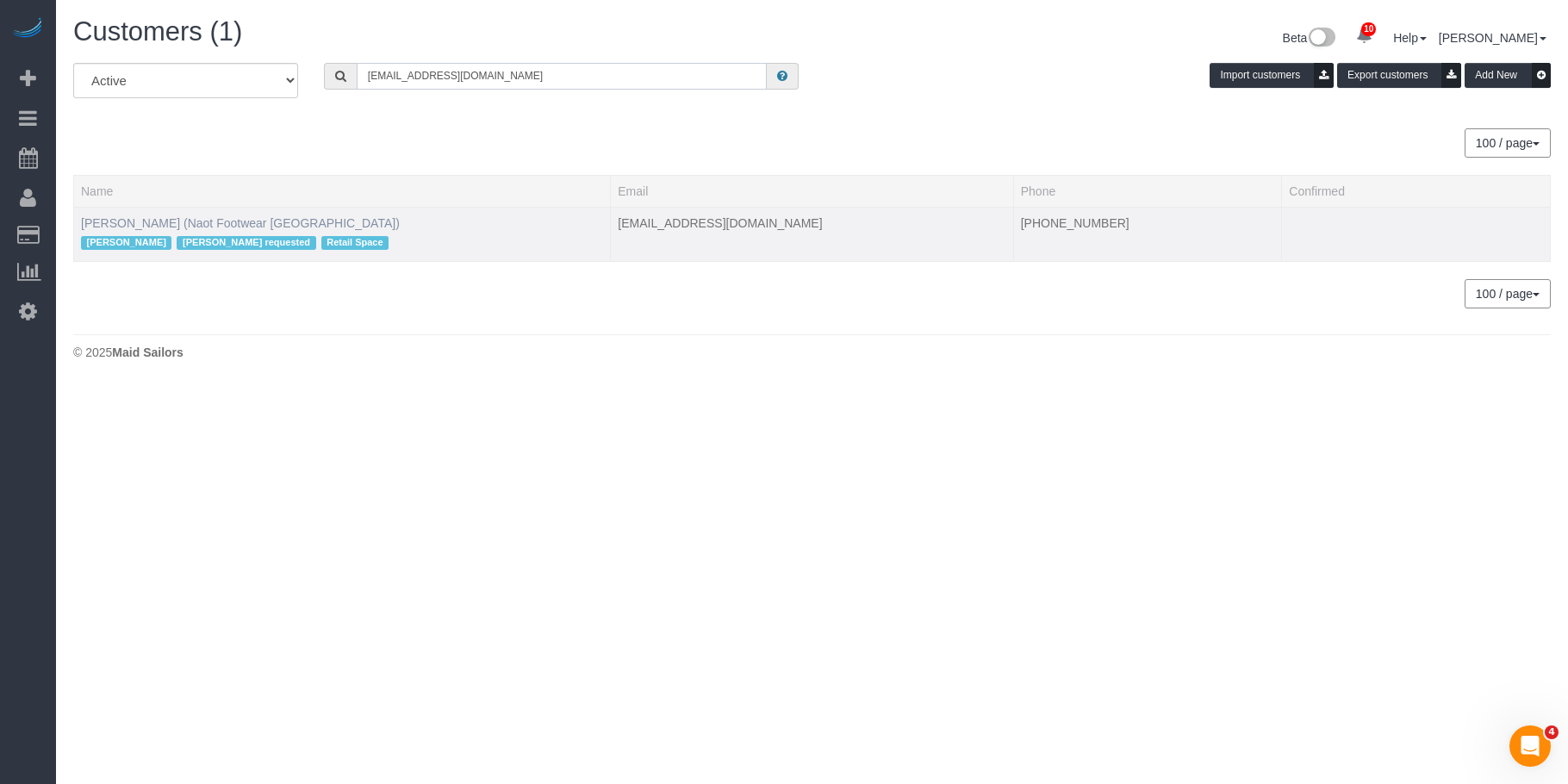
type input "[EMAIL_ADDRESS][DOMAIN_NAME]"
click at [107, 219] on link "Lior Luski (Naot Footwear USA)" at bounding box center [240, 222] width 319 height 14
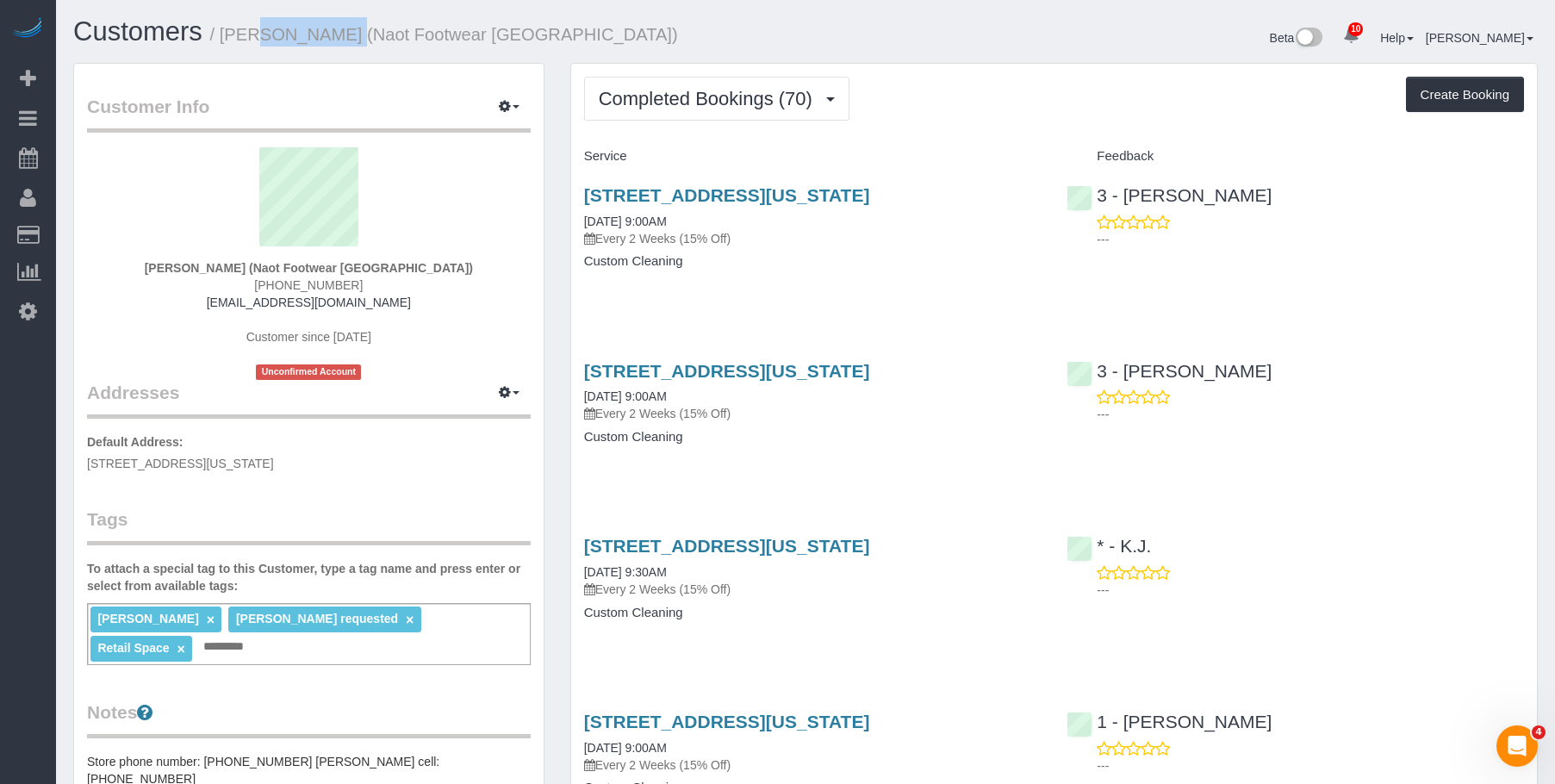
drag, startPoint x: 223, startPoint y: 36, endPoint x: 300, endPoint y: 33, distance: 77.1
click at [300, 33] on small "/ Lior Luski (Naot Footwear USA)" at bounding box center [445, 34] width 468 height 19
copy small "Lior Luski"
click at [686, 77] on button "Completed Bookings (70)" at bounding box center [717, 98] width 266 height 44
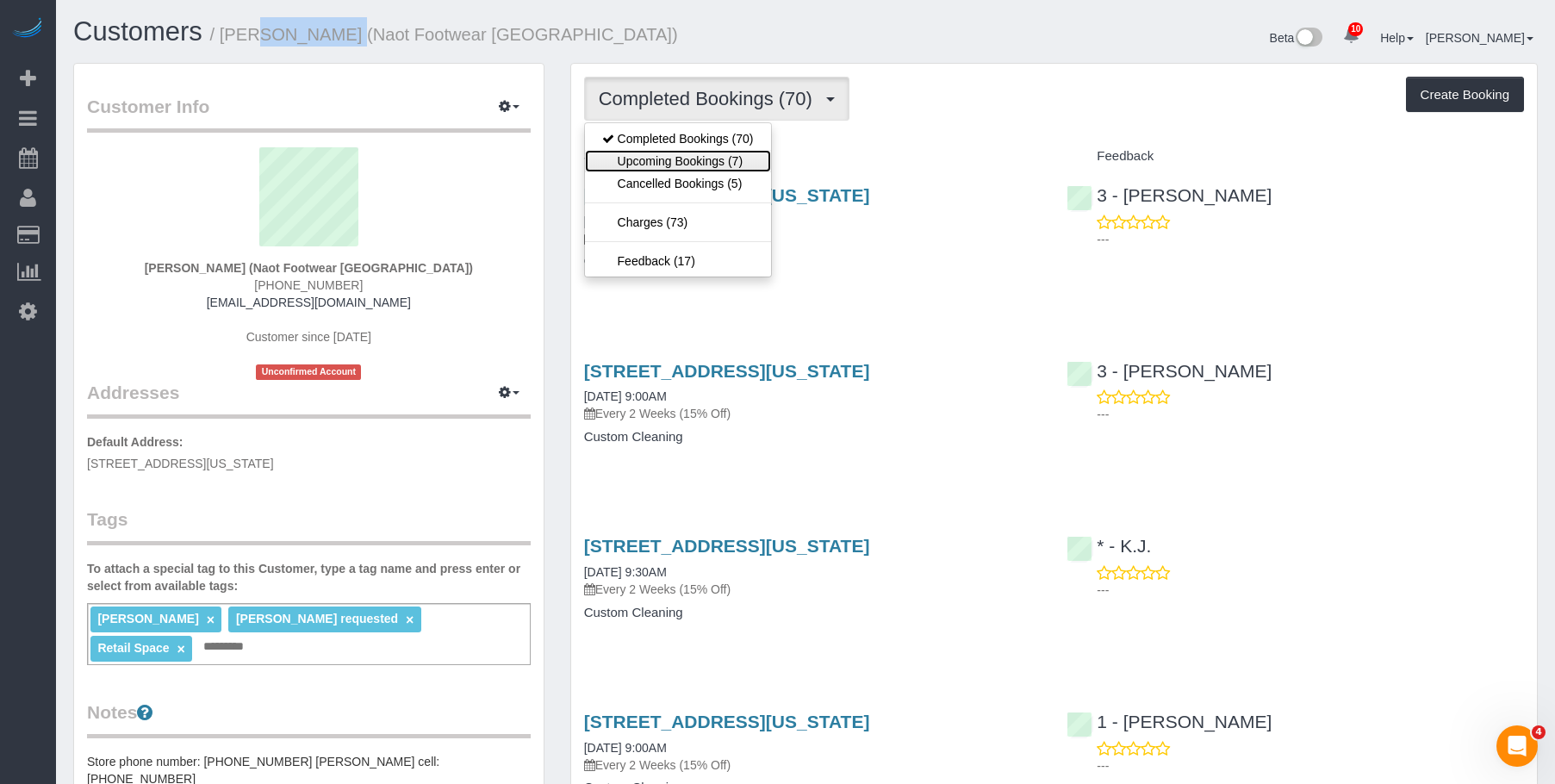
drag, startPoint x: 675, startPoint y: 160, endPoint x: 746, endPoint y: 199, distance: 81.0
click at [674, 161] on link "Upcoming Bookings (7)" at bounding box center [678, 161] width 186 height 23
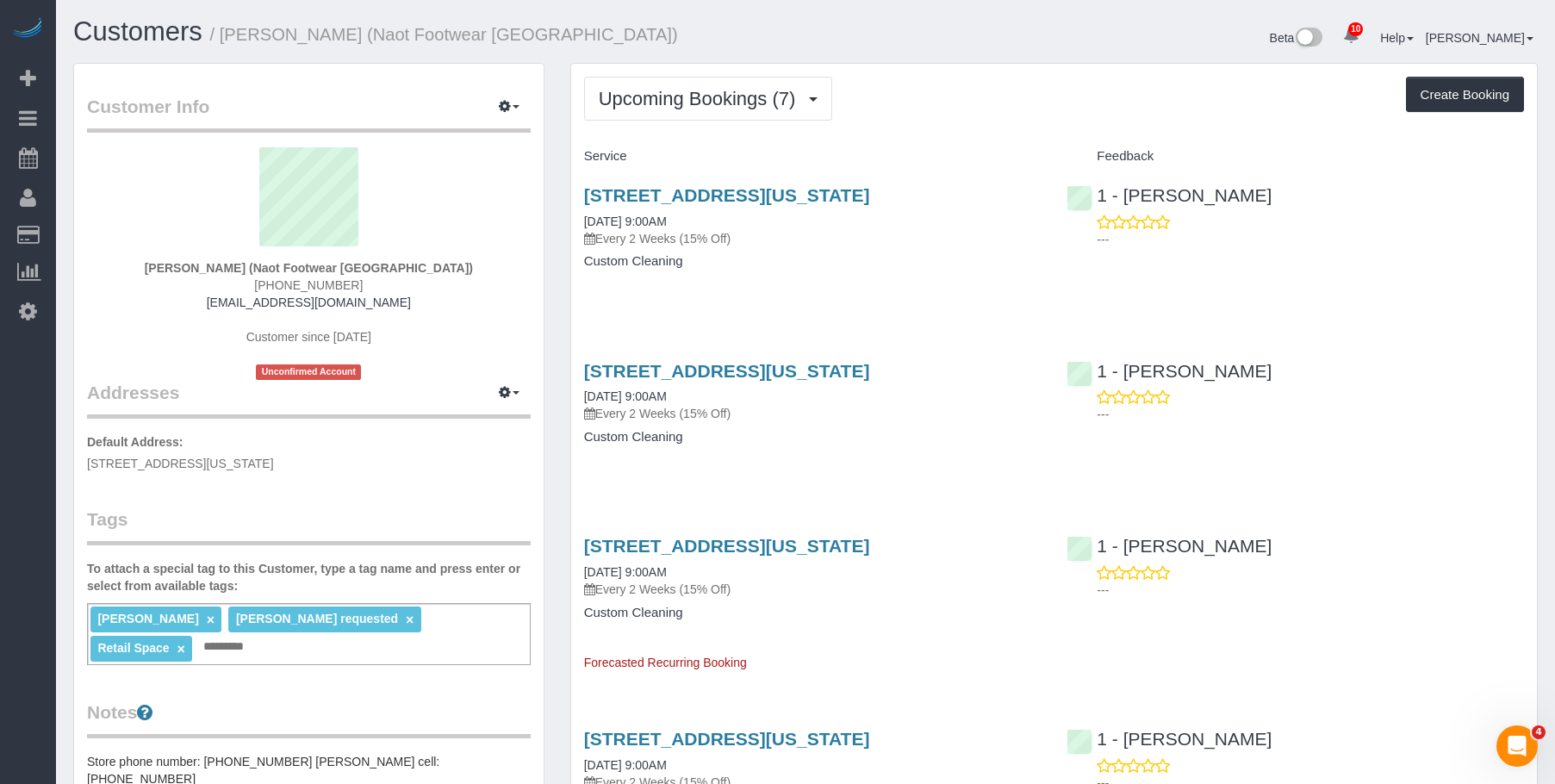
click at [726, 29] on h1 "Customers / Lior Luski (Naot Footwear USA)" at bounding box center [432, 32] width 719 height 30
click at [782, 302] on div "436 West Broadway, New York, NY 10012 09/15/2025 9:00AM Every 2 Weeks (15% Off)…" at bounding box center [812, 236] width 484 height 132
click at [820, 190] on link "436 West Broadway, New York, NY 10012" at bounding box center [728, 195] width 286 height 20
click at [678, 99] on span "Upcoming Bookings (7)" at bounding box center [701, 99] width 206 height 22
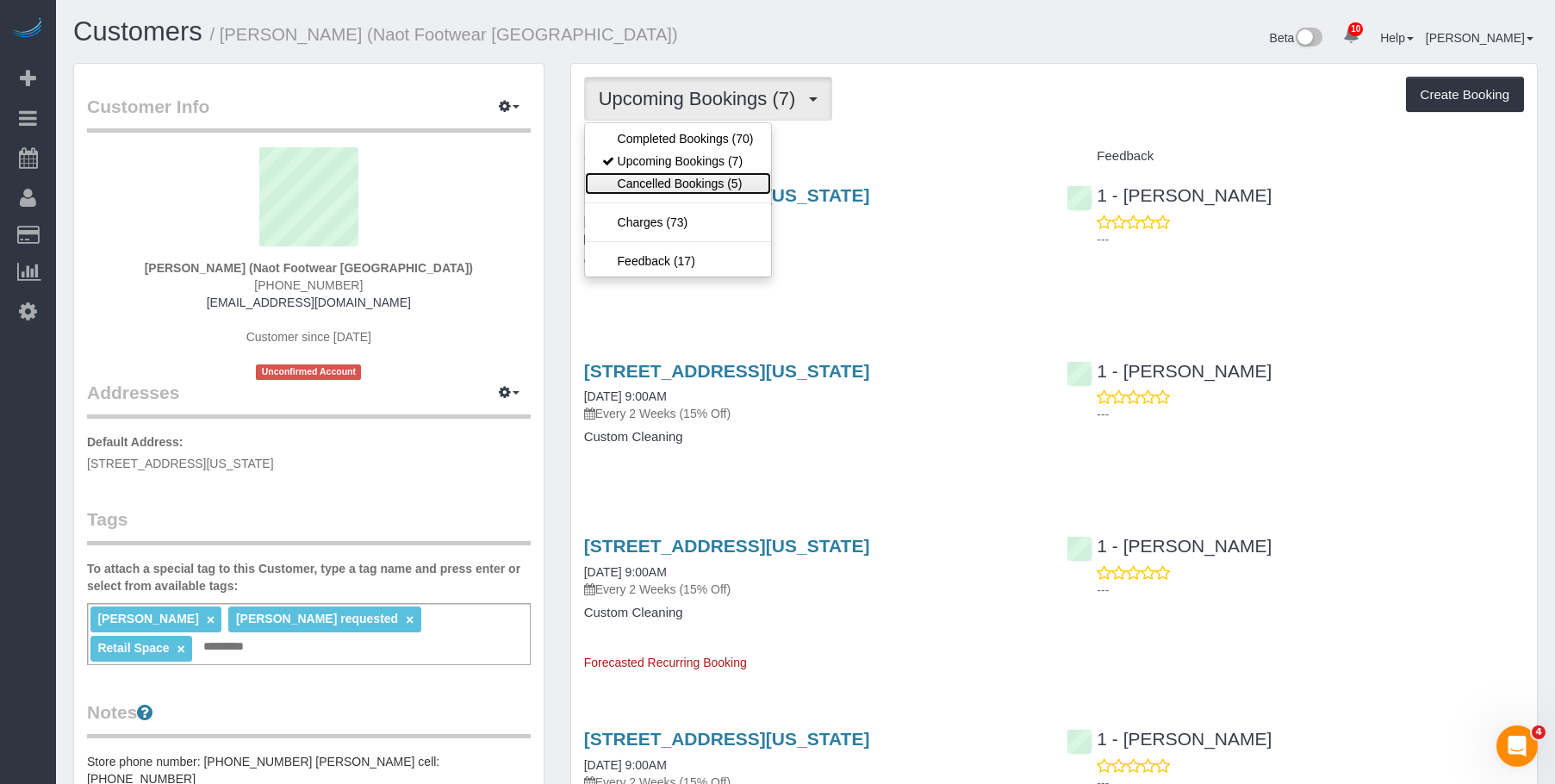
click at [669, 181] on link "Cancelled Bookings (5)" at bounding box center [678, 183] width 186 height 23
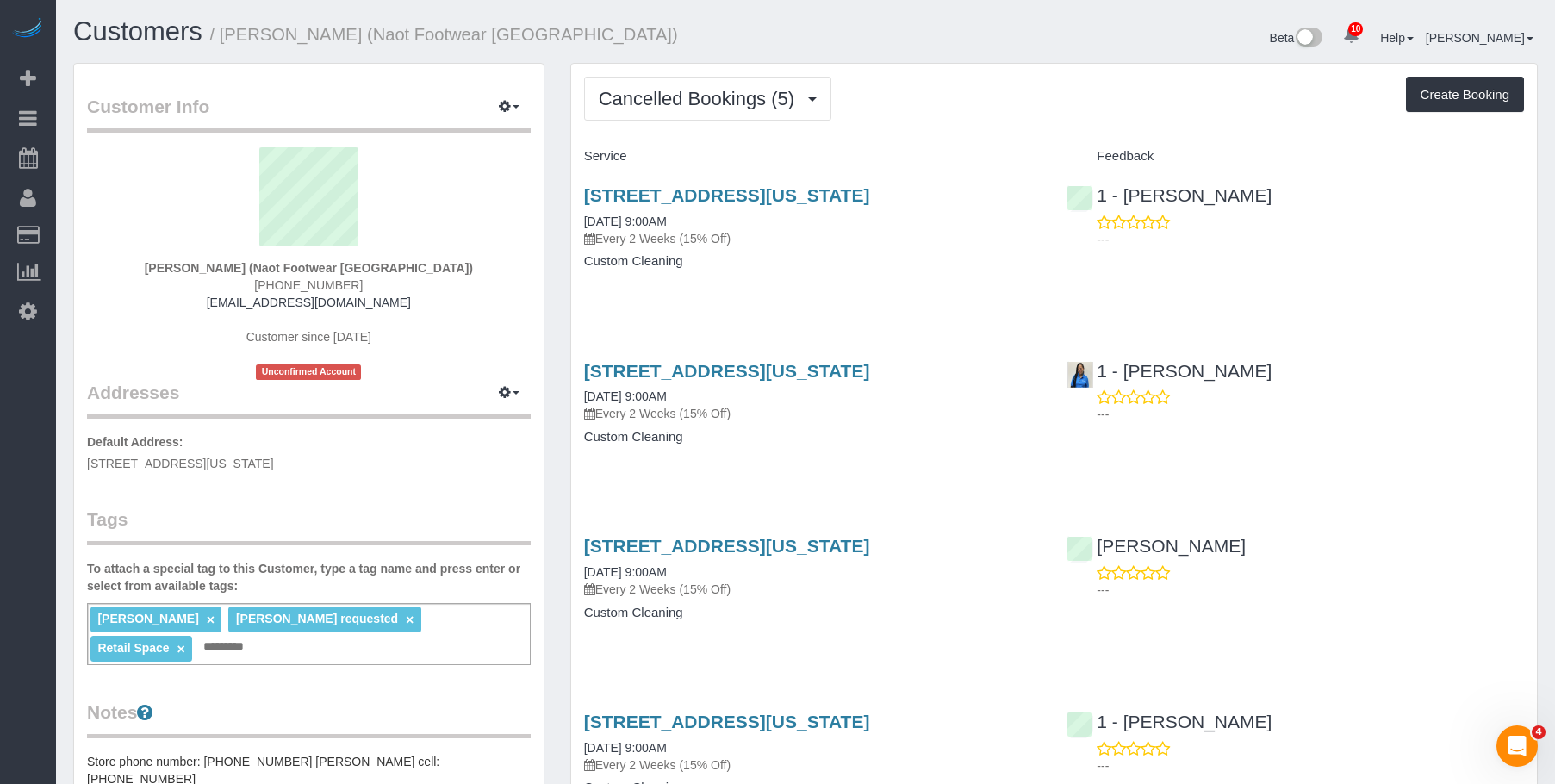
click at [863, 257] on h4 "Custom Cleaning" at bounding box center [813, 261] width 457 height 14
click at [821, 186] on link "436 West Broadway, New York, NY 10012" at bounding box center [728, 195] width 286 height 20
click at [745, 86] on button "Cancelled Bookings (5)" at bounding box center [709, 98] width 249 height 44
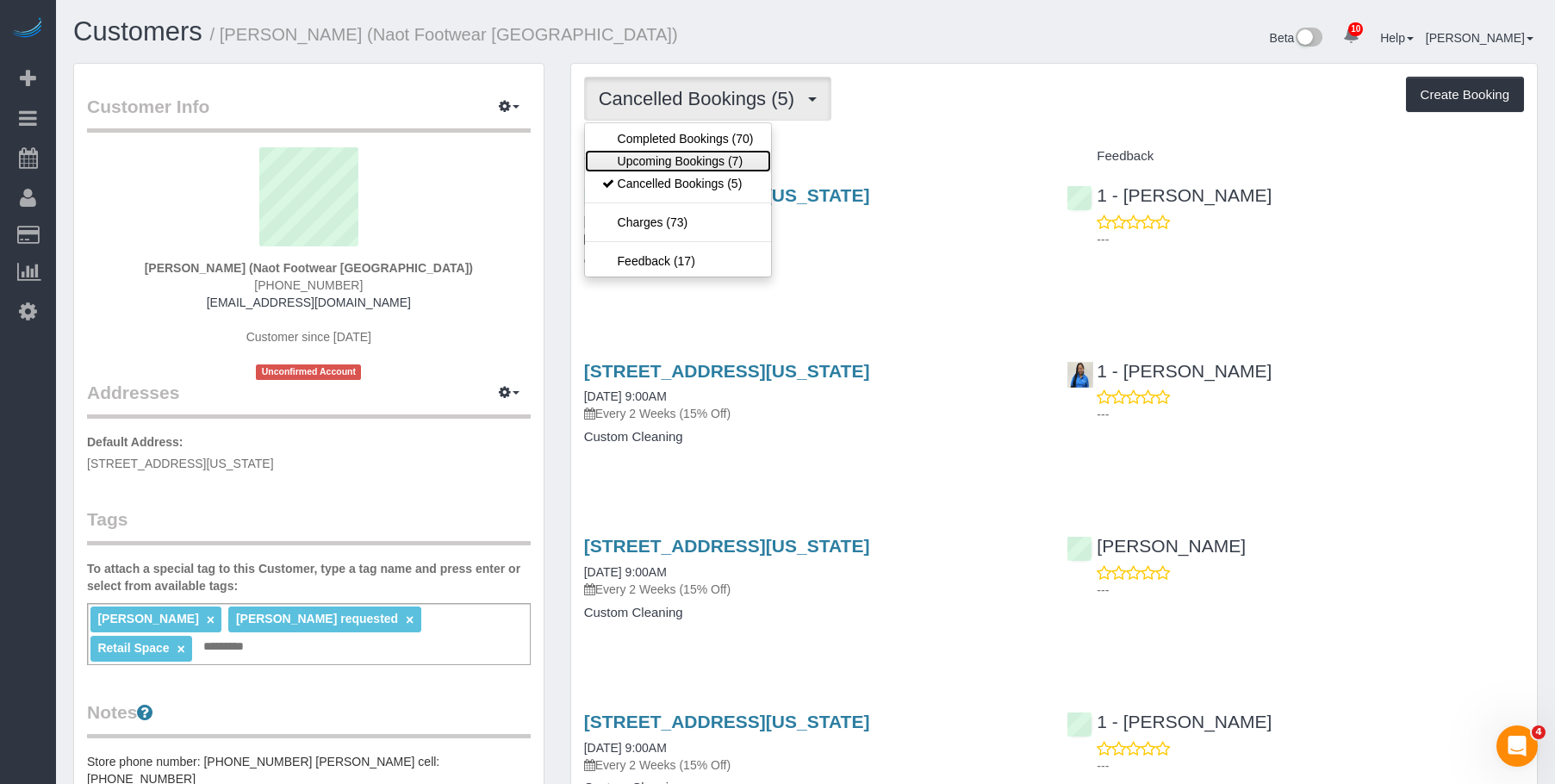
click at [706, 165] on link "Upcoming Bookings (7)" at bounding box center [678, 161] width 186 height 23
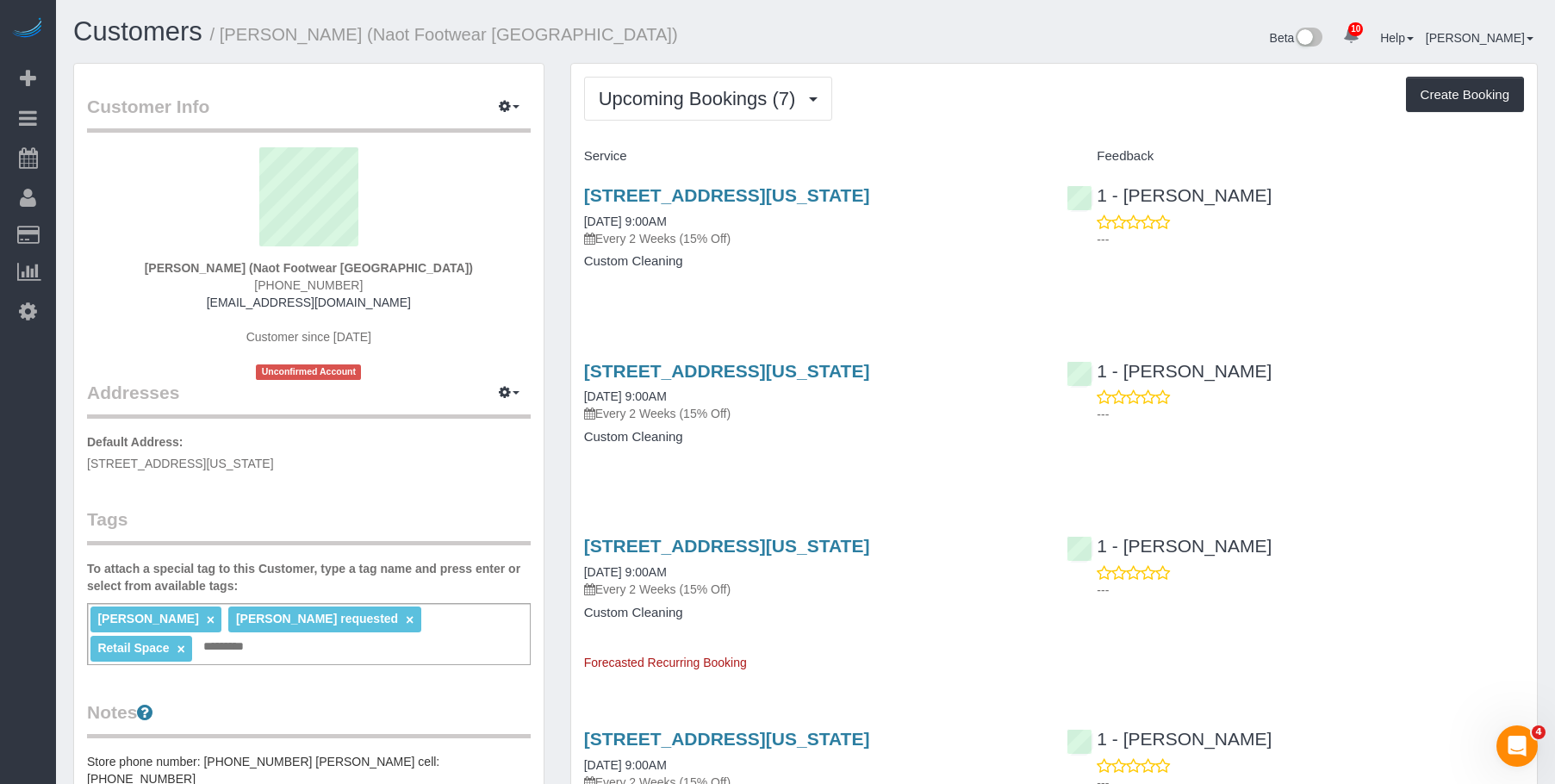
drag, startPoint x: 805, startPoint y: 248, endPoint x: 826, endPoint y: 264, distance: 26.4
click at [805, 248] on div "436 West Broadway, New York, NY 10012 09/15/2025 9:00AM Every 2 Weeks (15% Off)…" at bounding box center [812, 236] width 484 height 132
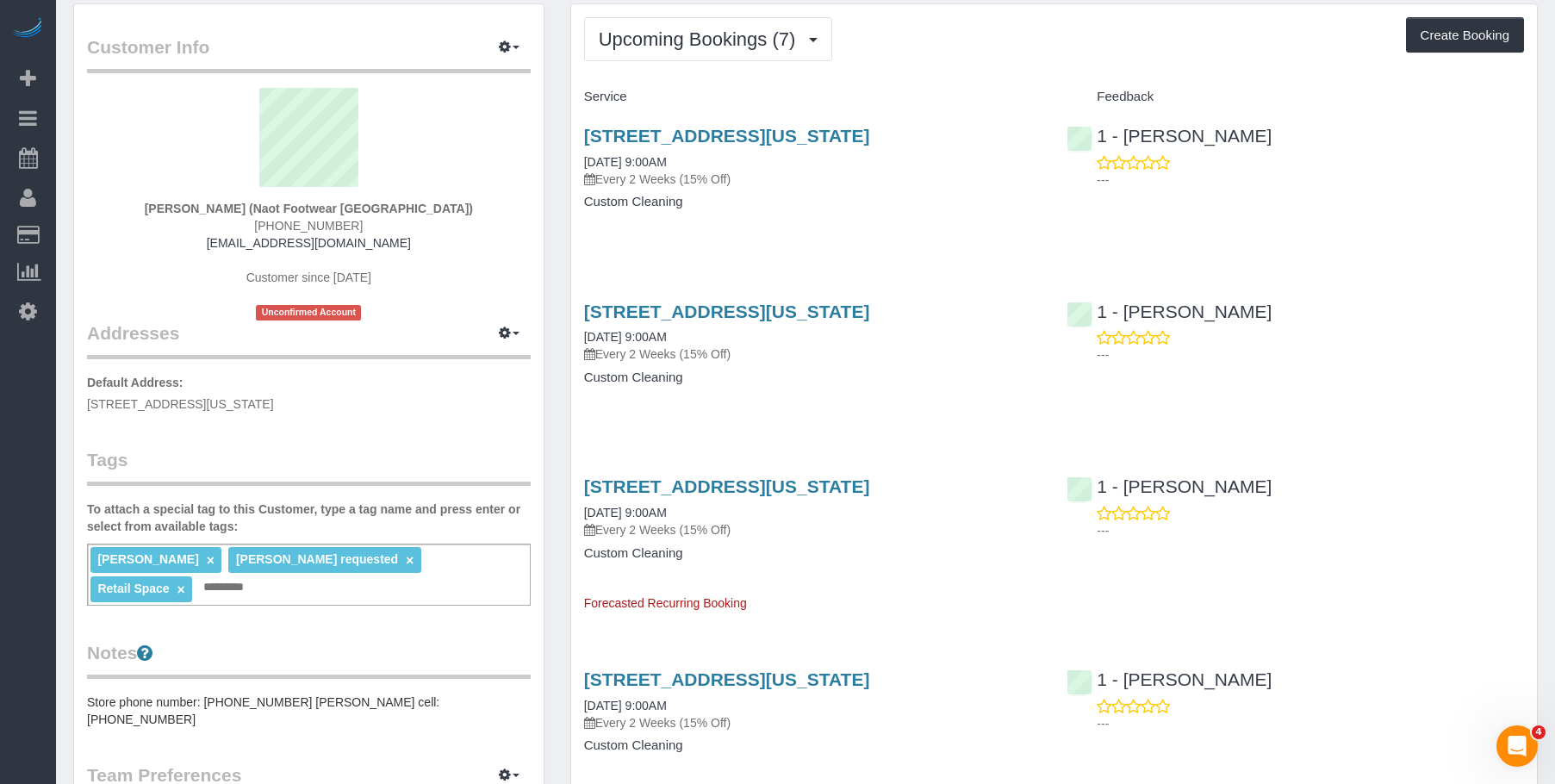
scroll to position [86, 0]
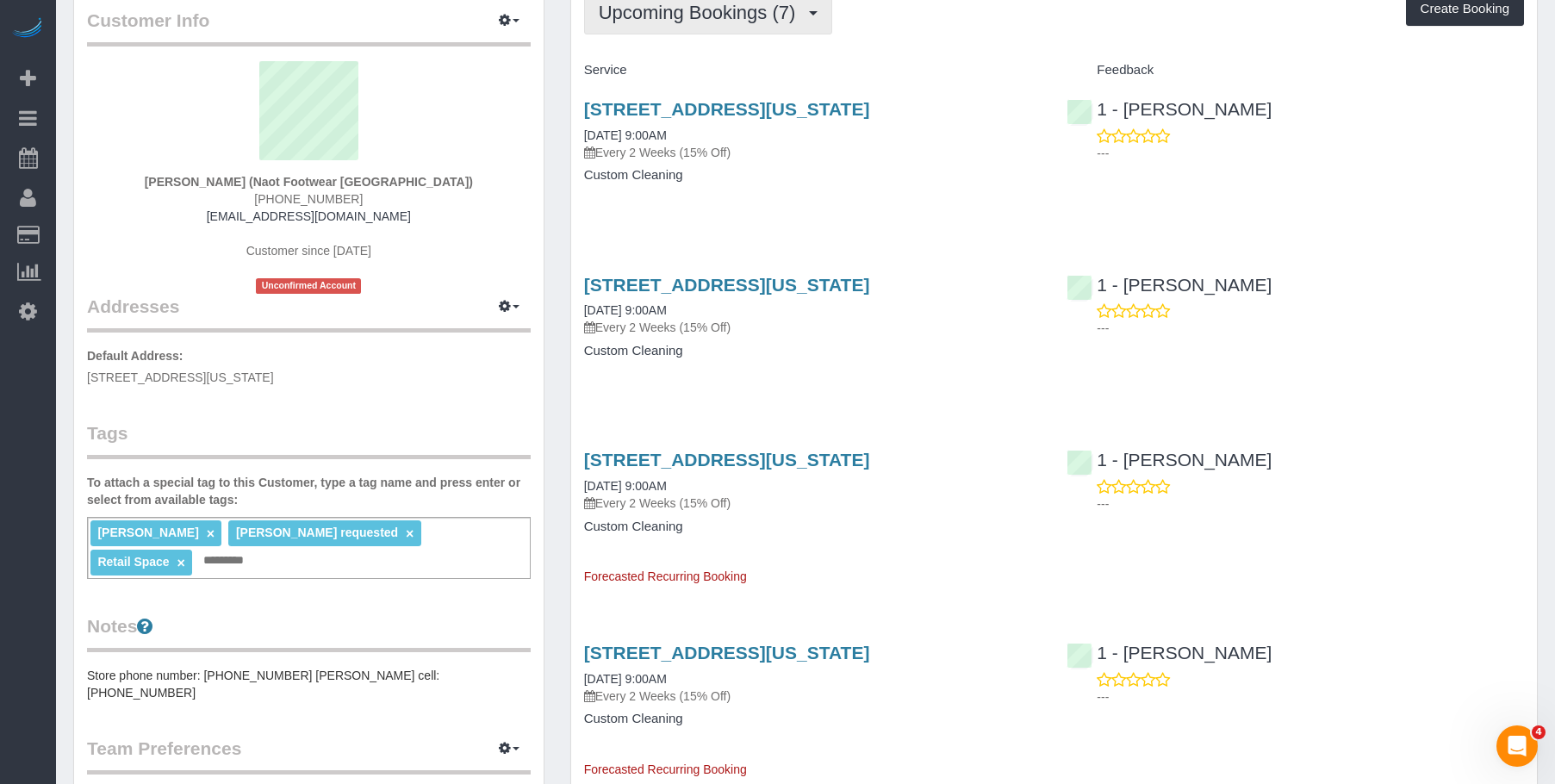
drag, startPoint x: 657, startPoint y: 28, endPoint x: 646, endPoint y: 49, distance: 23.7
click at [657, 28] on button "Upcoming Bookings (7)" at bounding box center [709, 12] width 249 height 44
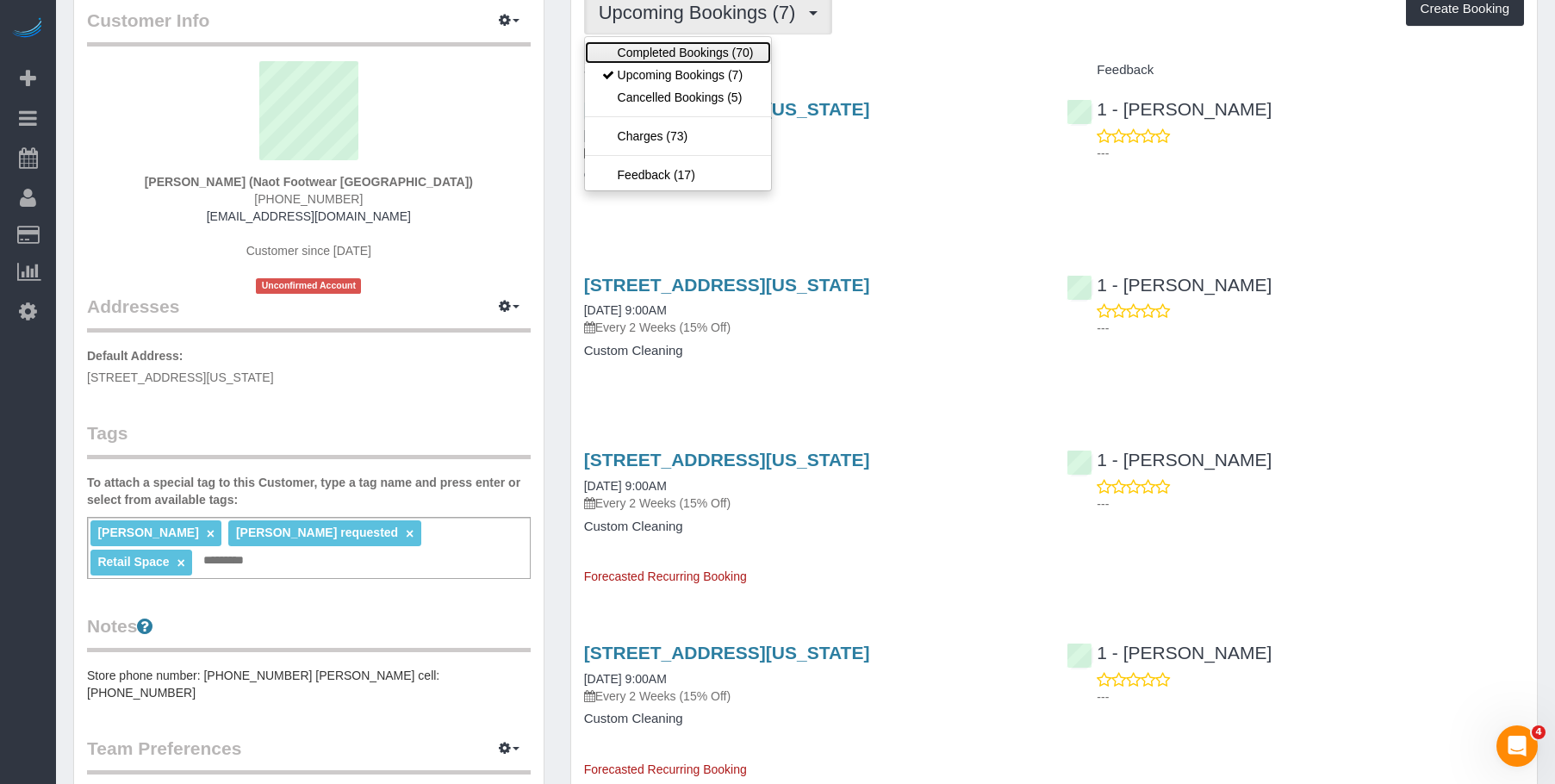
click at [642, 55] on link "Completed Bookings (70)" at bounding box center [678, 52] width 186 height 23
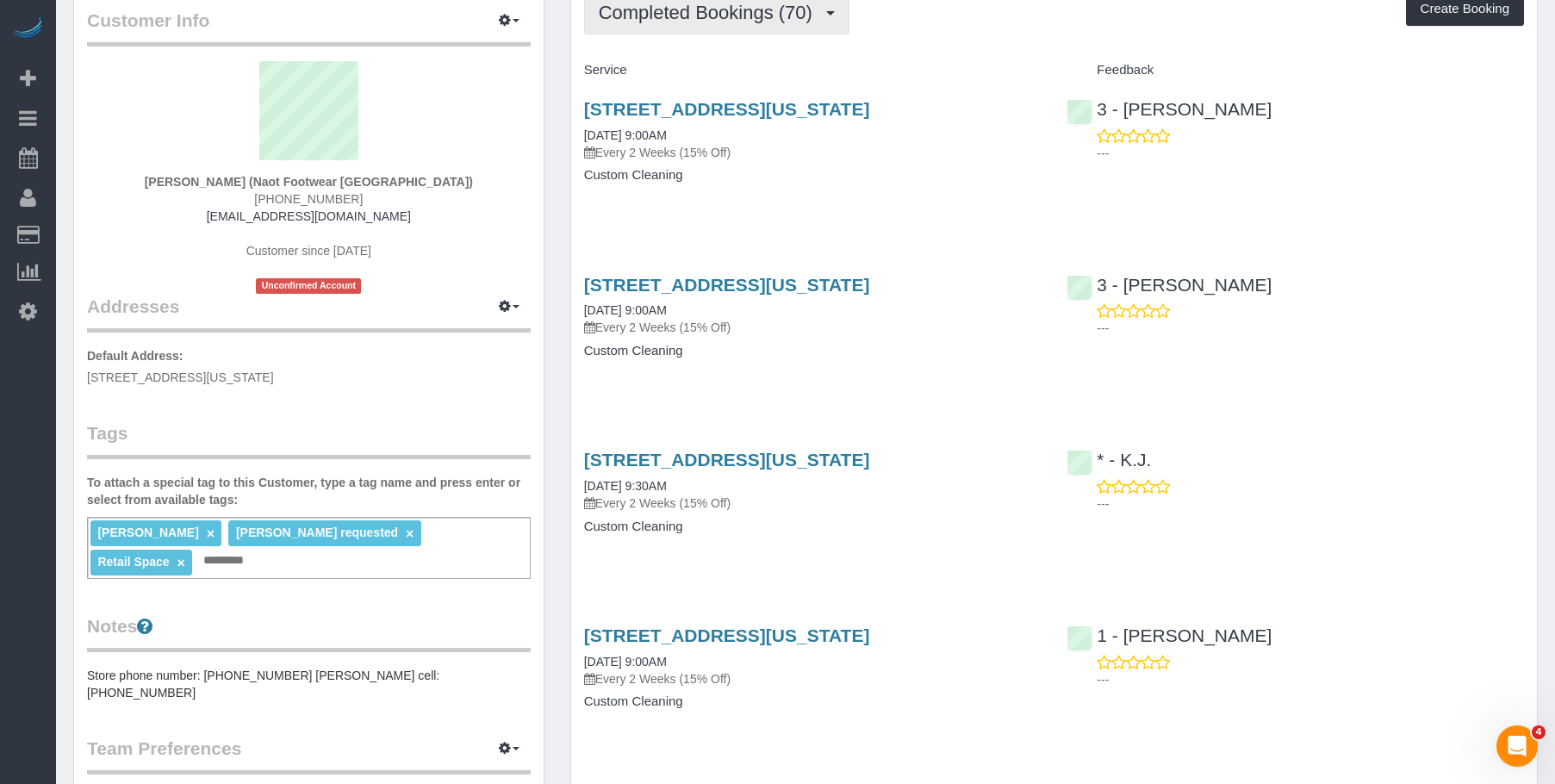
click at [689, 19] on span "Completed Bookings (70)" at bounding box center [710, 13] width 222 height 22
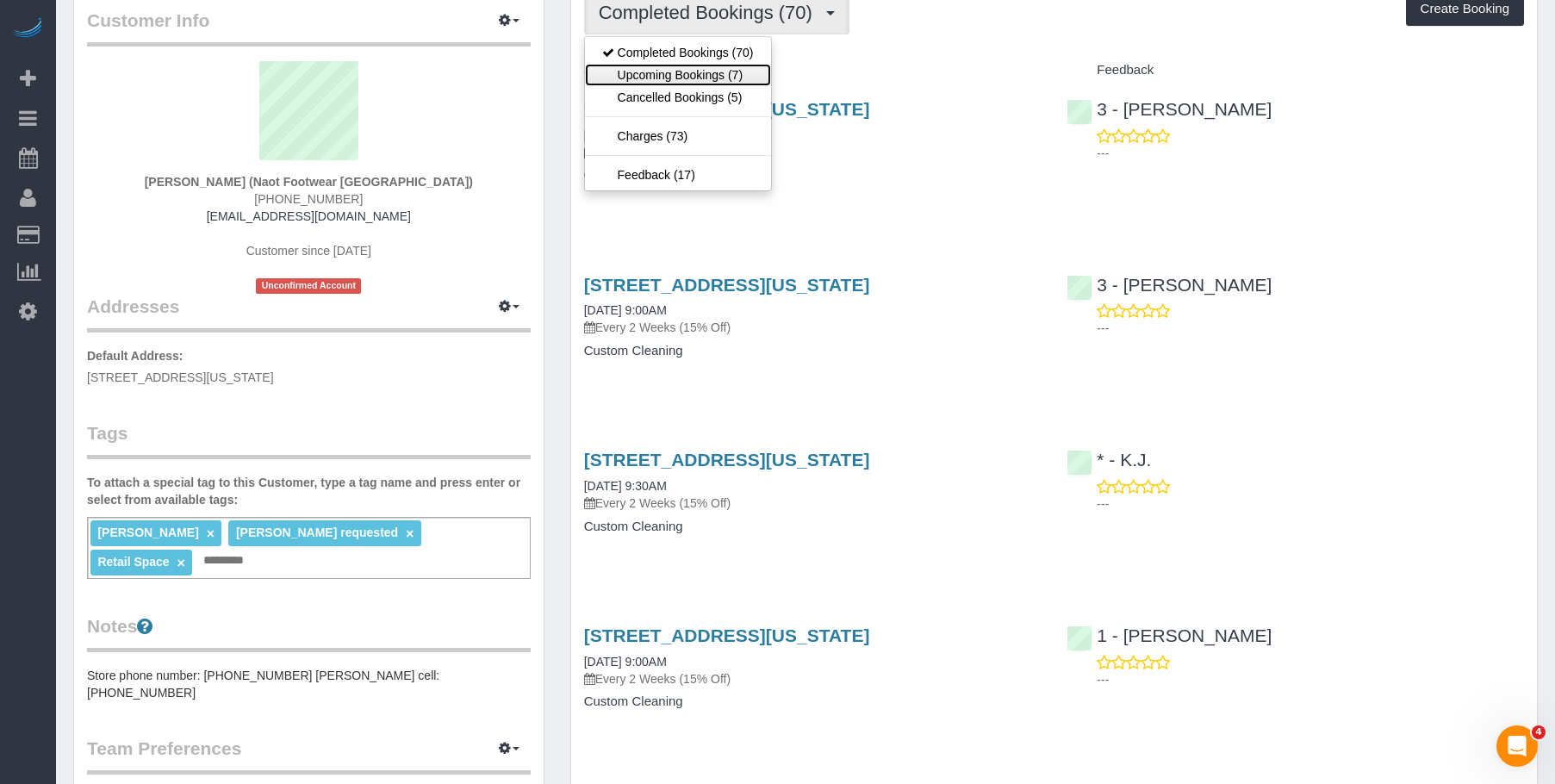
click at [675, 75] on link "Upcoming Bookings (7)" at bounding box center [678, 75] width 186 height 23
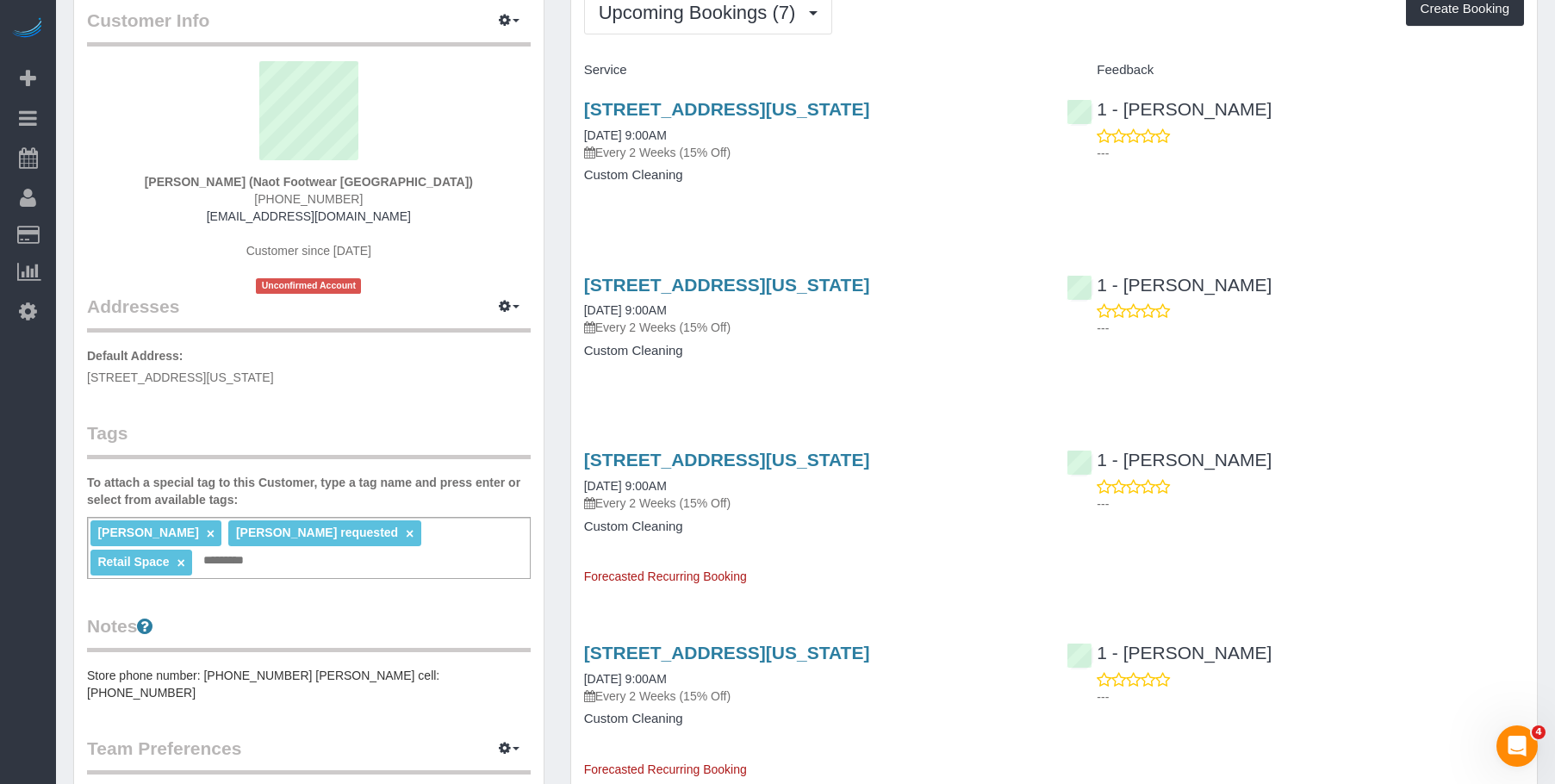
click at [841, 349] on h4 "Custom Cleaning" at bounding box center [813, 351] width 457 height 14
click at [863, 364] on div "436 West Broadway, New York, NY 10012 10/06/2025 9:00AM Every 2 Weeks (15% Off)…" at bounding box center [812, 326] width 484 height 132
click at [871, 290] on link "436 West Broadway, New York, NY 10012" at bounding box center [728, 284] width 286 height 20
click at [881, 185] on div "436 West Broadway, New York, NY 10012 09/15/2025 9:00AM Every 2 Weeks (15% Off)…" at bounding box center [812, 150] width 484 height 132
click at [725, 12] on span "Upcoming Bookings (7)" at bounding box center [701, 13] width 206 height 22
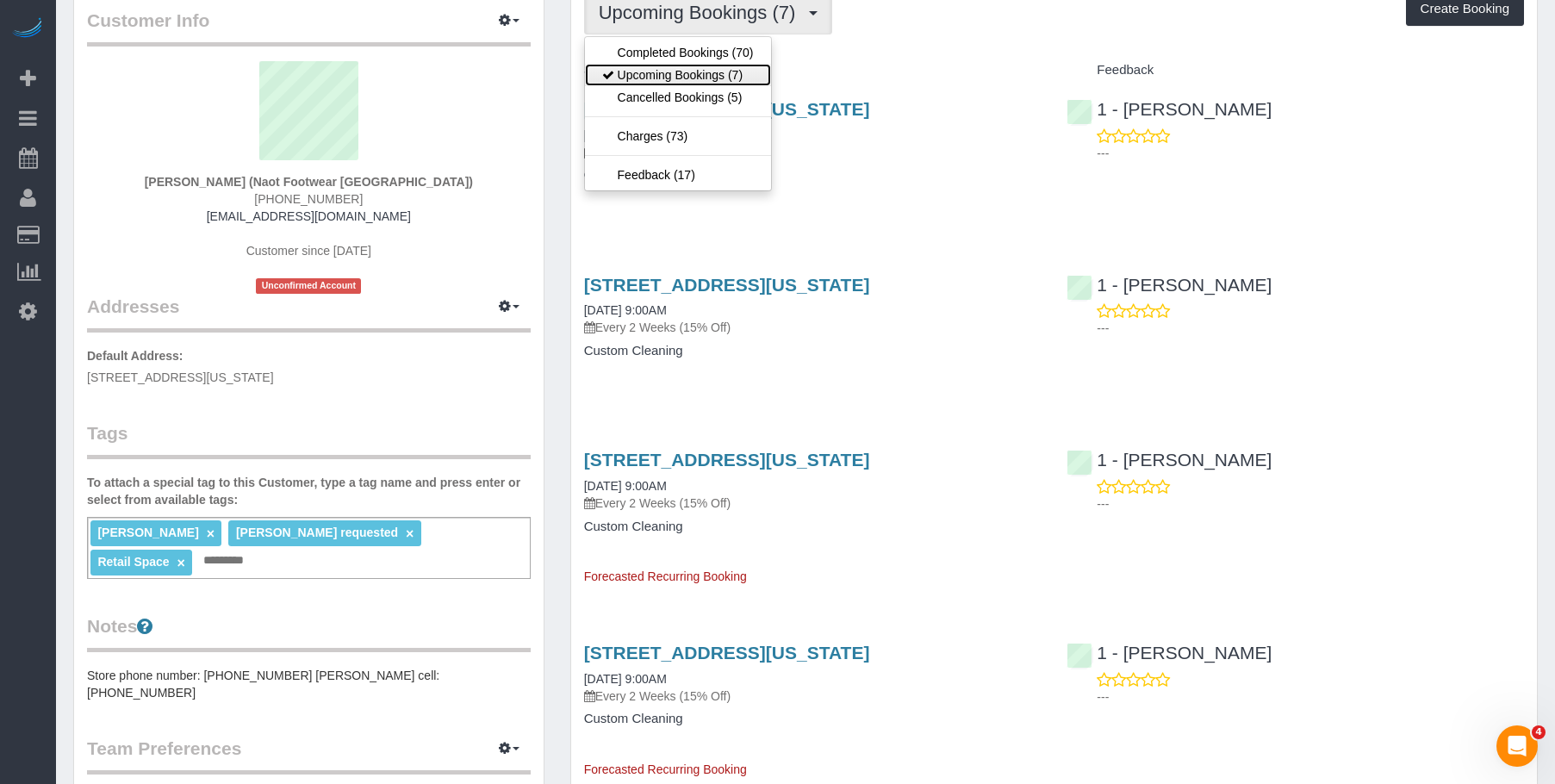
click at [697, 68] on link "Upcoming Bookings (7)" at bounding box center [678, 75] width 186 height 23
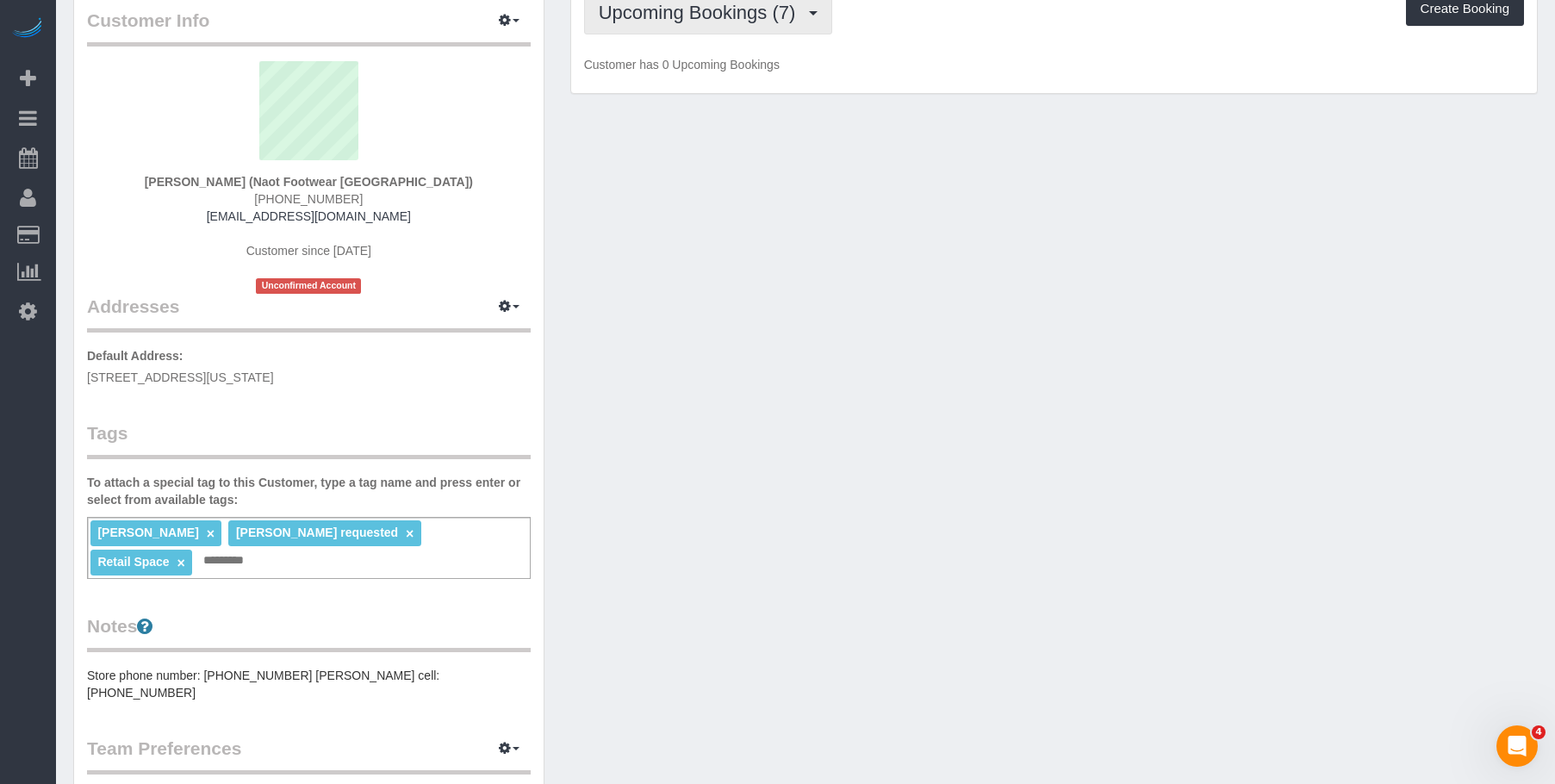
click at [717, 23] on span "Upcoming Bookings (7)" at bounding box center [701, 13] width 206 height 22
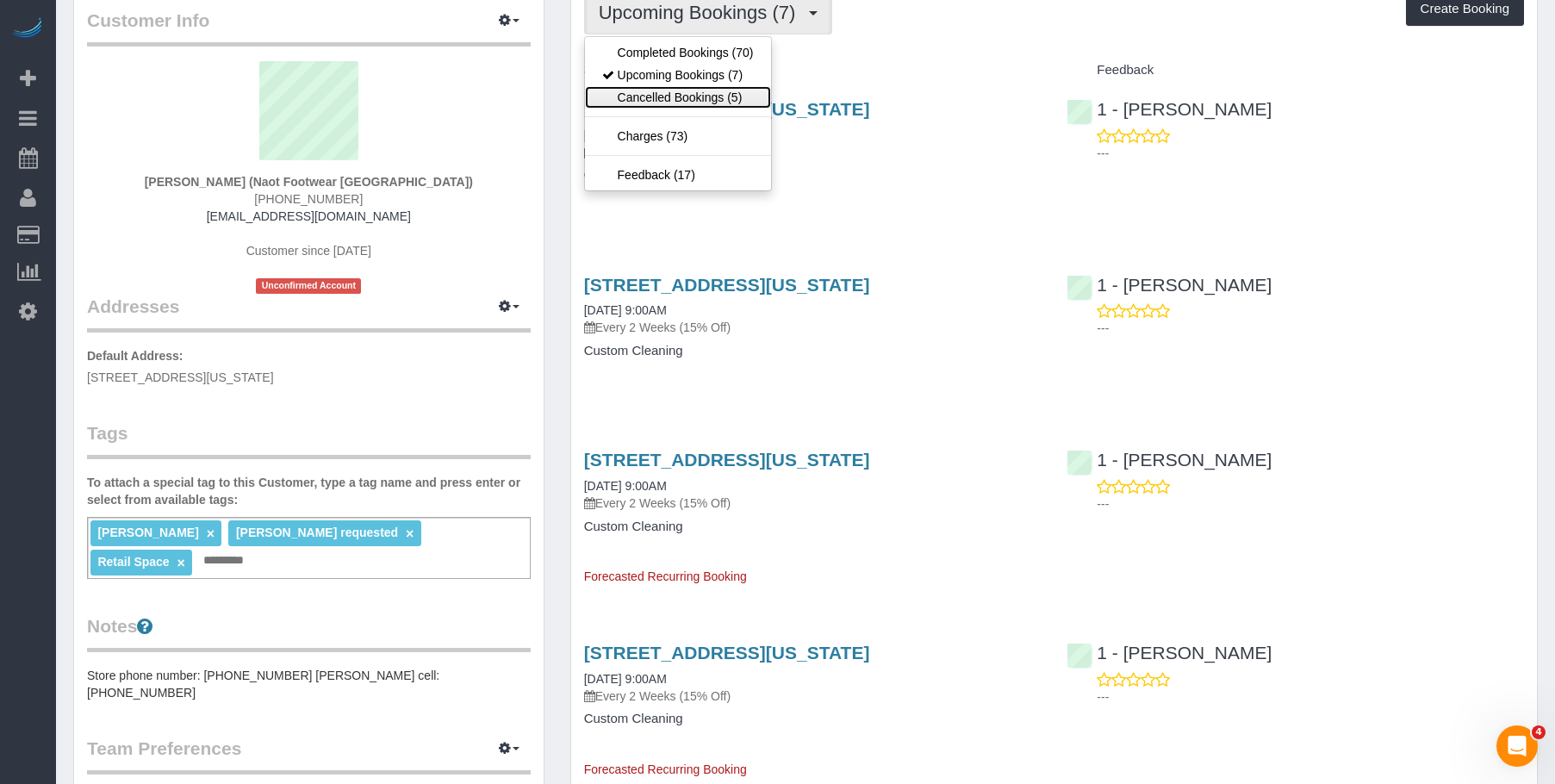
click at [692, 98] on link "Cancelled Bookings (5)" at bounding box center [678, 97] width 186 height 23
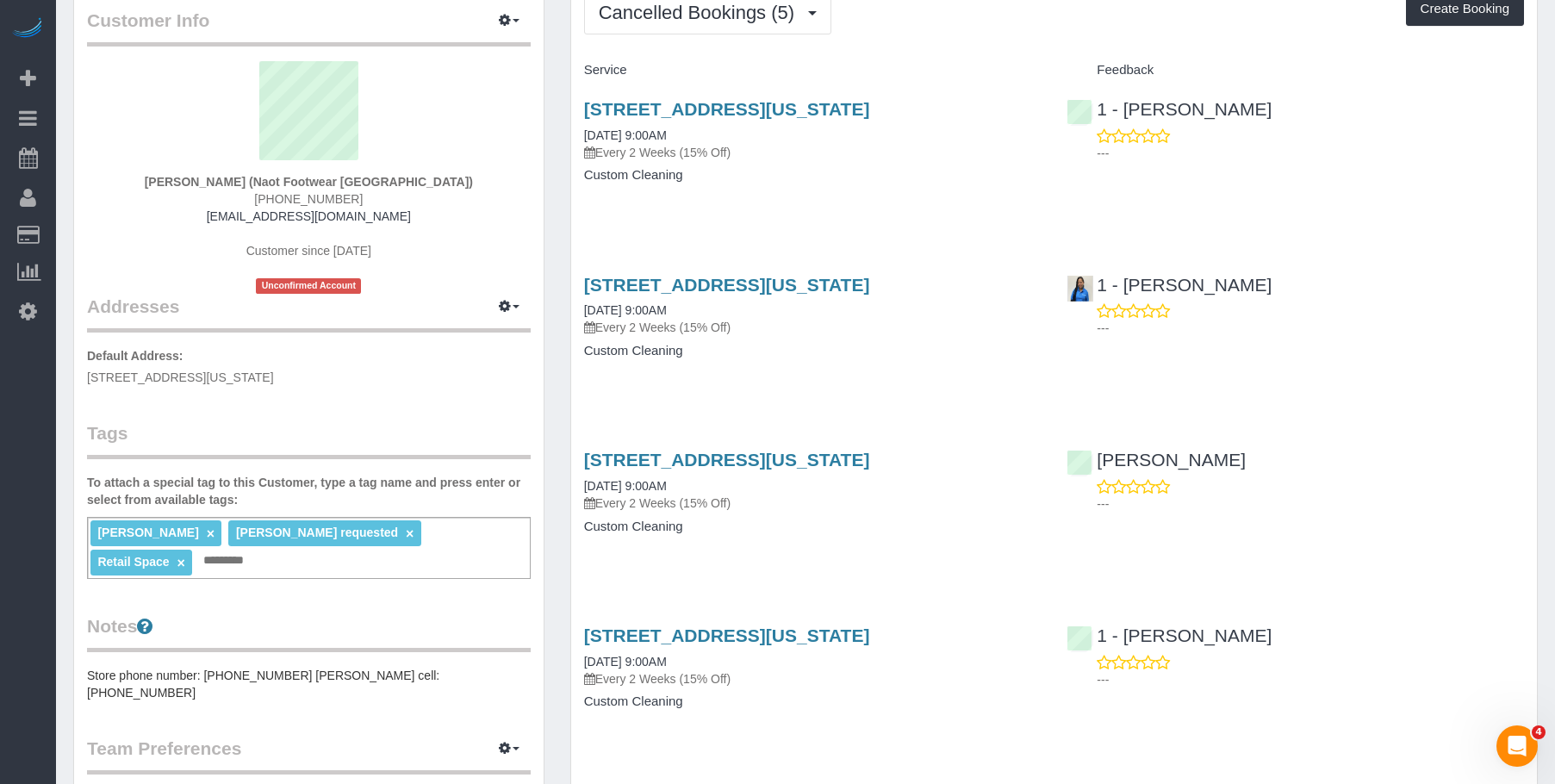
click at [839, 191] on div "436 West Broadway, New York, NY 10012 09/22/2025 9:00AM Every 2 Weeks (15% Off)…" at bounding box center [812, 150] width 484 height 132
click at [697, 20] on span "Cancelled Bookings (5)" at bounding box center [701, 13] width 204 height 22
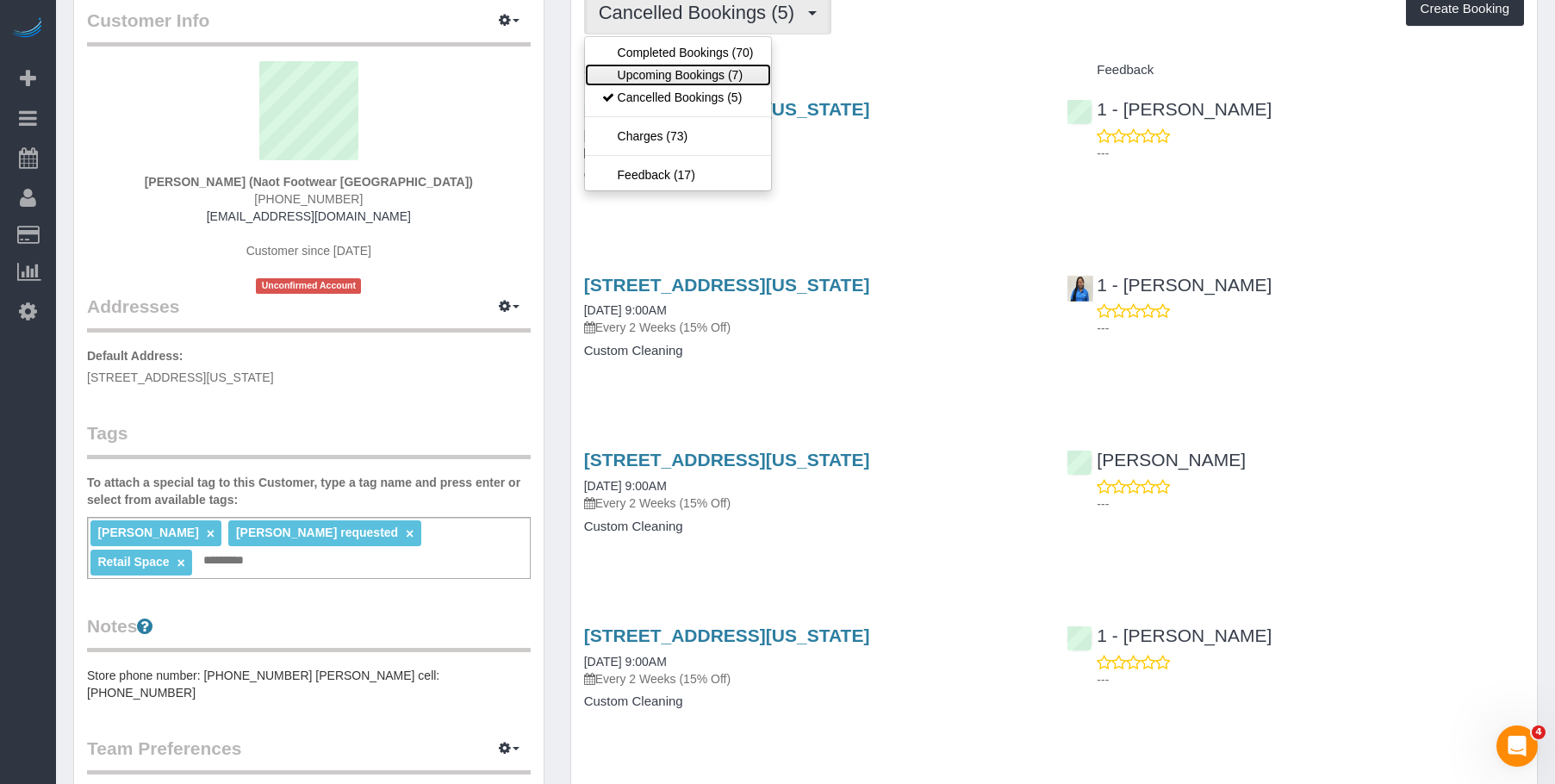
click at [683, 73] on link "Upcoming Bookings (7)" at bounding box center [678, 75] width 186 height 23
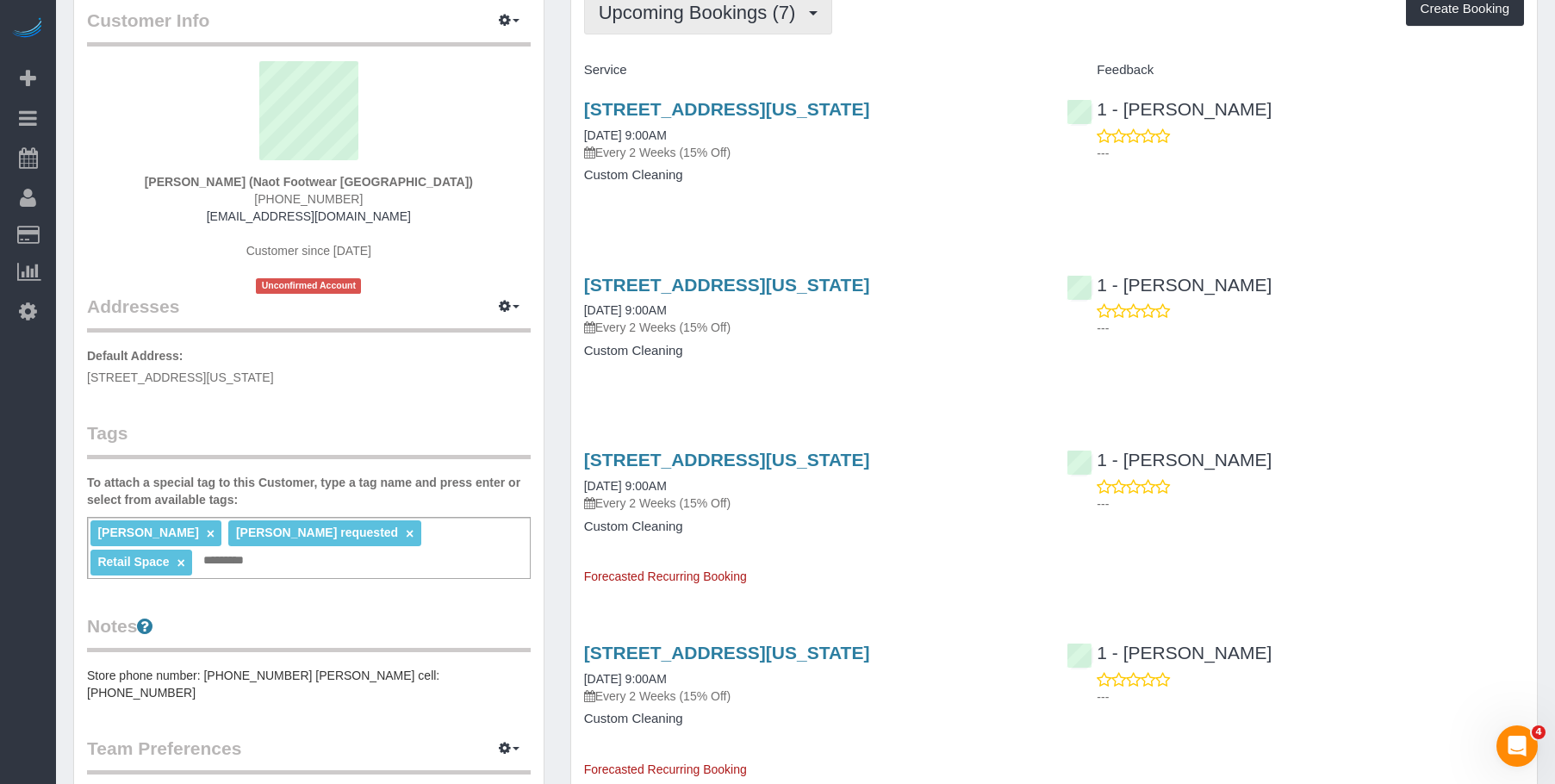
click at [698, 21] on span "Upcoming Bookings (7)" at bounding box center [701, 13] width 206 height 22
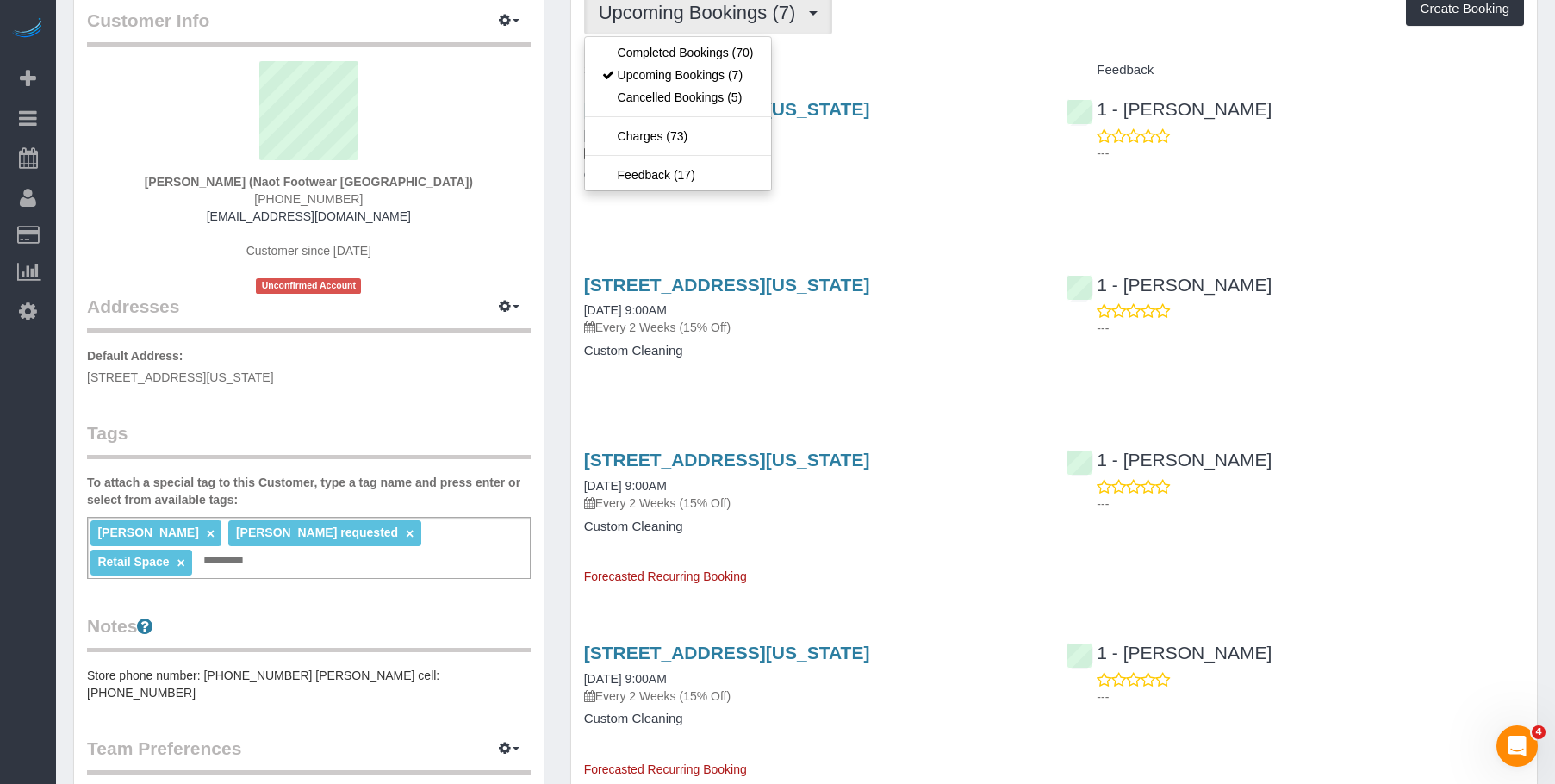
click at [691, 40] on ul "Completed Bookings (70) Upcoming Bookings (7) Cancelled Bookings (5) Charges (7…" at bounding box center [678, 113] width 188 height 155
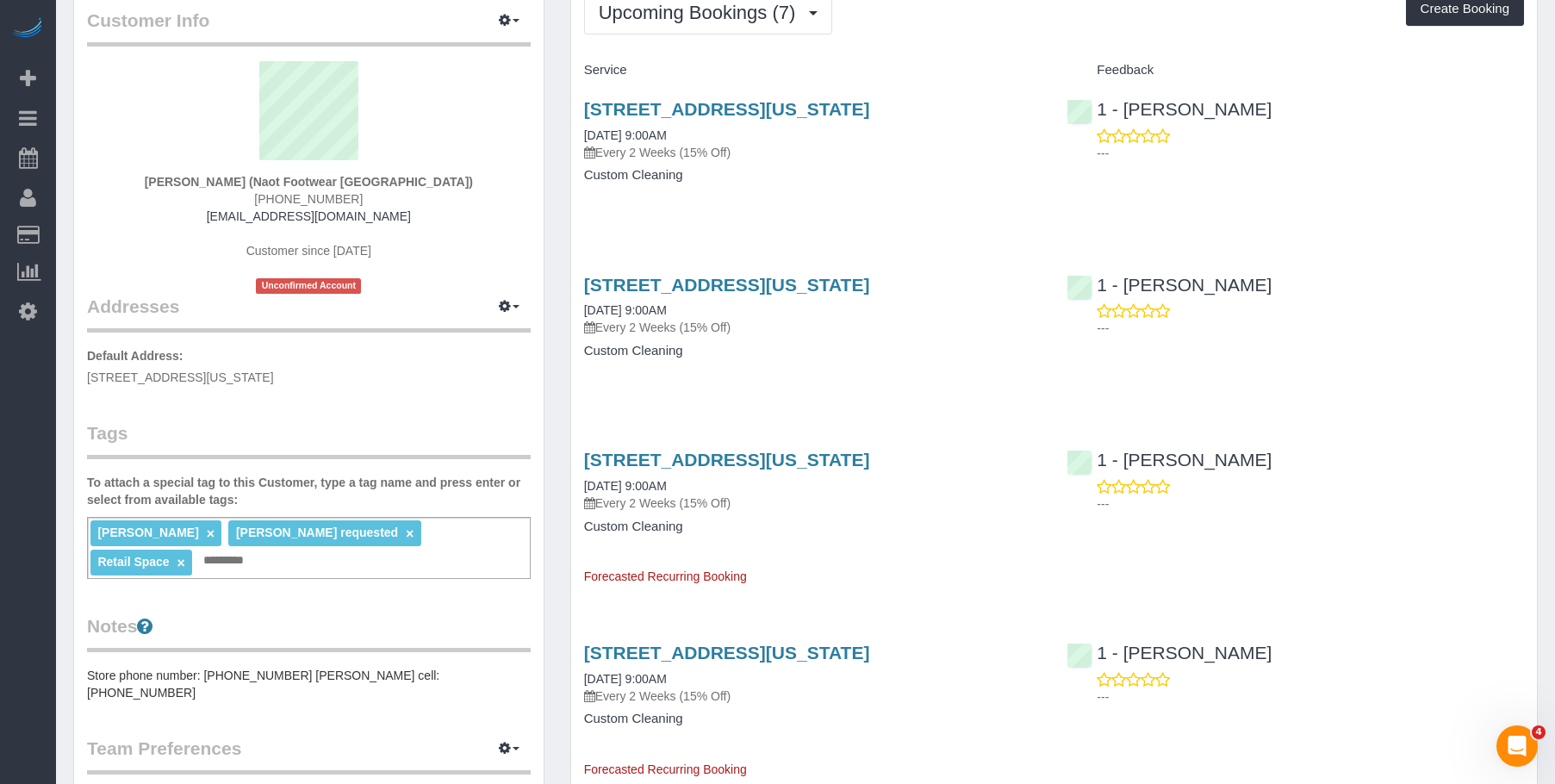
click at [707, 34] on div "Upcoming Bookings (7) Completed Bookings (70) Upcoming Bookings (7) Cancelled B…" at bounding box center [1053, 694] width 966 height 1434
click at [692, 19] on span "Upcoming Bookings (7)" at bounding box center [701, 13] width 206 height 22
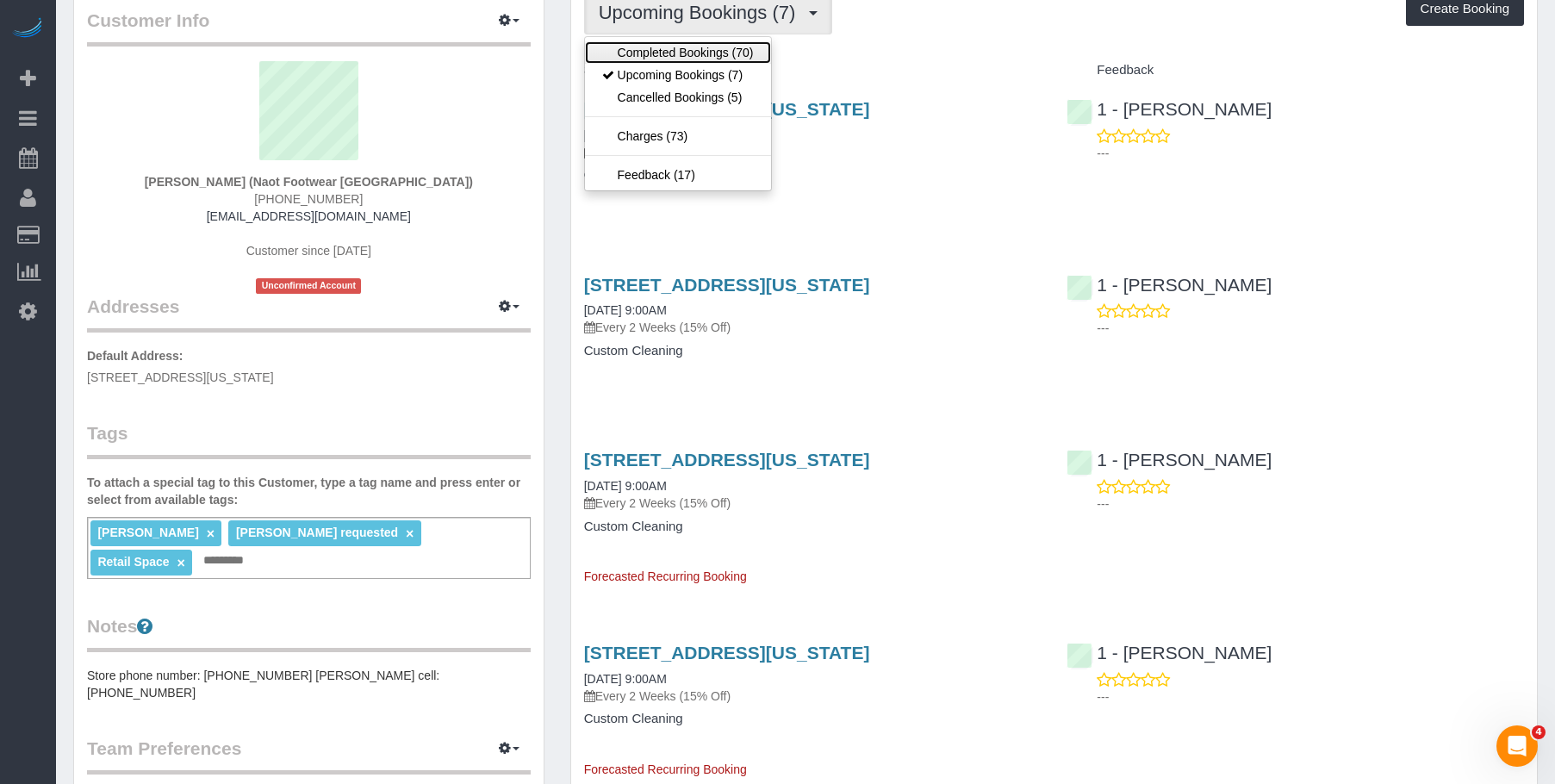
click at [701, 47] on link "Completed Bookings (70)" at bounding box center [678, 52] width 186 height 23
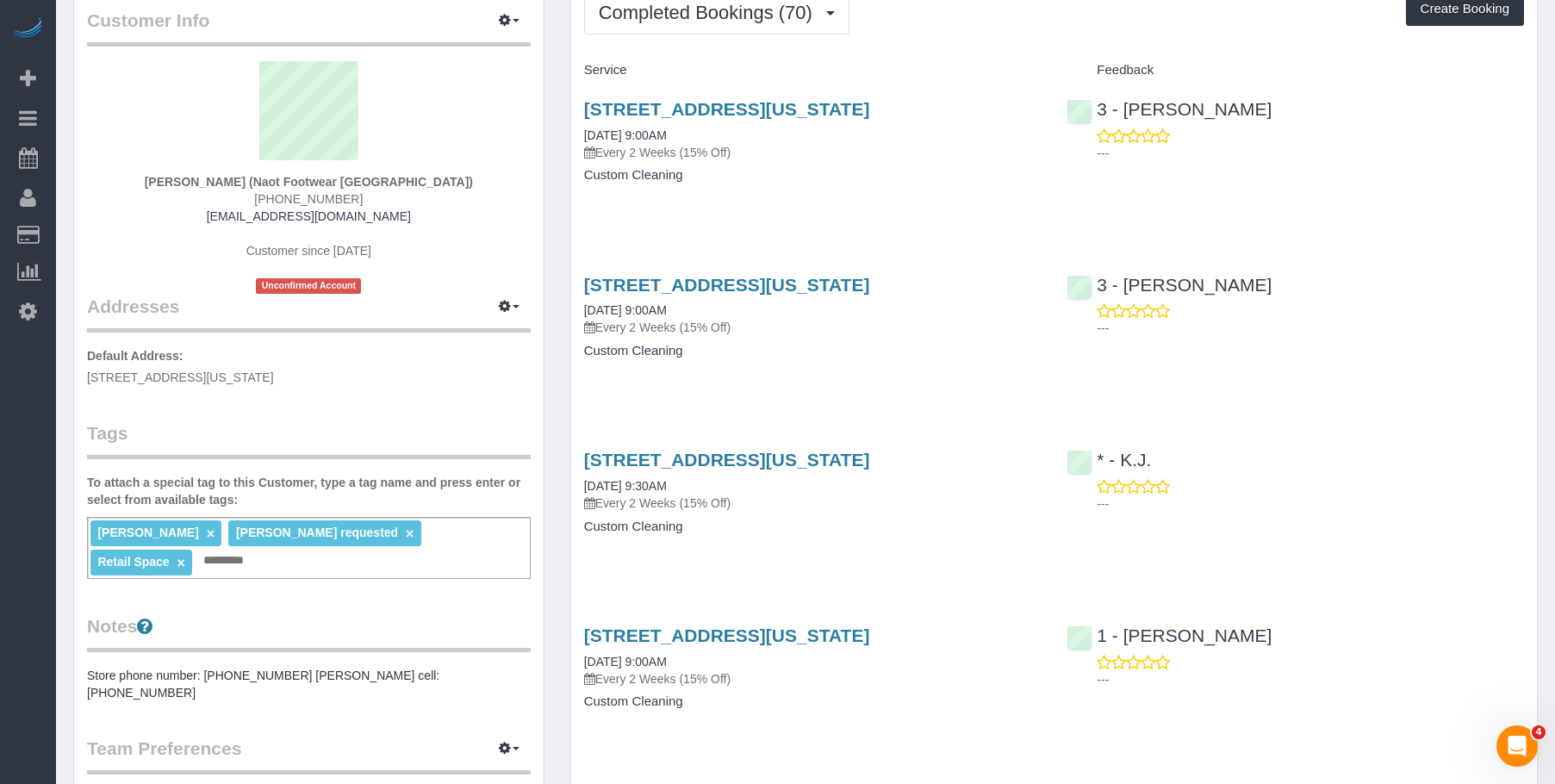
scroll to position [0, 0]
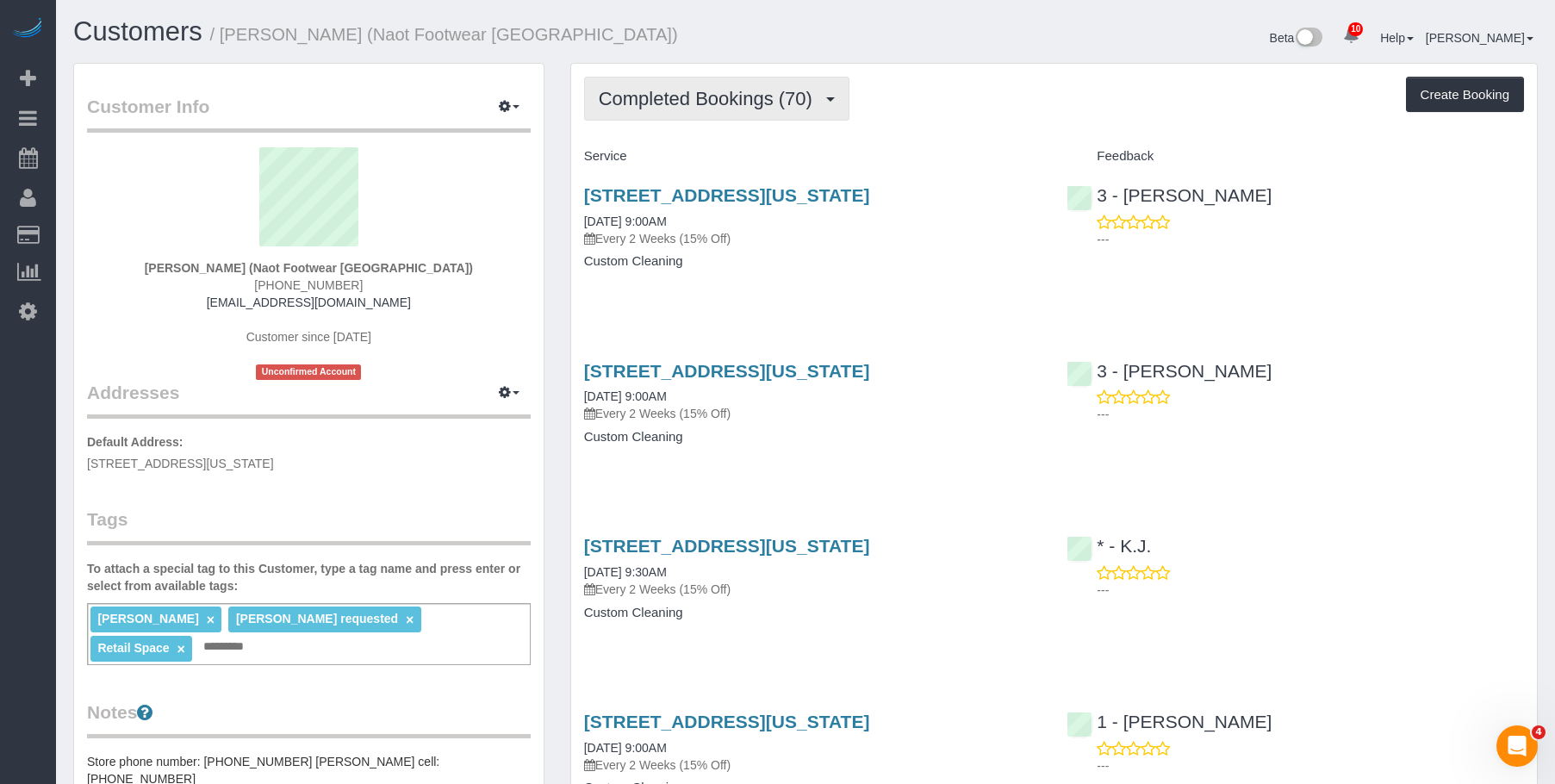
click at [700, 107] on span "Completed Bookings (70)" at bounding box center [710, 99] width 222 height 22
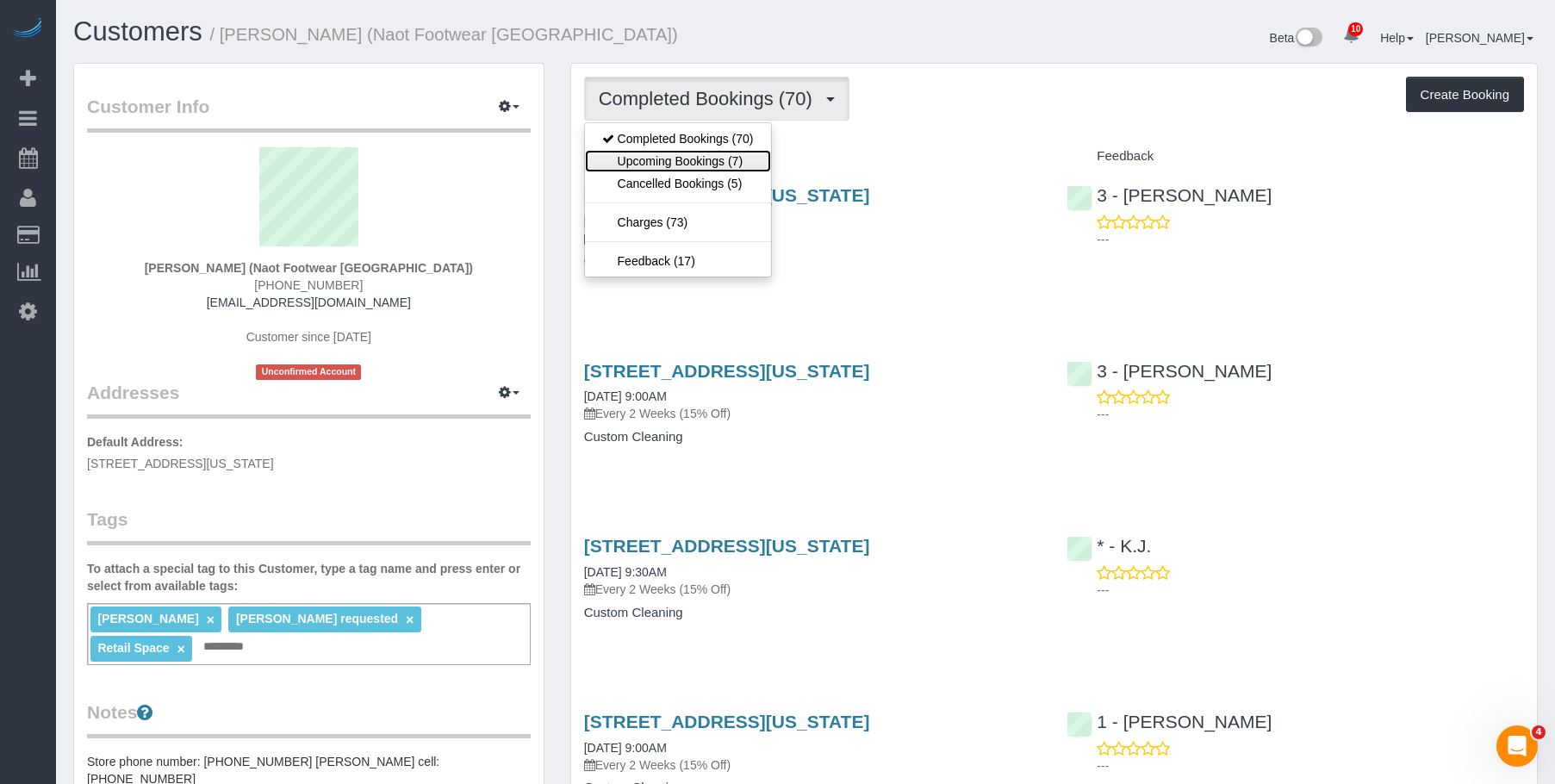
click at [677, 157] on link "Upcoming Bookings (7)" at bounding box center [678, 161] width 186 height 23
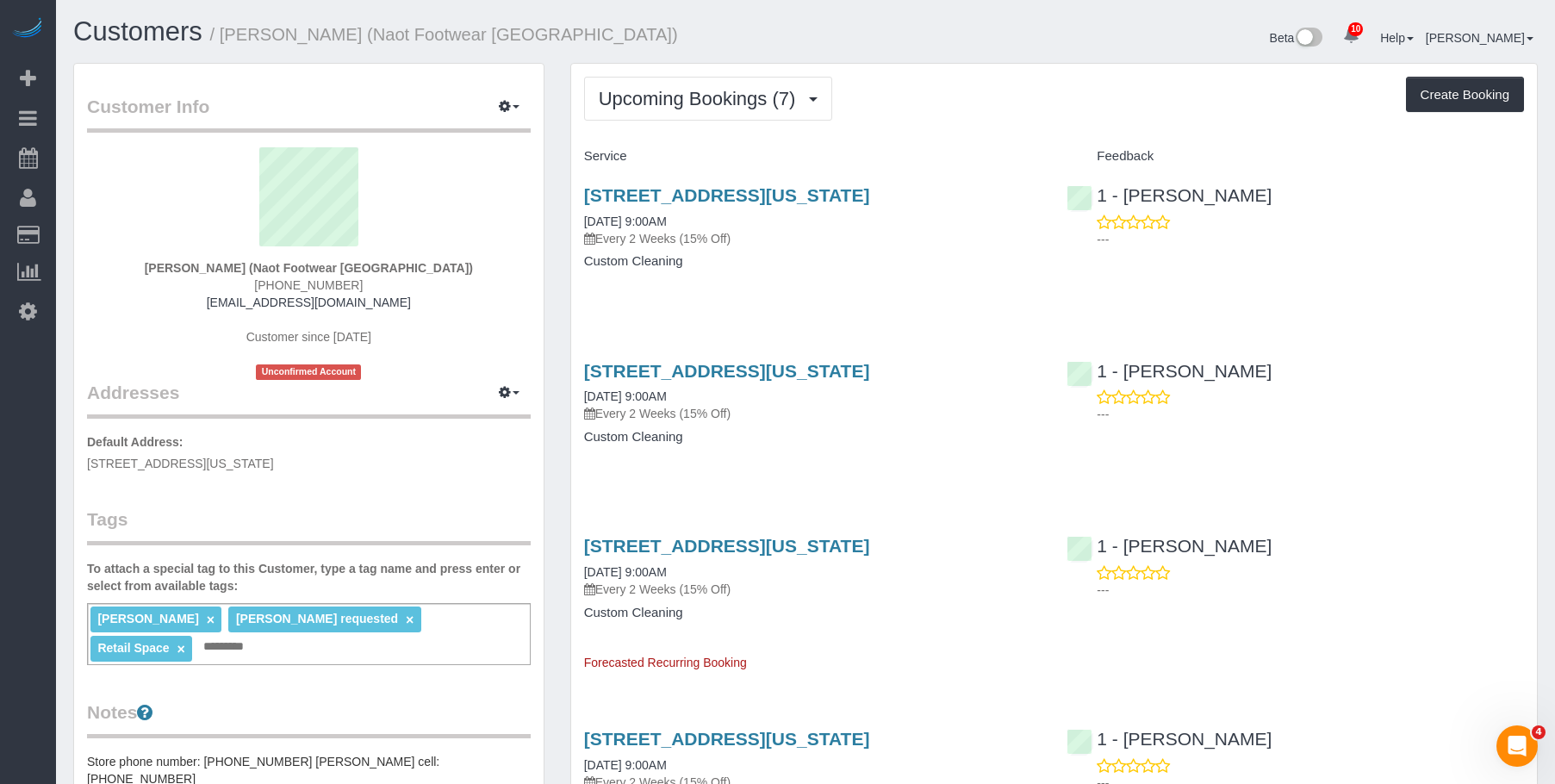
click at [867, 220] on div "436 West Broadway, New York, NY 10012 09/15/2025 9:00AM Every 2 Weeks (15% Off)" at bounding box center [813, 216] width 457 height 62
click at [715, 106] on span "Upcoming Bookings (7)" at bounding box center [701, 99] width 206 height 22
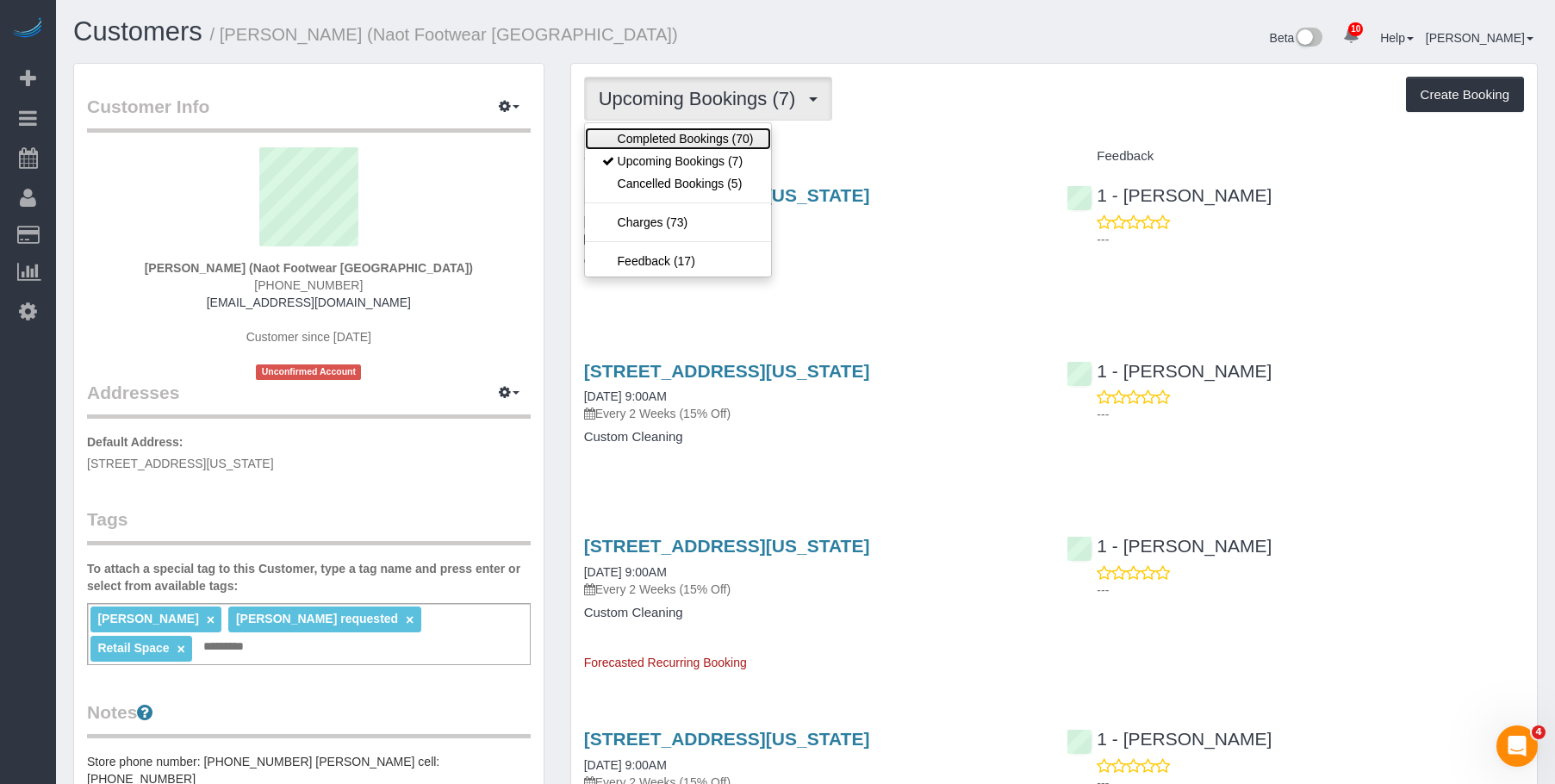
click at [706, 128] on link "Completed Bookings (70)" at bounding box center [678, 139] width 186 height 23
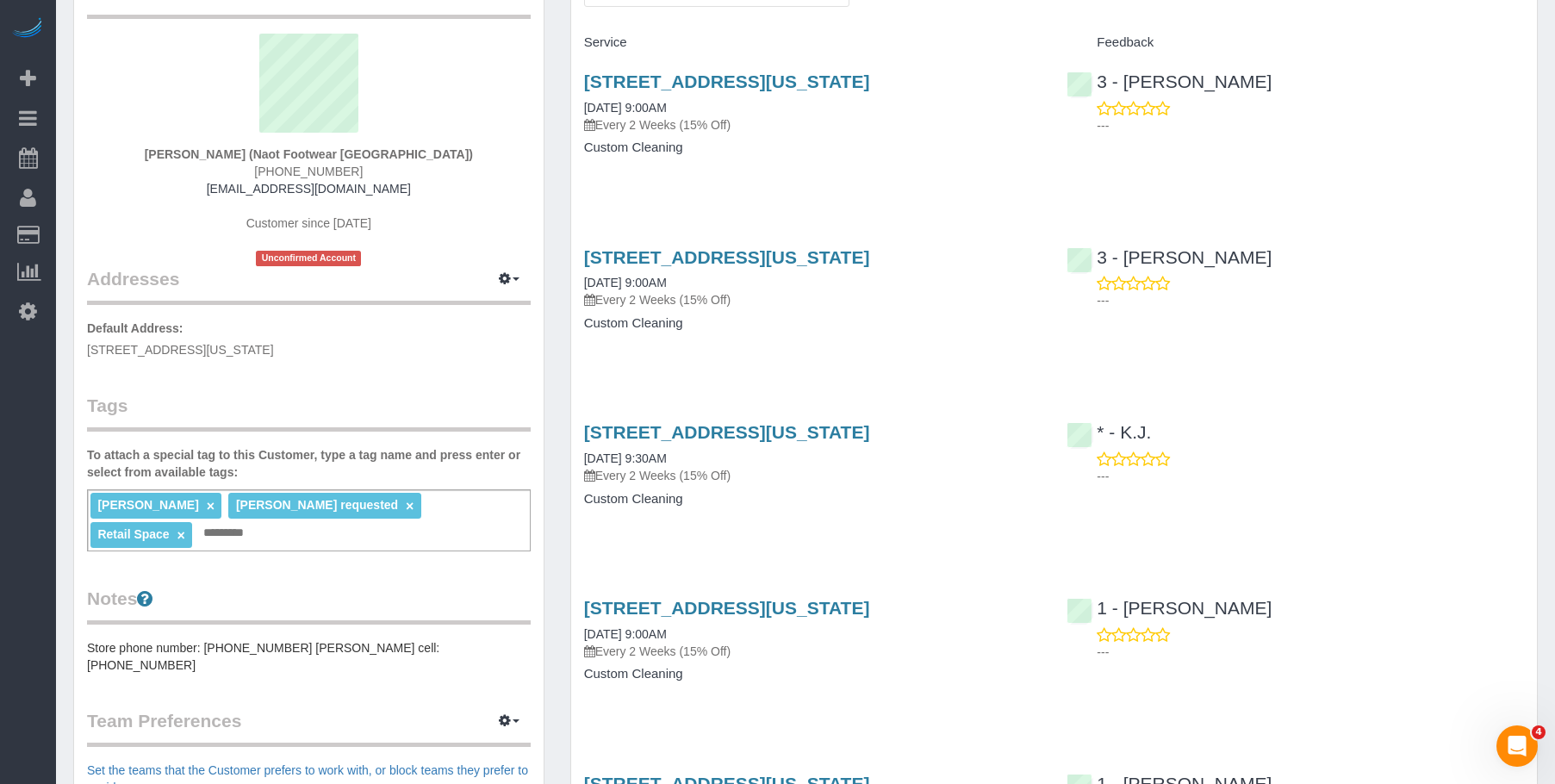
scroll to position [345, 0]
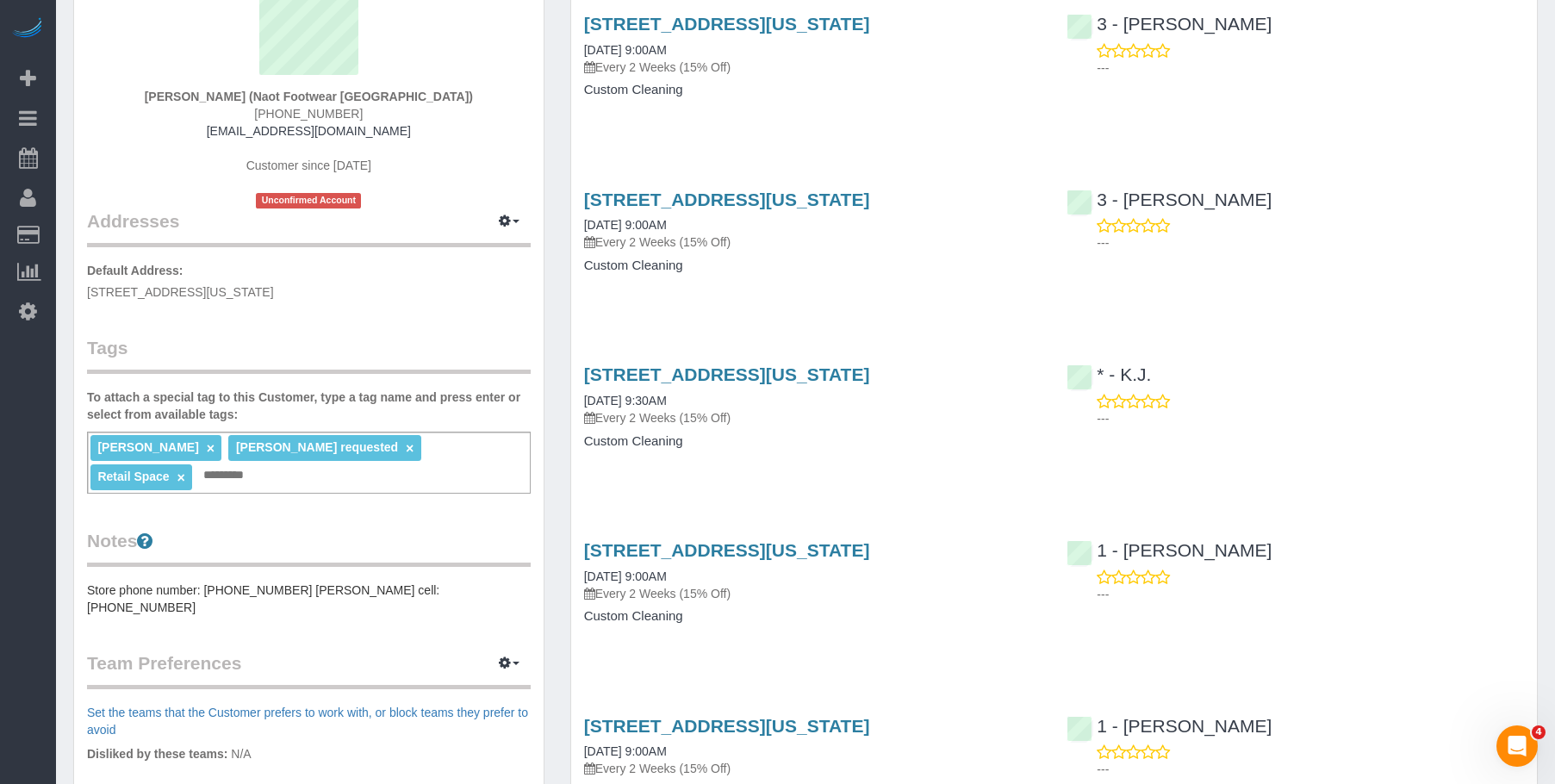
scroll to position [0, 0]
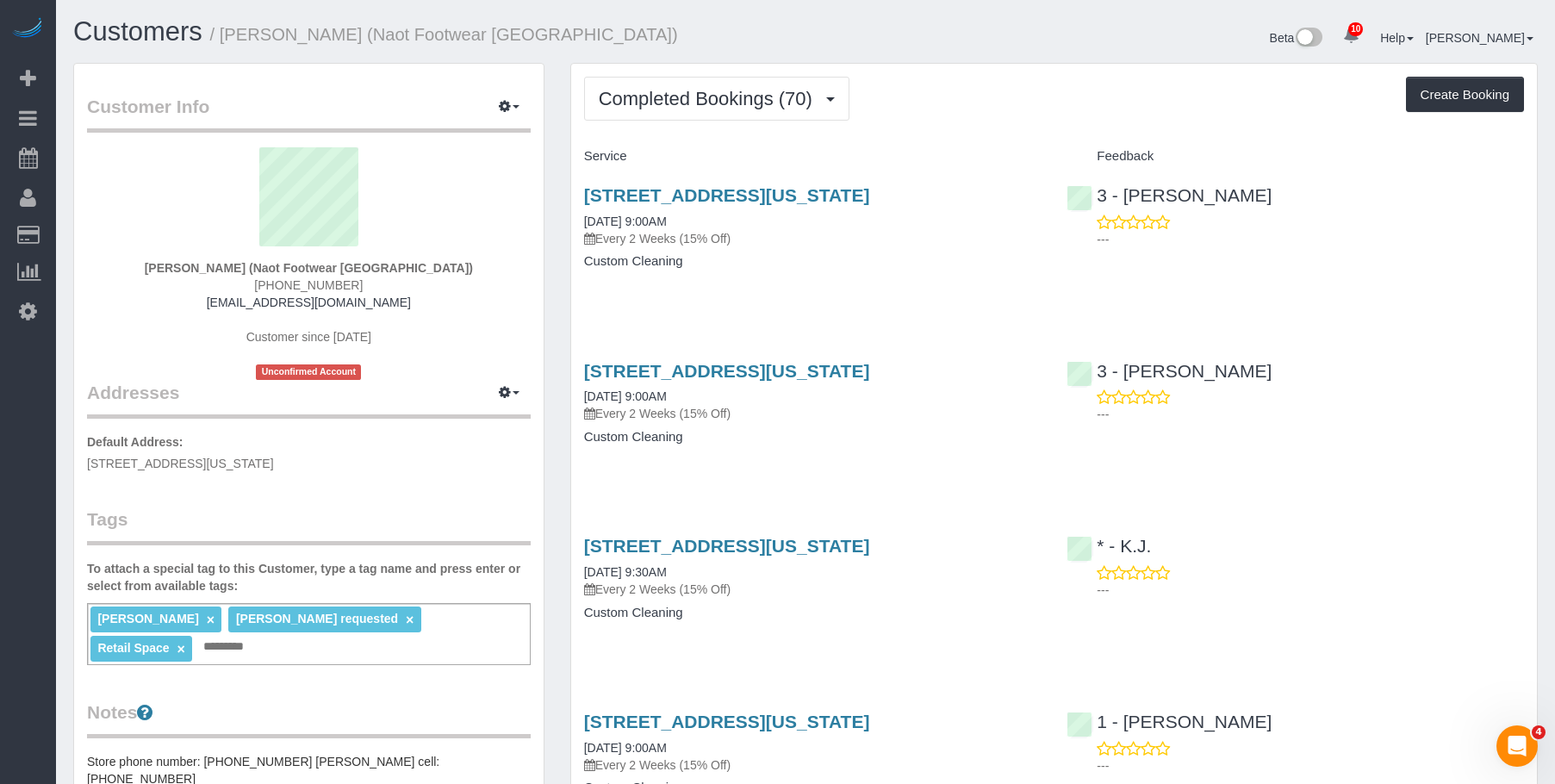
drag, startPoint x: 737, startPoint y: 85, endPoint x: 731, endPoint y: 182, distance: 97.2
click at [737, 86] on button "Completed Bookings (70)" at bounding box center [717, 98] width 266 height 44
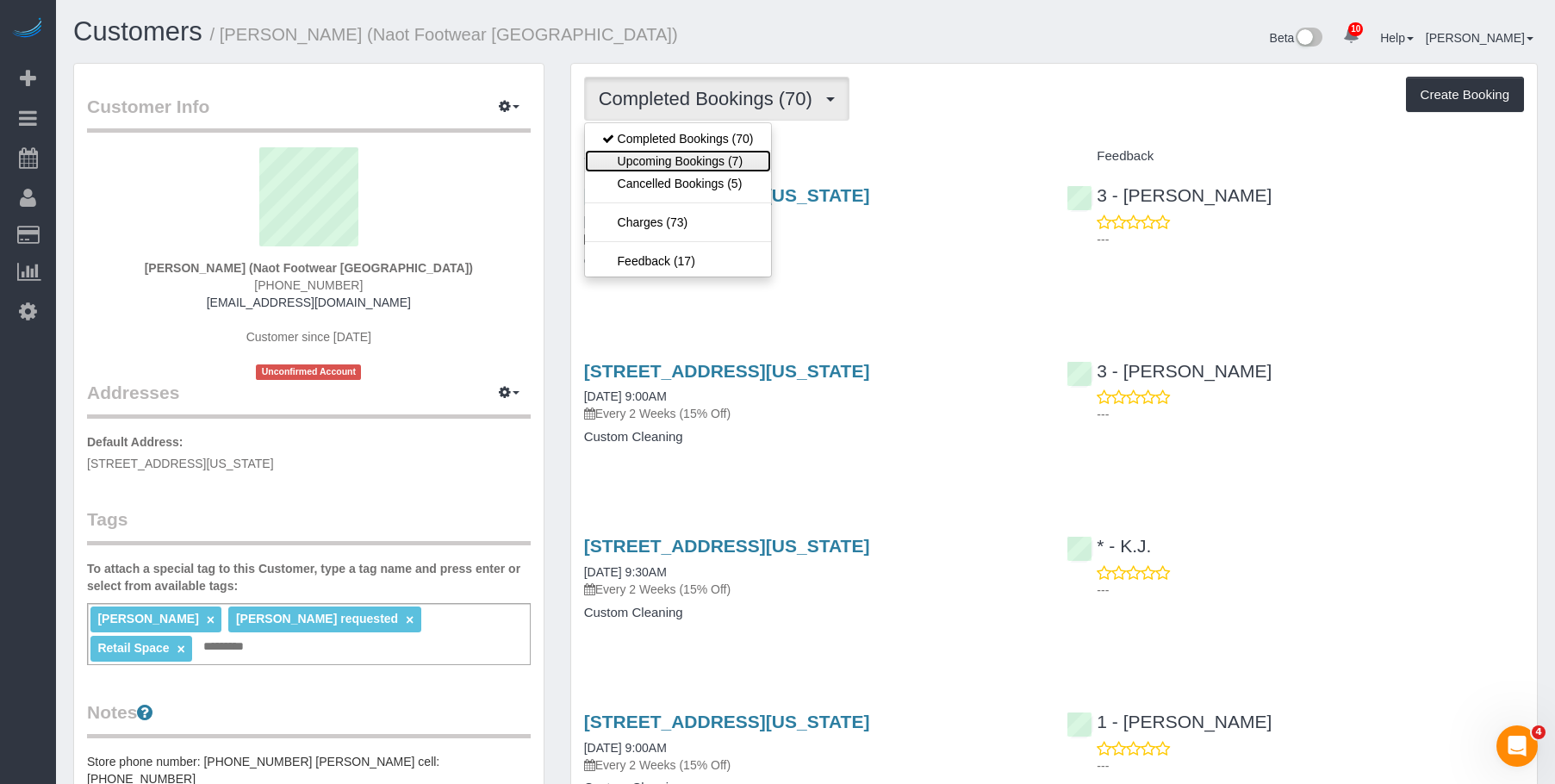
click at [733, 164] on link "Upcoming Bookings (7)" at bounding box center [678, 161] width 186 height 23
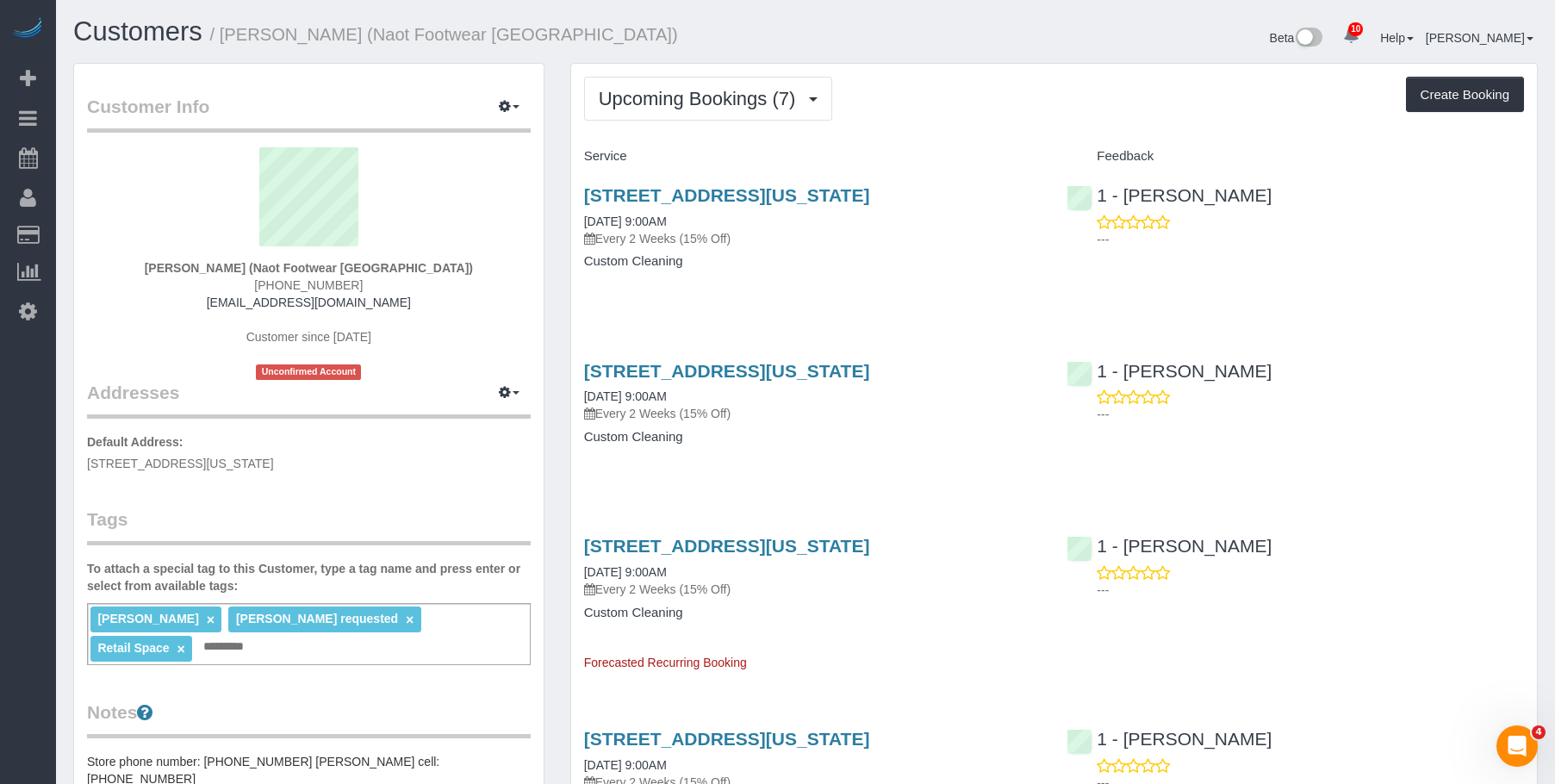
click at [860, 282] on div "436 West Broadway, New York, NY 10012 09/15/2025 9:00AM Every 2 Weeks (15% Off)…" at bounding box center [812, 236] width 484 height 132
click at [863, 282] on div "436 West Broadway, New York, NY 10012 09/15/2025 9:00AM Every 2 Weeks (15% Off)…" at bounding box center [812, 236] width 484 height 132
click at [757, 196] on link "436 West Broadway, New York, NY 10012" at bounding box center [728, 195] width 286 height 20
click at [634, 97] on span "Upcoming Bookings (7)" at bounding box center [701, 99] width 206 height 22
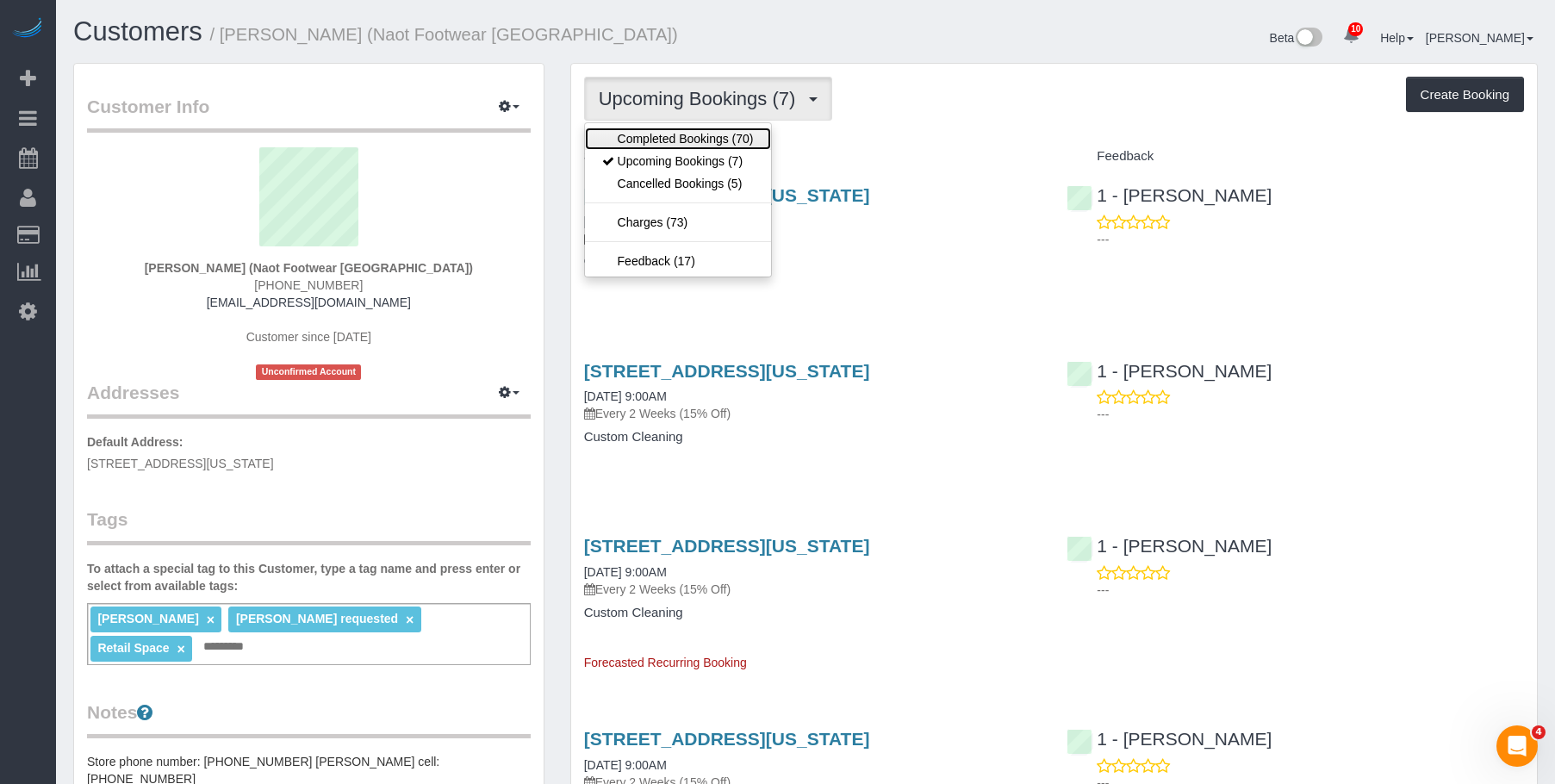
click at [626, 135] on link "Completed Bookings (70)" at bounding box center [678, 139] width 186 height 23
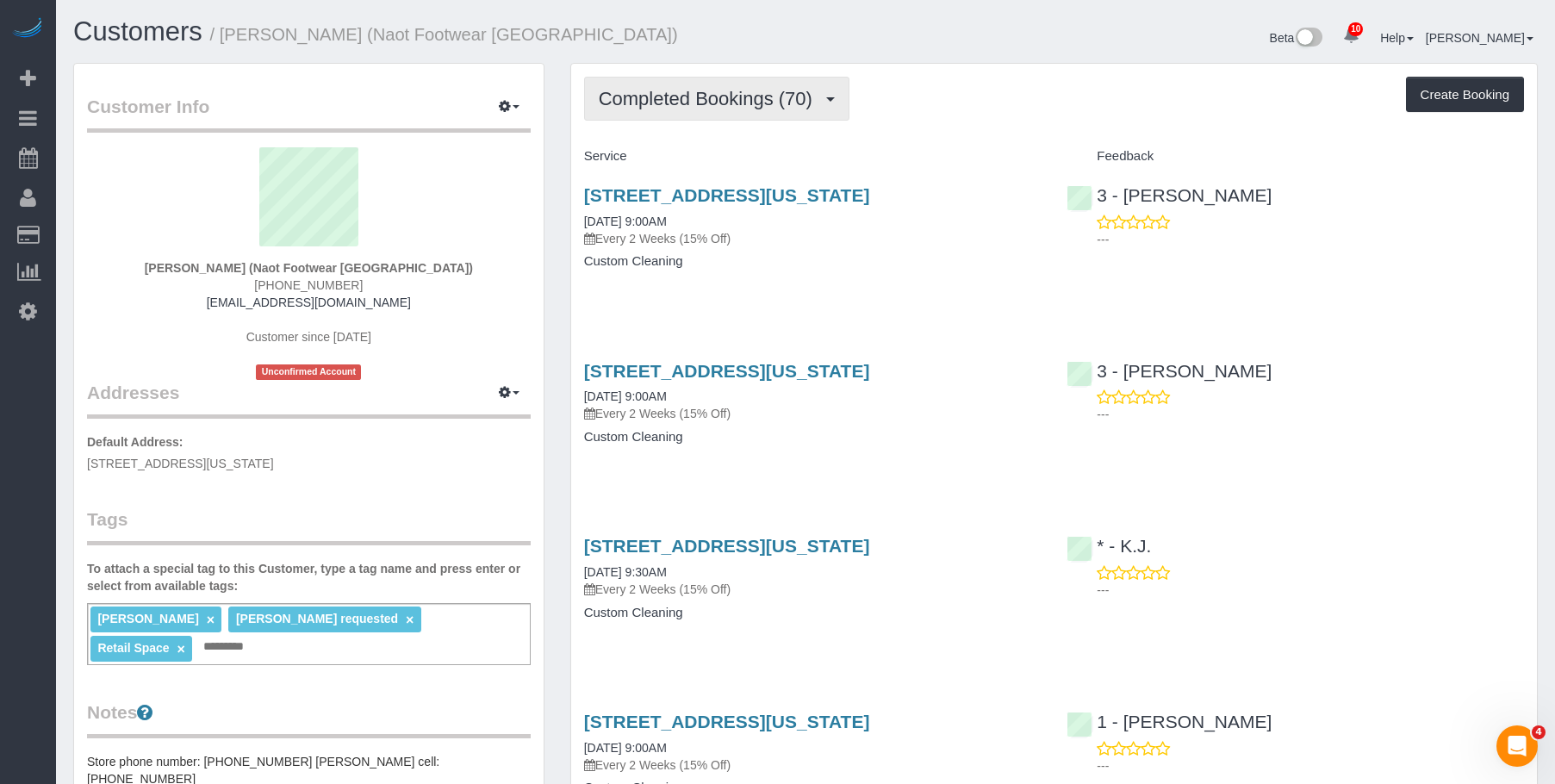
click at [656, 102] on span "Completed Bookings (70)" at bounding box center [710, 99] width 222 height 22
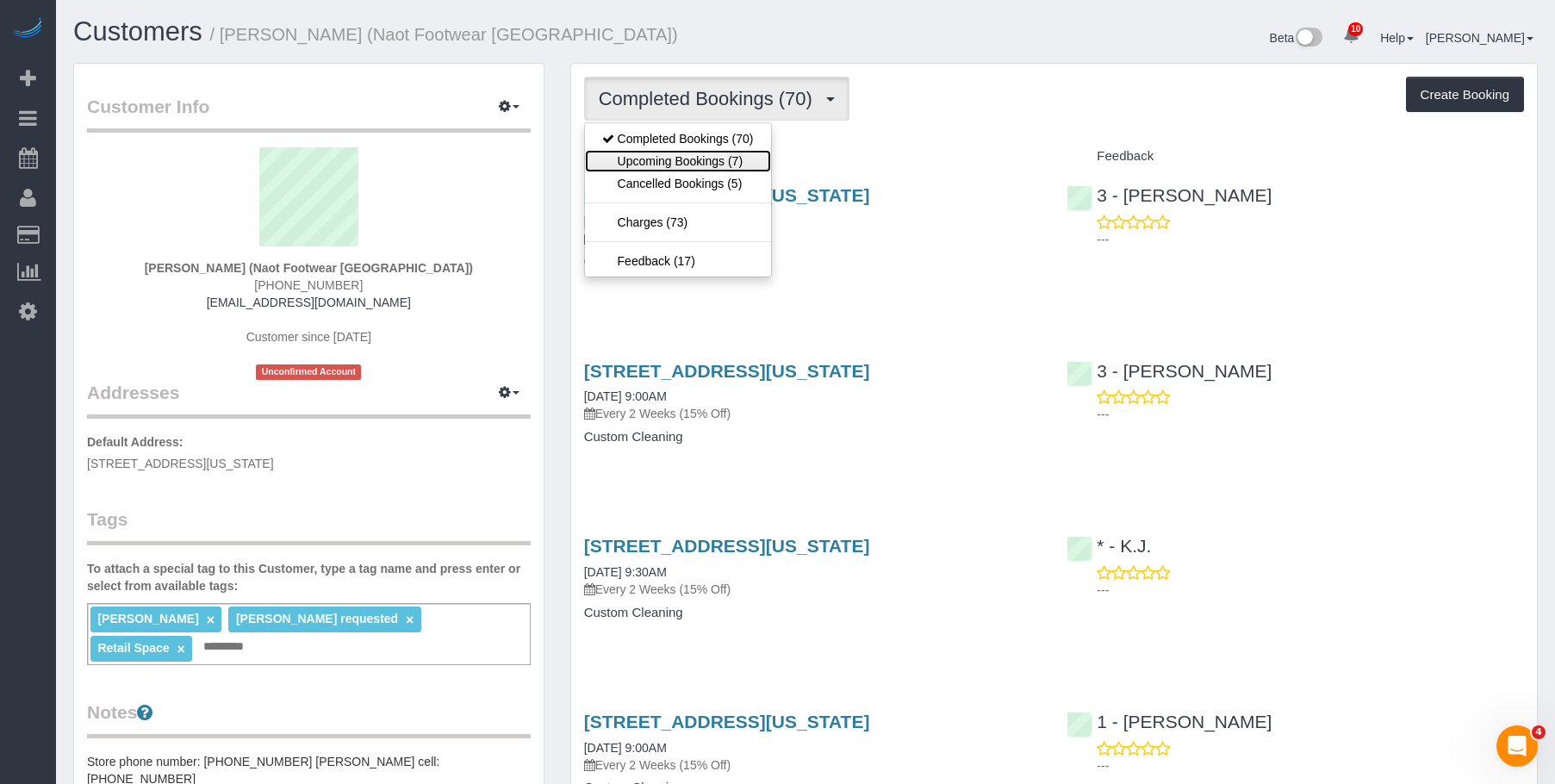
click at [646, 158] on link "Upcoming Bookings (7)" at bounding box center [678, 161] width 186 height 23
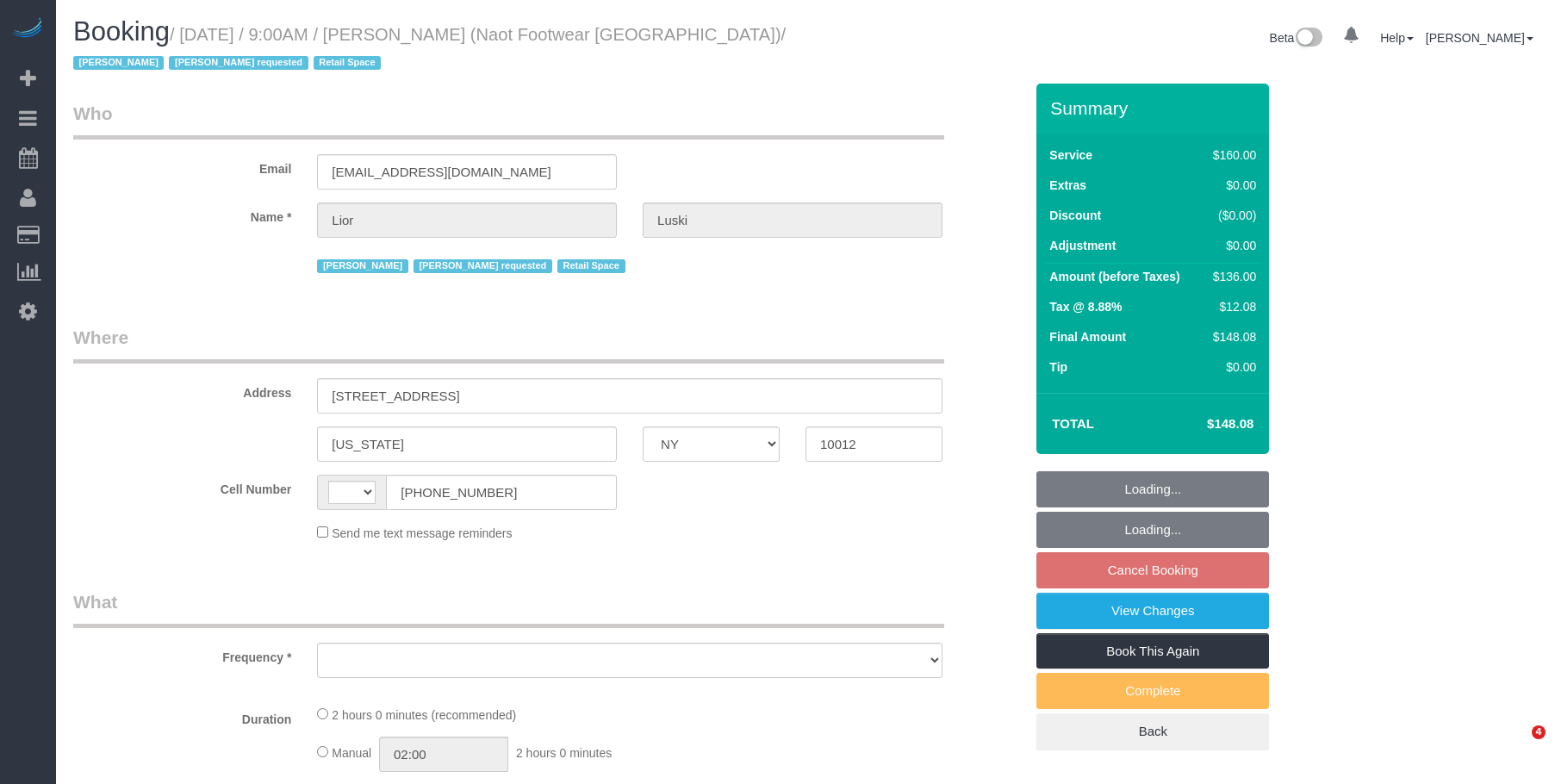
select select "NY"
select select "object:471"
select select "number:89"
select select "number:90"
select select "number:15"
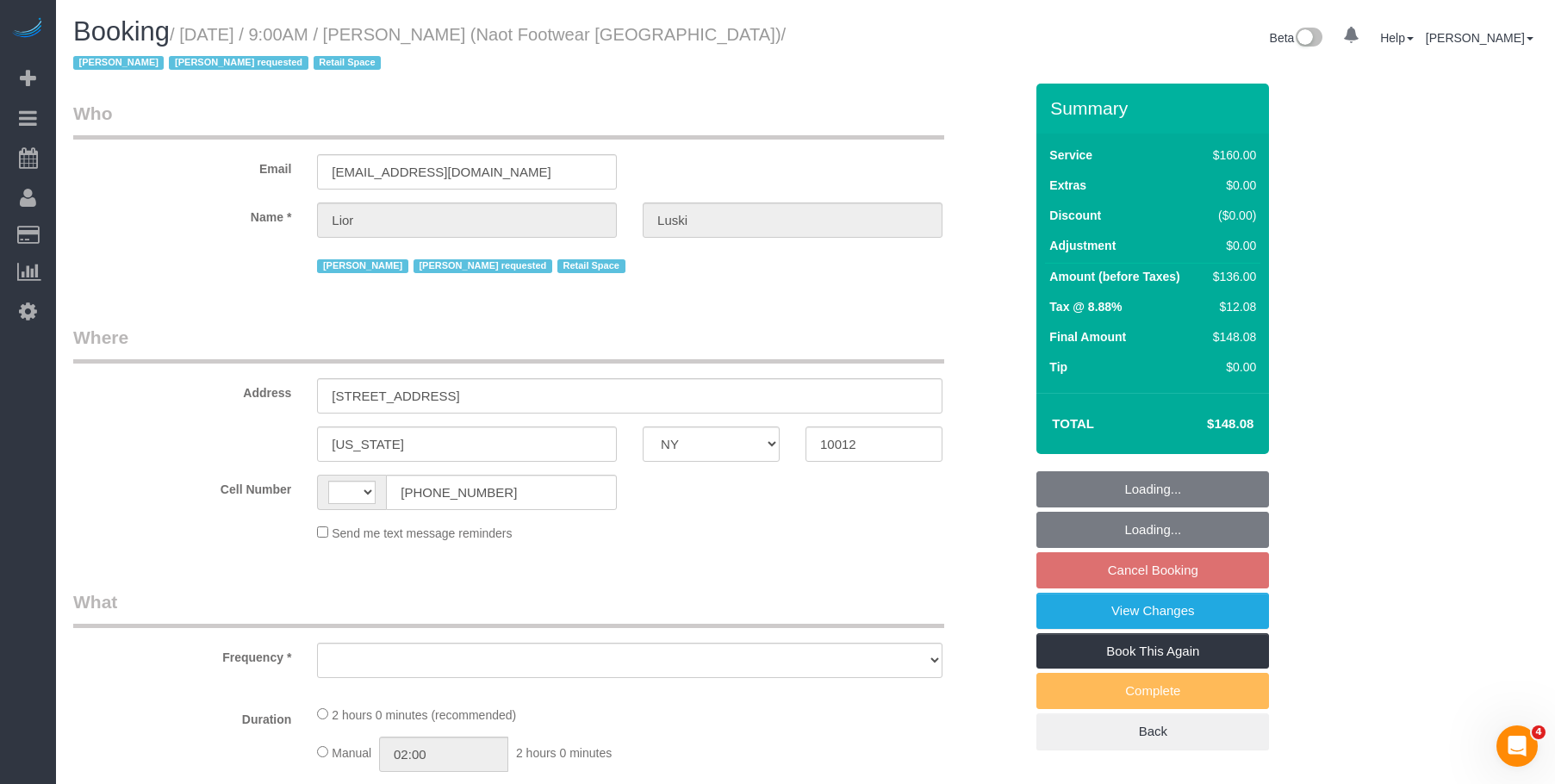
select select "number:7"
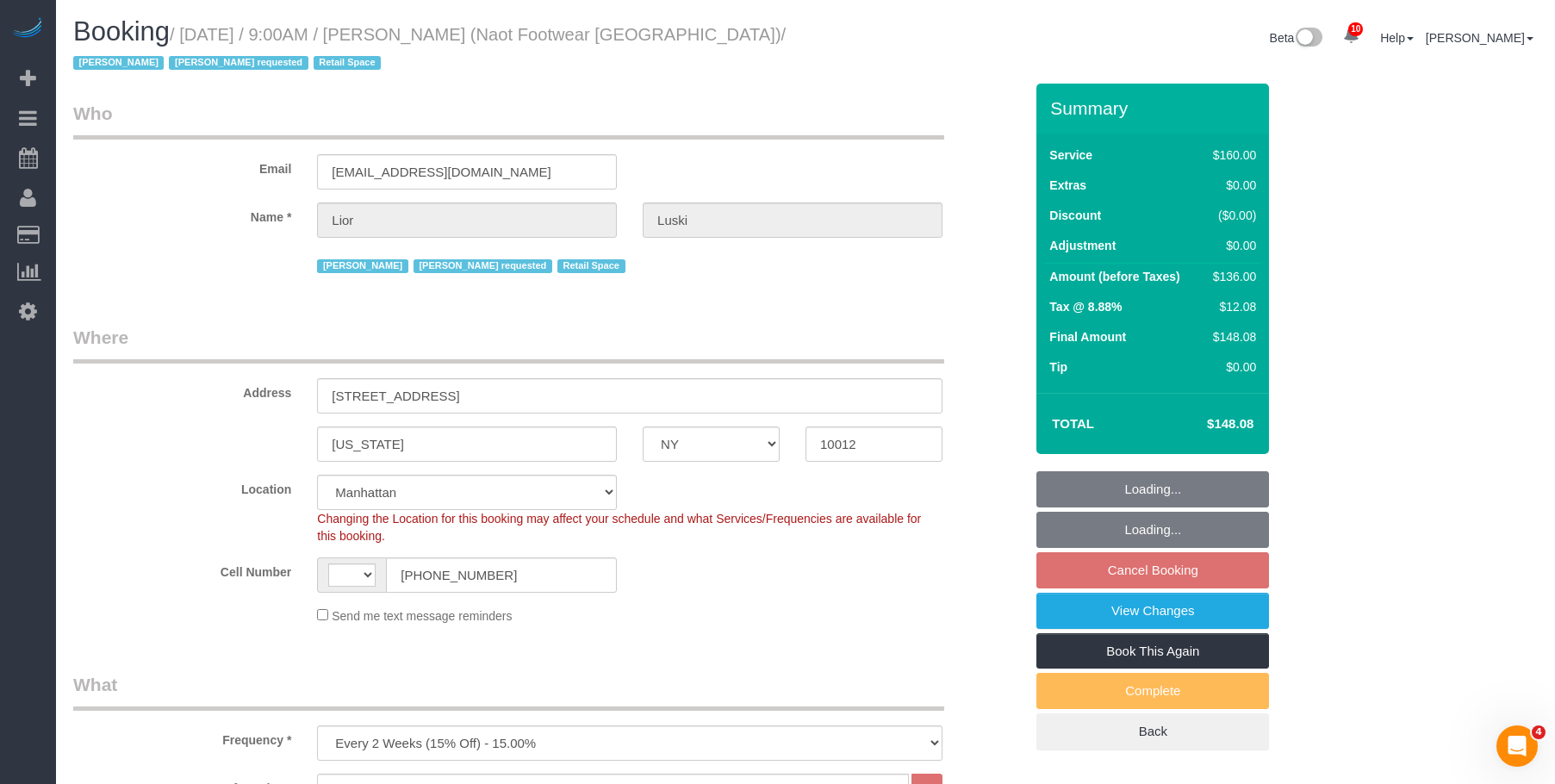
click at [819, 50] on div "Beta 10 Your Notifications You have 0 alerts × You have 6 to charge for [DATE] …" at bounding box center [1179, 40] width 746 height 46
select select "object:755"
select select "string:[GEOGRAPHIC_DATA]"
select select "string:stripe-pm_1RpXIJ4VGloSiKo714XigFPm"
select select "spot2"
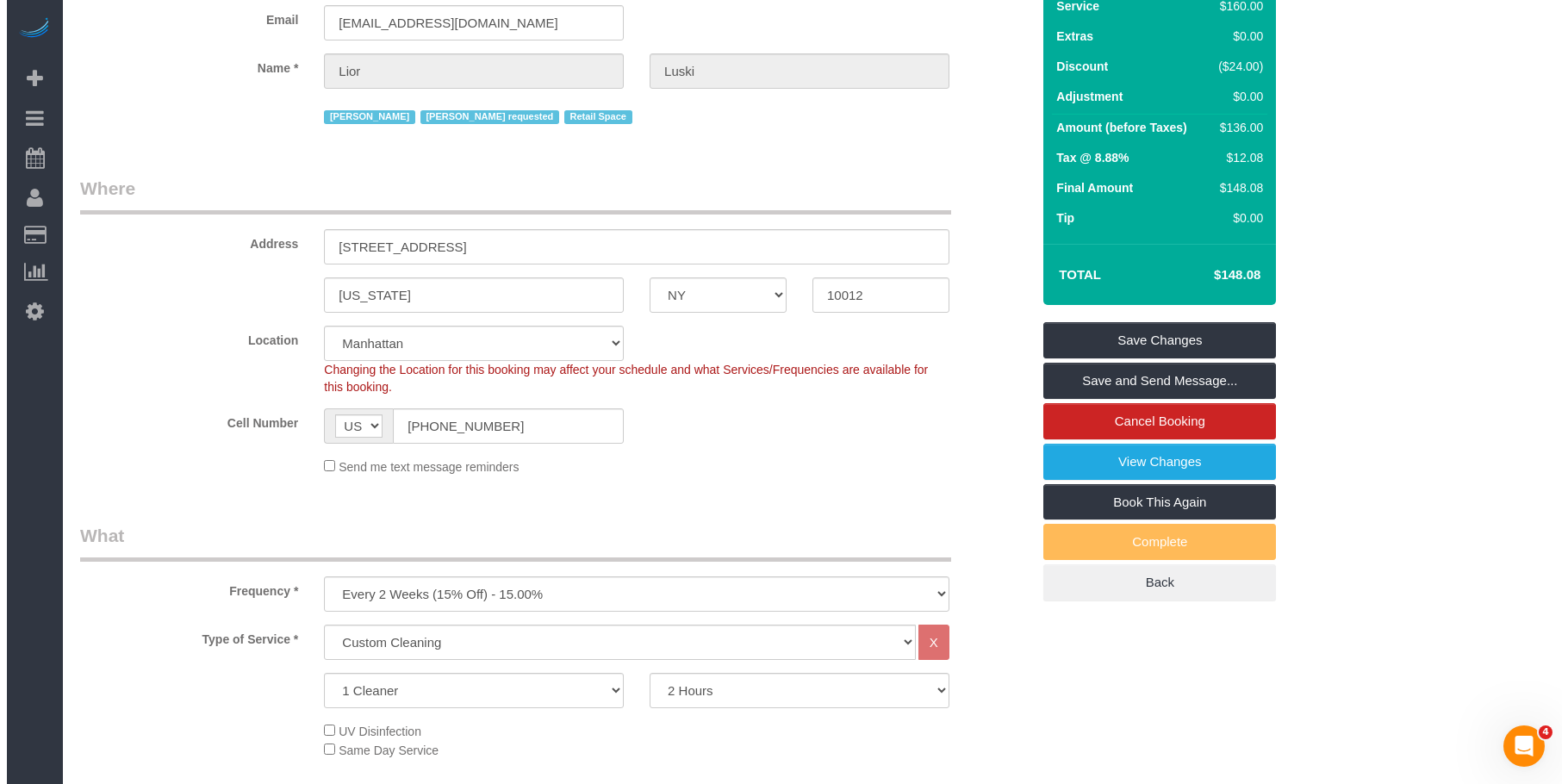
scroll to position [258, 0]
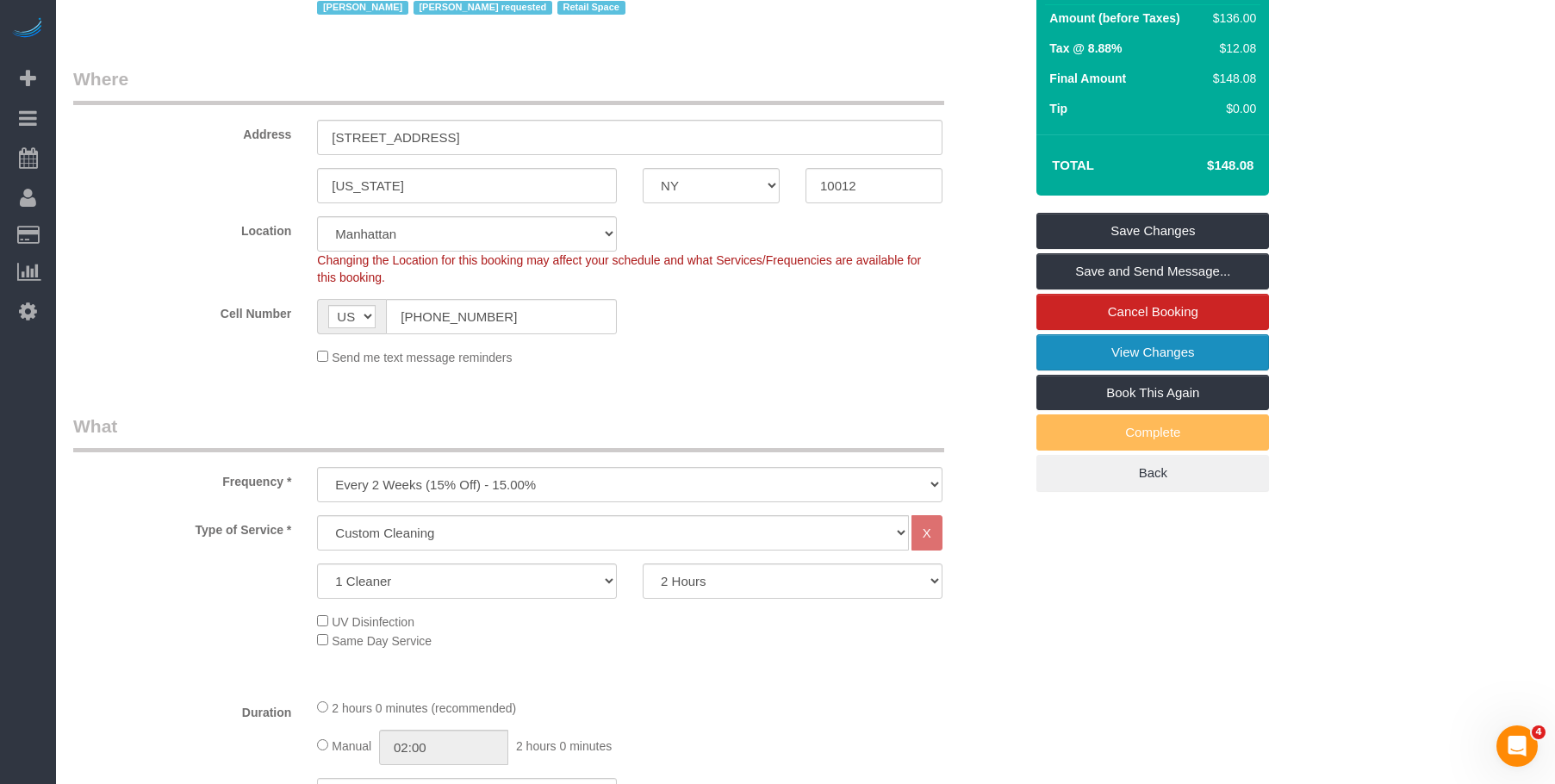
click at [1066, 347] on link "View Changes" at bounding box center [1153, 352] width 232 height 36
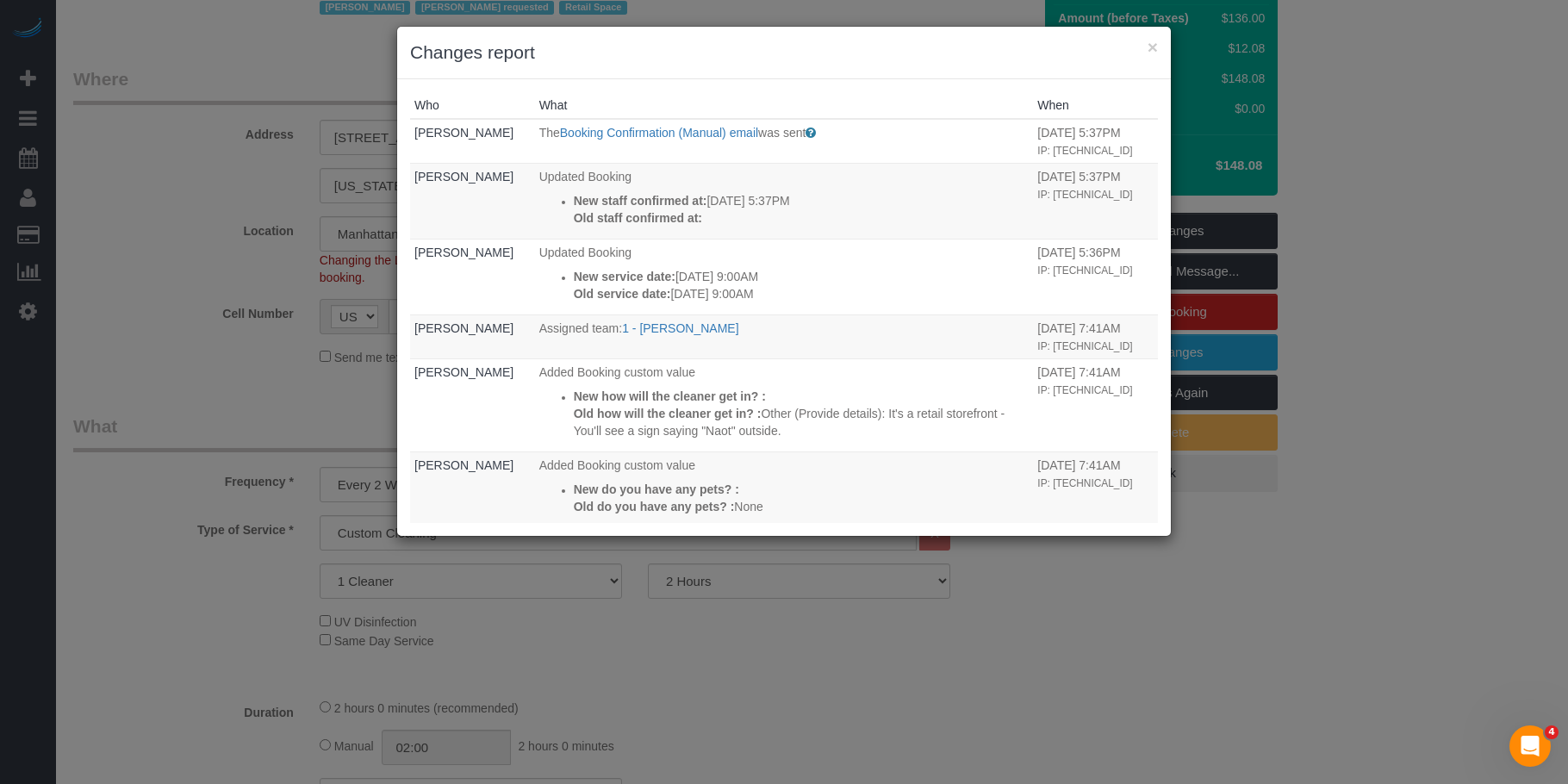
click at [727, 50] on h3 "Changes report" at bounding box center [784, 52] width 748 height 26
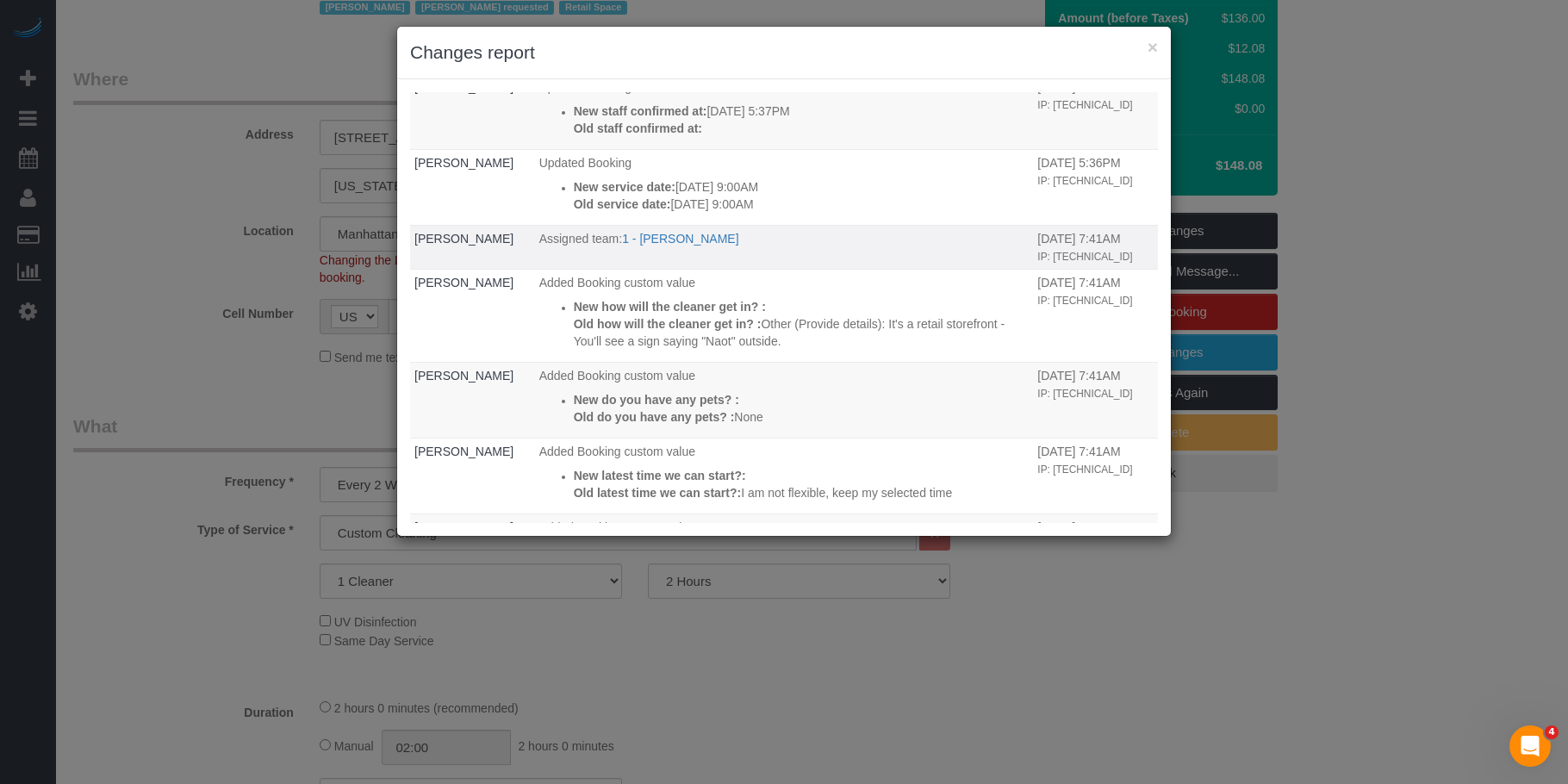
scroll to position [0, 0]
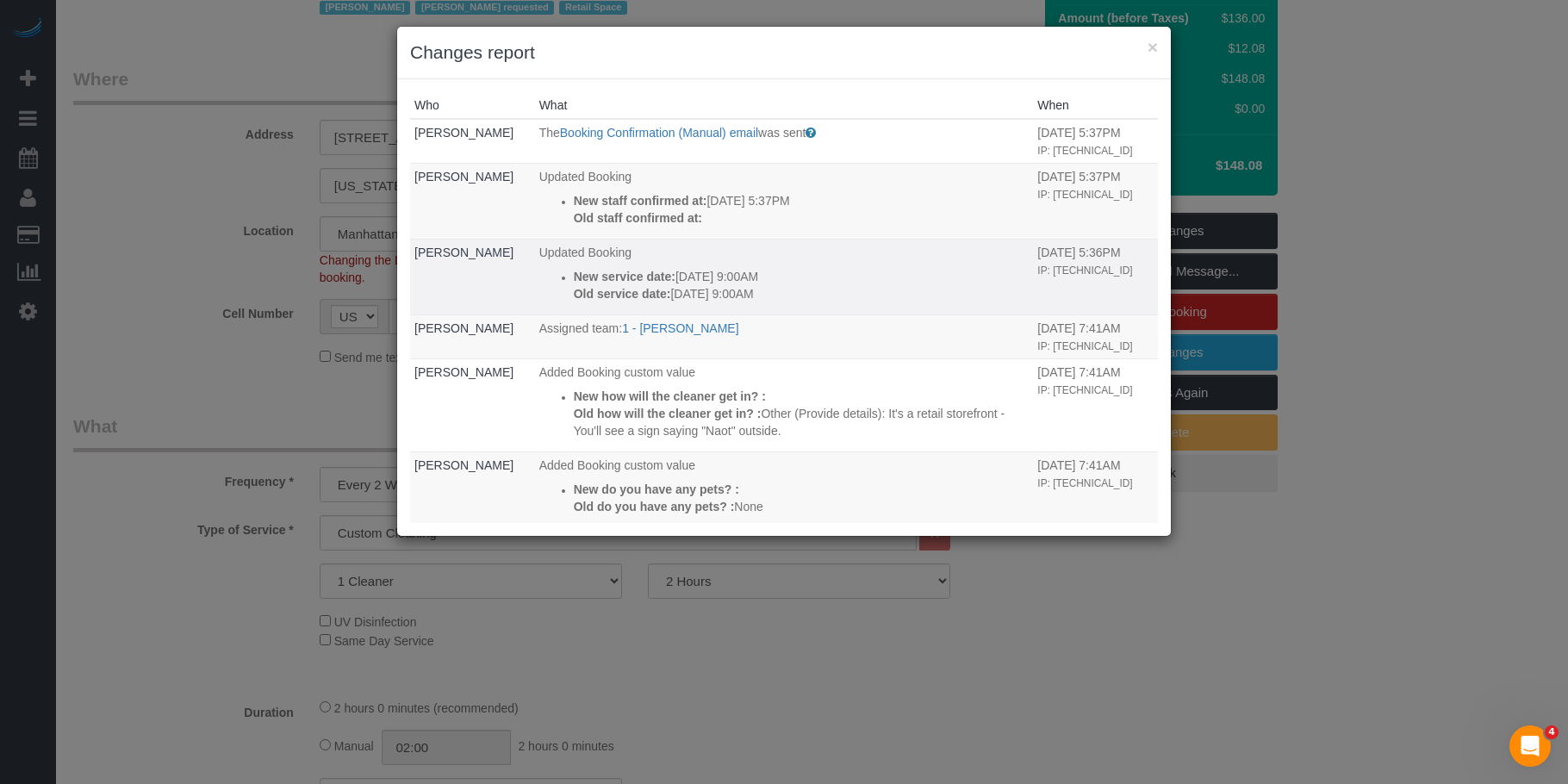
click at [811, 302] on p "Old service date: [DATE] 9:00AM" at bounding box center [801, 293] width 455 height 17
drag, startPoint x: 681, startPoint y: 311, endPoint x: 784, endPoint y: 315, distance: 103.1
click at [784, 302] on p "Old service date: [DATE] 9:00AM" at bounding box center [801, 293] width 455 height 17
click at [808, 302] on p "Old service date: [DATE] 9:00AM" at bounding box center [801, 293] width 455 height 17
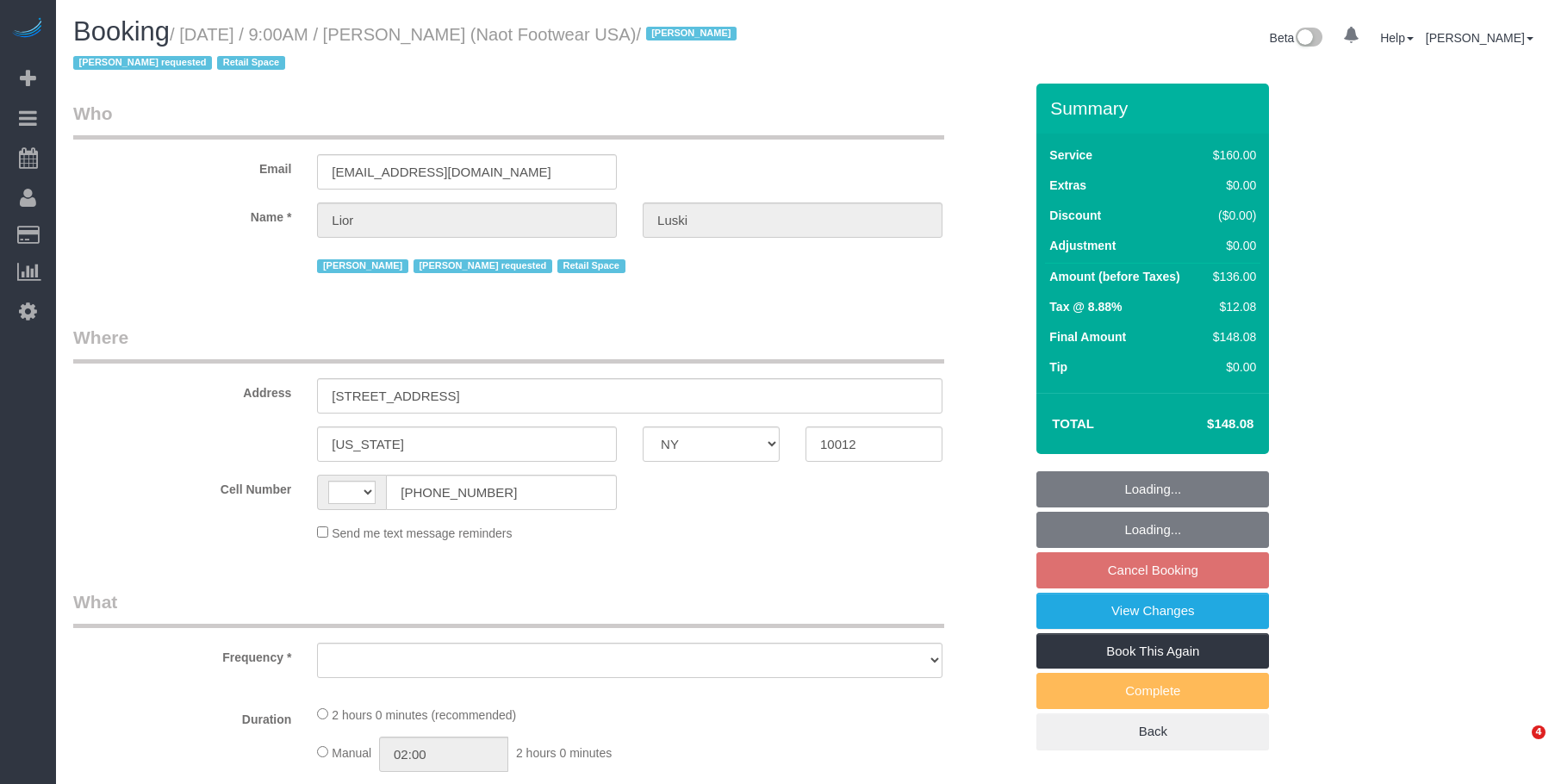
select select "NY"
select select "string:[GEOGRAPHIC_DATA]"
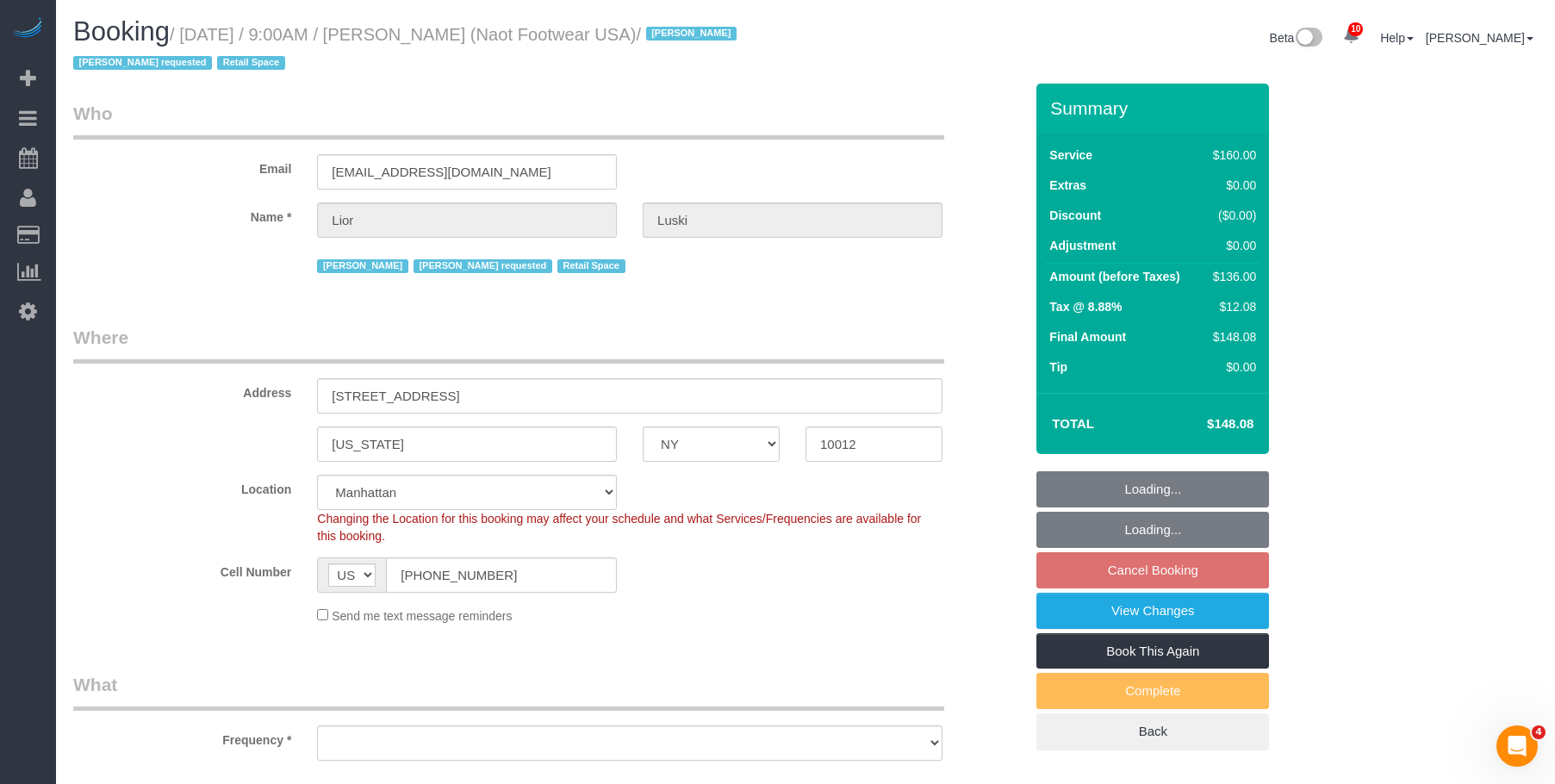
select select "object:720"
select select "string:stripe-pm_1RpXIJ4VGloSiKo714XigFPm"
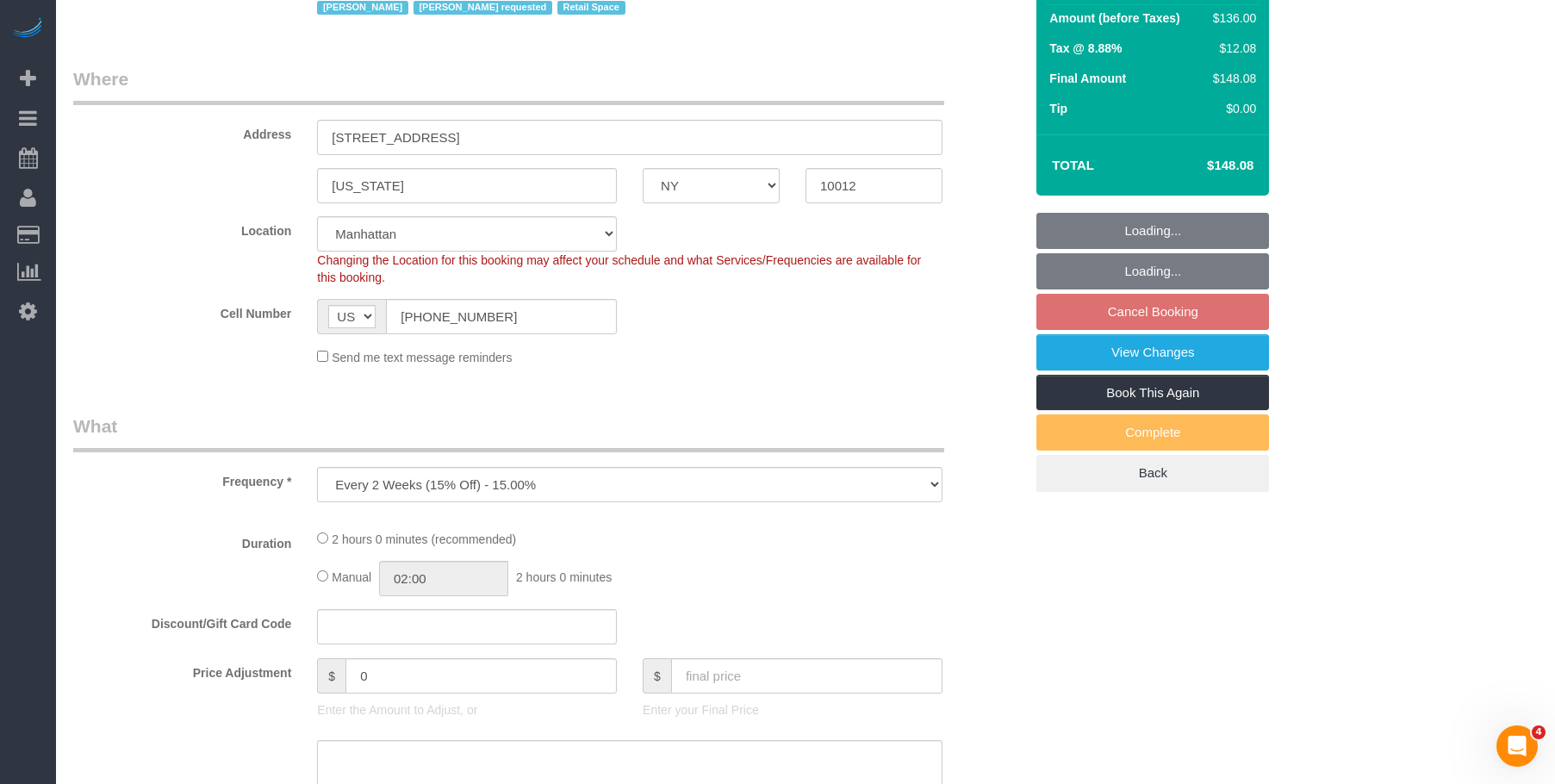
select select "spot2"
select select "number:89"
select select "number:90"
select select "number:15"
select select "number:7"
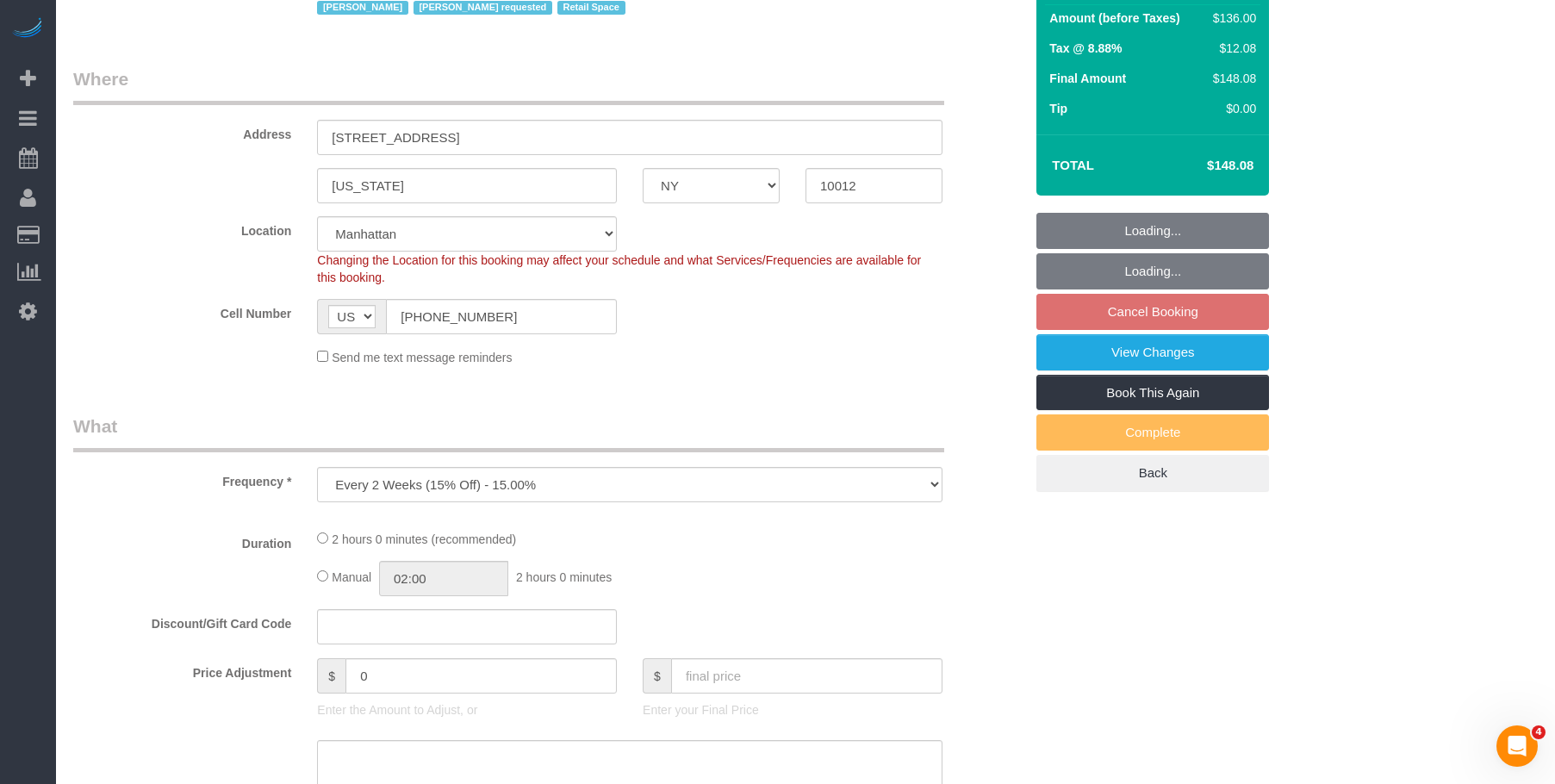
select select "object:1262"
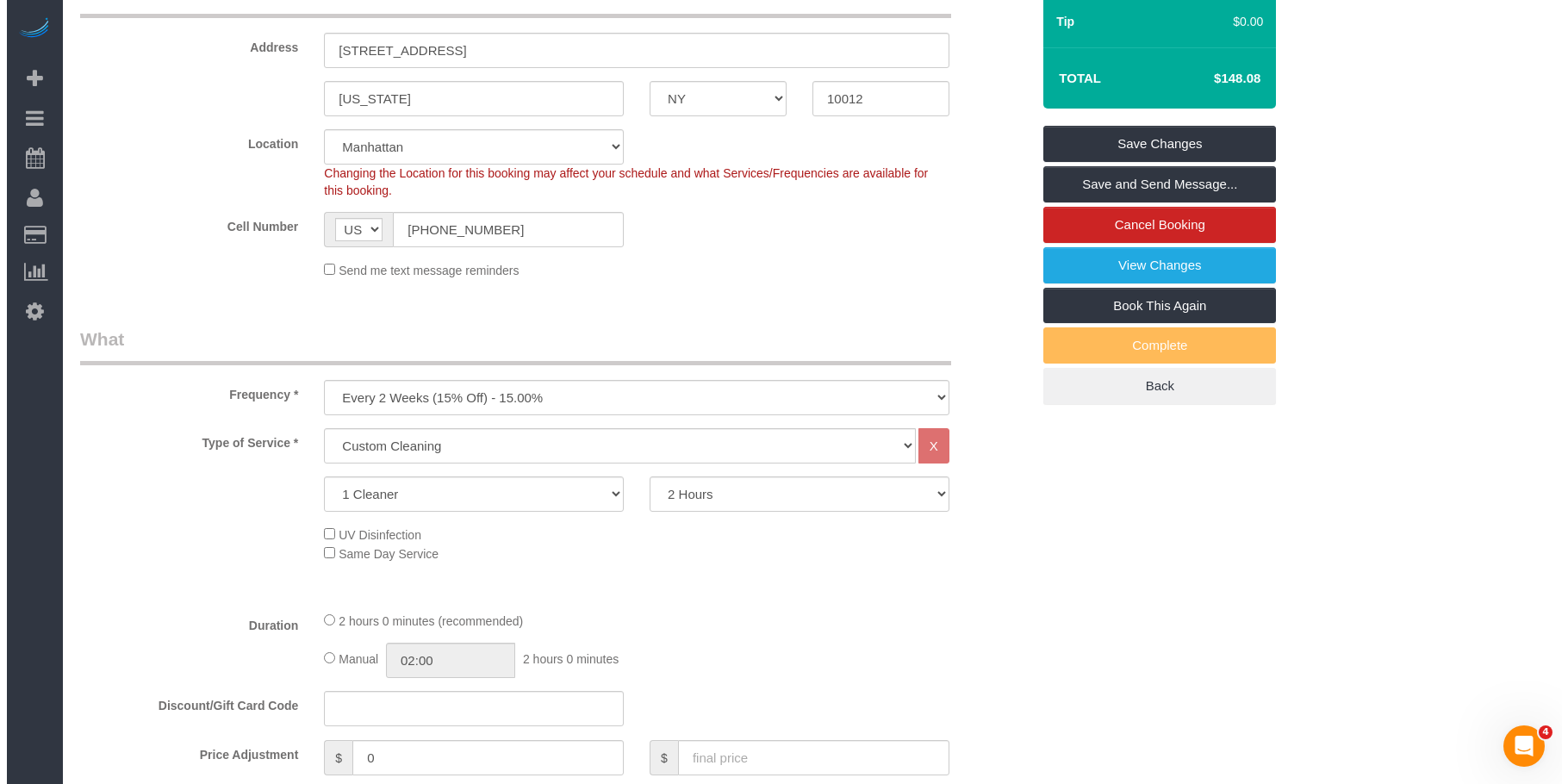
scroll to position [345, 0]
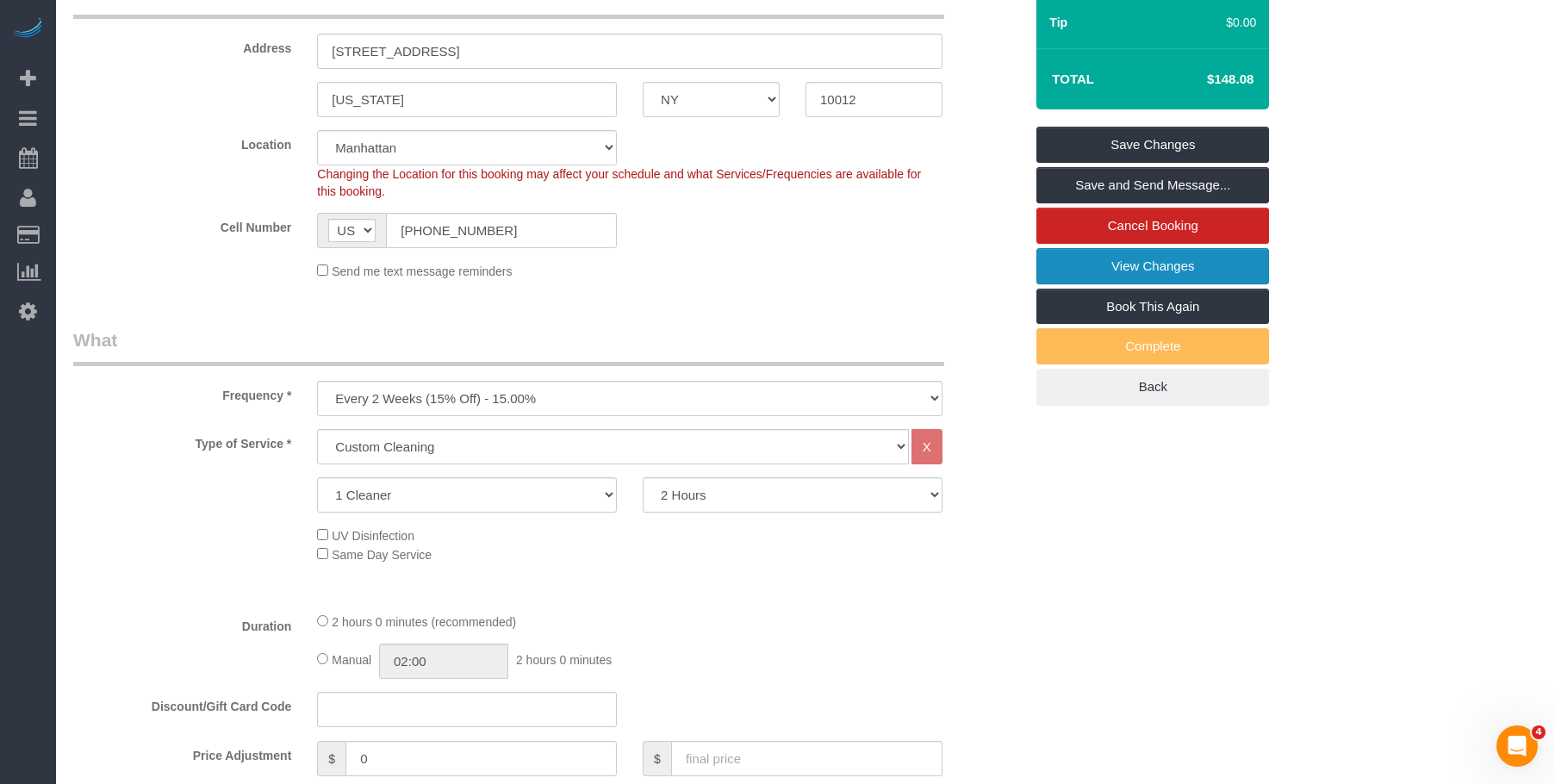
drag, startPoint x: 1064, startPoint y: 264, endPoint x: 912, endPoint y: 198, distance: 165.7
click at [1064, 264] on link "View Changes" at bounding box center [1153, 266] width 232 height 36
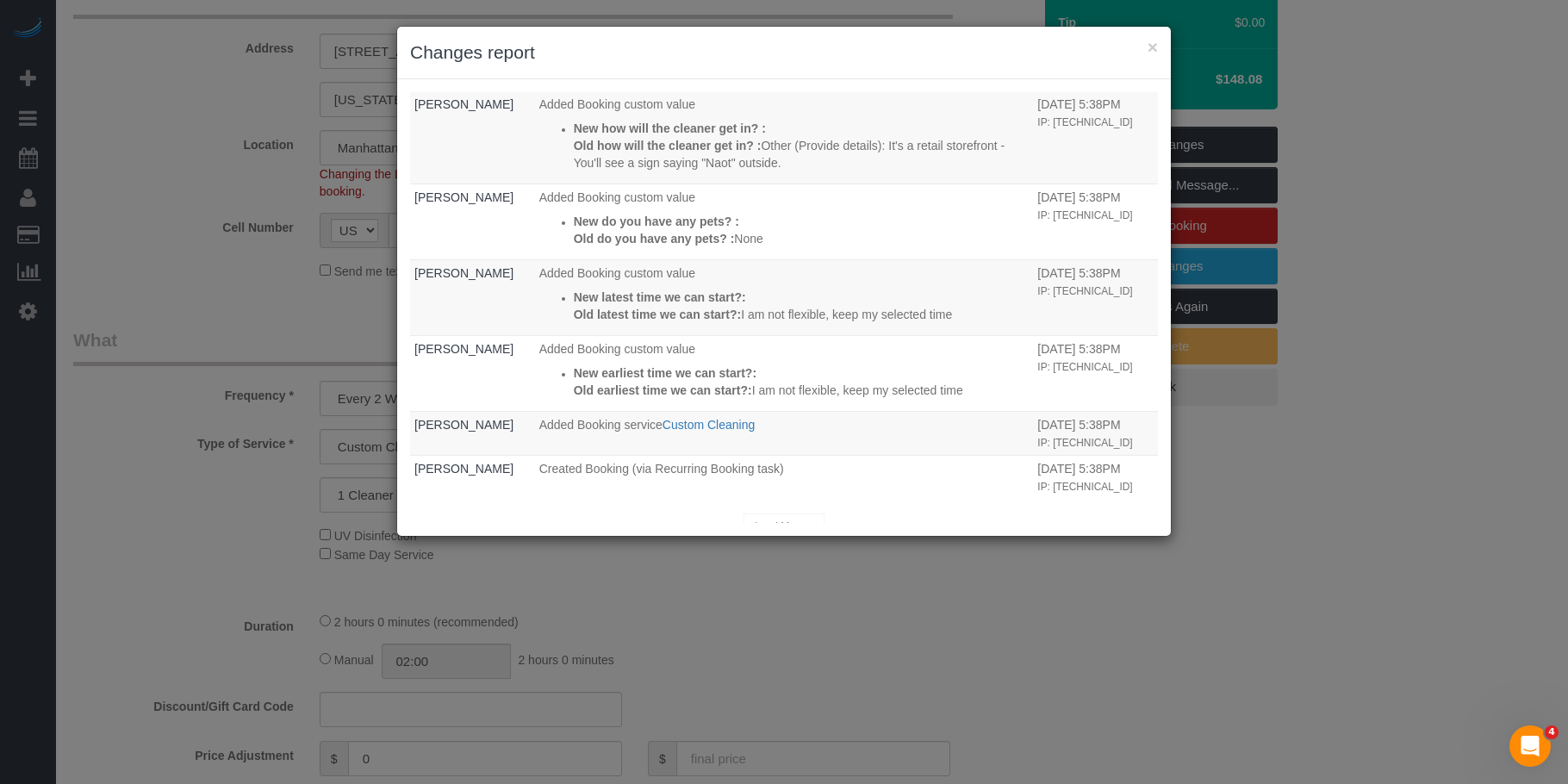
scroll to position [176, 0]
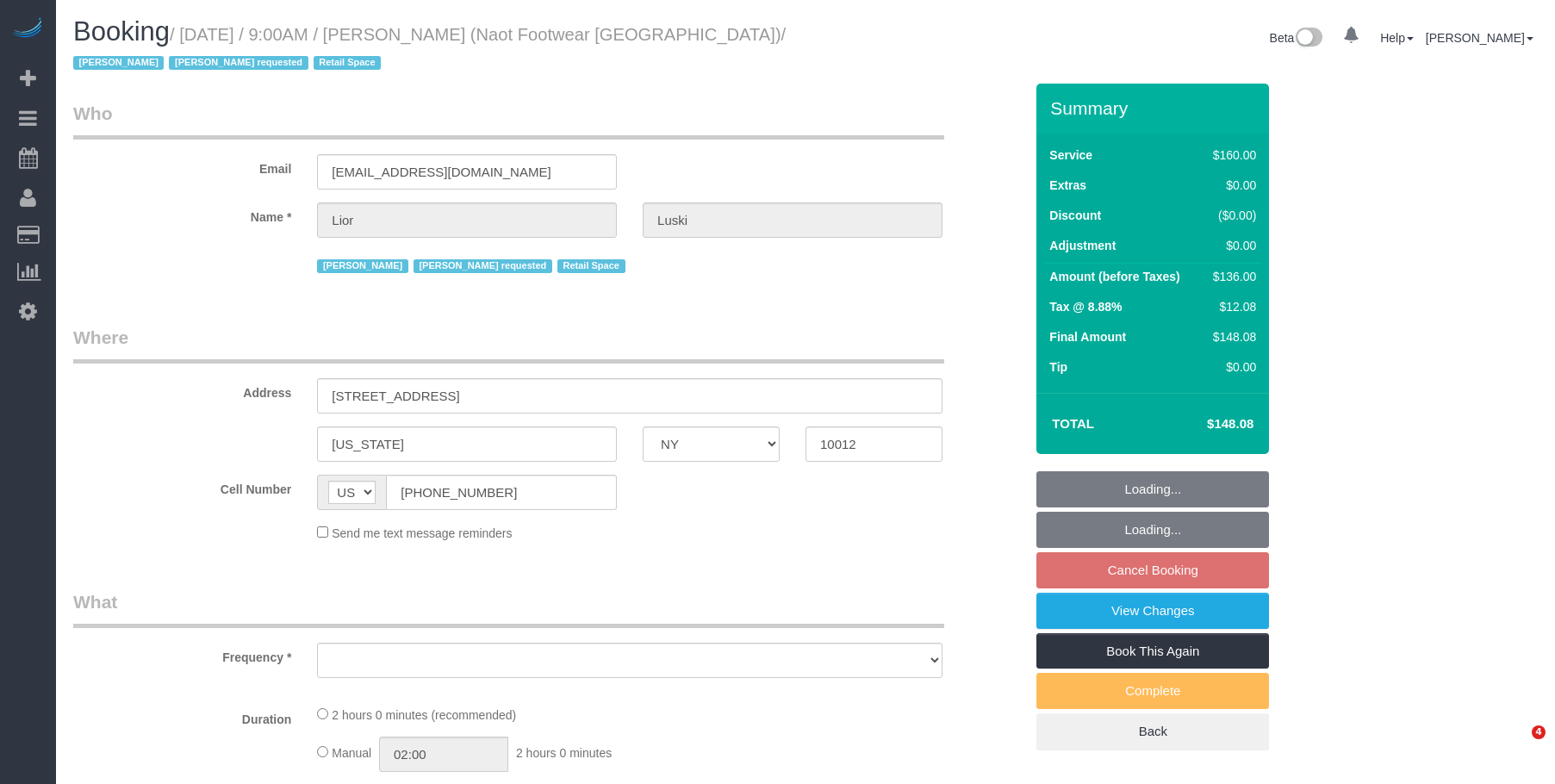
select select "NY"
select select "number:89"
select select "number:90"
select select "number:15"
select select "number:7"
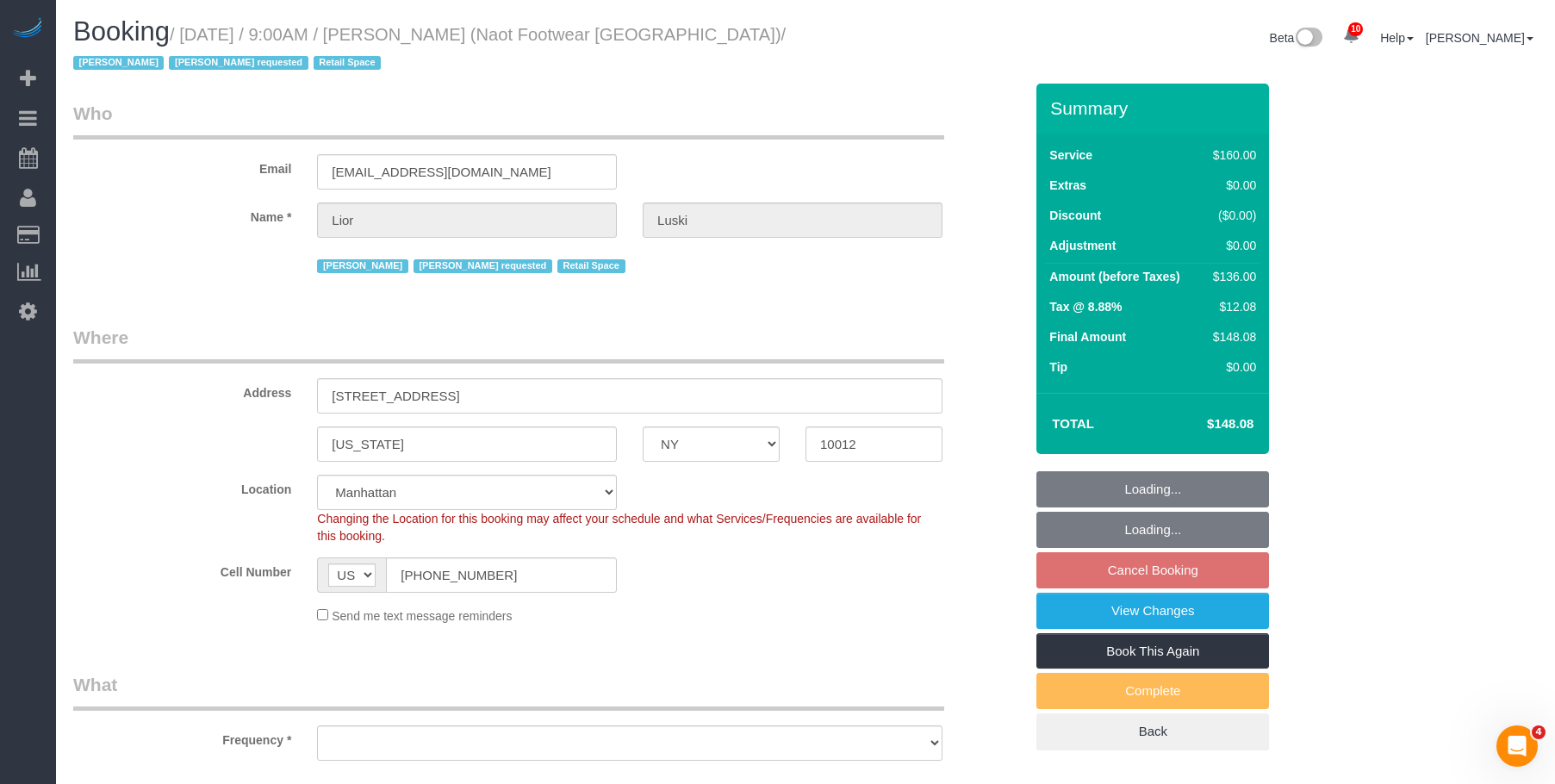
select select "object:869"
select select "string:stripe-pm_1RpXIJ4VGloSiKo714XigFPm"
select select "spot2"
select select "object:1265"
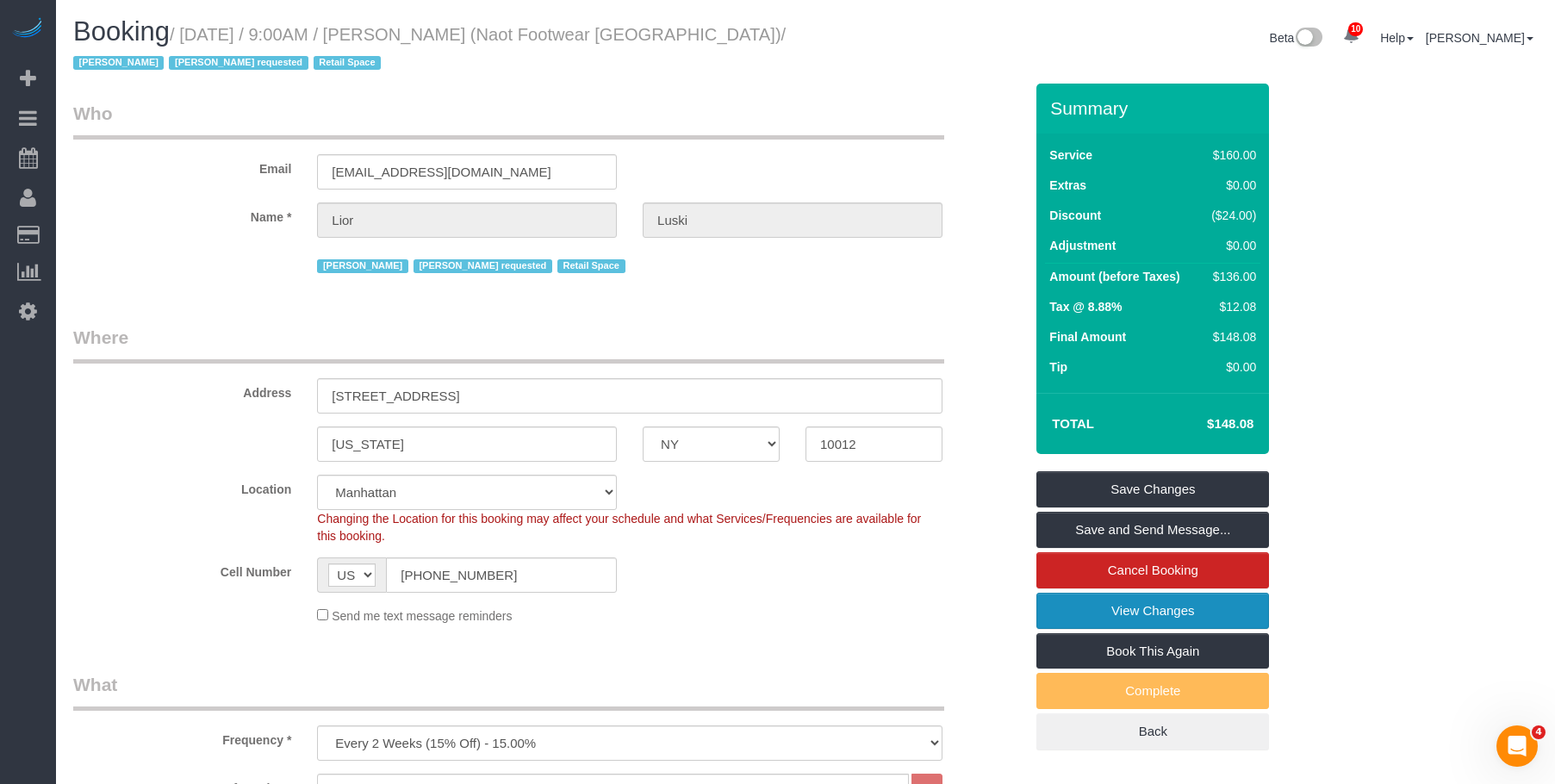
click at [1084, 597] on link "View Changes" at bounding box center [1153, 610] width 232 height 36
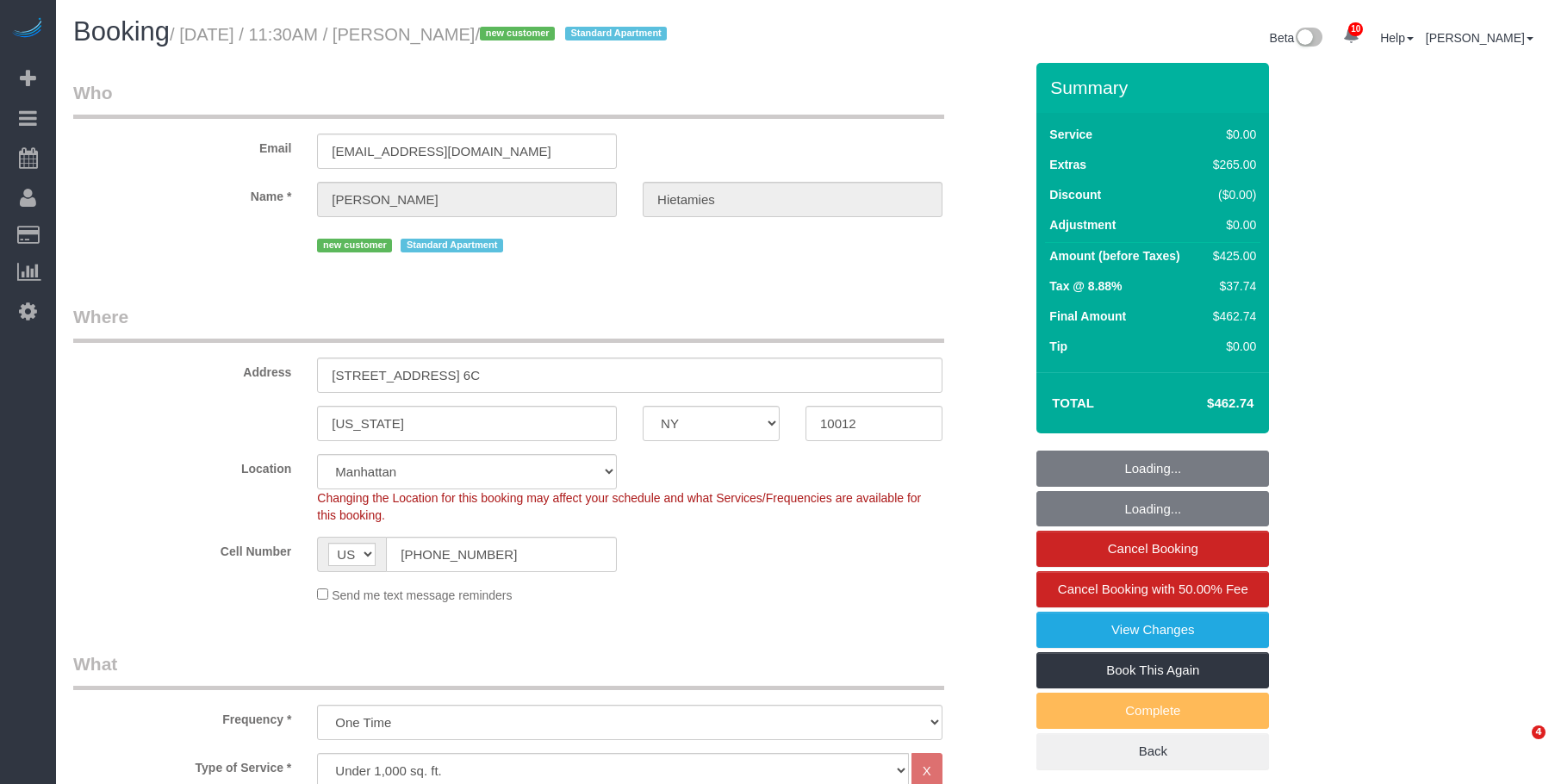
select select "NY"
select select "1"
select select "number:56"
select select "number:76"
select select "number:15"
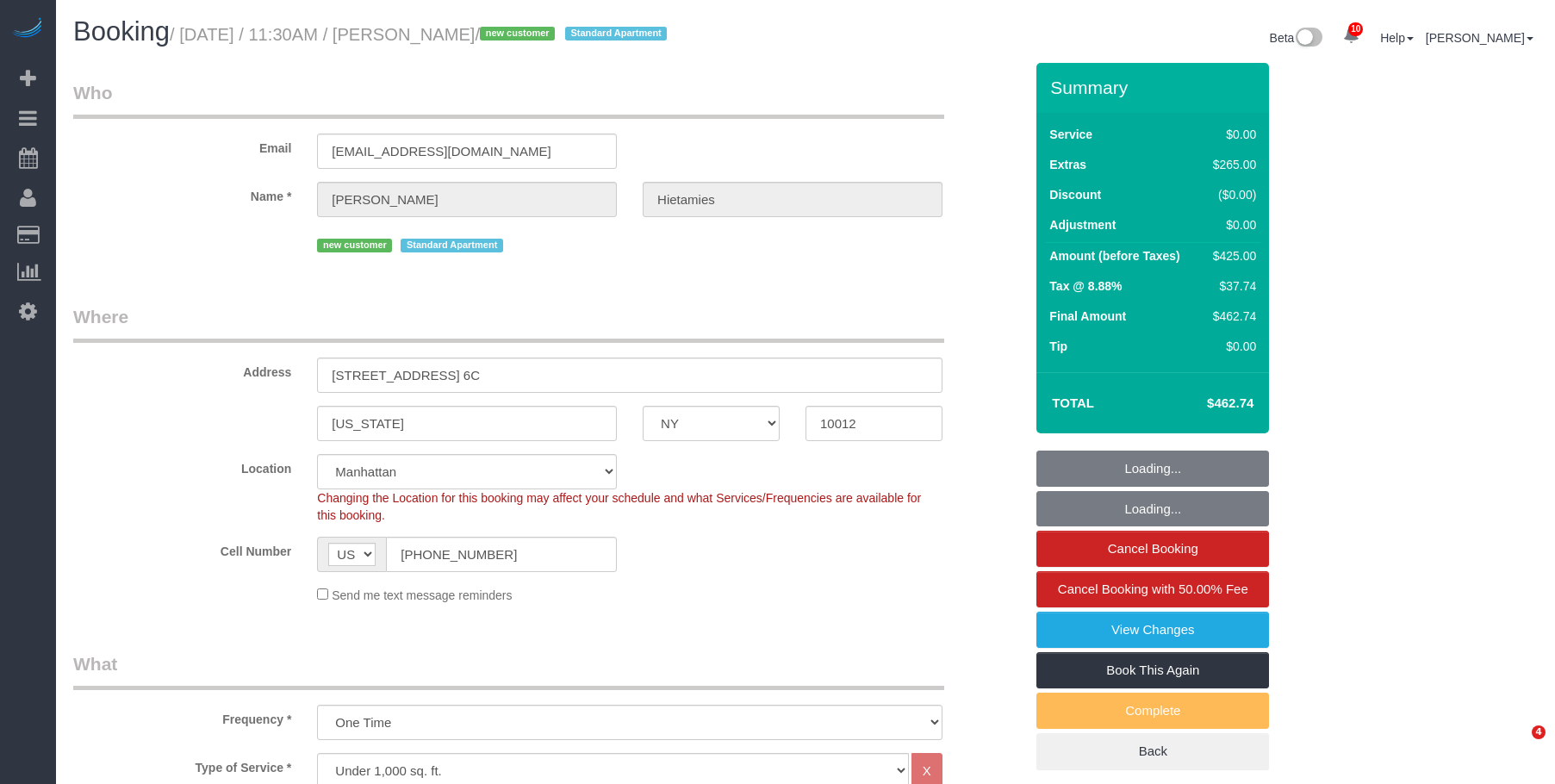
select select "number:6"
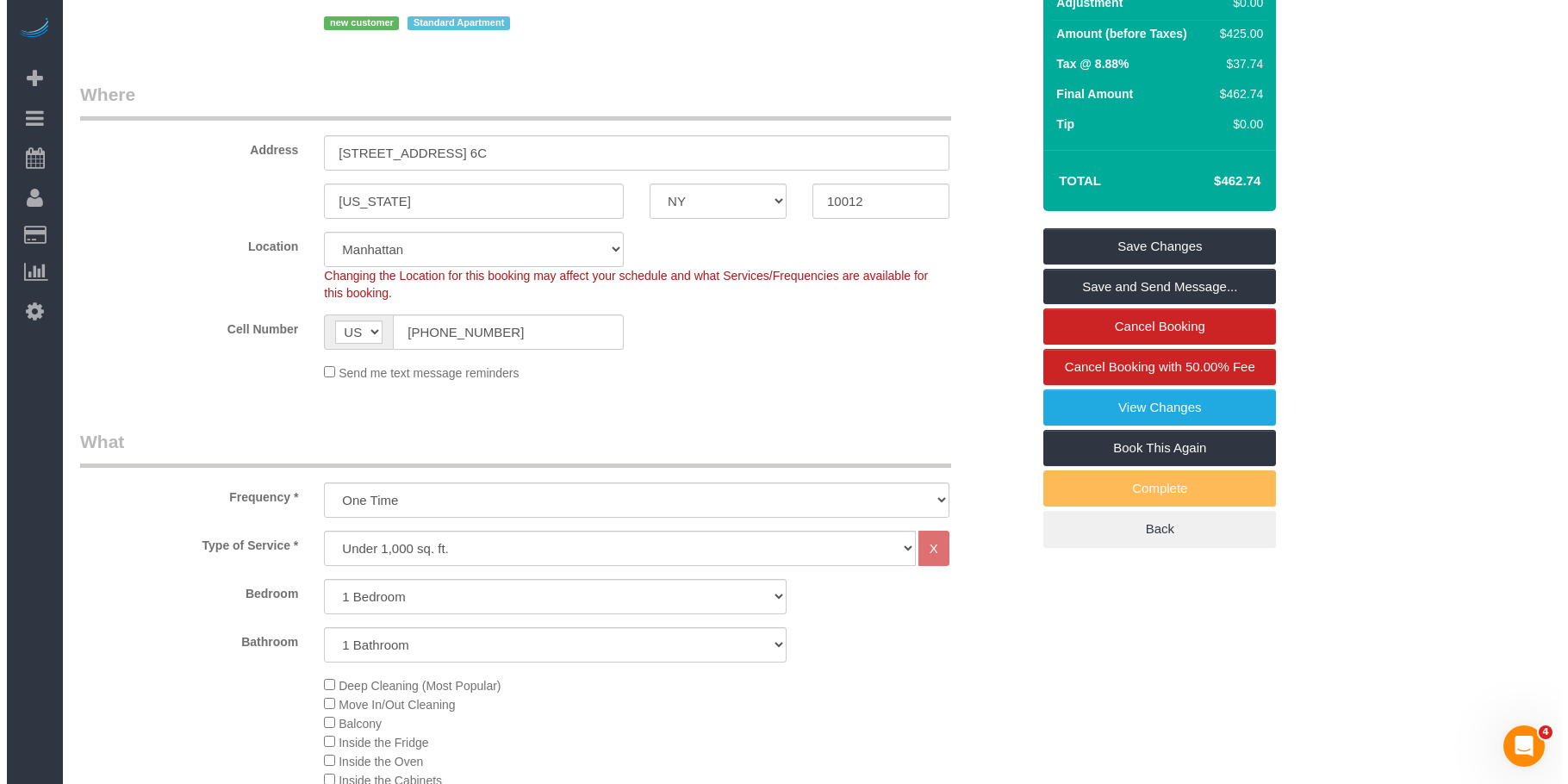
scroll to position [172, 0]
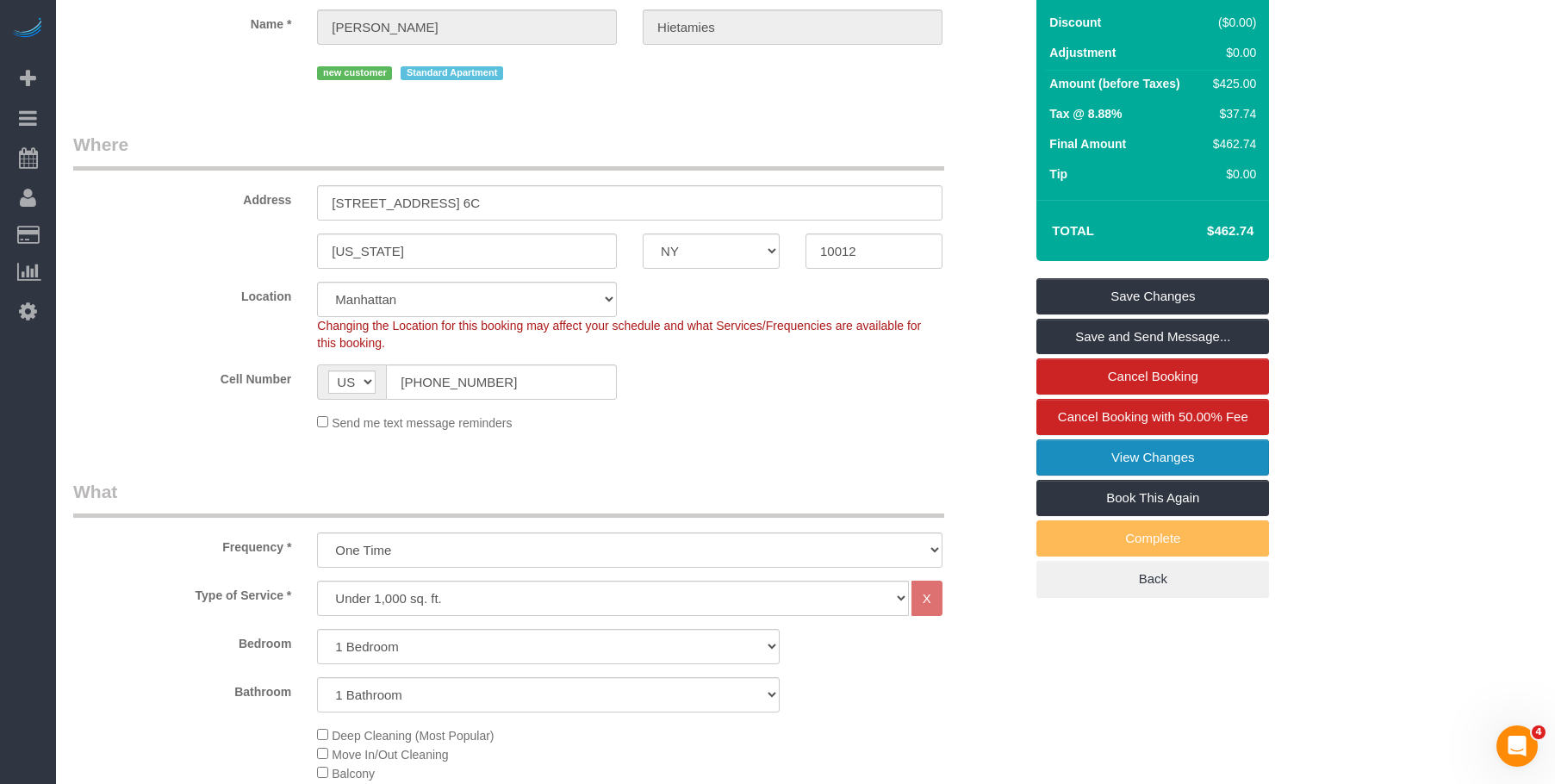
drag, startPoint x: 1071, startPoint y: 457, endPoint x: 1022, endPoint y: 449, distance: 49.6
click at [1071, 457] on link "View Changes" at bounding box center [1153, 457] width 232 height 36
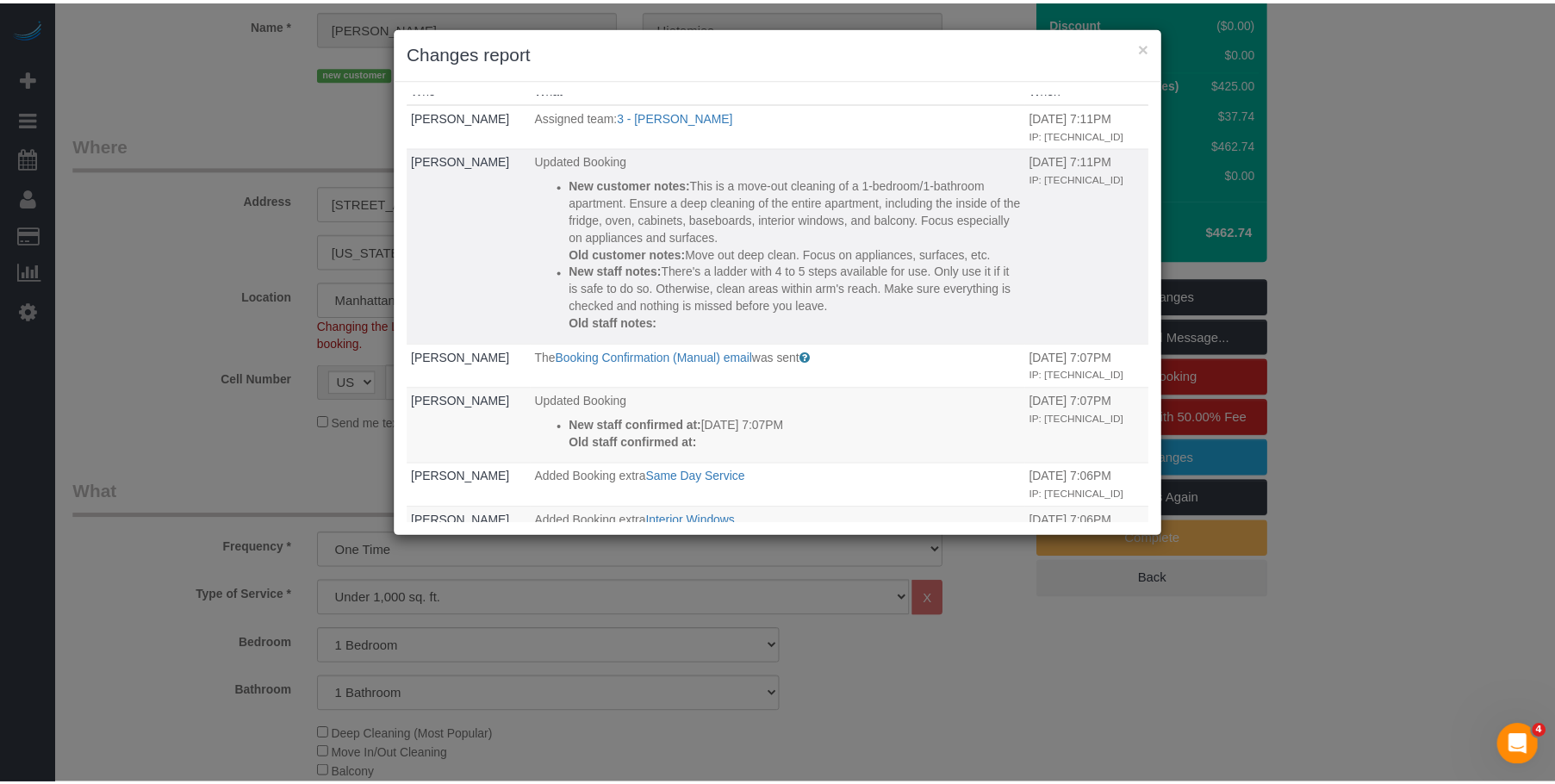
scroll to position [0, 0]
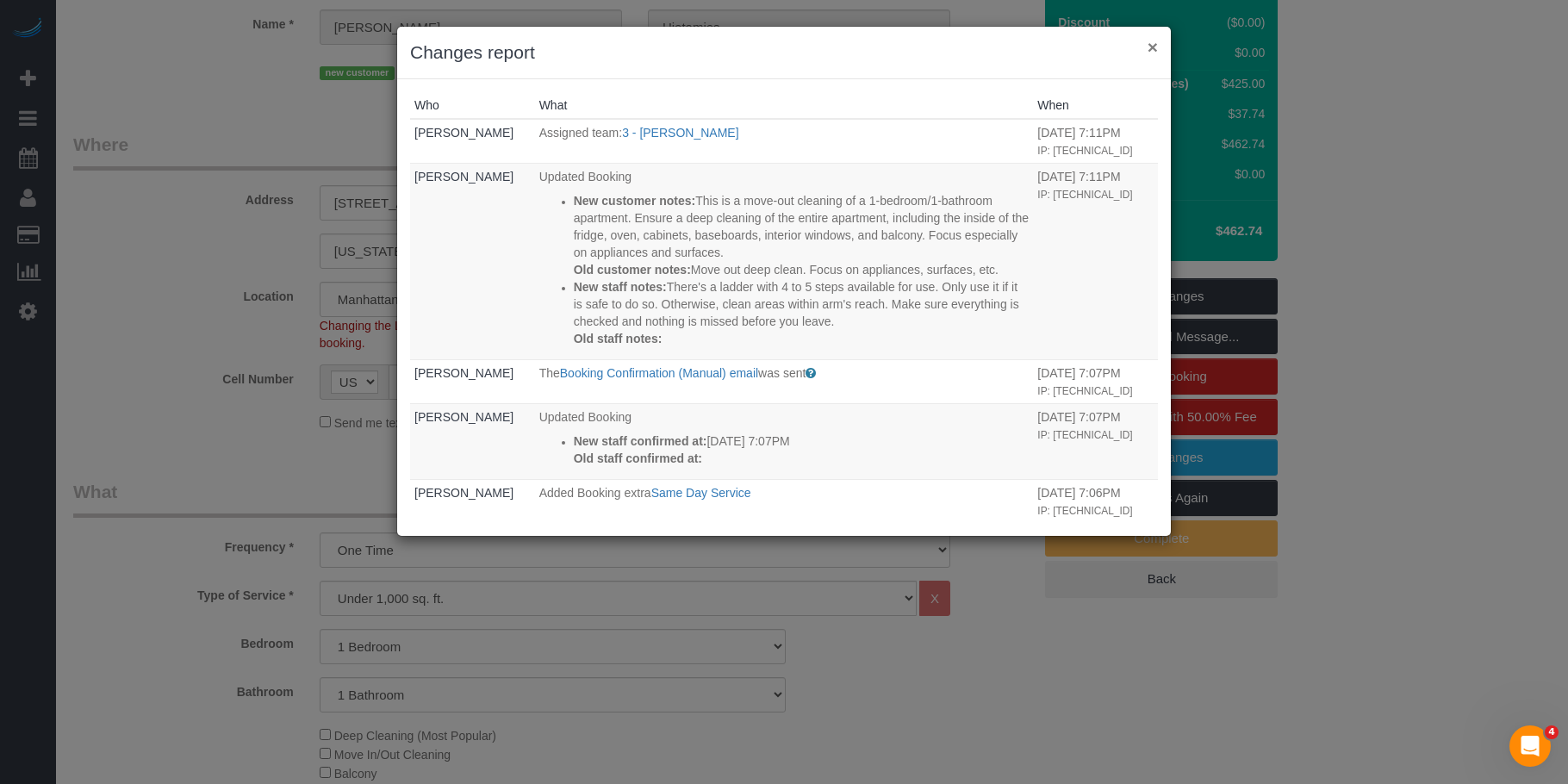
click at [1153, 47] on button "×" at bounding box center [1152, 47] width 10 height 18
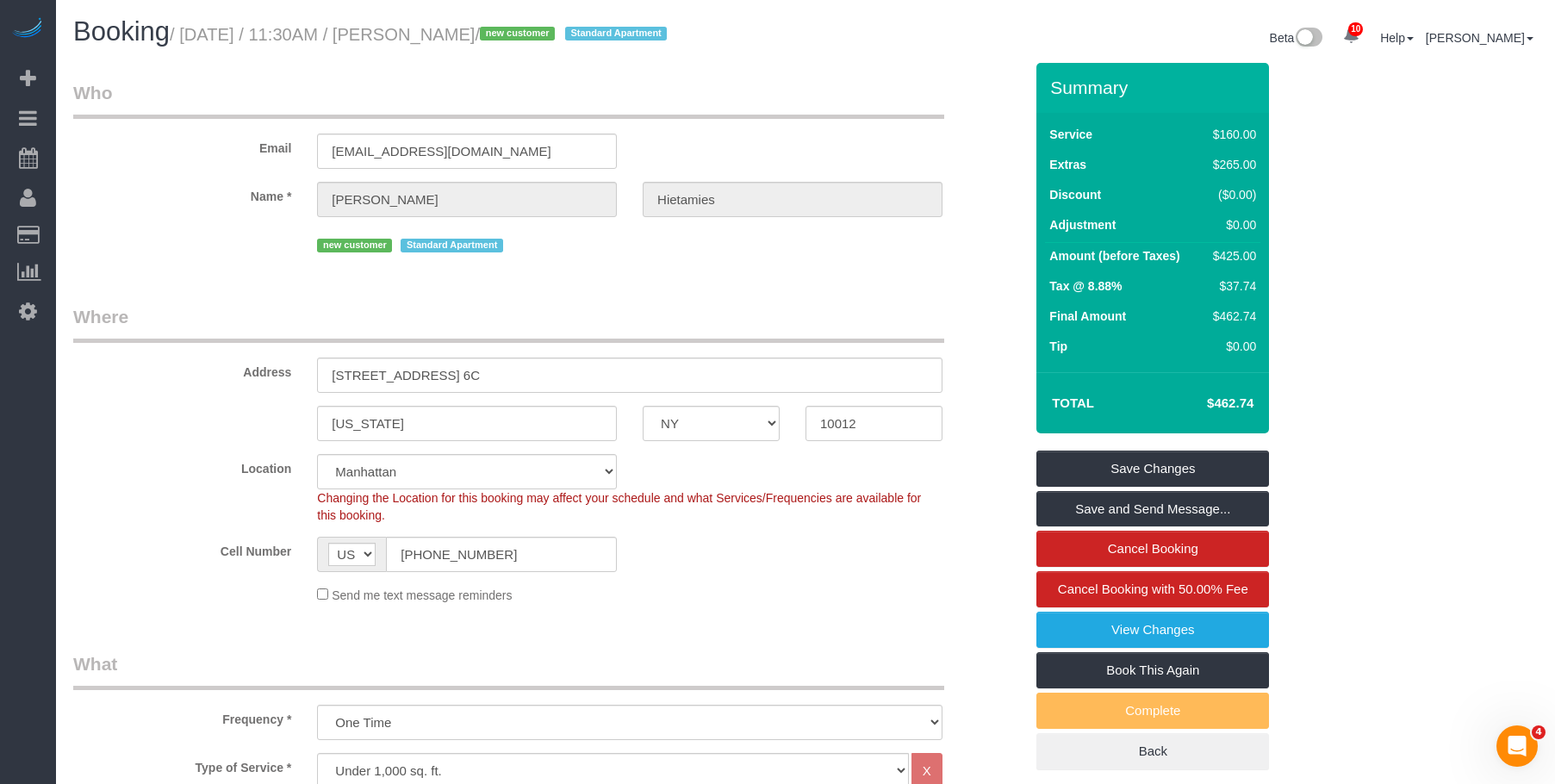
drag, startPoint x: 439, startPoint y: 33, endPoint x: 330, endPoint y: 134, distance: 148.6
click at [569, 34] on small "/ September 04, 2025 / 11:30AM / Laura Hietamies / new customer Standard Apartm…" at bounding box center [421, 34] width 502 height 19
copy small "Laura Hietamies"
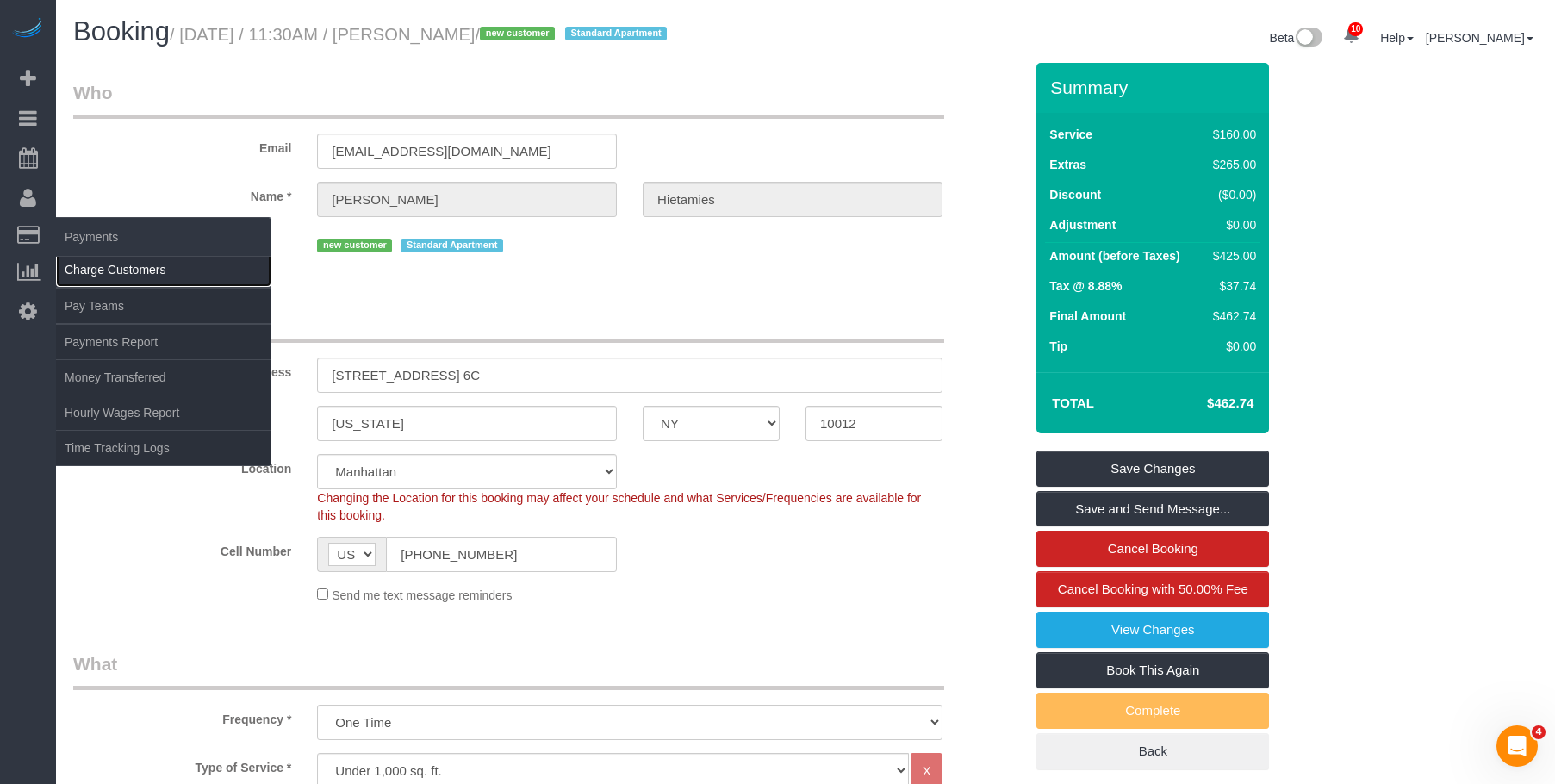
click at [108, 267] on link "Charge Customers" at bounding box center [163, 269] width 215 height 34
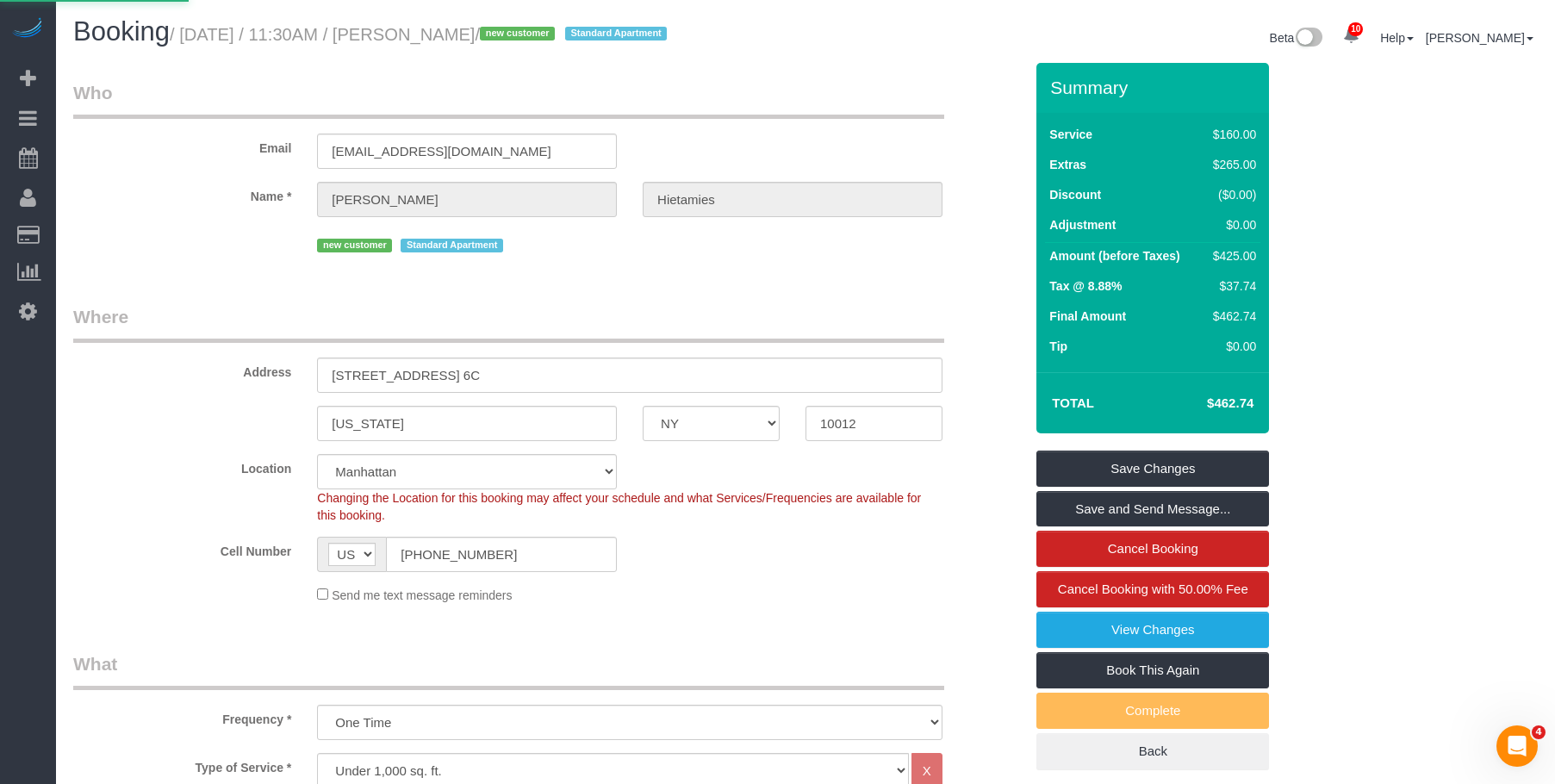
select select
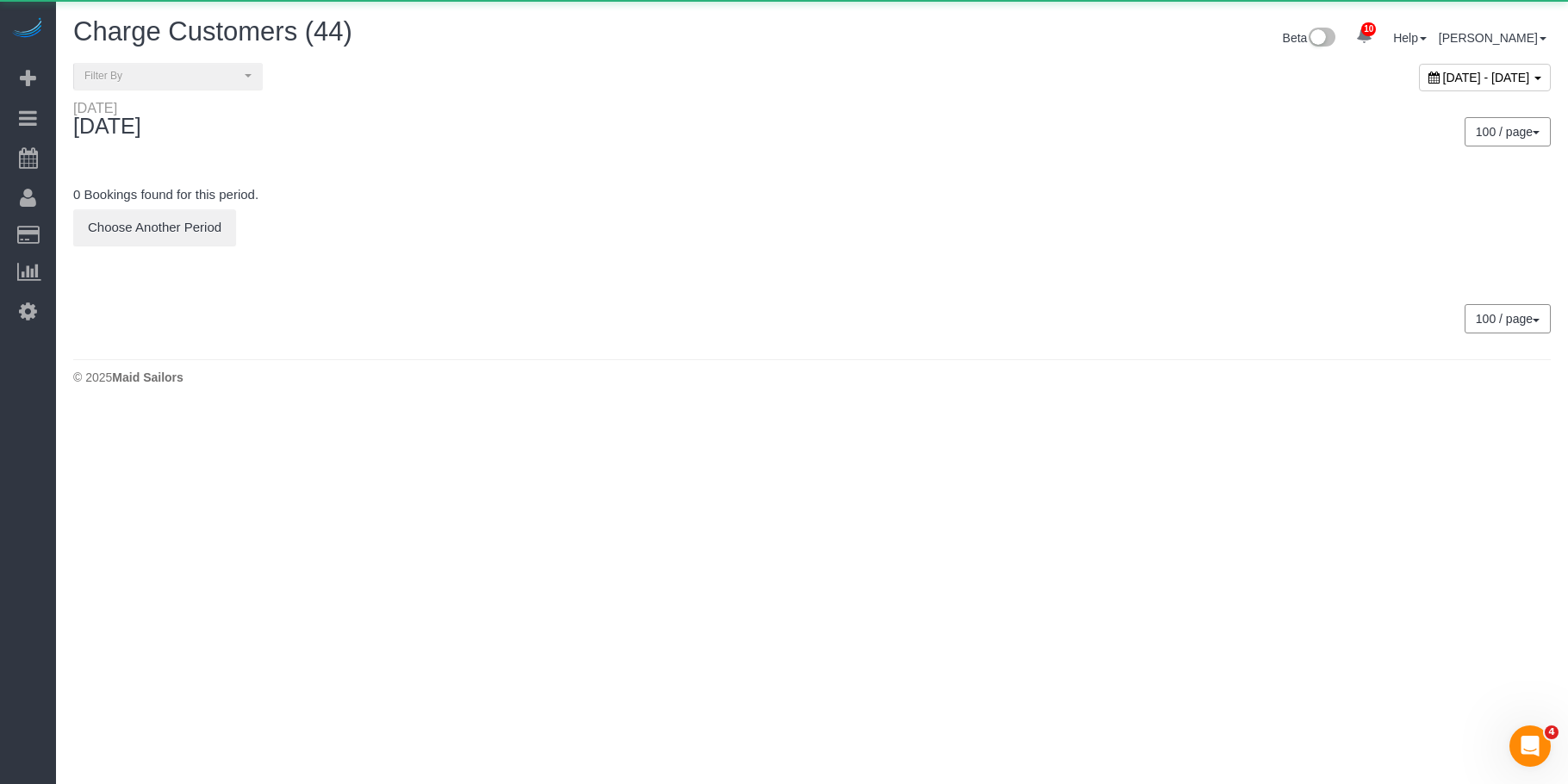
click at [1443, 82] on span "September 03, 2025 - September 03, 2025" at bounding box center [1486, 77] width 87 height 14
type input "**********"
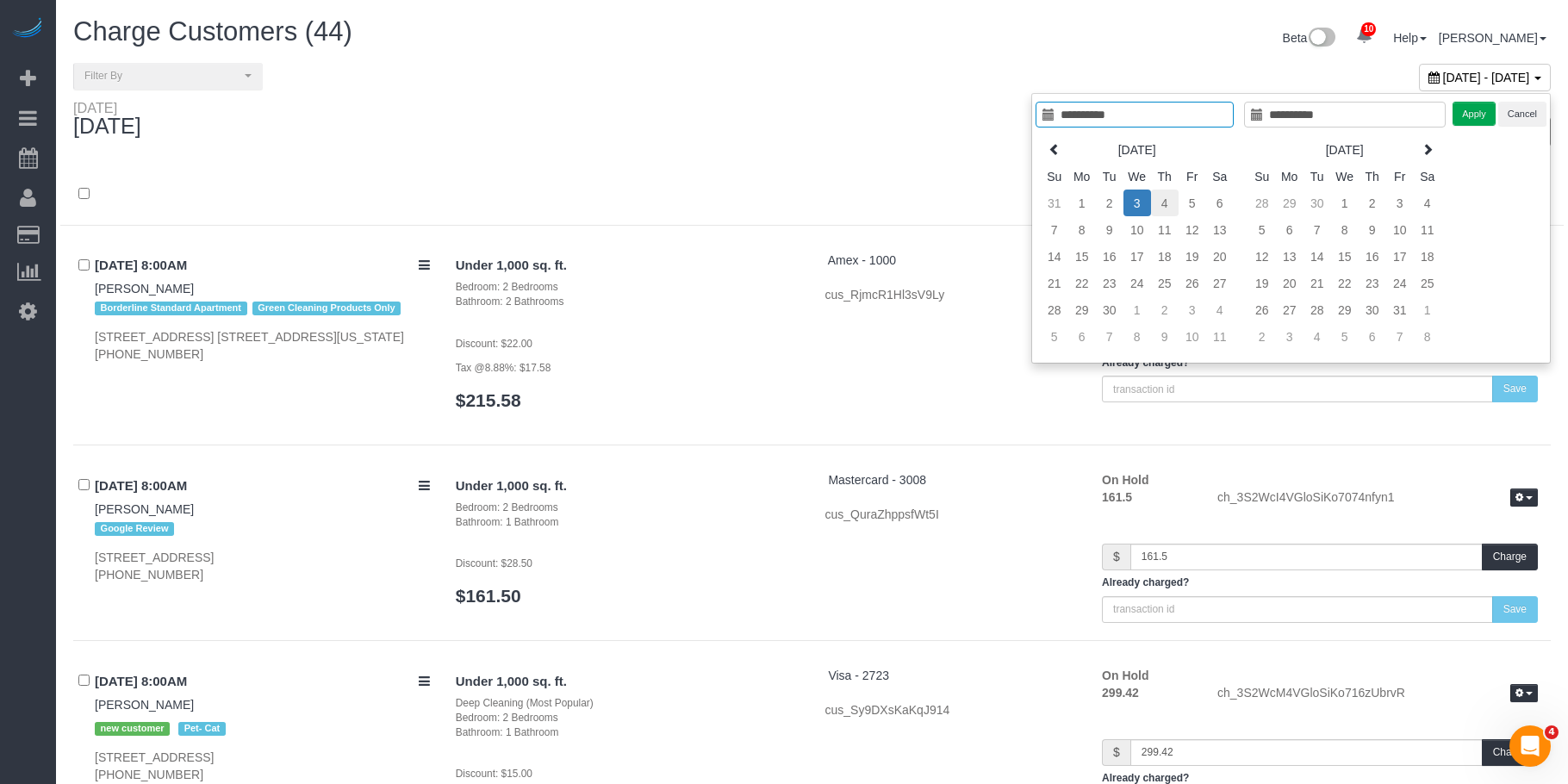
type input "**********"
click at [1153, 203] on td "4" at bounding box center [1151, 203] width 28 height 27
type input "**********"
click at [1446, 111] on button "Apply" at bounding box center [1461, 114] width 43 height 25
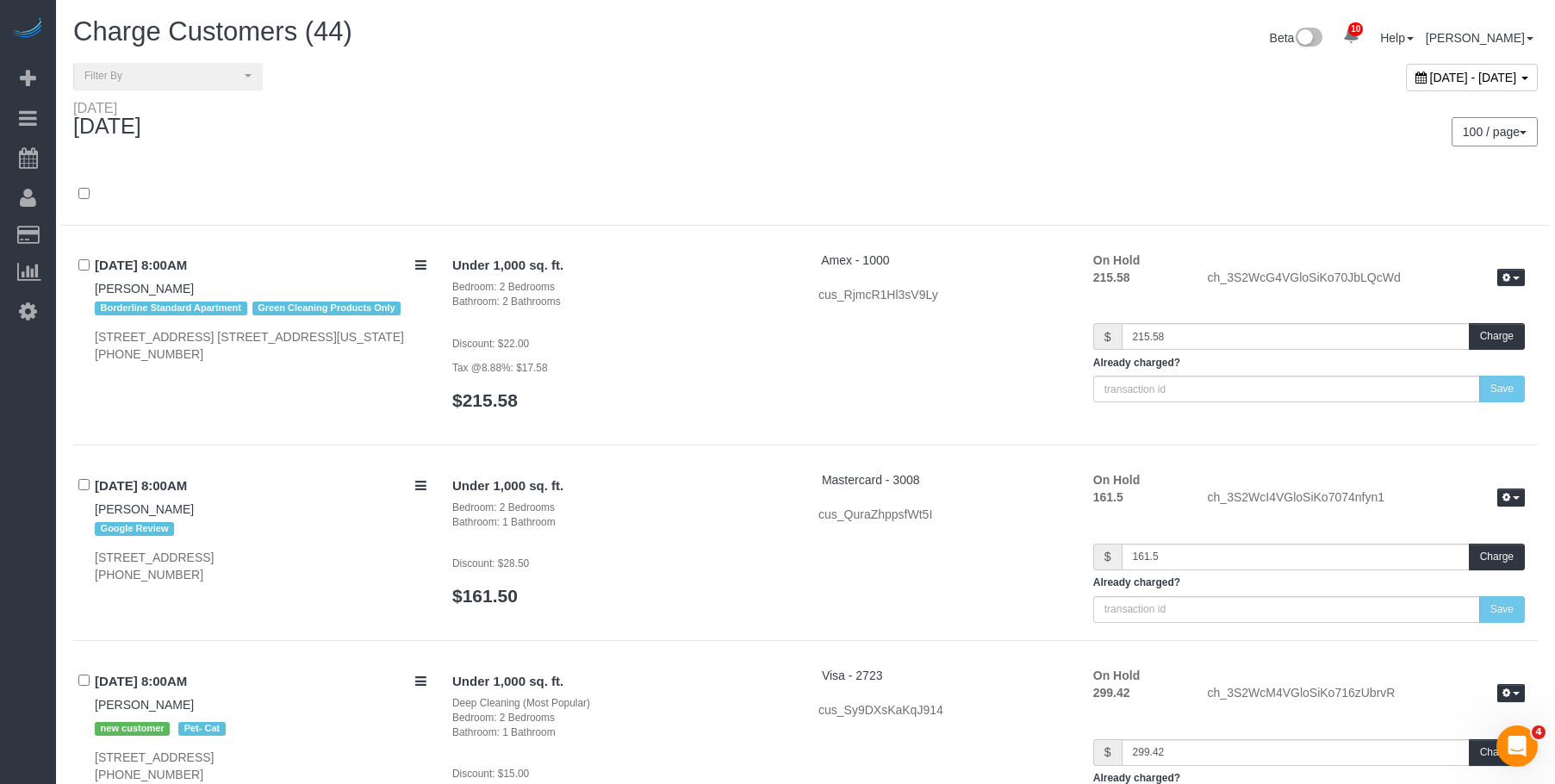
click at [968, 132] on div "100 / page 10 / page 20 / page 30 / page 40 / page 50 / page 100 / page" at bounding box center [1178, 131] width 719 height 30
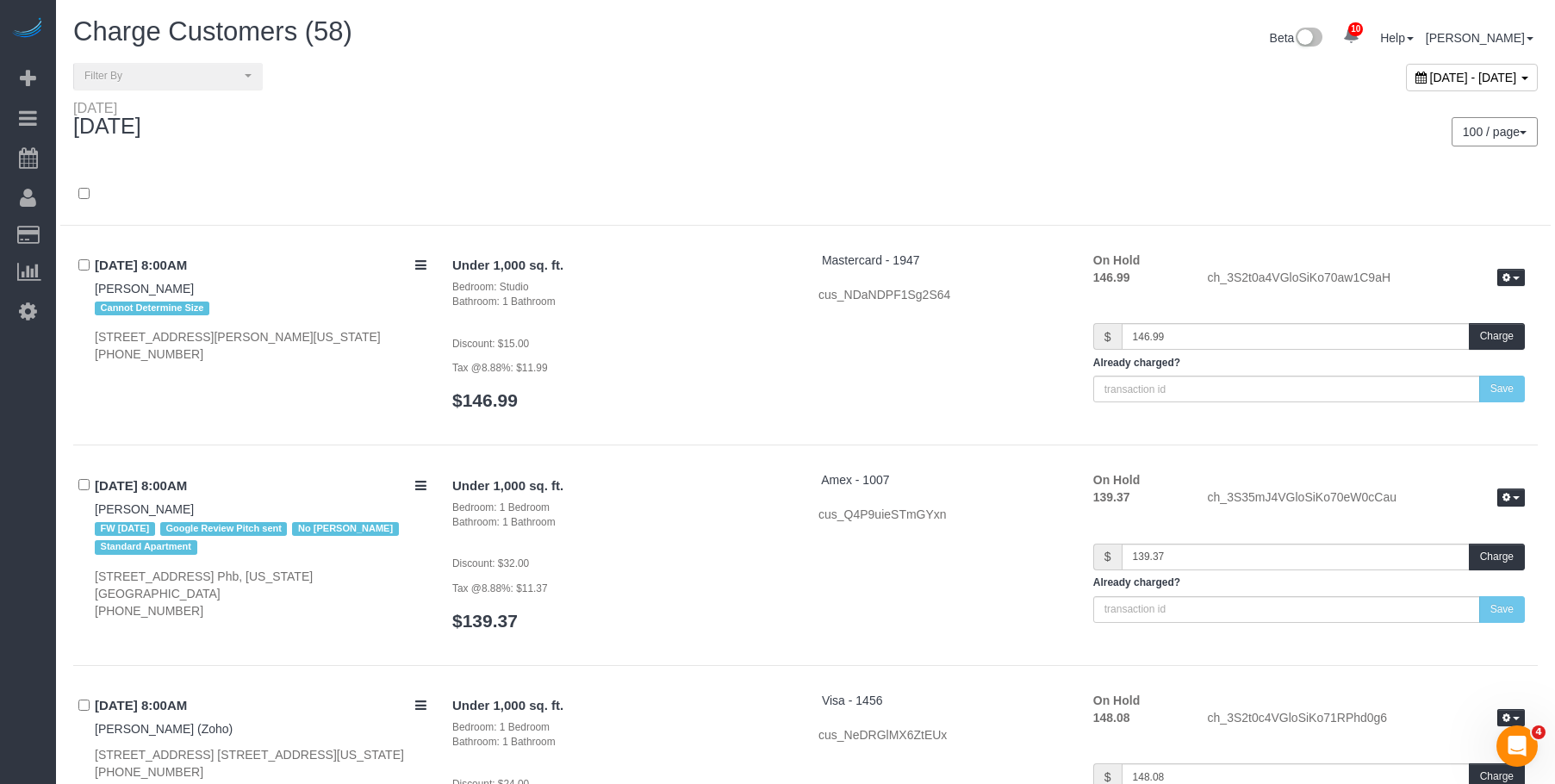
scroll to position [7255, 0]
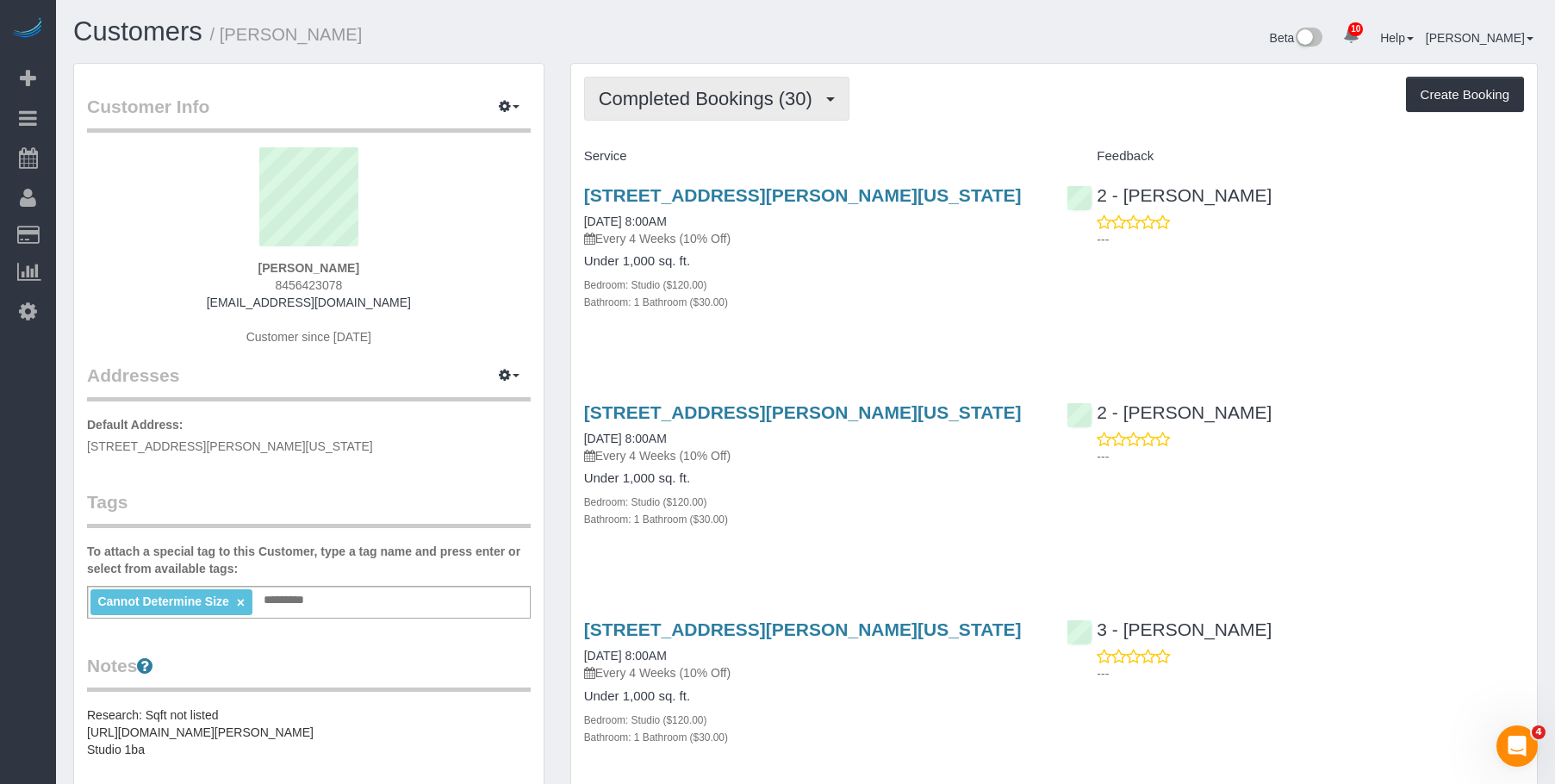
click at [684, 95] on span "Completed Bookings (30)" at bounding box center [710, 99] width 222 height 22
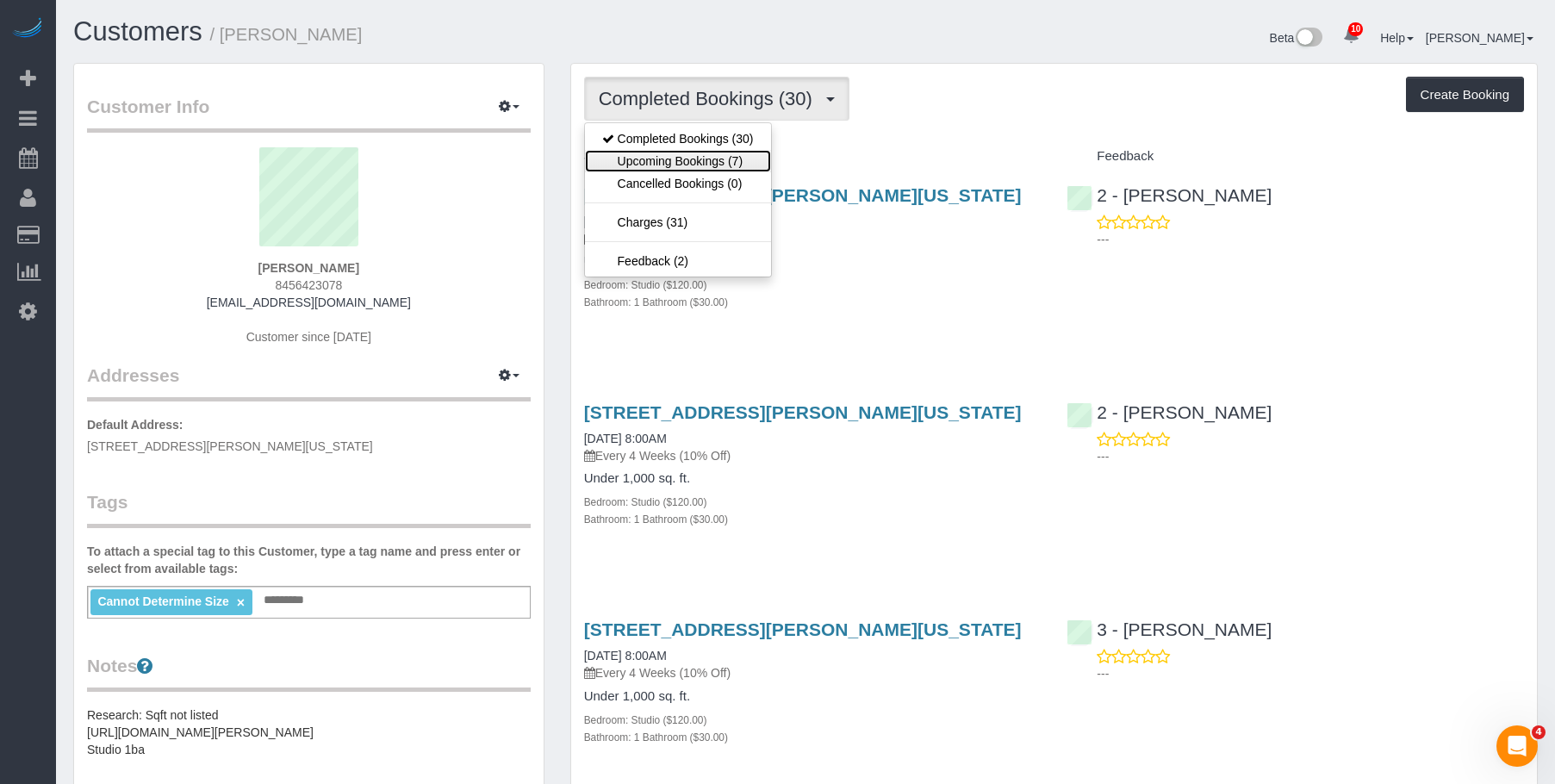
click at [659, 155] on link "Upcoming Bookings (7)" at bounding box center [678, 161] width 186 height 23
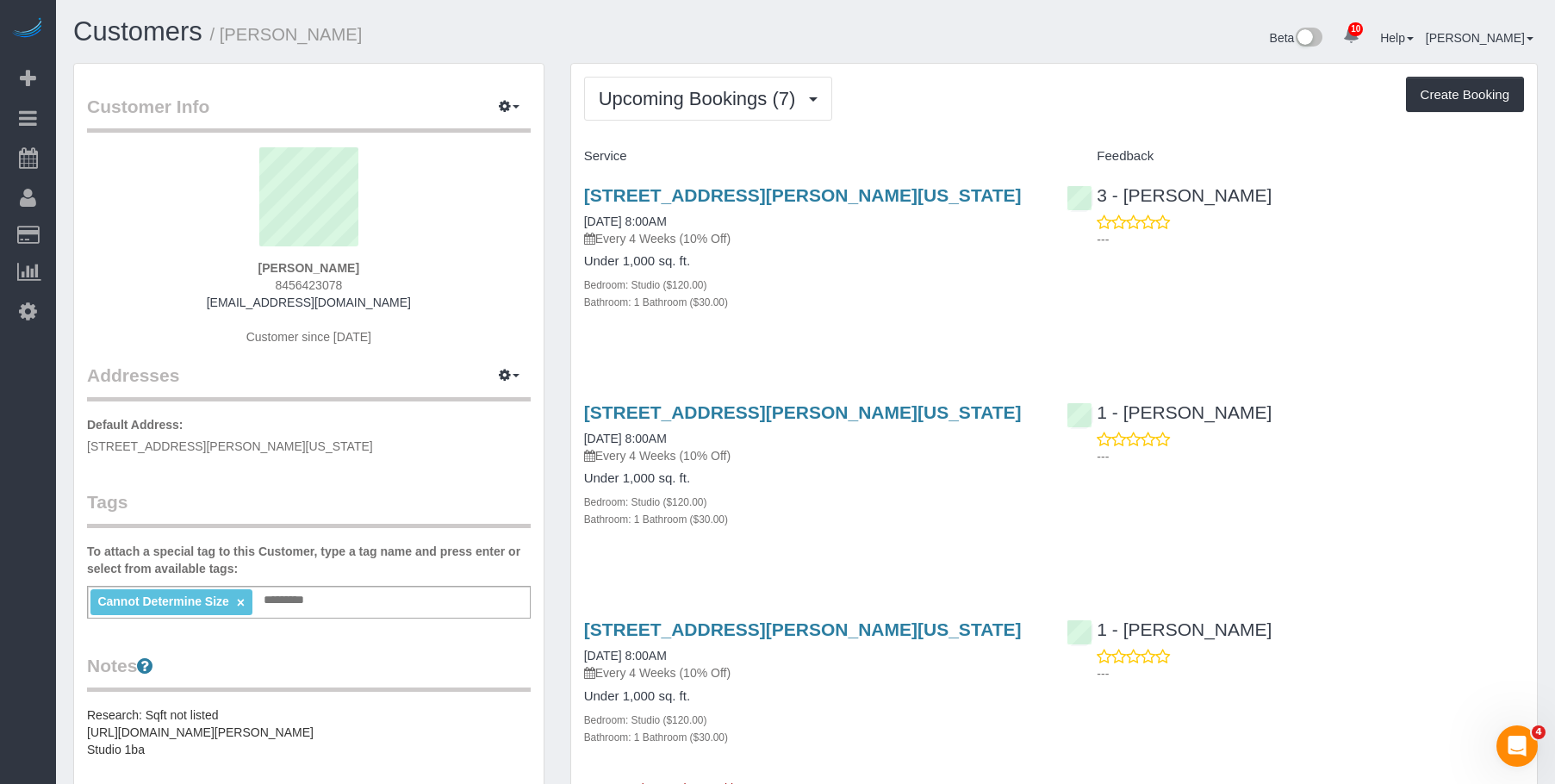
drag, startPoint x: 850, startPoint y: 238, endPoint x: 859, endPoint y: 234, distance: 9.8
click at [851, 238] on p "Every 4 Weeks (10% Off)" at bounding box center [813, 239] width 457 height 17
click at [896, 194] on link "[STREET_ADDRESS][PERSON_NAME][US_STATE]" at bounding box center [803, 195] width 438 height 20
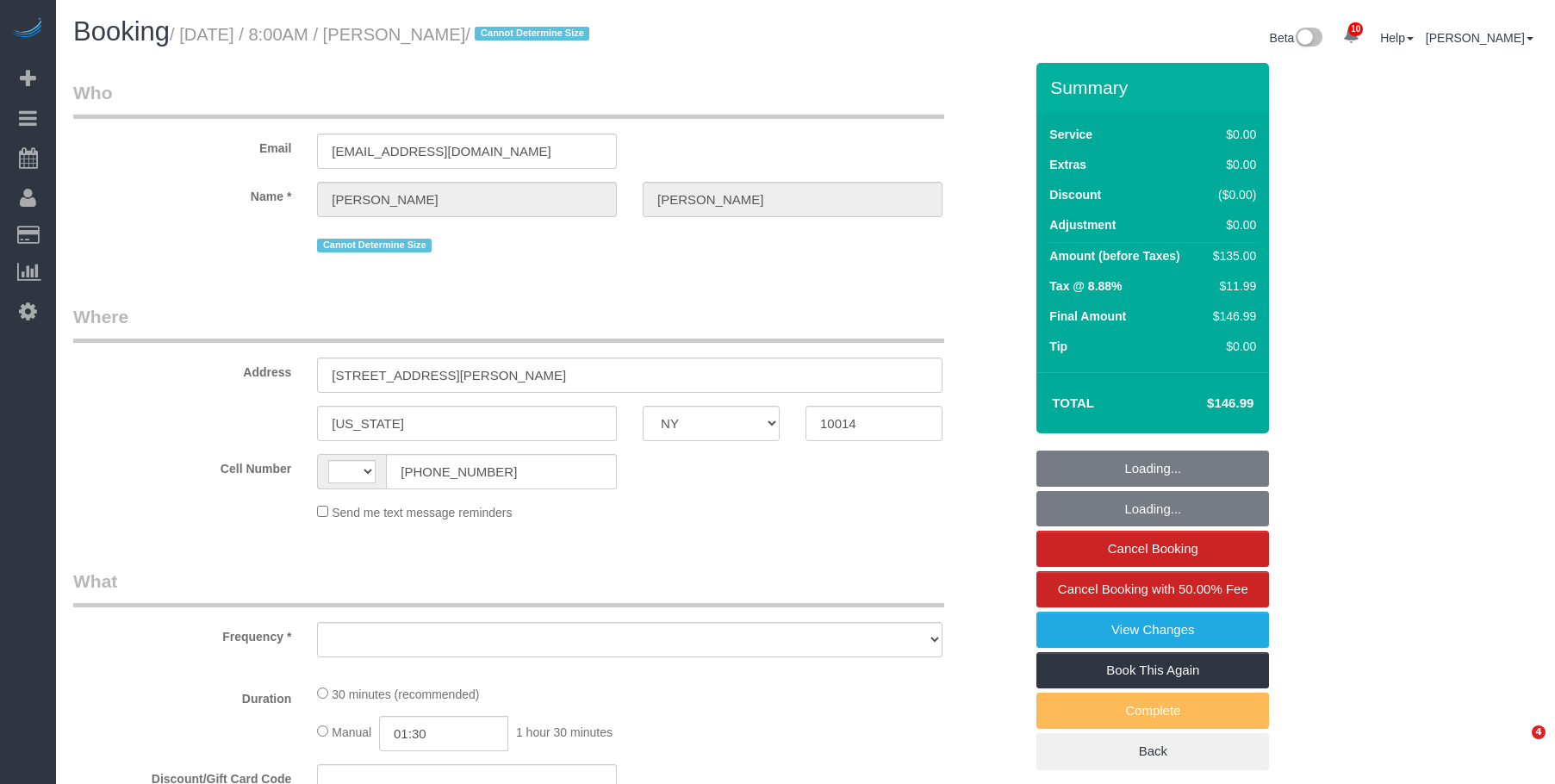
select select "NY"
select select "string:[GEOGRAPHIC_DATA]"
select select "string:stripe-pm_1MT9Cu4VGloSiKo7ShjcfBCC"
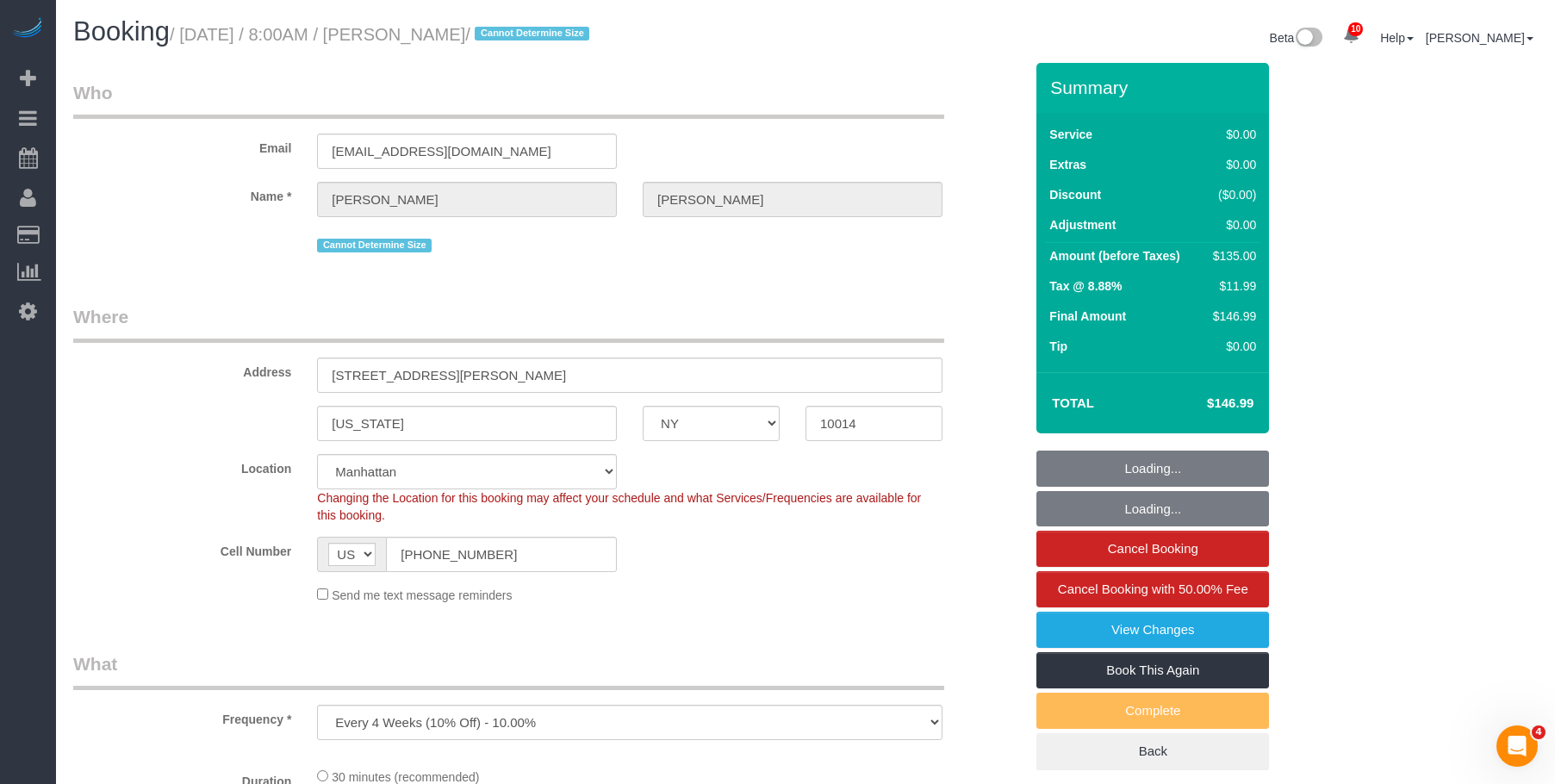
select select "object:865"
select select "number:89"
select select "number:90"
select select "number:15"
select select "number:5"
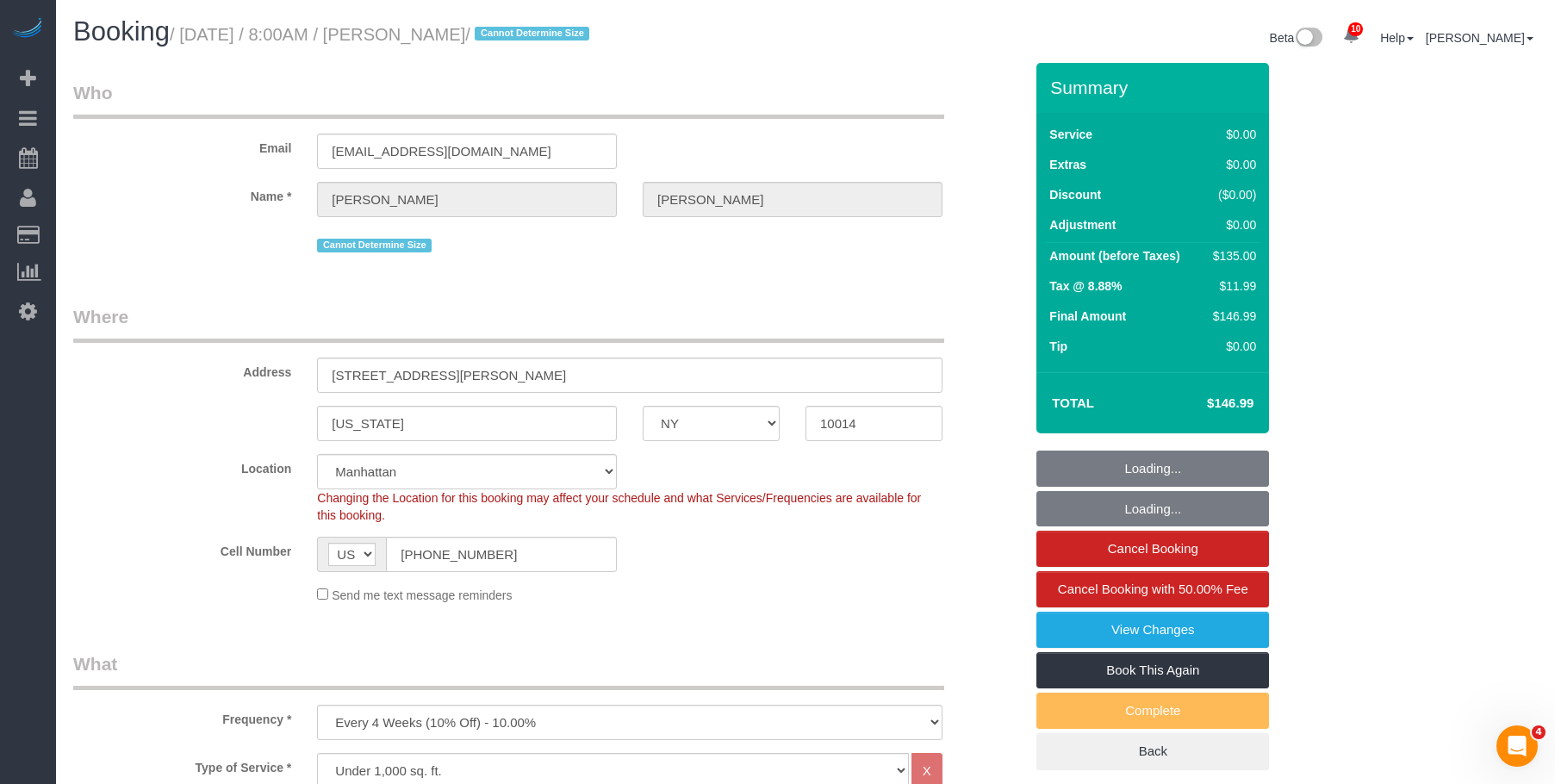
select select "spot1"
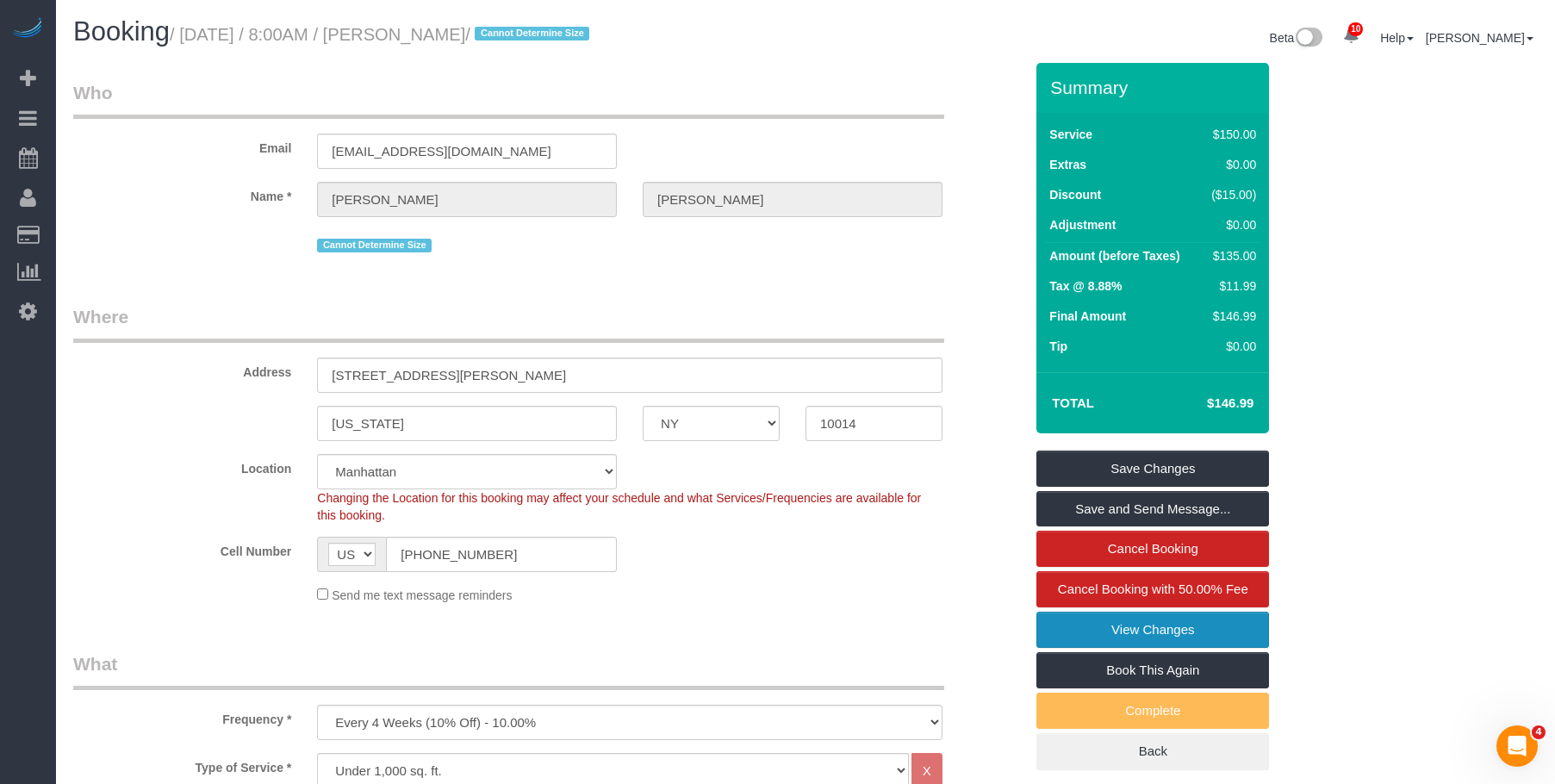
click at [1048, 635] on link "View Changes" at bounding box center [1153, 629] width 232 height 36
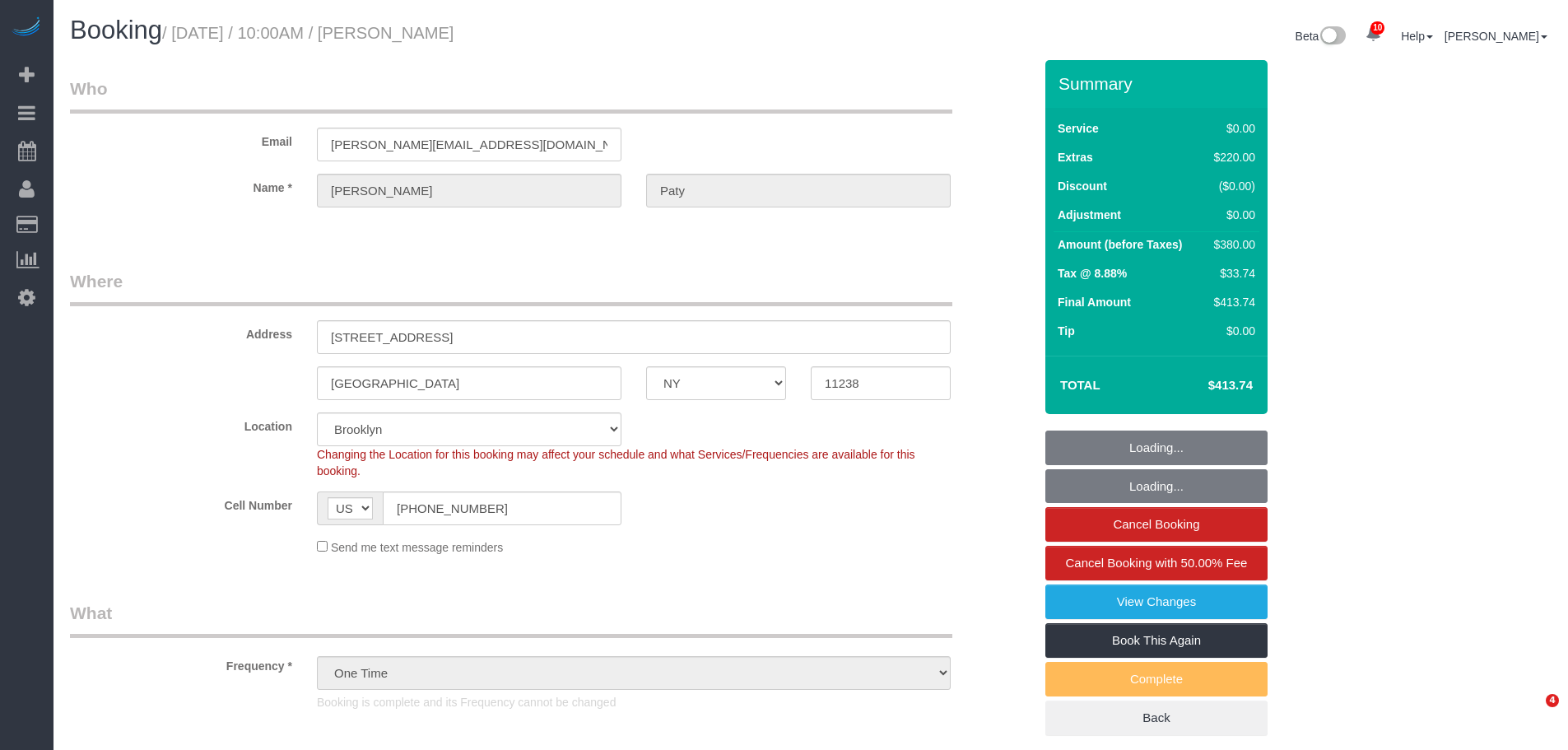
select select "NY"
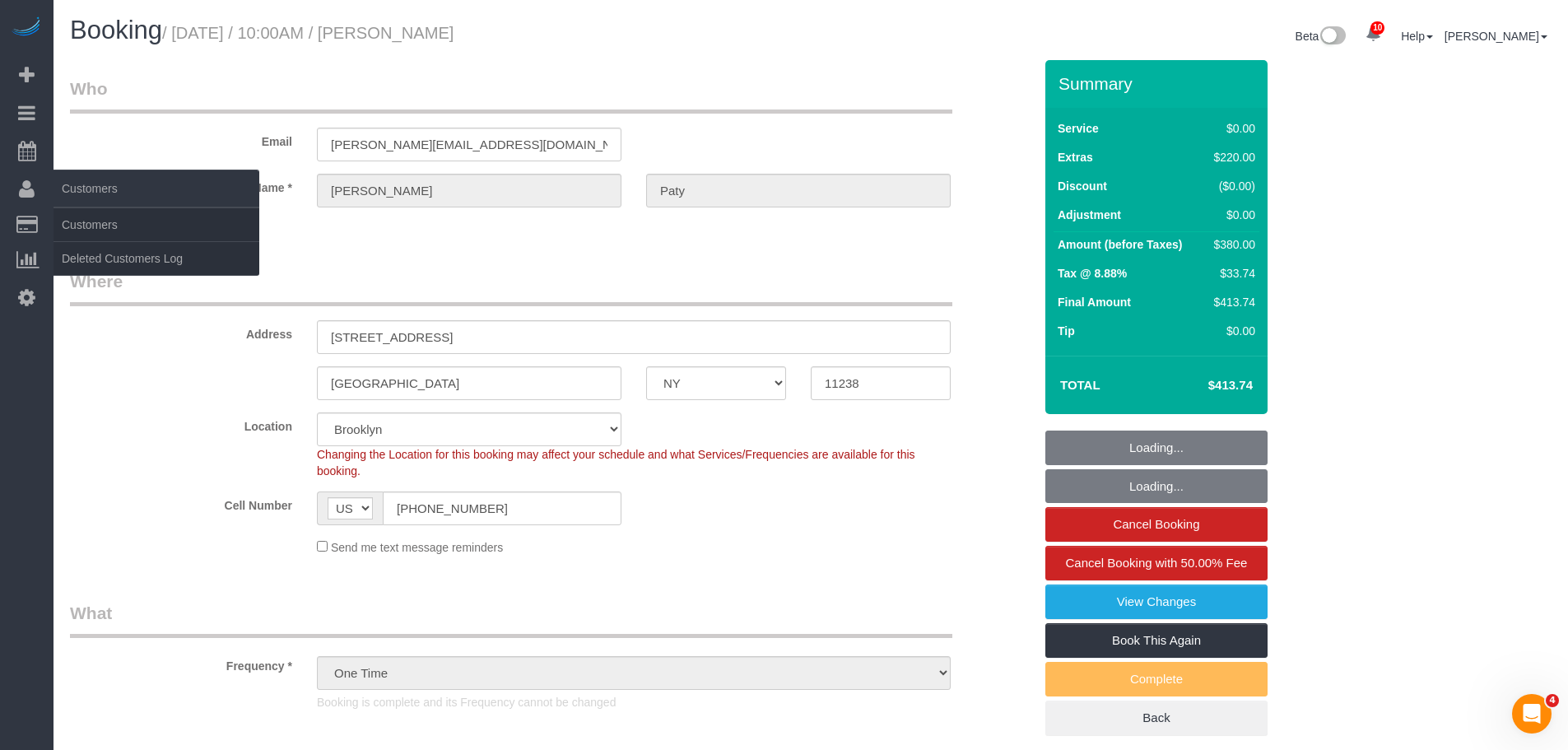
select select "object:985"
select select "1"
select select "number:89"
select select "number:90"
select select "number:15"
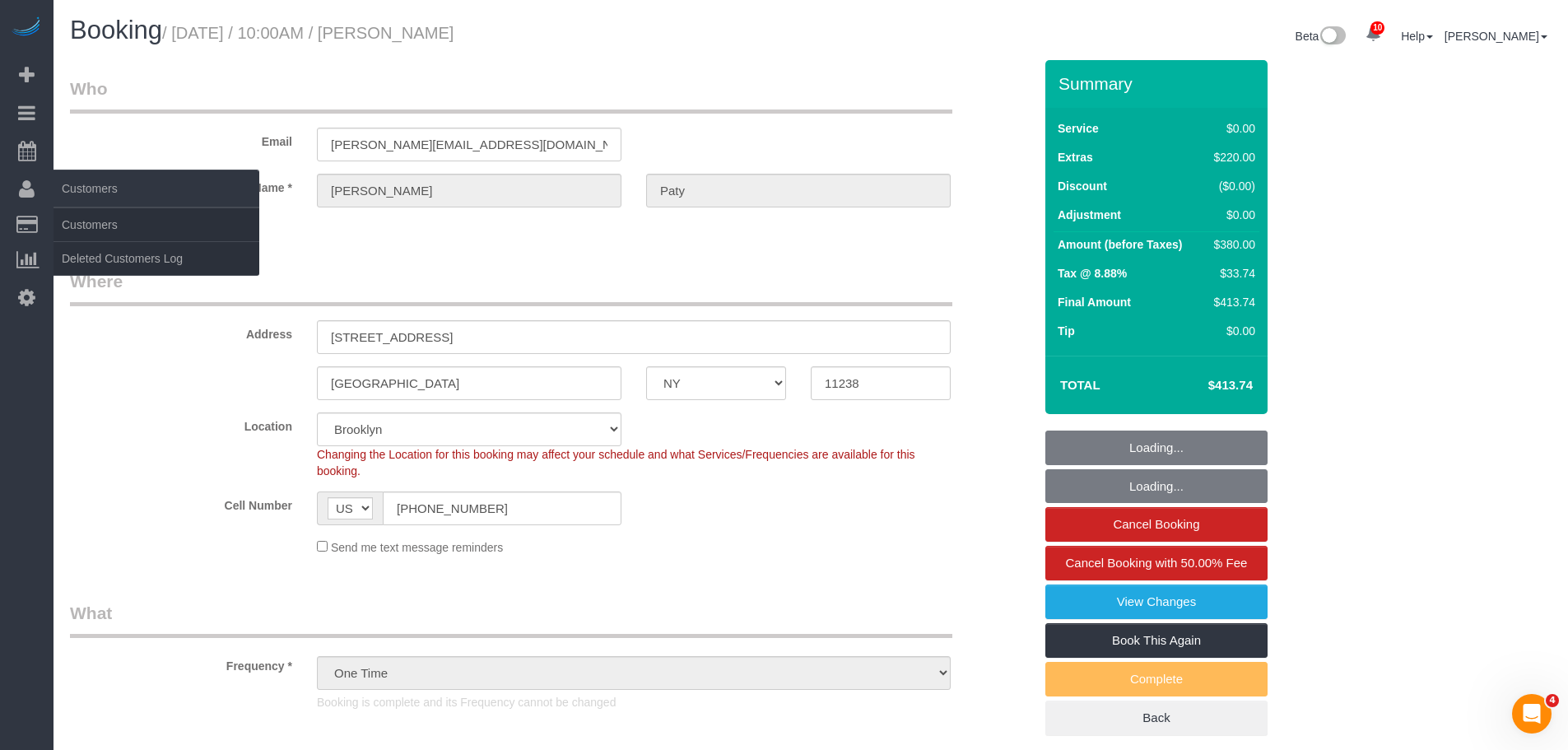
select select "number:5"
select select "spot1"
select select "string:stripe-pm_1PtyvG4VGloSiKo7BLZDAN62"
select select "1"
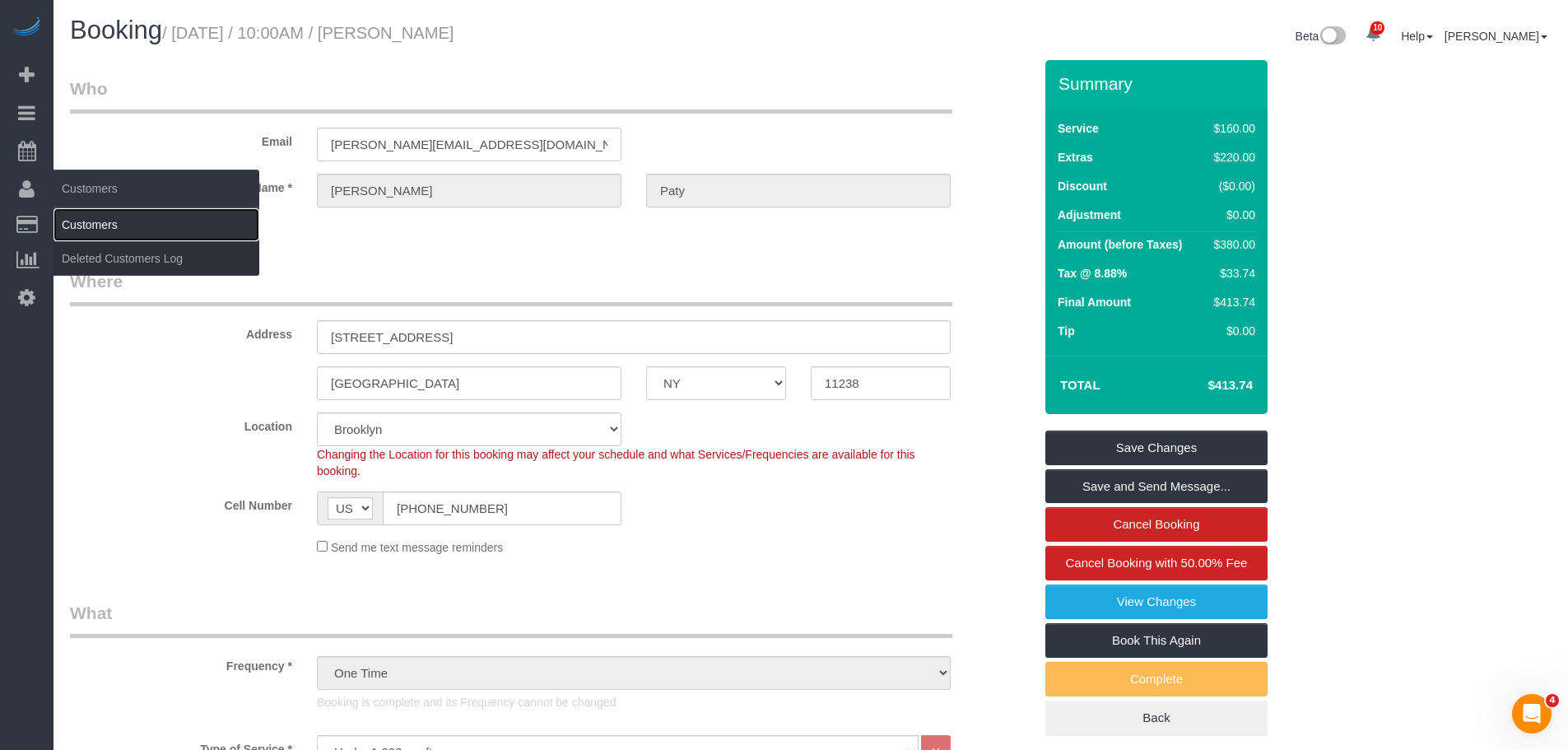
drag, startPoint x: 98, startPoint y: 218, endPoint x: 163, endPoint y: 215, distance: 65.1
click at [98, 218] on link "Customers" at bounding box center [156, 224] width 206 height 33
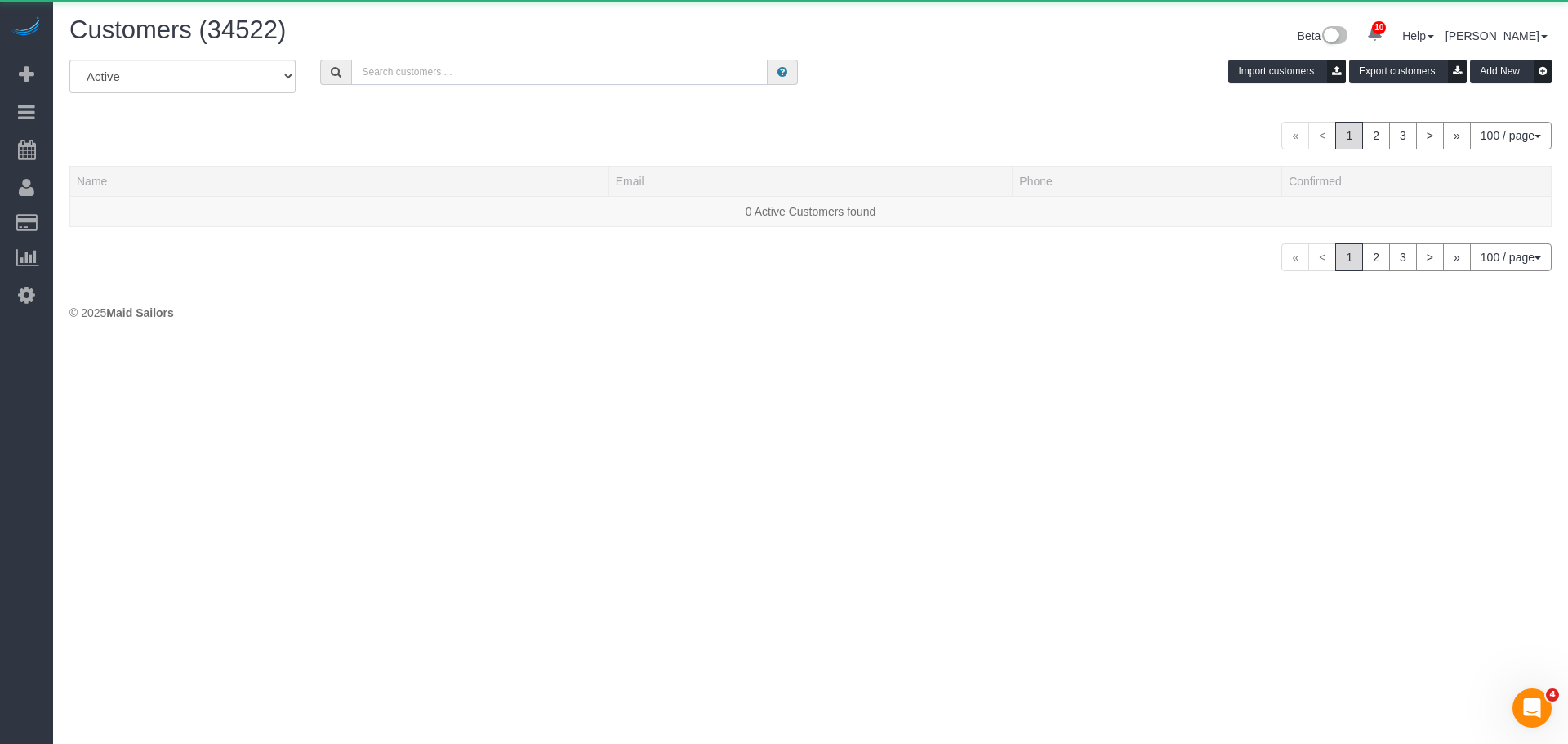
click at [481, 67] on input "text" at bounding box center [560, 73] width 417 height 26
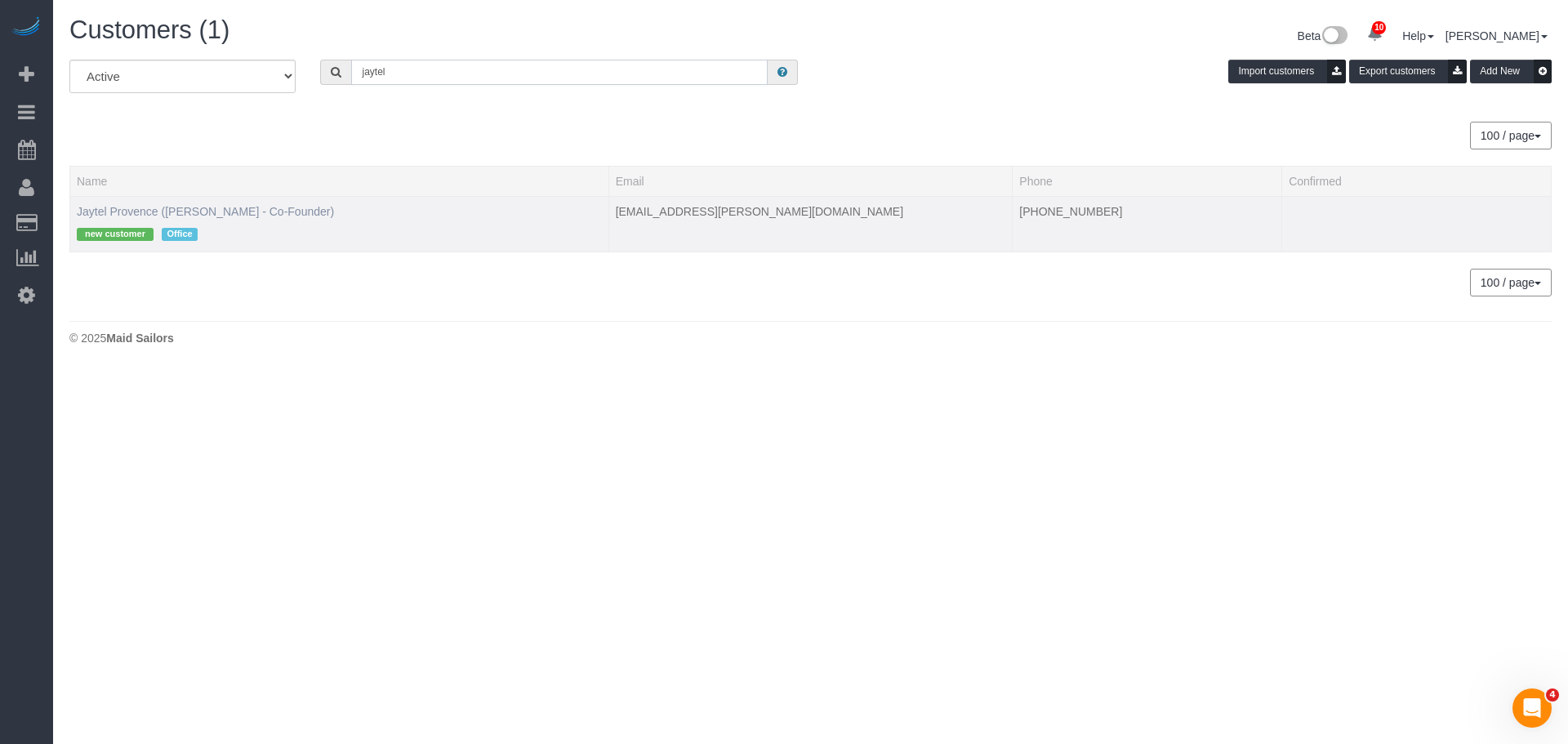
type input "jaytel"
drag, startPoint x: 174, startPoint y: 208, endPoint x: 184, endPoint y: 207, distance: 10.0
click at [176, 208] on link "Jaytel Provence ([PERSON_NAME] - Co-Founder)" at bounding box center [205, 211] width 257 height 13
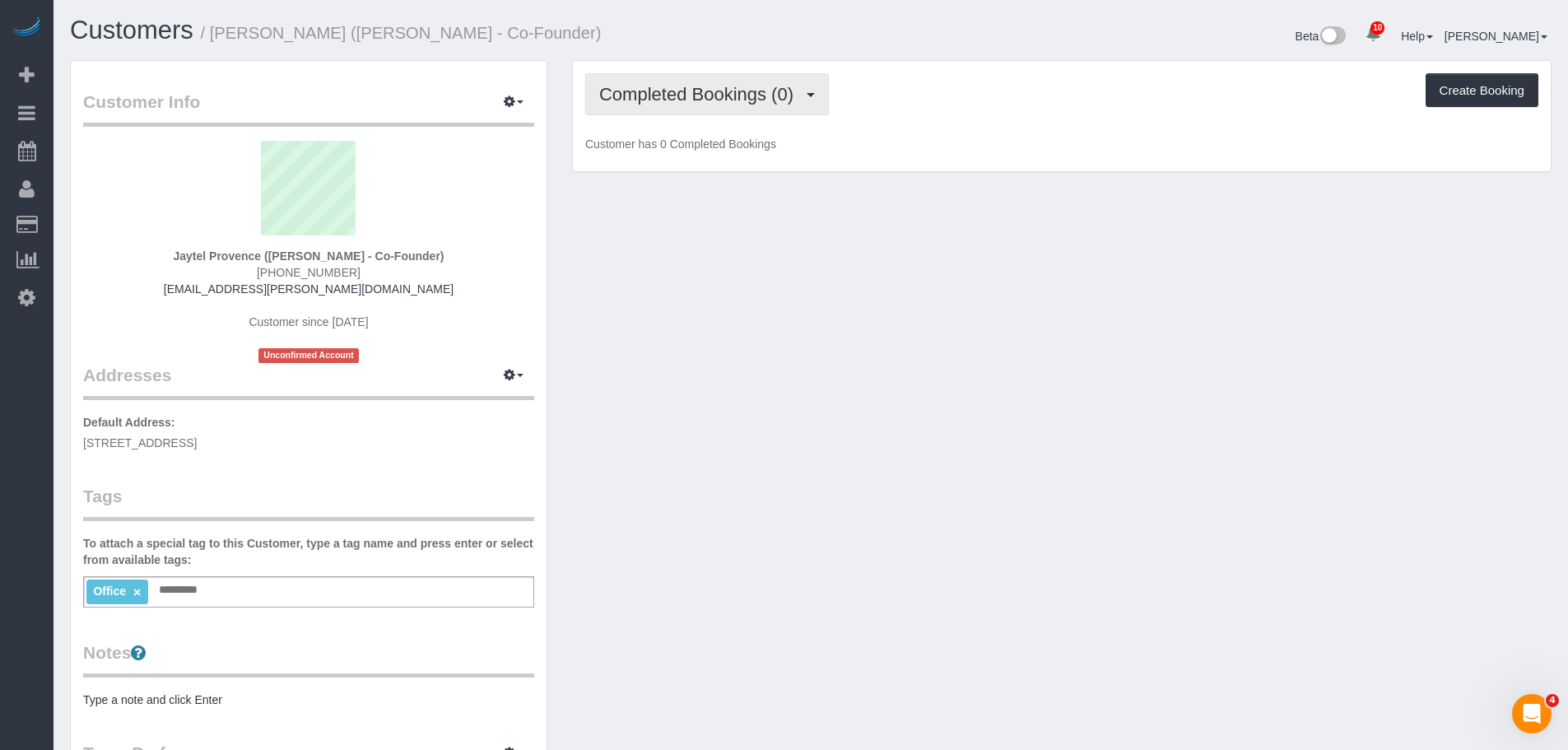
click at [728, 96] on span "Completed Bookings (0)" at bounding box center [700, 95] width 202 height 21
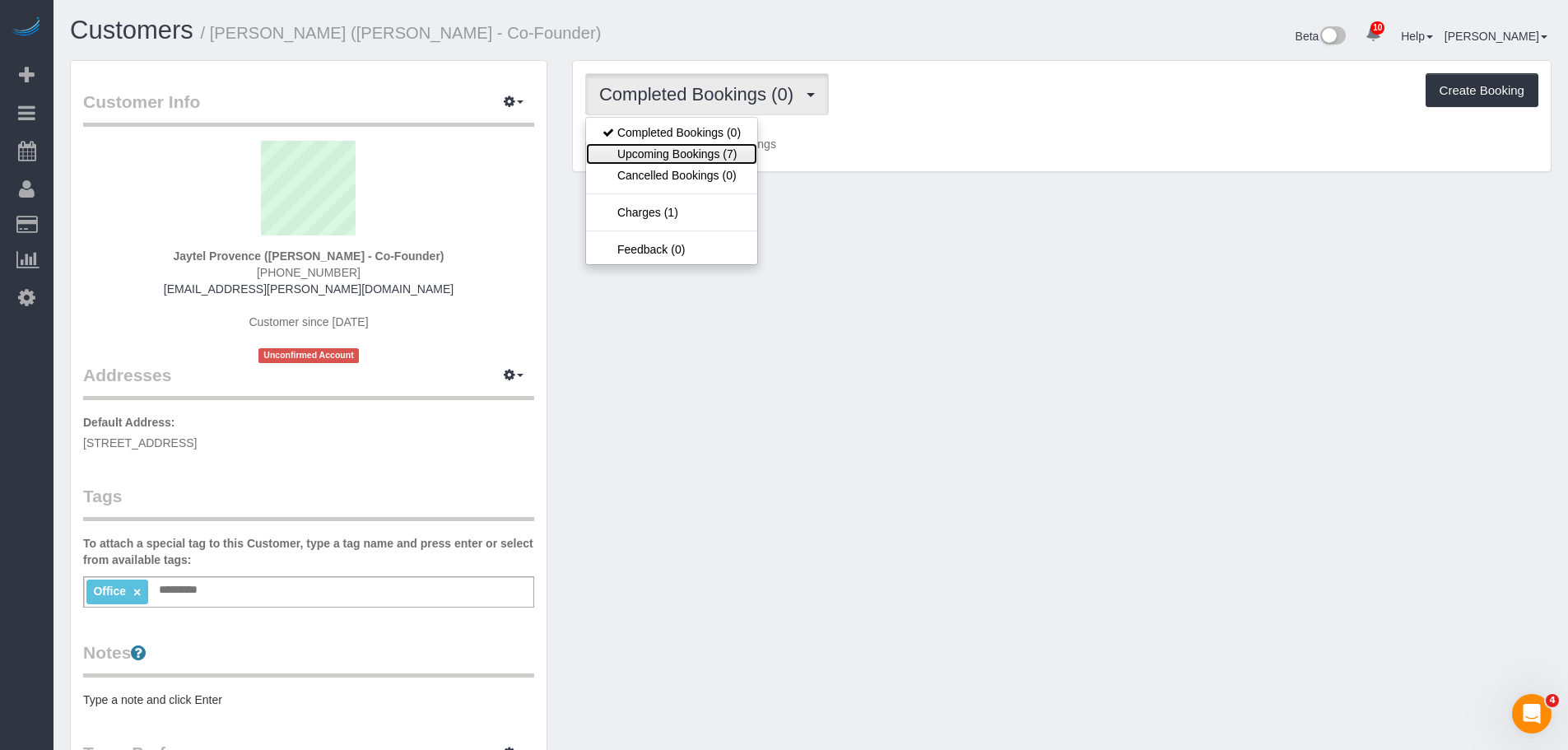
click at [700, 155] on link "Upcoming Bookings (7)" at bounding box center [671, 154] width 171 height 22
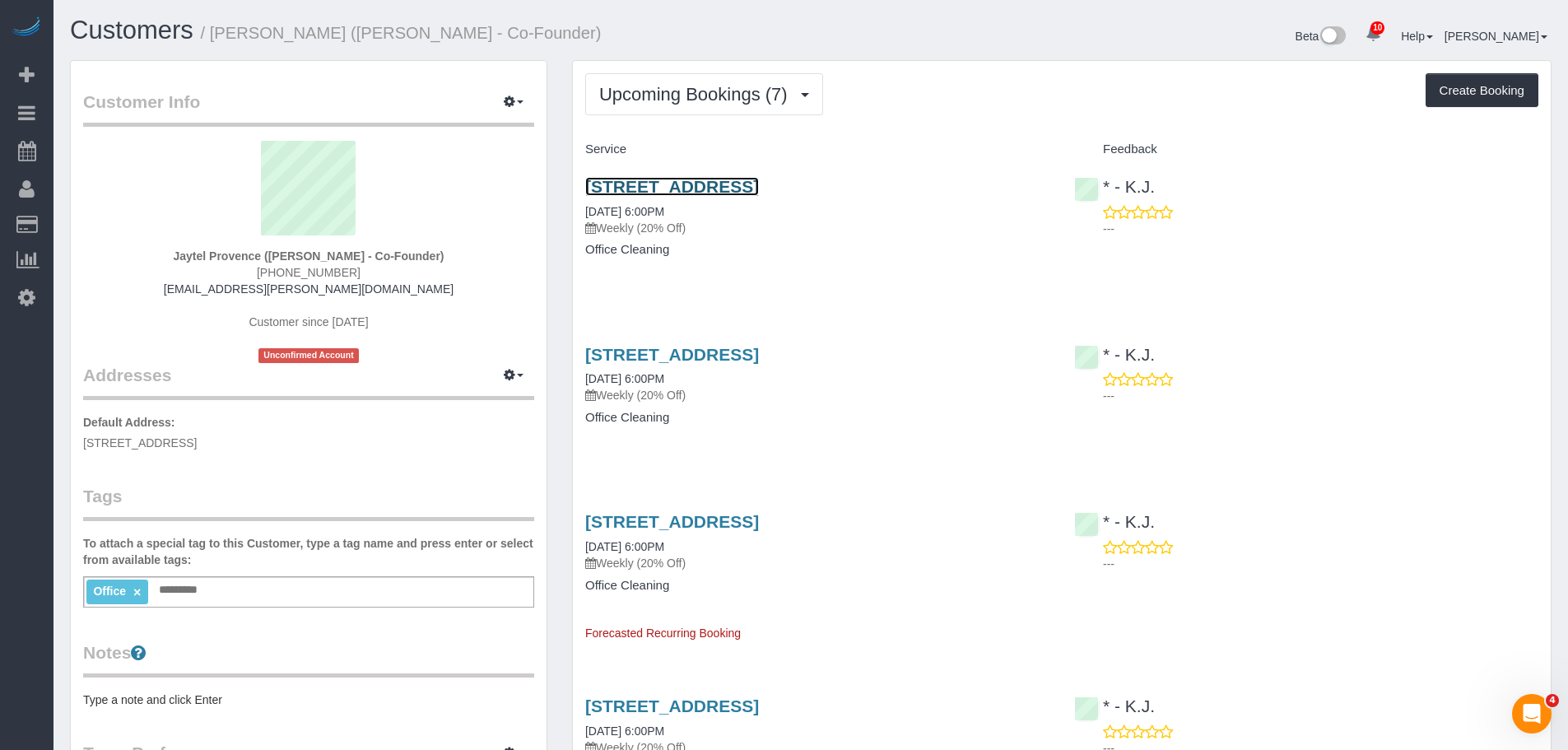
click at [759, 185] on link "[STREET_ADDRESS]" at bounding box center [672, 187] width 174 height 19
click at [759, 184] on link "67 West Street, Suite 510, Brooklyn, NY 11222" at bounding box center [672, 187] width 174 height 19
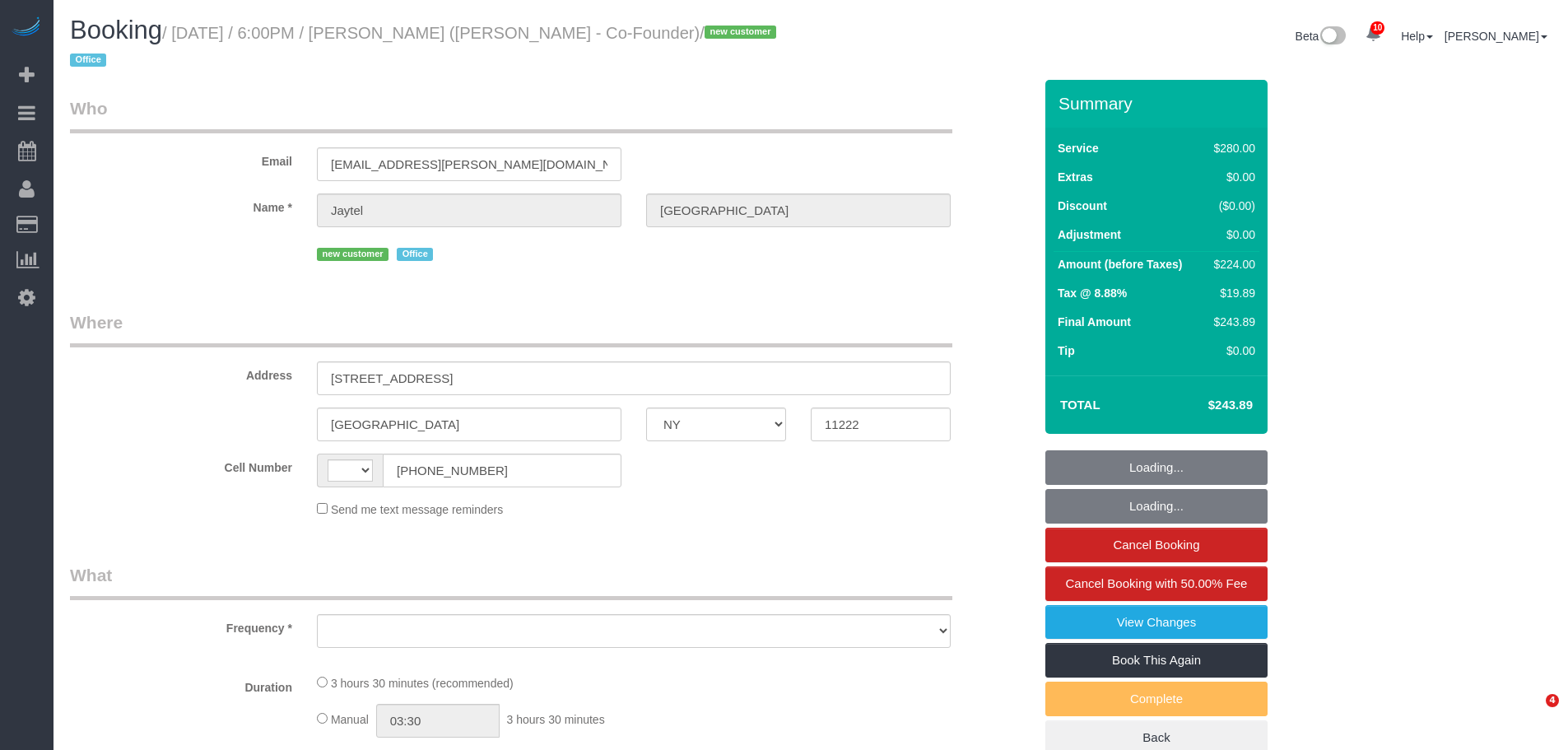
select select "NY"
select select "number:89"
select select "number:90"
select select "number:15"
select select "number:7"
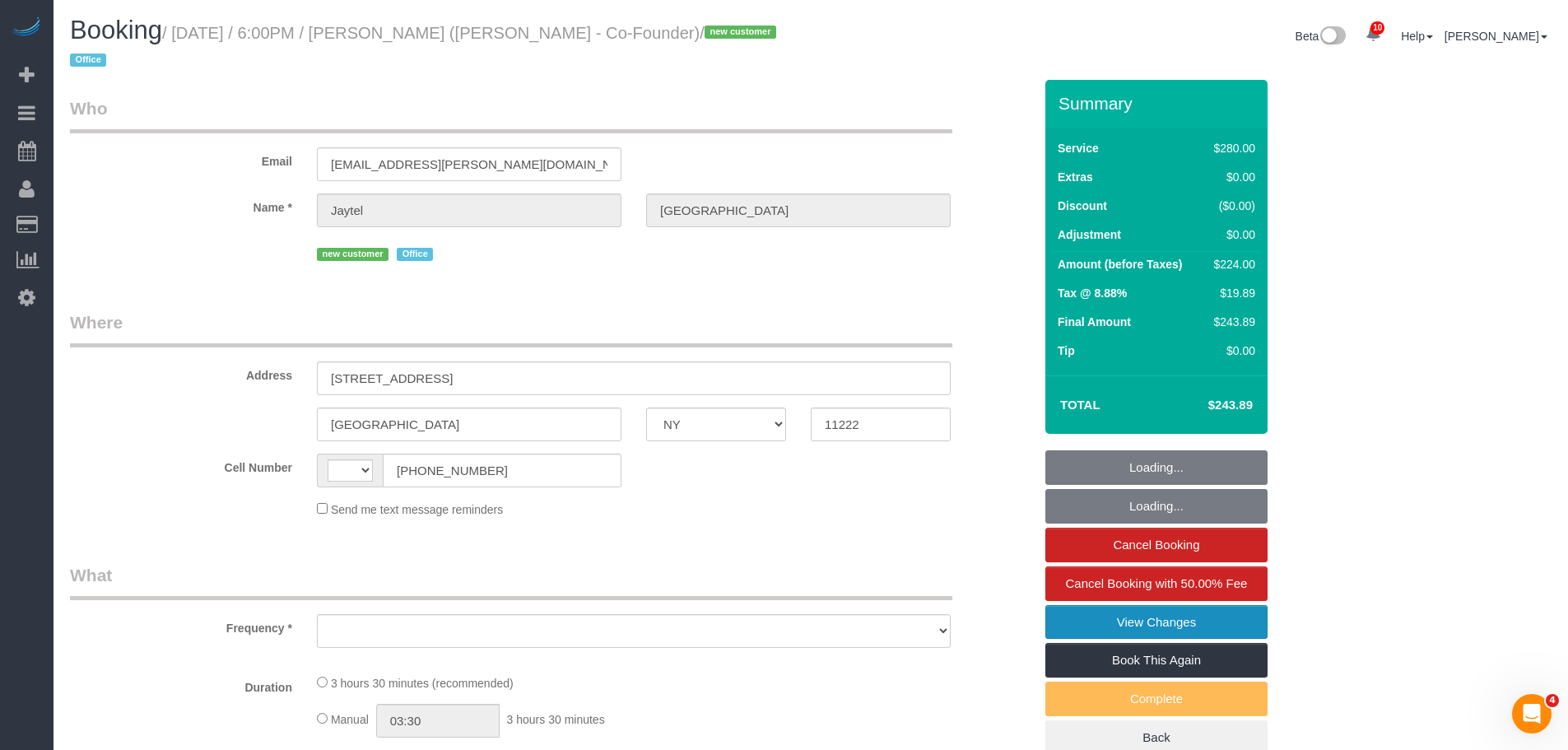
select select "string:[GEOGRAPHIC_DATA]"
select select "object:867"
select select "string:stripe-pm_1S318h4VGloSiKo7OG7SN7WJ"
select select "spot1"
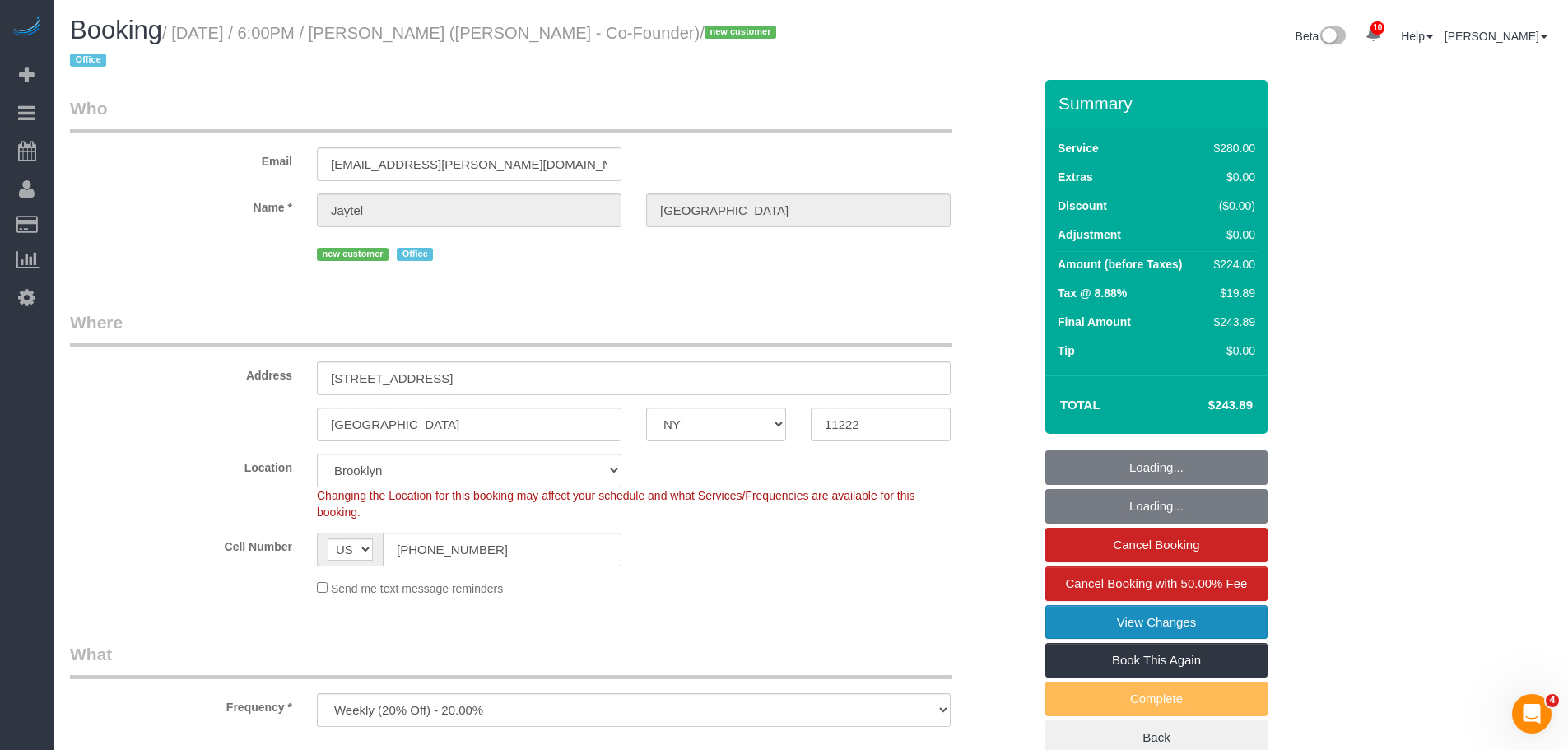
click at [1172, 624] on link "View Changes" at bounding box center [1156, 622] width 222 height 34
select select "object:1341"
select select "210"
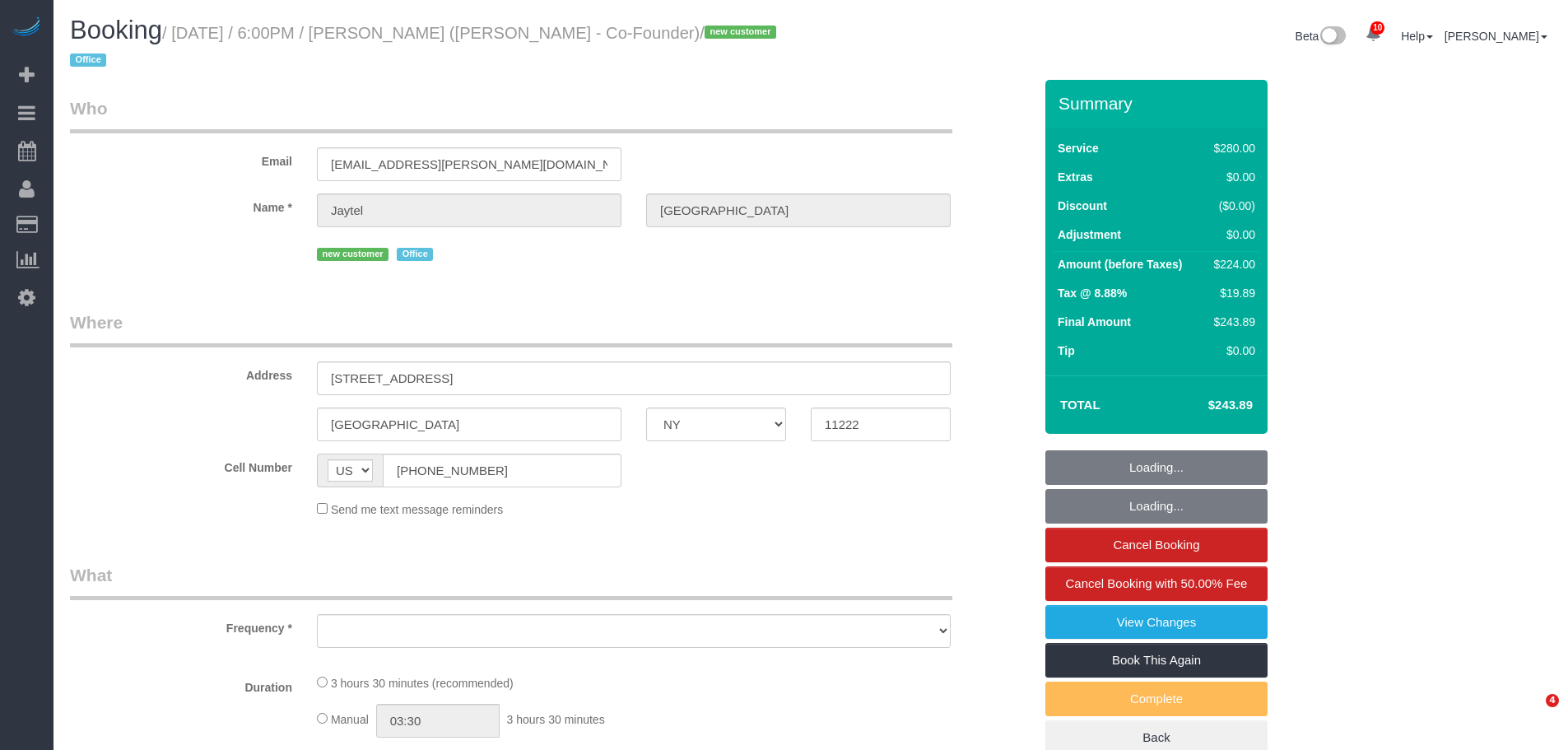
select select "NY"
select select "number:89"
select select "number:90"
select select "number:15"
select select "number:7"
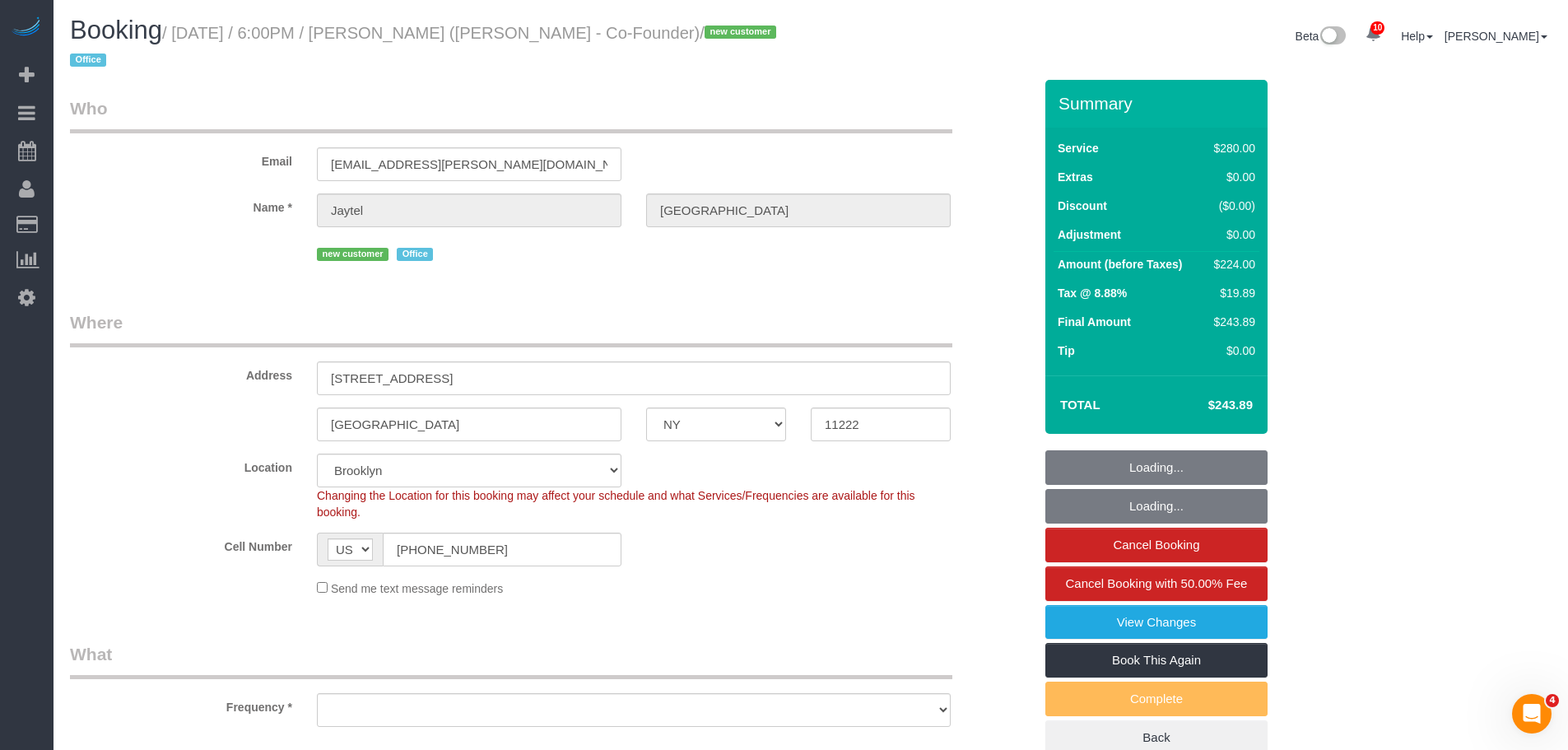
select select "object:869"
select select "string:stripe-pm_1S318h4VGloSiKo7OG7SN7WJ"
select select "spot1"
select select "210"
select select "object:1327"
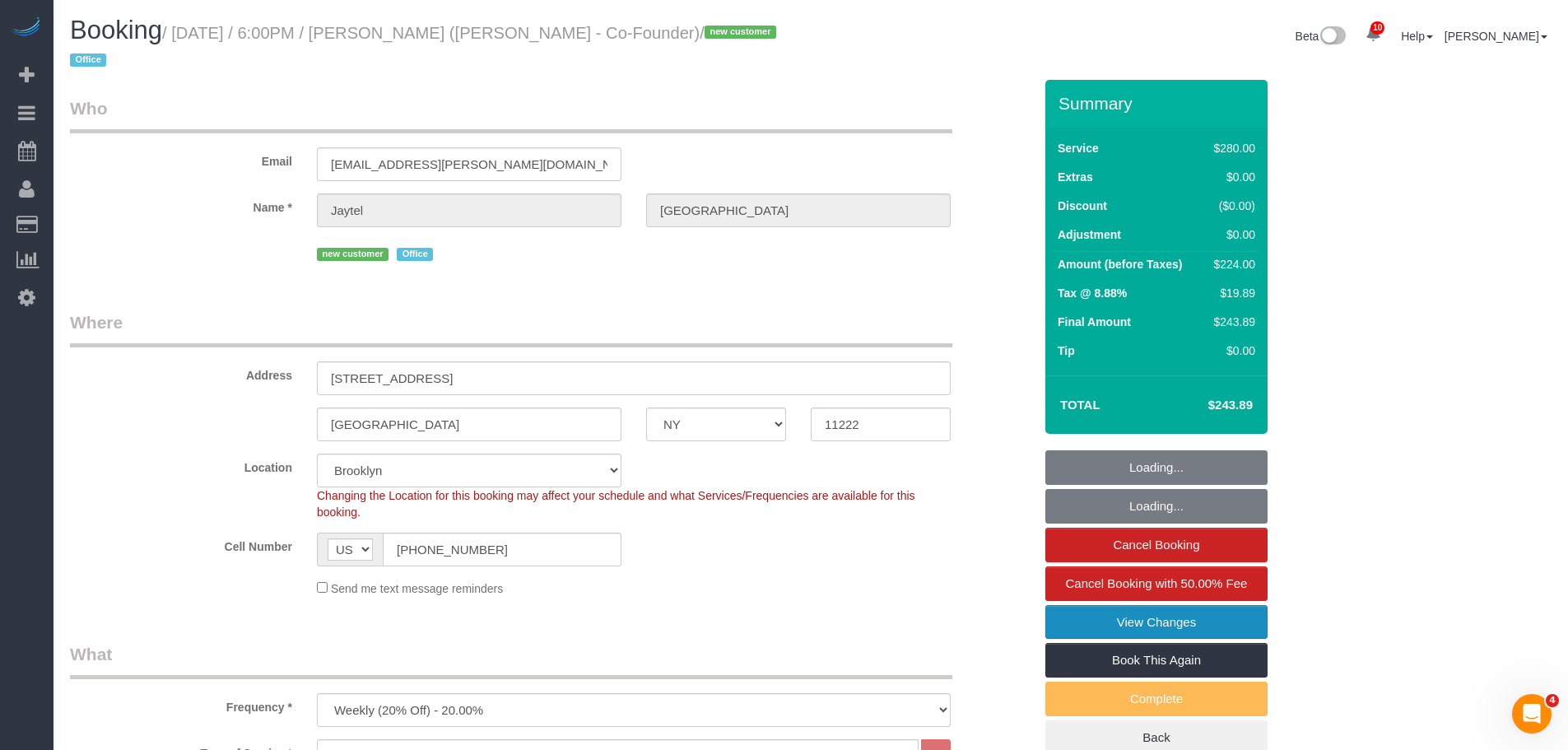
click at [1214, 622] on link "View Changes" at bounding box center [1156, 622] width 222 height 34
